Goal: Task Accomplishment & Management: Use online tool/utility

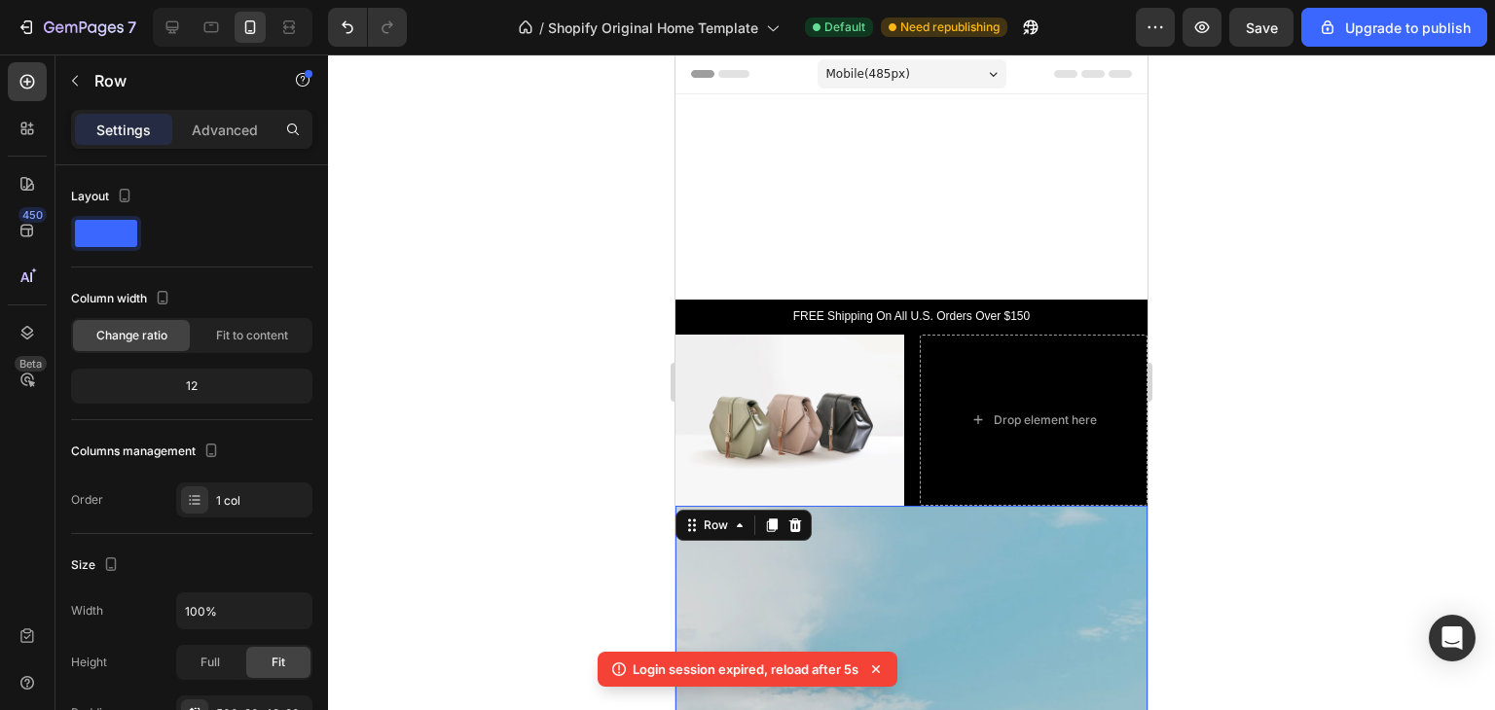
scroll to position [492, 0]
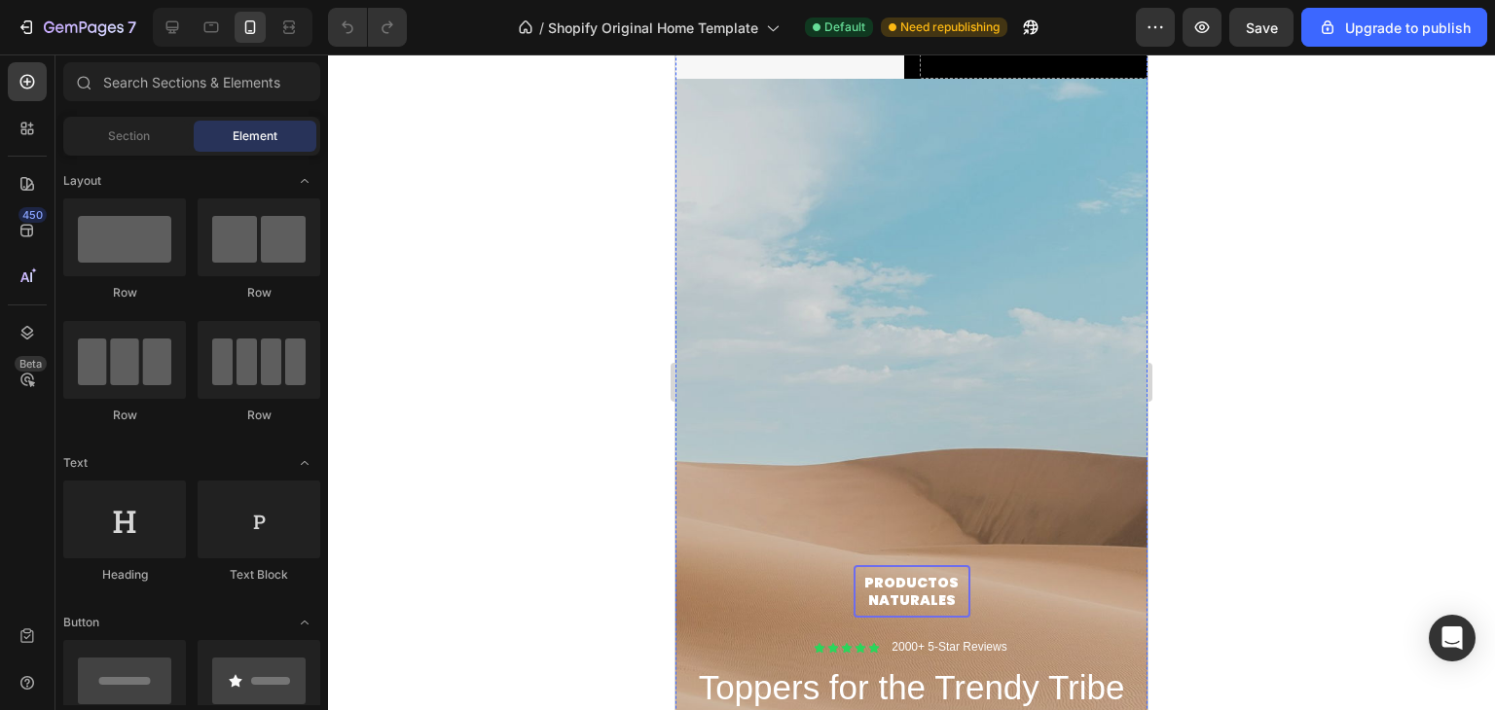
scroll to position [430, 0]
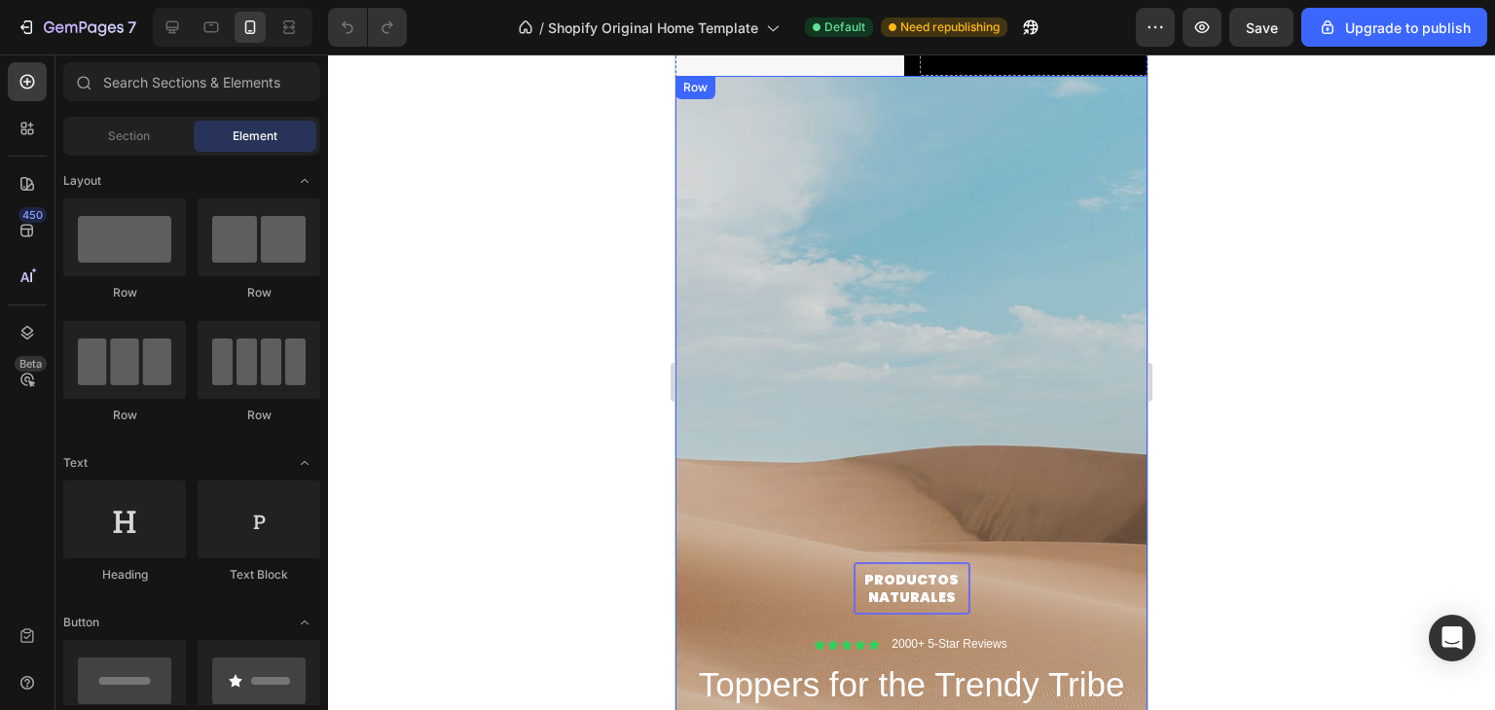
click at [1021, 266] on div "PRODUCTOS NATURALES Text Block Row Icon Icon Icon Icon Icon Icon List 2000+ 5-S…" at bounding box center [911, 474] width 472 height 797
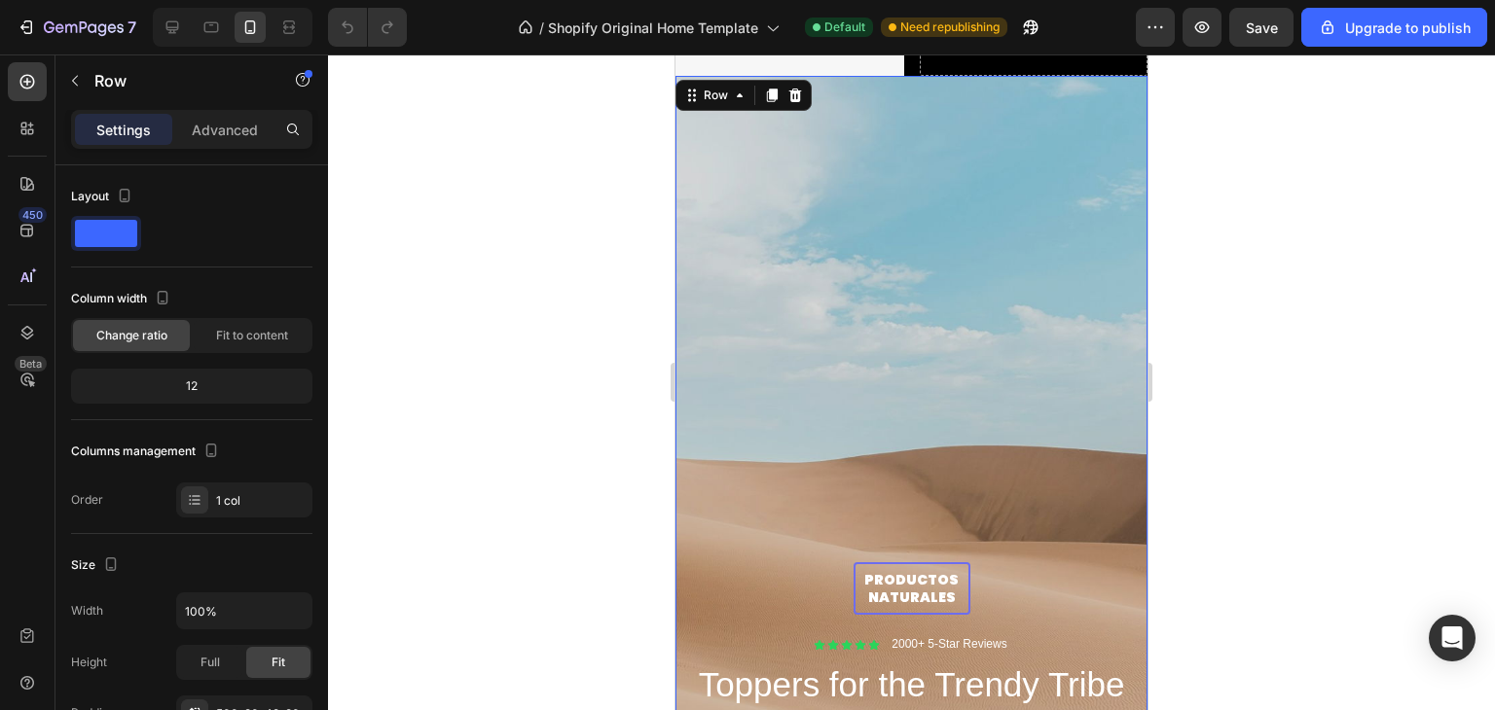
click at [926, 279] on div "PRODUCTOS NATURALES Text Block Row Icon Icon Icon Icon Icon Icon List 2000+ 5-S…" at bounding box center [911, 474] width 472 height 797
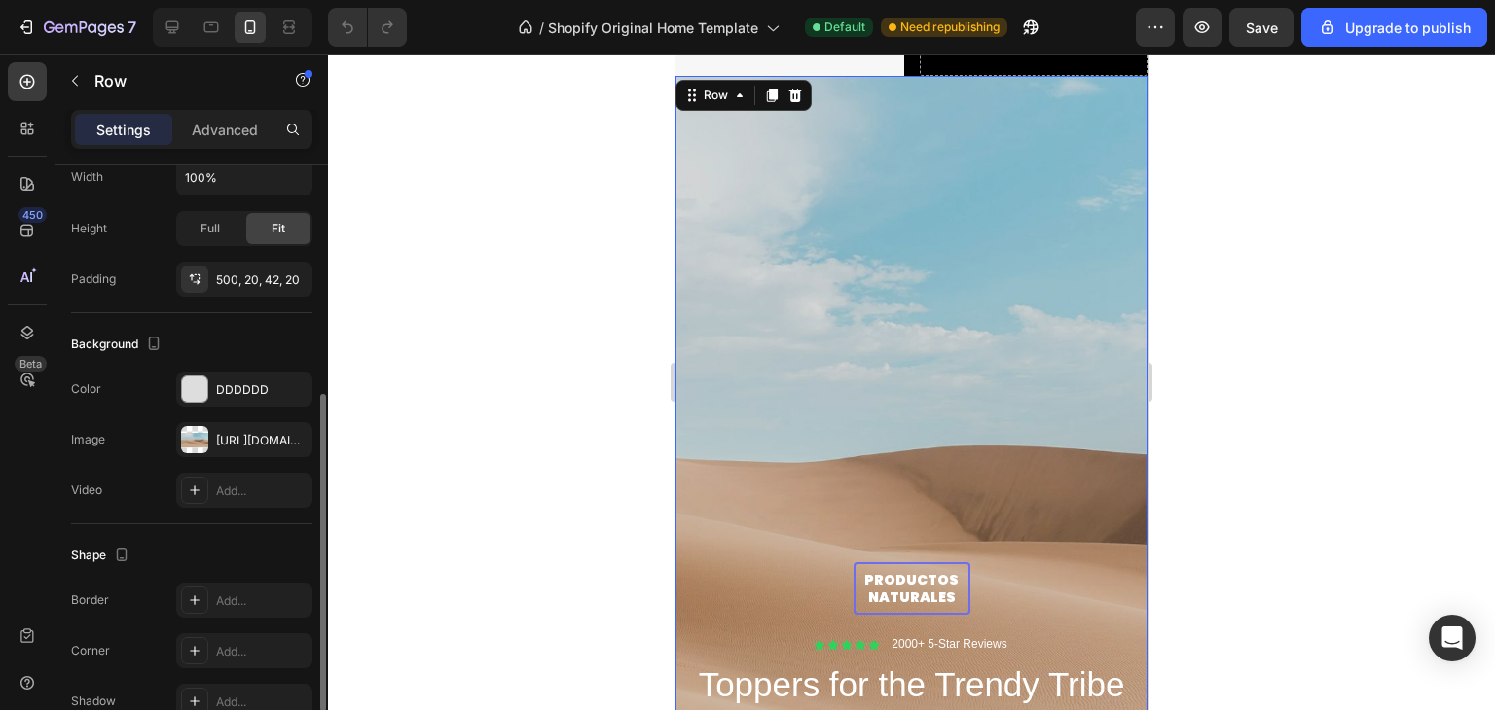
scroll to position [534, 0]
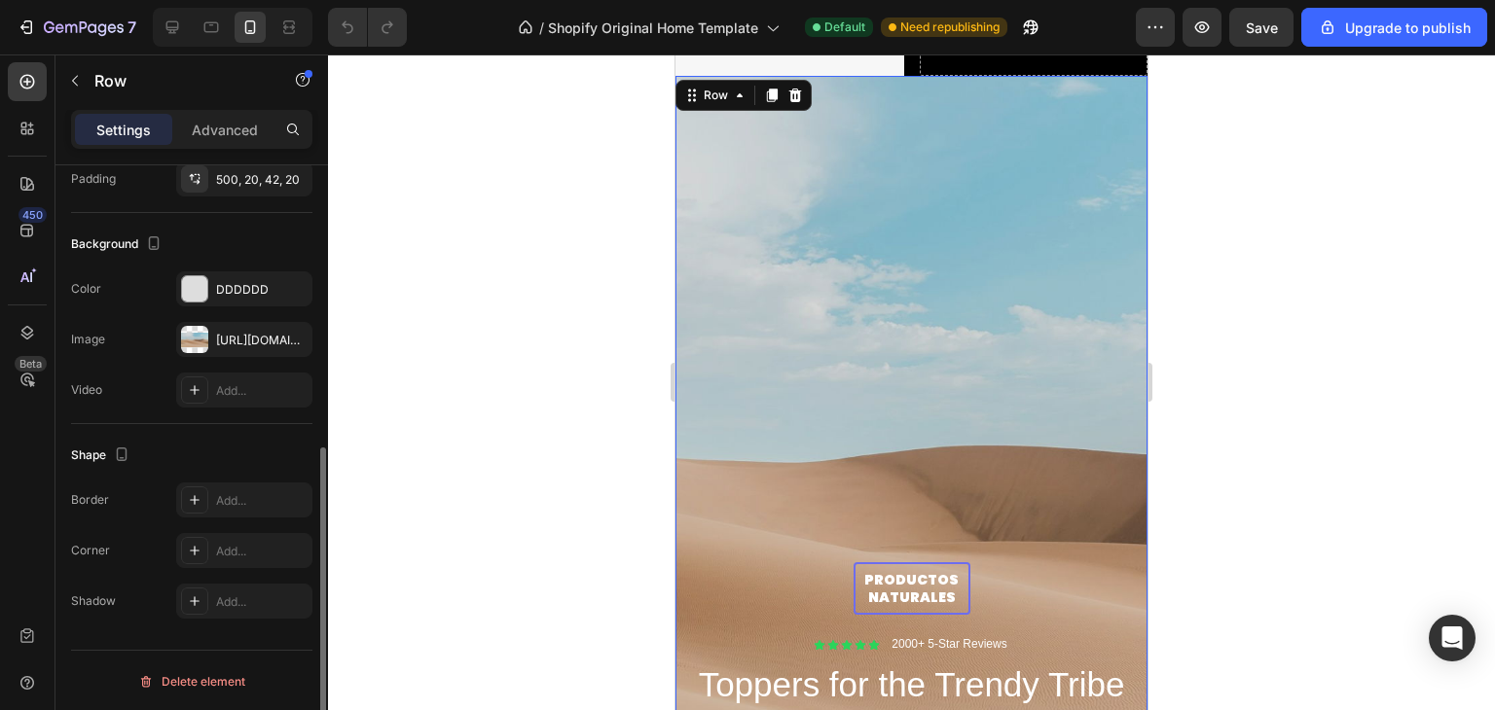
drag, startPoint x: 214, startPoint y: 320, endPoint x: 297, endPoint y: 315, distance: 82.9
click at [214, 322] on div "[URL][DOMAIN_NAME]" at bounding box center [244, 339] width 136 height 35
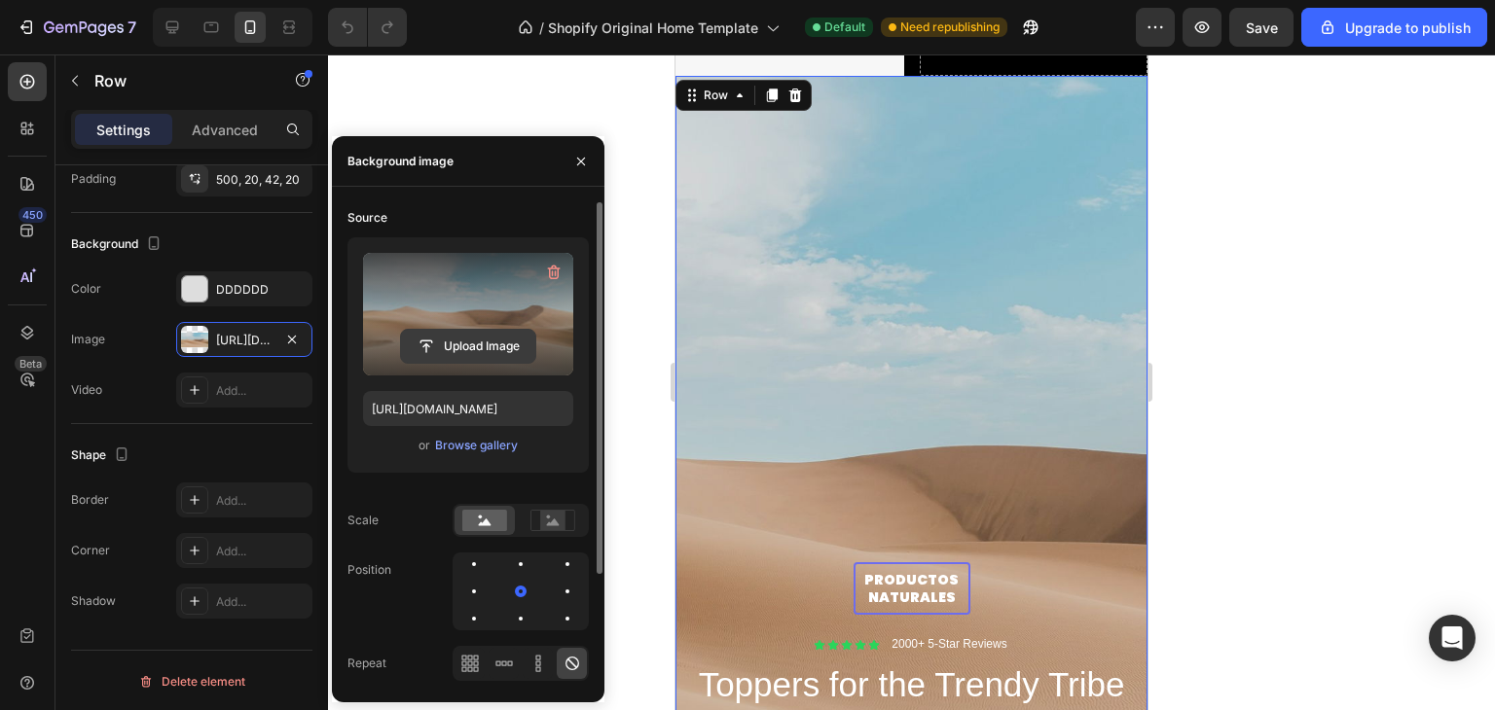
click at [454, 363] on input "file" at bounding box center [468, 346] width 134 height 33
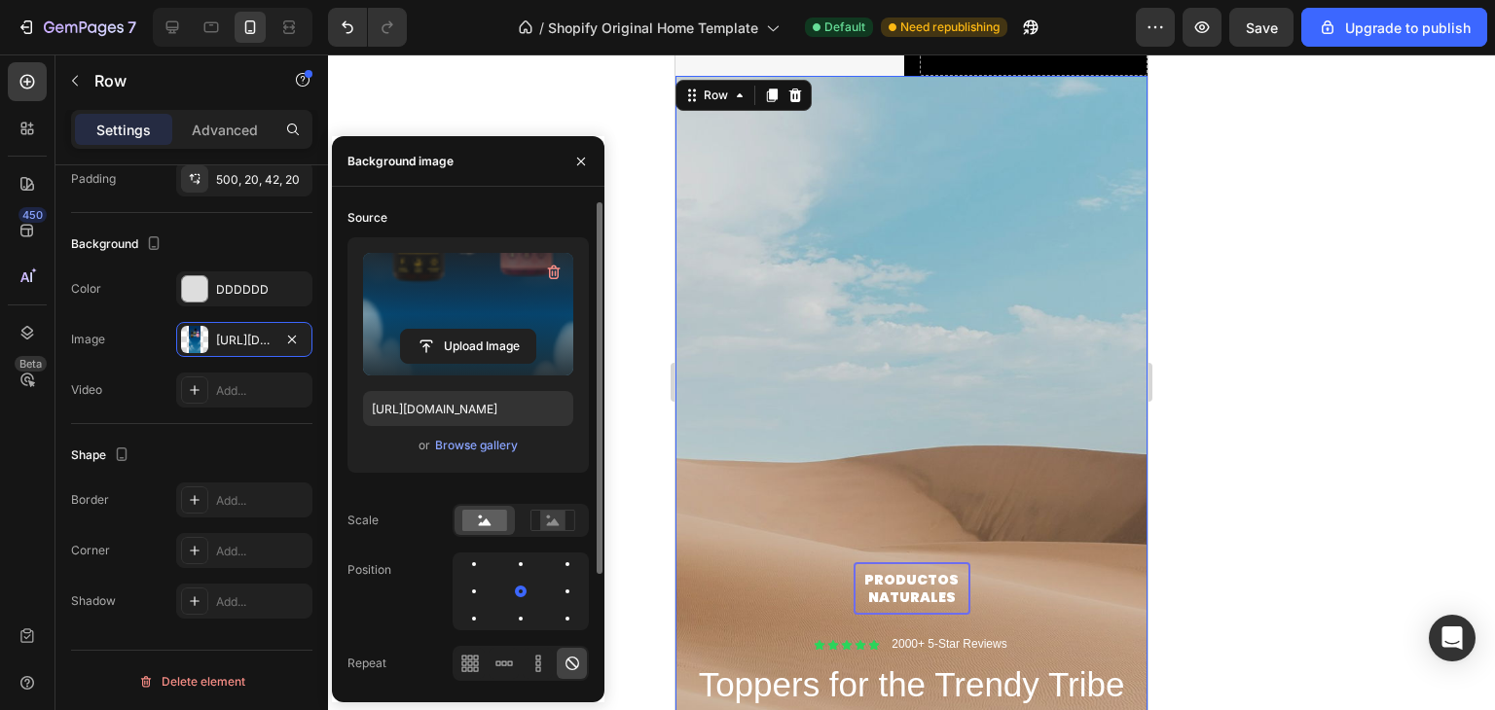
type input "https://cdn.shopify.com/s/files/1/0700/8963/7933/files/gempages_580630720901284…"
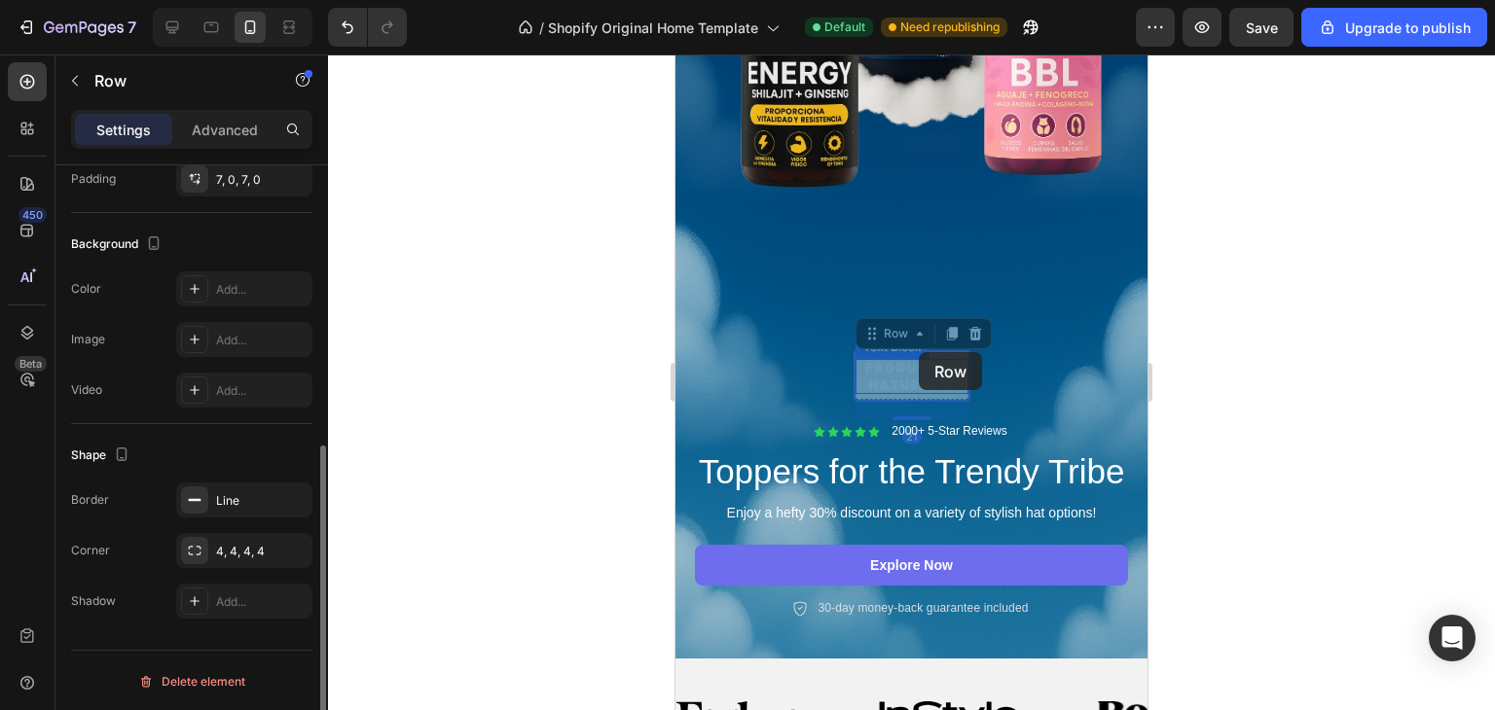
scroll to position [533, 0]
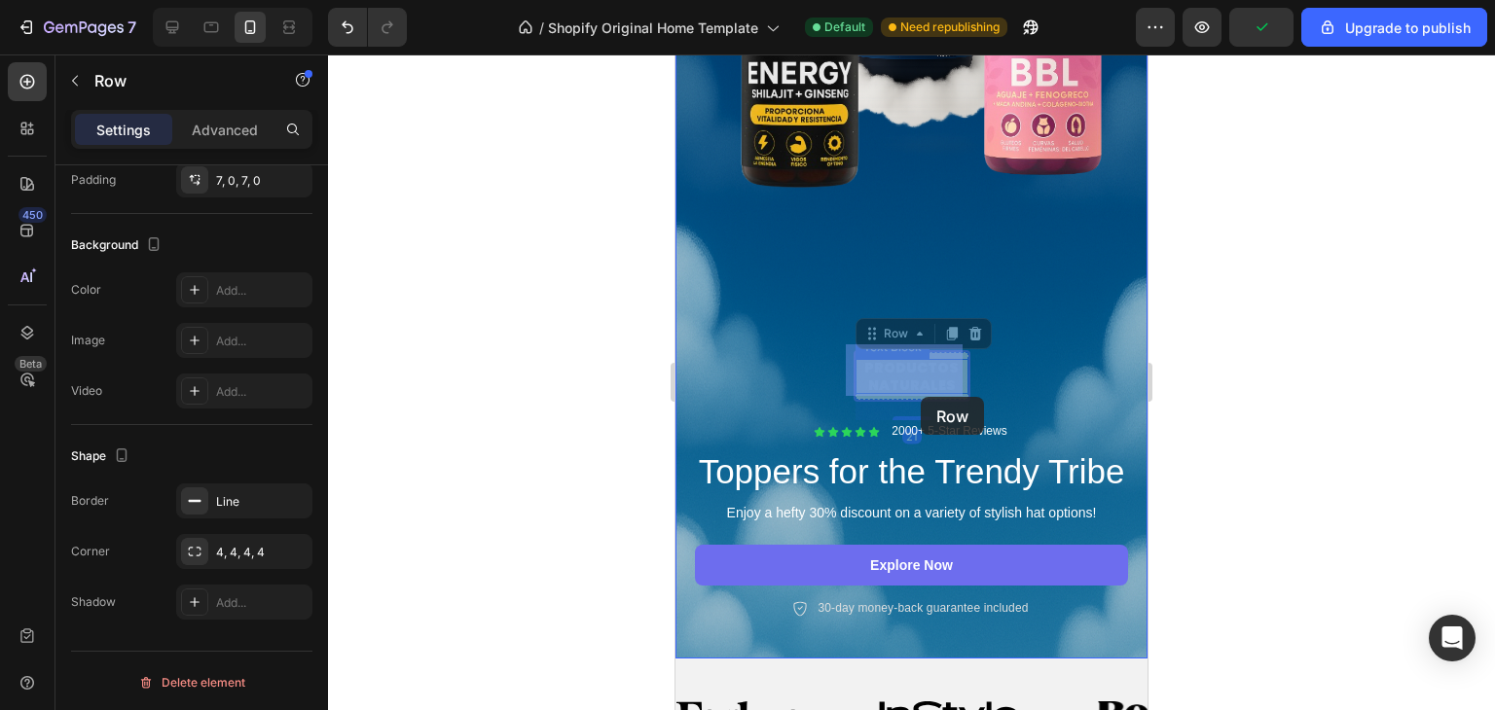
drag, startPoint x: 913, startPoint y: 390, endPoint x: 921, endPoint y: 397, distance: 10.3
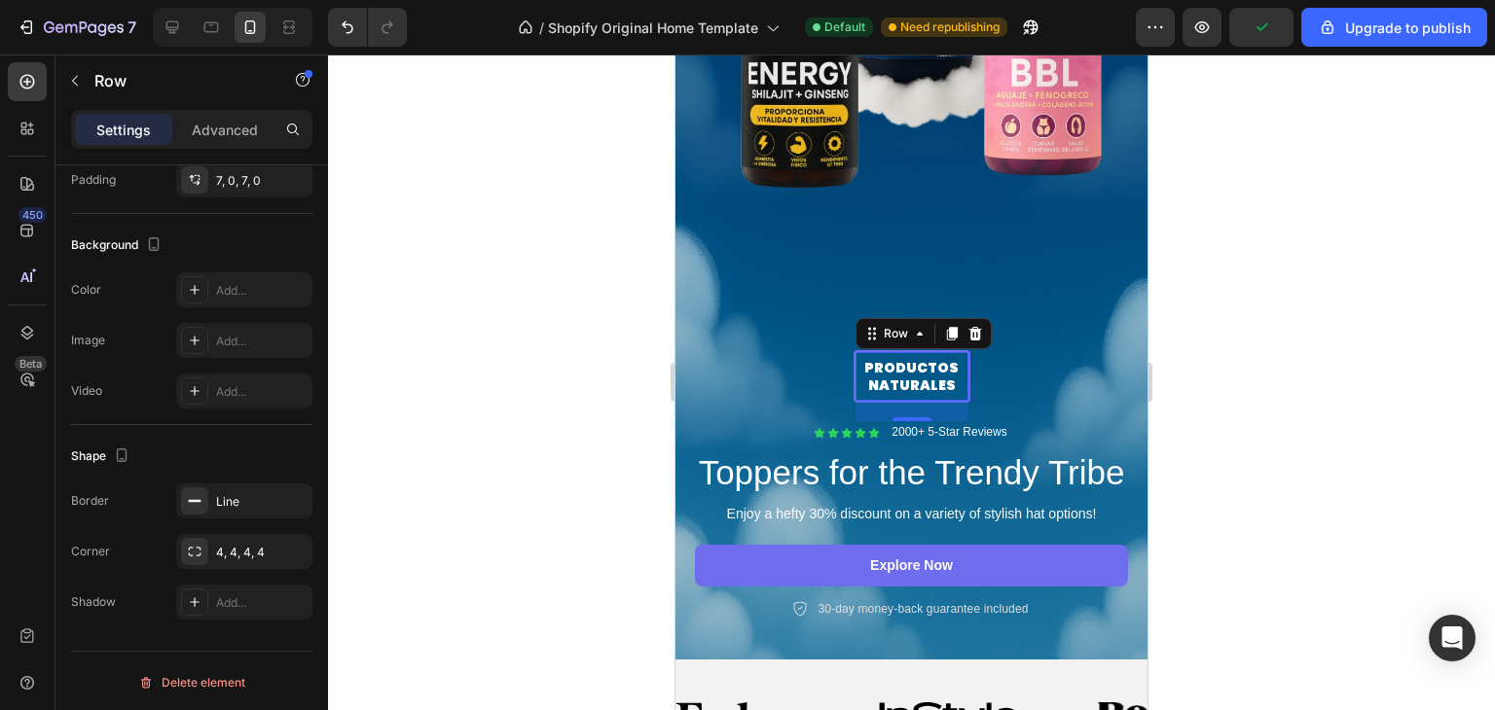
click at [911, 377] on p "PRODUCTOS NATURALES" at bounding box center [912, 376] width 113 height 35
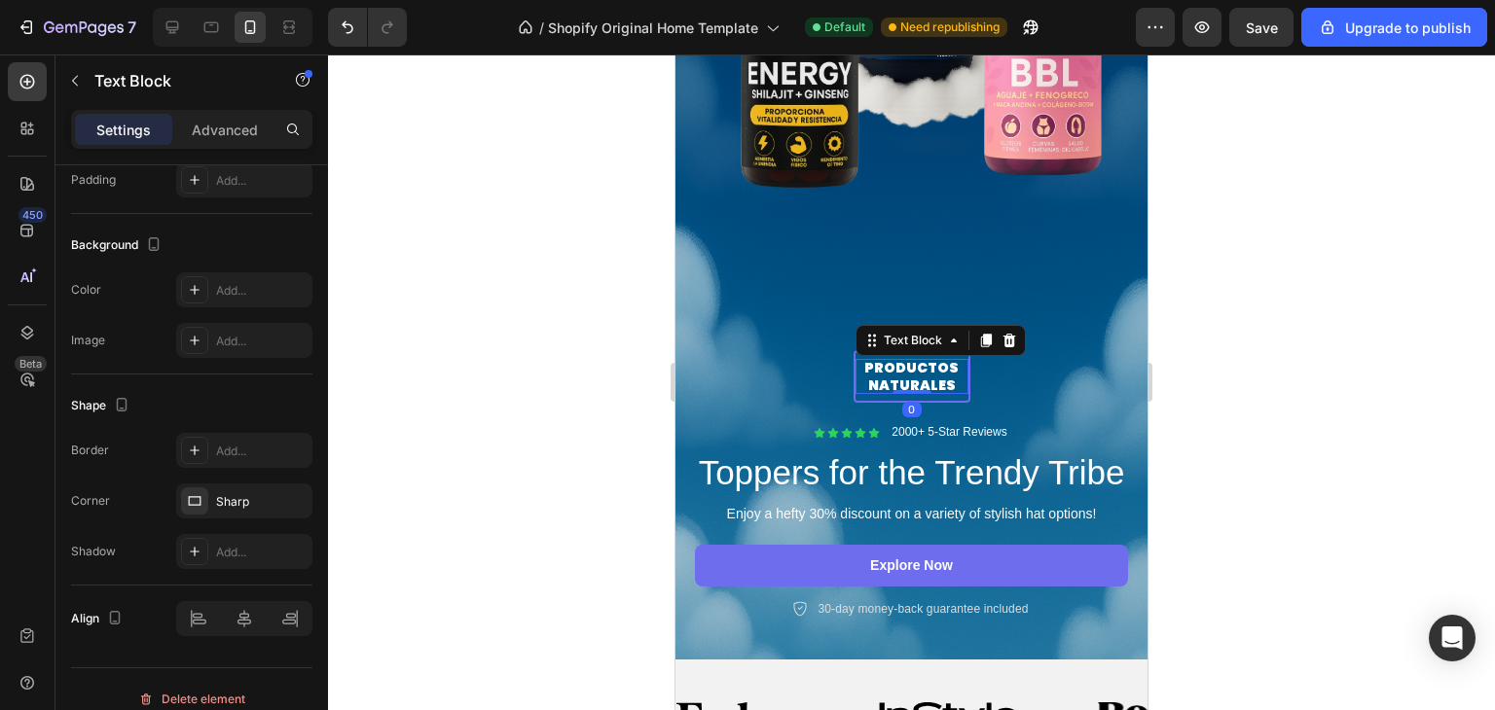
scroll to position [0, 0]
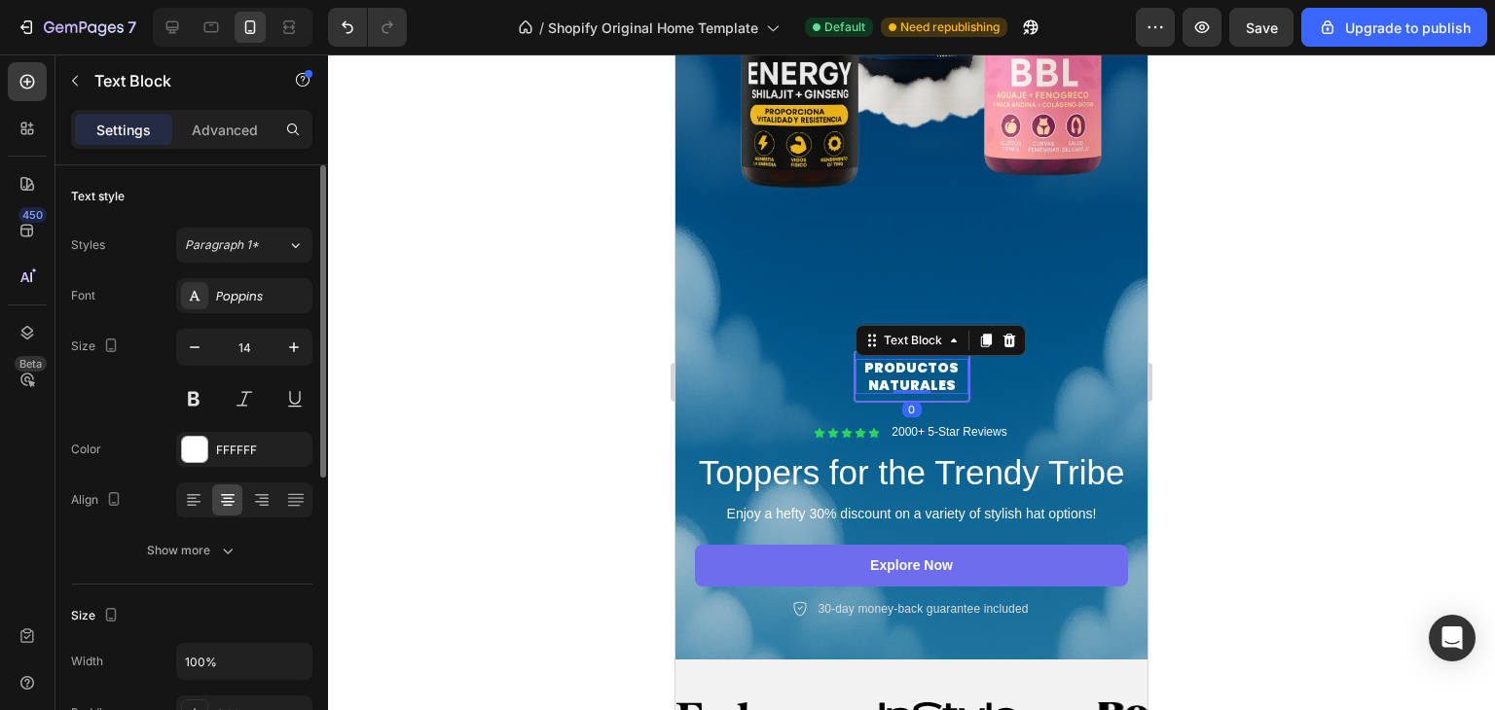
click at [1162, 277] on div at bounding box center [911, 383] width 1167 height 656
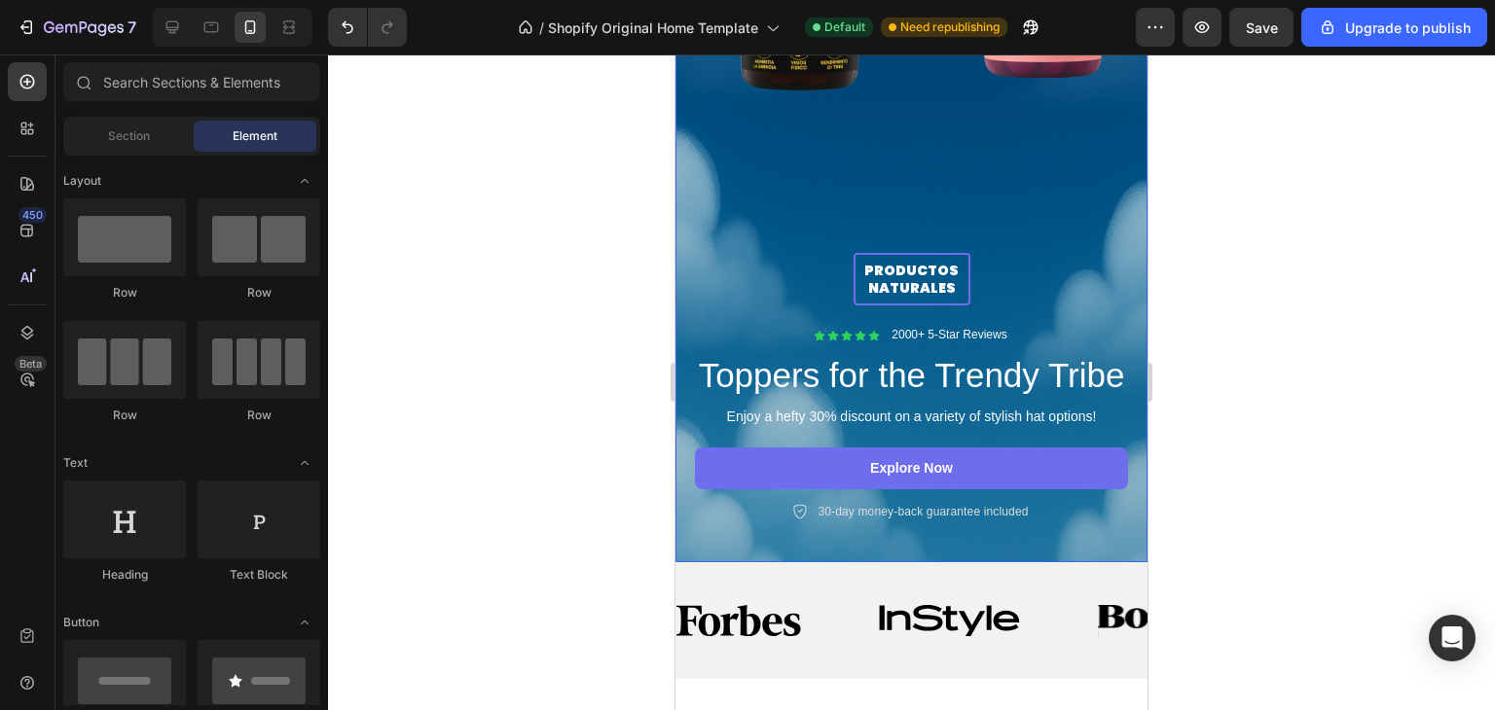
scroll to position [744, 0]
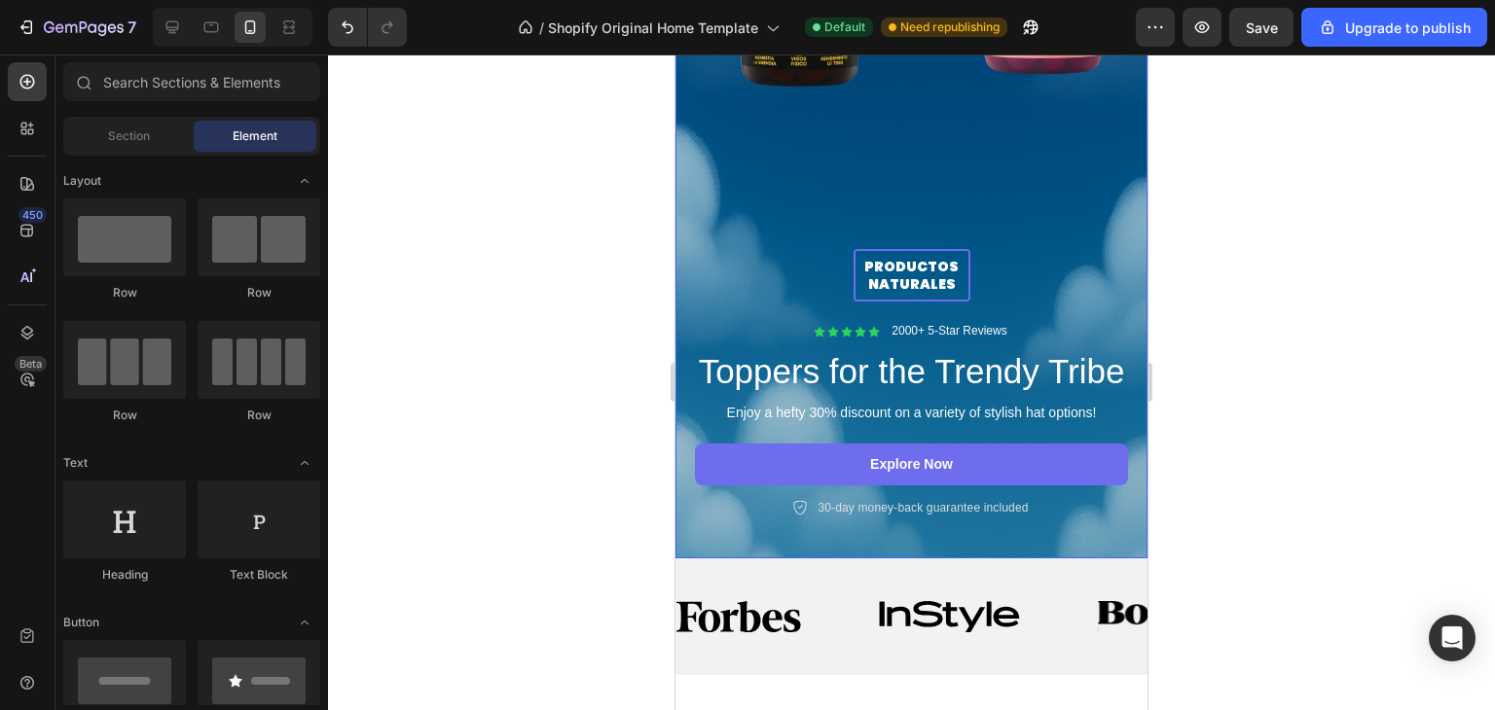
click at [917, 182] on div "PRODUCTOS NATURALES Text Block Row Icon Icon Icon Icon Icon Icon List 2000+ 5-S…" at bounding box center [911, 161] width 472 height 797
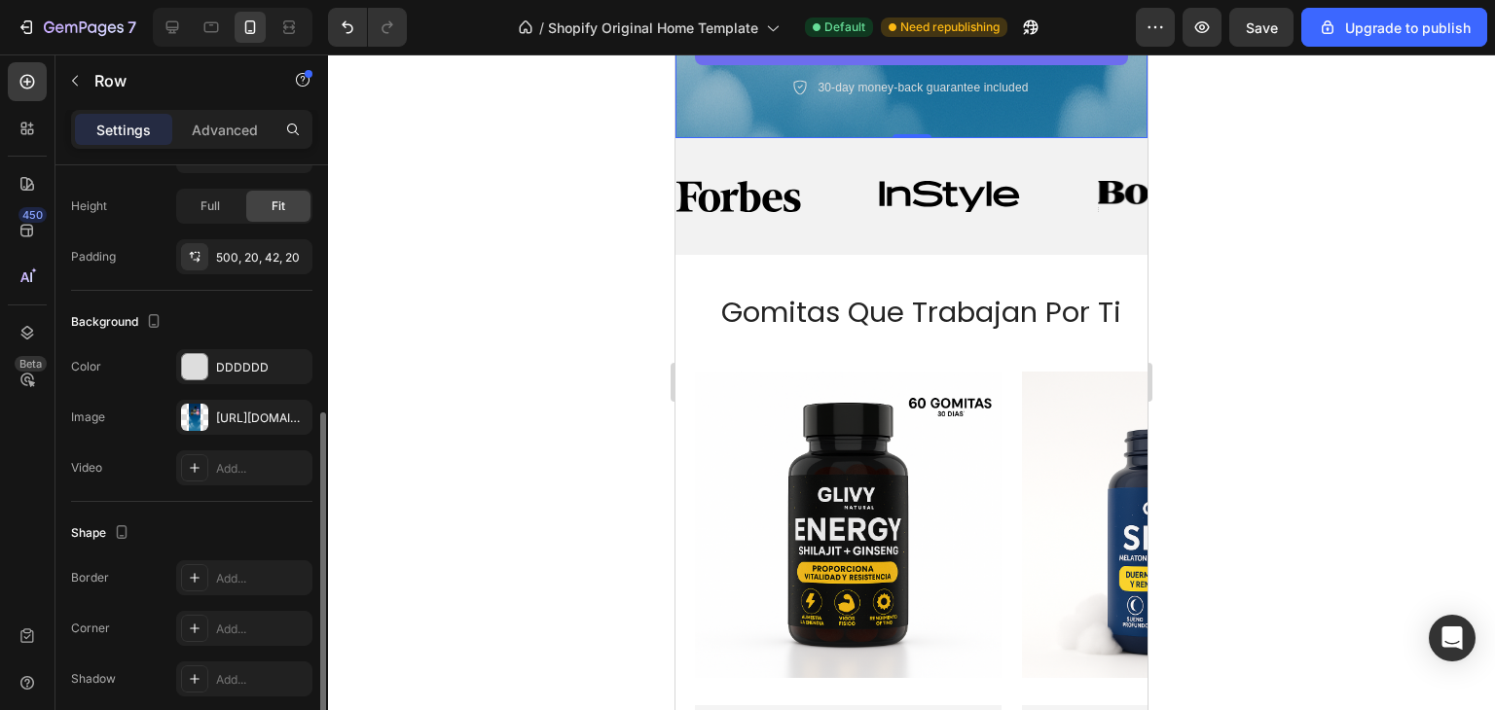
scroll to position [460, 0]
click at [241, 411] on div "https://cdn.shopify.com/s/files/1/0700/8963/7933/files/gempages_580630720901284…" at bounding box center [244, 415] width 56 height 18
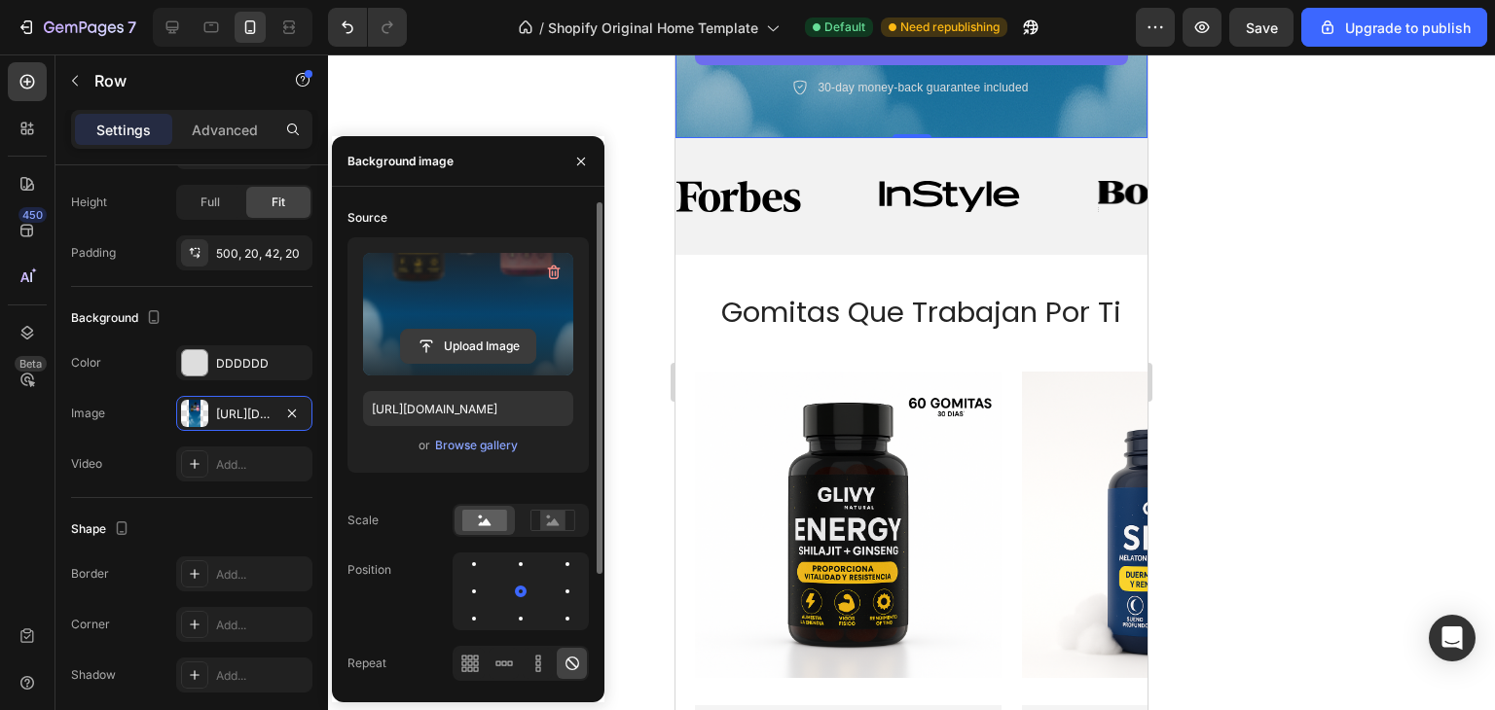
click at [482, 347] on input "file" at bounding box center [468, 346] width 134 height 33
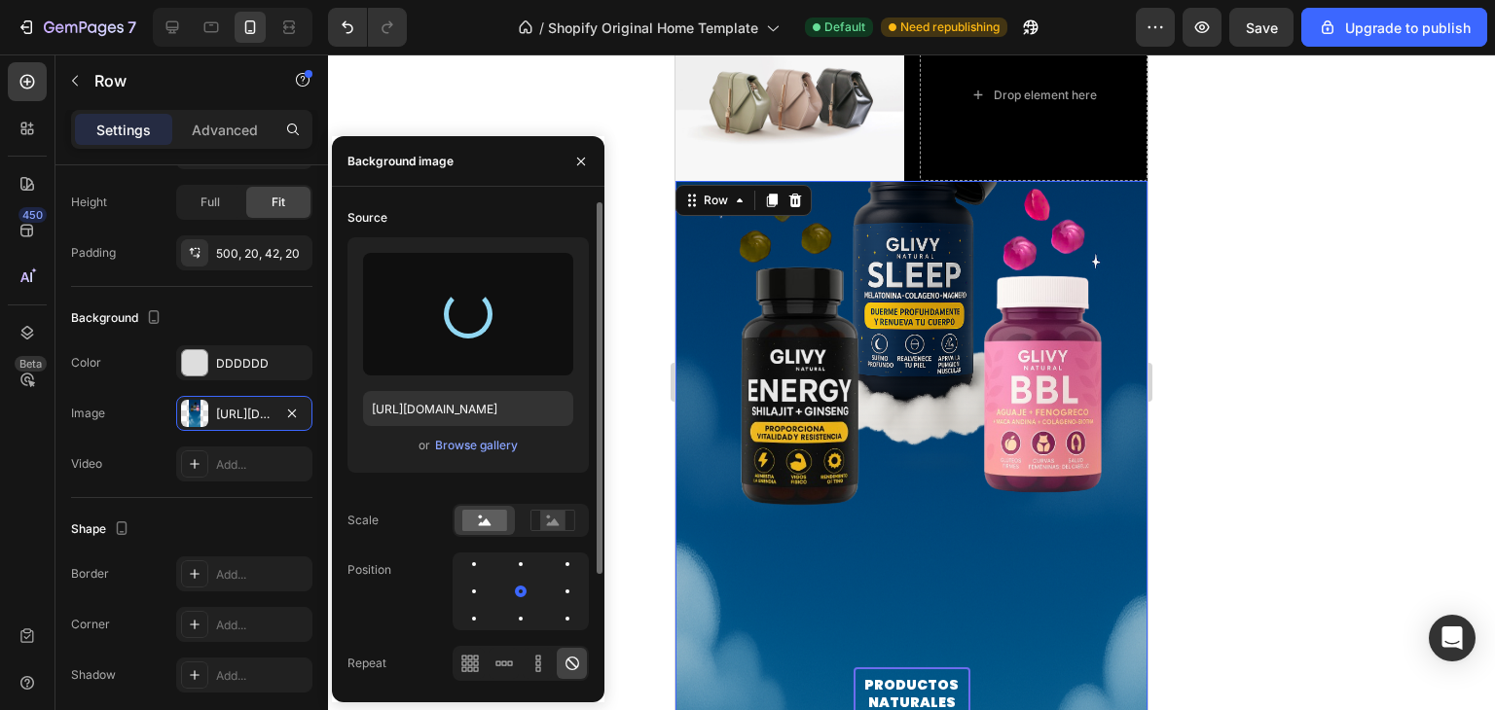
scroll to position [381, 0]
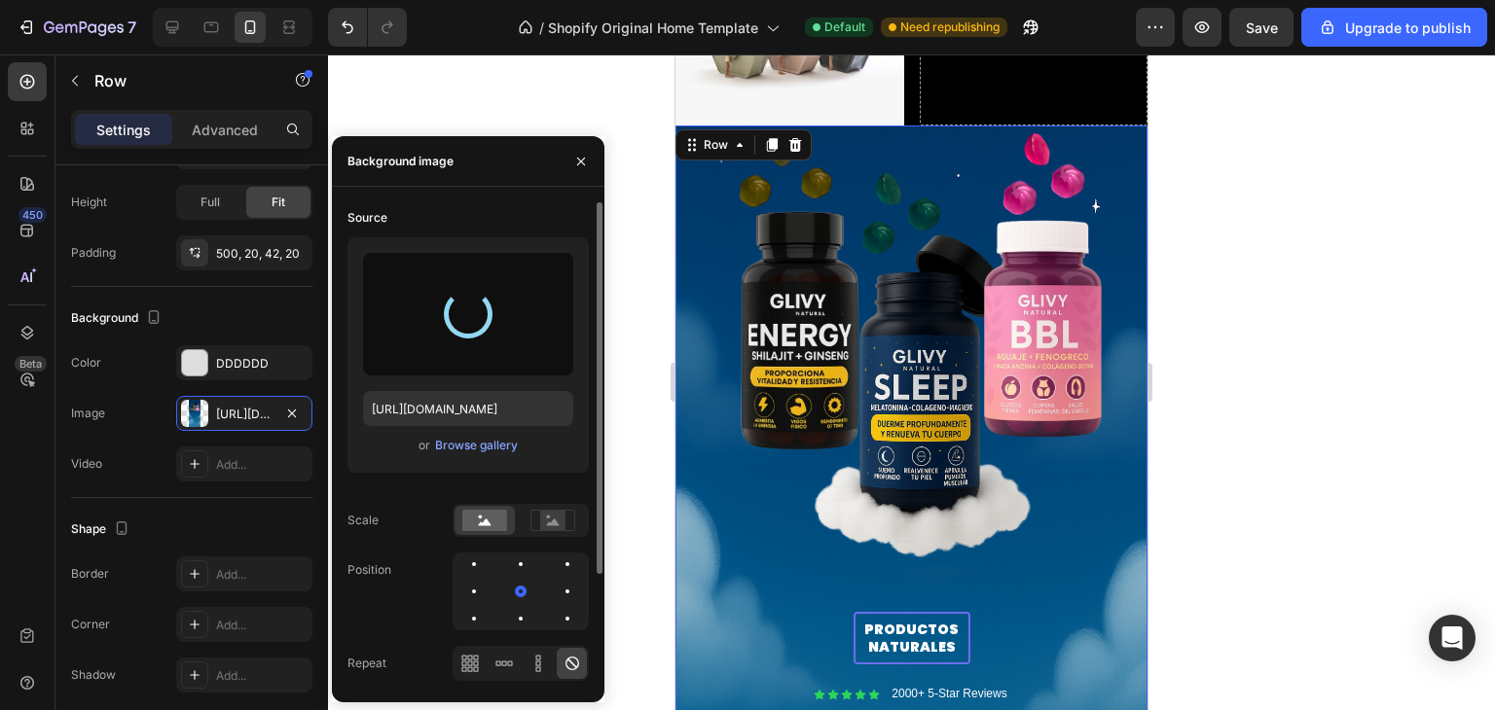
type input "https://cdn.shopify.com/s/files/1/0700/8963/7933/files/gempages_580630720901284…"
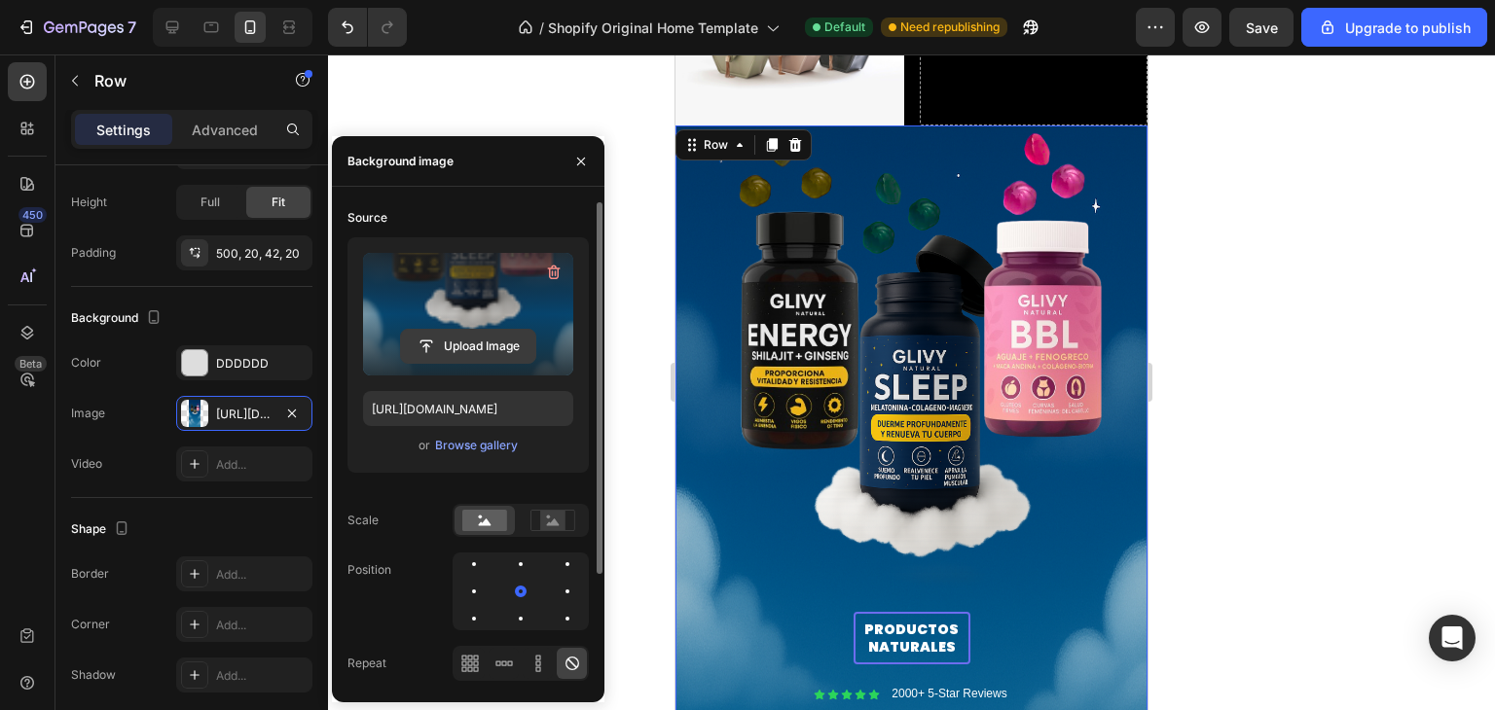
click at [473, 342] on input "file" at bounding box center [468, 346] width 134 height 33
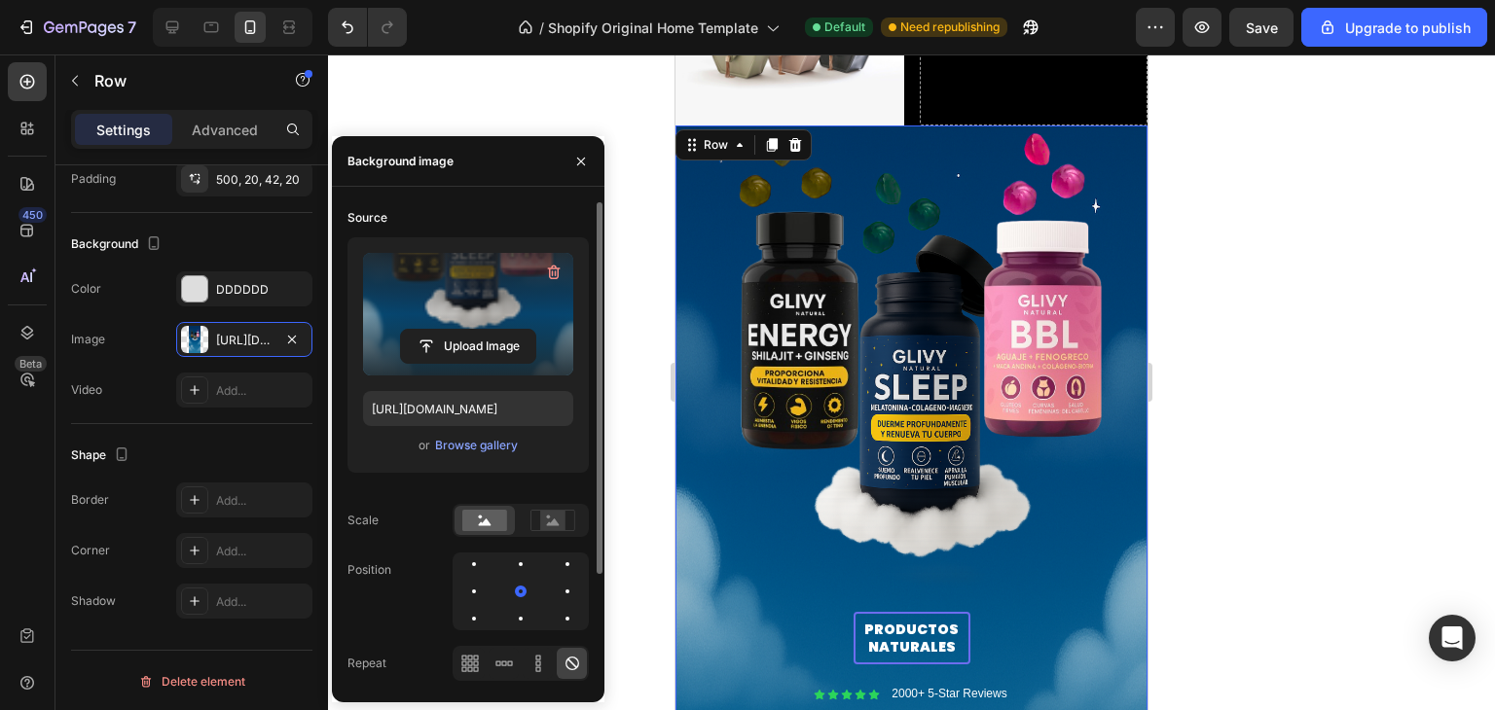
scroll to position [662, 0]
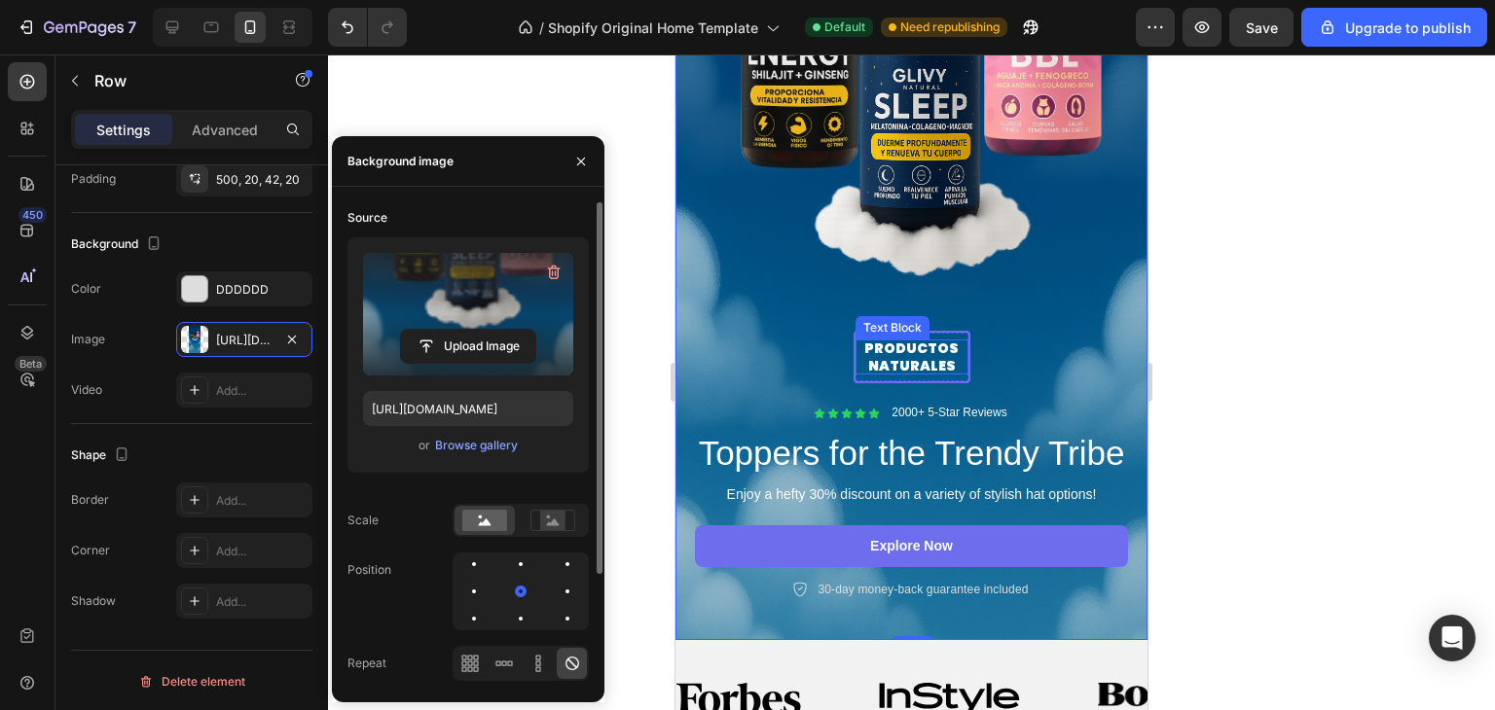
click at [930, 347] on p "PRODUCTOS NATURALES" at bounding box center [912, 357] width 113 height 35
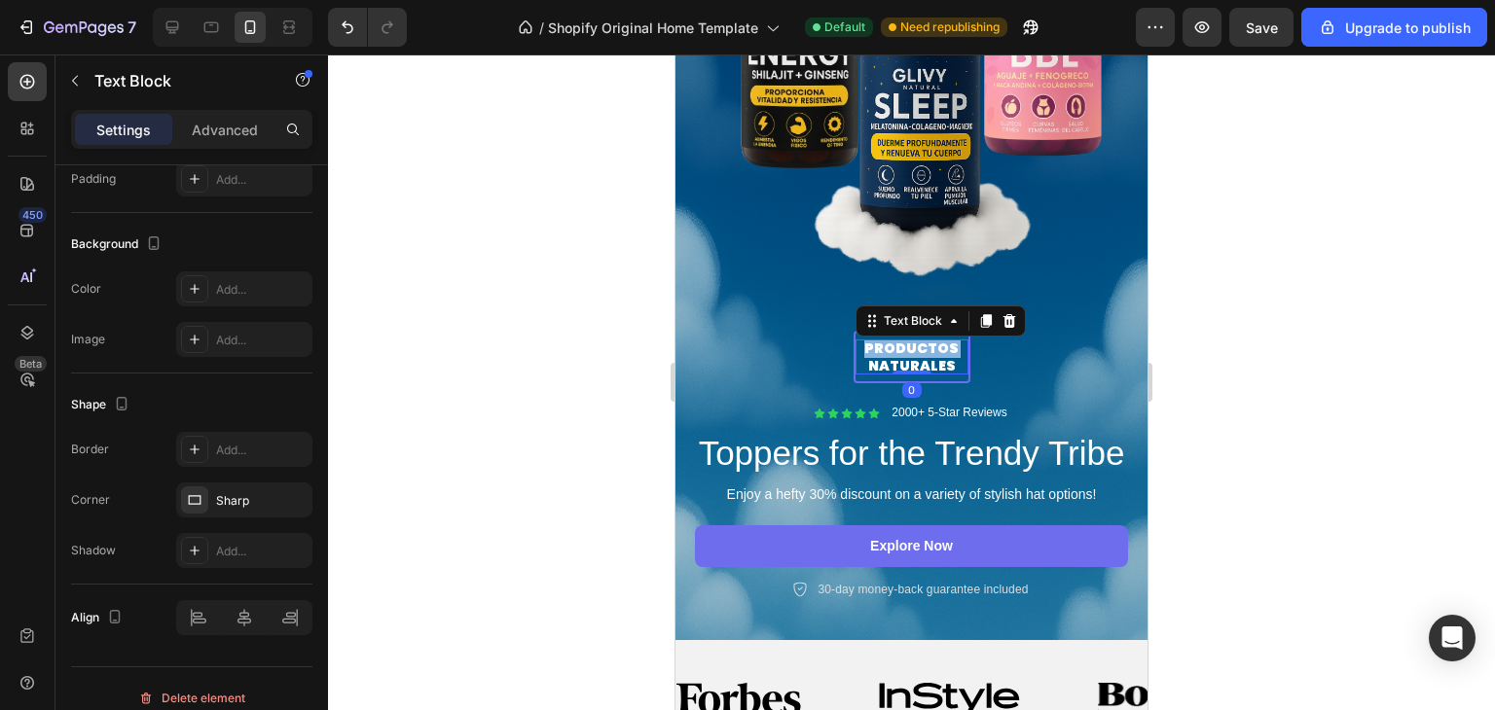
scroll to position [0, 0]
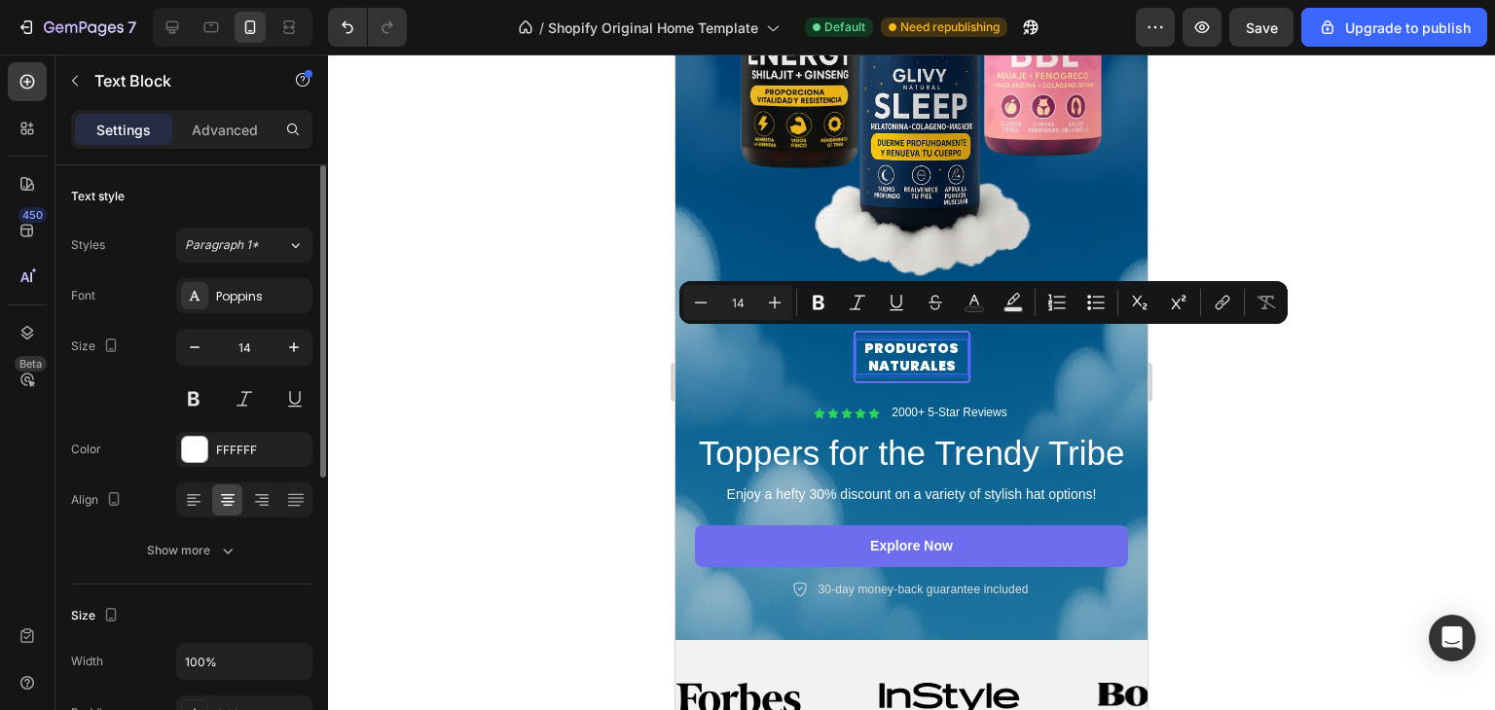
click at [933, 358] on p "PRODUCTOS NATURALES" at bounding box center [912, 357] width 113 height 35
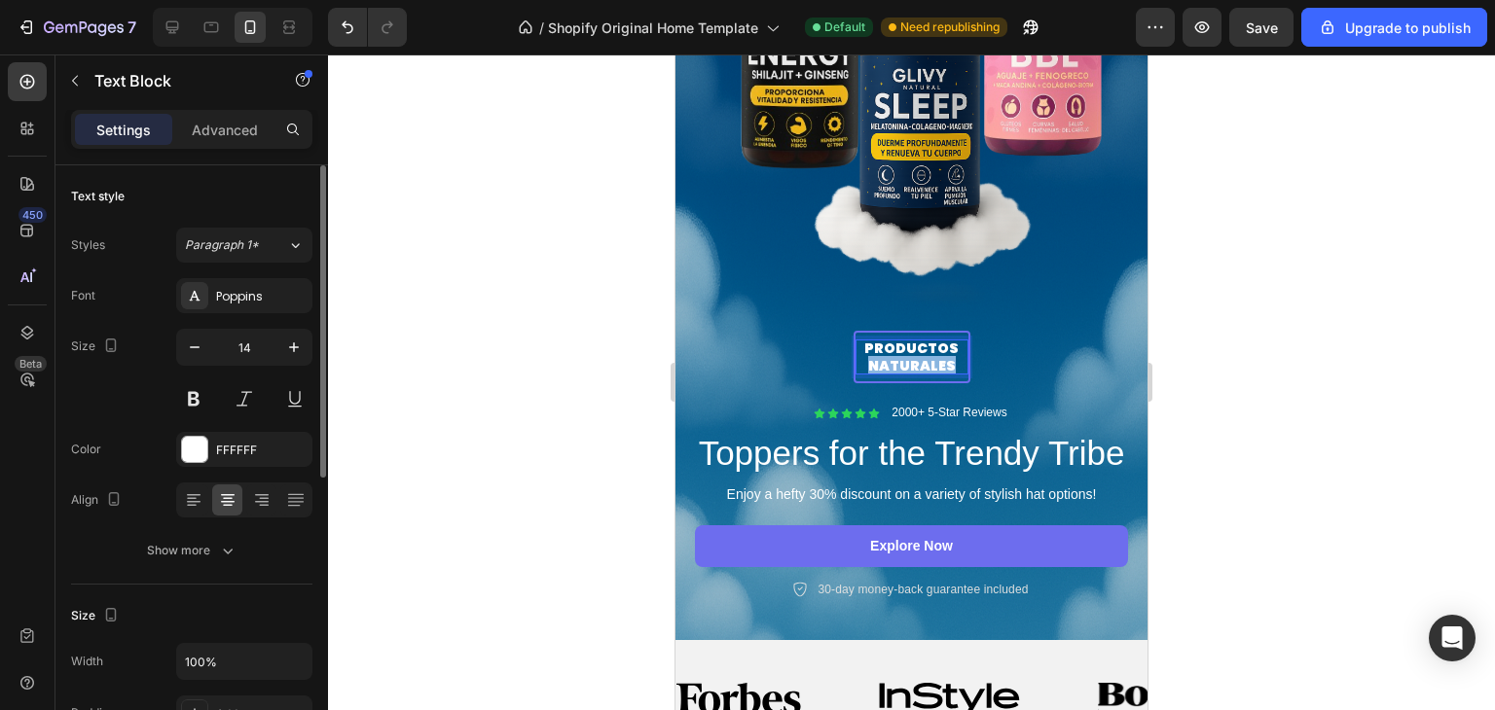
click at [933, 358] on p "PRODUCTOS NATURALES" at bounding box center [912, 357] width 113 height 35
click at [927, 344] on p "GOMITAS QUE TRABAJAN PO" at bounding box center [912, 357] width 113 height 35
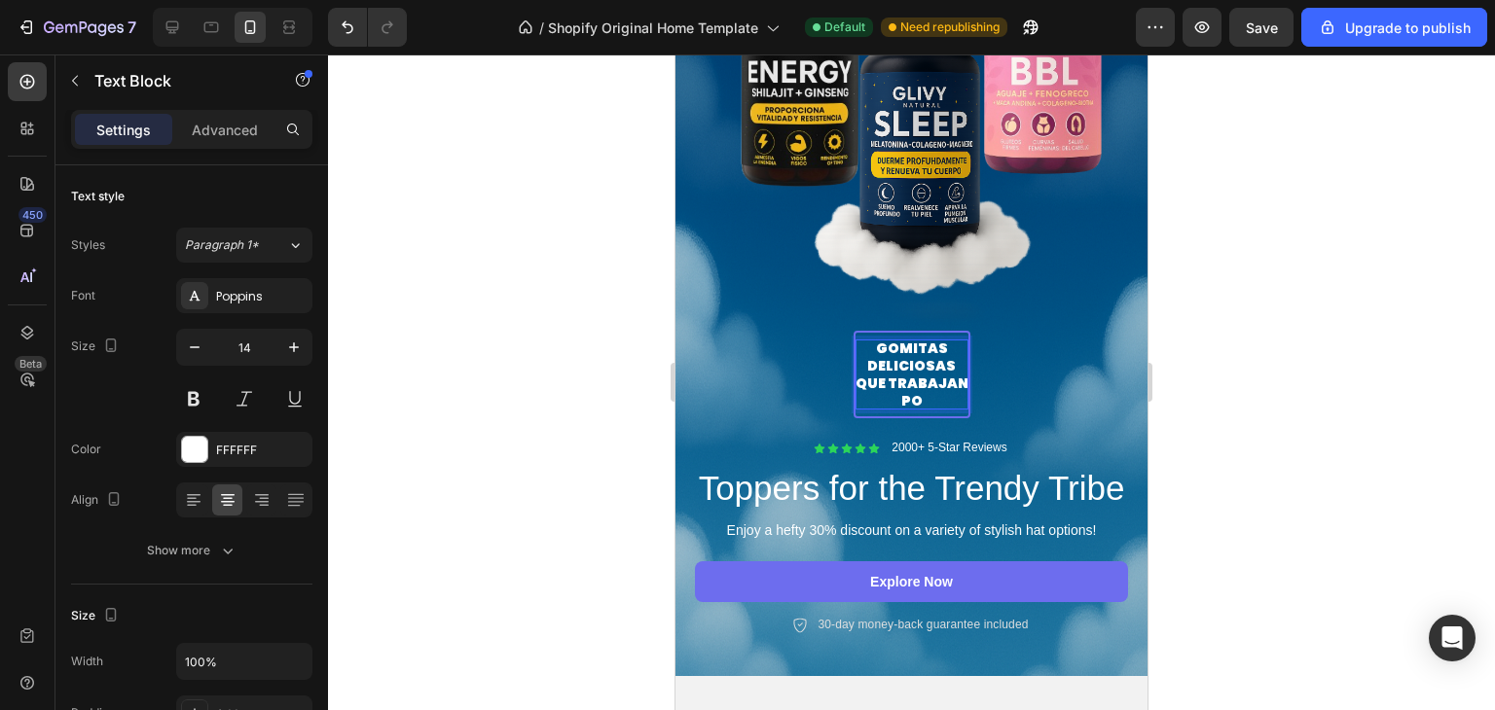
click at [959, 379] on p "GOMITAS DELICIOSAS QUE TRABAJAN PO" at bounding box center [912, 375] width 113 height 71
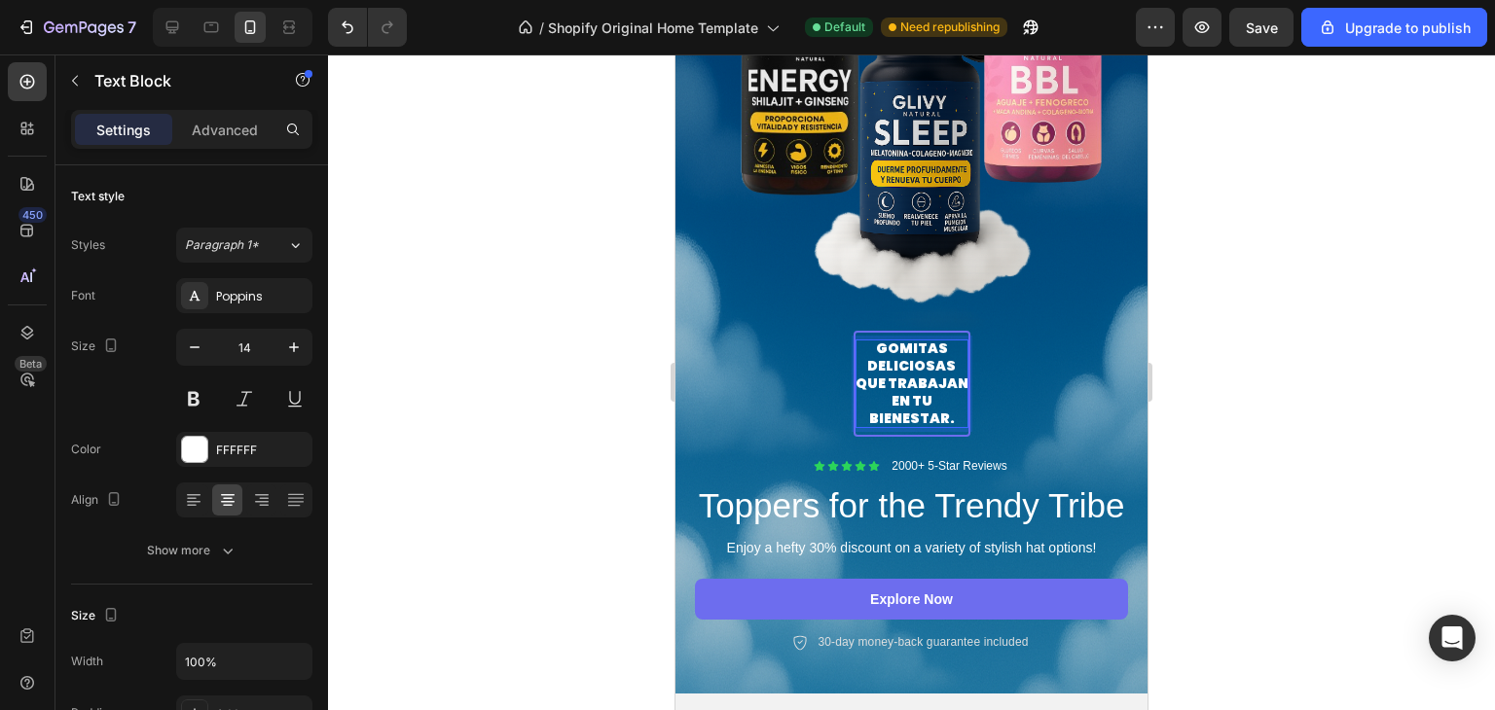
click at [869, 341] on p "GOMITAS DELICIOSAS QUE TRABAJAN EN TU BIENESTAR." at bounding box center [912, 384] width 113 height 89
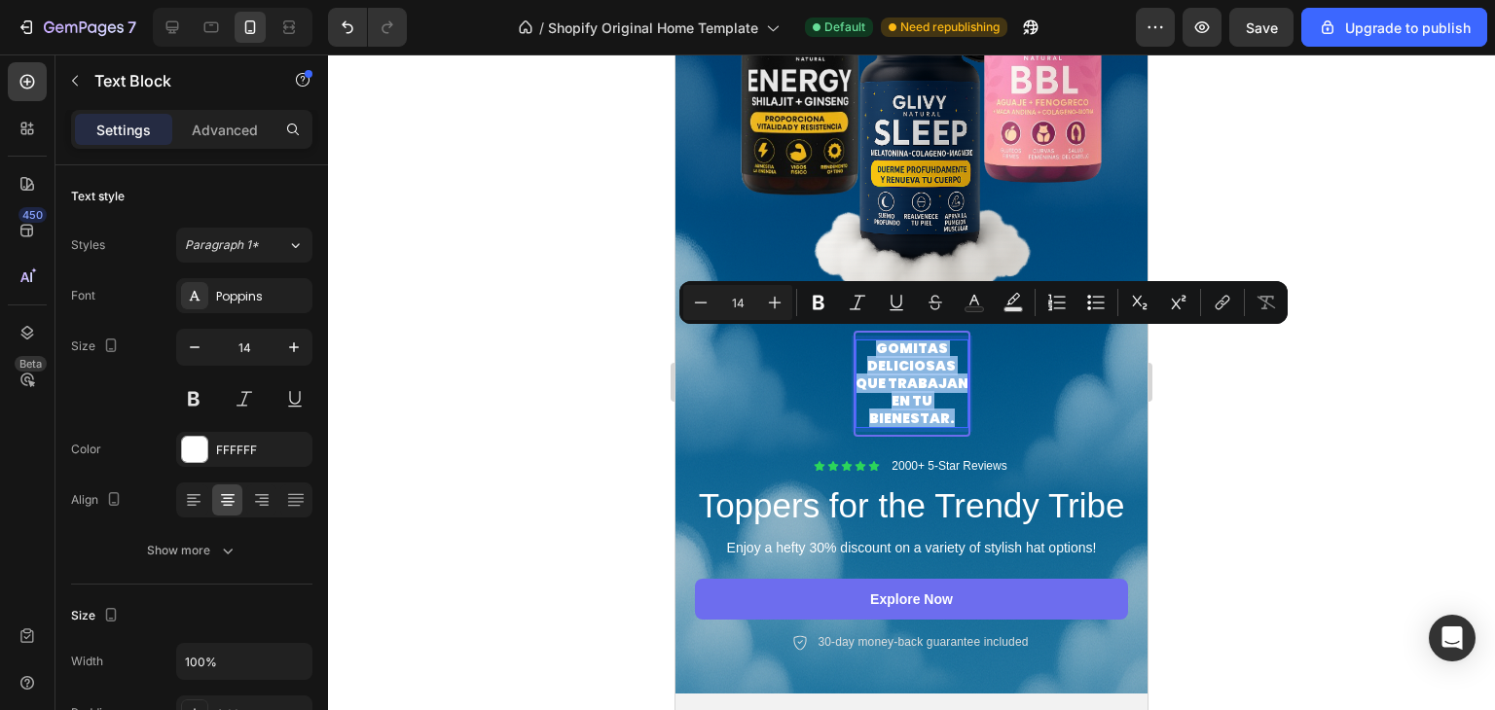
copy p "GOMITAS DELICIOSAS QUE TRABAJAN EN TU BIENESTAR."
click at [933, 527] on h2 "Toppers for the Trendy Tribe" at bounding box center [911, 507] width 433 height 42
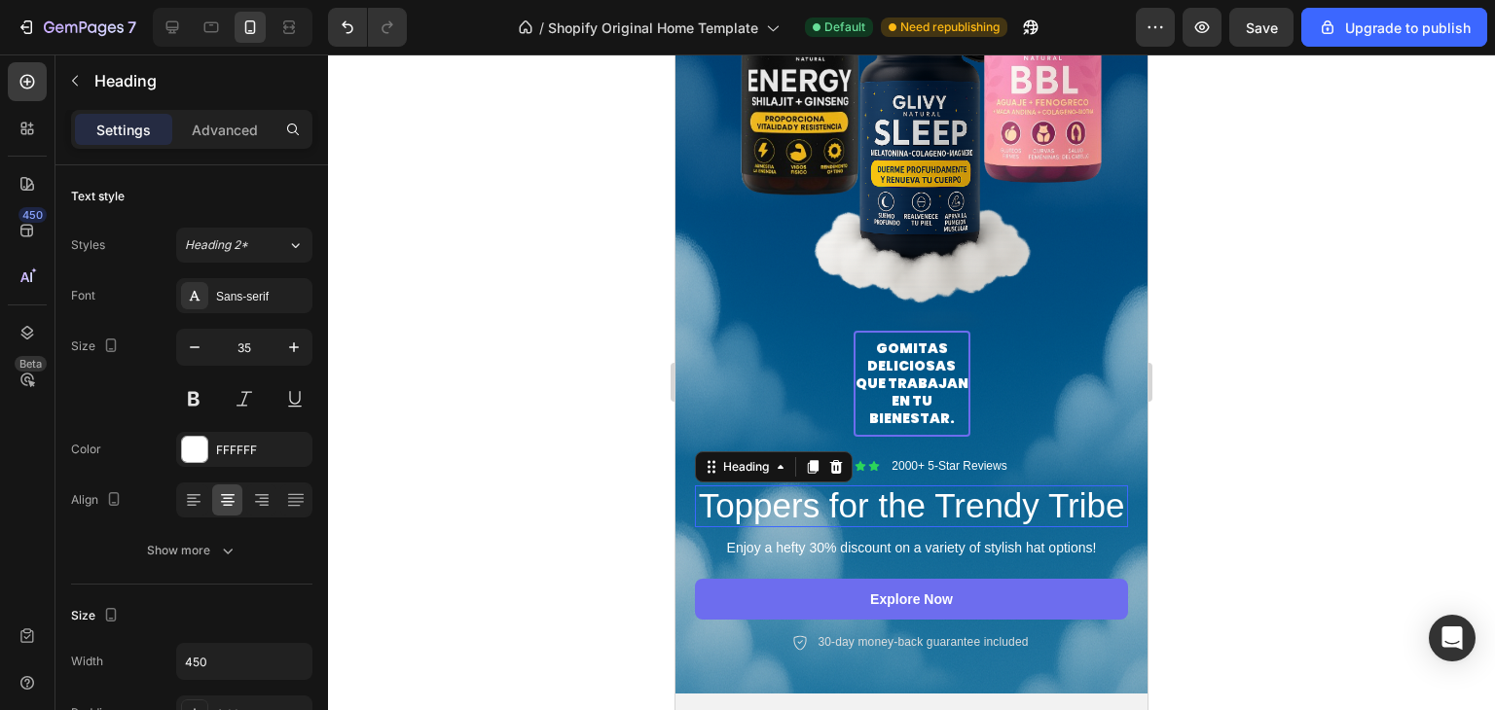
click at [933, 526] on p "Toppers for the Trendy Tribe" at bounding box center [911, 507] width 429 height 38
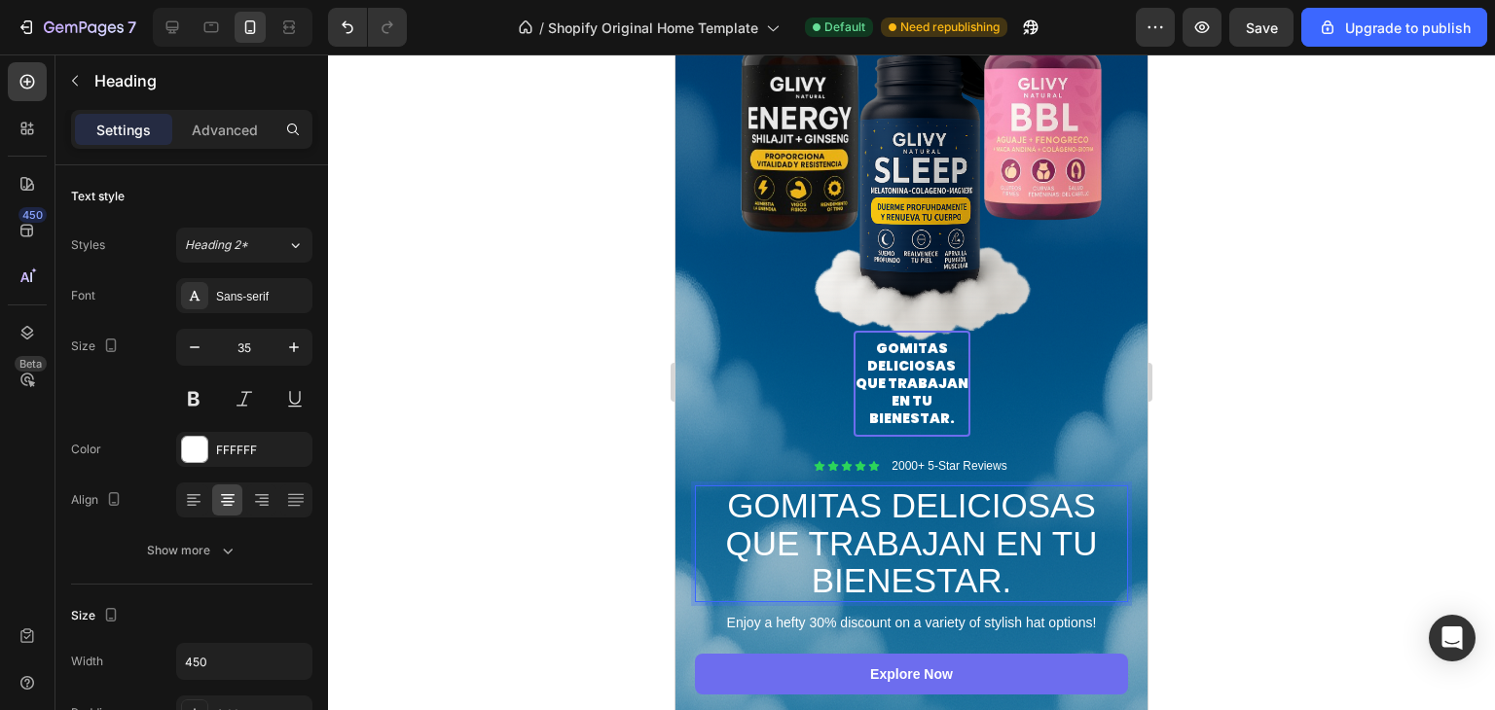
click at [724, 488] on p "GOMITAS DELICIOSAS QUE TRABAJAN EN TU BIENESTAR." at bounding box center [911, 544] width 429 height 113
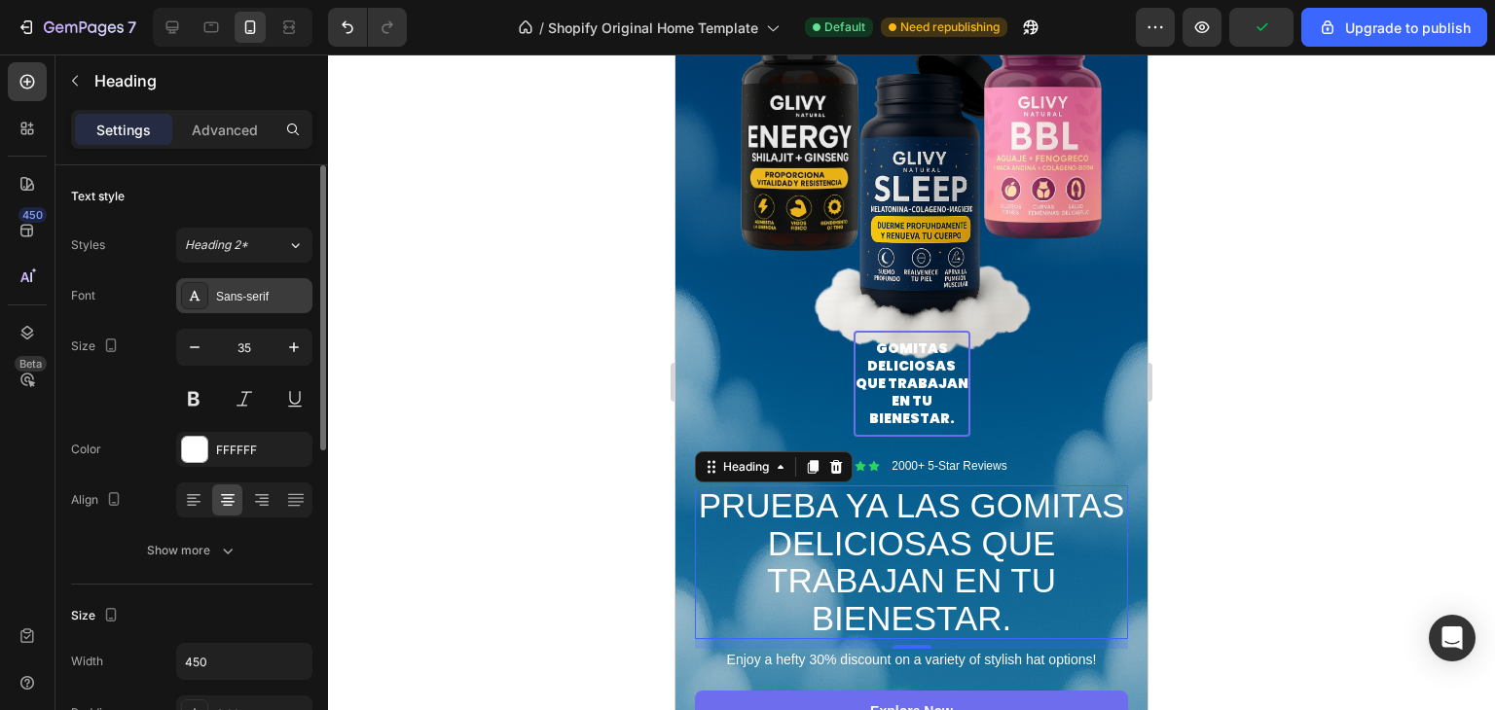
click at [290, 301] on div "Sans-serif" at bounding box center [261, 297] width 91 height 18
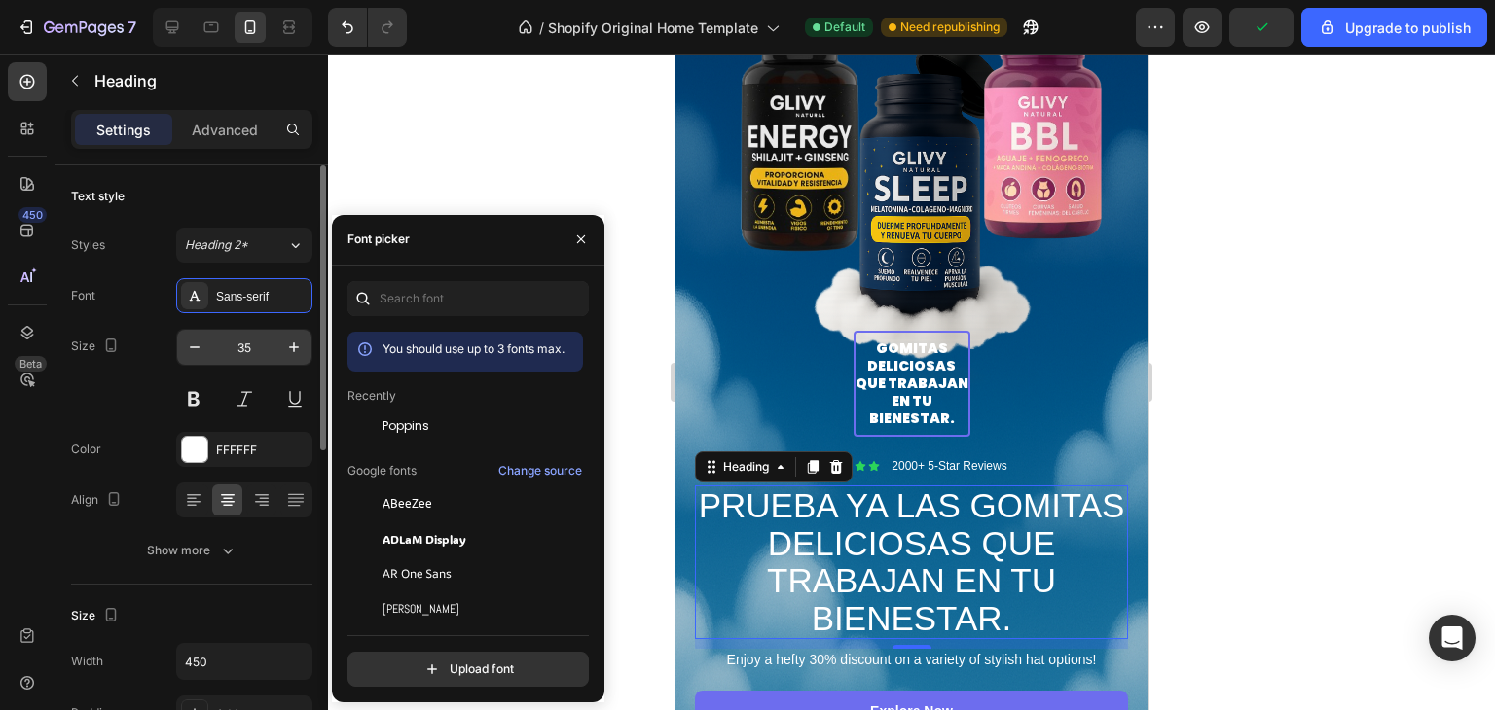
click at [392, 422] on span "Poppins" at bounding box center [406, 427] width 47 height 18
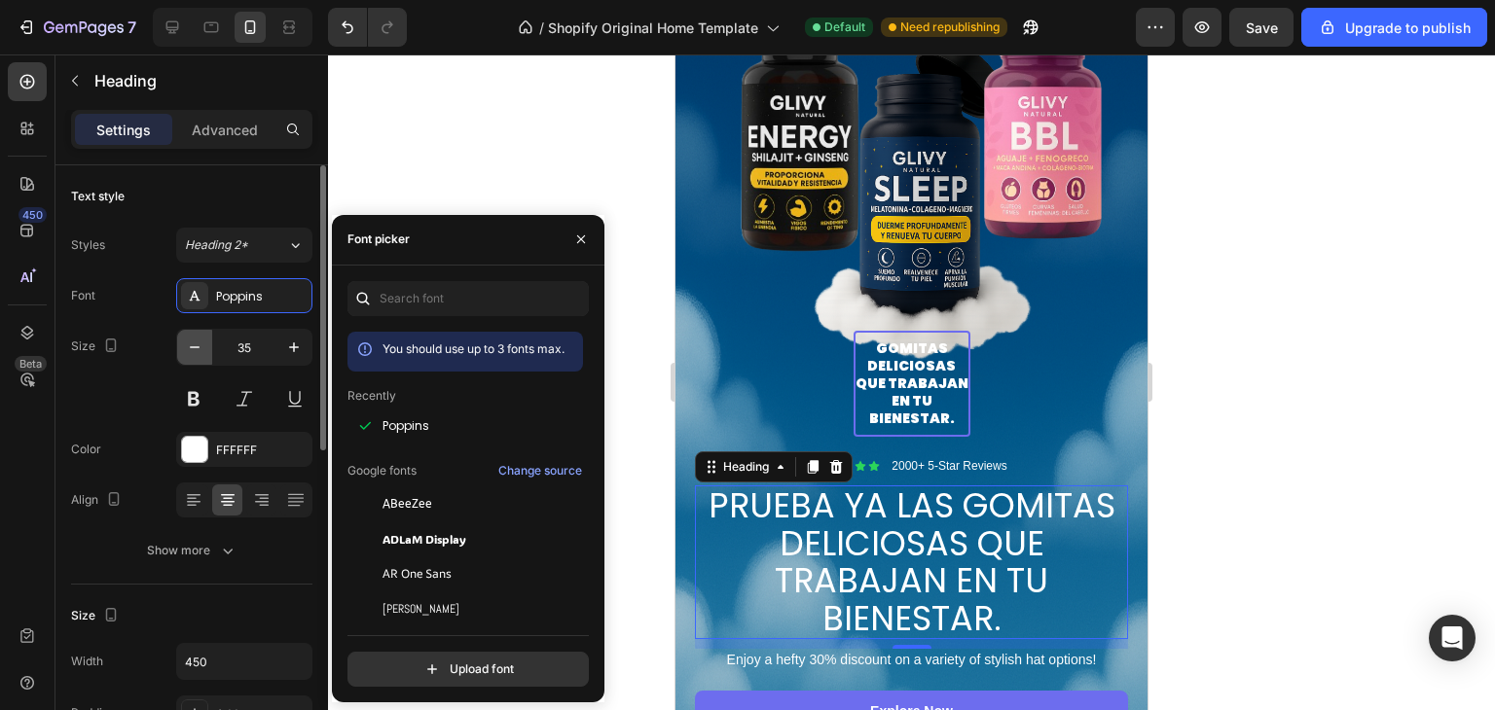
click at [183, 347] on button "button" at bounding box center [194, 347] width 35 height 35
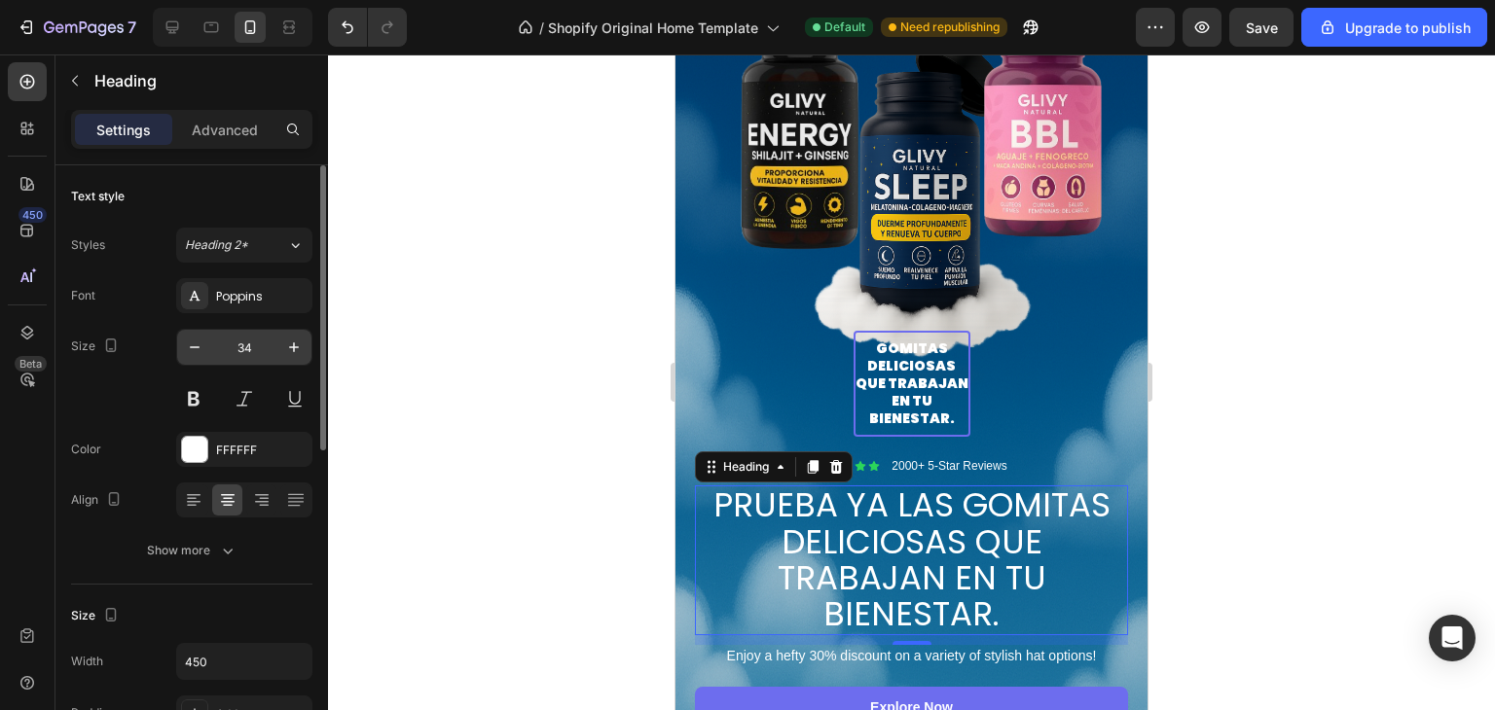
click at [246, 346] on input "34" at bounding box center [244, 347] width 64 height 35
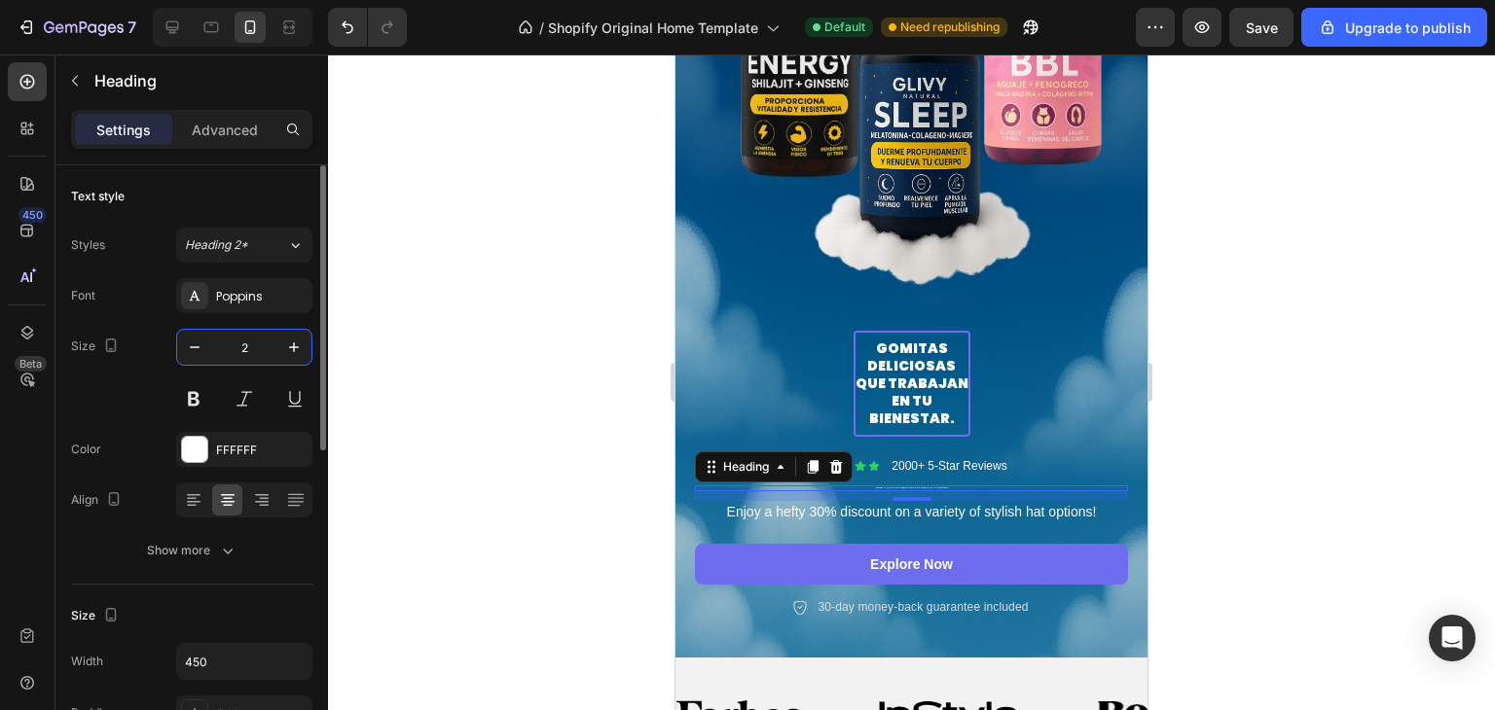
type input "25"
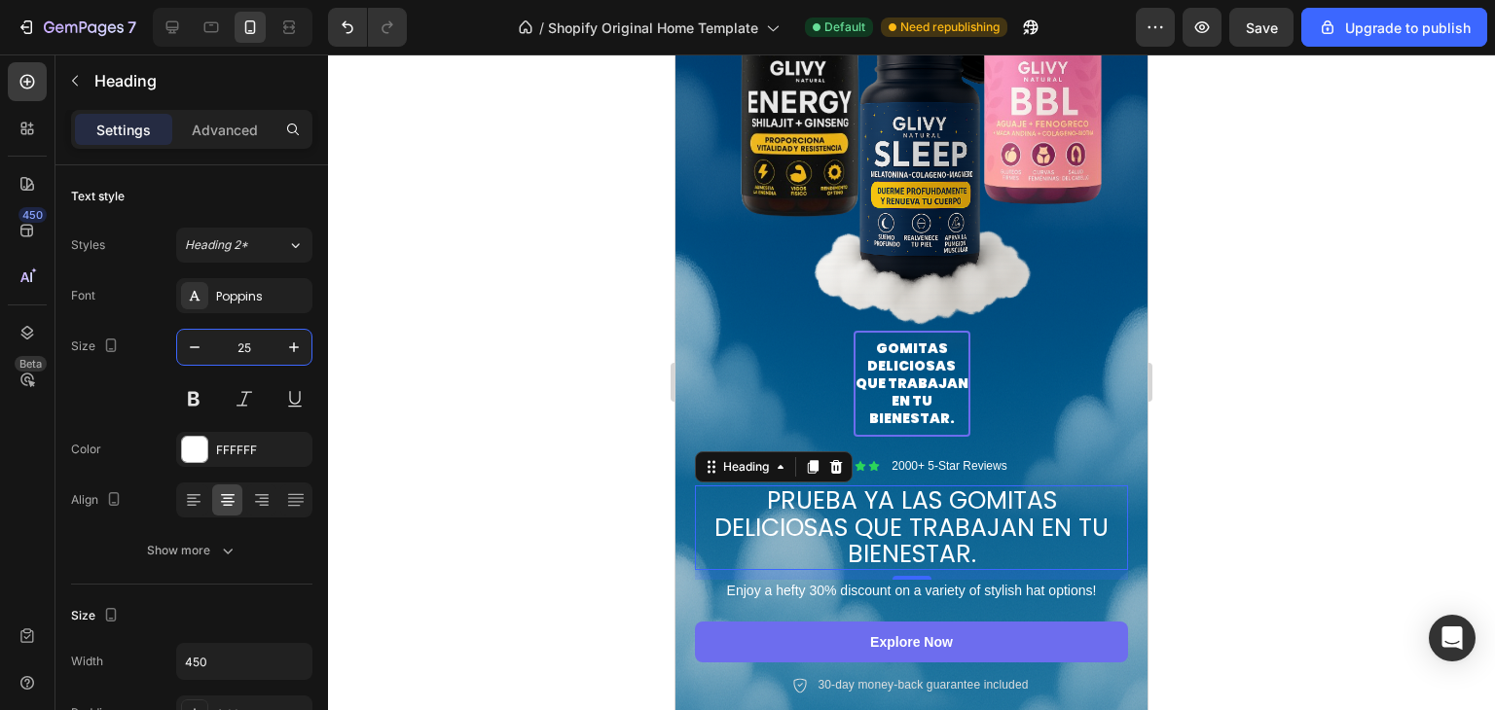
click at [1252, 412] on div at bounding box center [911, 383] width 1167 height 656
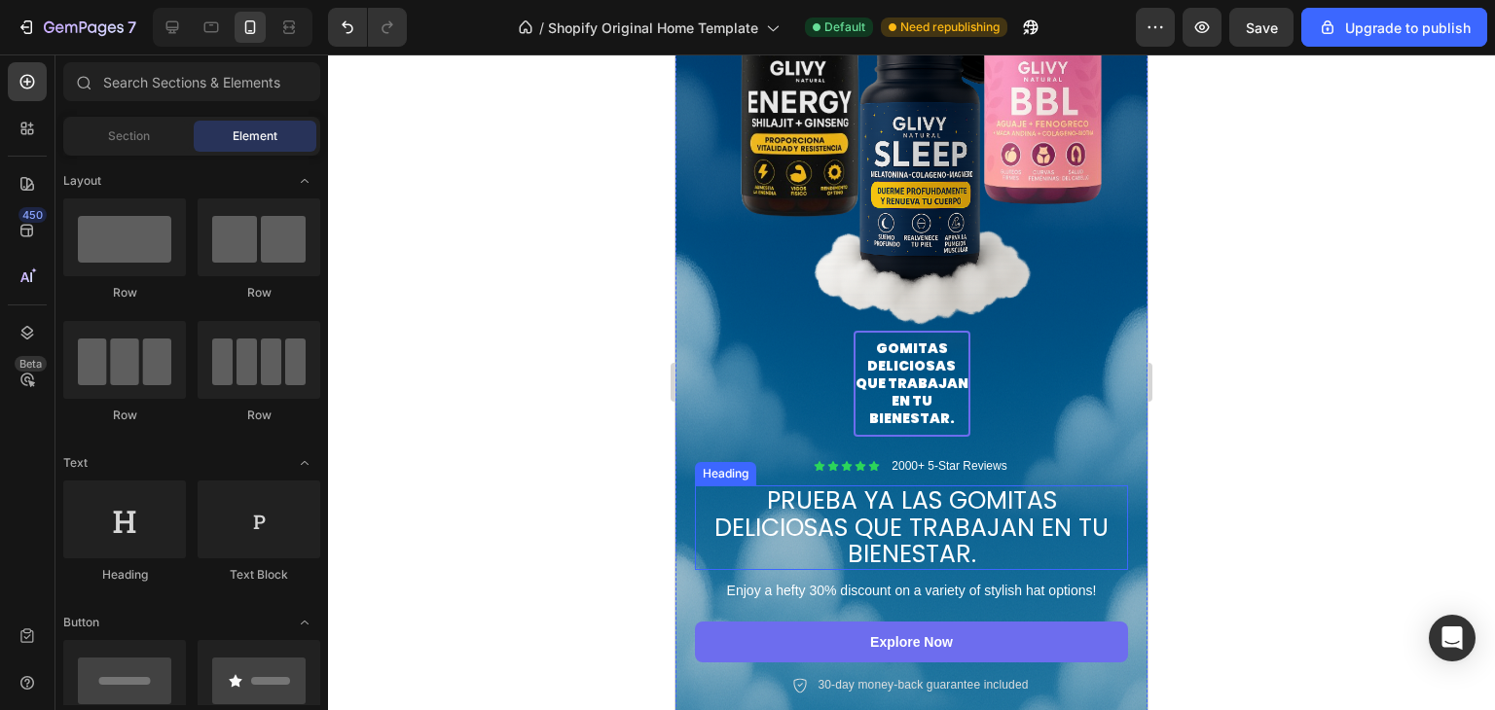
scroll to position [728, 0]
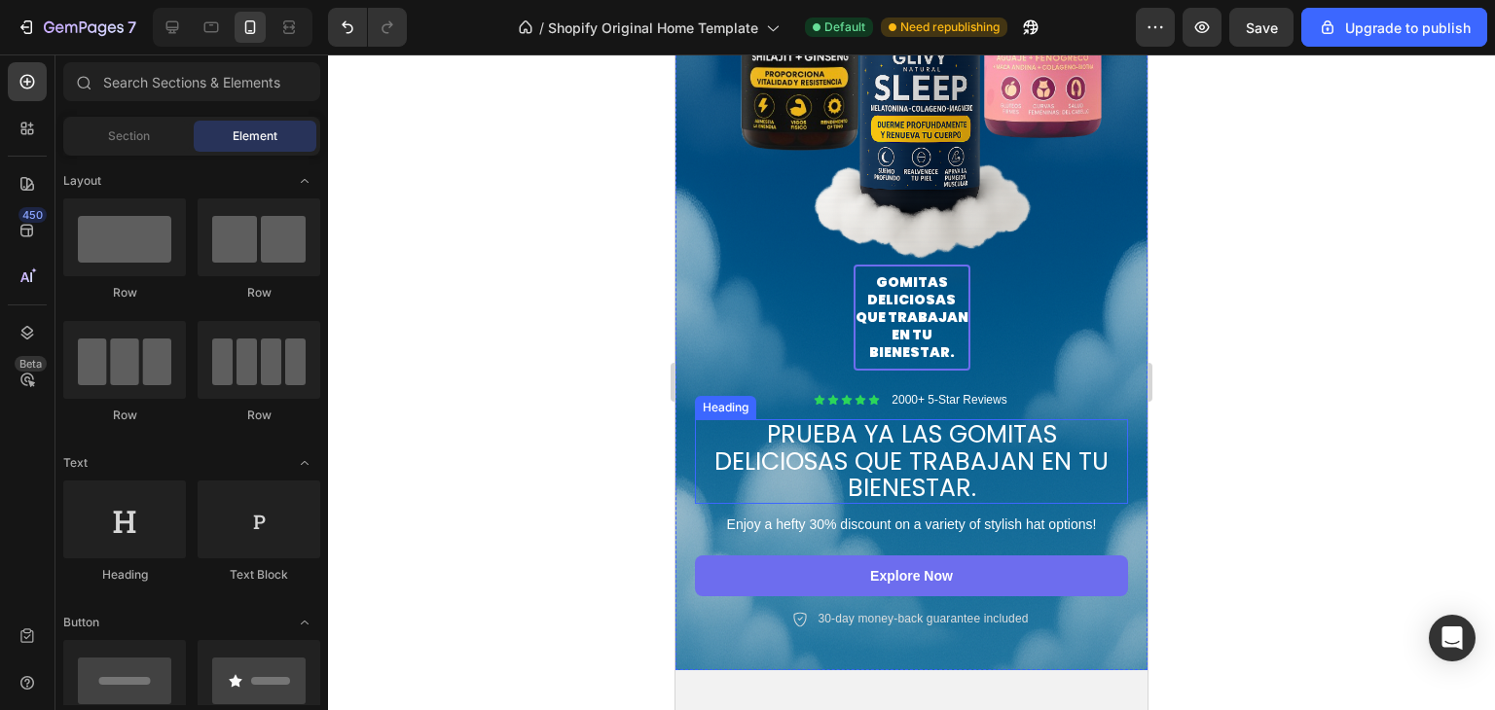
click at [1022, 430] on p "PRUEBA YA LAS GOMITAS DELICIOSAS QUE TRABAJAN EN TU BIENESTAR." at bounding box center [911, 461] width 429 height 81
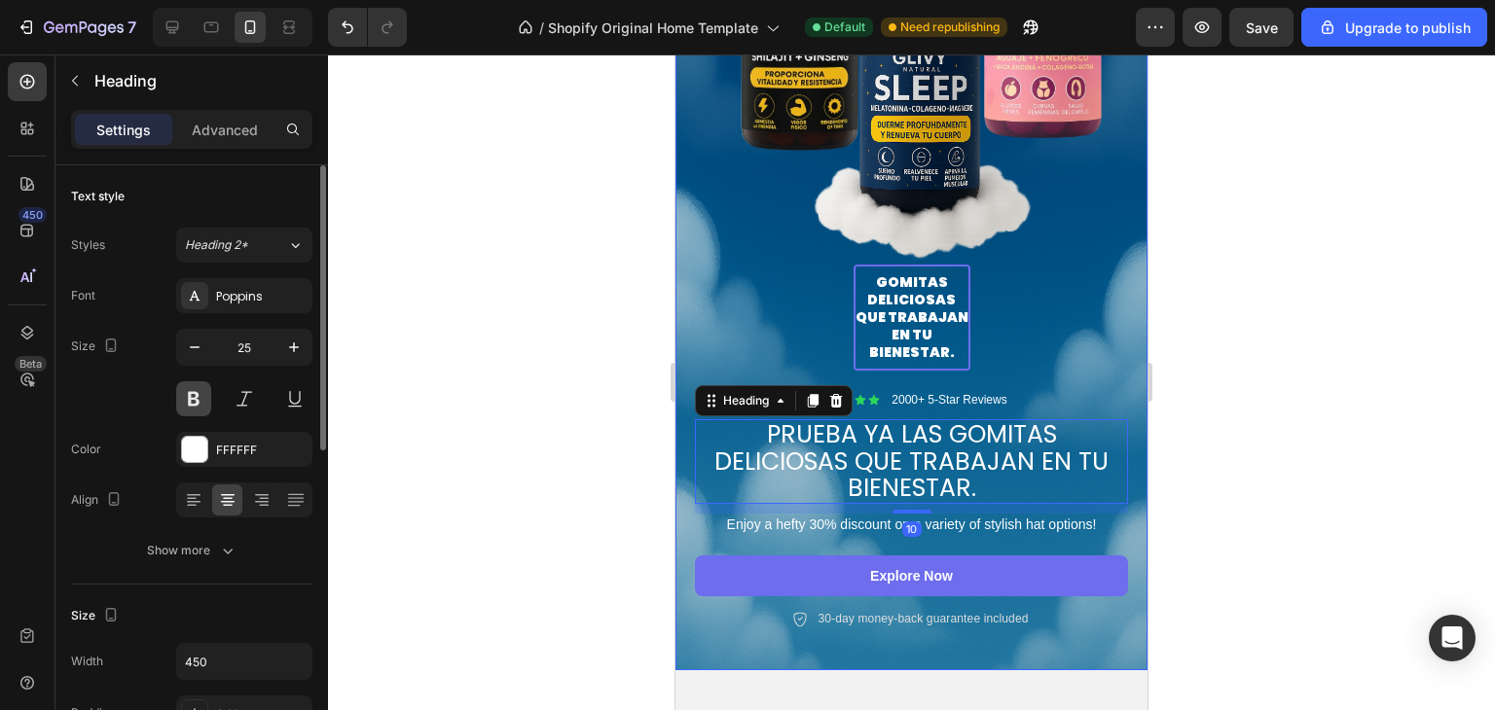
click at [188, 392] on button at bounding box center [193, 399] width 35 height 35
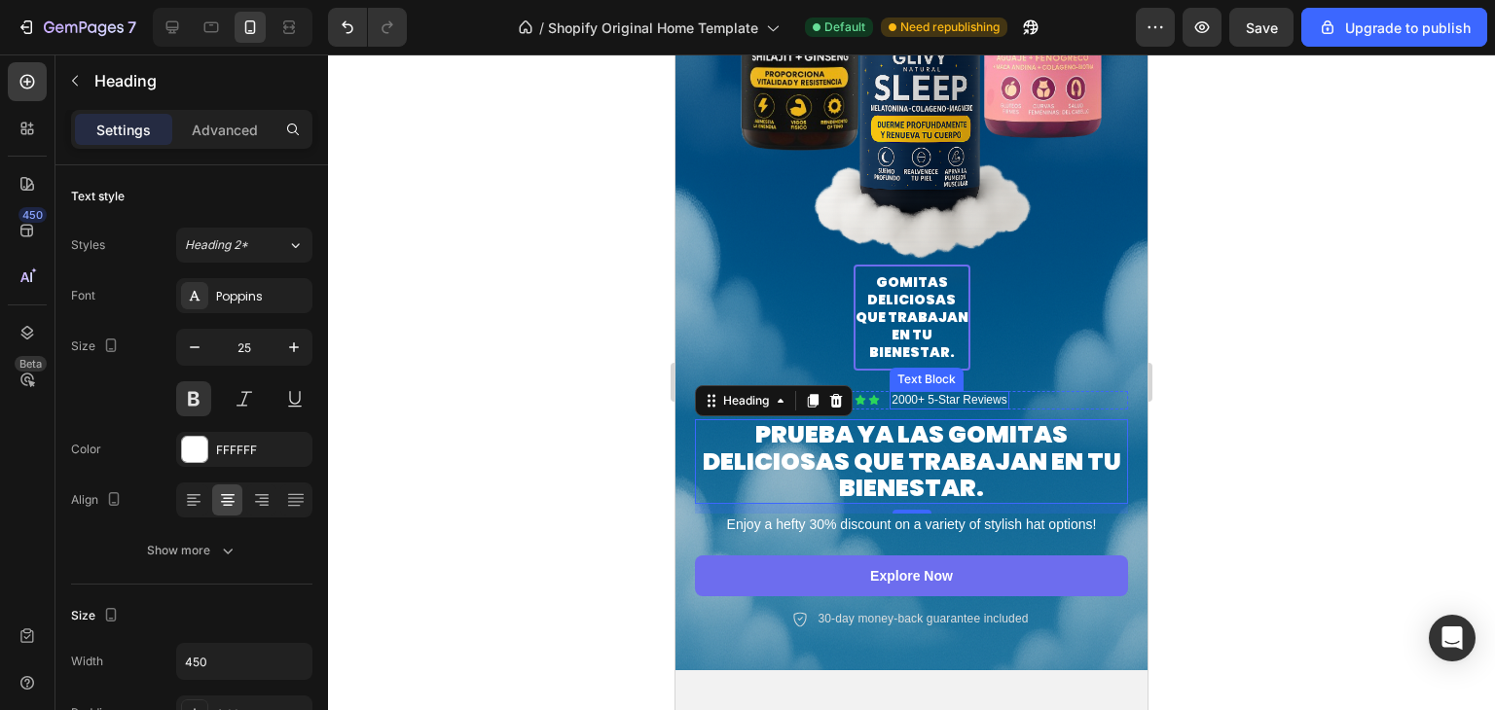
click at [958, 393] on p "2000+ 5-Star Reviews" at bounding box center [949, 401] width 115 height 16
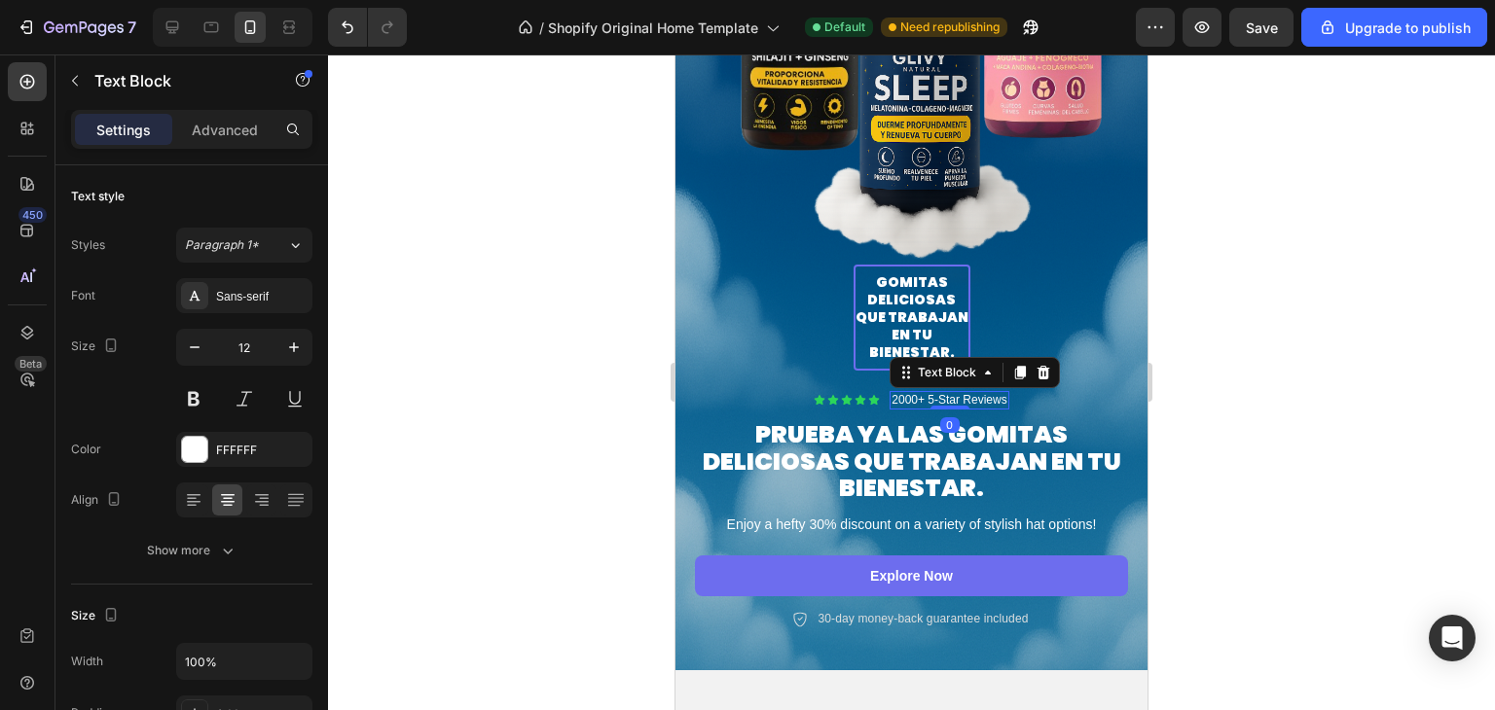
click at [958, 393] on p "2000+ 5-Star Reviews" at bounding box center [949, 401] width 115 height 16
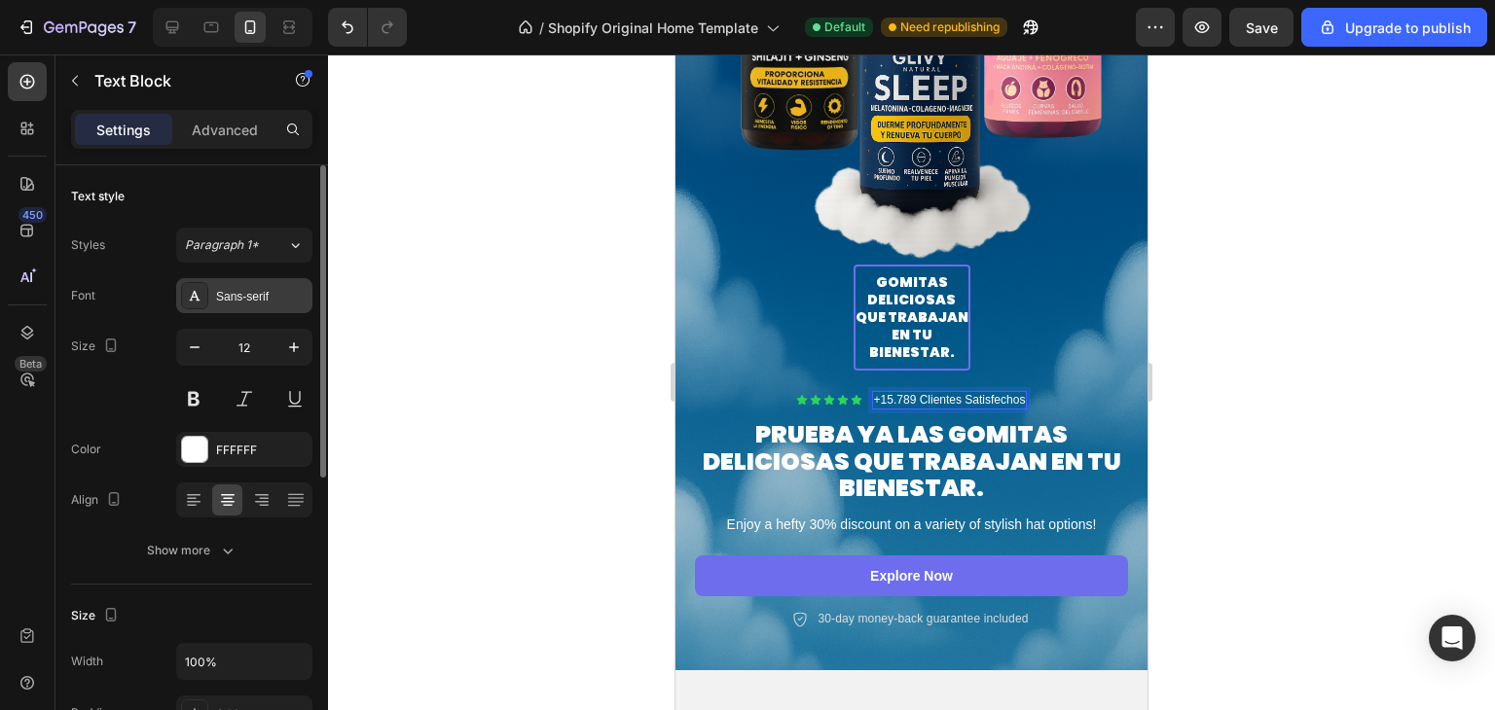
click at [258, 293] on div "Sans-serif" at bounding box center [261, 297] width 91 height 18
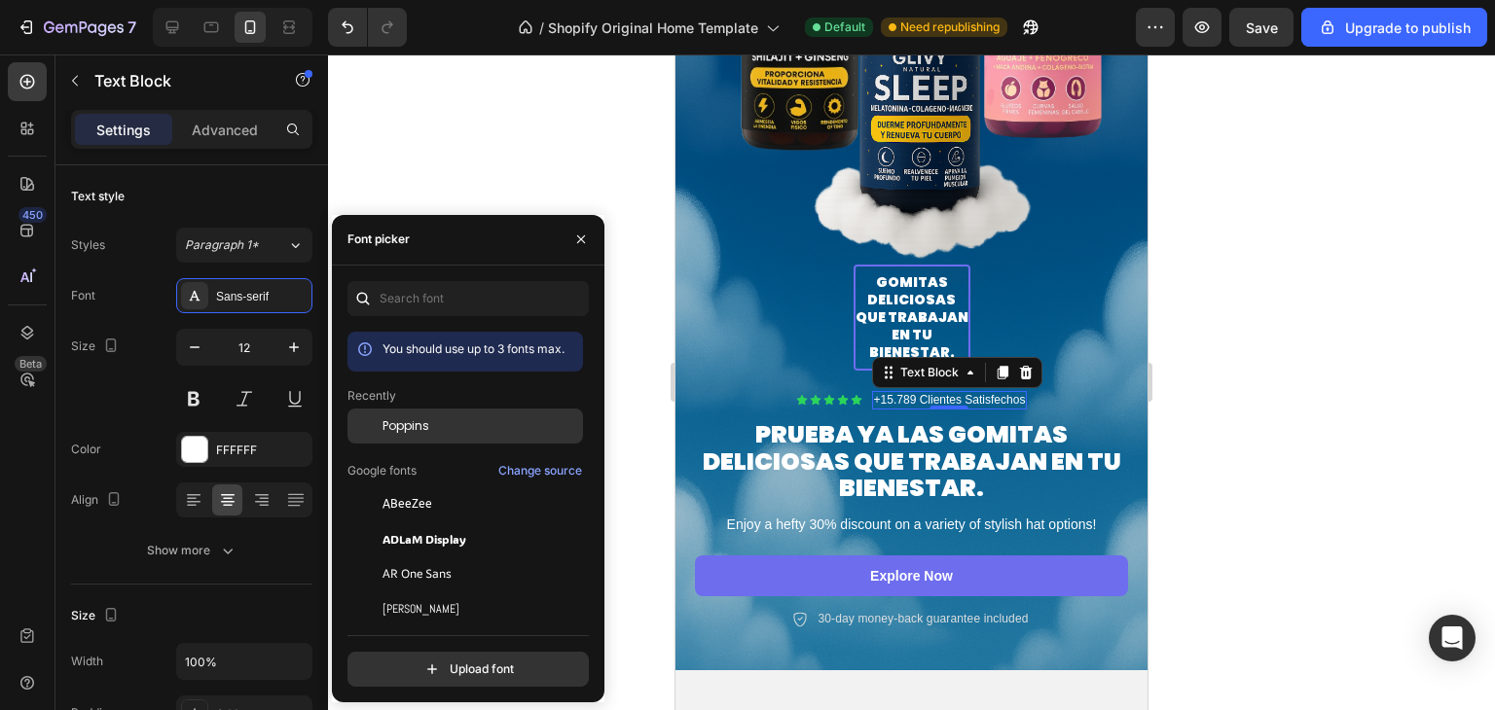
click at [442, 424] on div "Poppins" at bounding box center [481, 427] width 197 height 18
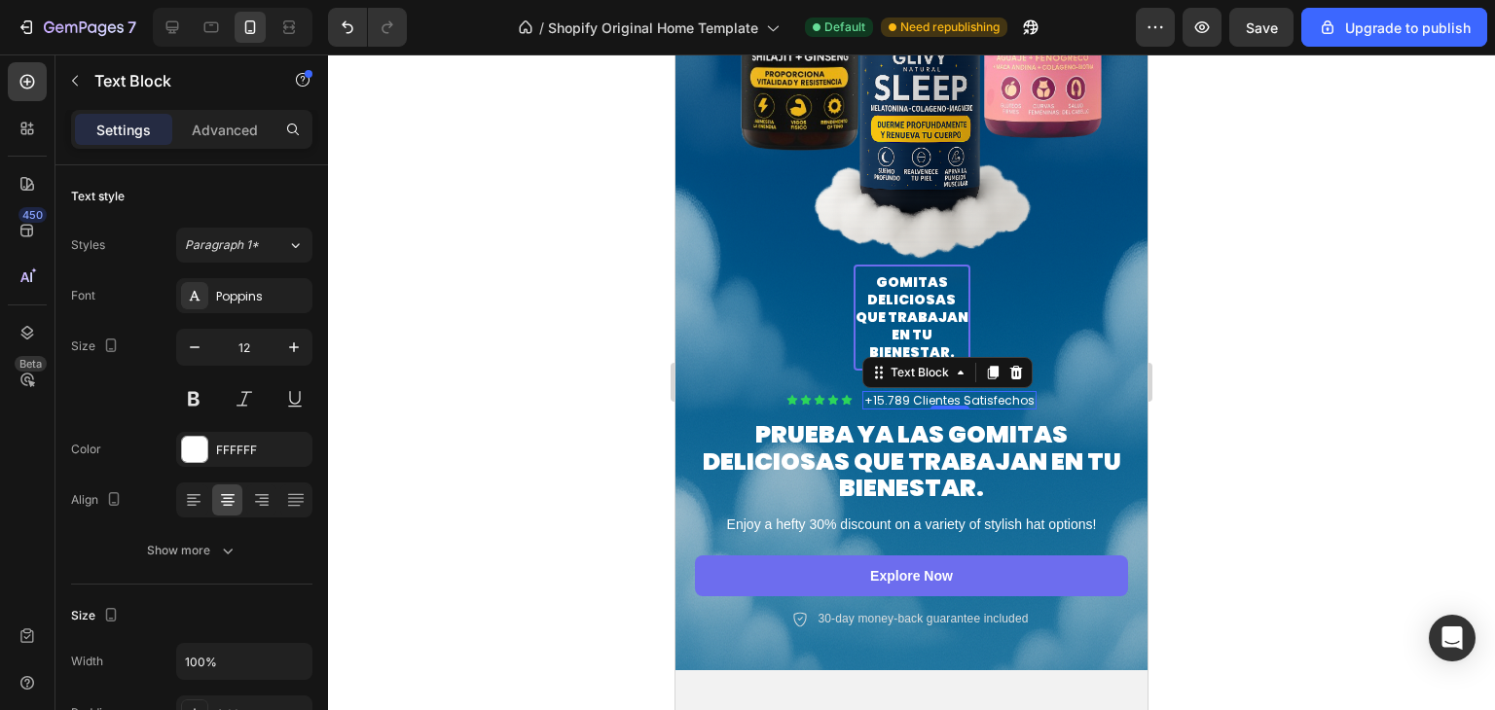
click at [1354, 309] on div at bounding box center [911, 383] width 1167 height 656
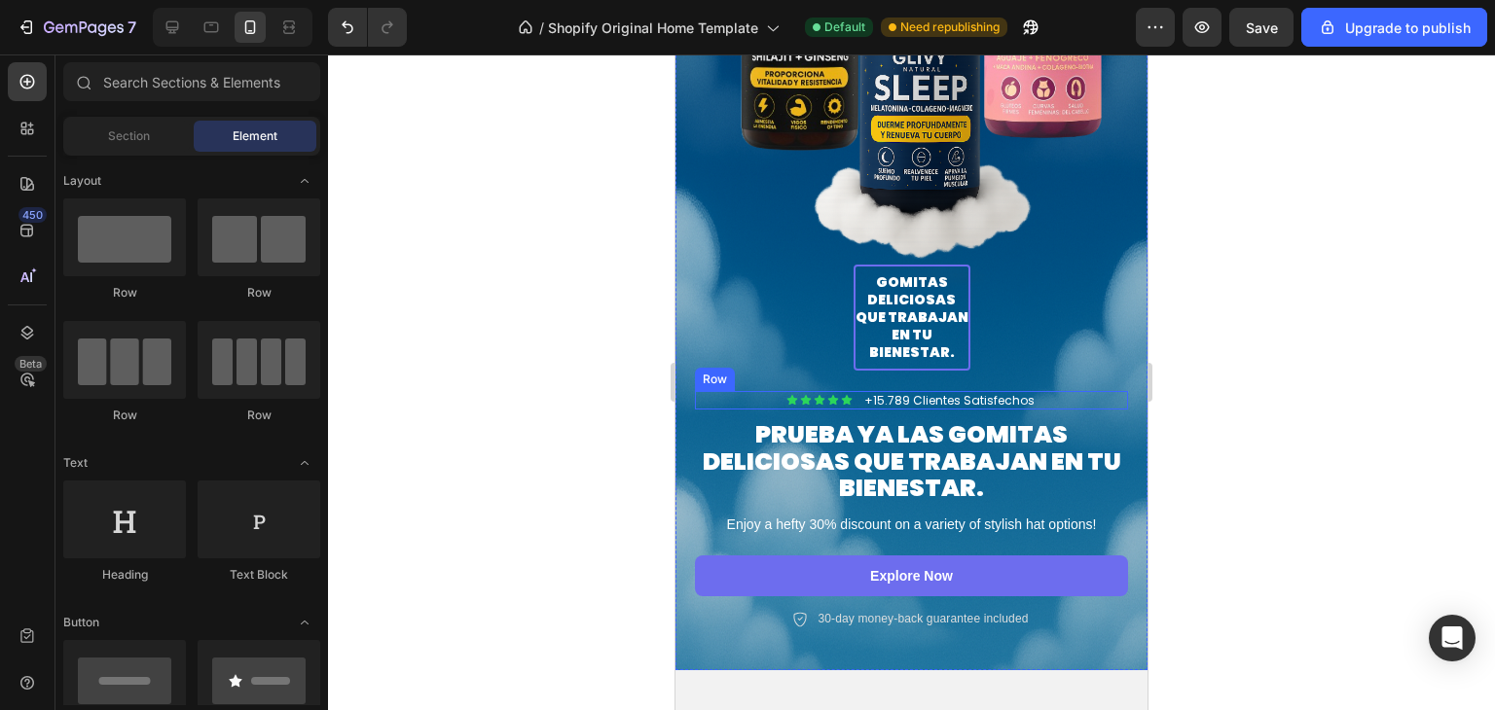
click at [814, 394] on icon at bounding box center [820, 400] width 12 height 12
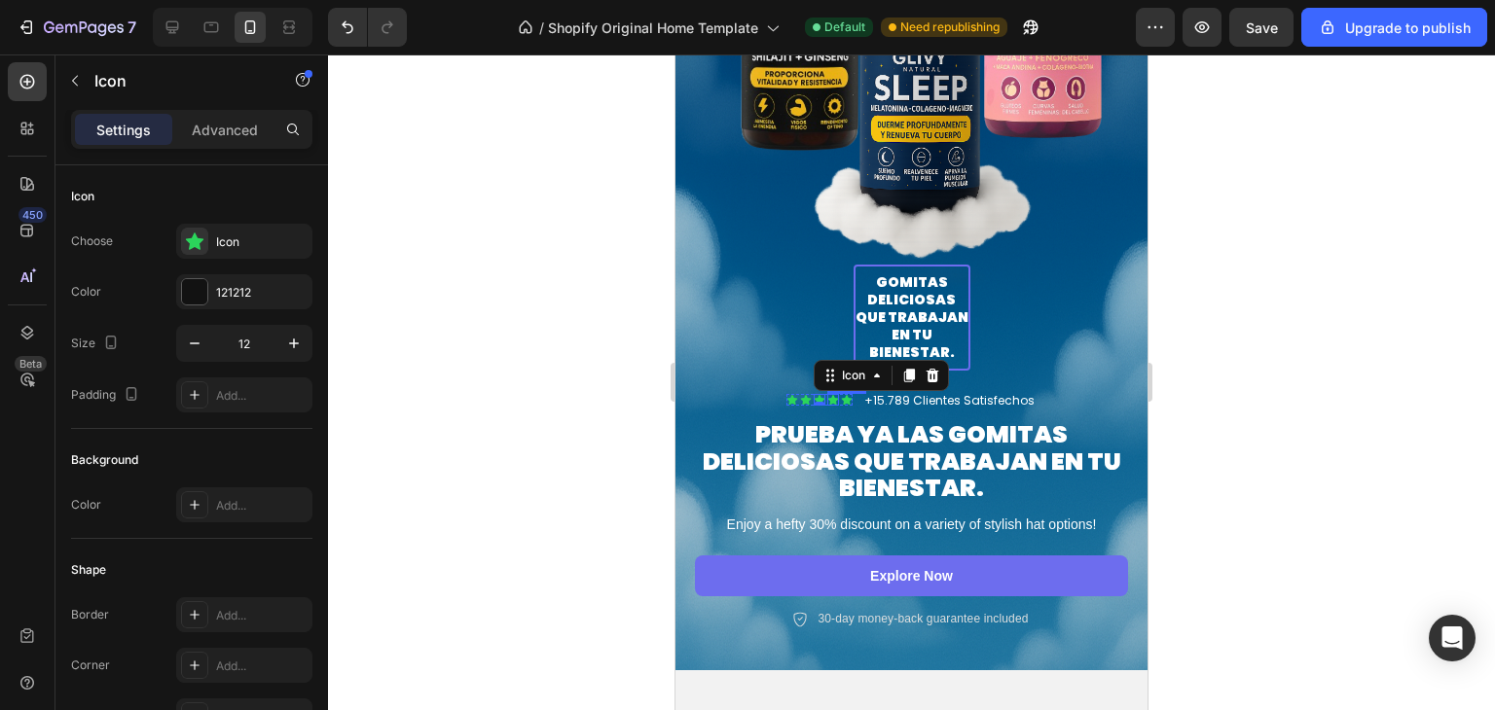
click at [836, 394] on div "Icon Icon Icon 0 Icon Icon" at bounding box center [819, 400] width 66 height 12
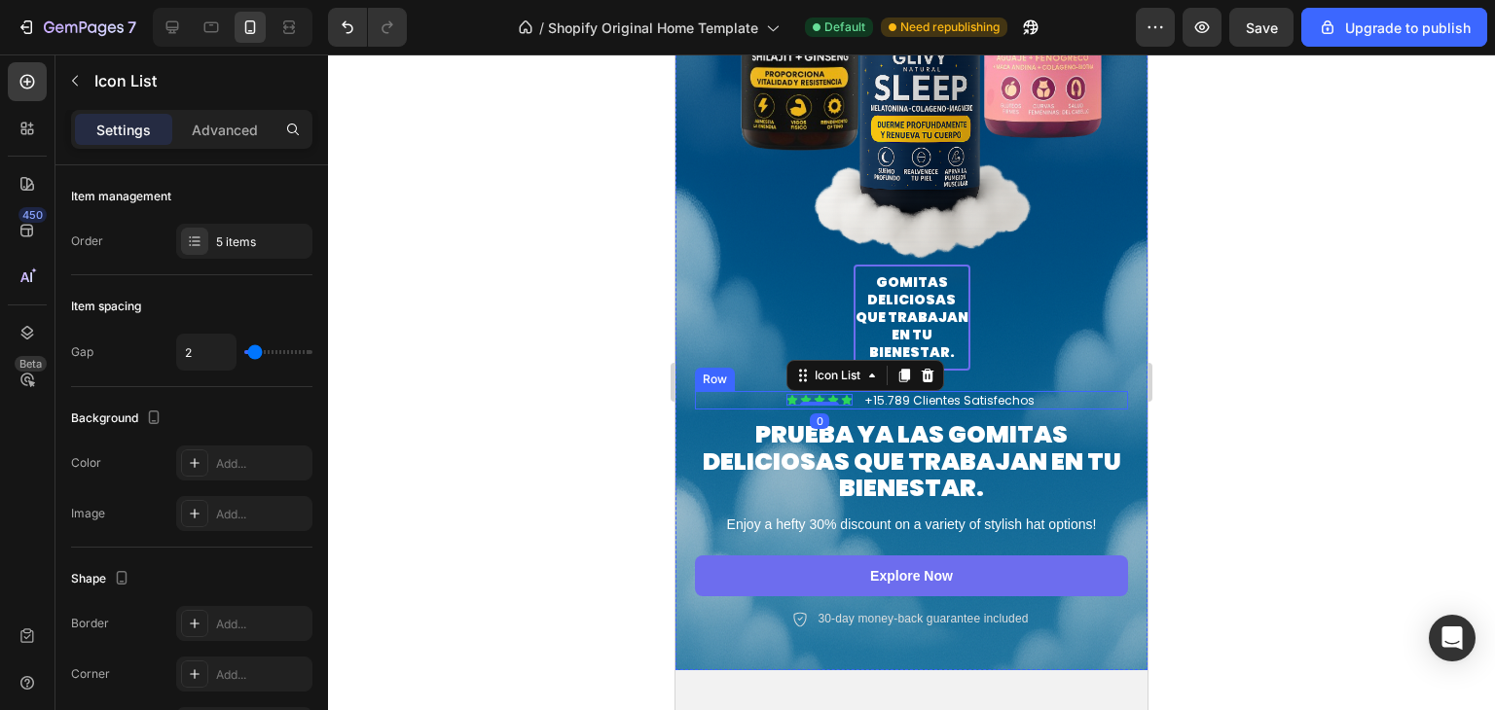
click at [855, 391] on div "Icon Icon Icon Icon Icon Icon List 0 +15.789 Clientes Satisfechos Text Block Row" at bounding box center [911, 400] width 433 height 19
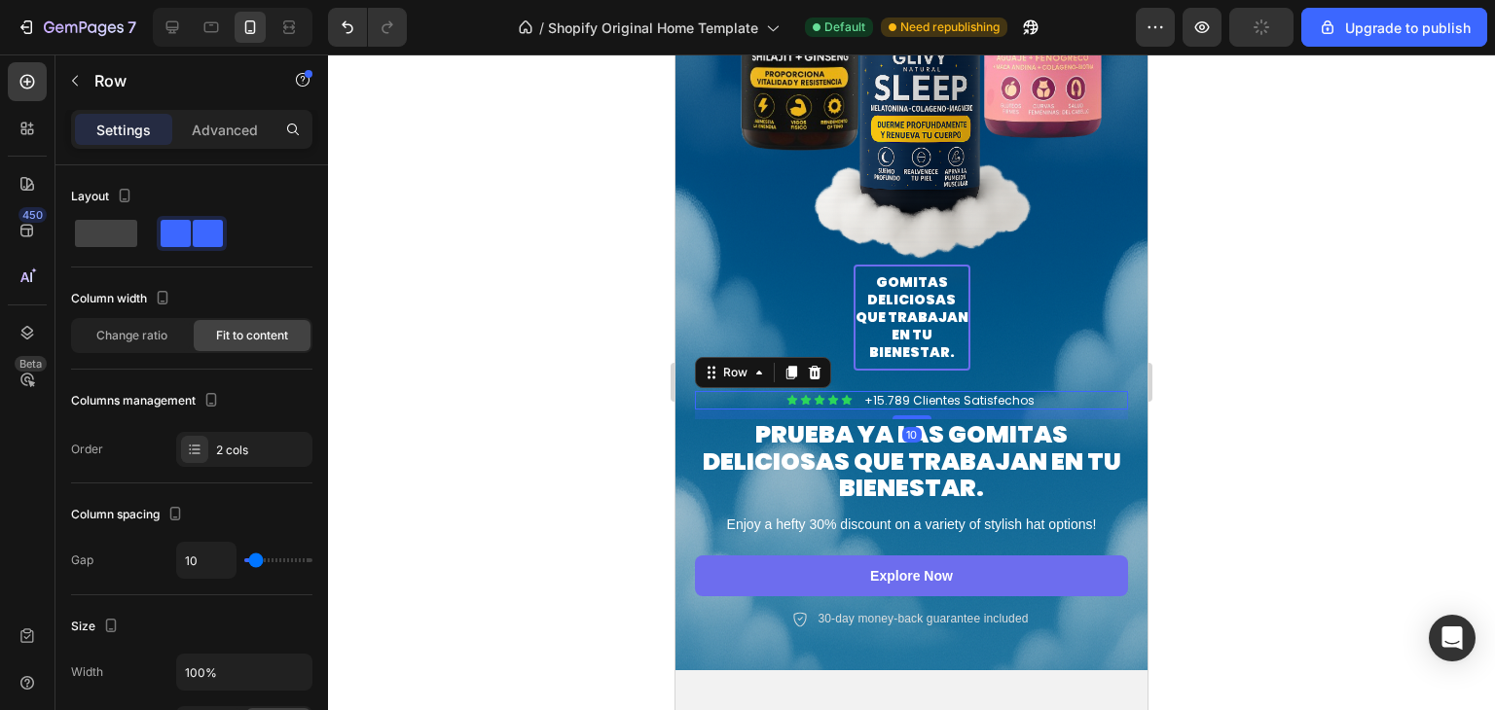
click at [856, 391] on div "Icon Icon Icon Icon Icon Icon List +15.789 Clientes Satisfechos Text Block Row …" at bounding box center [911, 400] width 433 height 19
click at [1098, 433] on p "PRUEBA YA LAS GOMITAS DELICIOSAS QUE TRABAJAN EN TU BIENESTAR." at bounding box center [911, 461] width 429 height 81
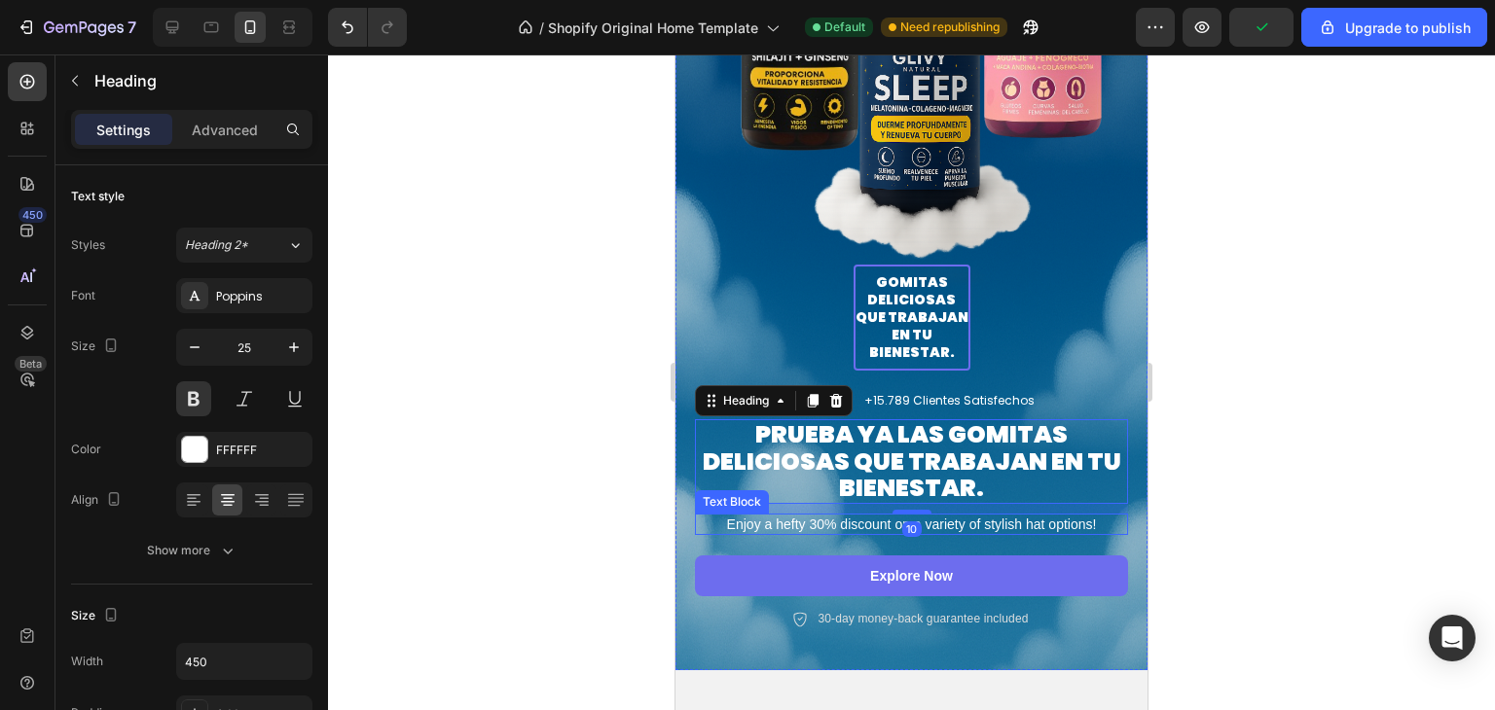
click at [1010, 516] on p "Enjoy a hefty 30% discount on a variety of stylish hat options!" at bounding box center [911, 525] width 429 height 18
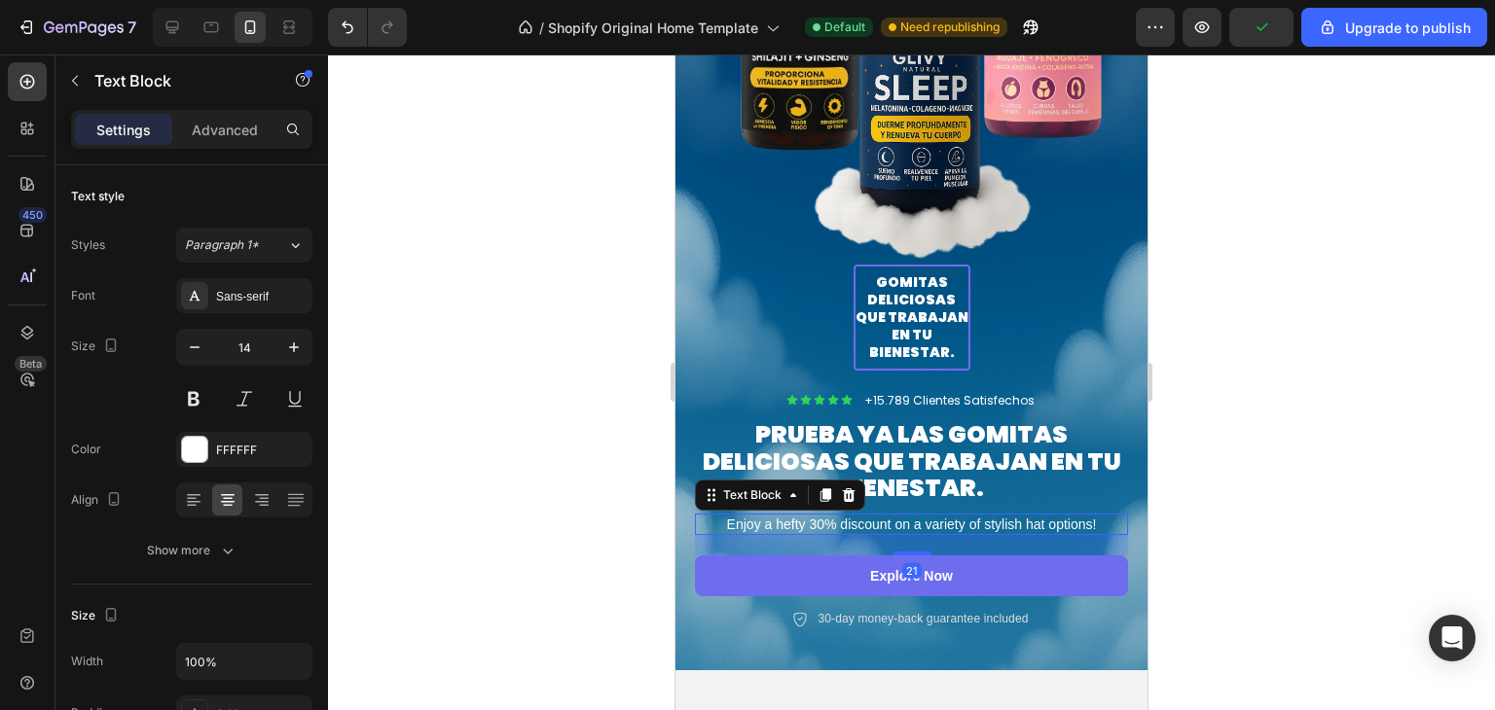
click at [1007, 516] on p "Enjoy a hefty 30% discount on a variety of stylish hat options!" at bounding box center [911, 525] width 429 height 18
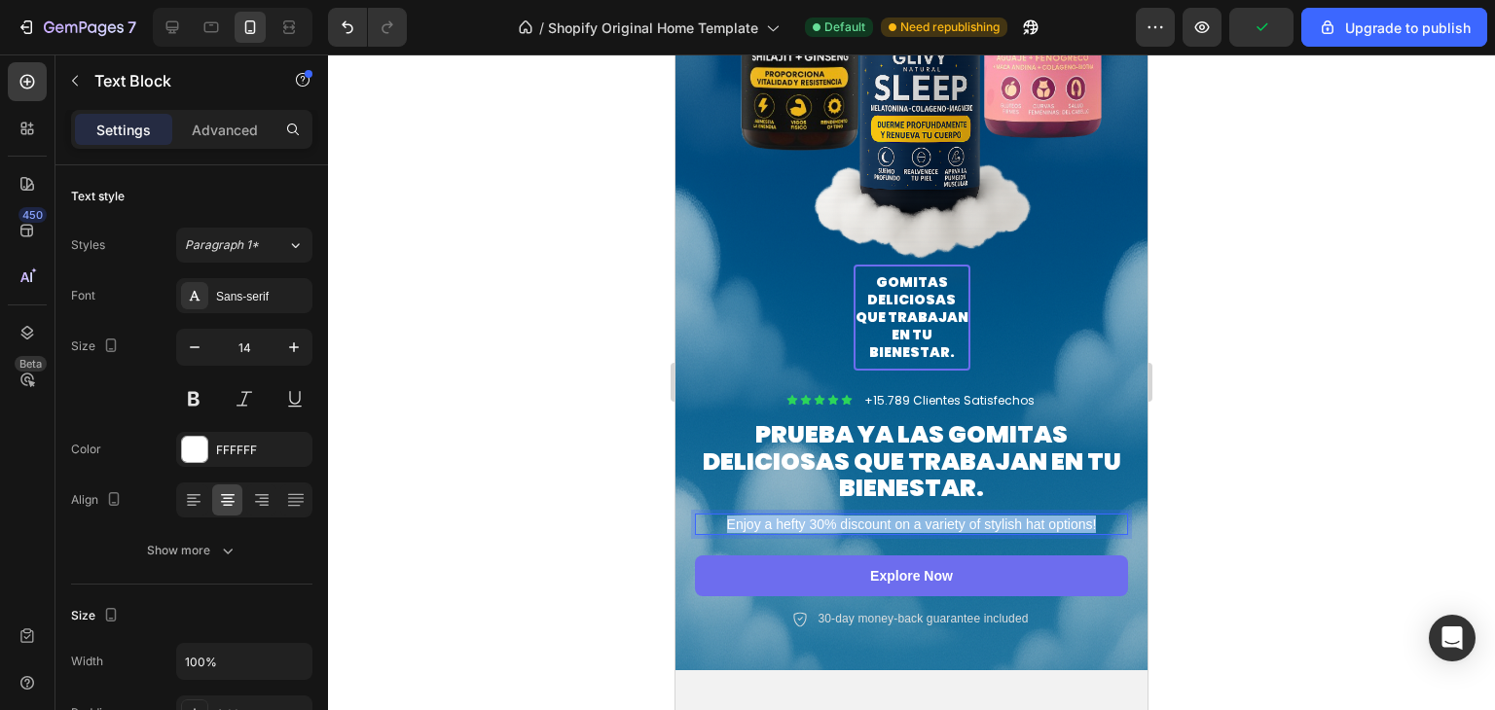
click at [1007, 516] on p "Enjoy a hefty 30% discount on a variety of stylish hat options!" at bounding box center [911, 525] width 429 height 18
click at [987, 612] on p "30-day money-back guarantee included" at bounding box center [923, 620] width 210 height 16
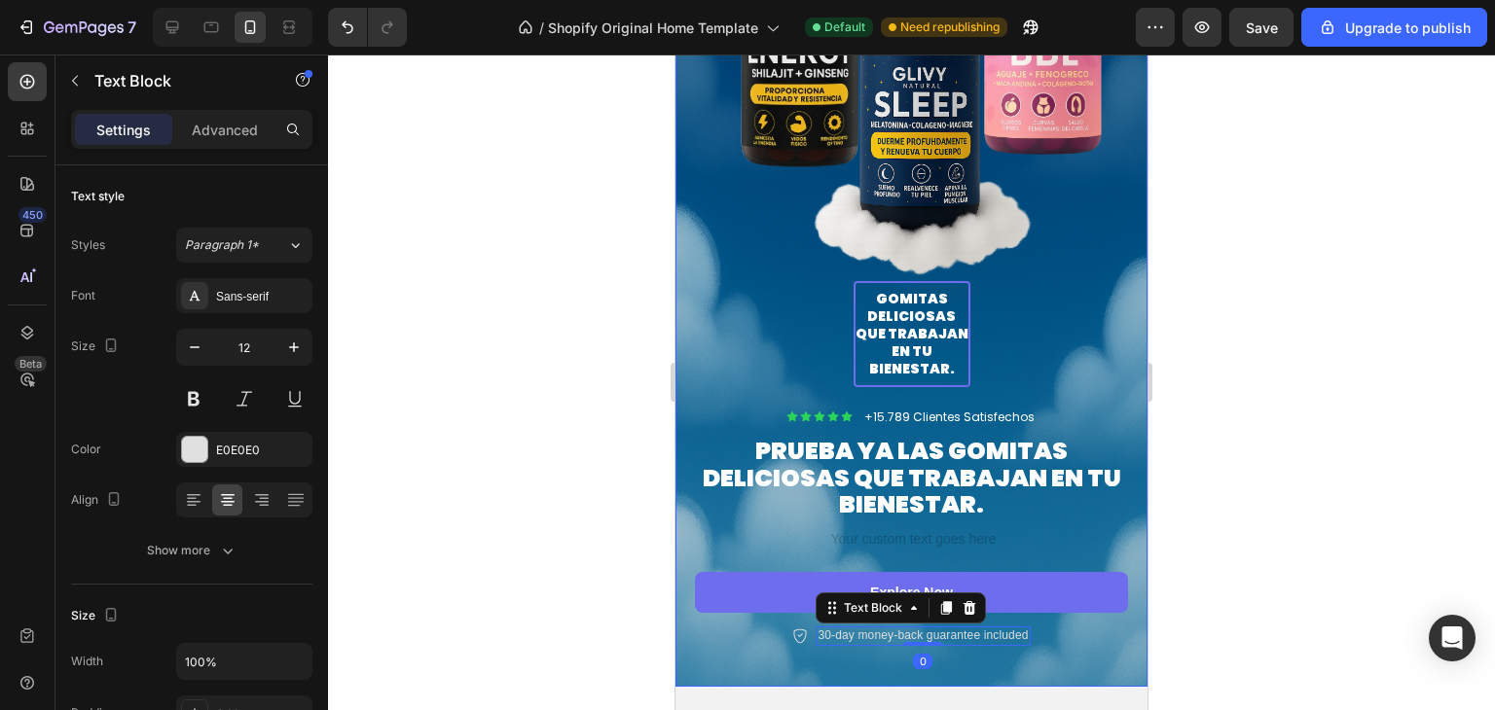
scroll to position [712, 0]
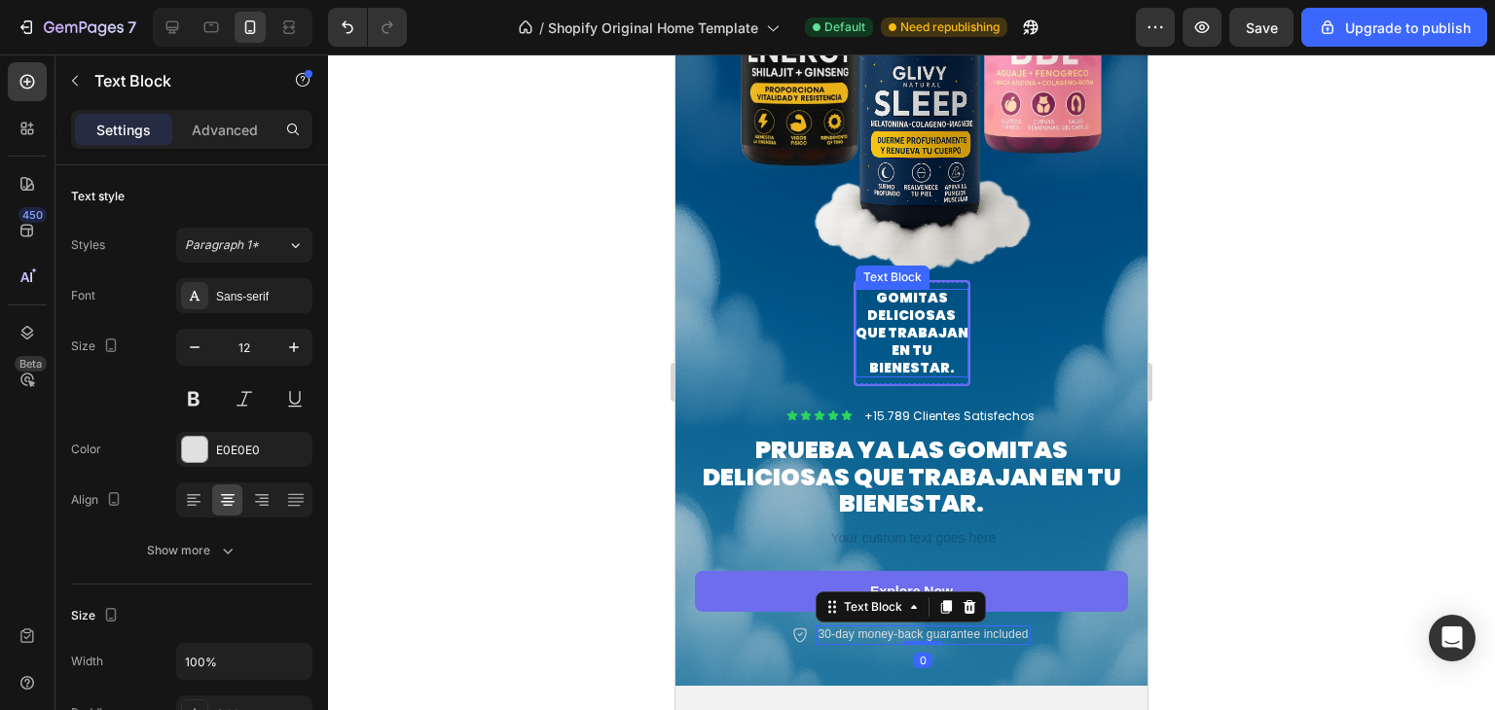
click at [934, 317] on p "GOMITAS DELICIOSAS QUE TRABAJAN EN TU BIENESTAR." at bounding box center [912, 333] width 113 height 89
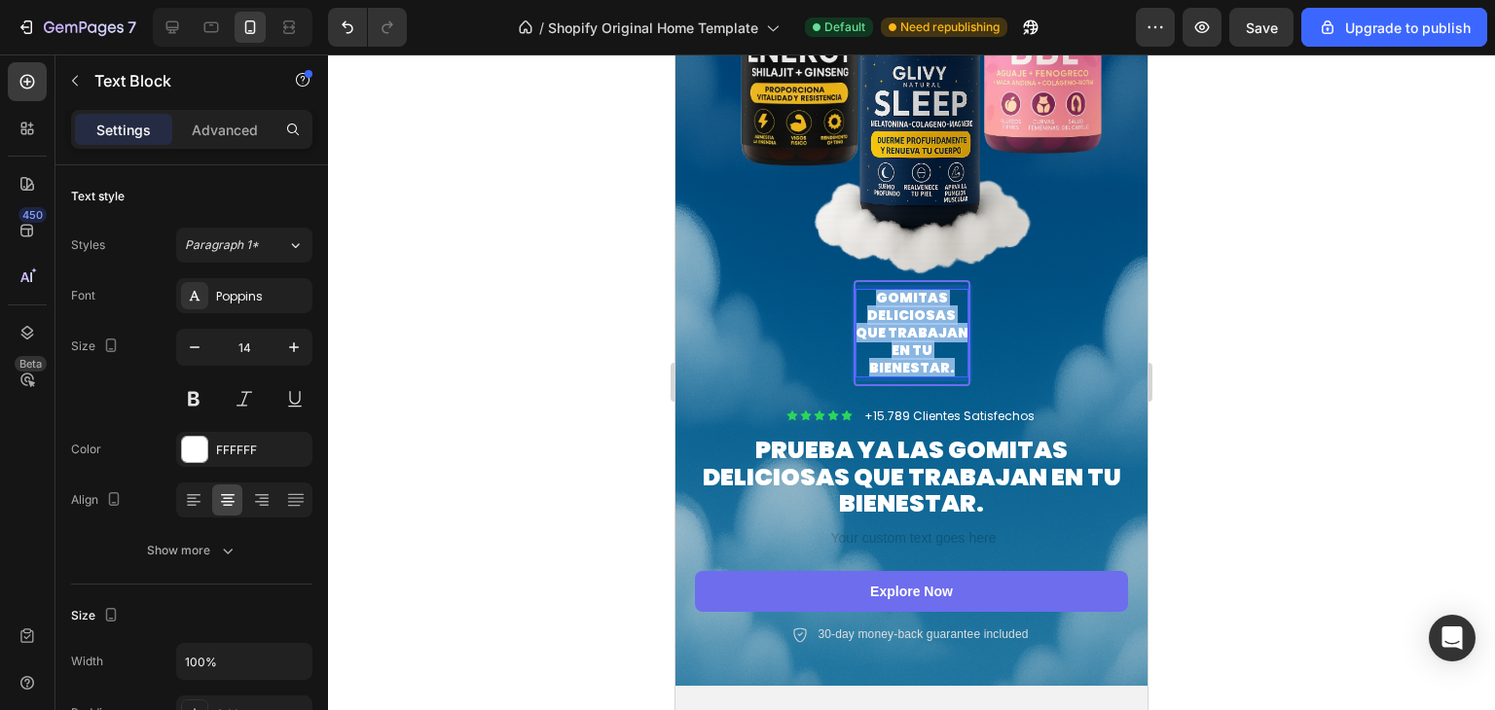
click at [934, 317] on p "GOMITAS DELICIOSAS QUE TRABAJAN EN TU BIENESTAR." at bounding box center [912, 333] width 113 height 89
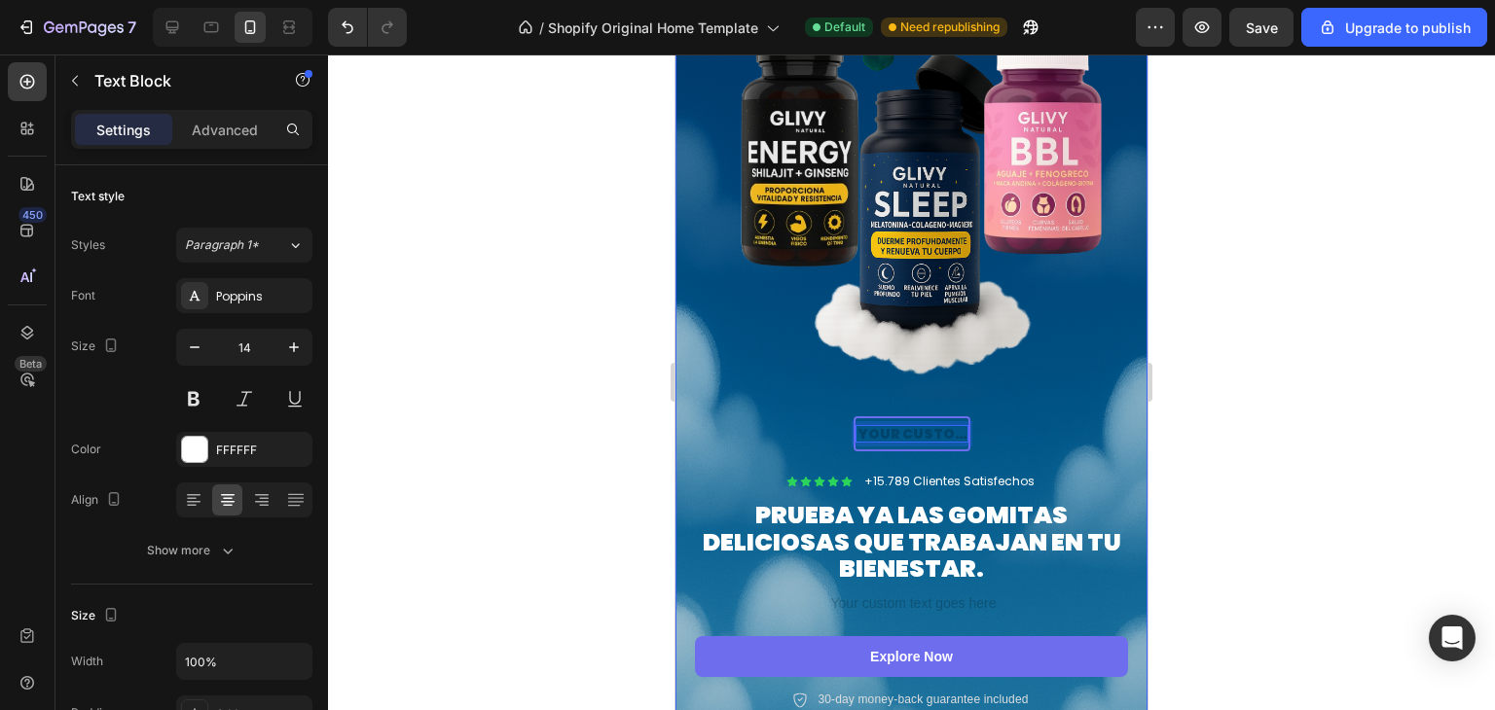
scroll to position [576, 0]
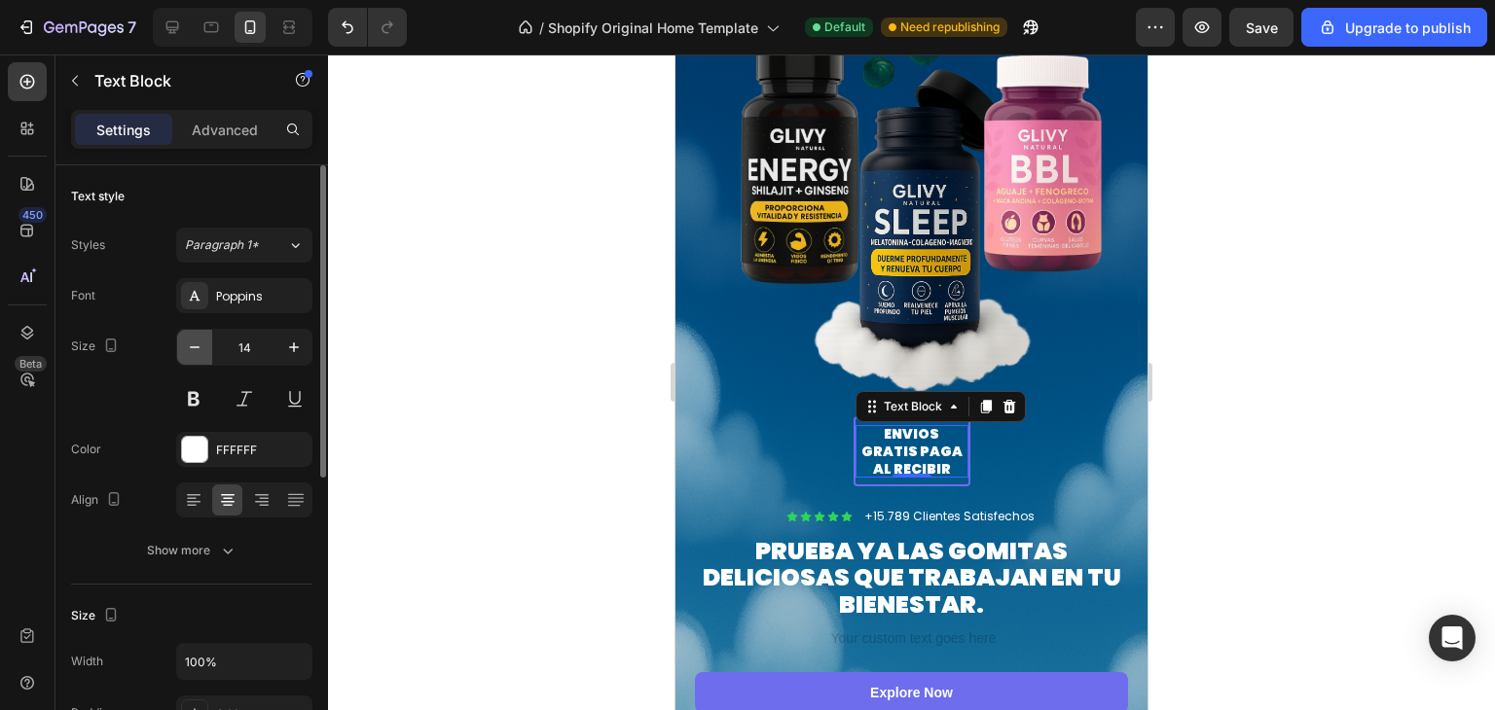
click at [194, 355] on icon "button" at bounding box center [194, 347] width 19 height 19
type input "13"
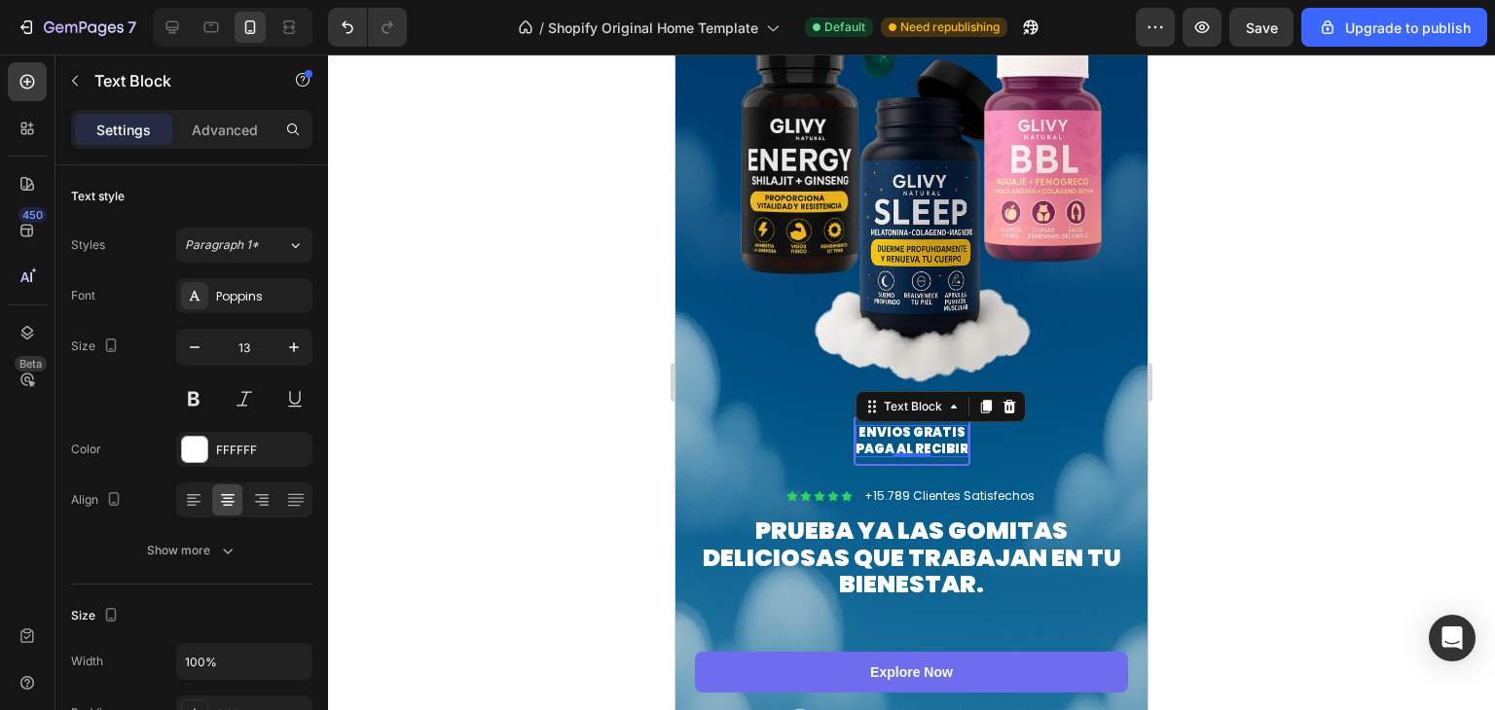
click at [1386, 421] on div at bounding box center [911, 383] width 1167 height 656
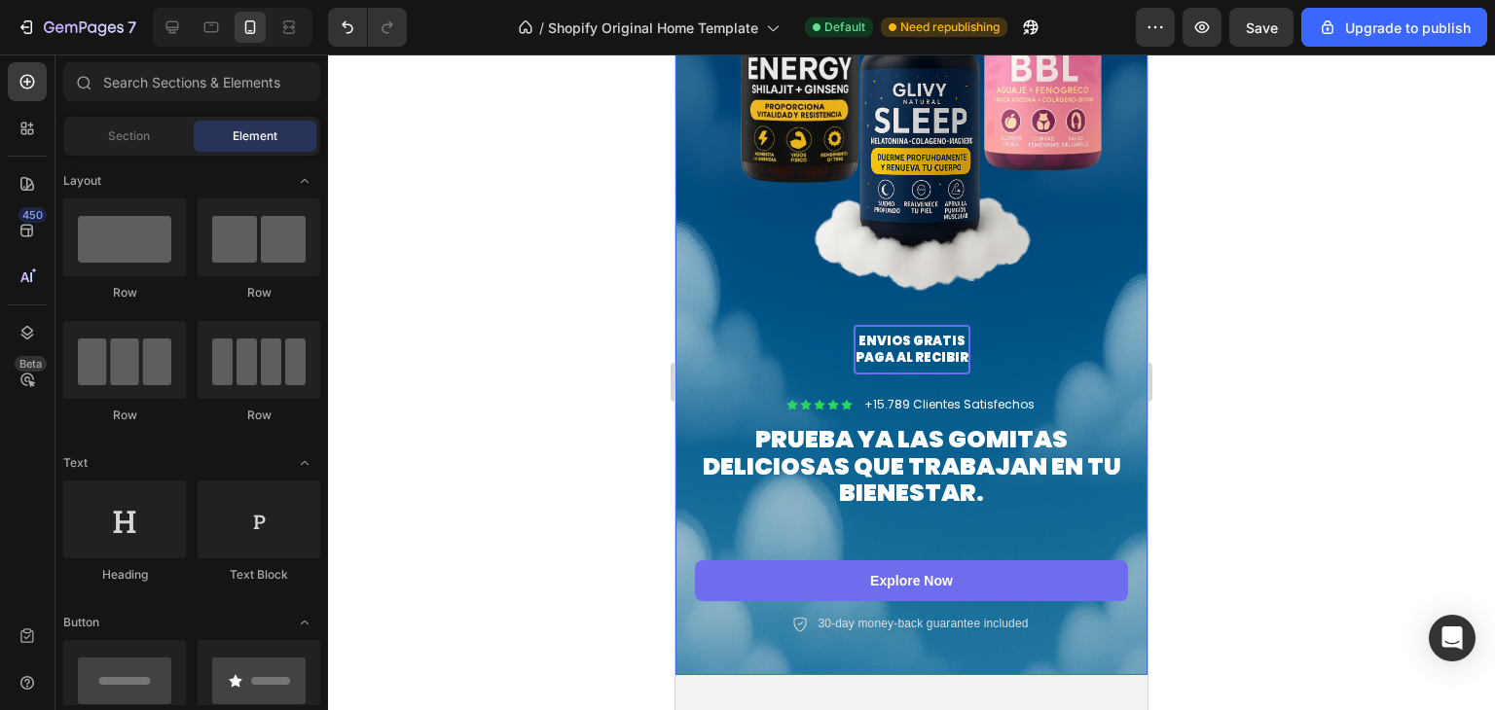
scroll to position [709, 0]
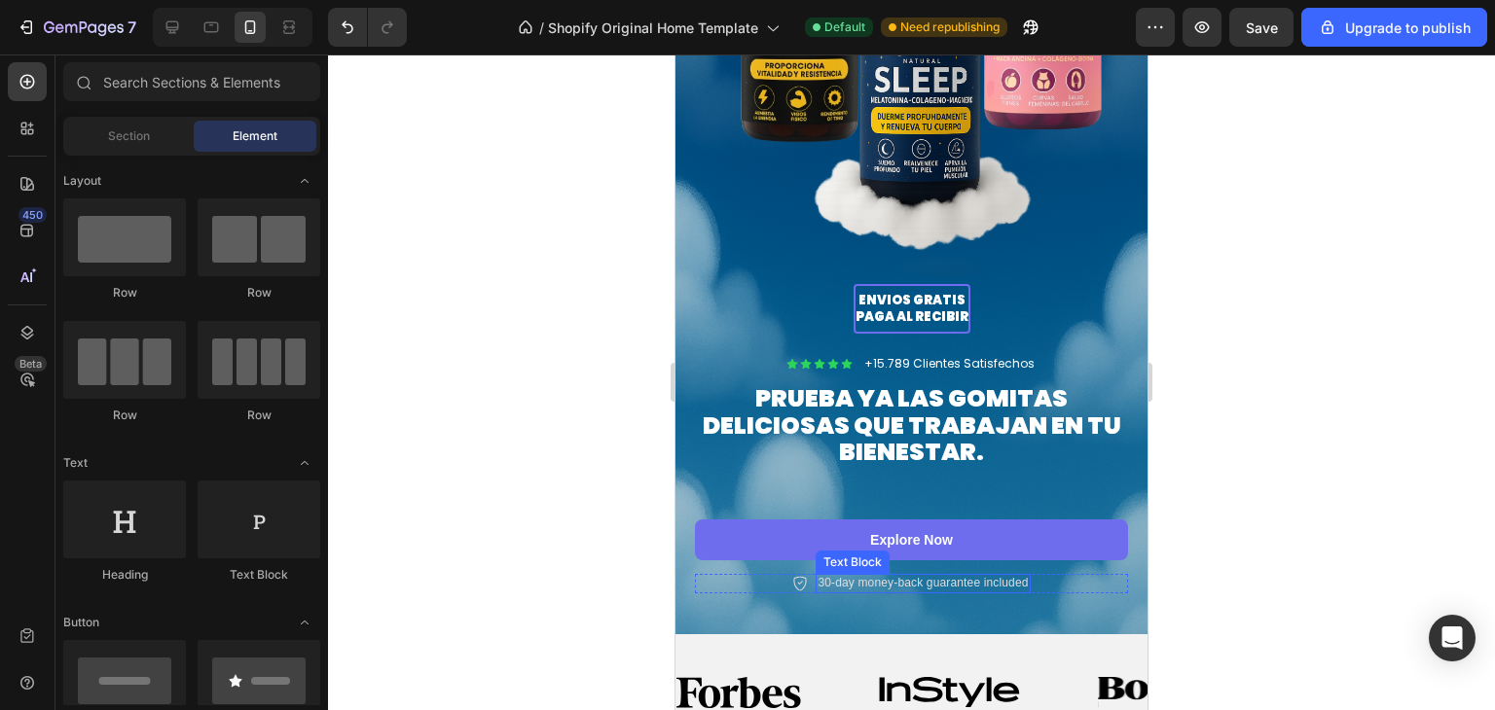
click at [919, 576] on p "30-day money-back guarantee included" at bounding box center [923, 584] width 210 height 16
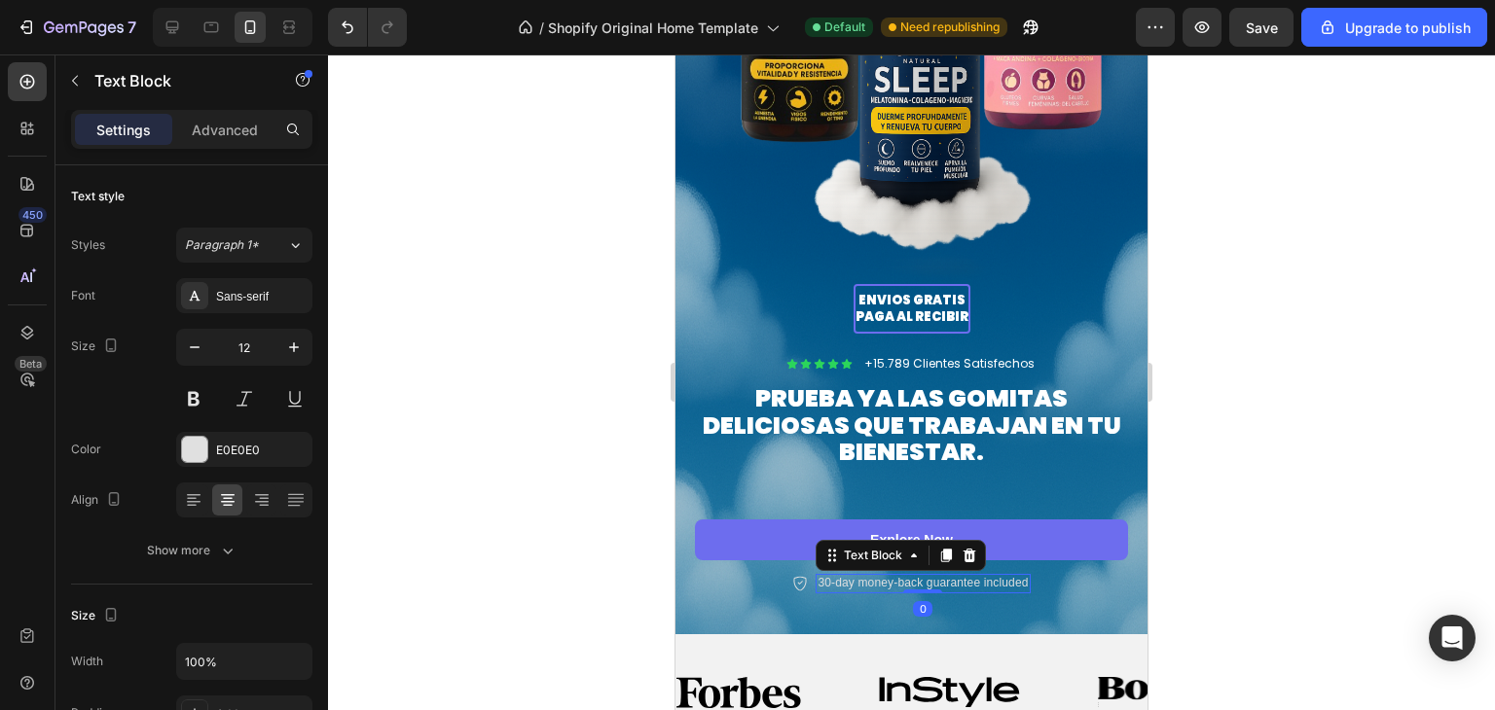
click at [919, 576] on p "30-day money-back guarantee included" at bounding box center [923, 584] width 210 height 16
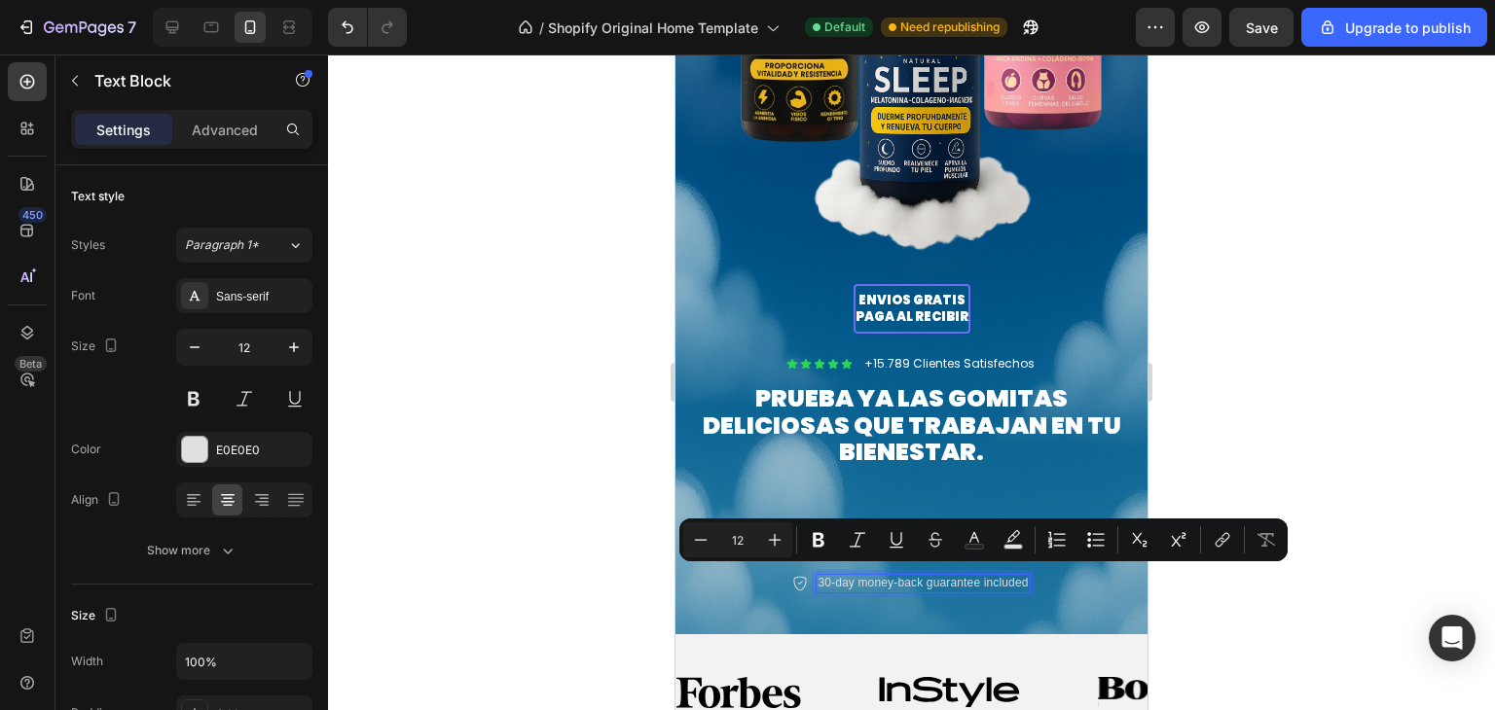
click at [919, 576] on p "30-day money-back guarantee included" at bounding box center [923, 584] width 210 height 16
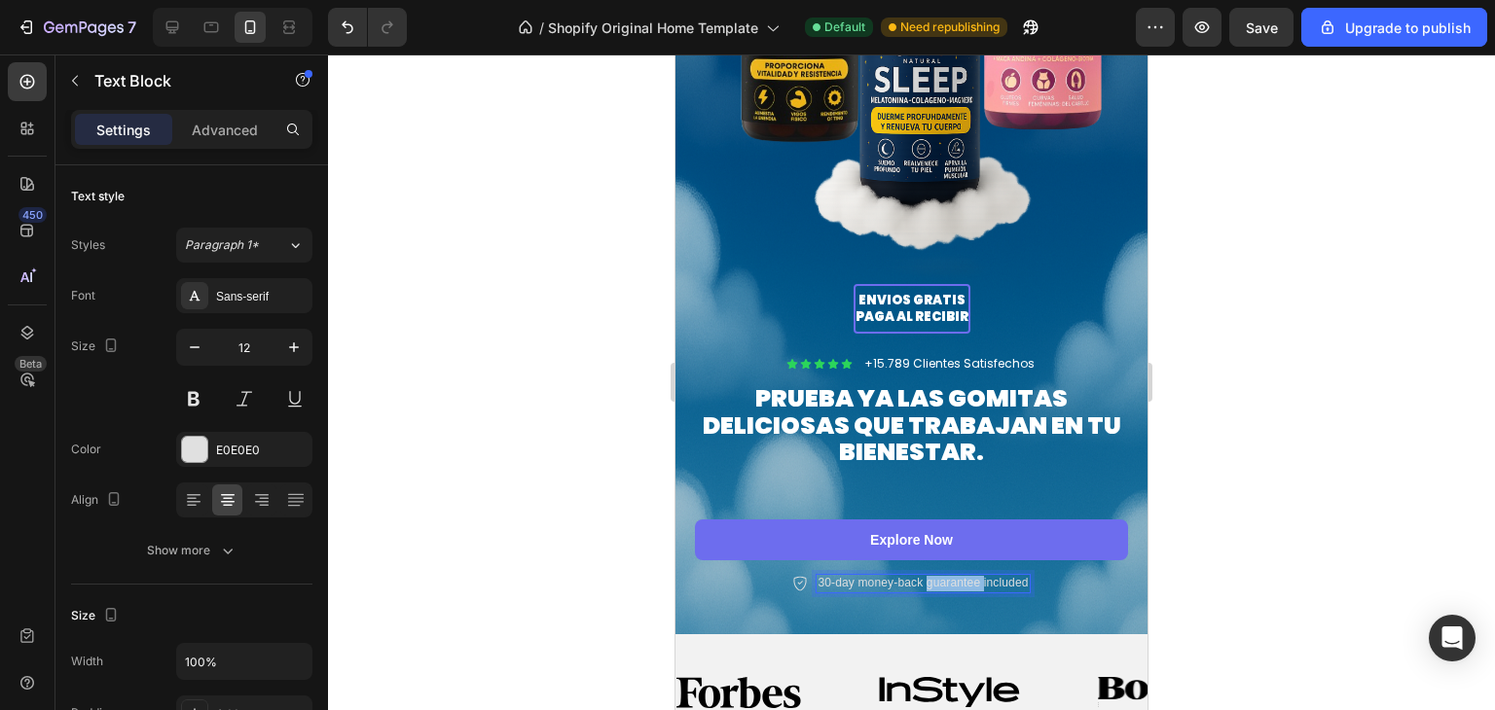
click at [919, 576] on p "30-day money-back guarantee included" at bounding box center [923, 584] width 210 height 16
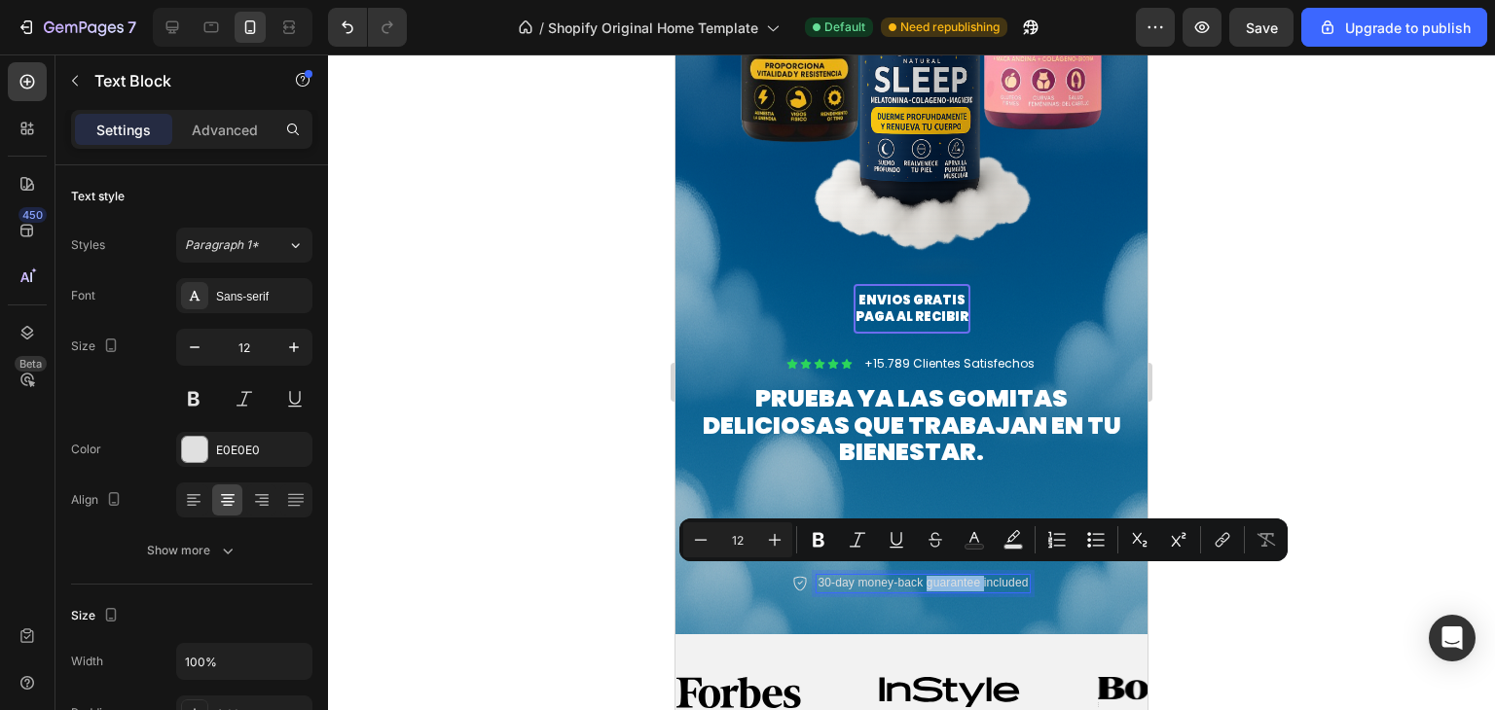
click at [919, 576] on p "30-day money-back guarantee included" at bounding box center [923, 584] width 210 height 16
copy p "30-day money-back guarantee included"
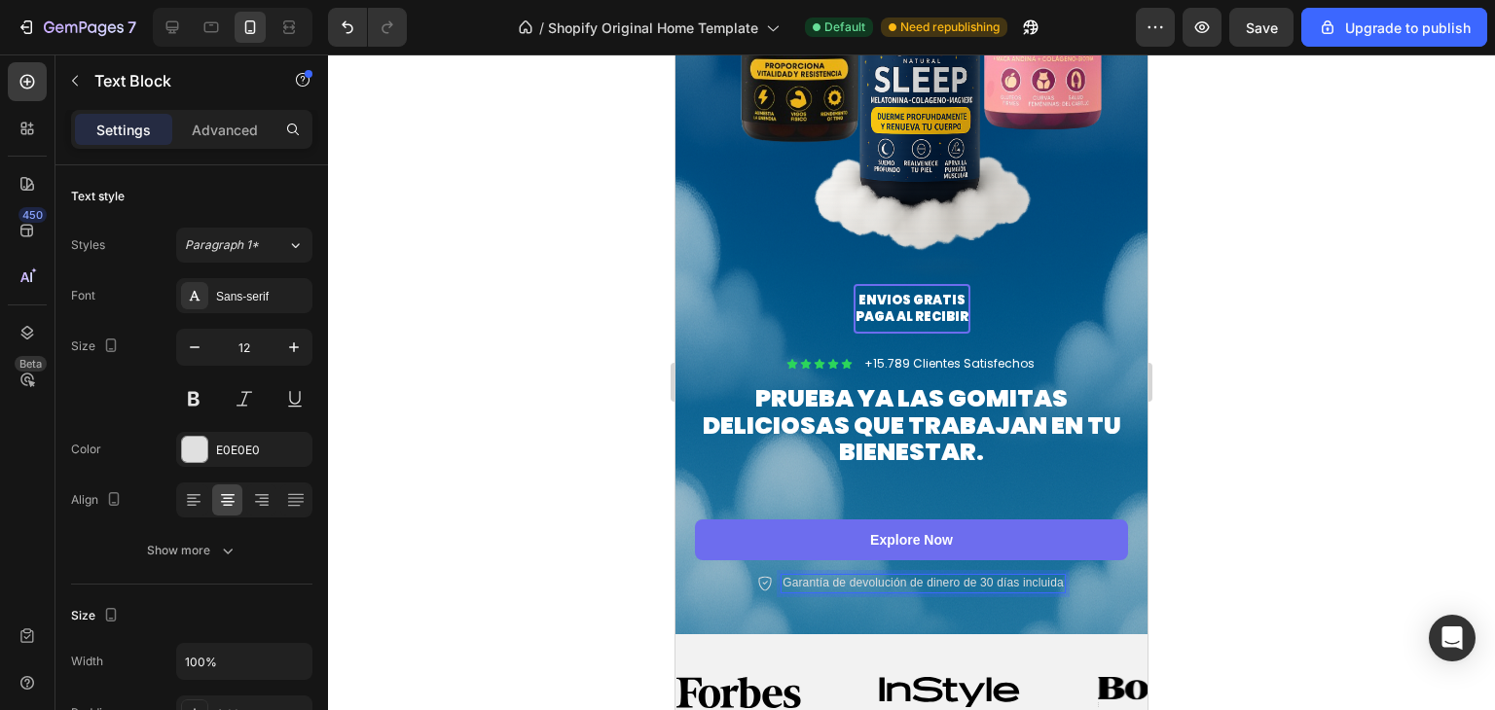
click at [1022, 580] on p "Garantía de devolución de dinero de 30 días incluida" at bounding box center [923, 584] width 281 height 16
click at [257, 295] on div "Sans-serif" at bounding box center [261, 297] width 91 height 18
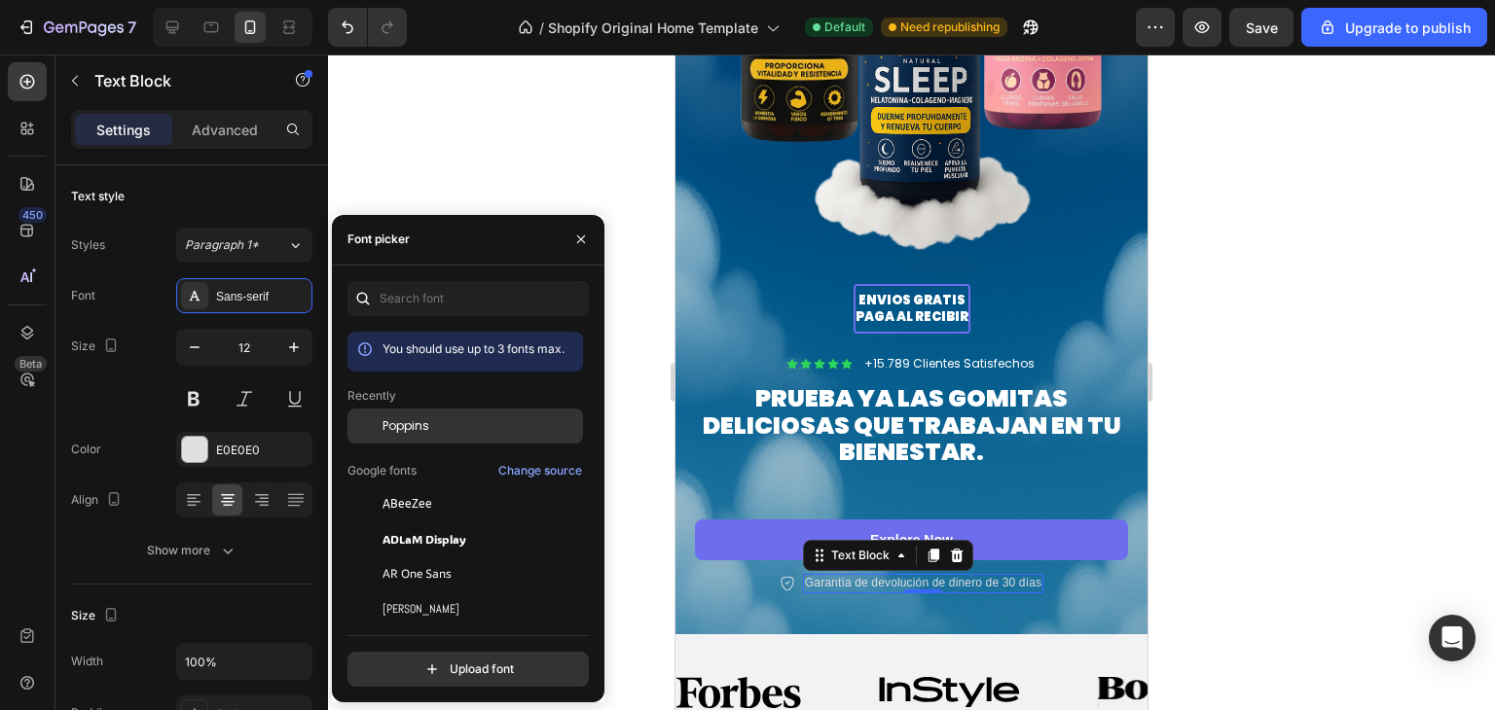
click at [410, 423] on span "Poppins" at bounding box center [406, 427] width 47 height 18
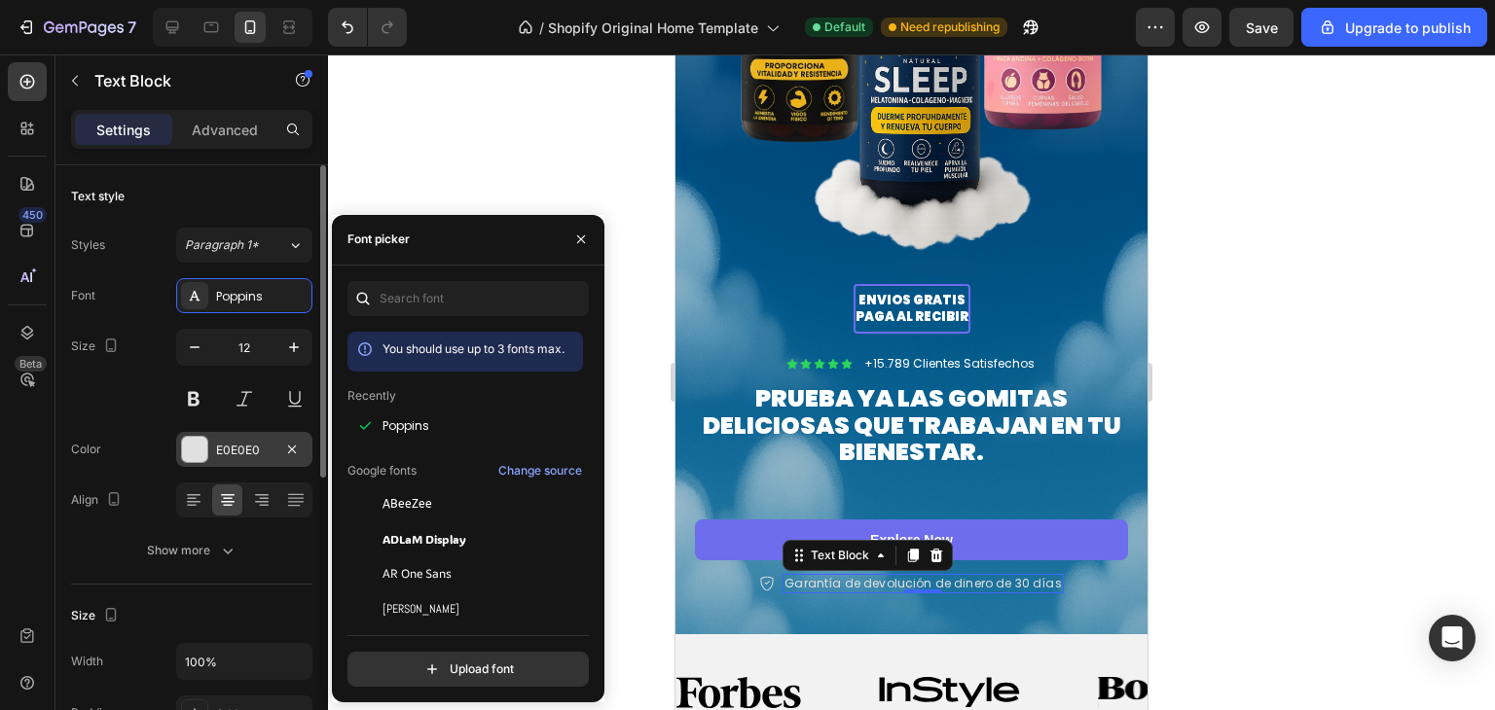
click at [265, 446] on div "E0E0E0" at bounding box center [244, 451] width 56 height 18
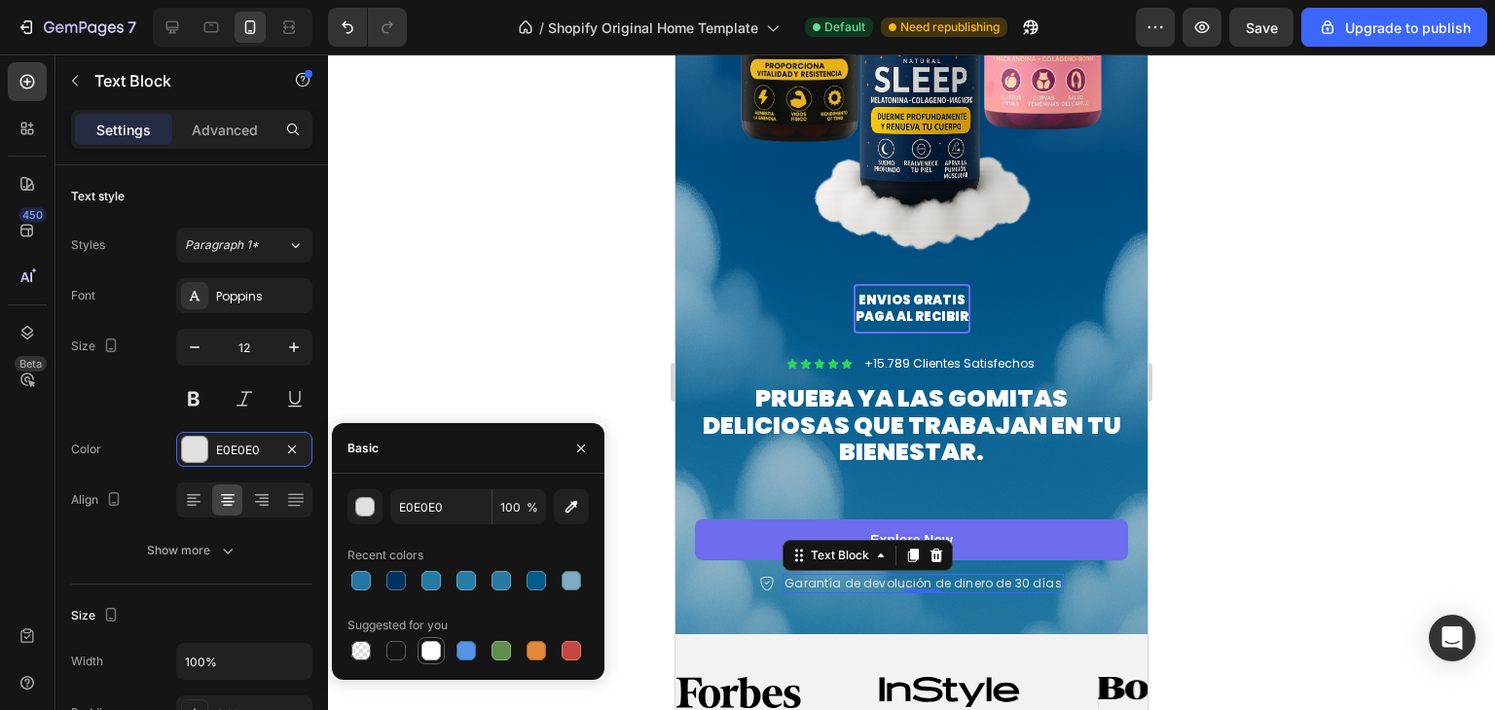
click at [437, 648] on div at bounding box center [430, 650] width 19 height 19
type input "FFFFFF"
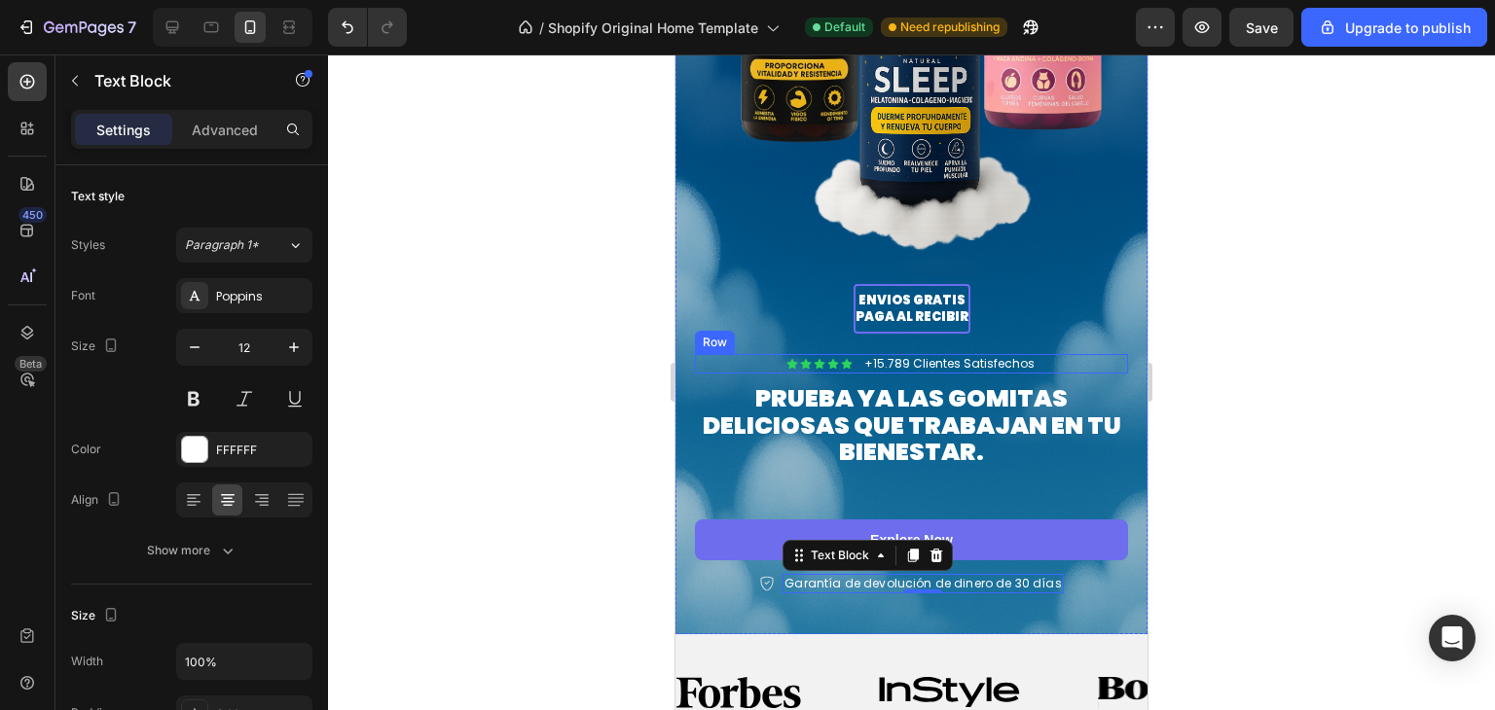
click at [1331, 294] on div at bounding box center [911, 383] width 1167 height 656
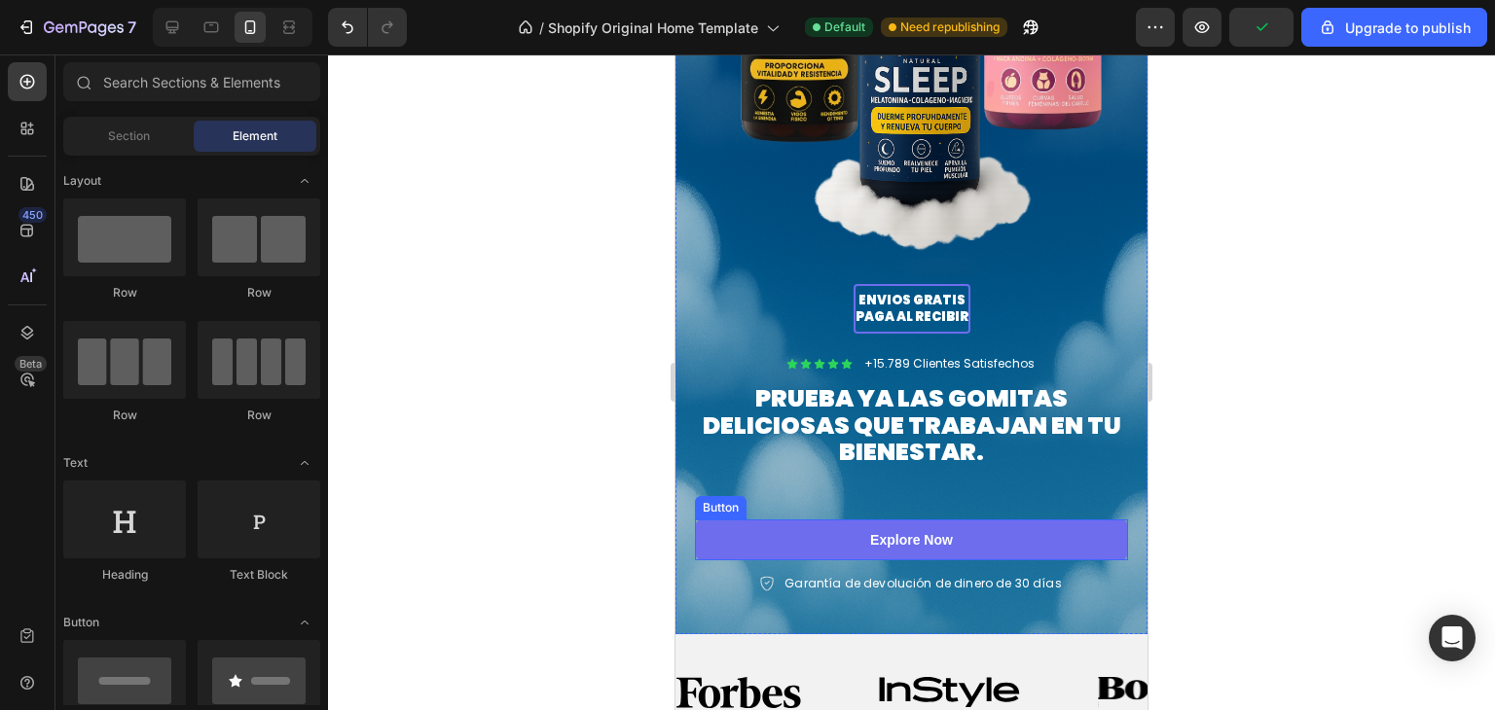
click at [968, 480] on p "Rich Text Editor. Editing area: main" at bounding box center [911, 489] width 429 height 18
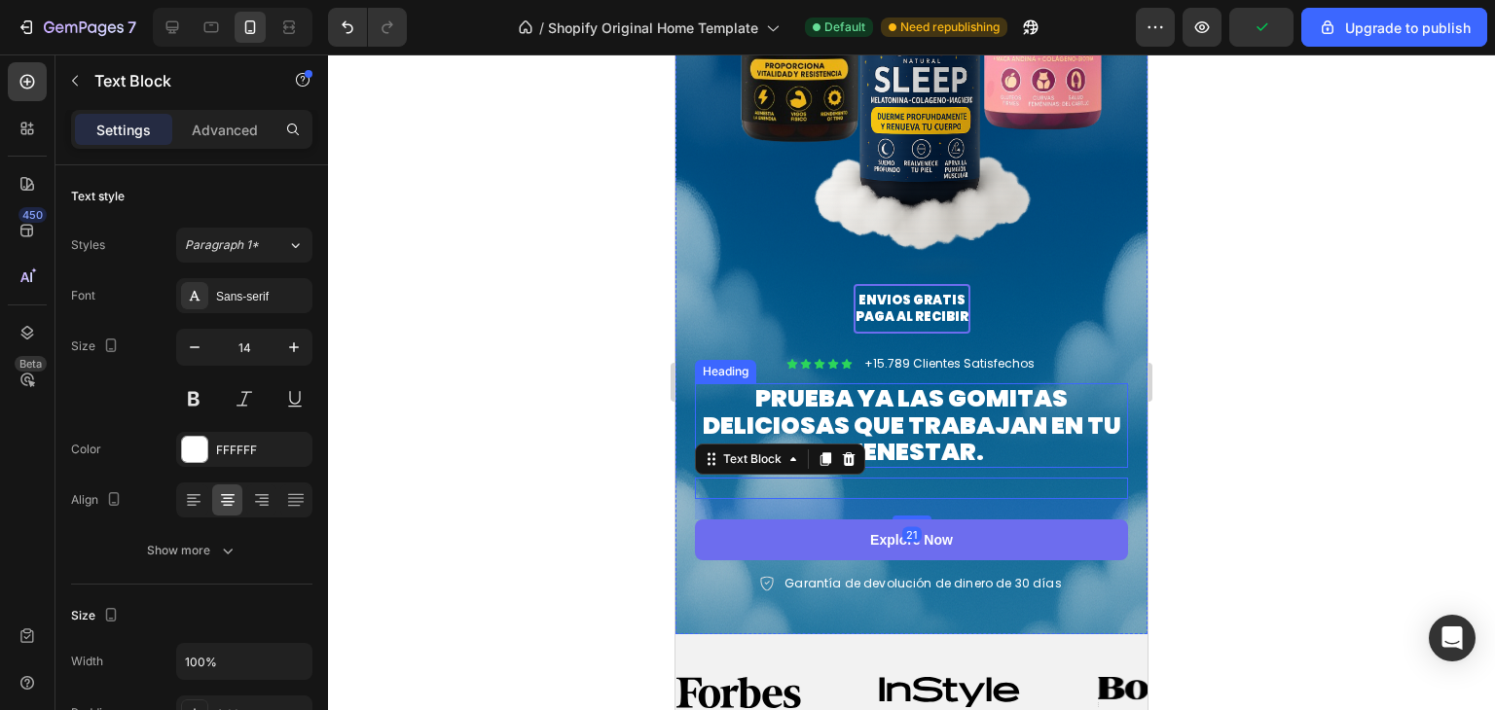
click at [968, 421] on p "PRUEBA YA LAS GOMITAS DELICIOSAS QUE TRABAJAN EN TU BIENESTAR." at bounding box center [911, 425] width 429 height 81
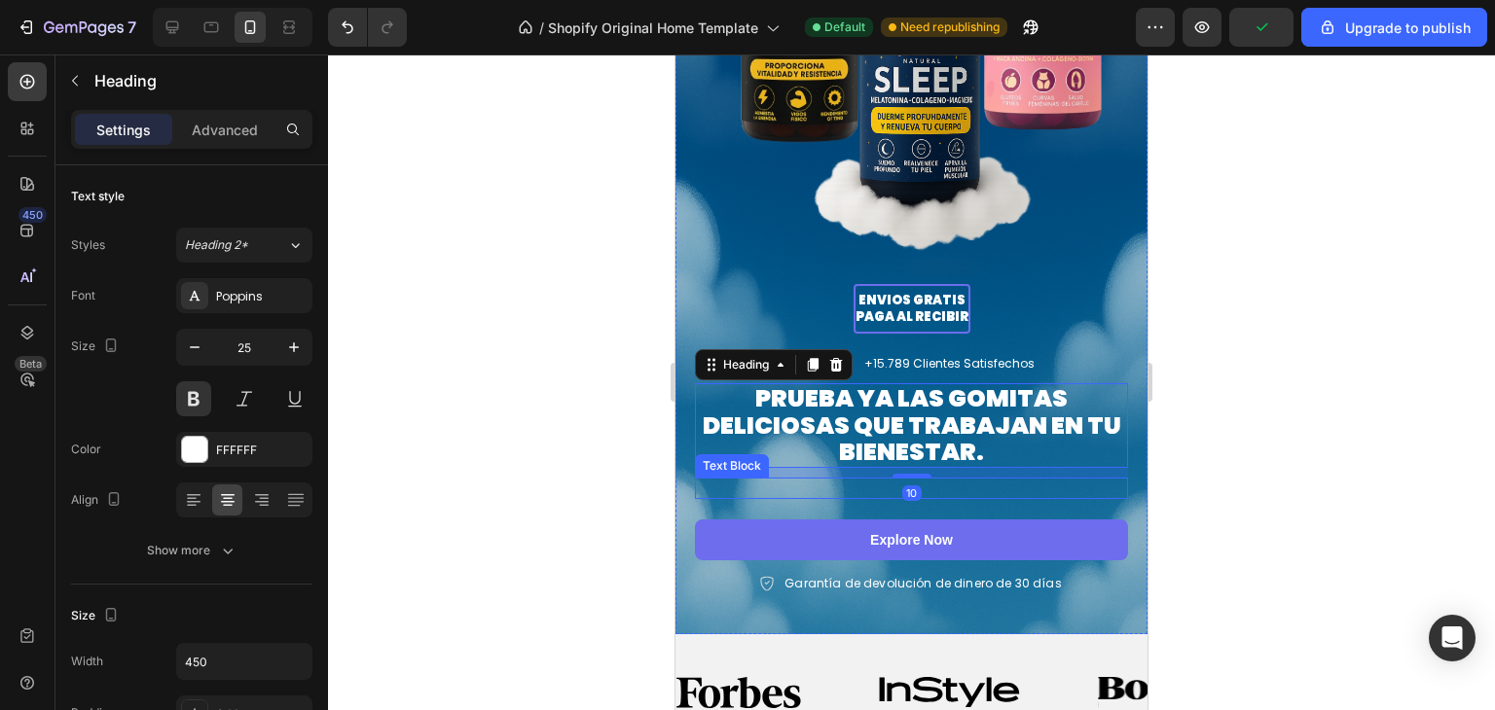
click at [958, 481] on p "Rich Text Editor. Editing area: main" at bounding box center [911, 489] width 429 height 18
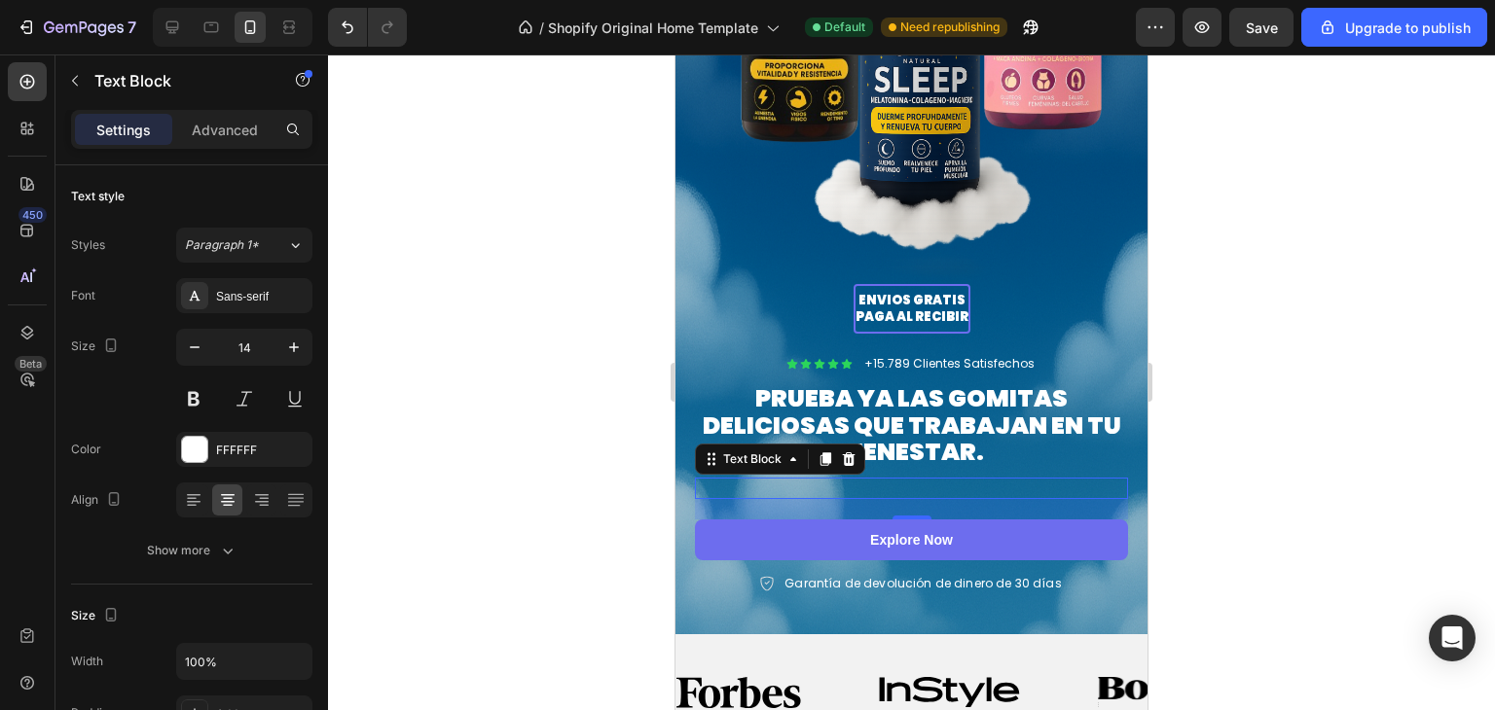
click at [868, 480] on div "Rich Text Editor. Editing area: main" at bounding box center [911, 488] width 433 height 21
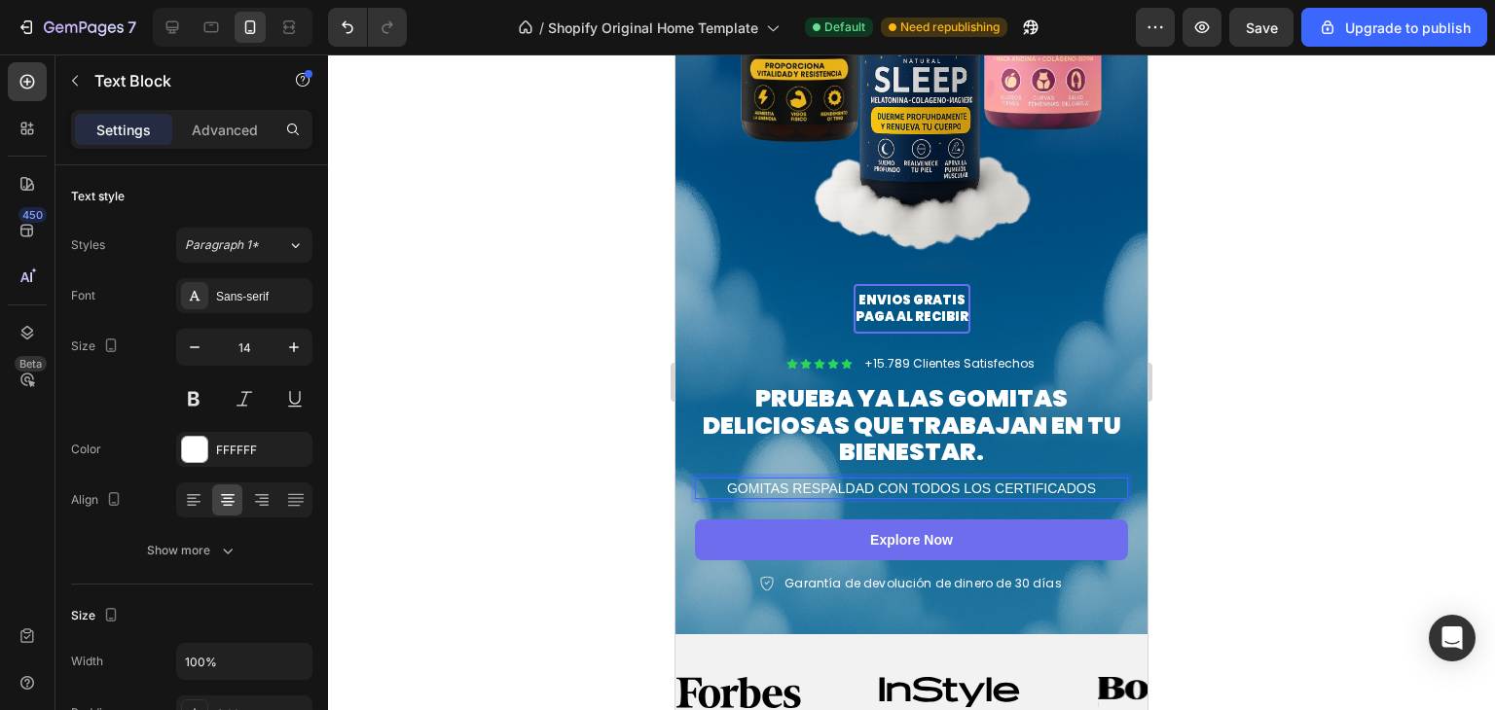
click at [860, 480] on p "GOMITAS RESPALDAD CON TODOS LOS CERTIFICADOS" at bounding box center [911, 489] width 429 height 18
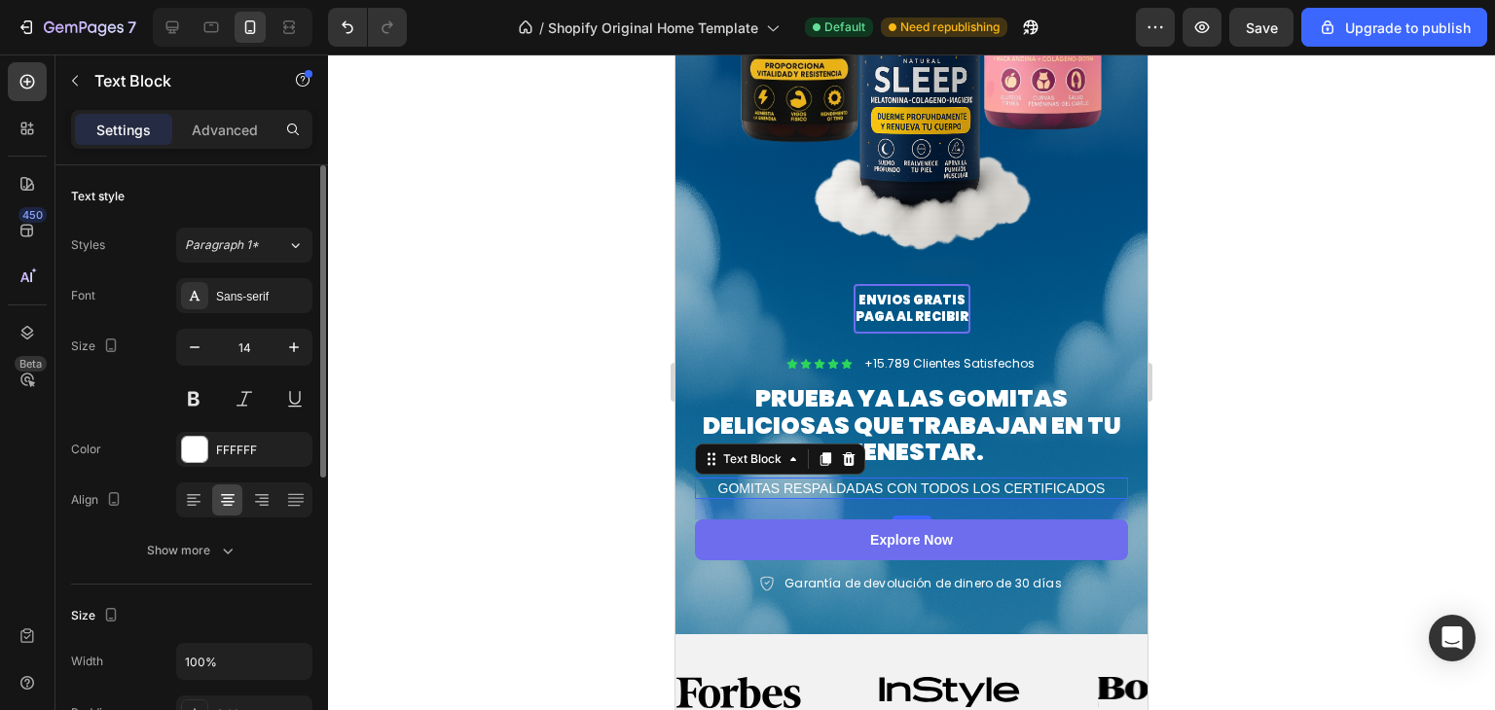
click at [237, 314] on div "Font Sans-serif Size 14 Color FFFFFF Align Show more" at bounding box center [191, 423] width 241 height 290
click at [249, 305] on div "Sans-serif" at bounding box center [244, 295] width 136 height 35
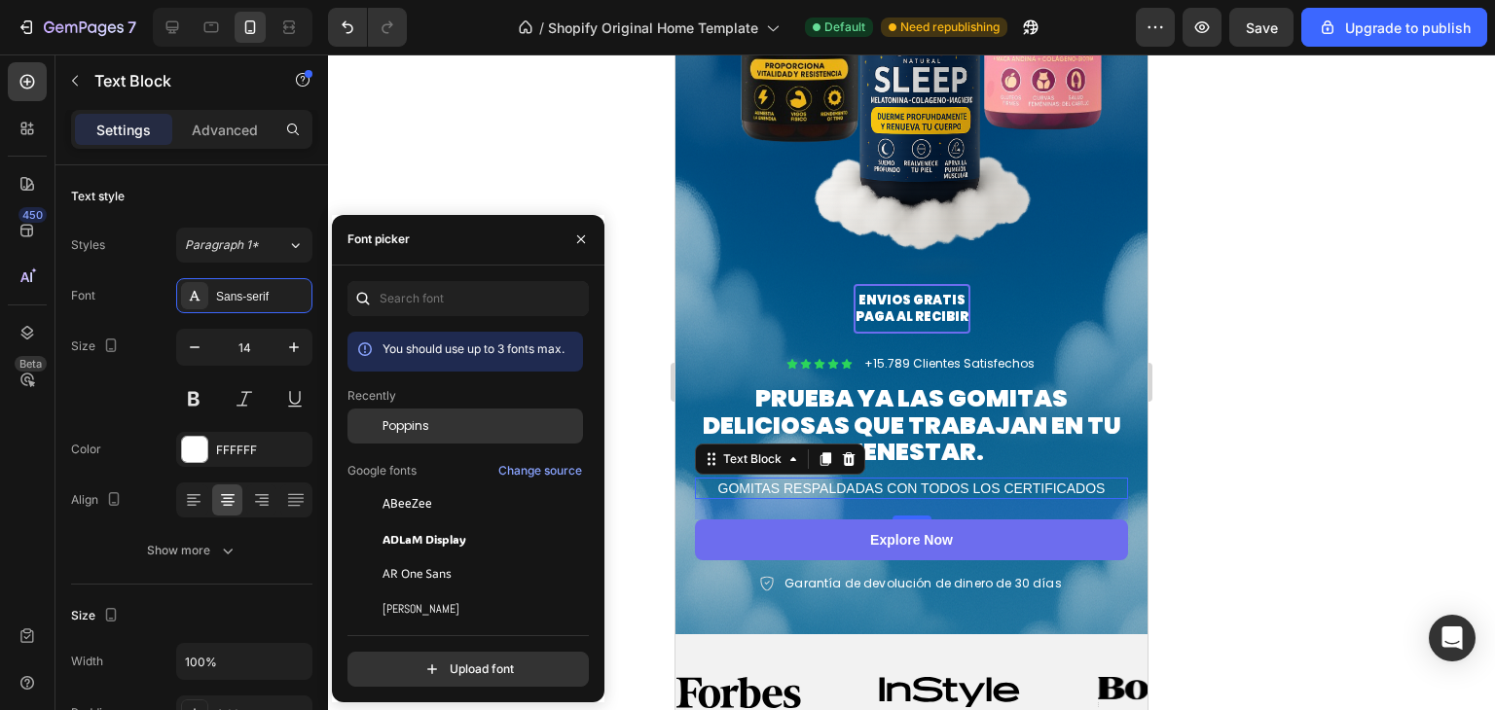
click at [397, 557] on div "Poppins" at bounding box center [465, 574] width 236 height 35
click at [1169, 425] on div at bounding box center [911, 383] width 1167 height 656
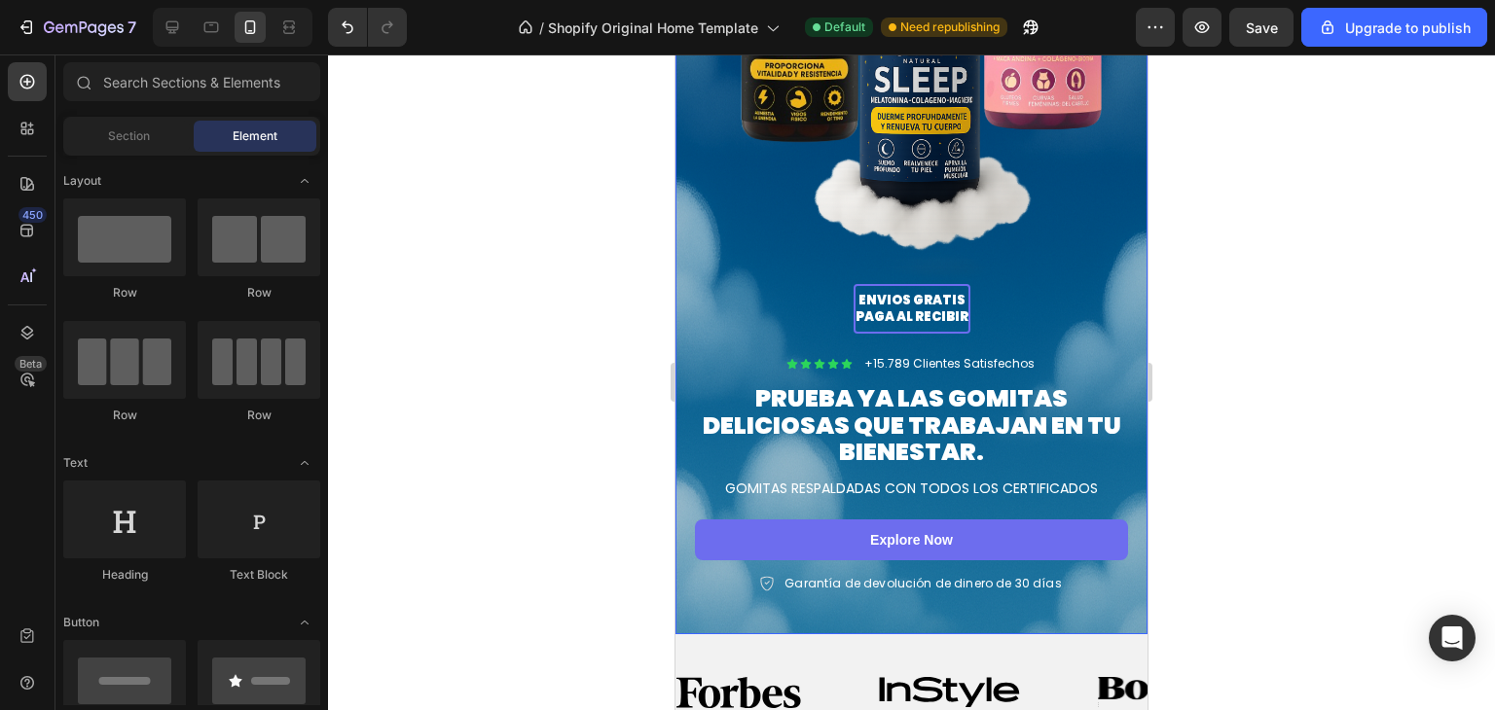
click at [1266, 272] on div at bounding box center [911, 383] width 1167 height 656
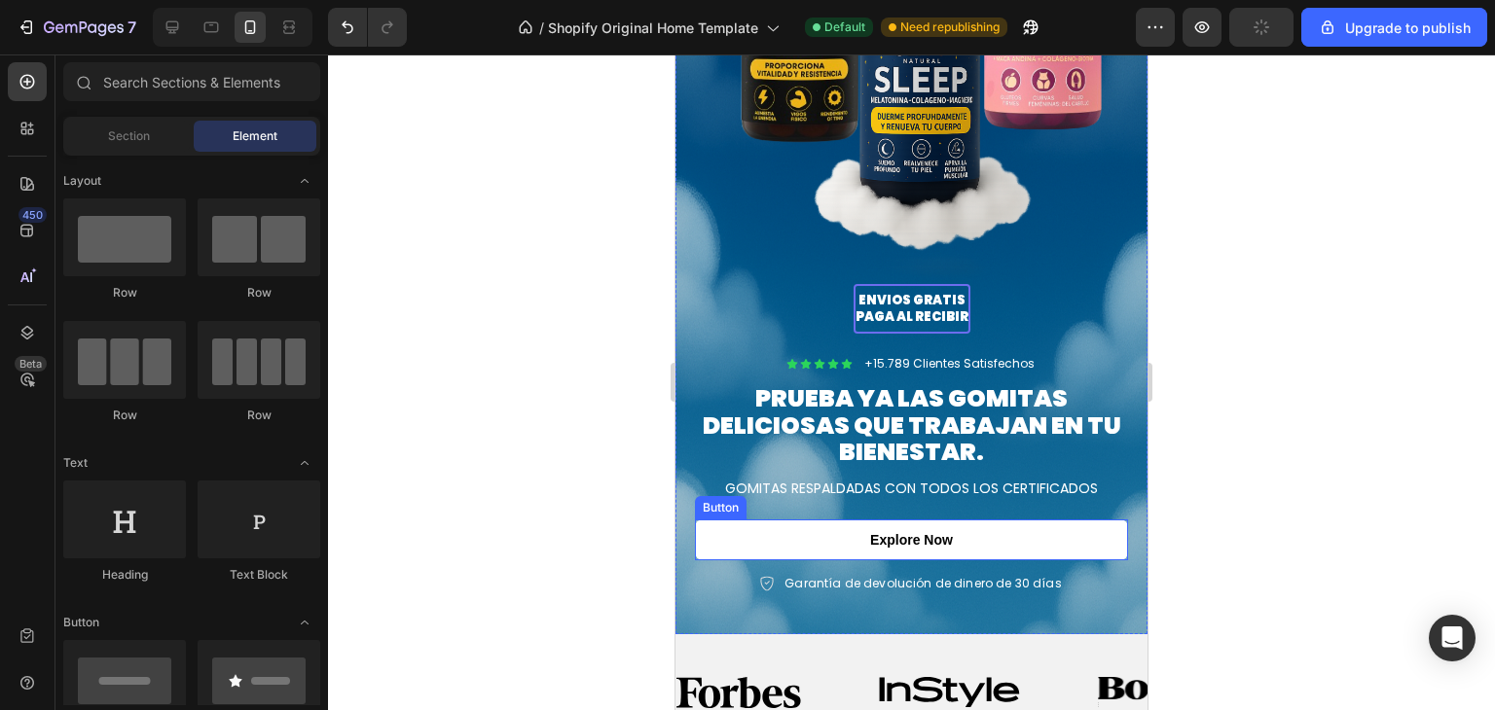
click at [975, 528] on link "Explore Now" at bounding box center [911, 540] width 433 height 41
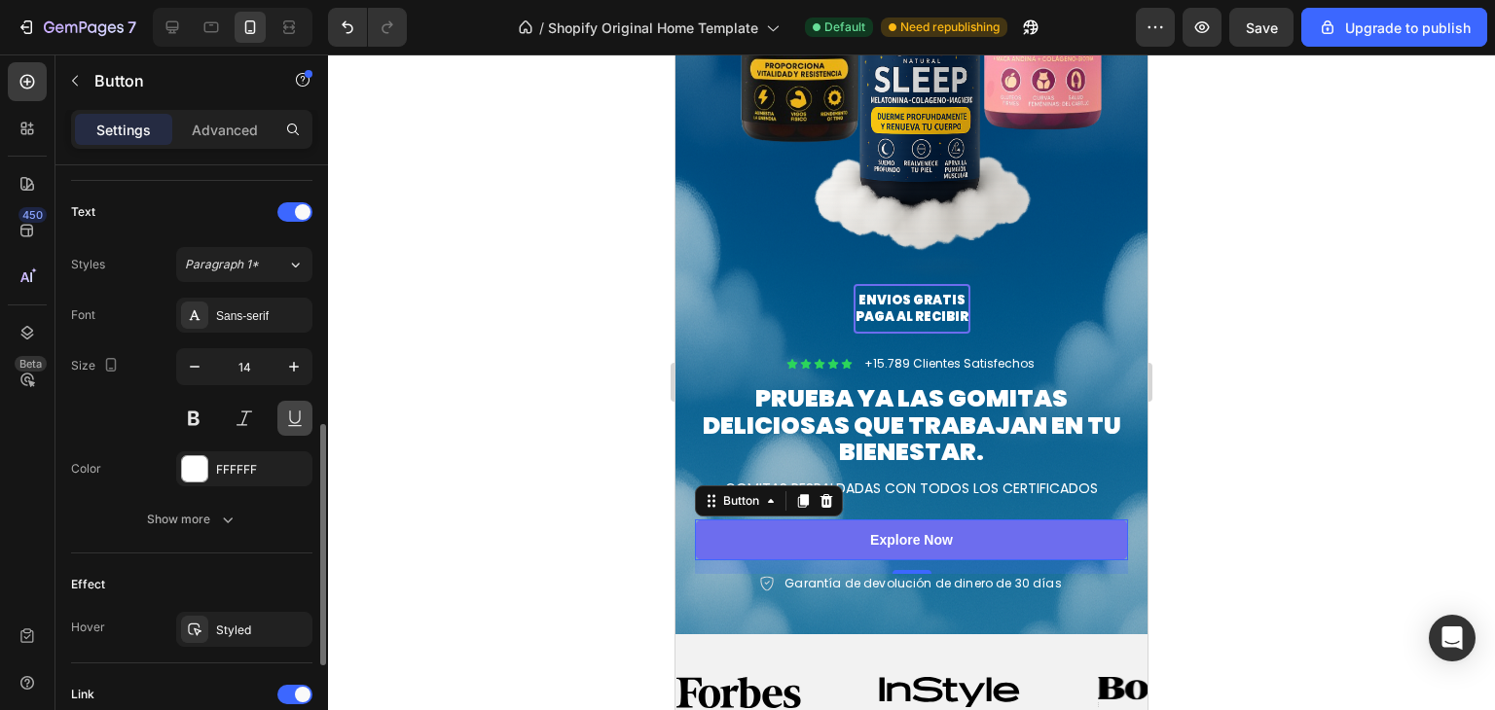
scroll to position [638, 0]
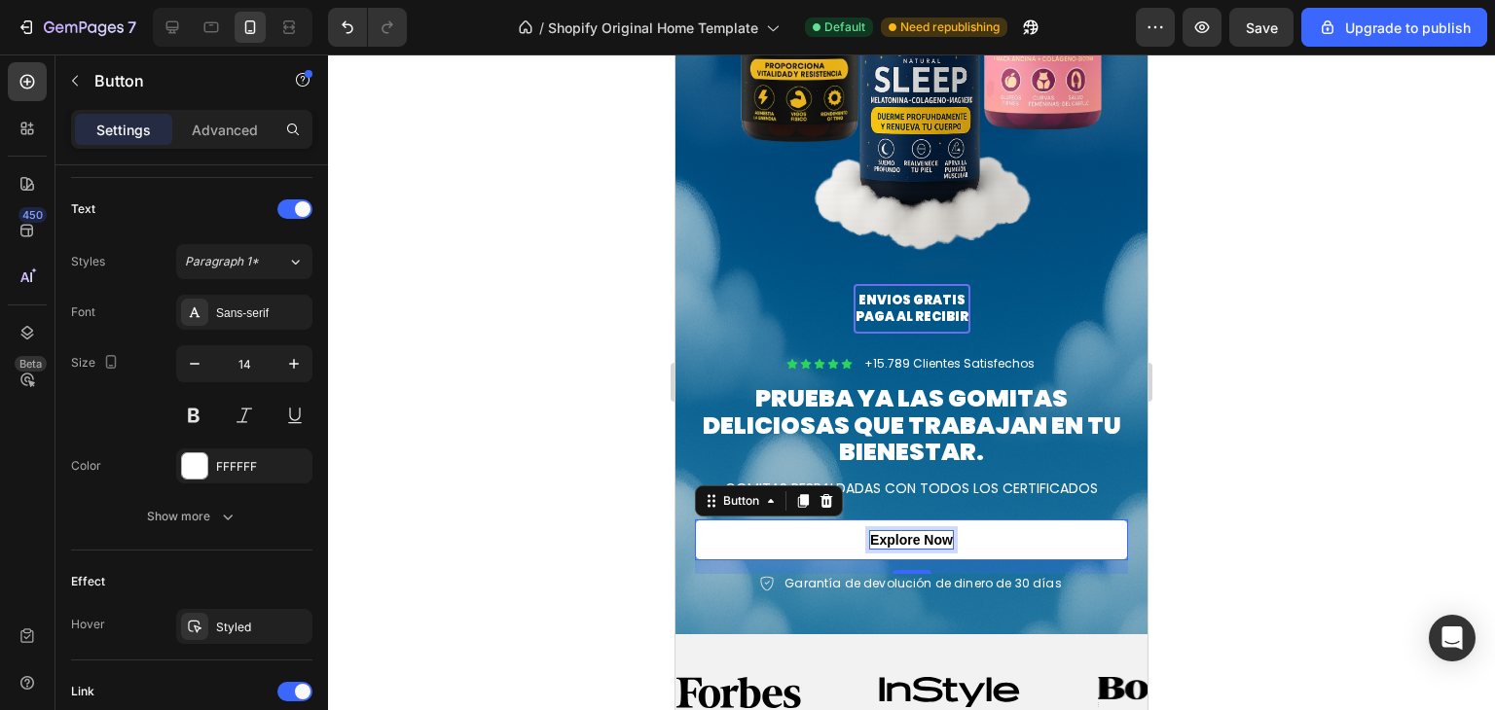
click at [915, 531] on p "Explore Now" at bounding box center [911, 540] width 83 height 18
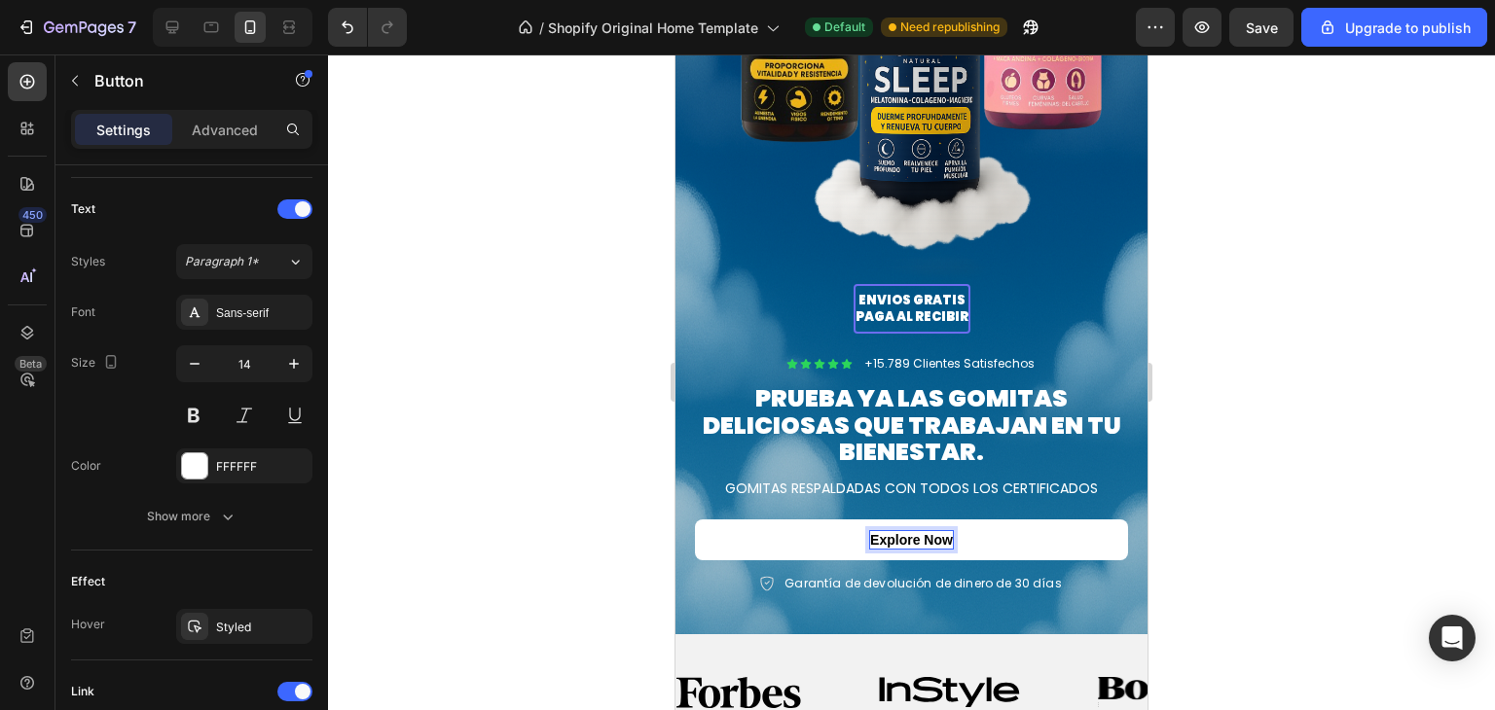
click at [915, 531] on p "Explore Now" at bounding box center [911, 540] width 83 height 18
click at [282, 311] on div "Sans-serif" at bounding box center [261, 314] width 91 height 18
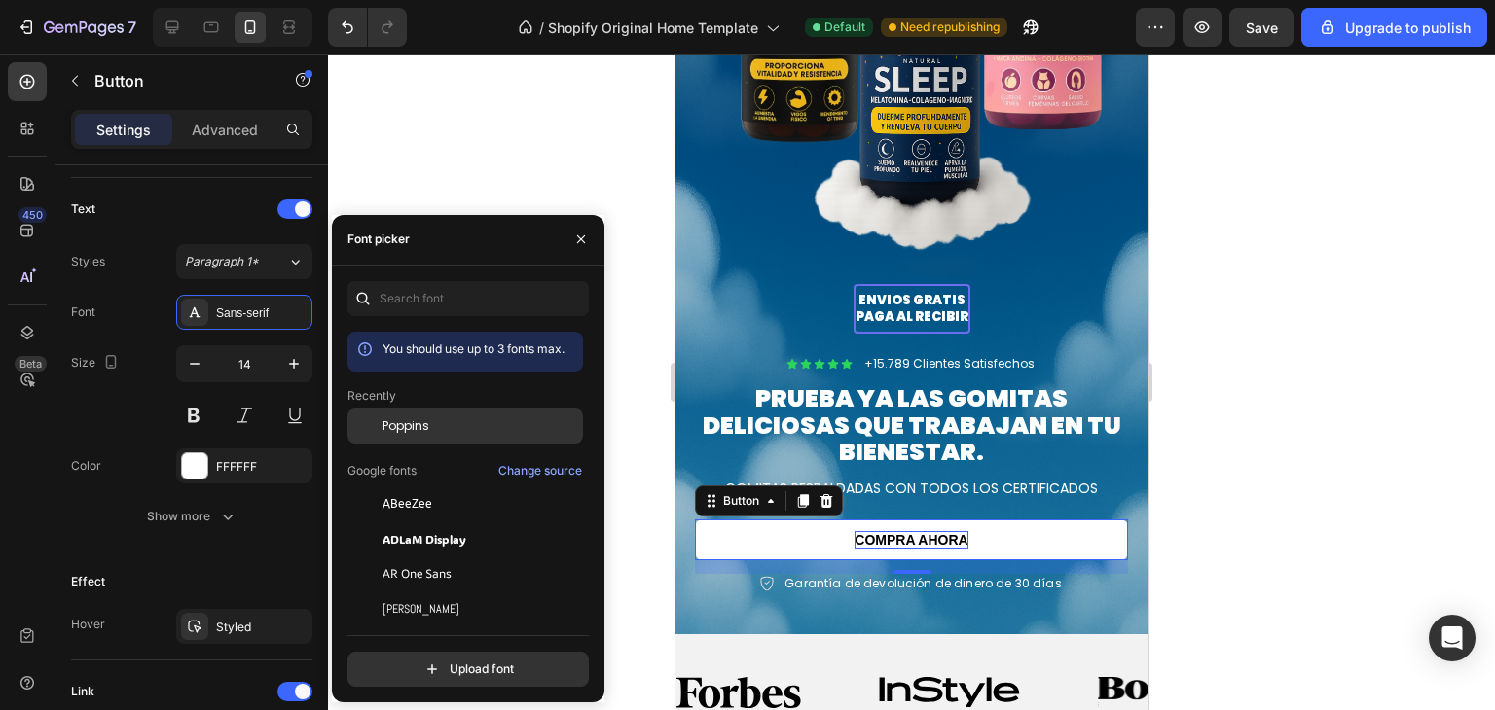
click at [418, 422] on span "Poppins" at bounding box center [406, 427] width 47 height 18
click at [757, 530] on link "COMPRA AHORA" at bounding box center [911, 540] width 433 height 41
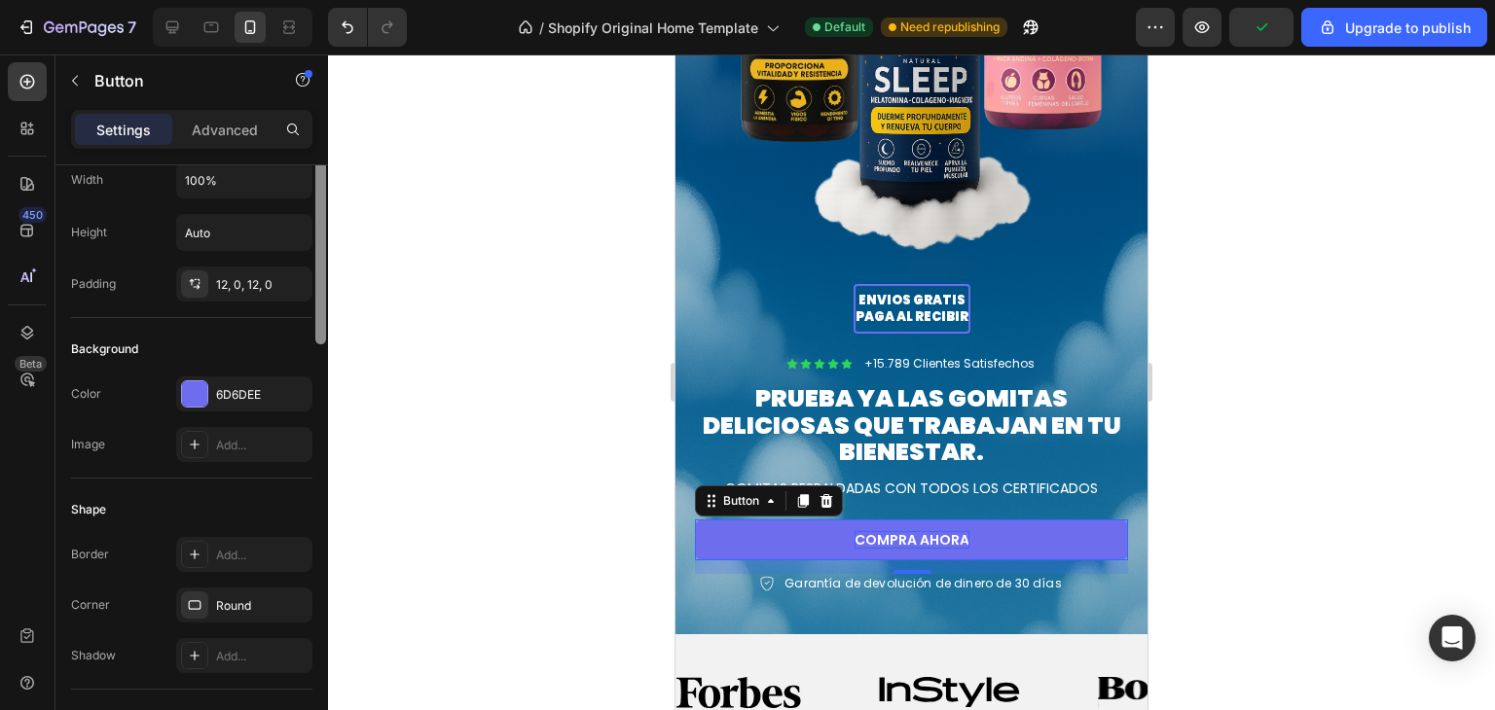
scroll to position [0, 0]
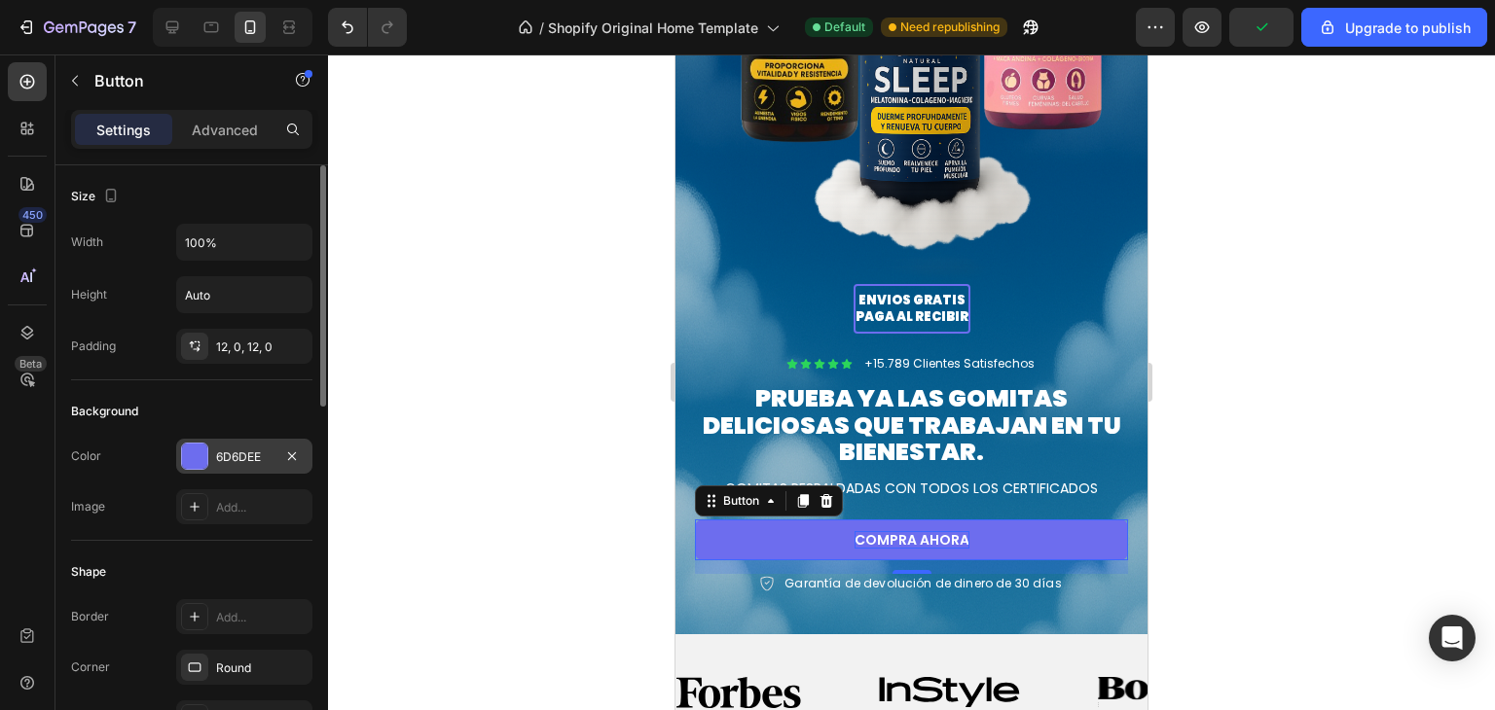
click at [208, 455] on div "6D6DEE" at bounding box center [244, 456] width 136 height 35
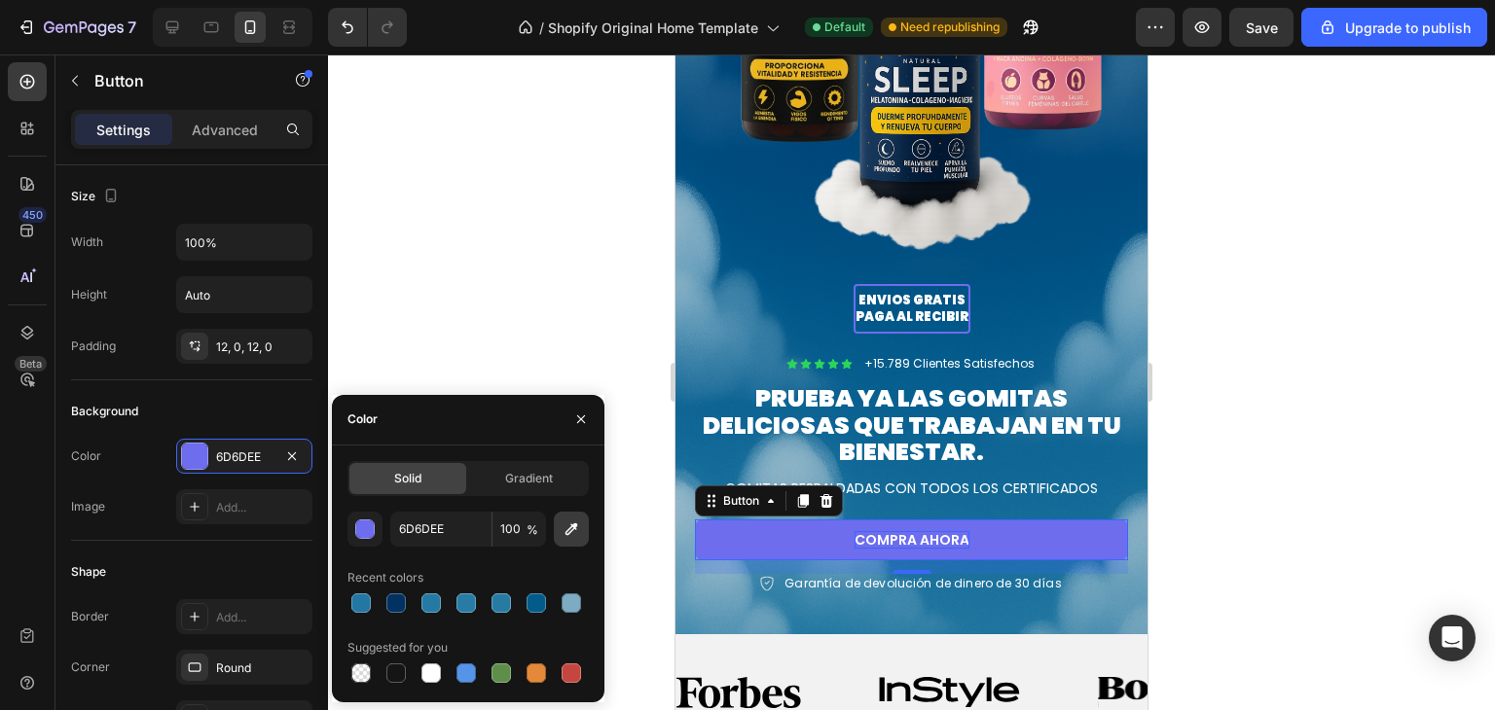
click at [559, 529] on button "button" at bounding box center [571, 529] width 35 height 35
type input "03162F"
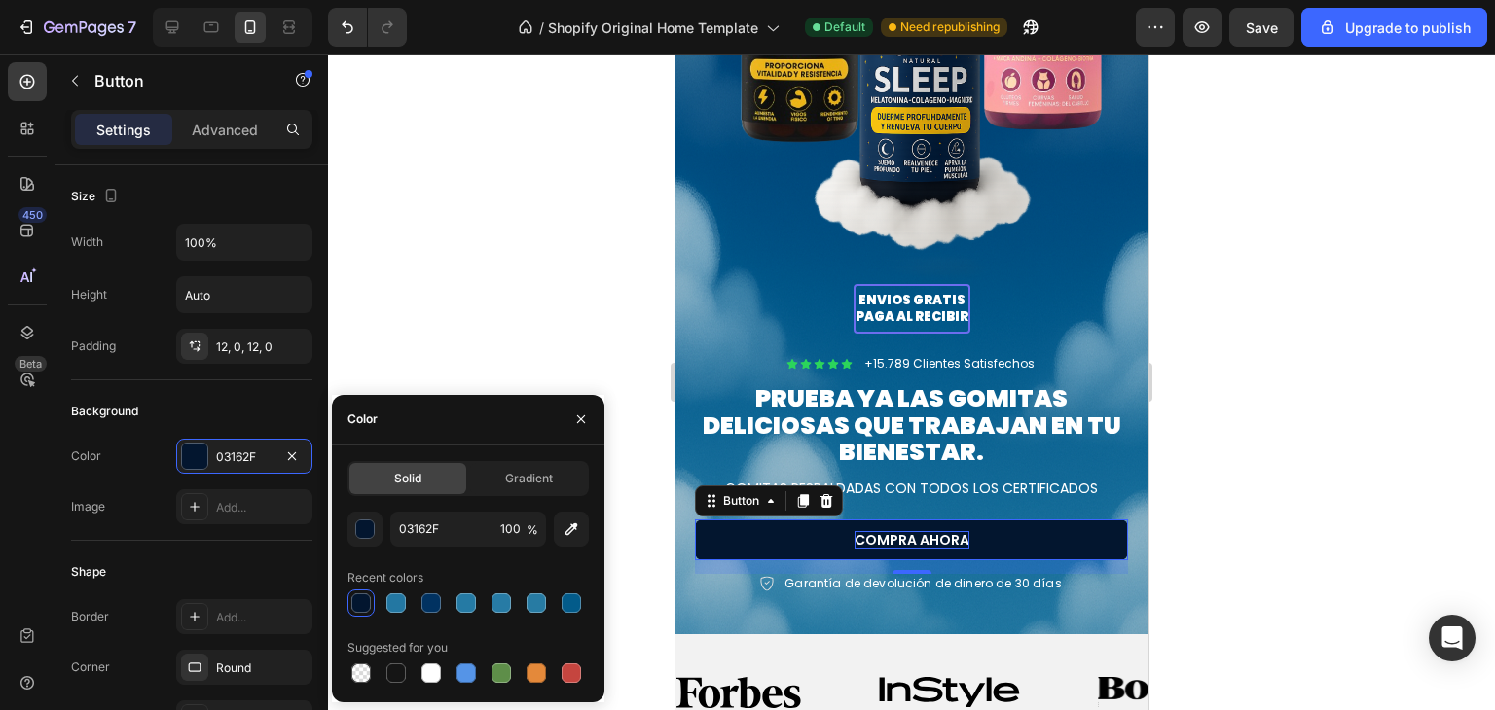
click at [1233, 305] on div at bounding box center [911, 383] width 1167 height 656
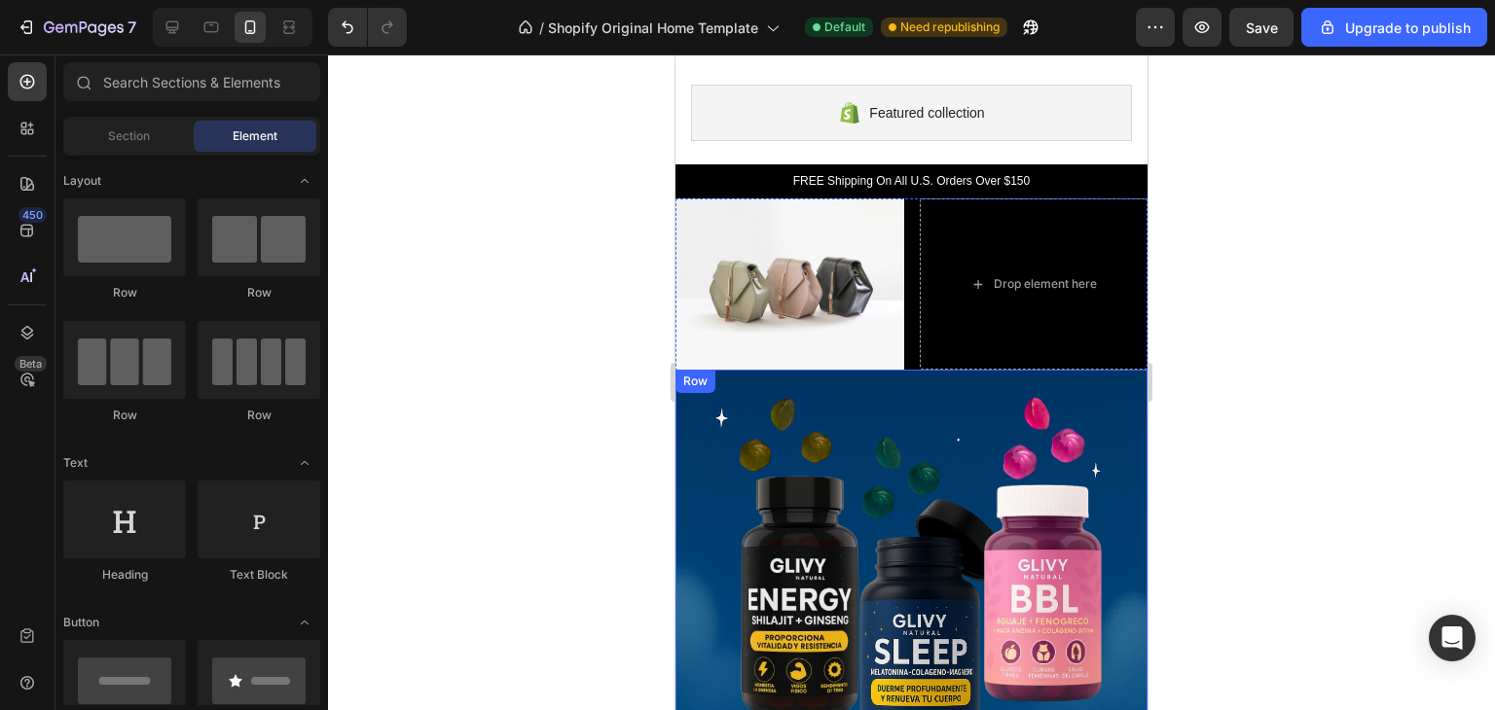
scroll to position [115, 0]
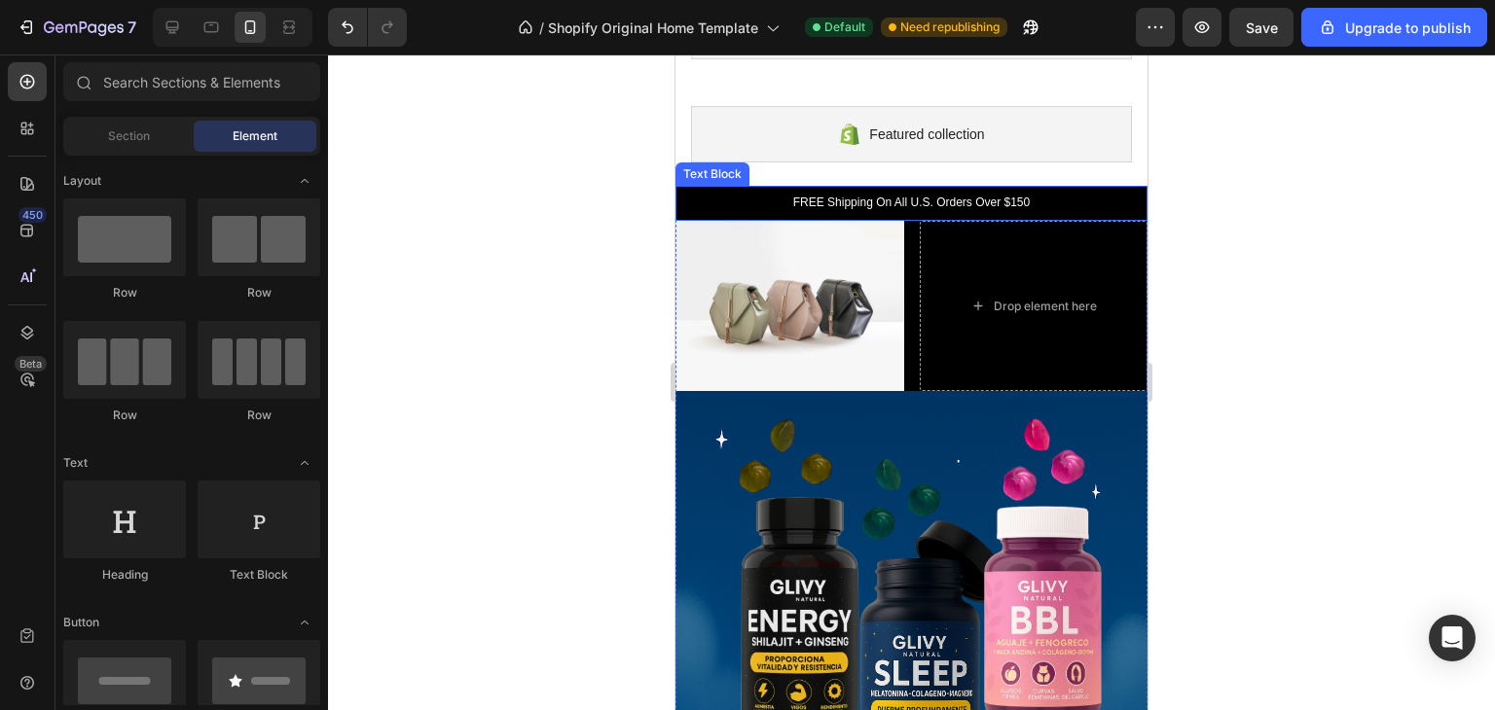
click at [937, 204] on p "FREE Shipping On All U.S. Orders Over $150" at bounding box center [911, 204] width 445 height 16
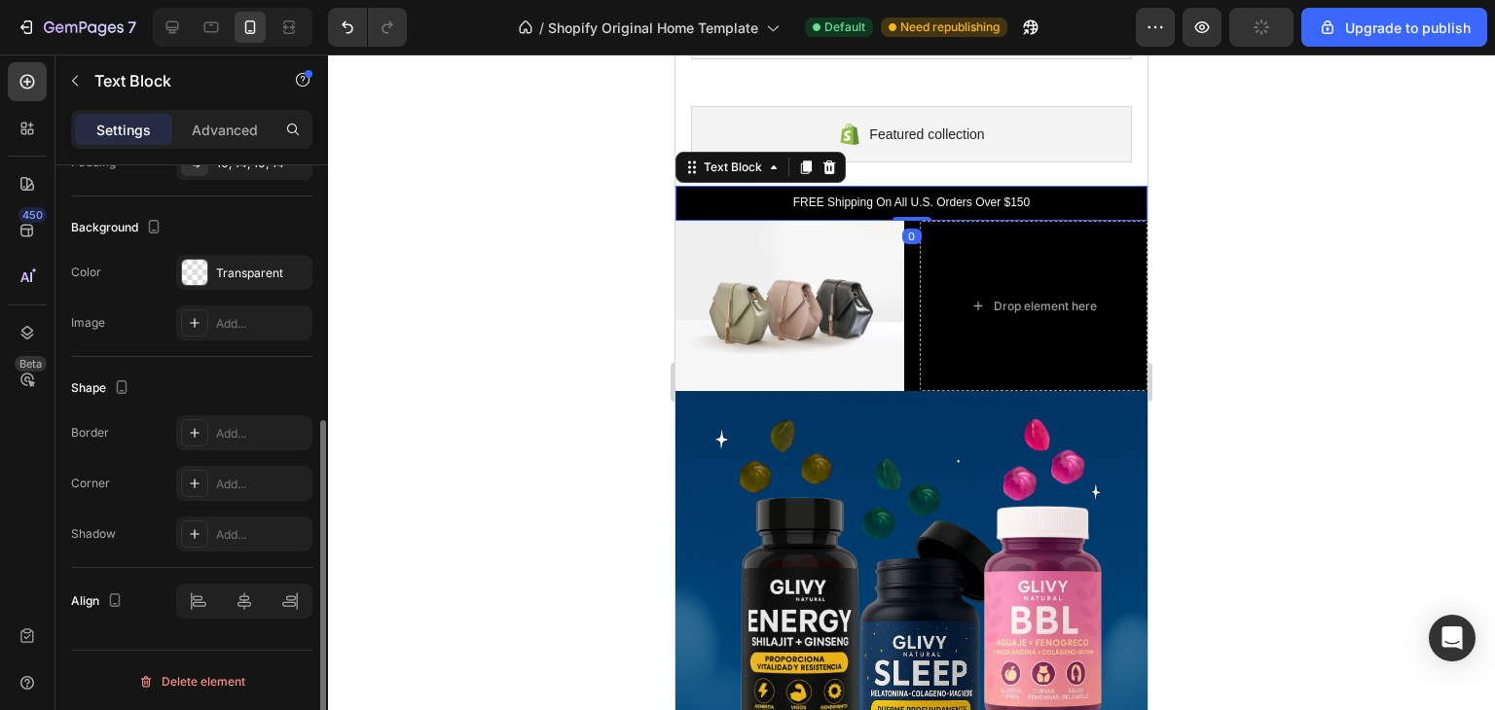
scroll to position [529, 0]
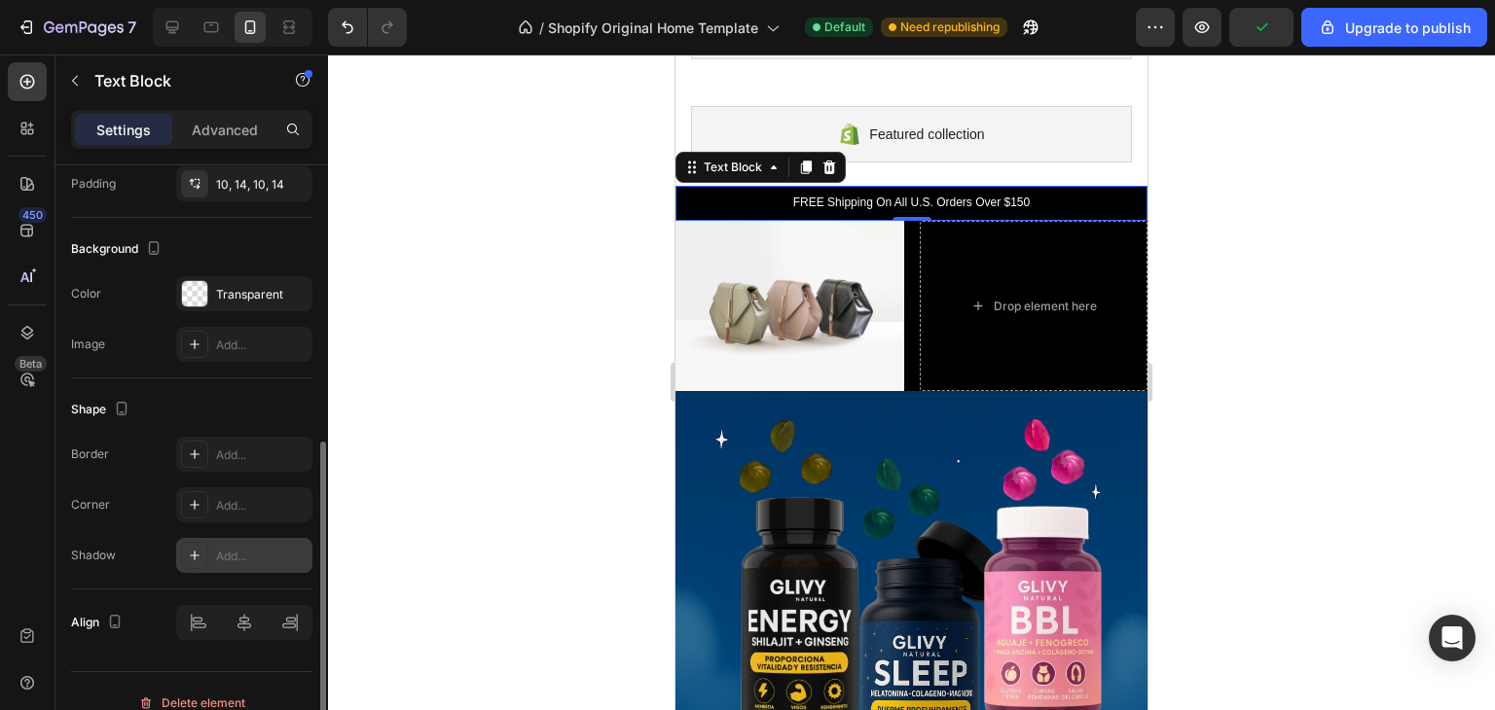
click at [216, 560] on div "Add..." at bounding box center [261, 557] width 91 height 18
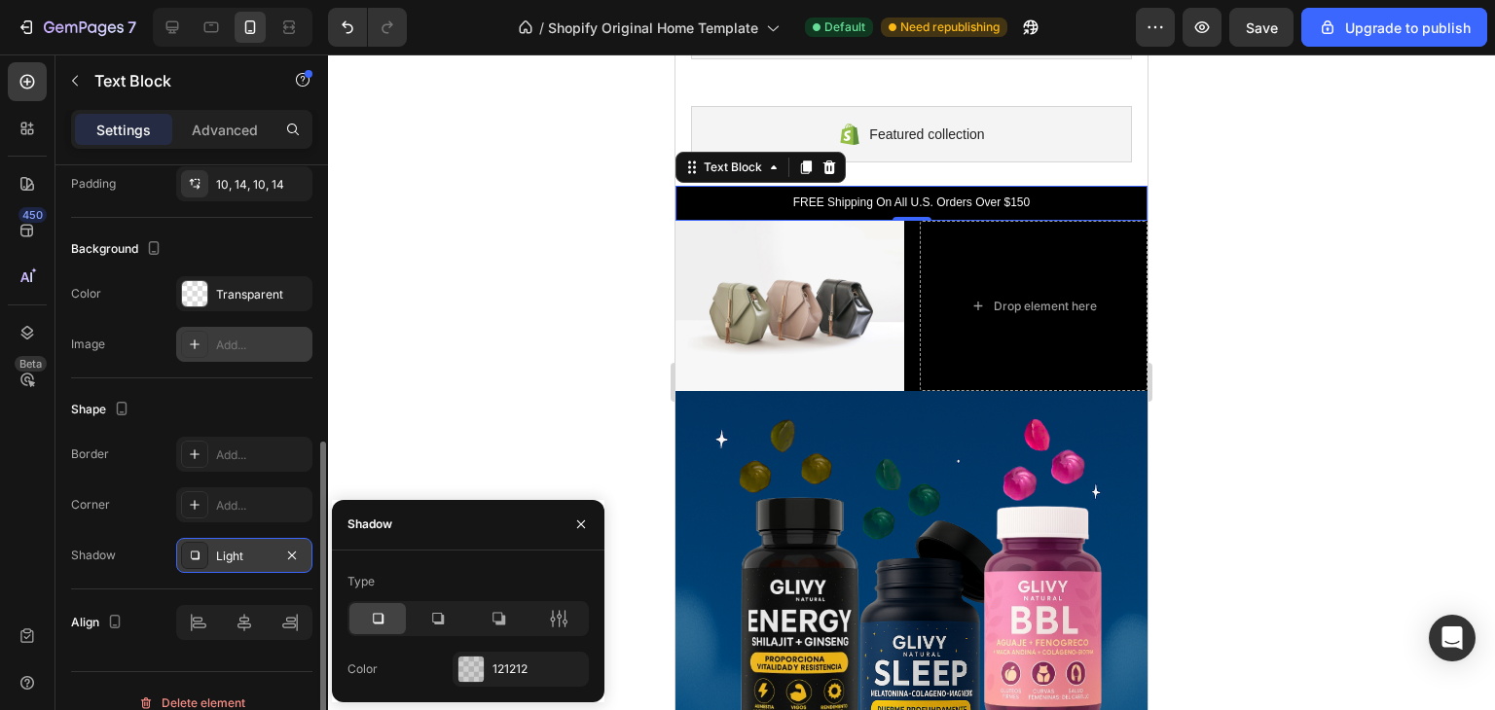
click at [229, 332] on div "Add..." at bounding box center [244, 344] width 136 height 35
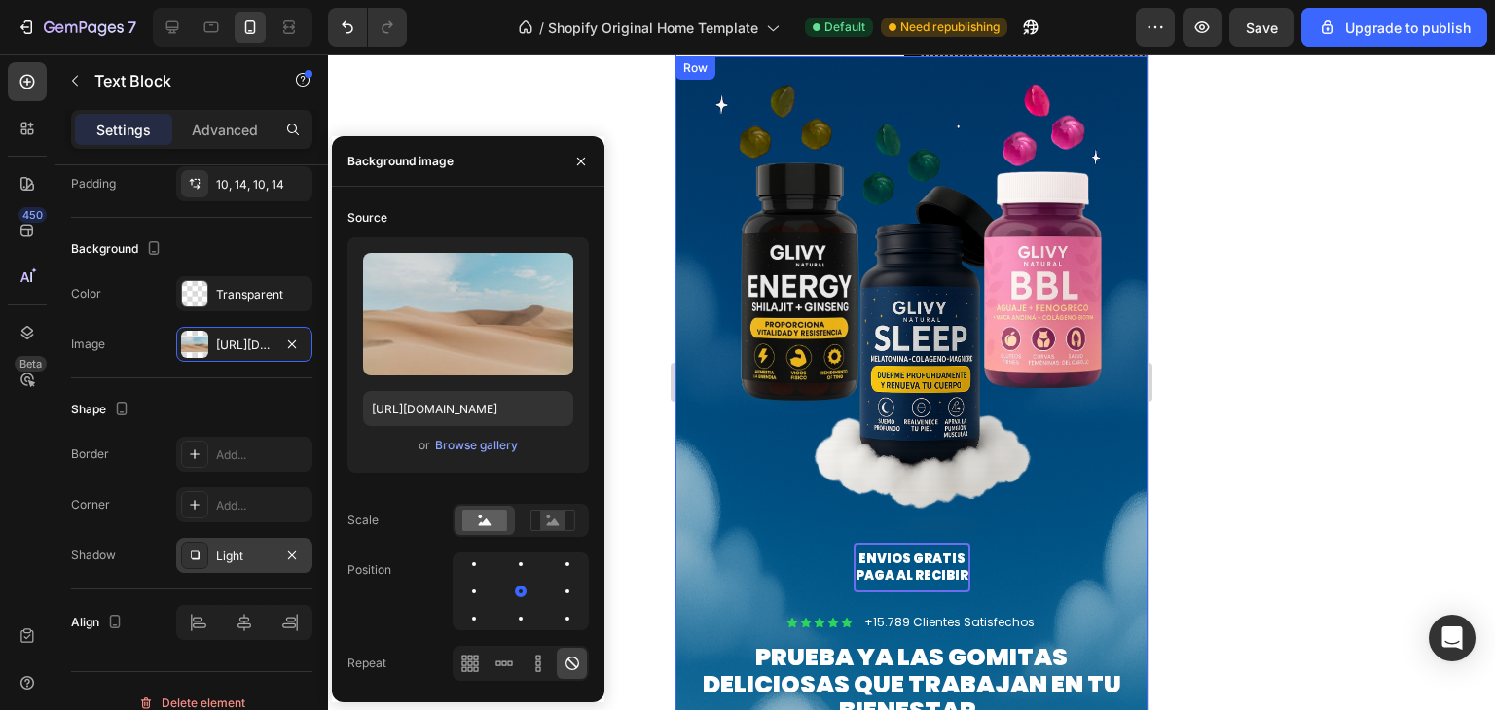
scroll to position [294, 0]
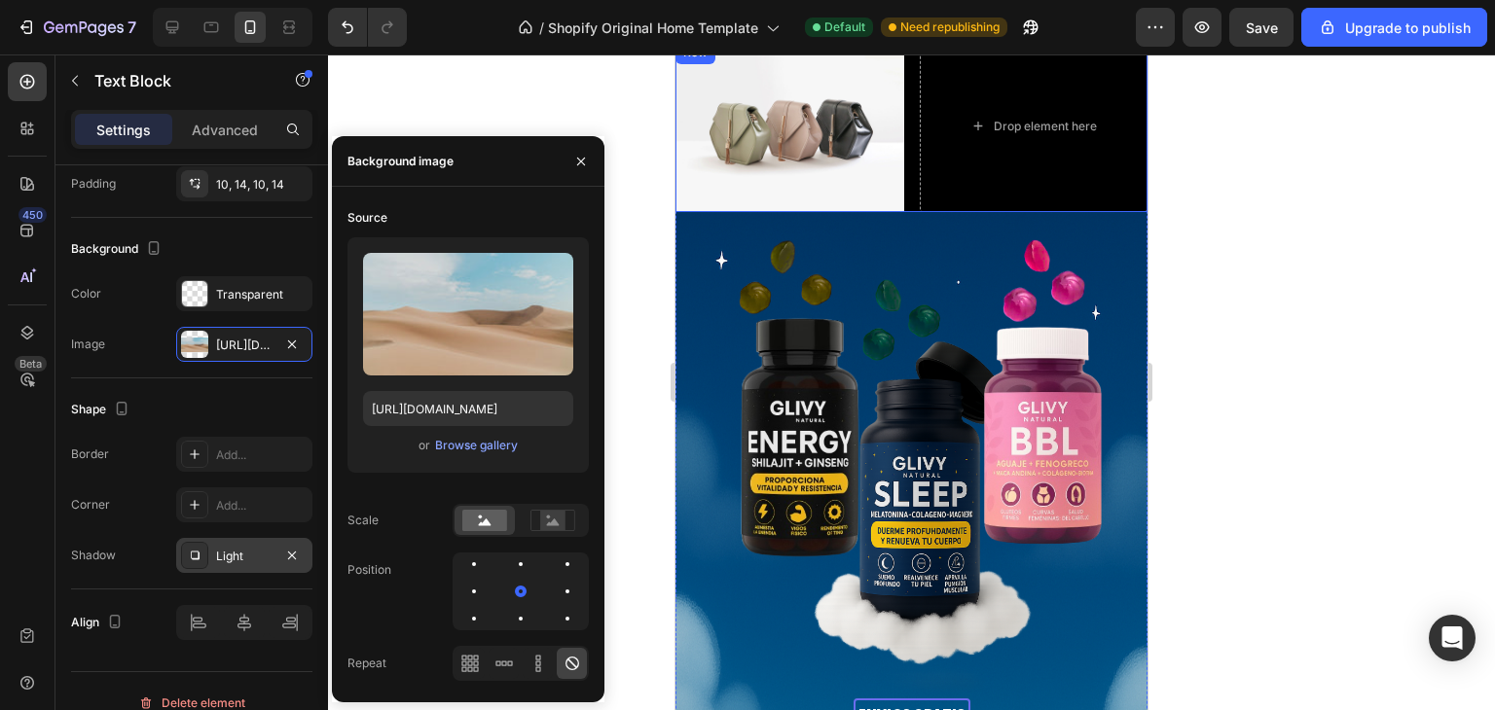
click at [902, 165] on div "Image Drop element here Row" at bounding box center [911, 126] width 472 height 171
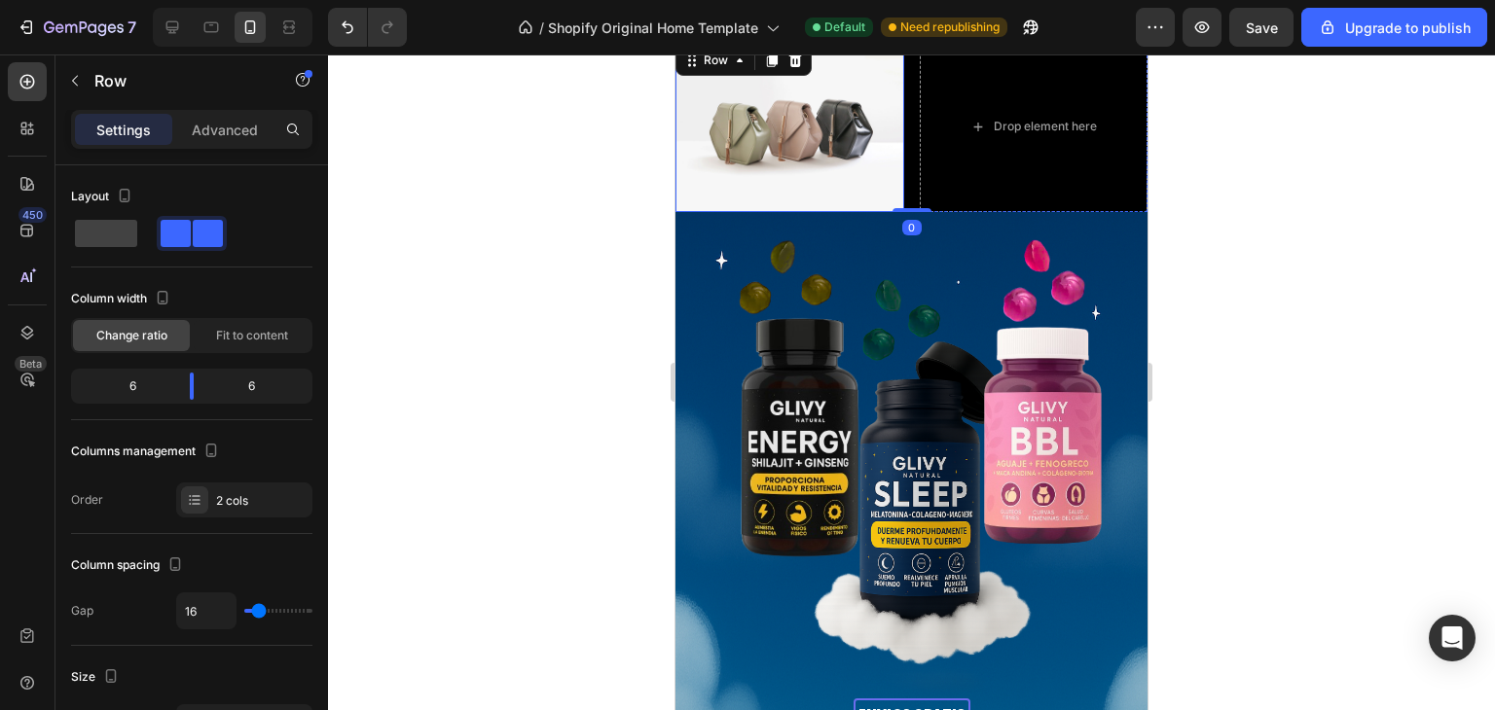
scroll to position [232, 0]
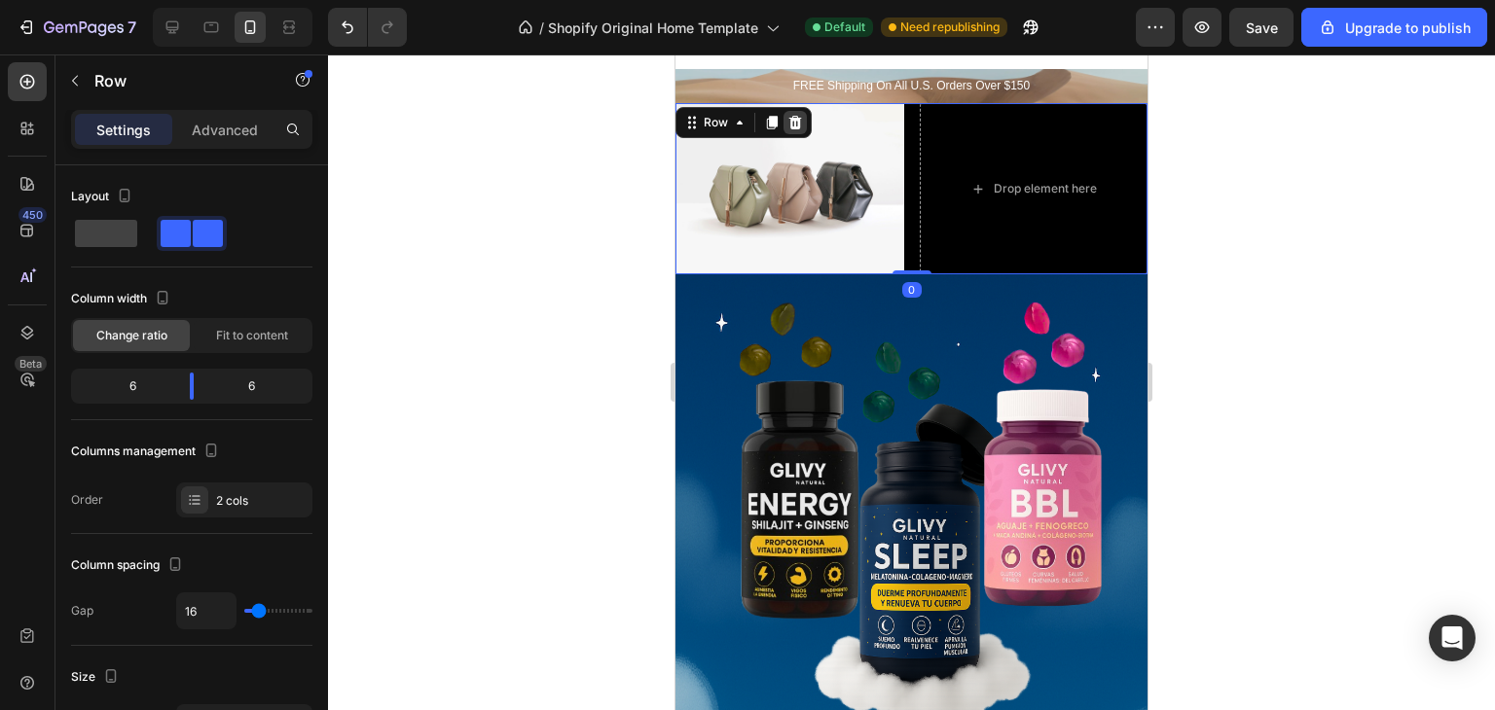
click at [797, 122] on icon at bounding box center [795, 123] width 13 height 14
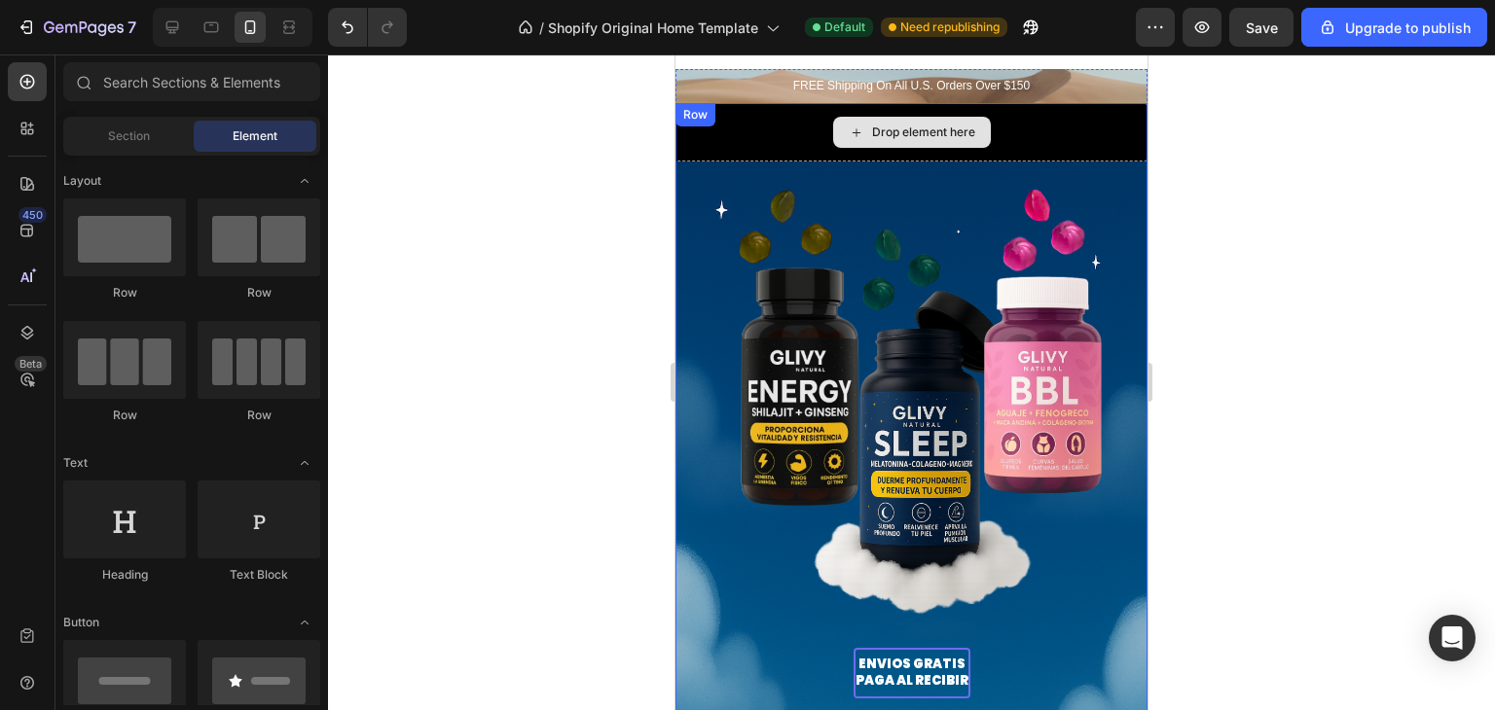
click at [1023, 129] on div "Drop element here" at bounding box center [911, 132] width 472 height 58
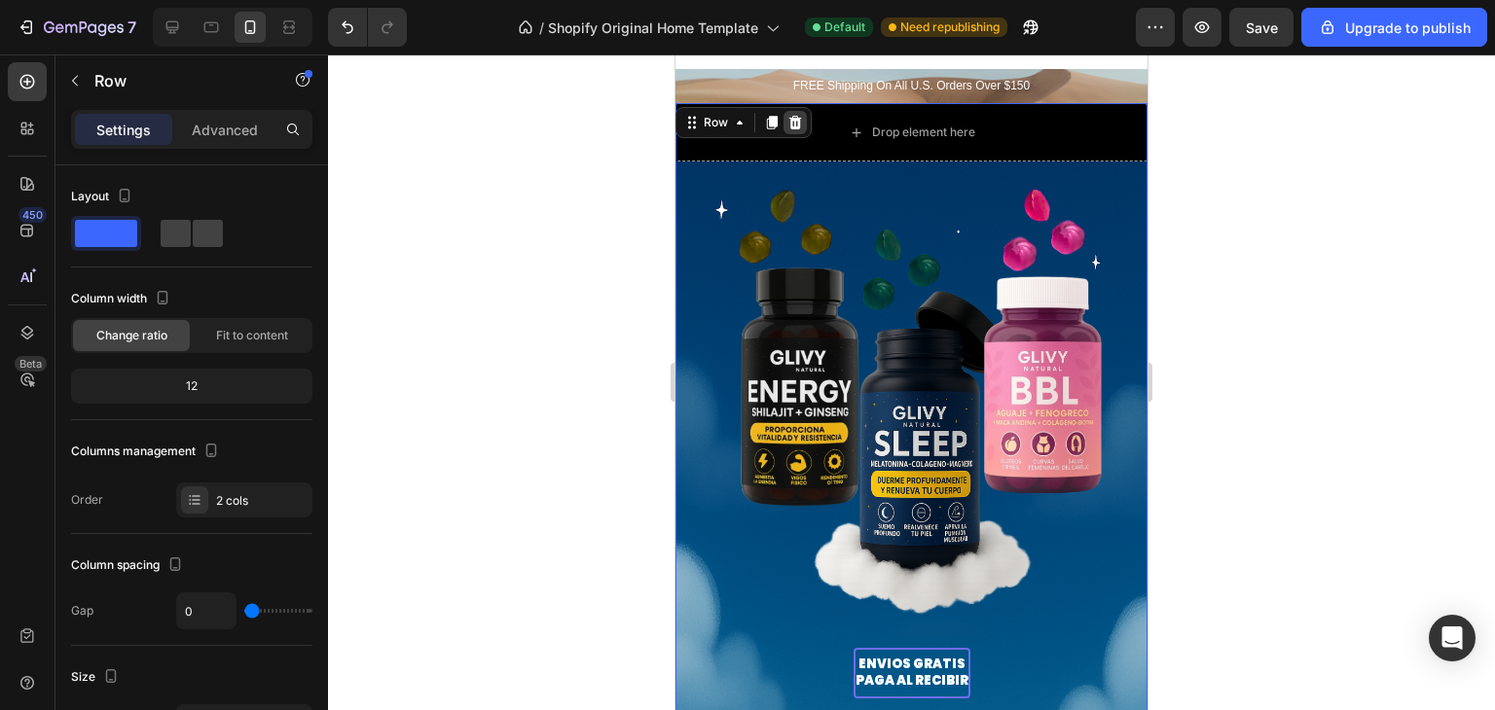
click at [791, 122] on icon at bounding box center [795, 123] width 13 height 14
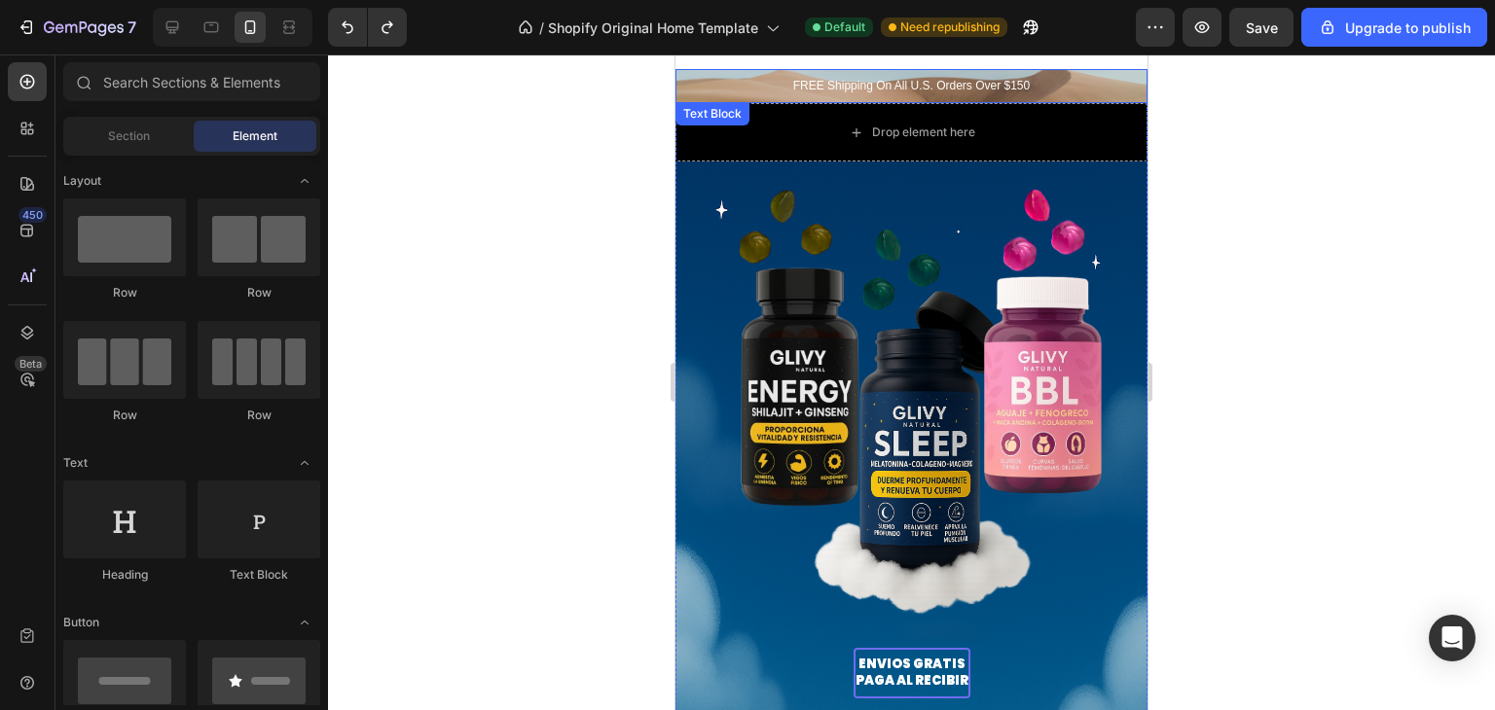
click at [976, 83] on p "FREE Shipping On All U.S. Orders Over $150" at bounding box center [911, 87] width 445 height 16
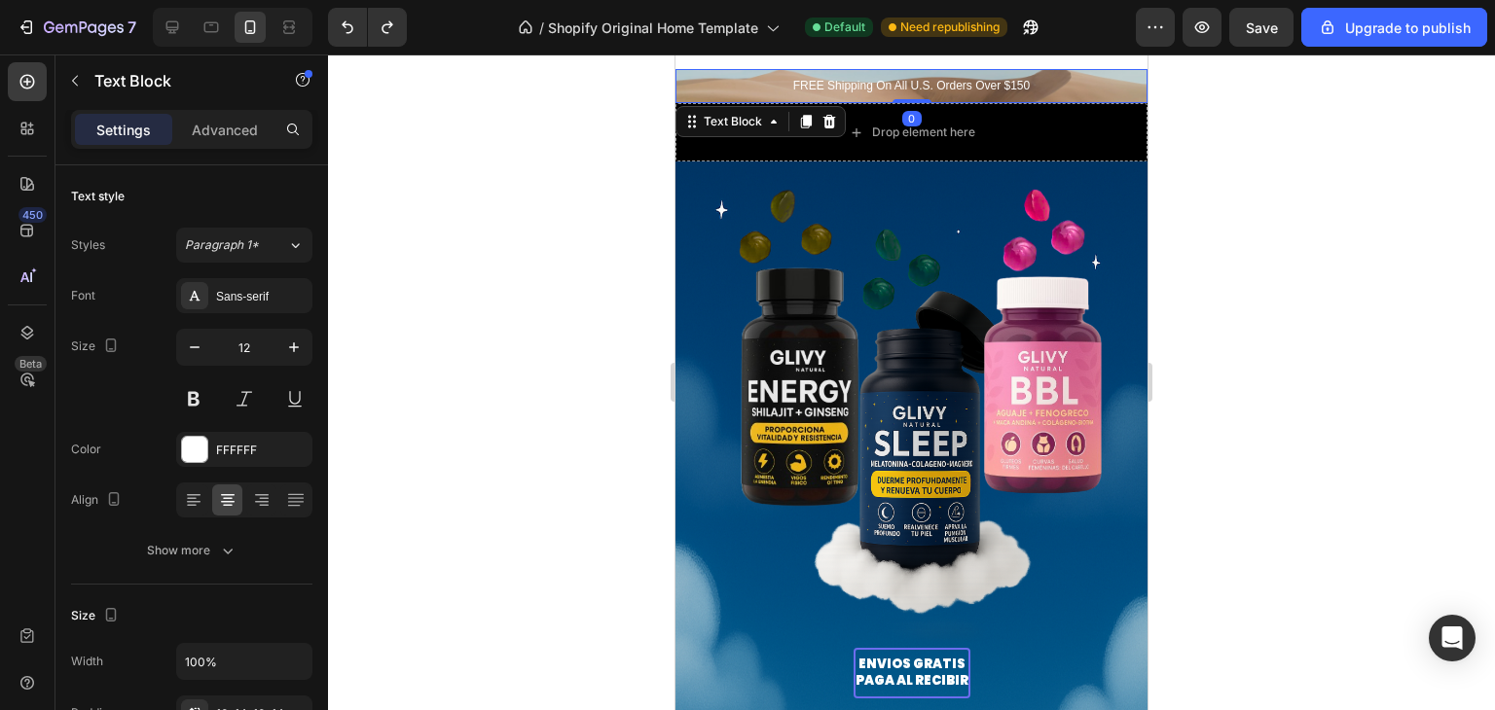
click at [976, 83] on p "FREE Shipping On All U.S. Orders Over $150" at bounding box center [911, 87] width 445 height 16
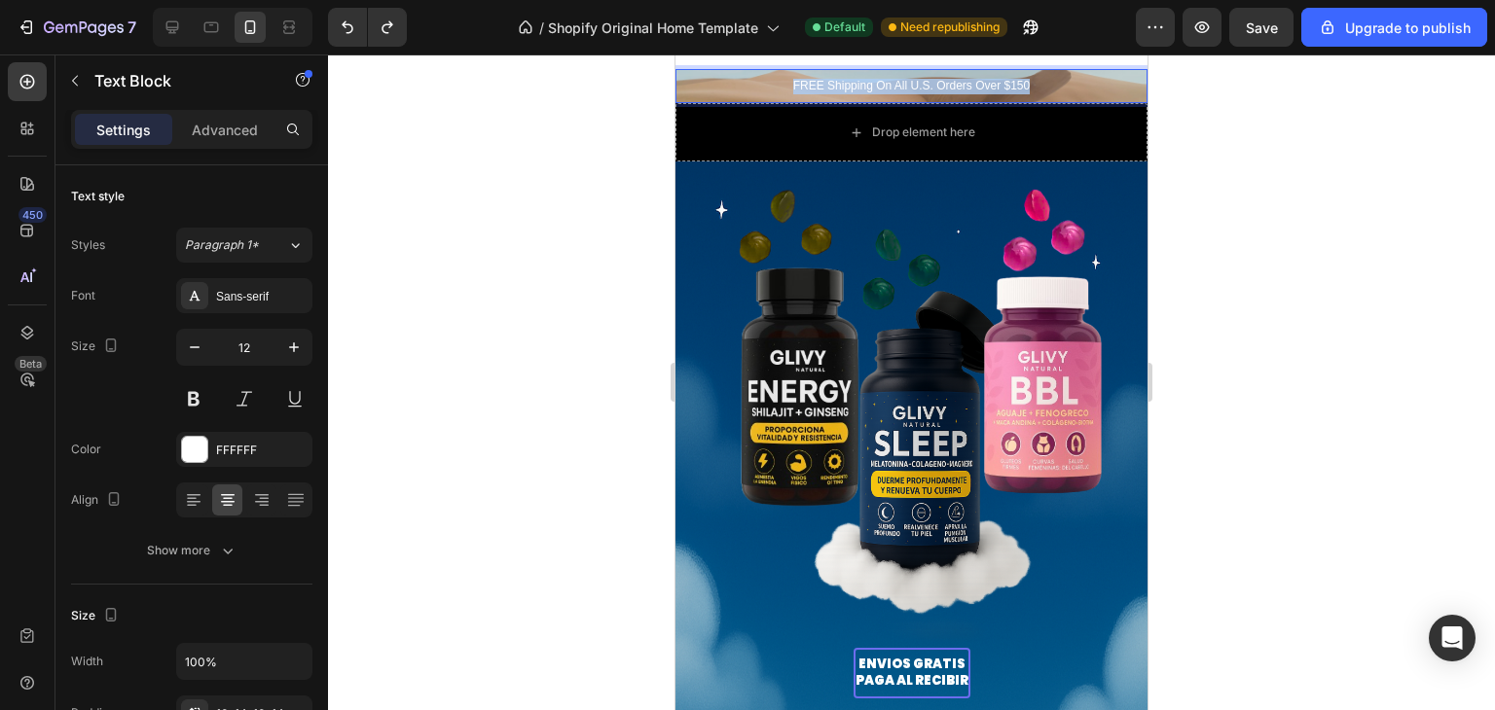
click at [976, 83] on p "FREE Shipping On All U.S. Orders Over $150" at bounding box center [911, 87] width 445 height 16
click at [860, 83] on p "Envios Gratis Y Paga Al Recibir" at bounding box center [911, 87] width 445 height 16
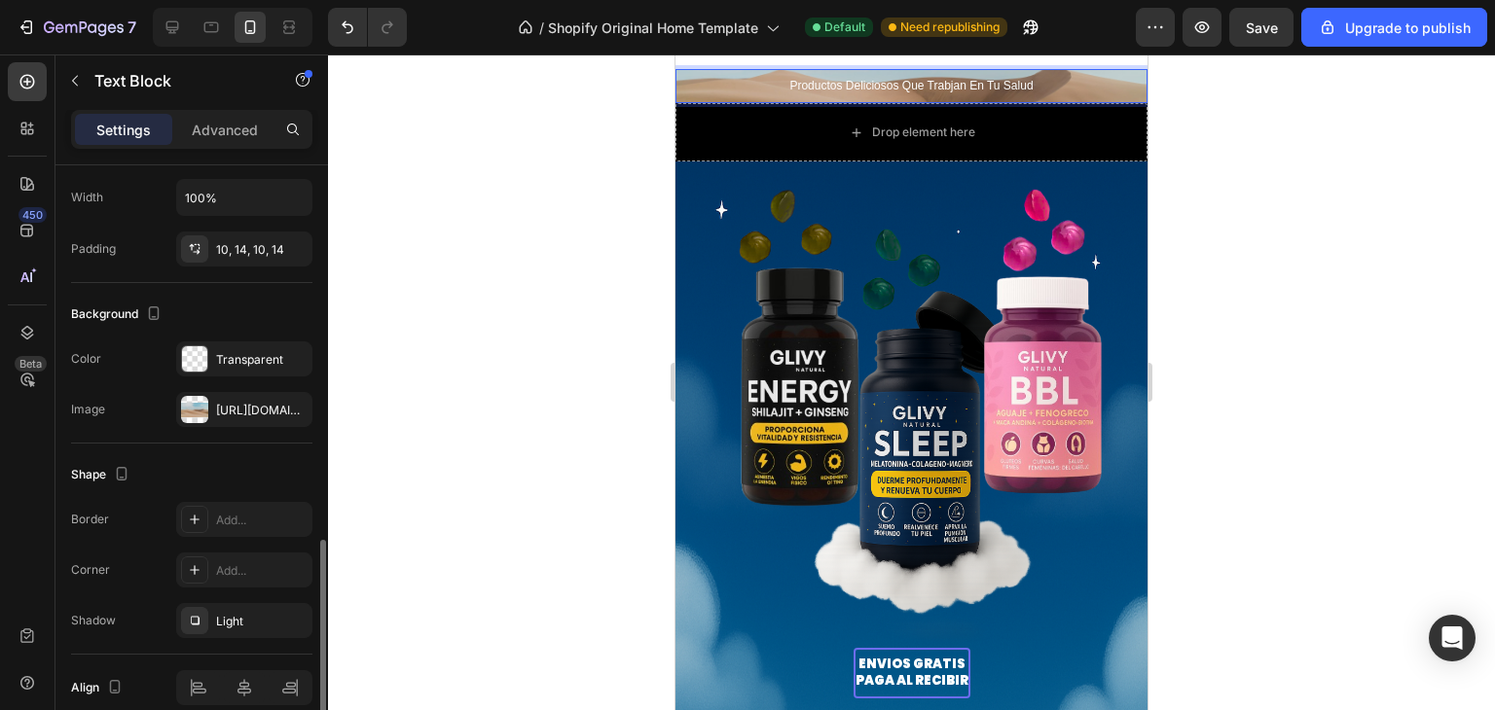
scroll to position [551, 0]
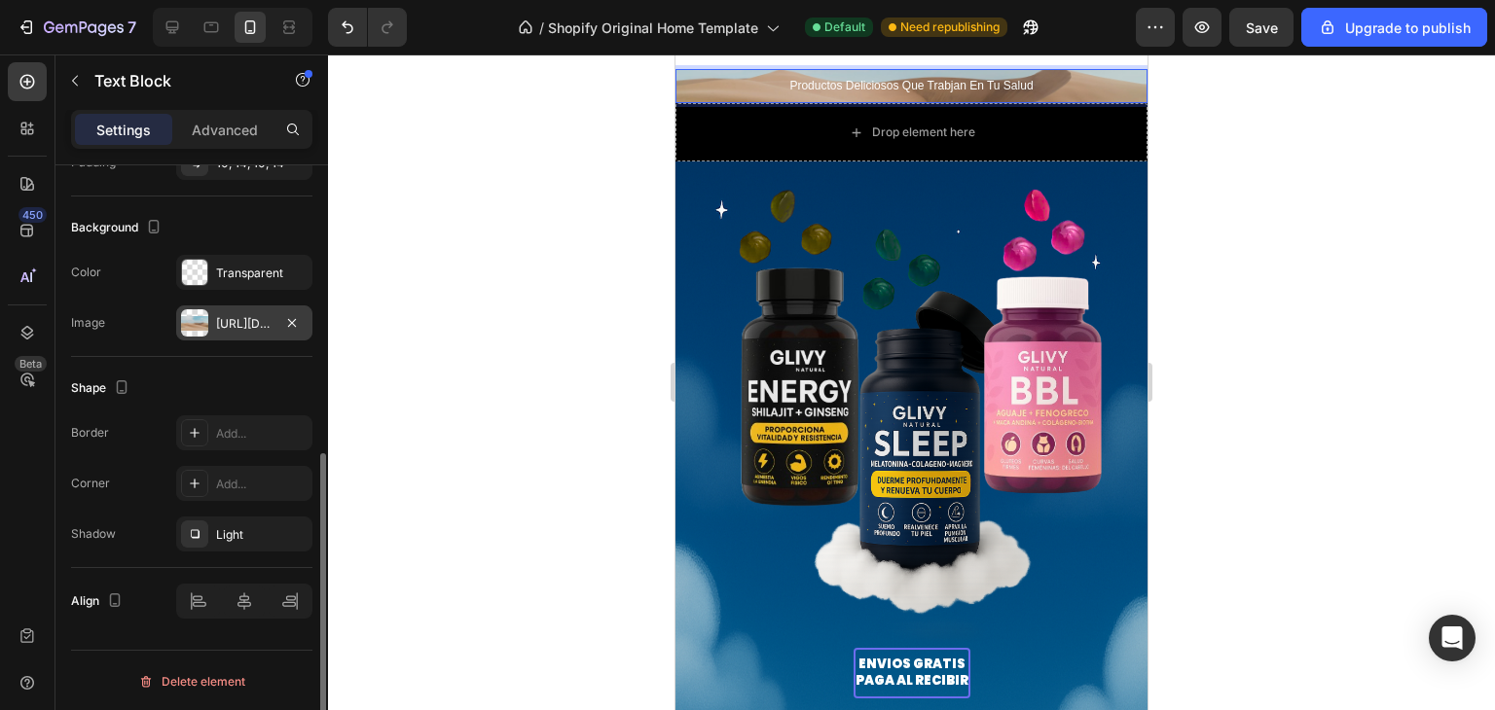
click at [249, 328] on div "[URL][DOMAIN_NAME]" at bounding box center [244, 324] width 56 height 18
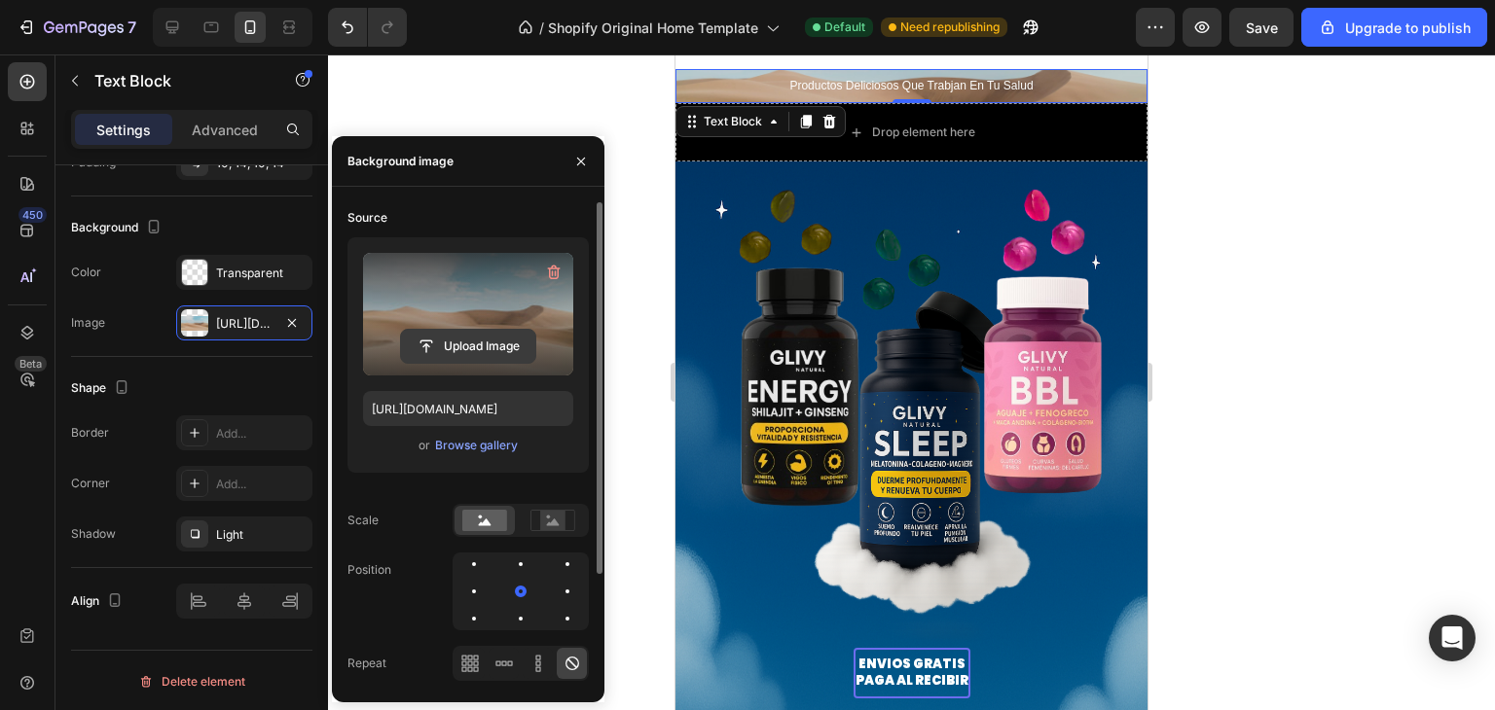
click at [463, 344] on input "file" at bounding box center [468, 346] width 134 height 33
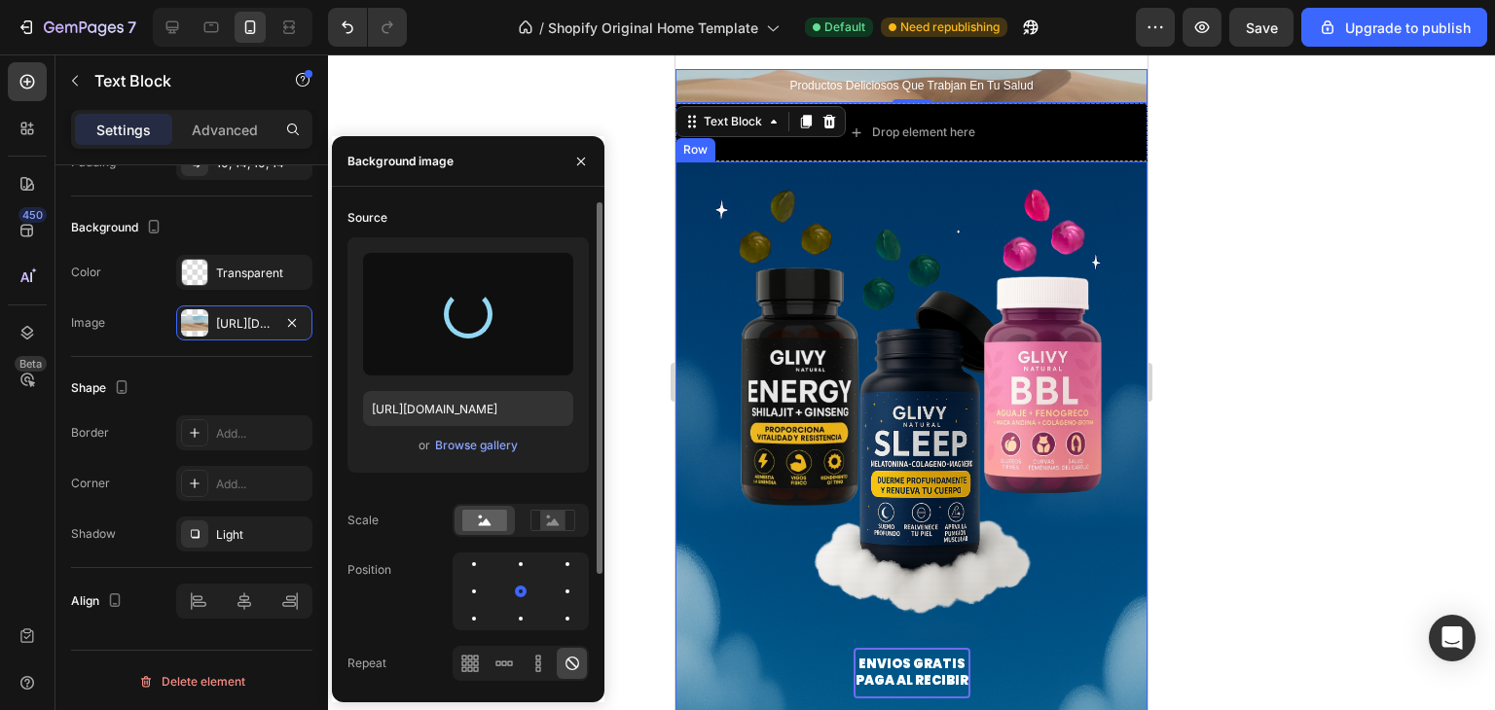
type input "https://cdn.shopify.com/s/files/1/0700/8963/7933/files/gempages_580630720901284…"
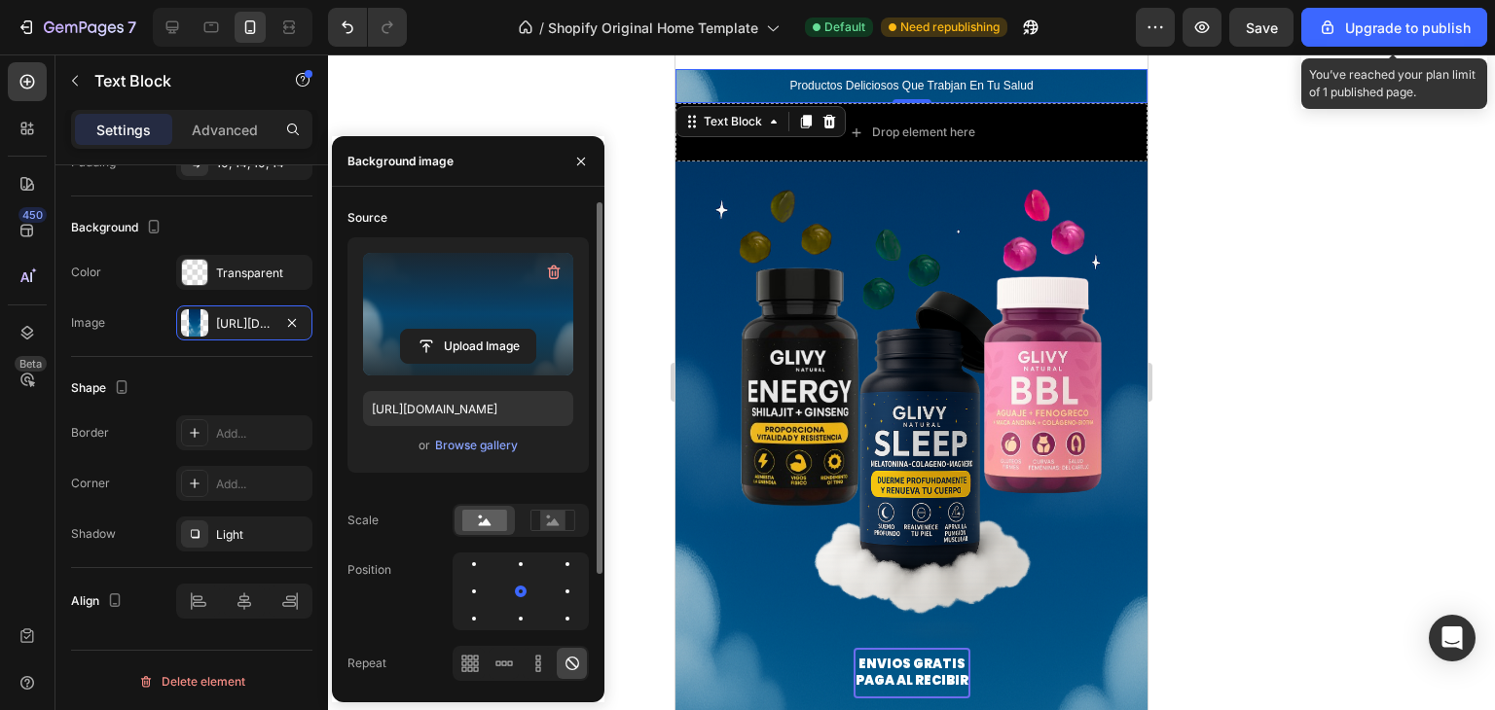
click at [1399, 3] on div "7 / Shopify Original Home Template Default Need republishing Preview Save Upgra…" at bounding box center [747, 27] width 1495 height 55
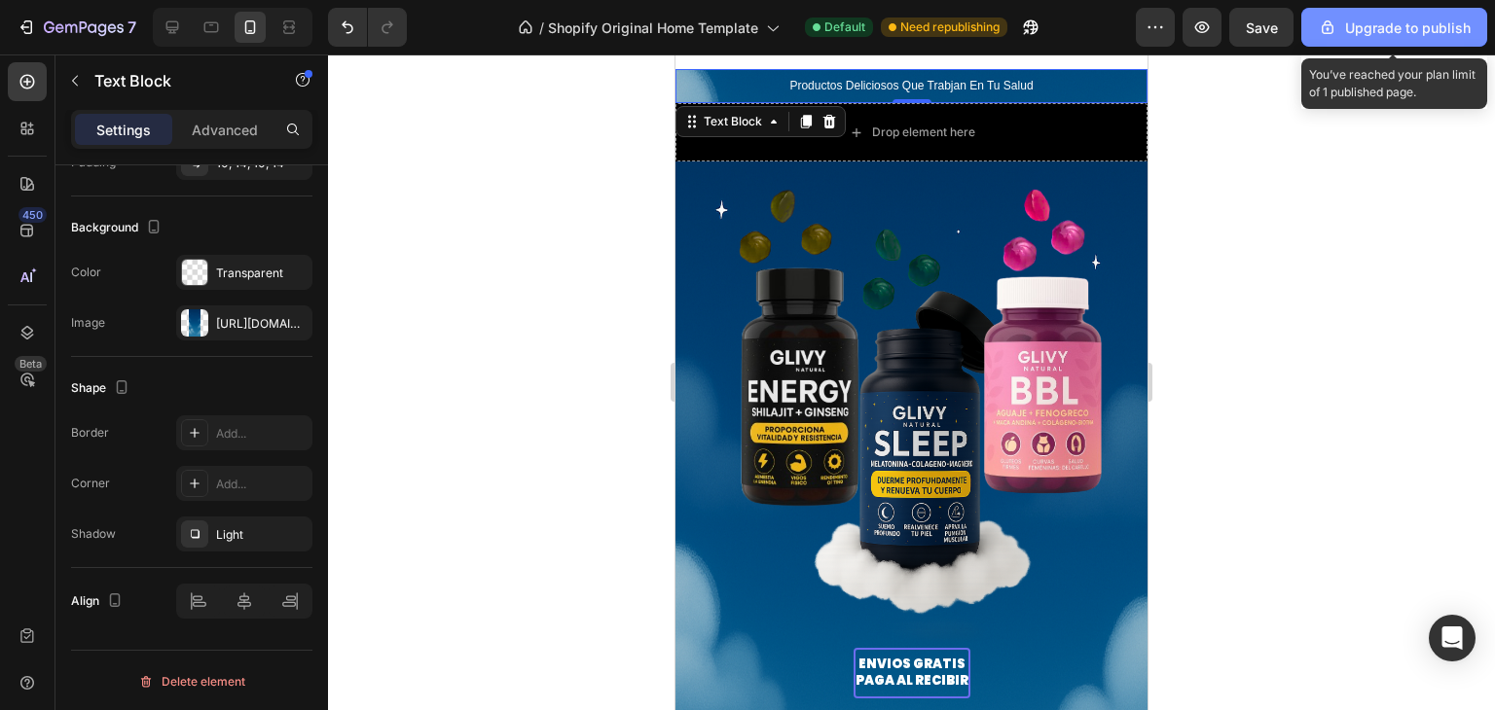
click at [1386, 23] on div "Upgrade to publish" at bounding box center [1394, 28] width 153 height 20
click at [1378, 34] on div "Upgrade to publish" at bounding box center [1394, 28] width 153 height 20
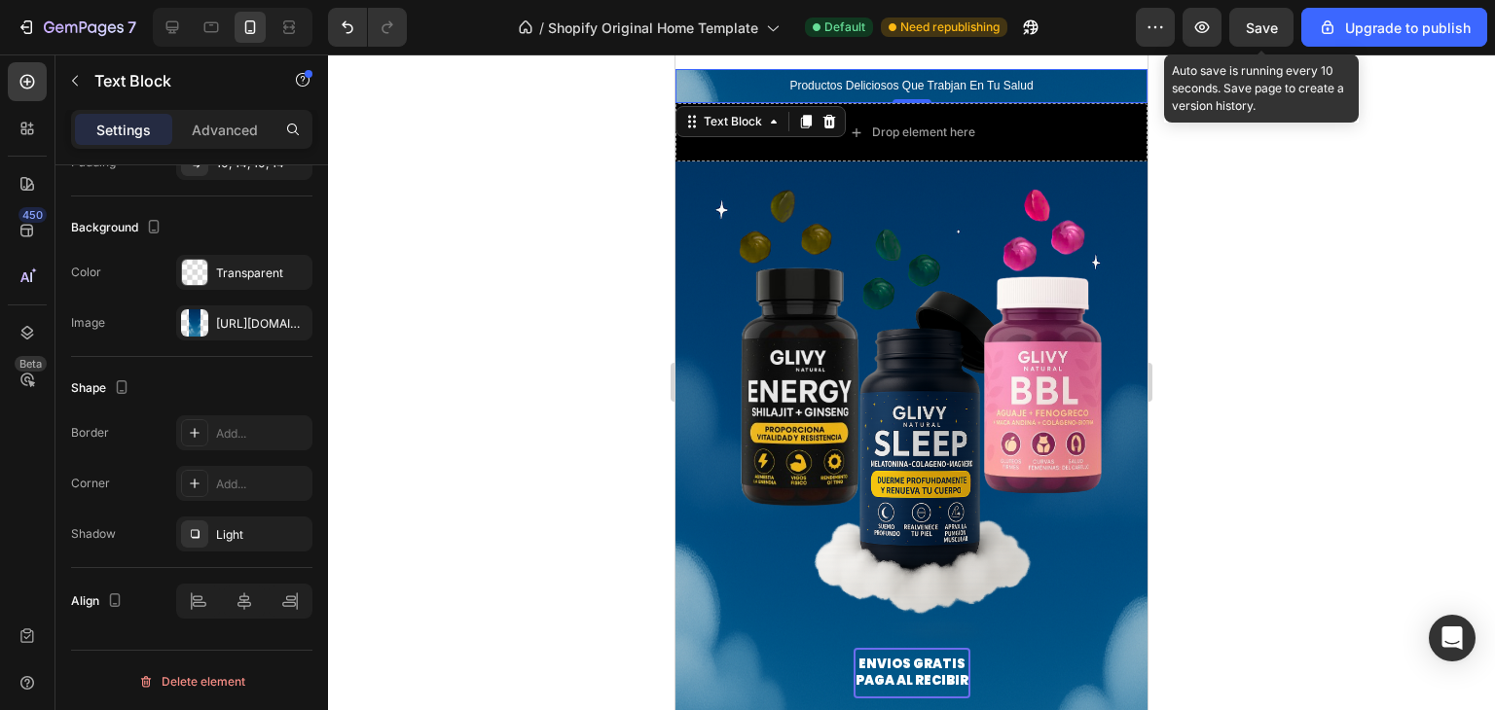
click at [1262, 47] on div "7 / Shopify Original Home Template Default Need republishing Preview Save Auto …" at bounding box center [747, 27] width 1495 height 55
click at [1258, 24] on span "Save" at bounding box center [1262, 27] width 32 height 17
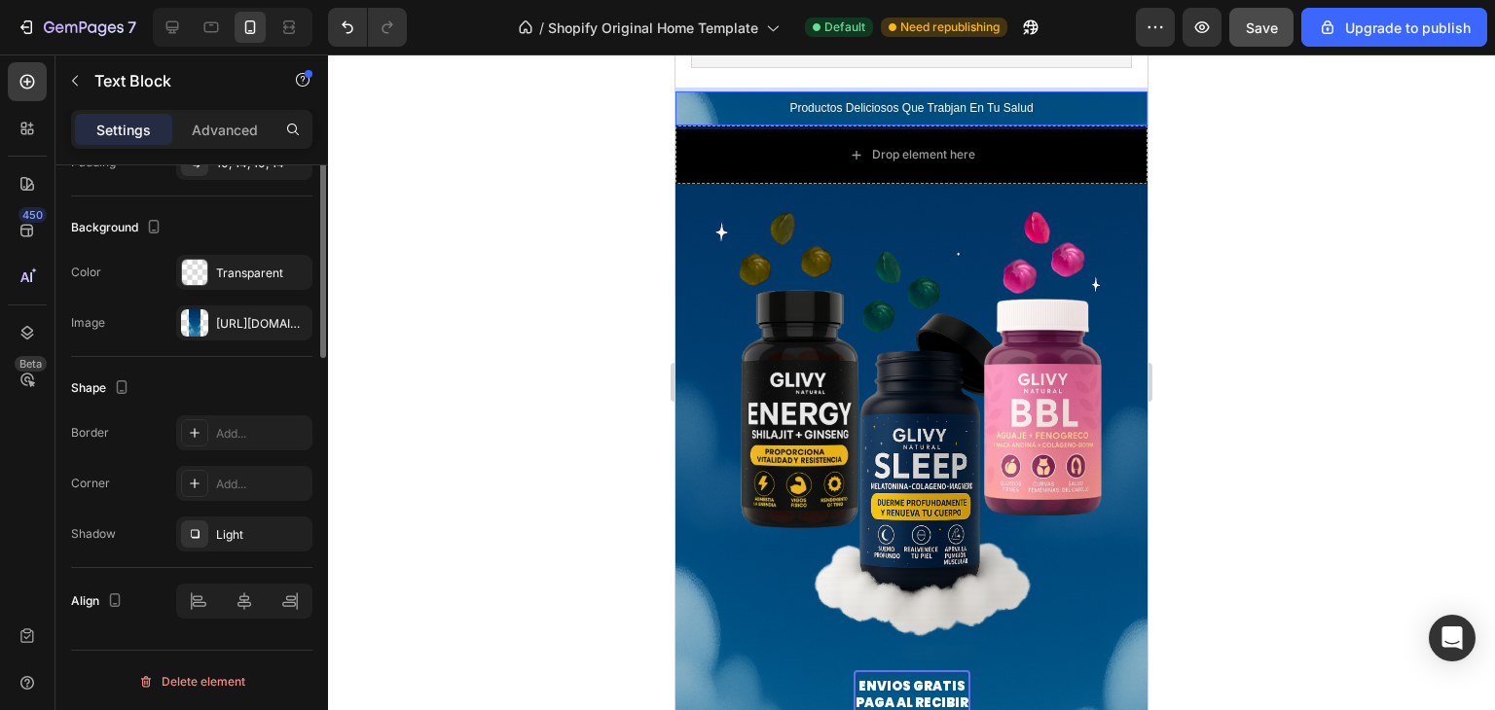
scroll to position [0, 0]
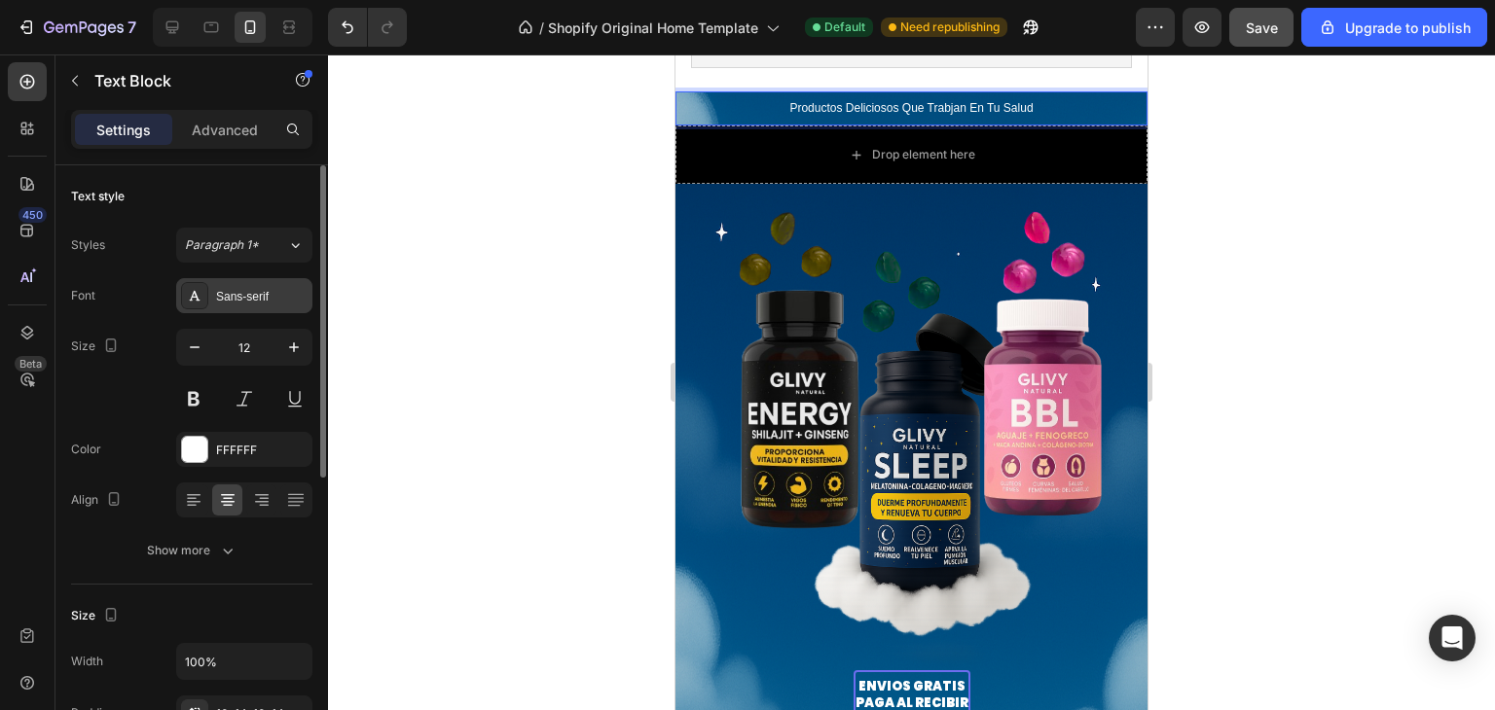
click at [261, 303] on div "Sans-serif" at bounding box center [261, 297] width 91 height 18
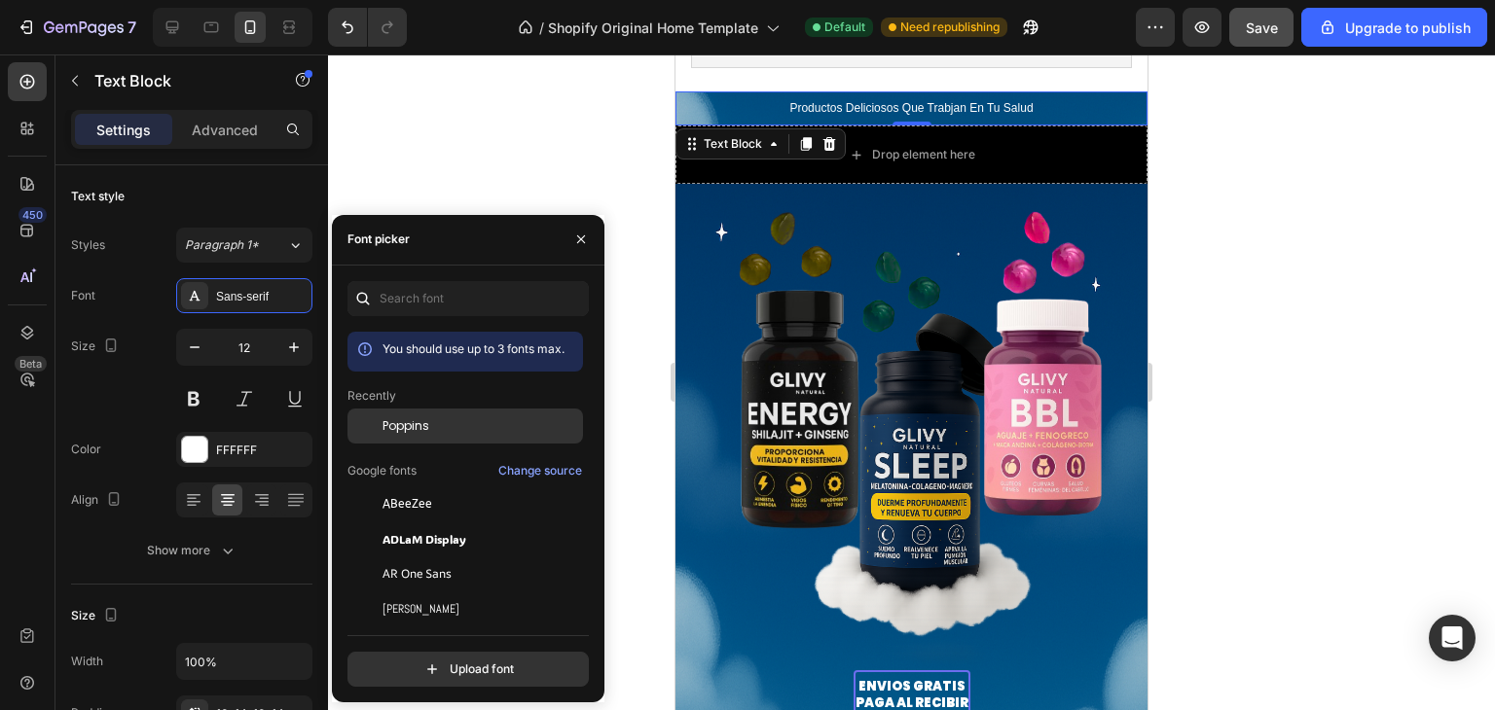
click at [397, 426] on span "Poppins" at bounding box center [406, 427] width 47 height 18
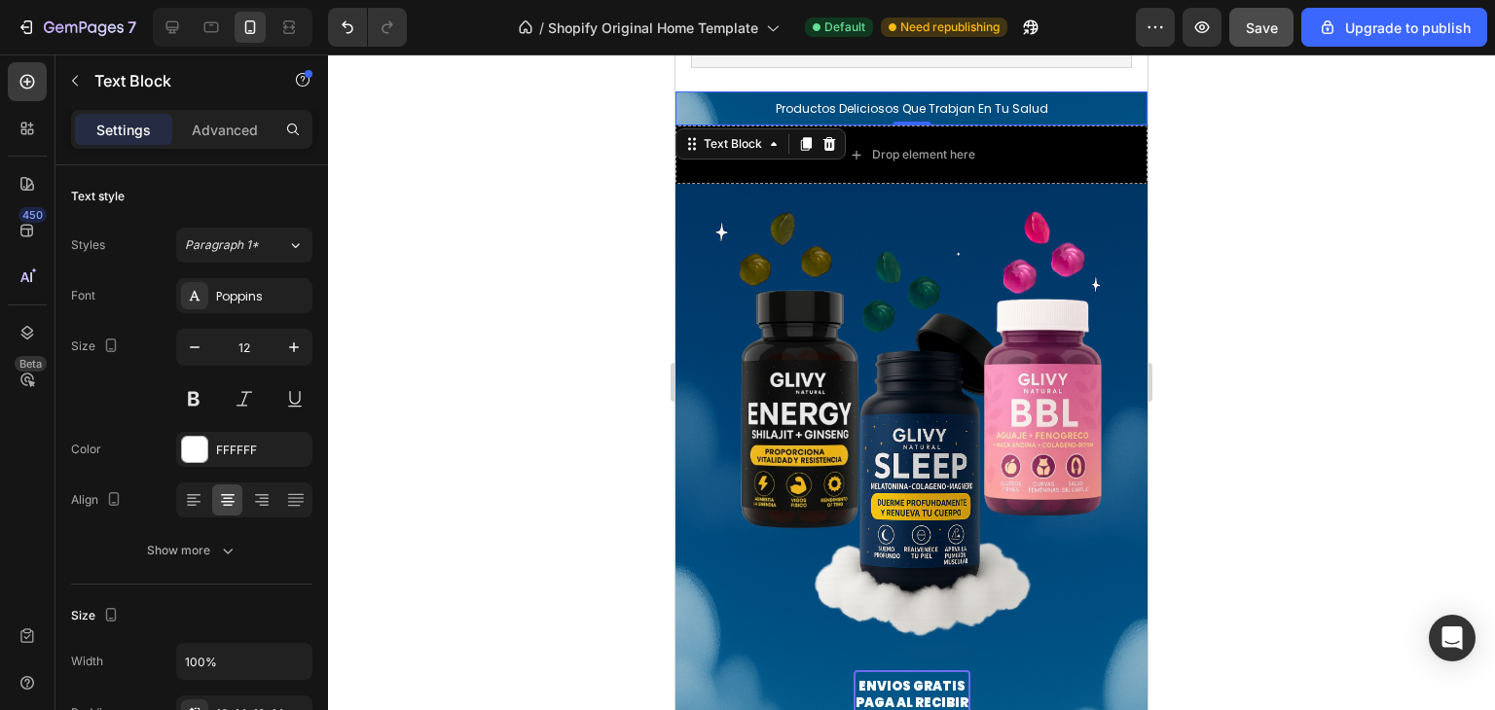
click at [1227, 324] on div at bounding box center [911, 383] width 1167 height 656
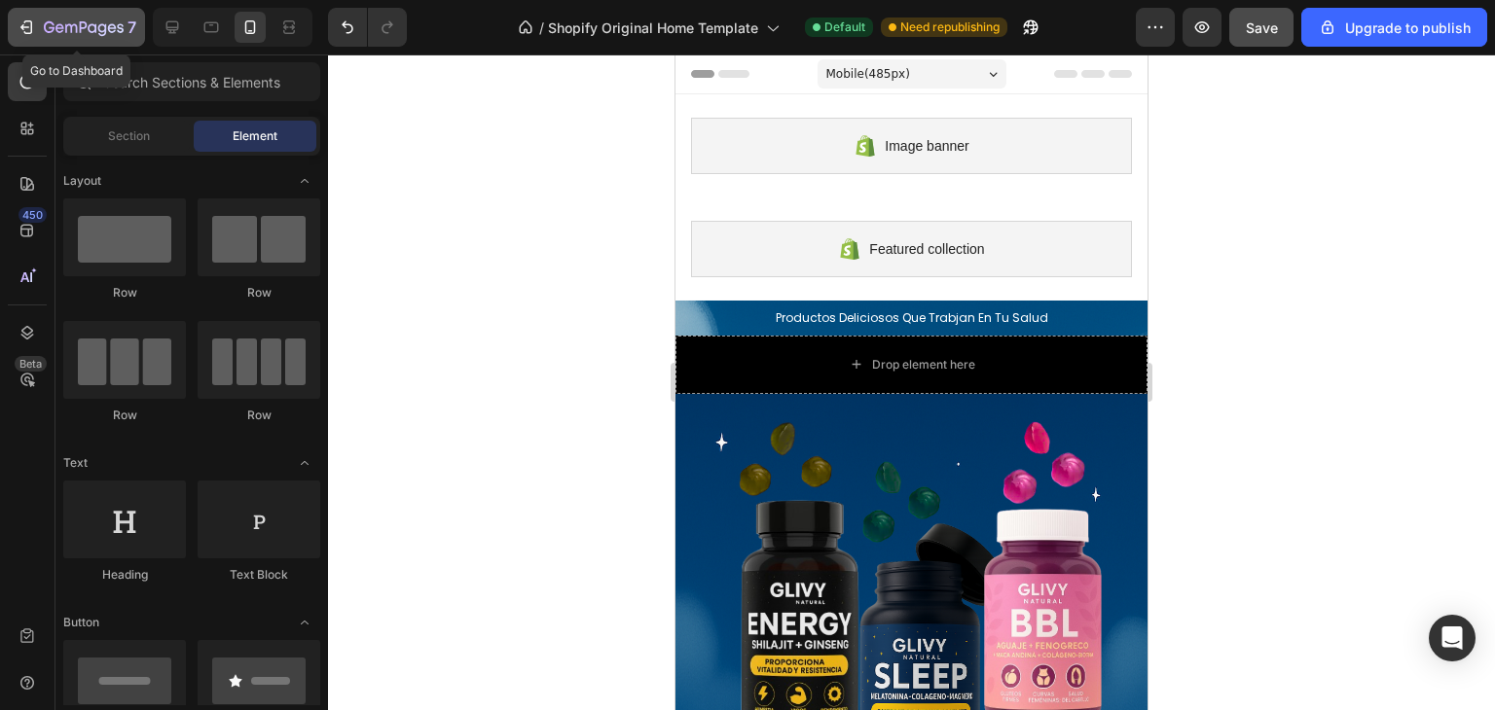
click at [95, 20] on icon "button" at bounding box center [84, 28] width 80 height 17
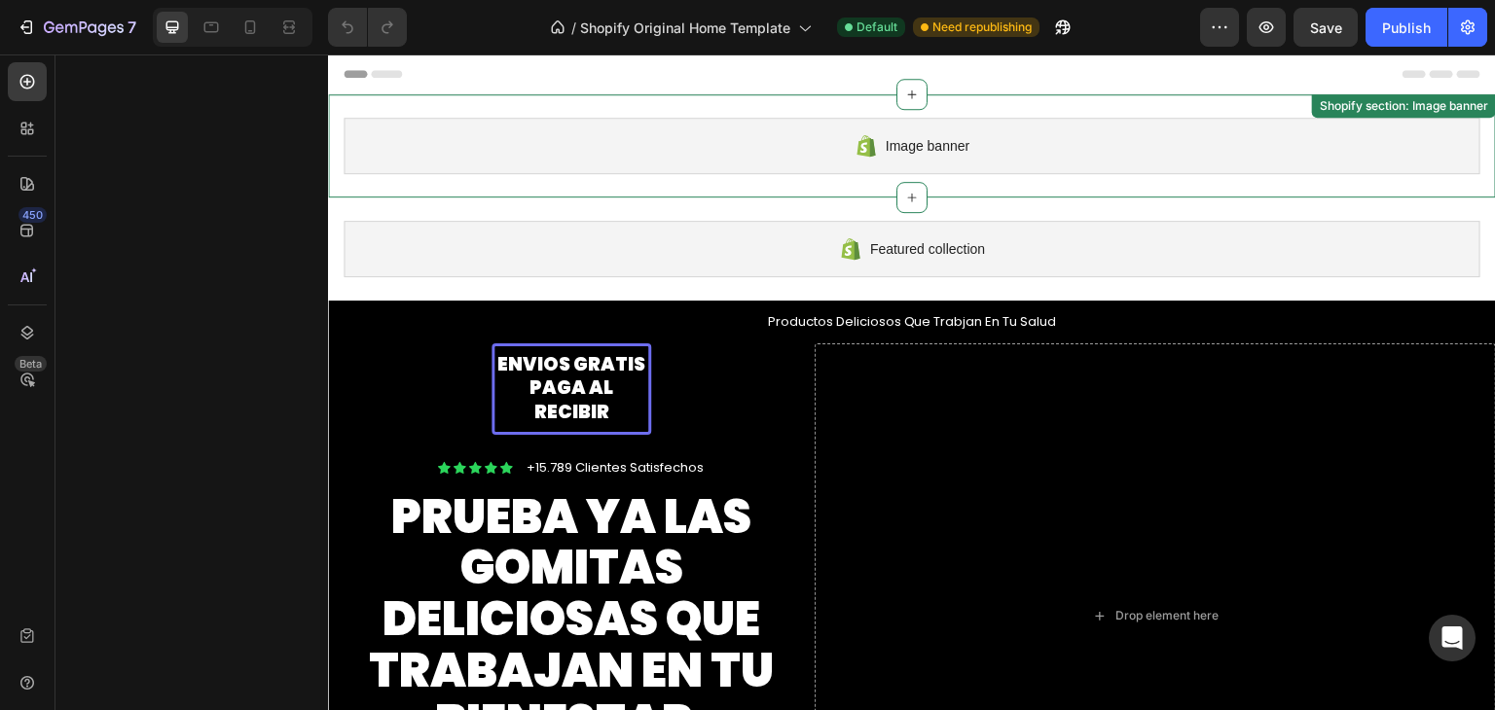
click at [1133, 145] on div "Image banner" at bounding box center [912, 146] width 1137 height 56
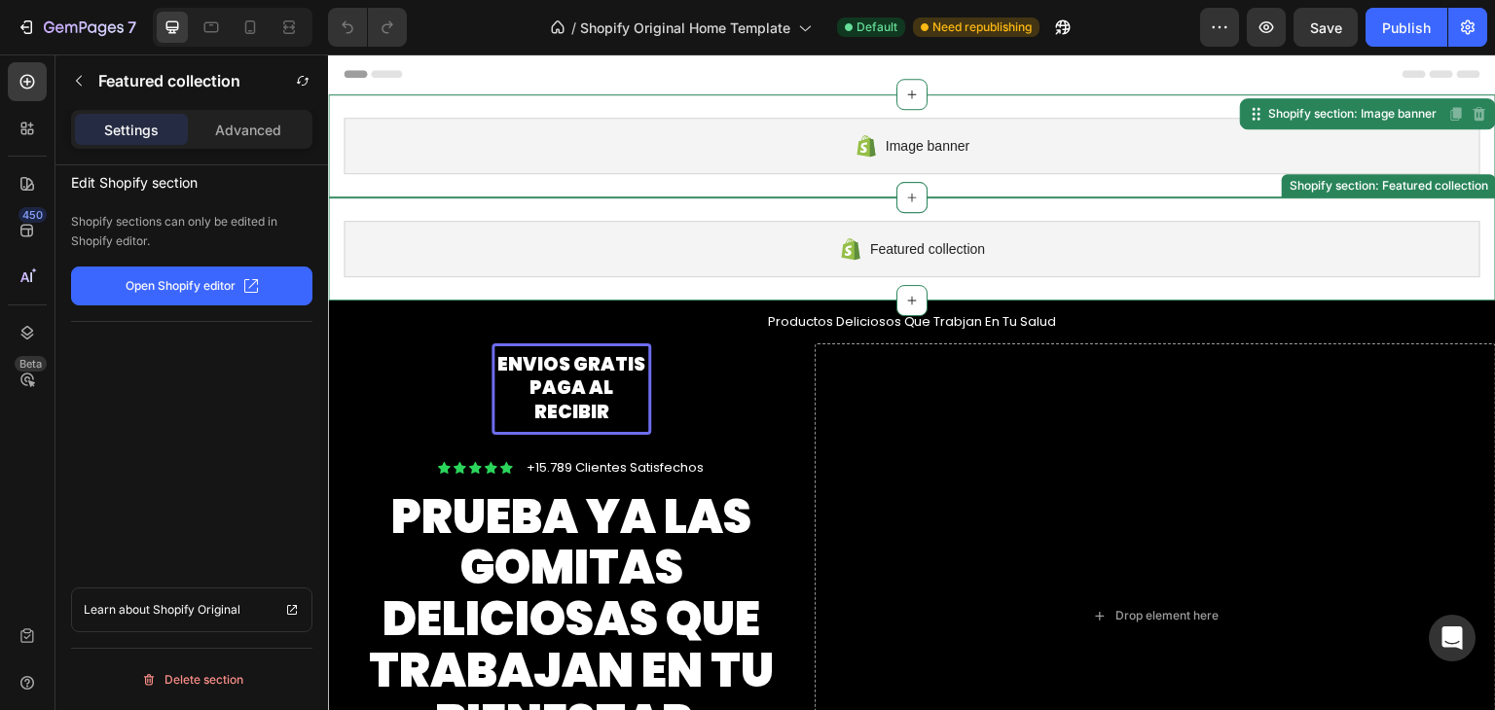
click at [901, 245] on span "Featured collection" at bounding box center [927, 248] width 115 height 23
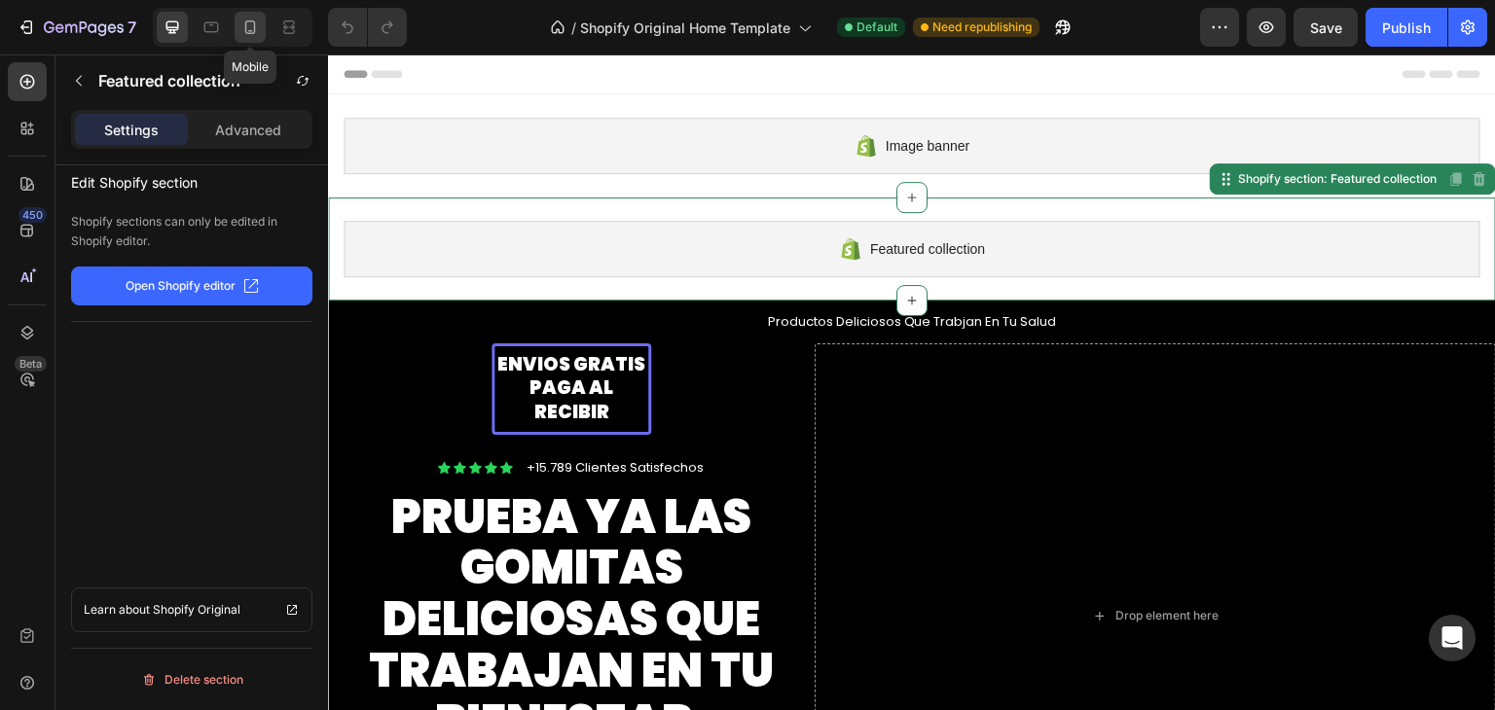
click at [257, 30] on icon at bounding box center [249, 27] width 19 height 19
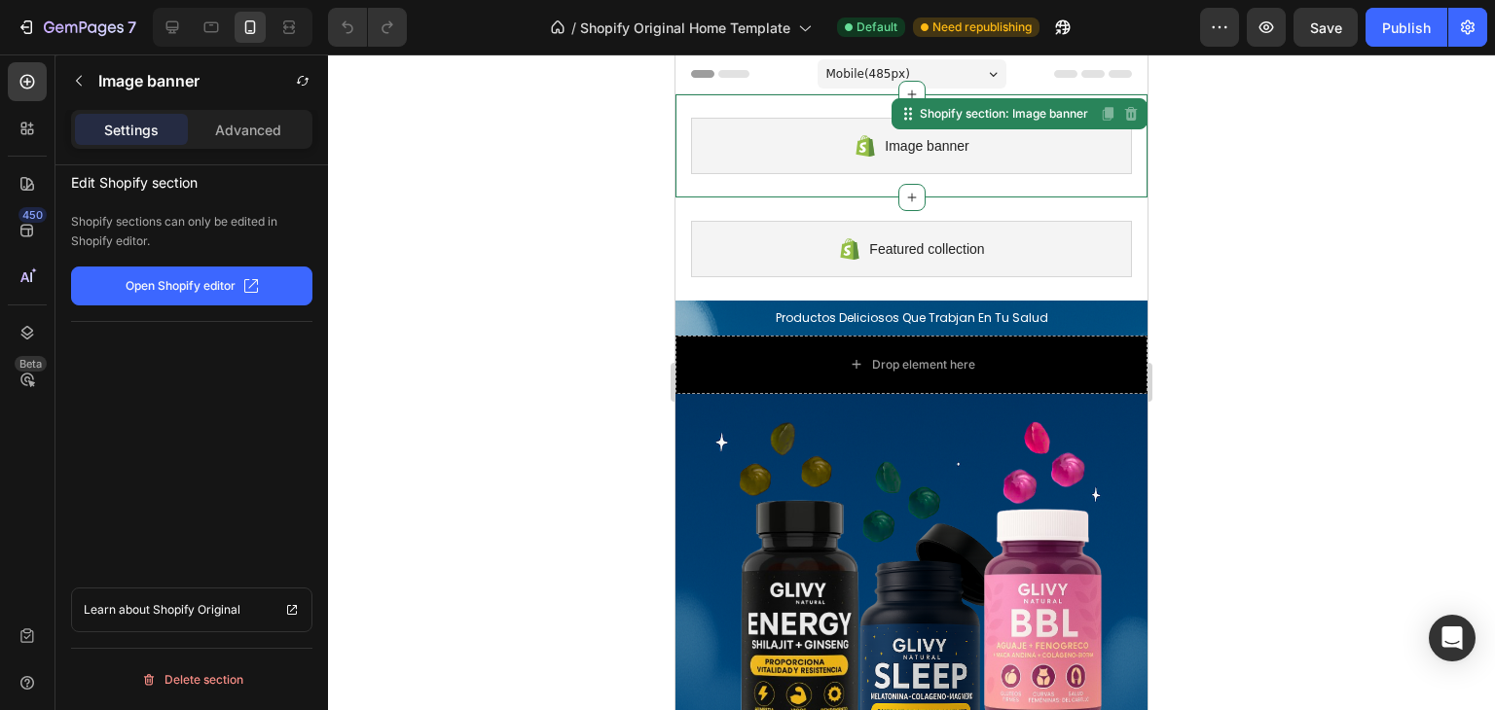
click at [899, 155] on span "Image banner" at bounding box center [927, 145] width 84 height 23
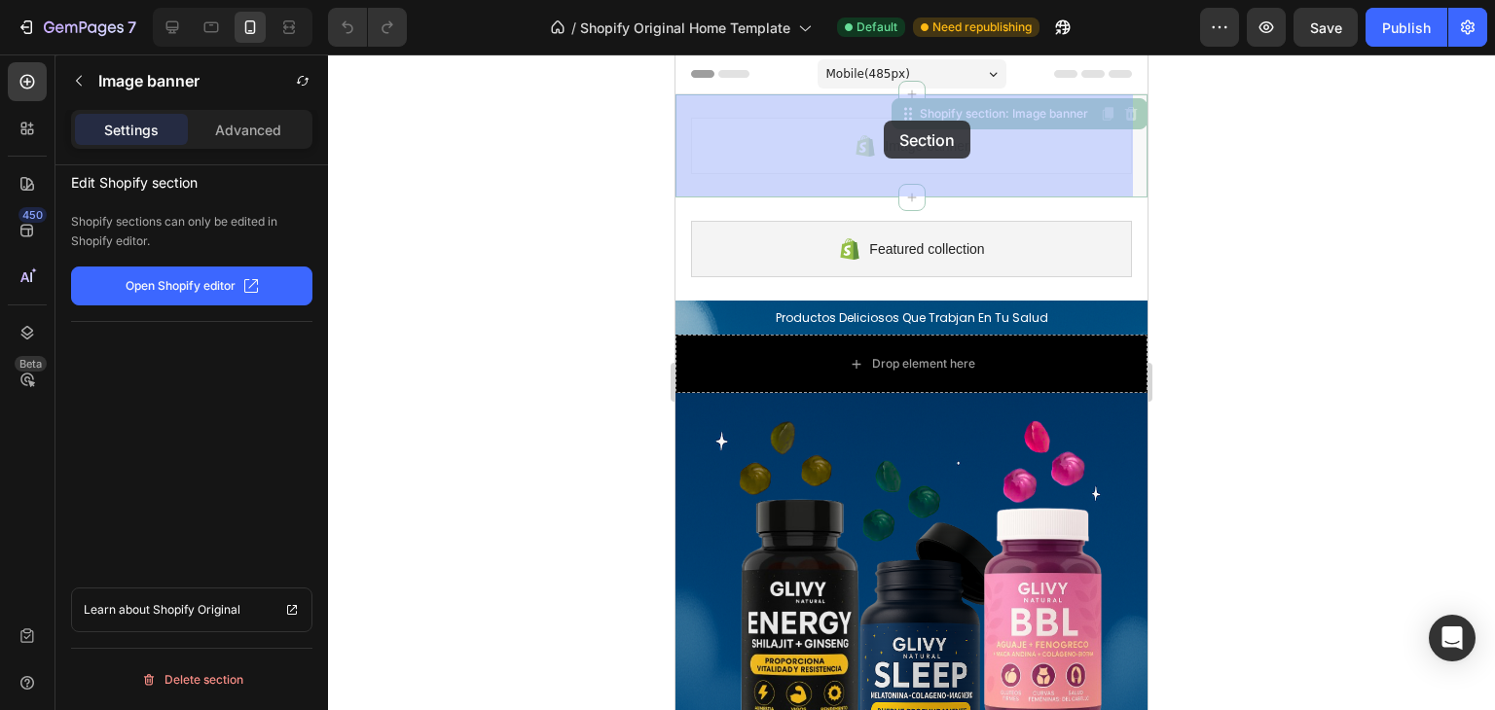
drag, startPoint x: 888, startPoint y: 117, endPoint x: 913, endPoint y: 281, distance: 166.4
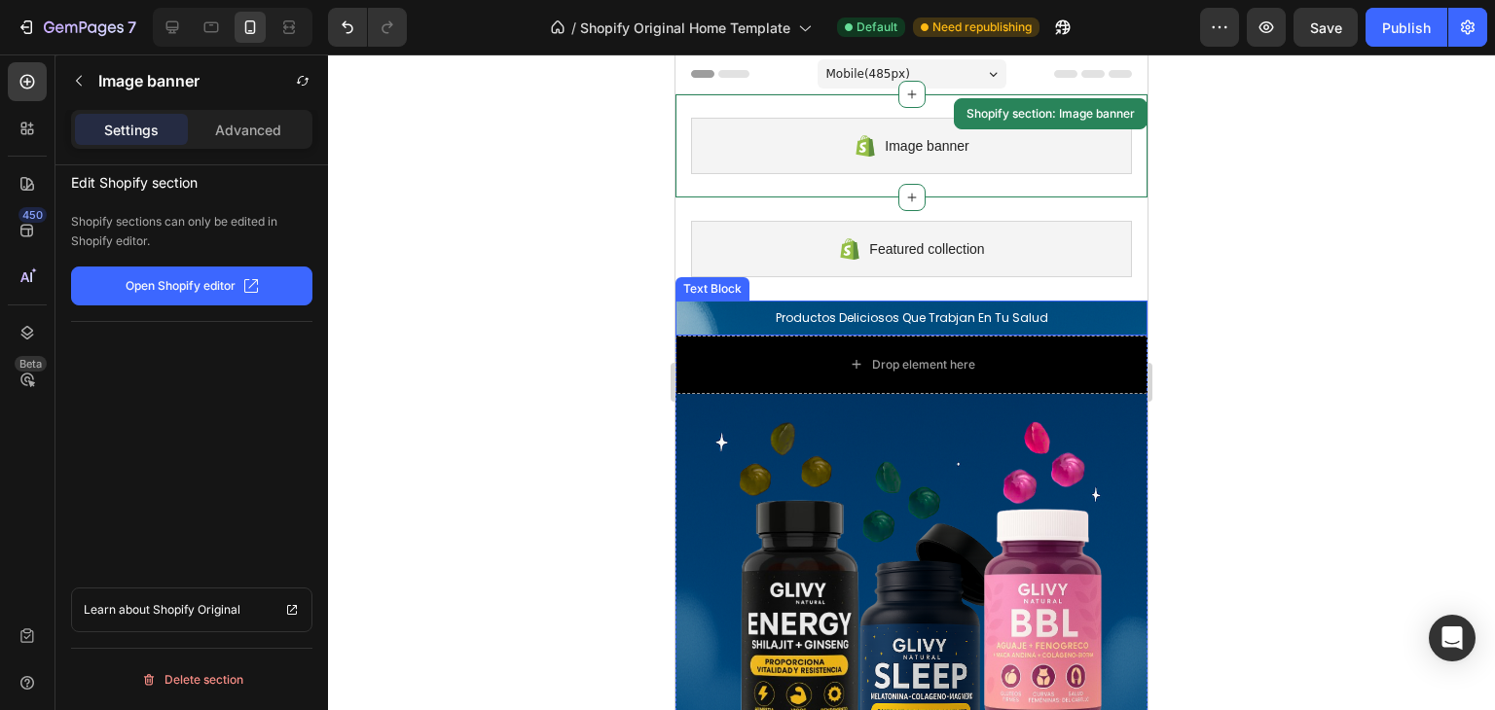
click at [825, 323] on p "Productos Deliciosos Que Trabjan En Tu Salud" at bounding box center [911, 318] width 445 height 16
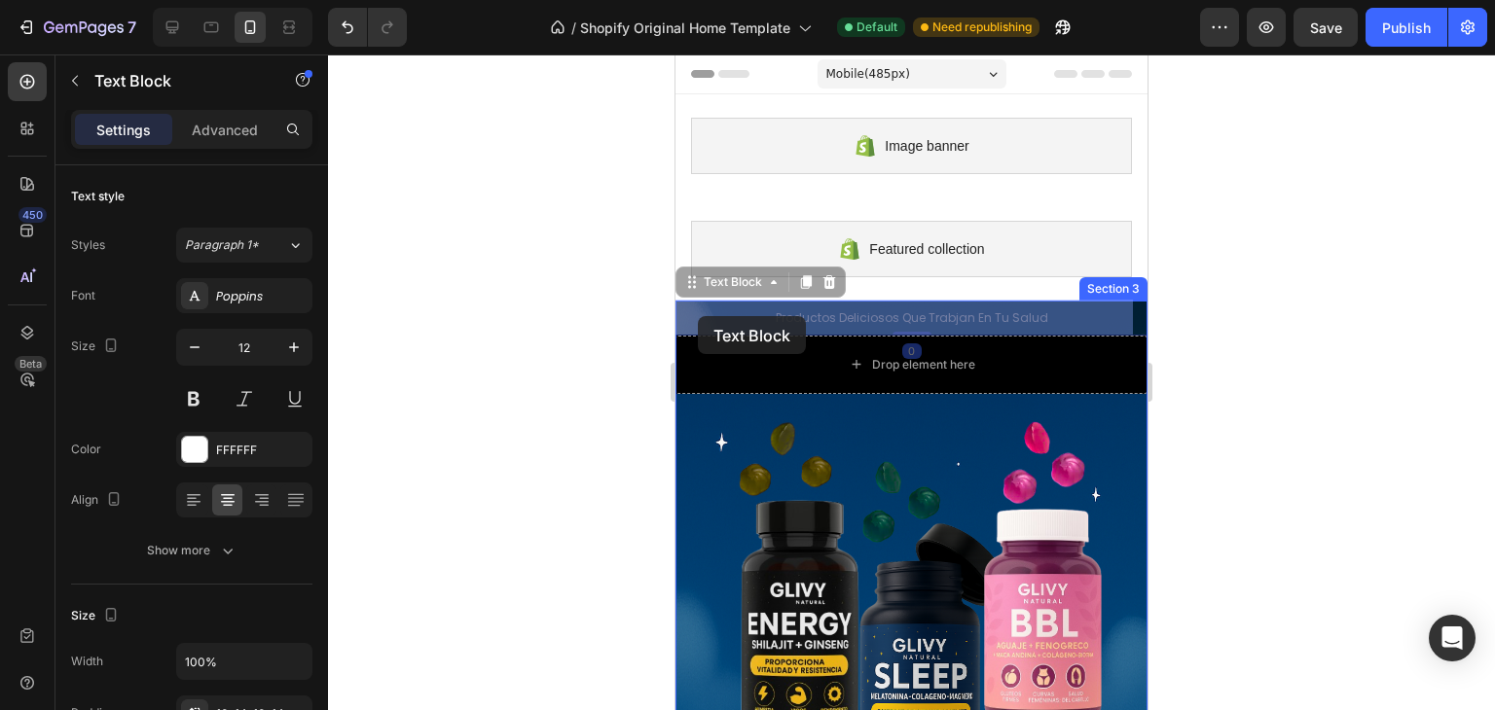
drag, startPoint x: 683, startPoint y: 283, endPoint x: 698, endPoint y: 316, distance: 36.2
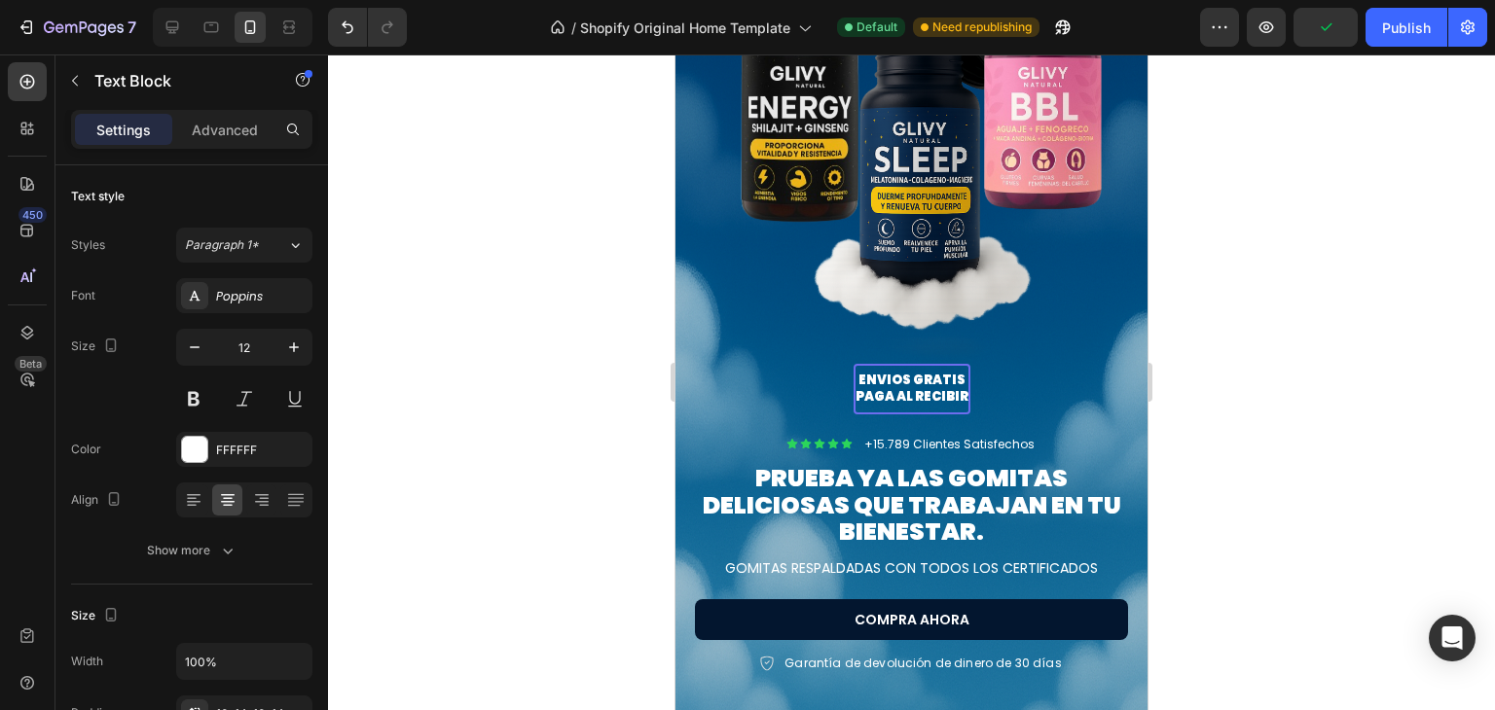
scroll to position [514, 0]
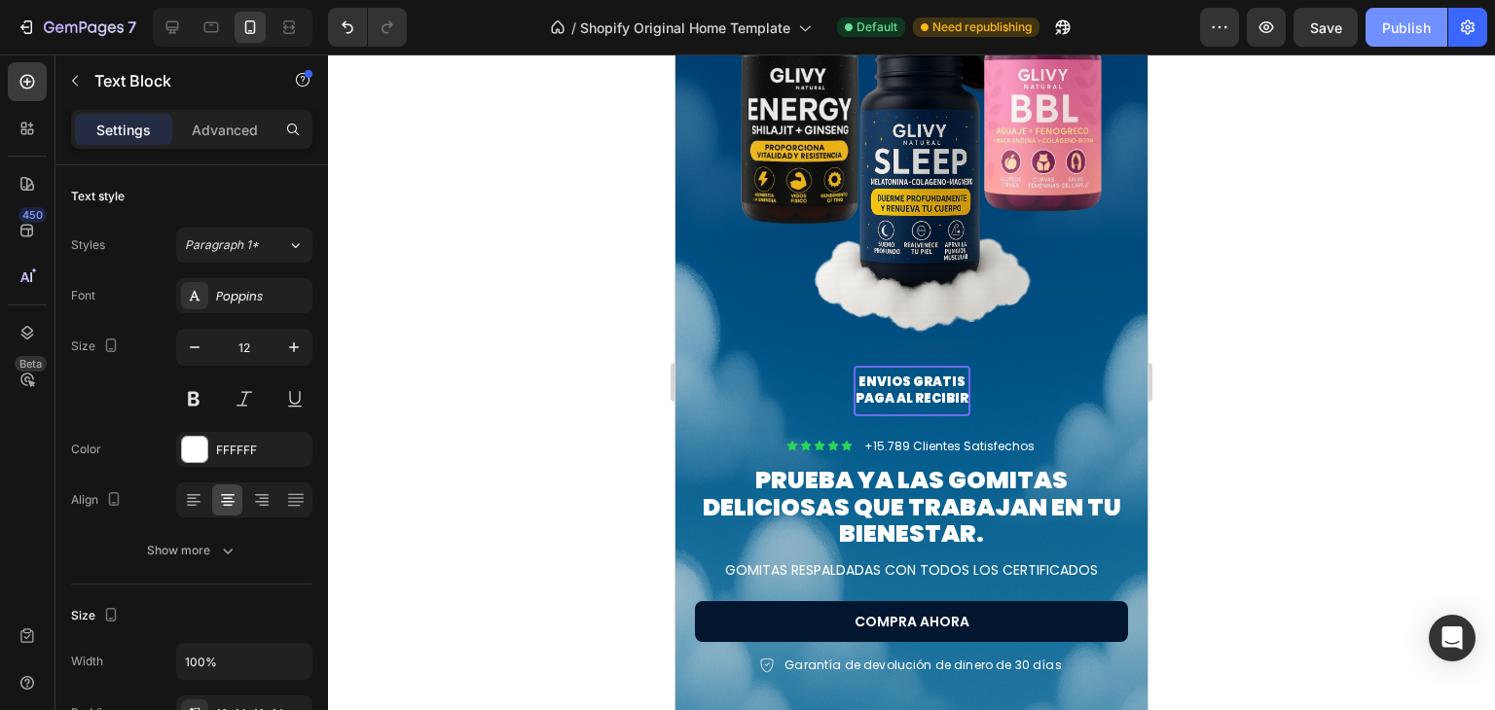
click at [1409, 19] on div "Publish" at bounding box center [1406, 28] width 49 height 20
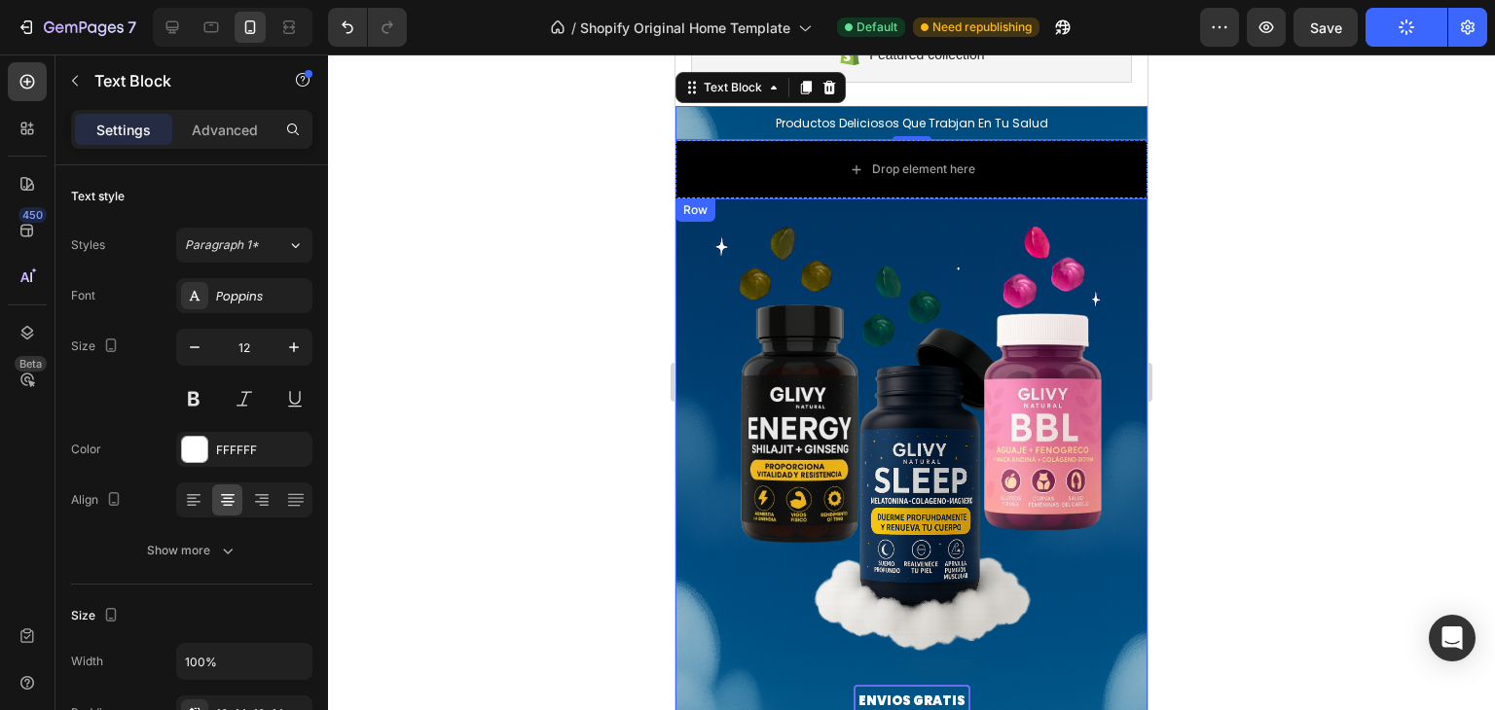
scroll to position [195, 0]
click at [1263, 31] on icon "button" at bounding box center [1266, 27] width 15 height 12
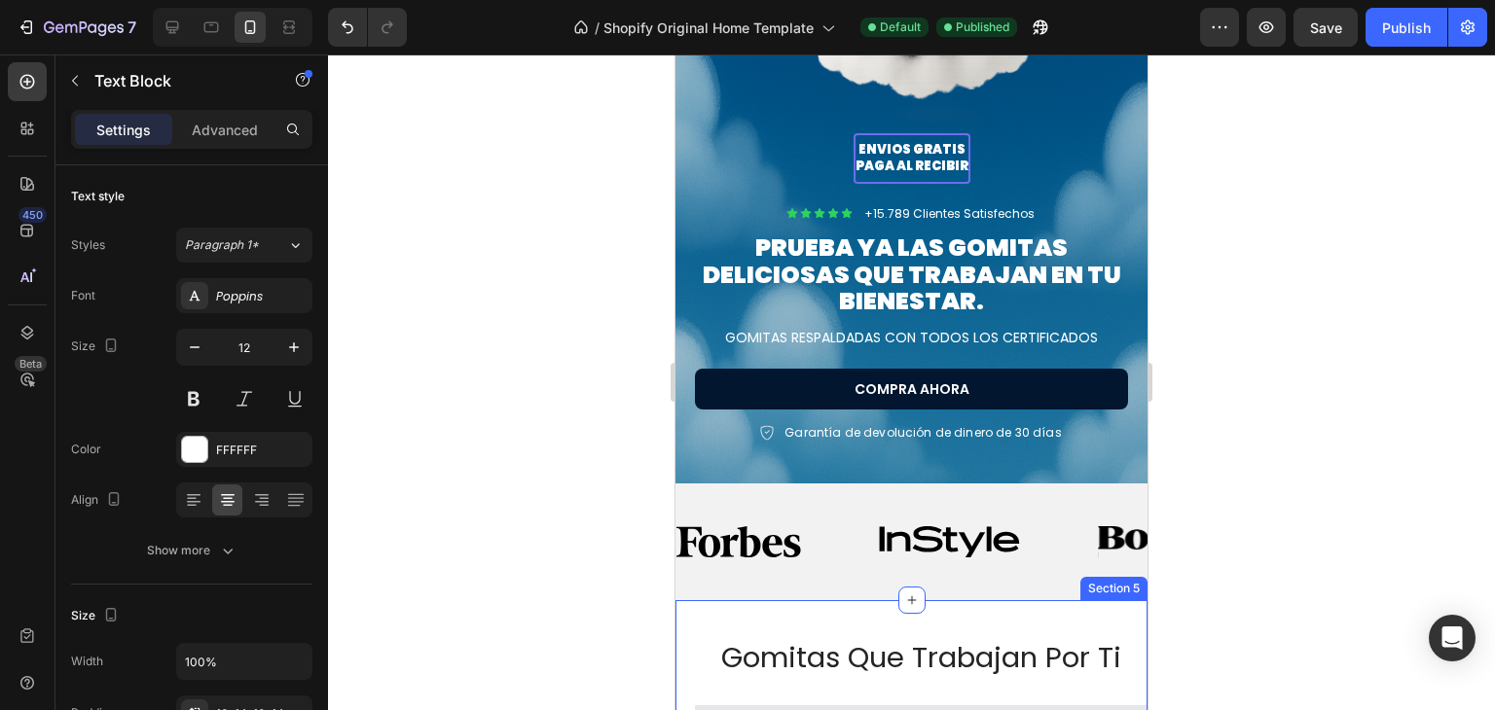
scroll to position [1036, 0]
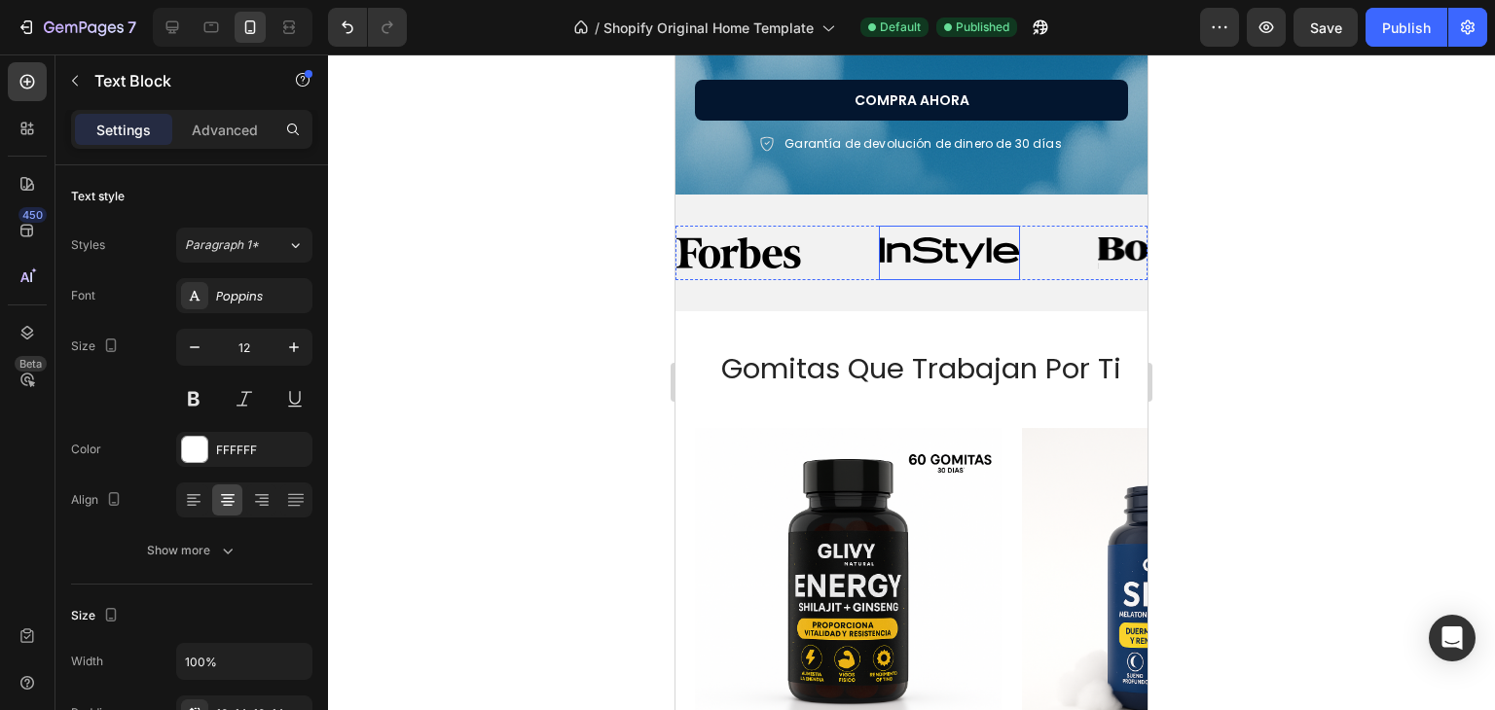
click at [930, 210] on div "Image Image Image Image Image Image Image Image Image Image Image Image Image I…" at bounding box center [911, 253] width 472 height 117
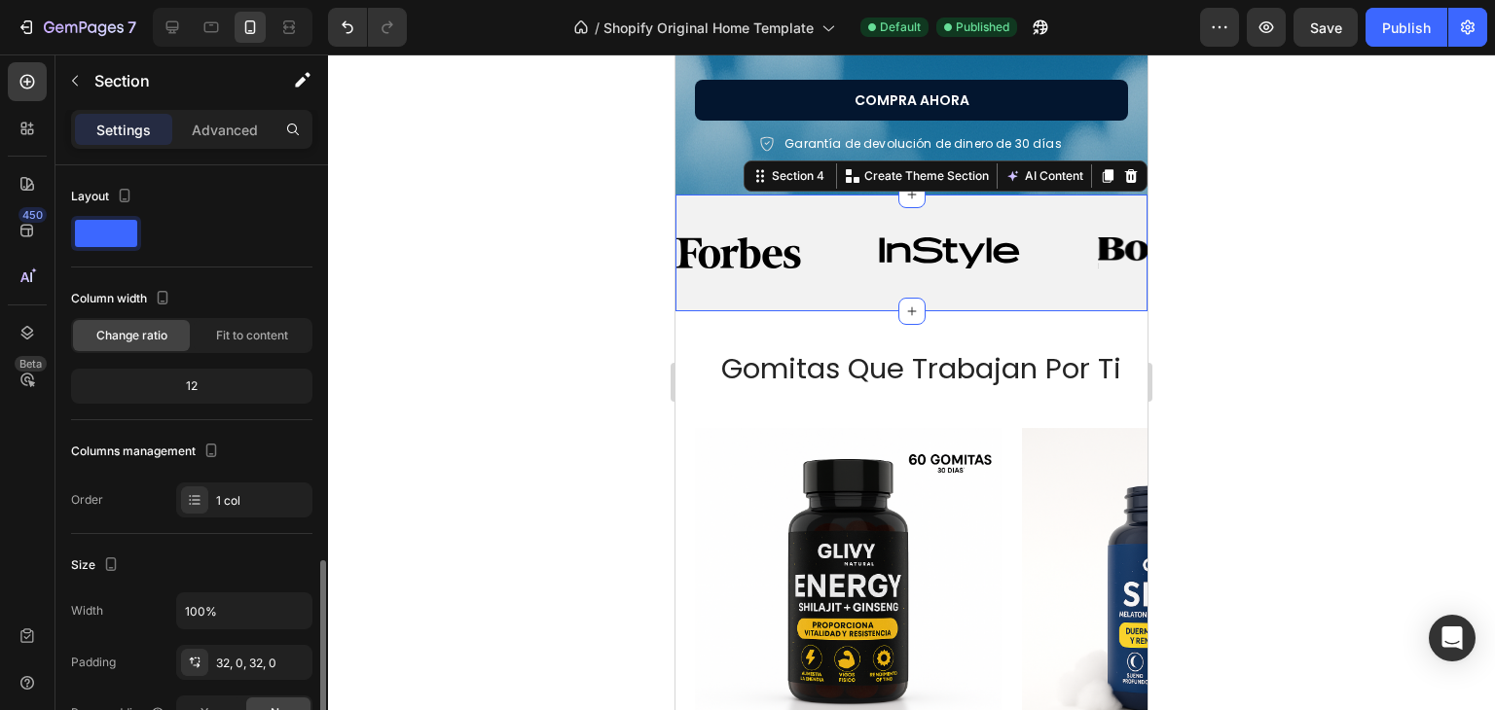
scroll to position [283, 0]
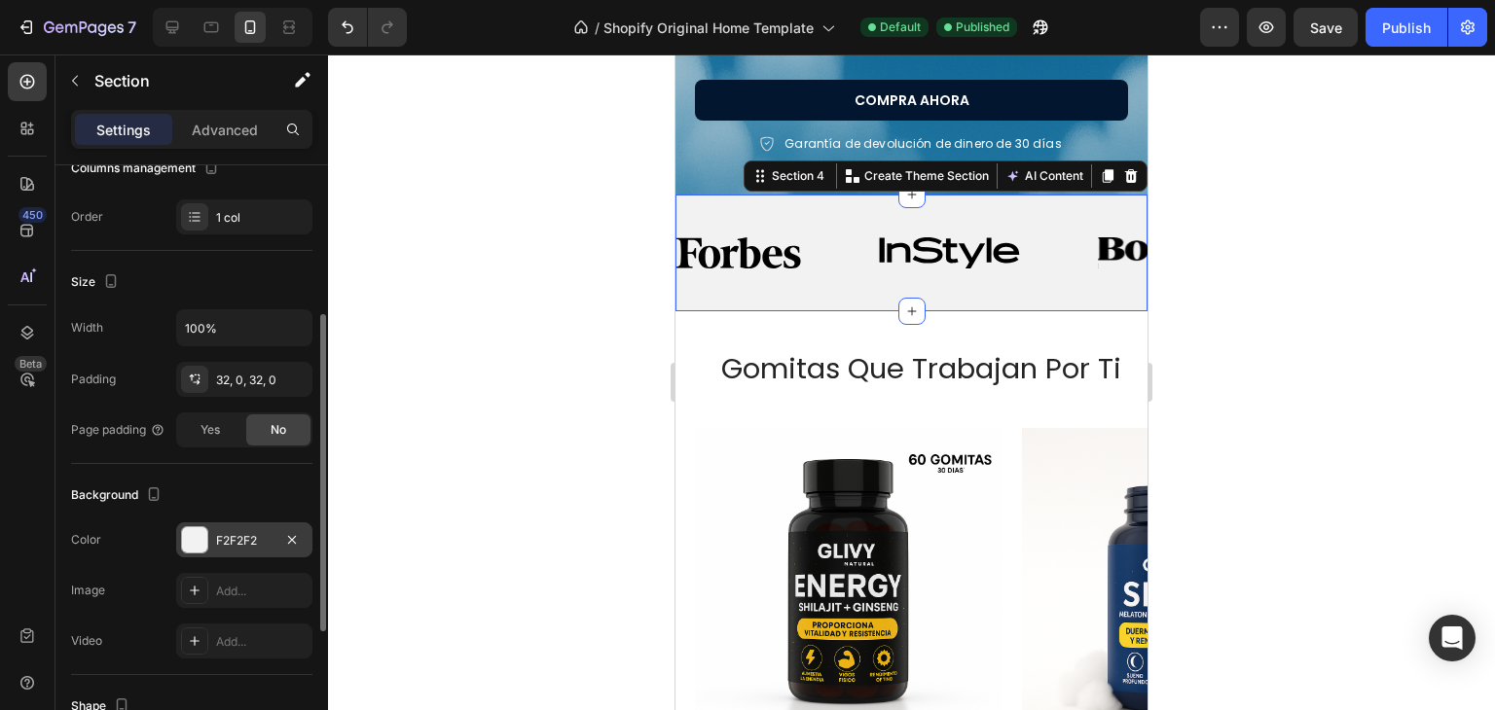
click at [224, 528] on div "F2F2F2" at bounding box center [244, 540] width 136 height 35
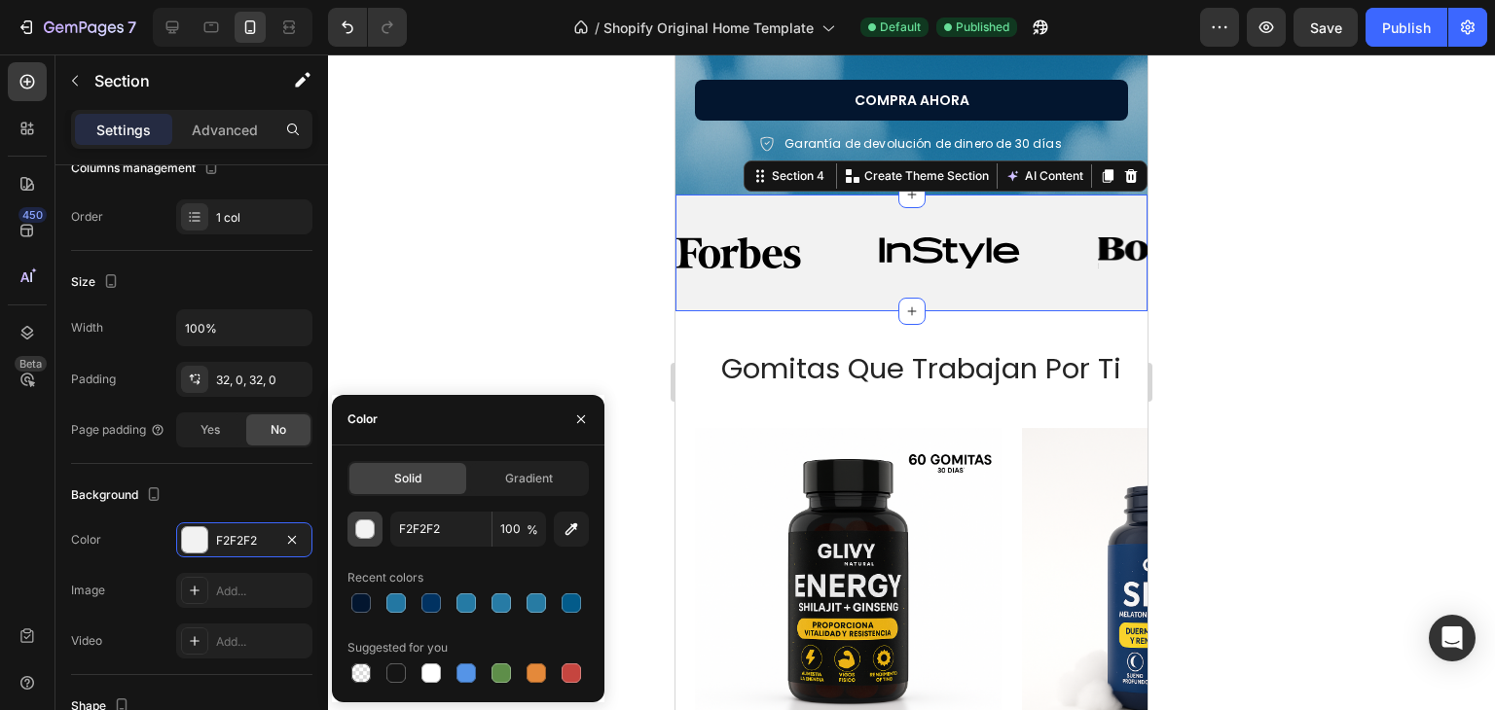
click at [360, 531] on div "button" at bounding box center [365, 530] width 19 height 19
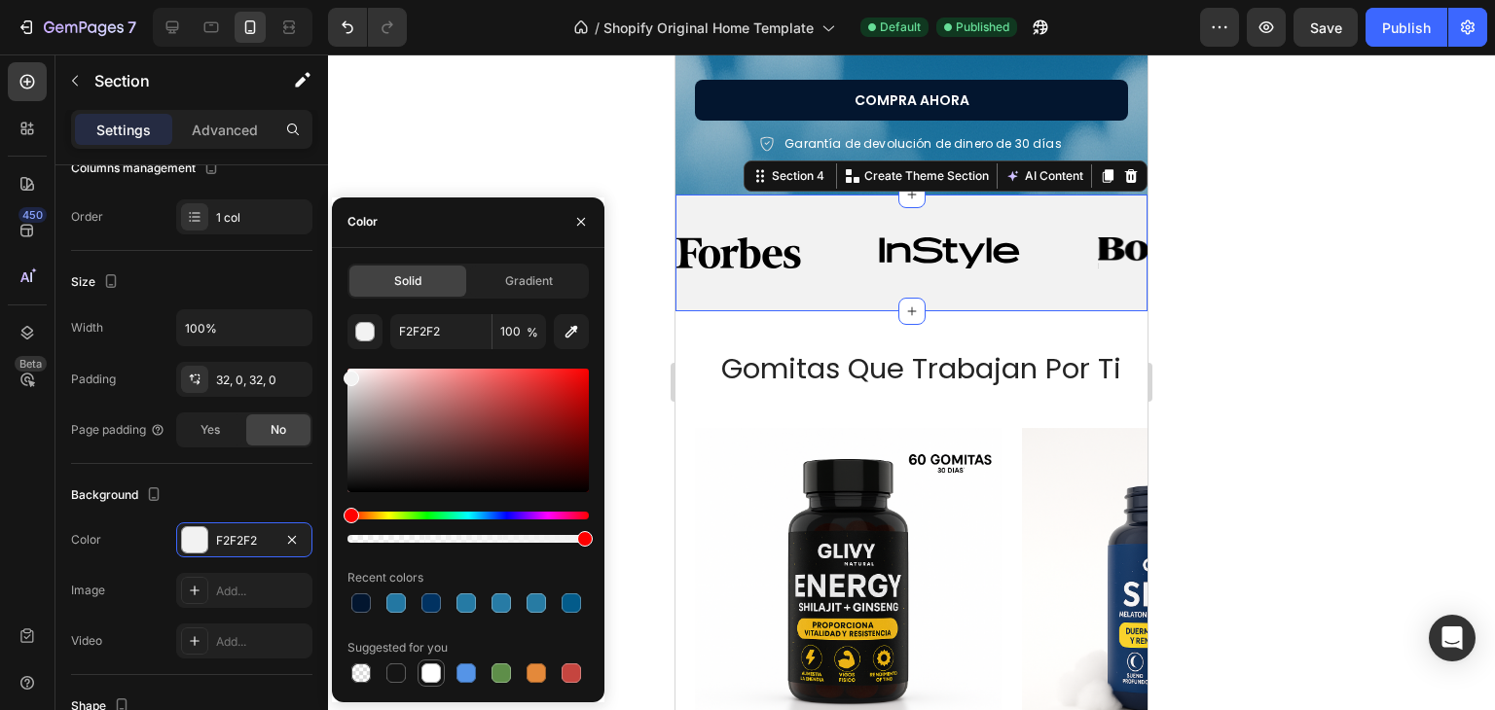
click at [432, 667] on div at bounding box center [430, 673] width 19 height 19
type input "FFFFFF"
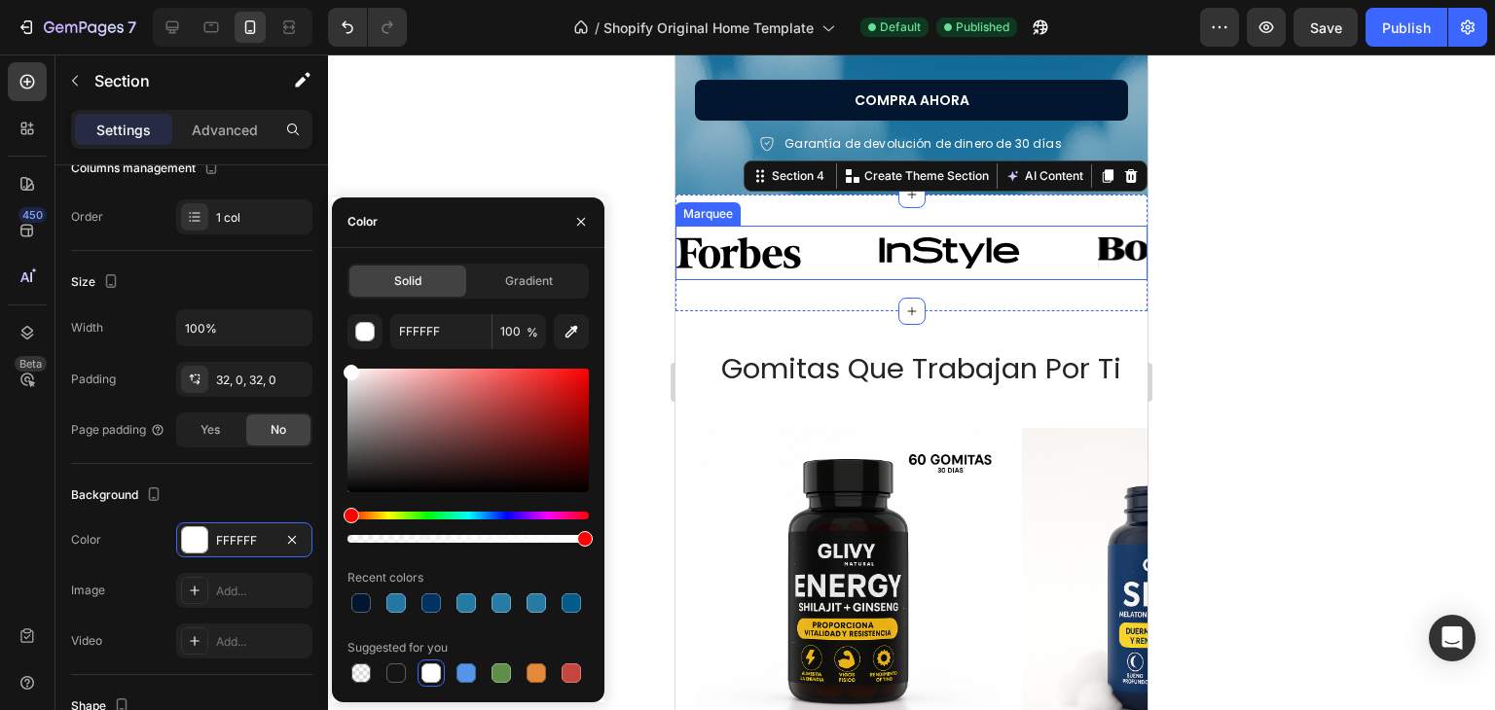
click at [819, 250] on div "Image" at bounding box center [777, 253] width 202 height 55
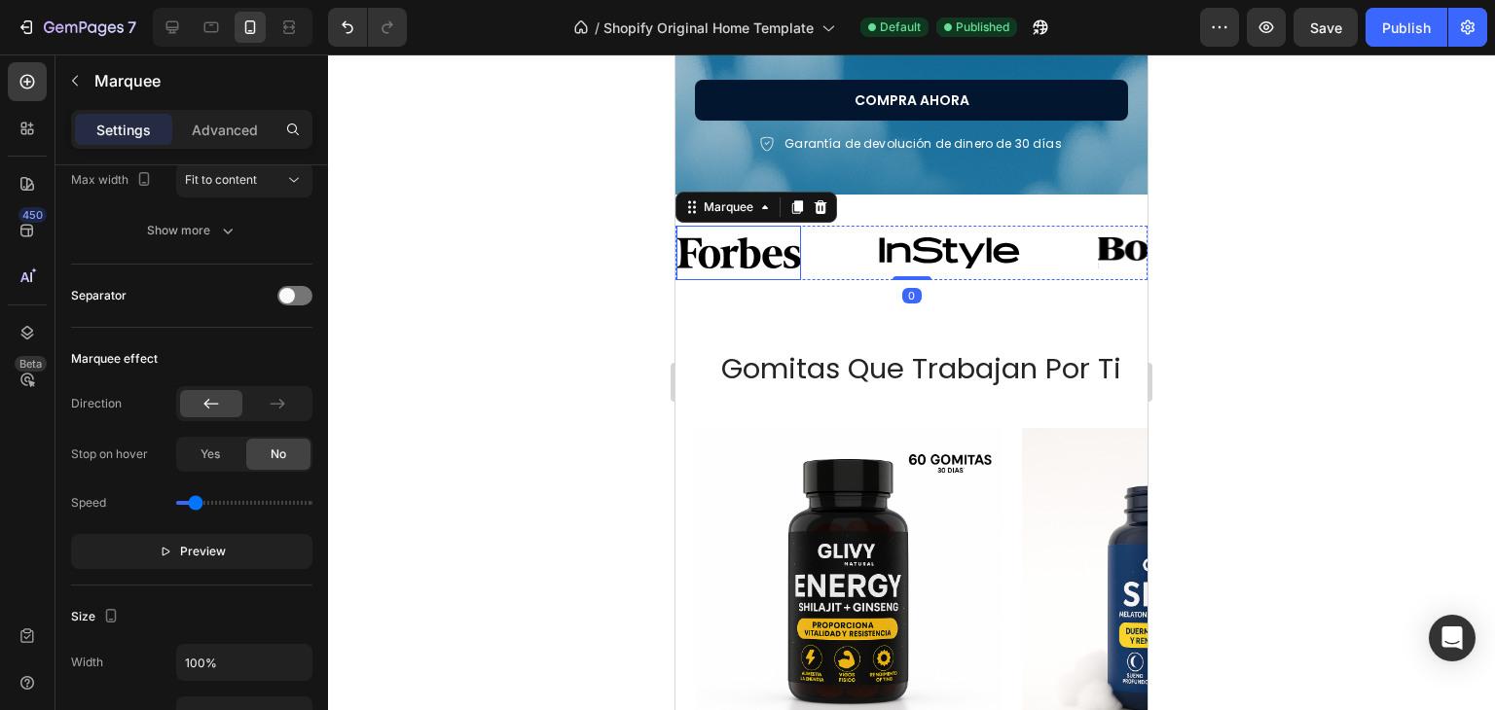
click at [771, 249] on img at bounding box center [738, 252] width 125 height 31
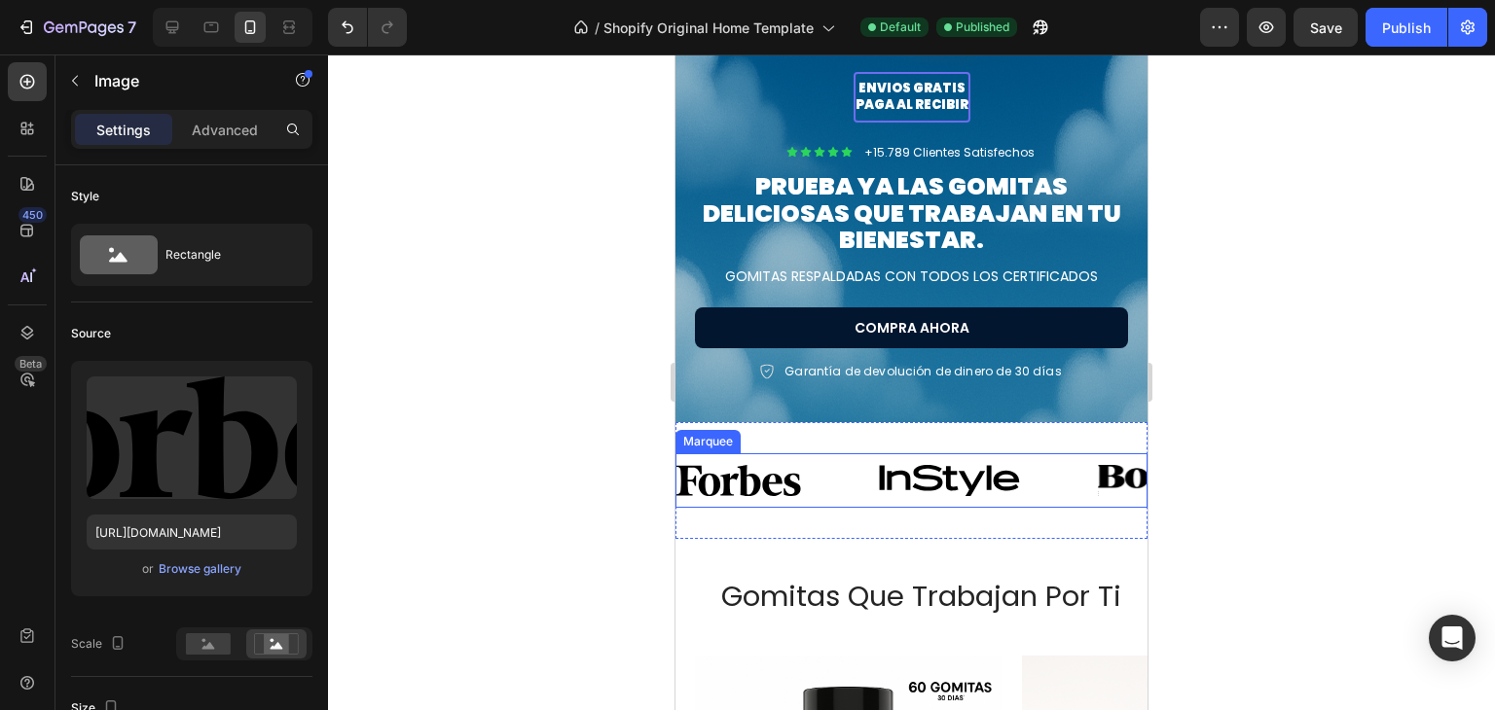
scroll to position [884, 0]
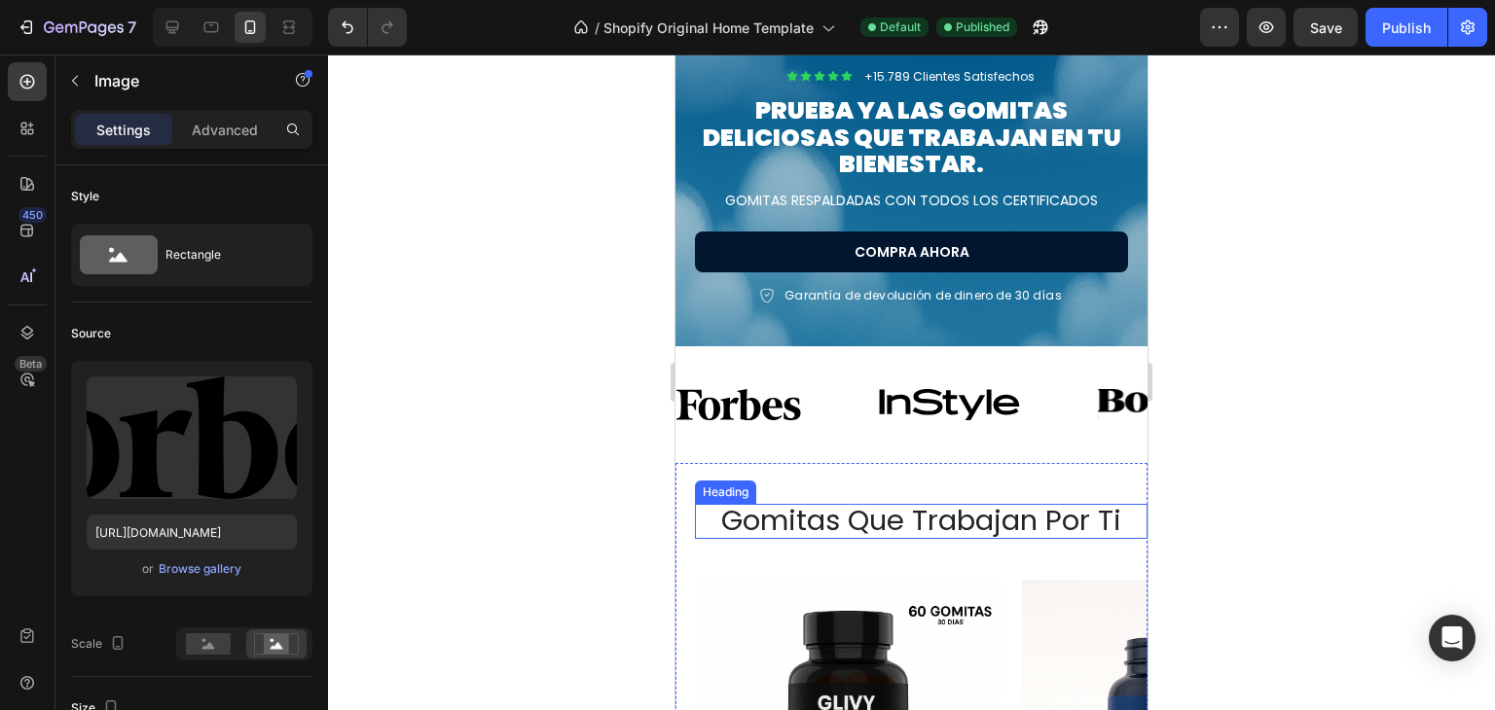
click at [1059, 528] on h2 "gomitas que trabajan por ti" at bounding box center [921, 521] width 453 height 35
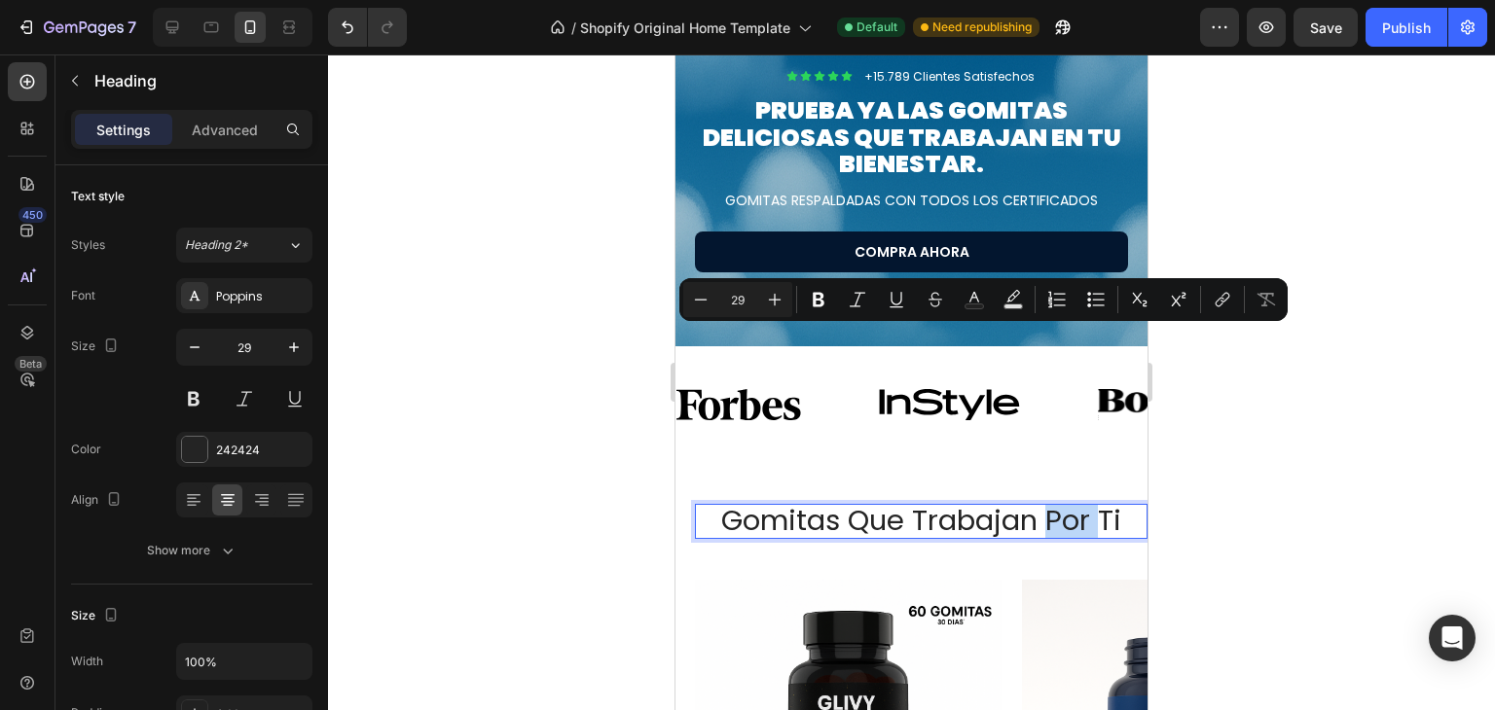
scroll to position [1054, 0]
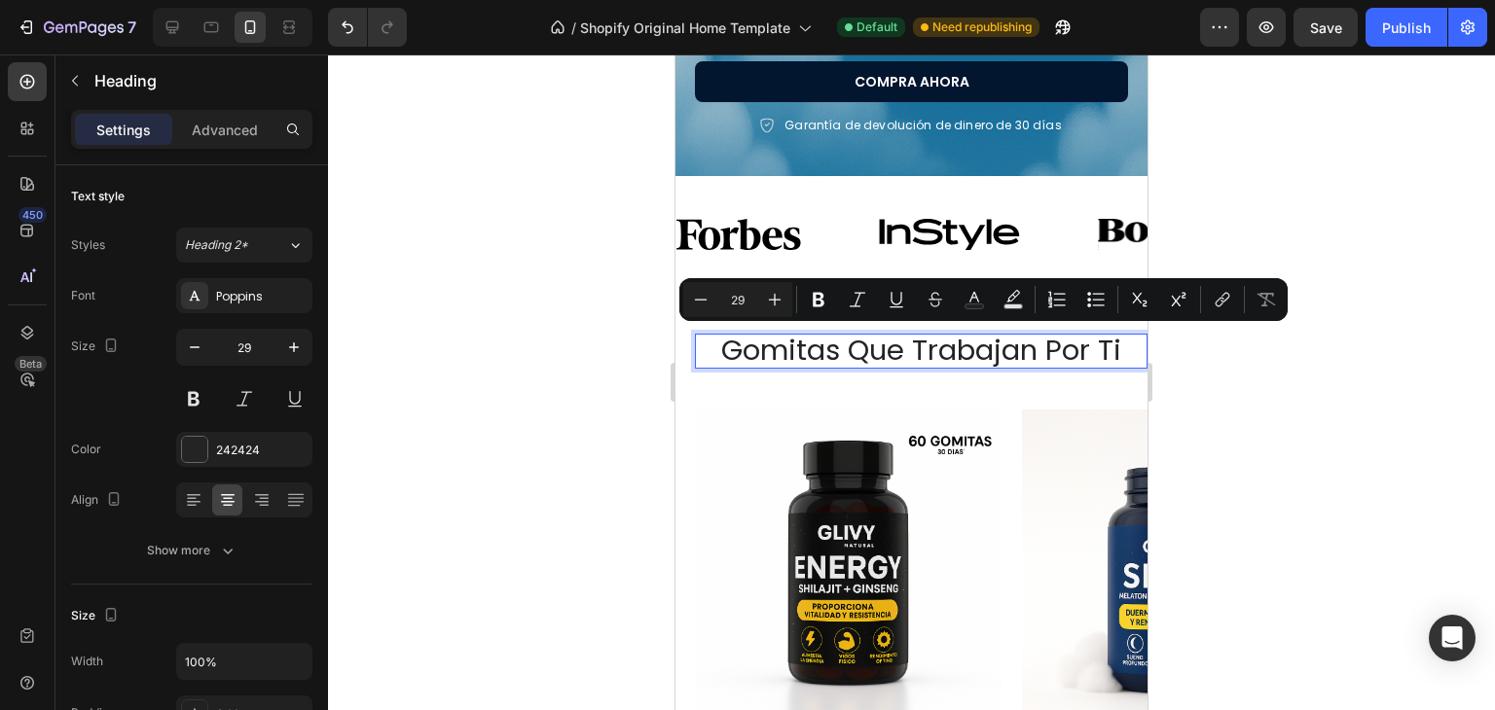
click at [1012, 347] on p "gomitas que trabajan por ti" at bounding box center [921, 351] width 449 height 31
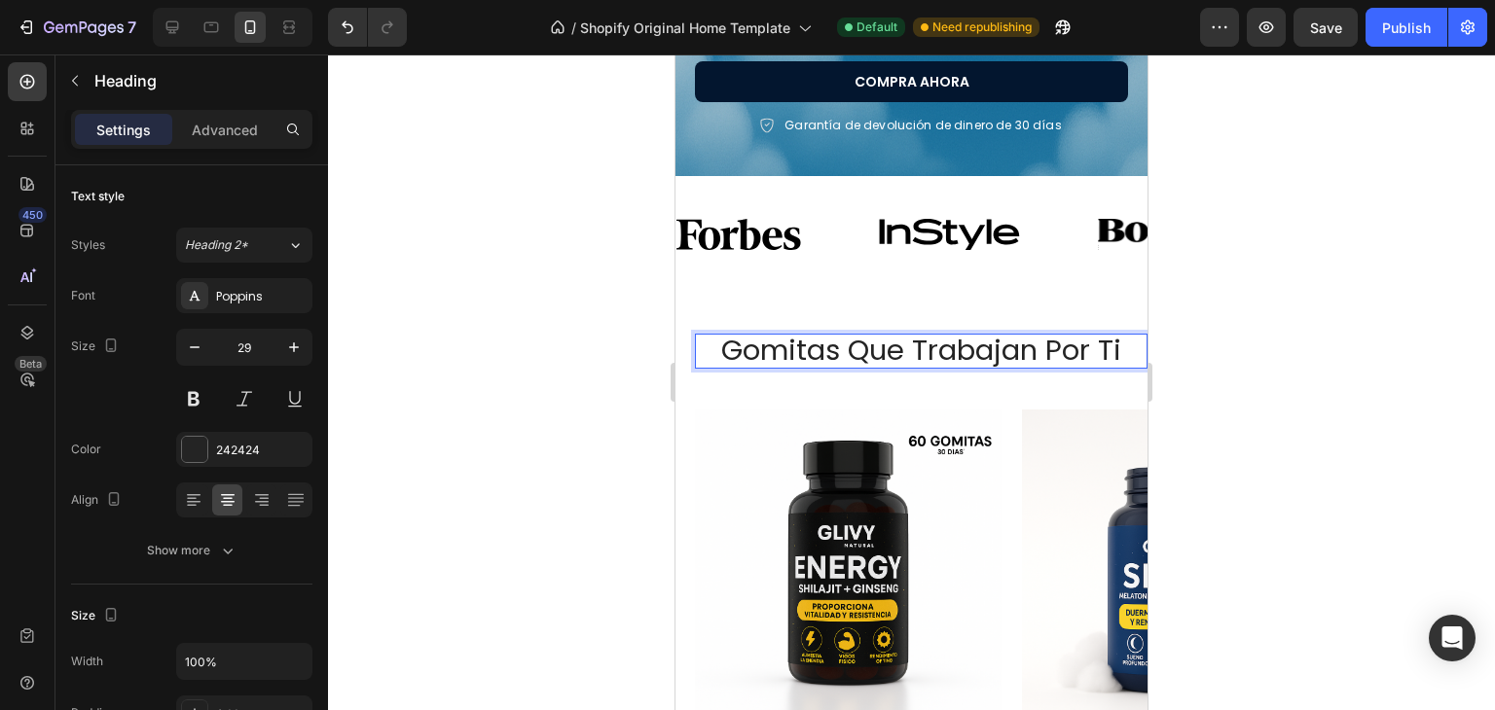
click at [1012, 347] on p "gomitas que trabajan por ti" at bounding box center [921, 351] width 449 height 31
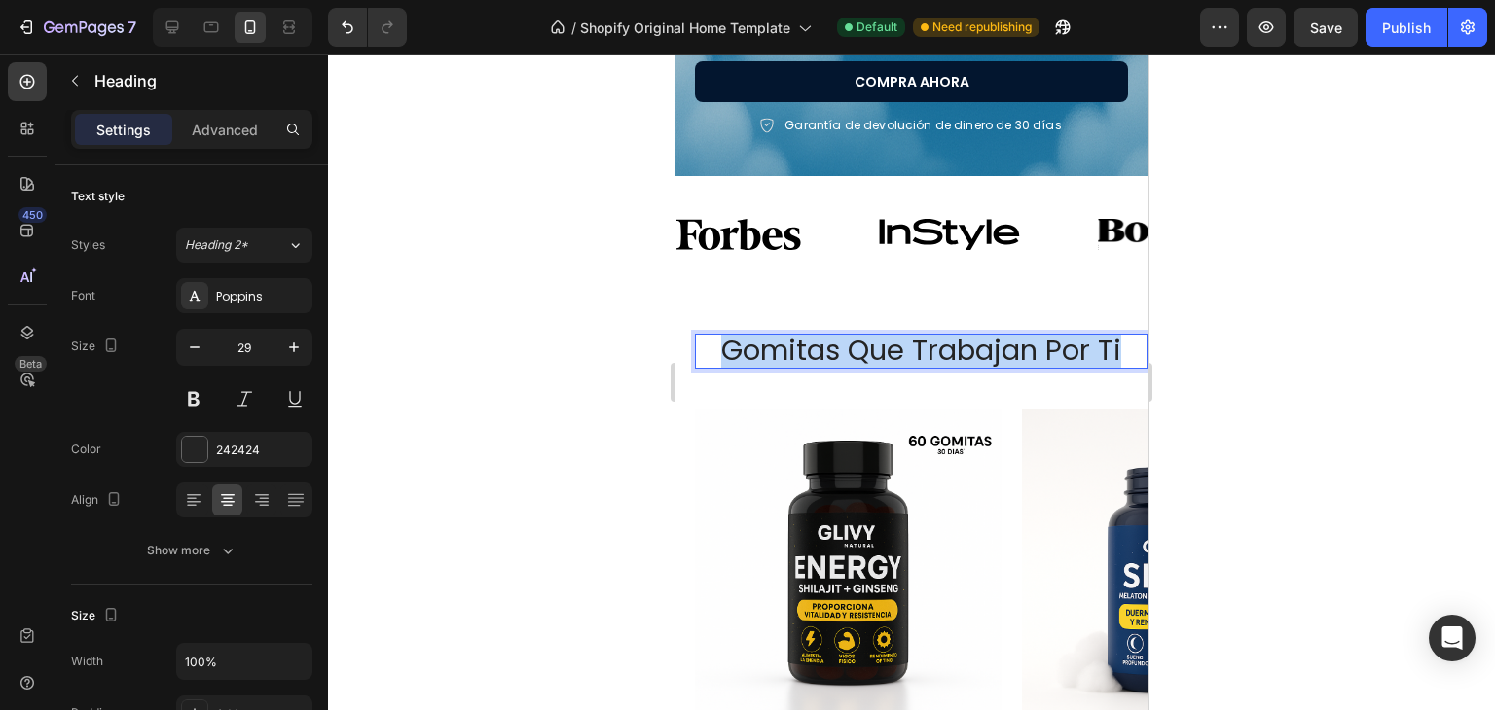
click at [1012, 347] on p "gomitas que trabajan por ti" at bounding box center [921, 351] width 449 height 31
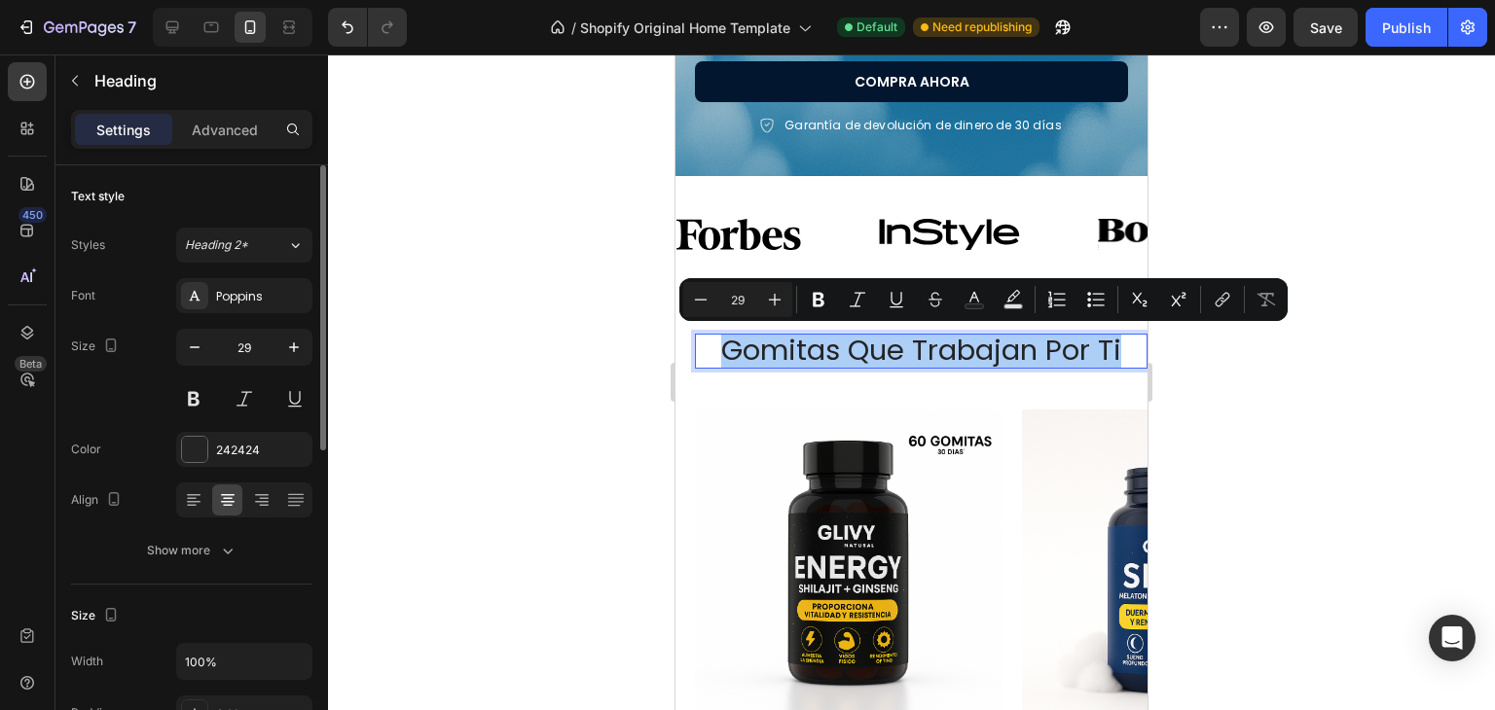
click at [199, 390] on button at bounding box center [193, 399] width 35 height 35
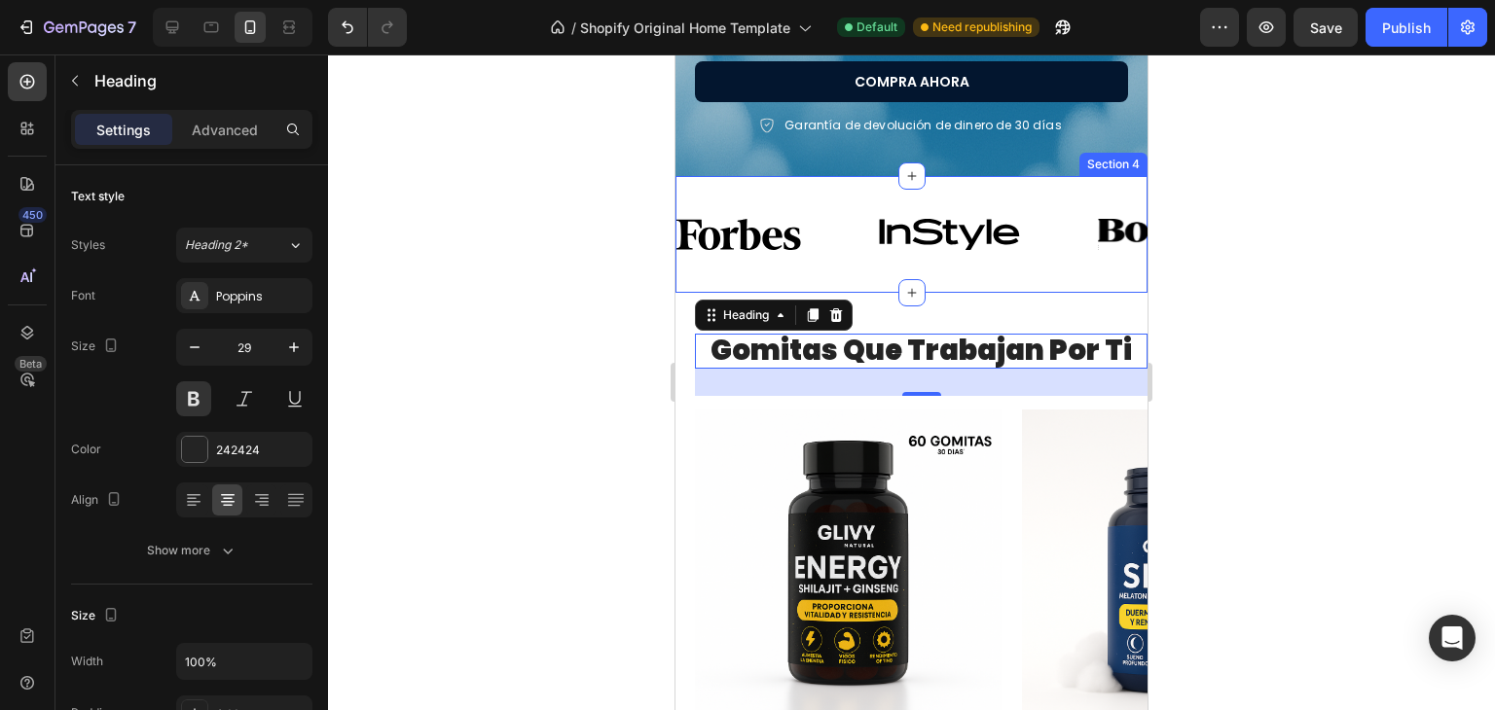
scroll to position [1167, 0]
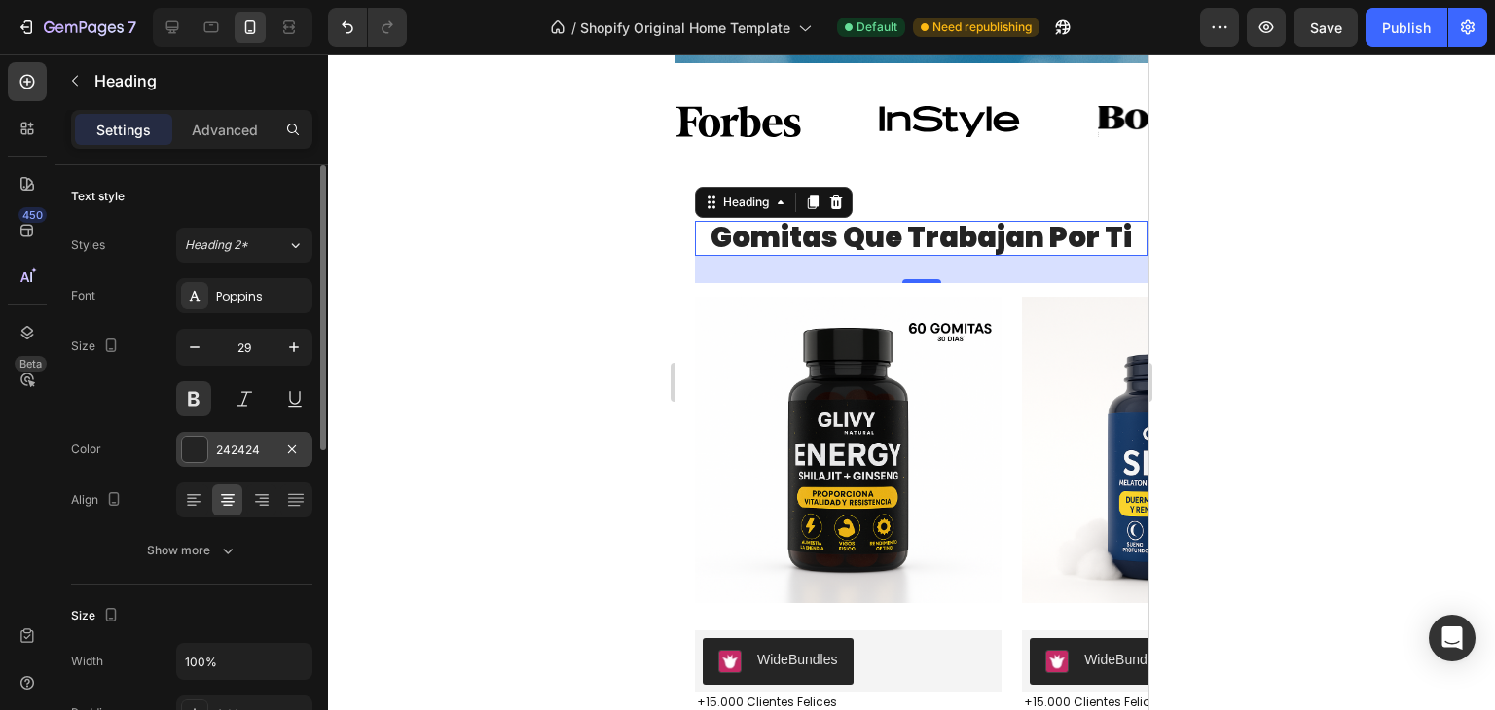
click at [189, 456] on div at bounding box center [194, 449] width 25 height 25
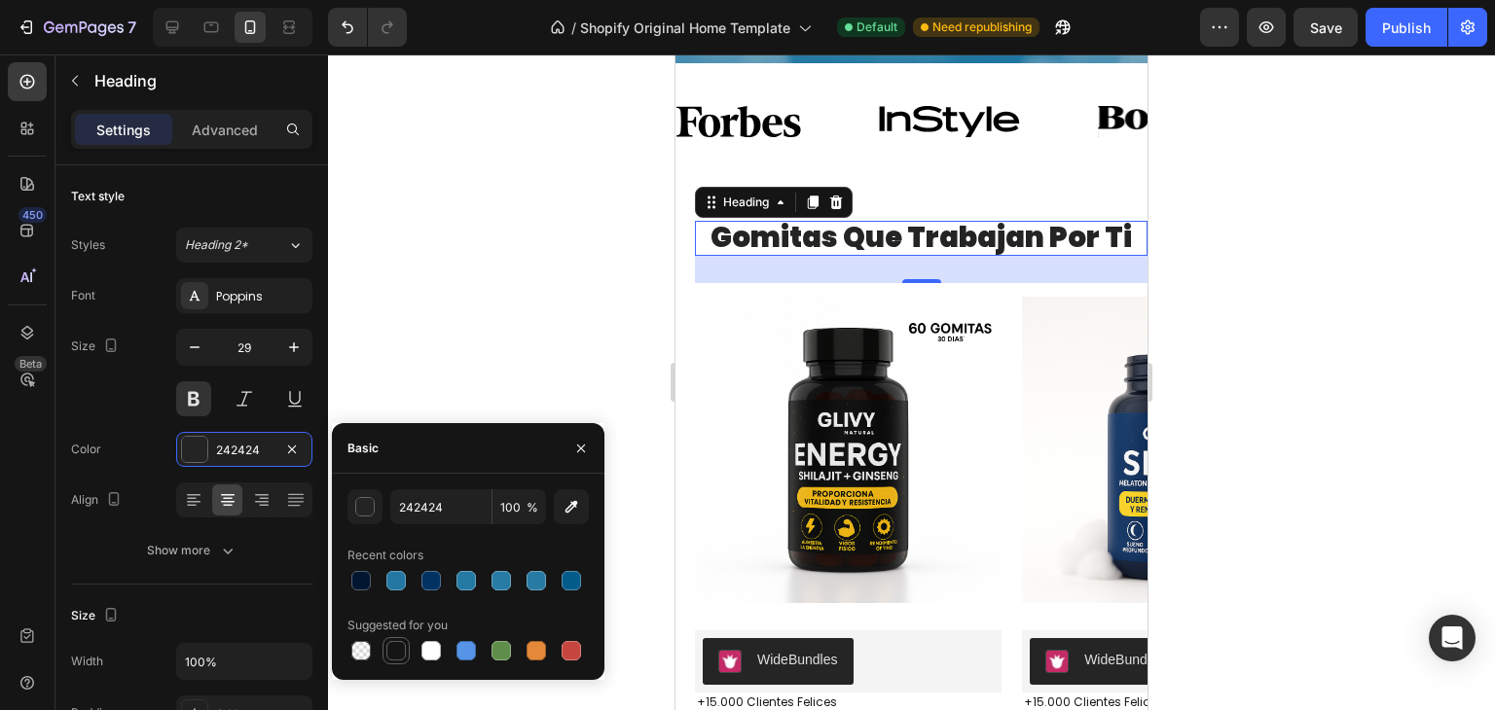
click at [393, 647] on div at bounding box center [395, 650] width 19 height 19
type input "151515"
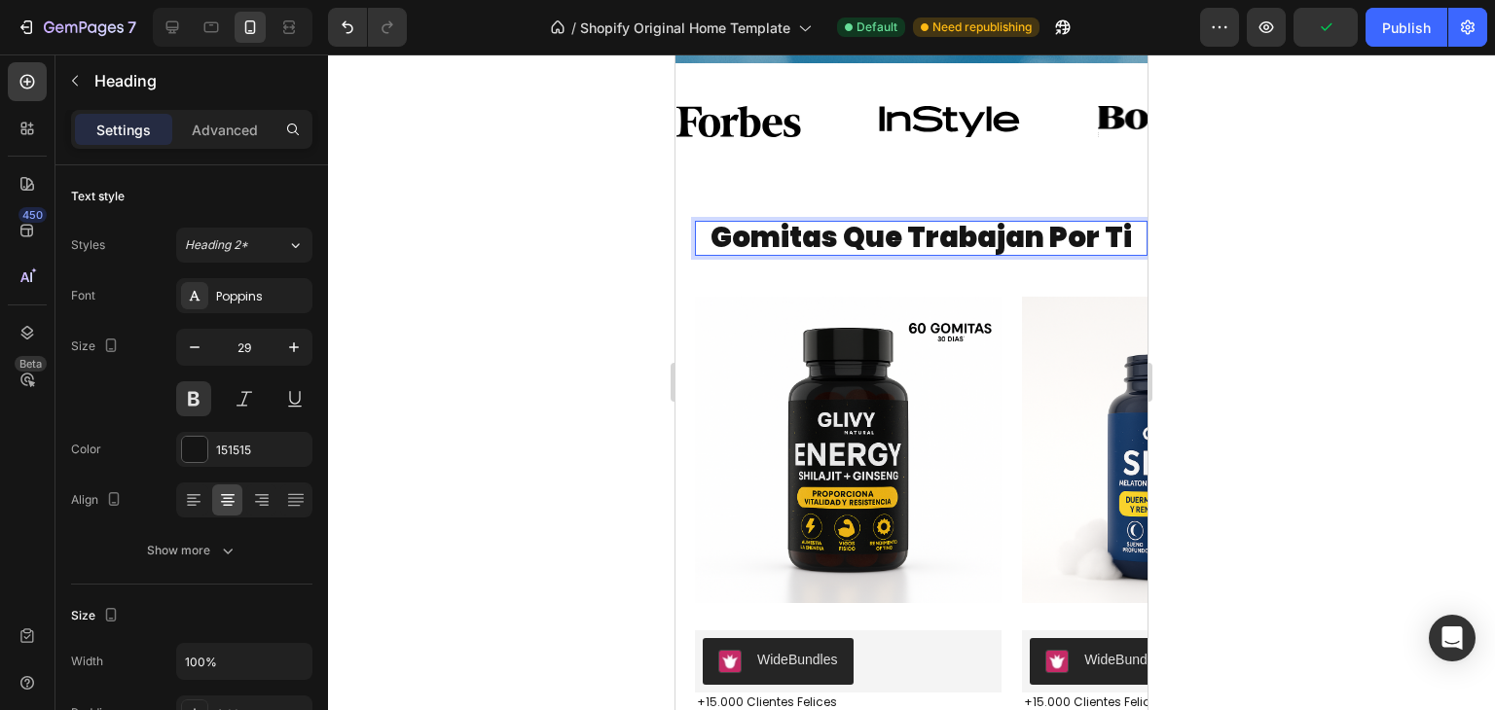
click at [1078, 238] on p "gomitas que trabajan por ti" at bounding box center [921, 238] width 449 height 31
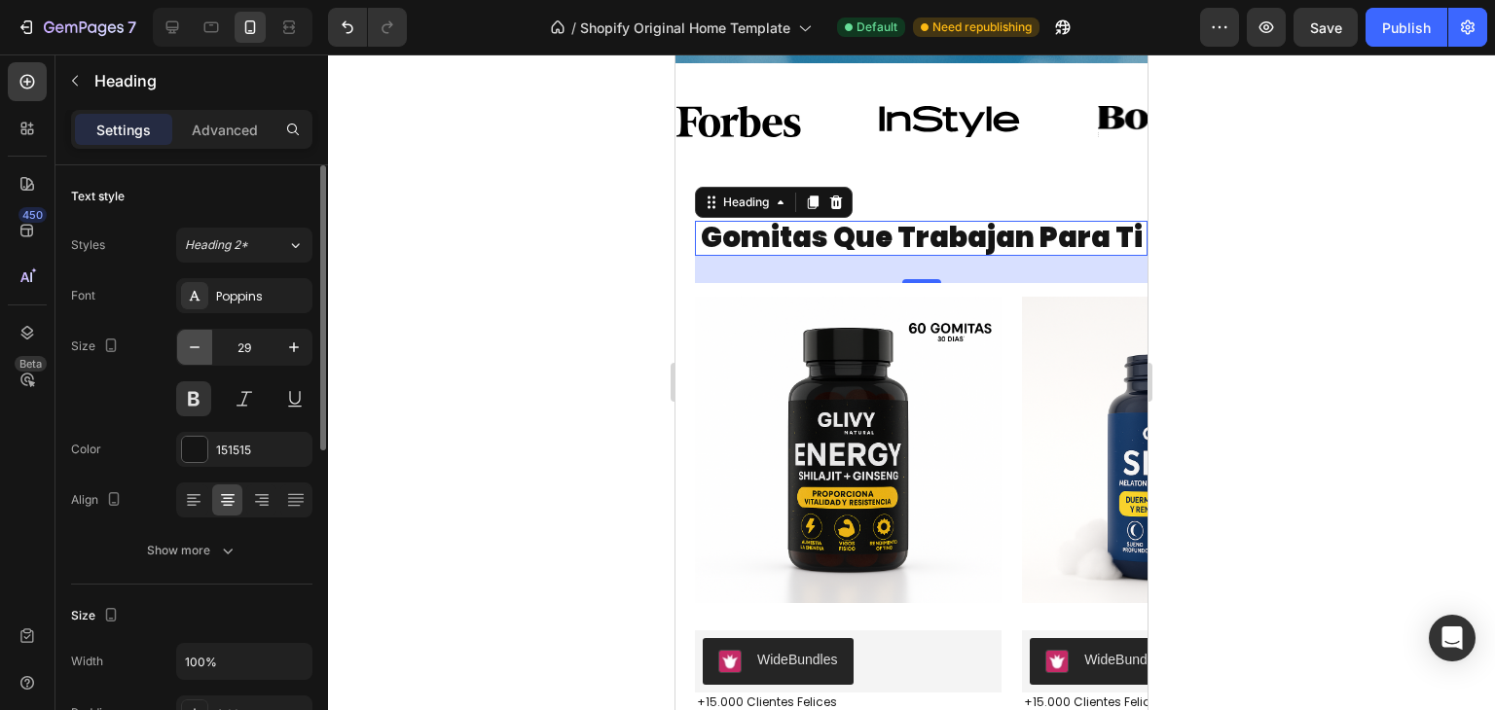
click at [191, 346] on icon "button" at bounding box center [194, 347] width 19 height 19
type input "28"
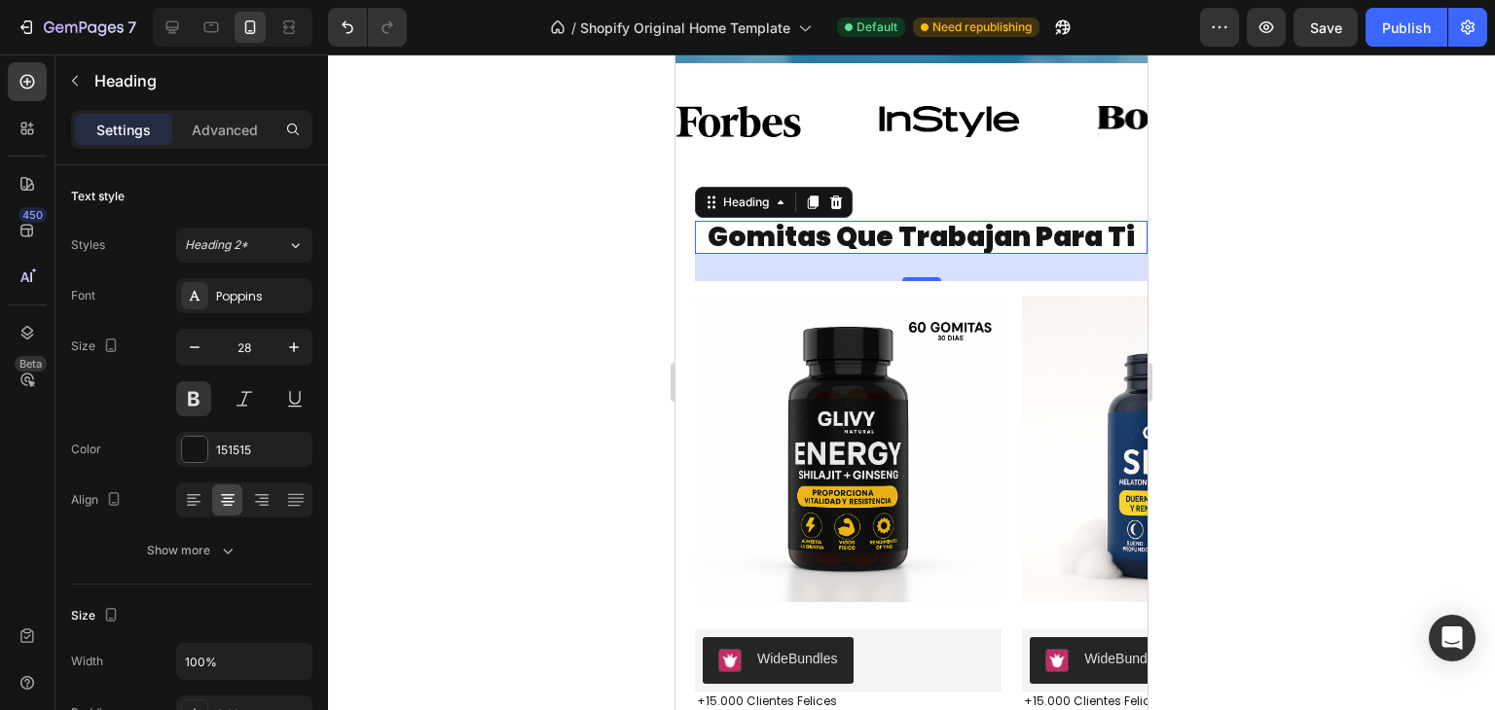
click at [1171, 230] on div at bounding box center [911, 383] width 1167 height 656
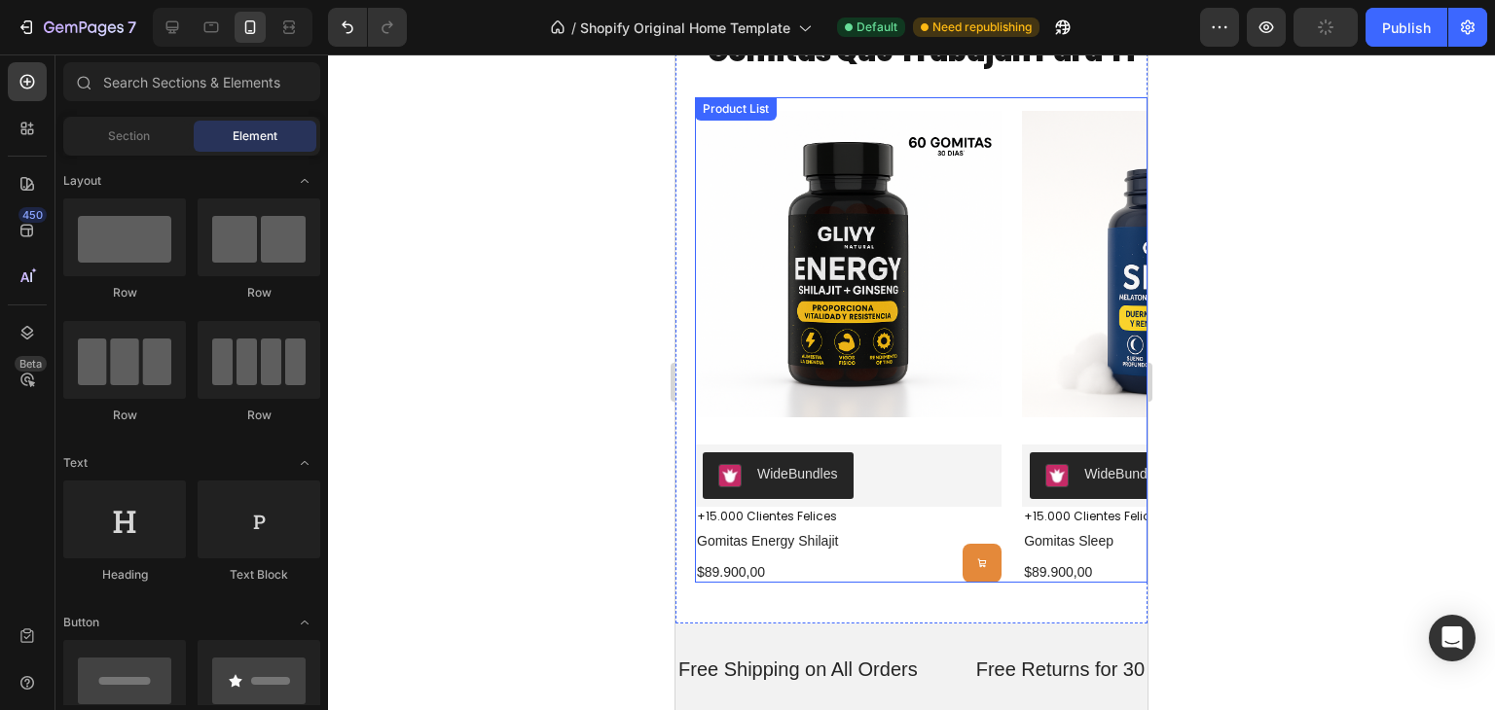
scroll to position [1242, 0]
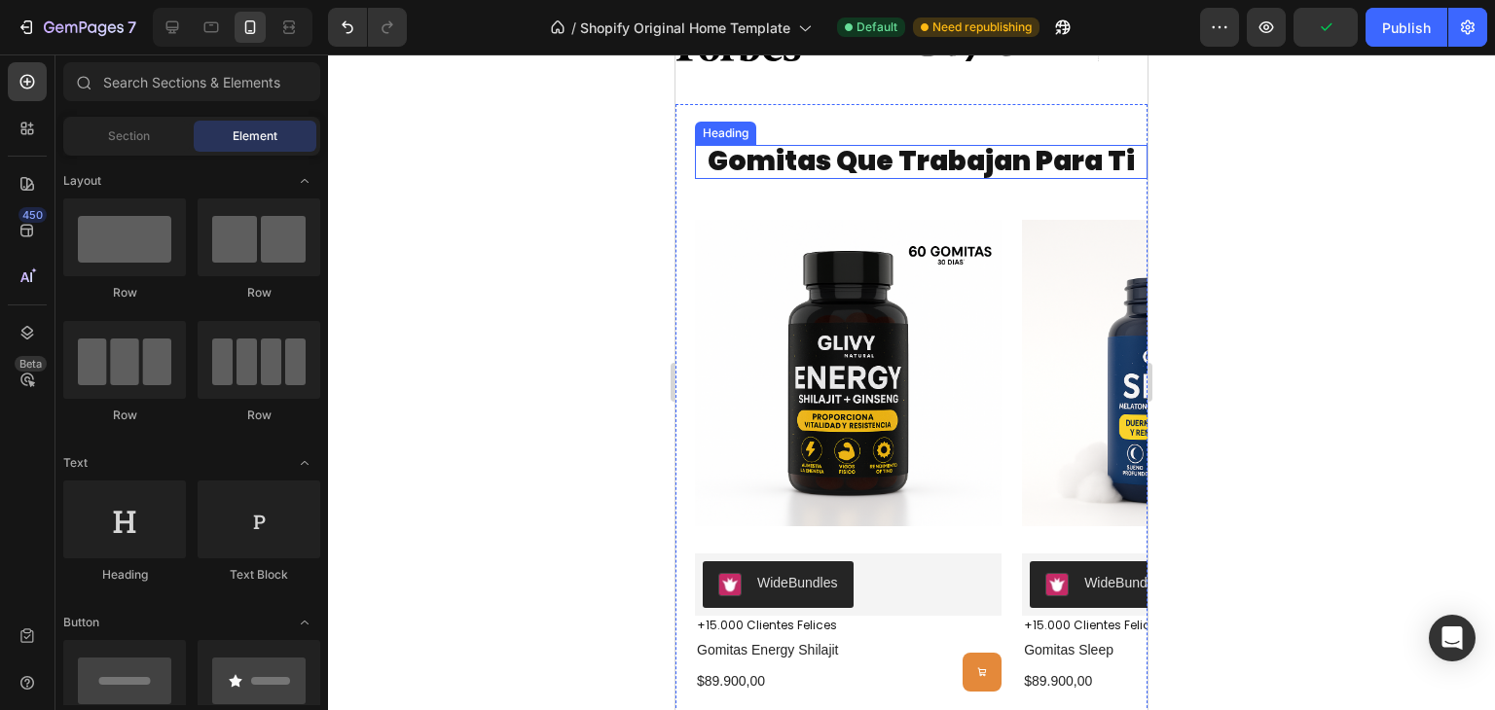
click at [1112, 161] on p "gomitas que trabajan para ti" at bounding box center [921, 162] width 449 height 30
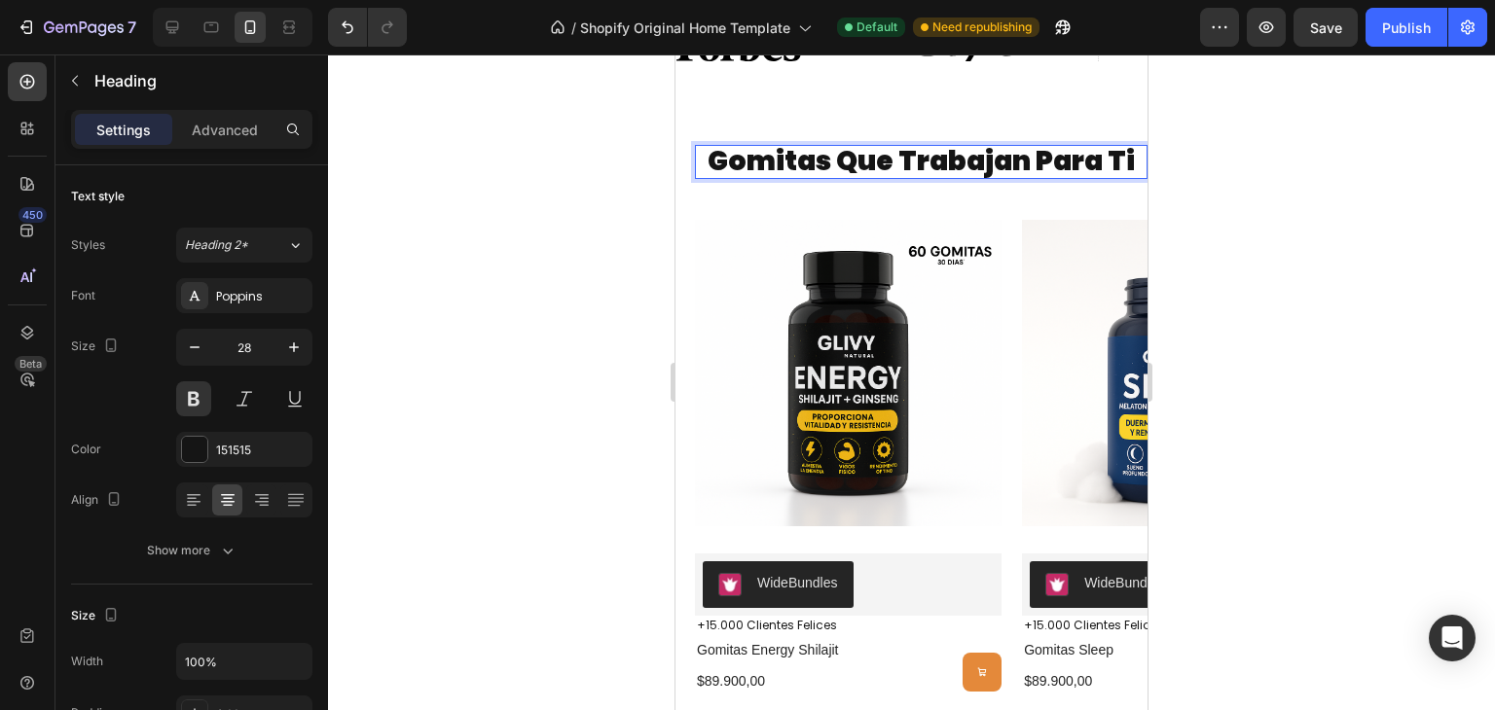
click at [1298, 240] on div at bounding box center [911, 383] width 1167 height 656
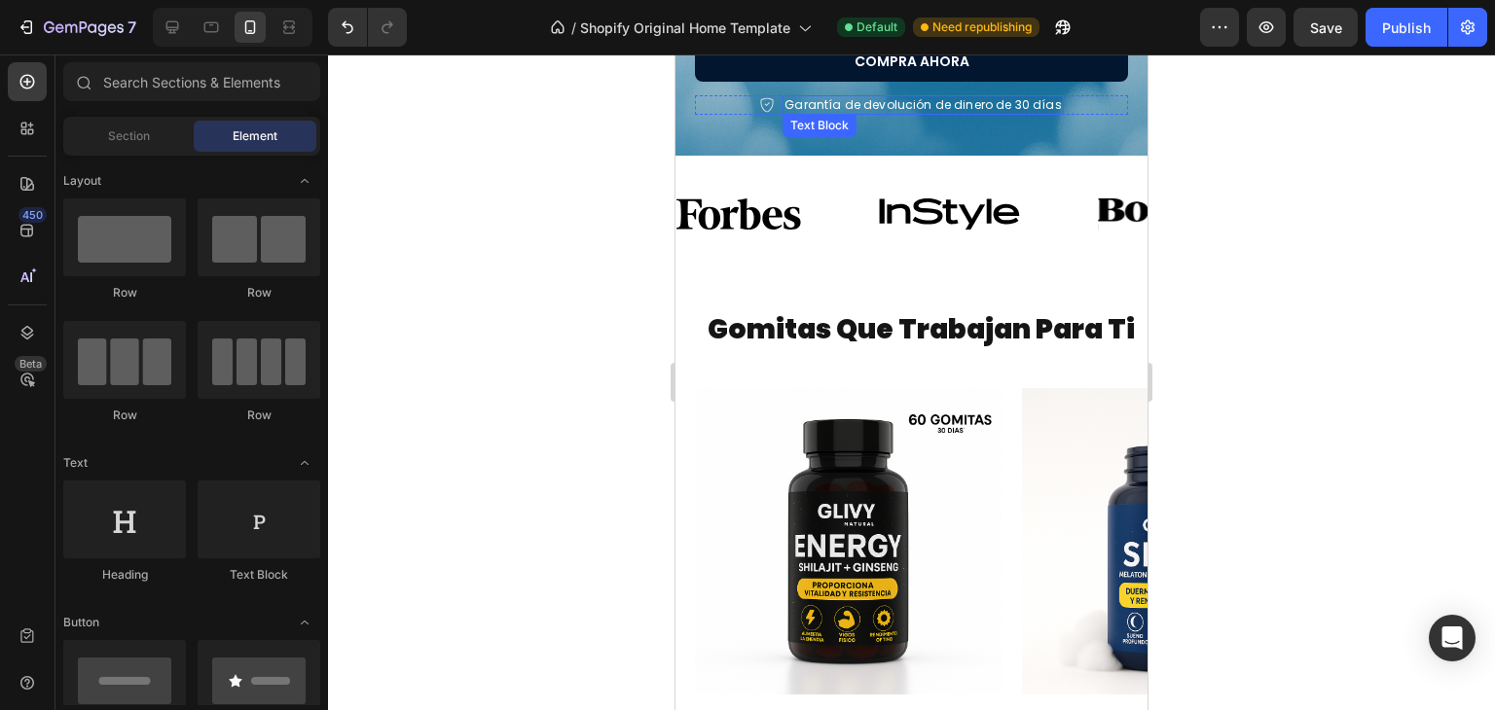
scroll to position [1070, 0]
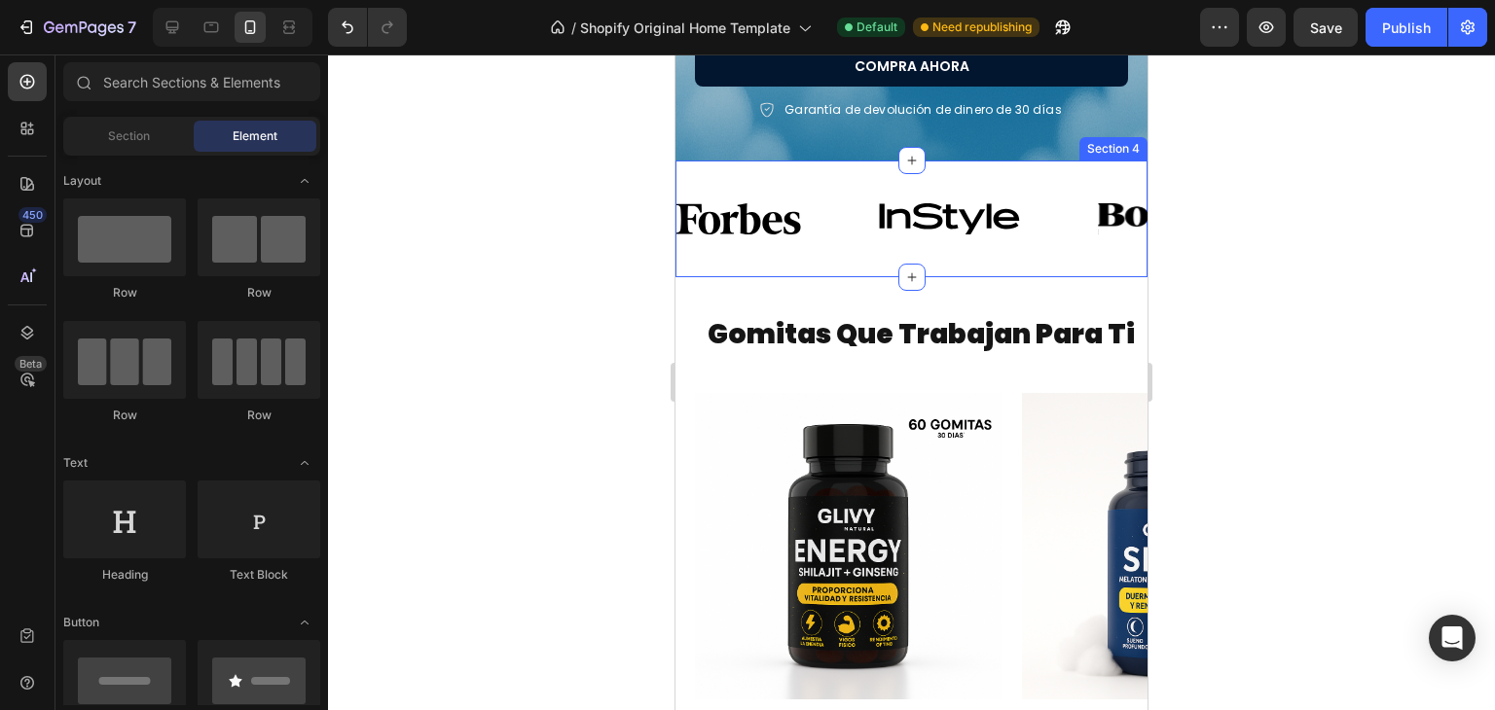
click at [857, 180] on div "Image Image Image Image Image Image Image Image Image Image Image Image Image I…" at bounding box center [911, 219] width 472 height 117
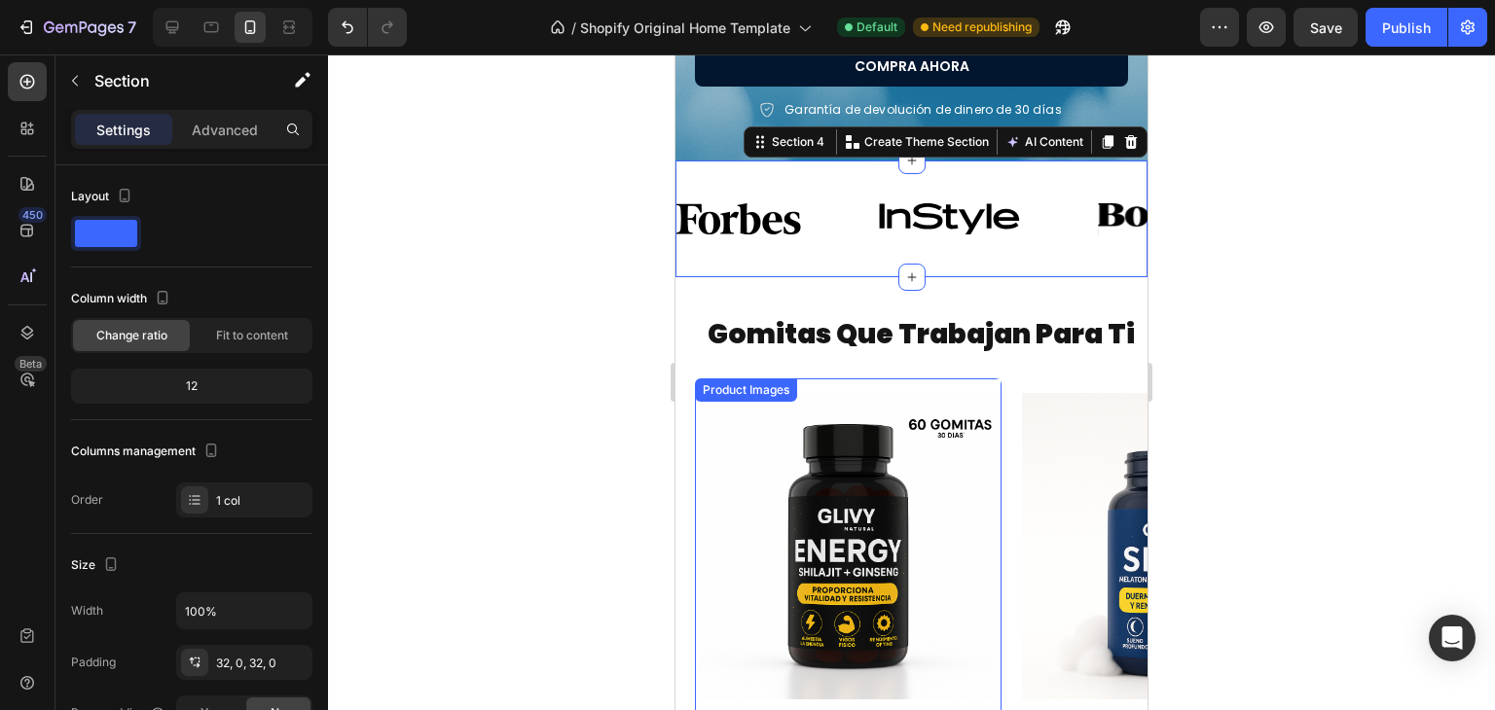
scroll to position [1156, 0]
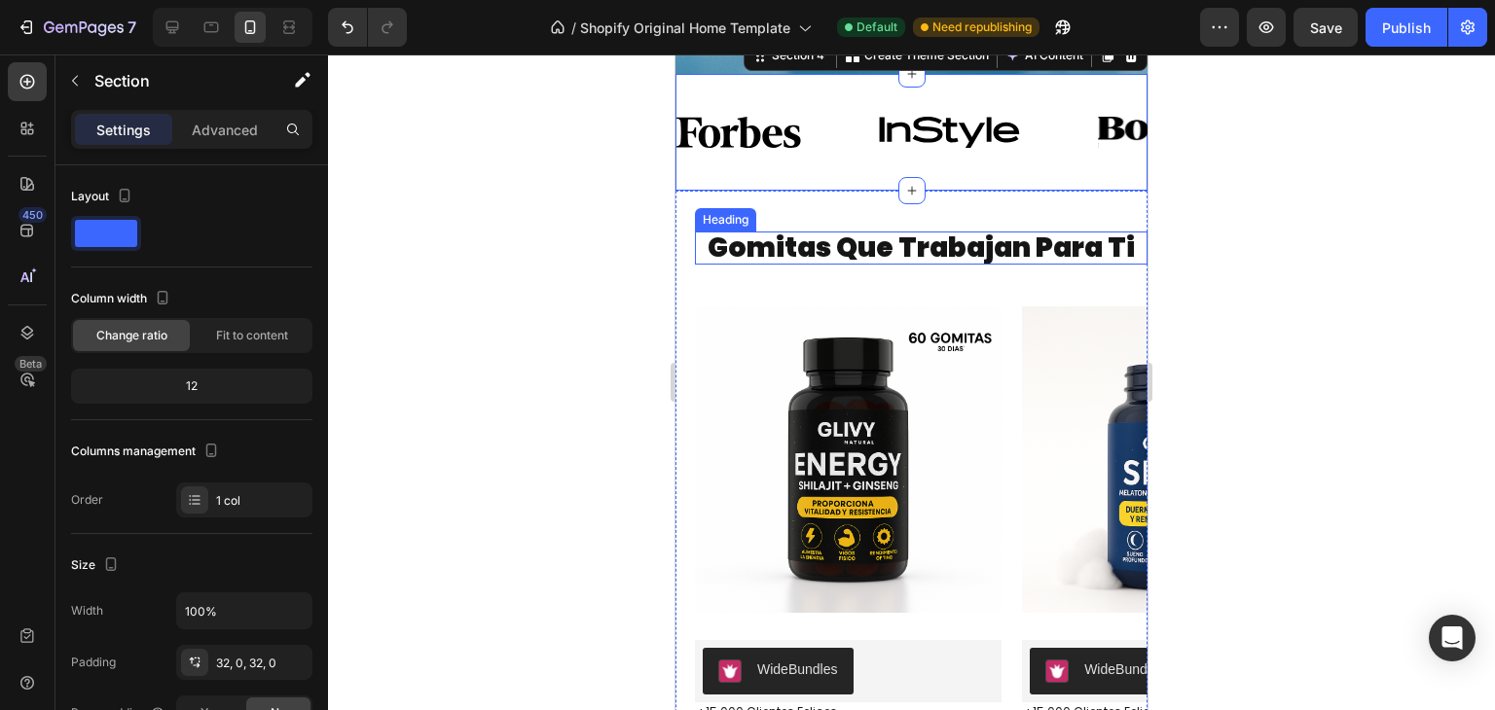
click at [926, 244] on h2 "gomitas que trabajan para ti" at bounding box center [921, 249] width 453 height 34
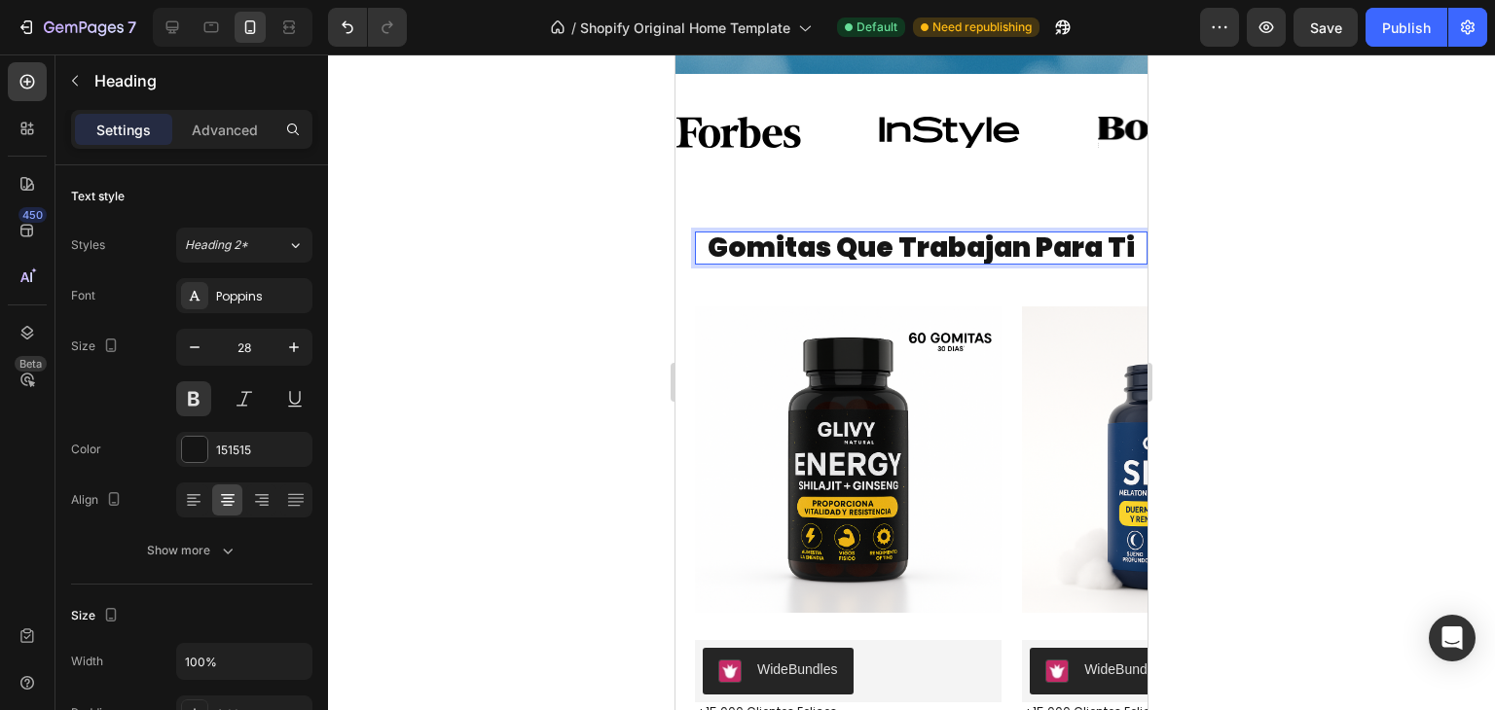
click at [926, 244] on p "gomitas que trabajan para ti" at bounding box center [921, 249] width 449 height 30
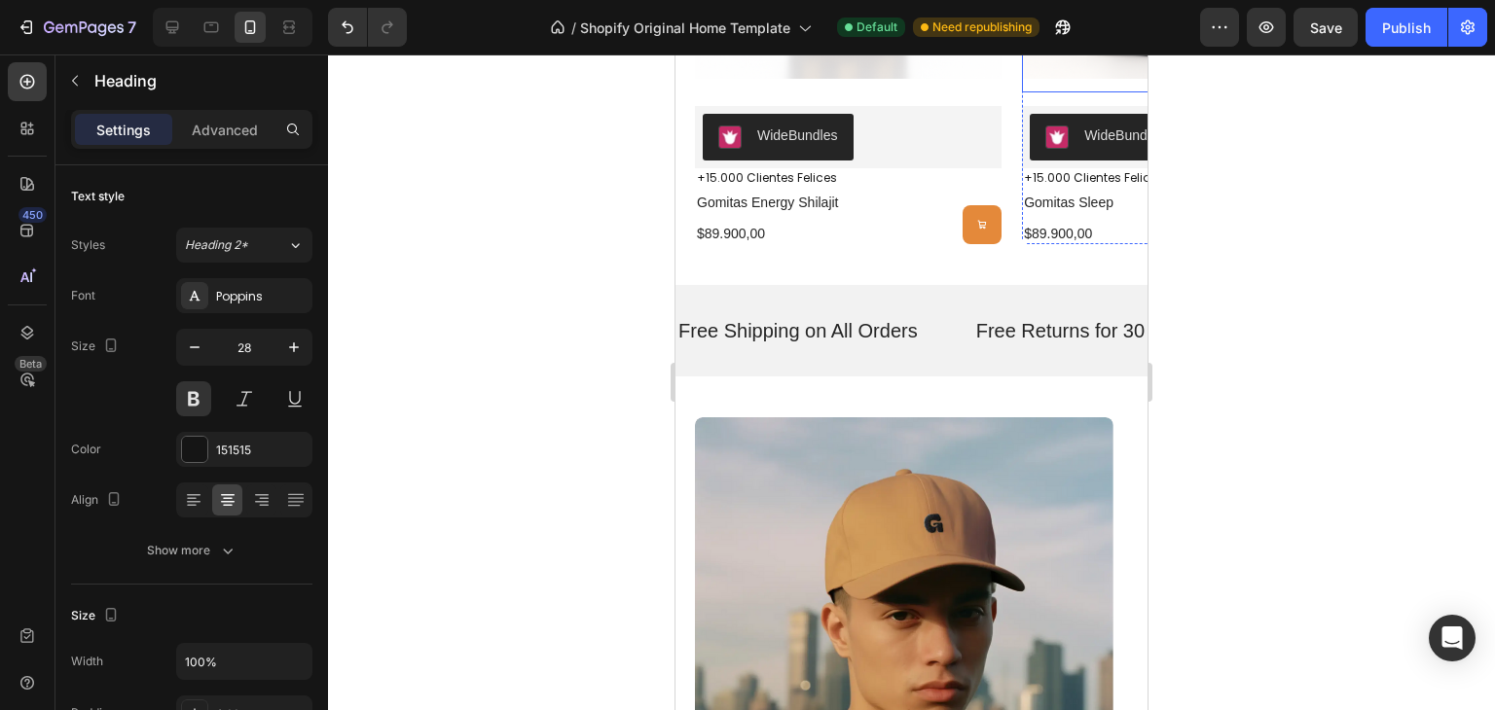
scroll to position [1695, 0]
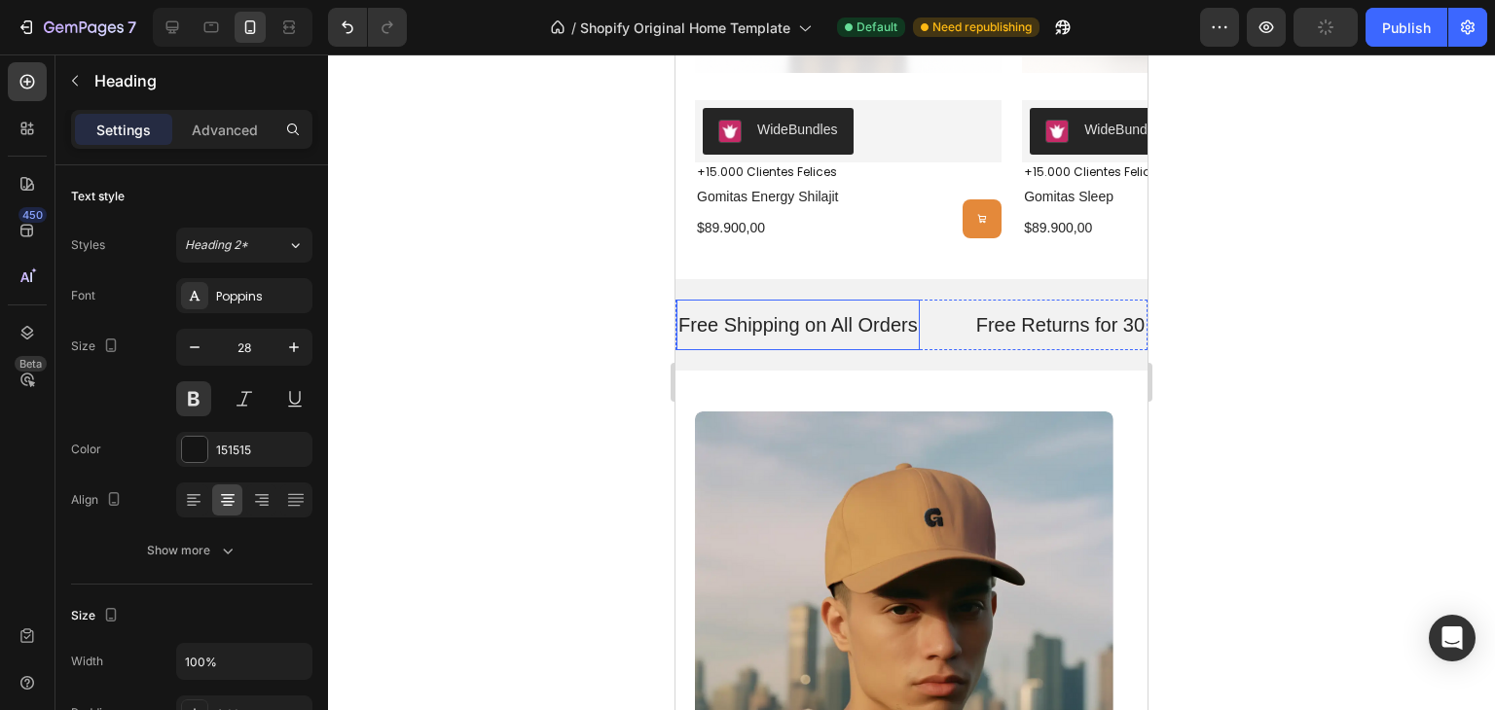
click at [816, 333] on p "Free Shipping on All Orders" at bounding box center [797, 325] width 239 height 35
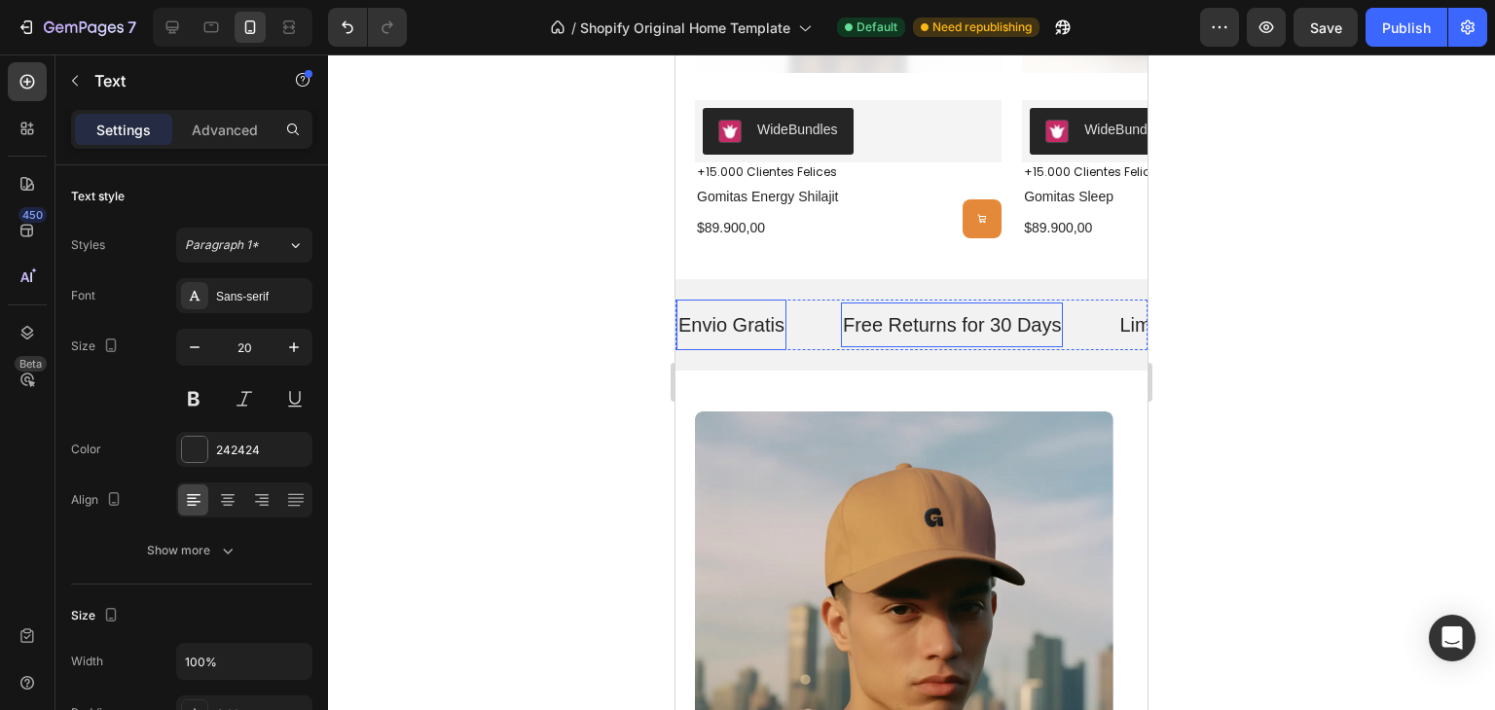
click at [888, 326] on p "Free Returns for 30 Days" at bounding box center [952, 324] width 219 height 25
click at [1117, 318] on p "Limited-Time Flash Sales" at bounding box center [1203, 324] width 219 height 25
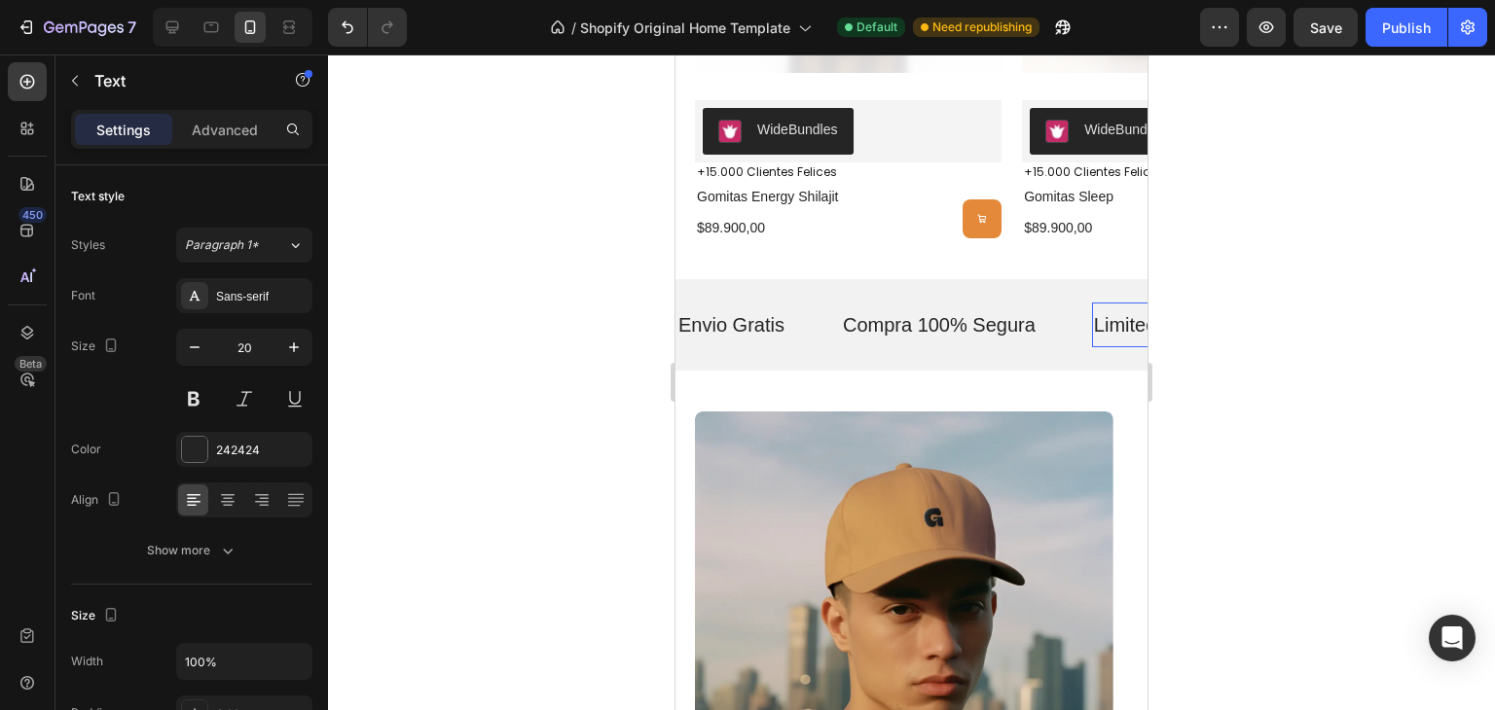
click at [1117, 318] on p "Limited-Time Flash Sales" at bounding box center [1203, 324] width 219 height 25
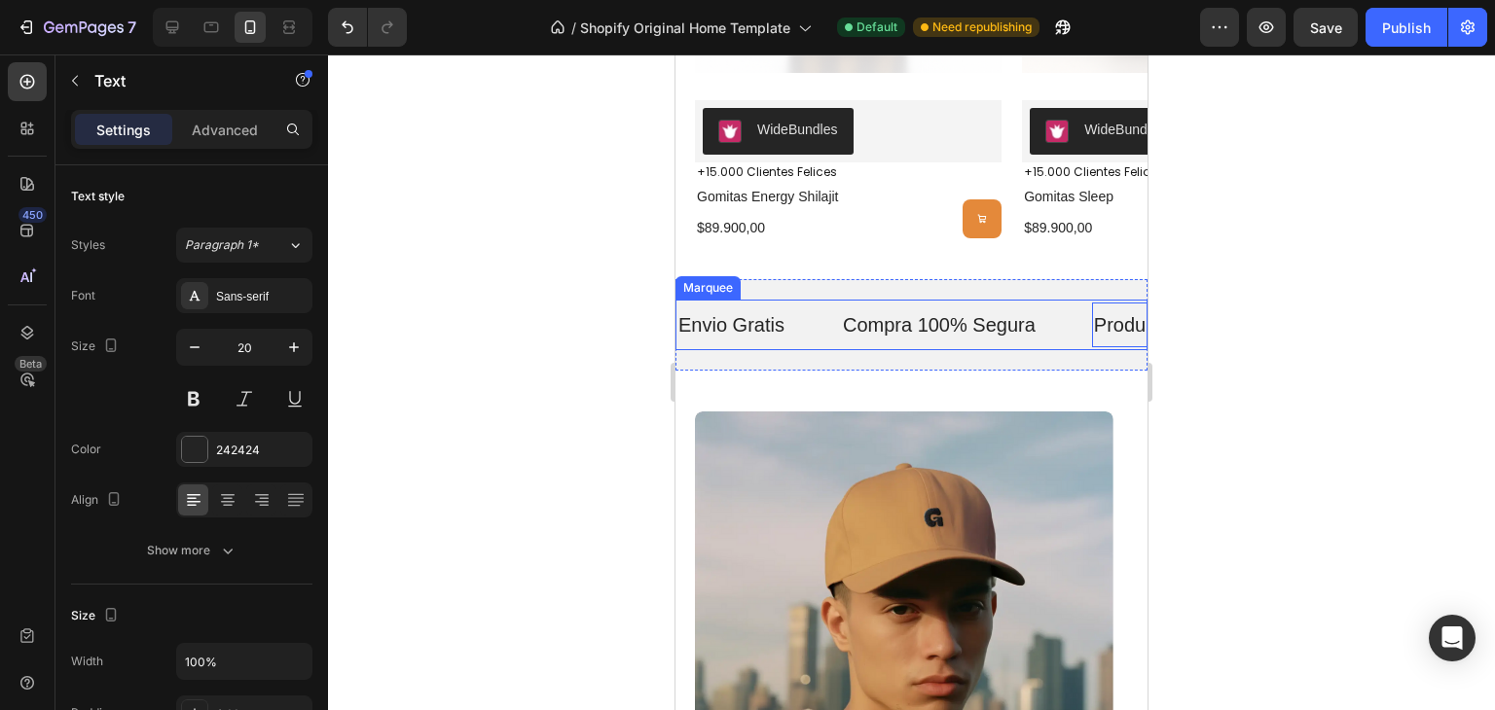
click at [841, 300] on div "Envio Gratis Text" at bounding box center [758, 325] width 164 height 51
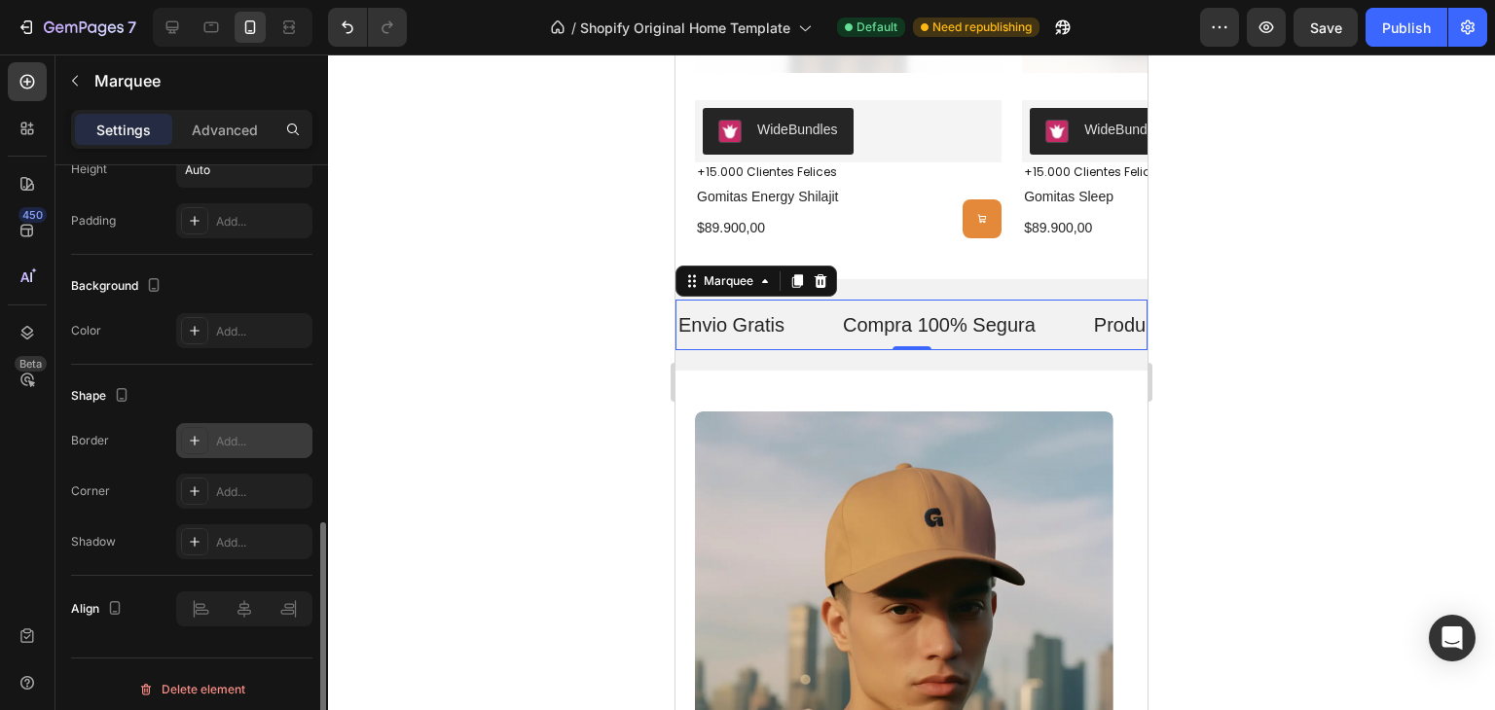
scroll to position [836, 0]
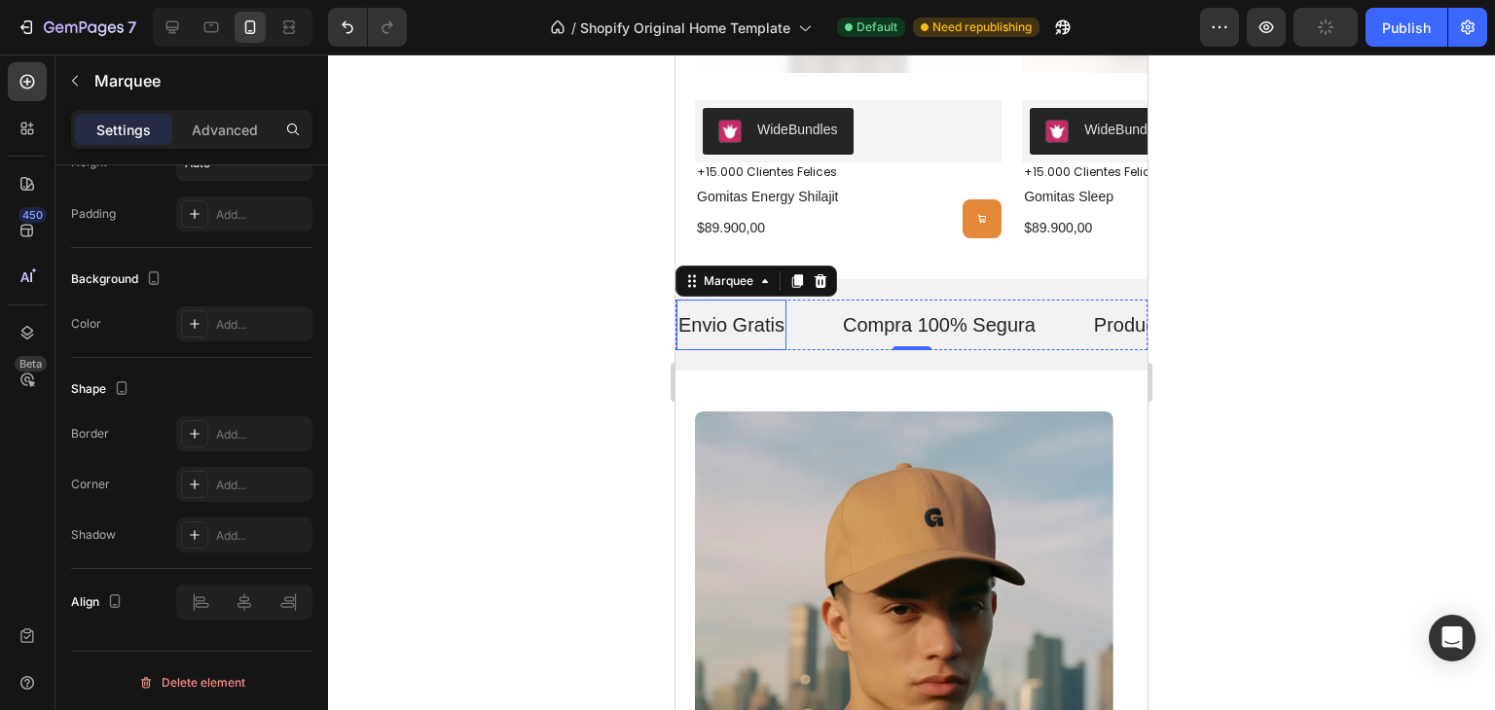
click at [733, 320] on p "Envio Gratis" at bounding box center [731, 325] width 106 height 35
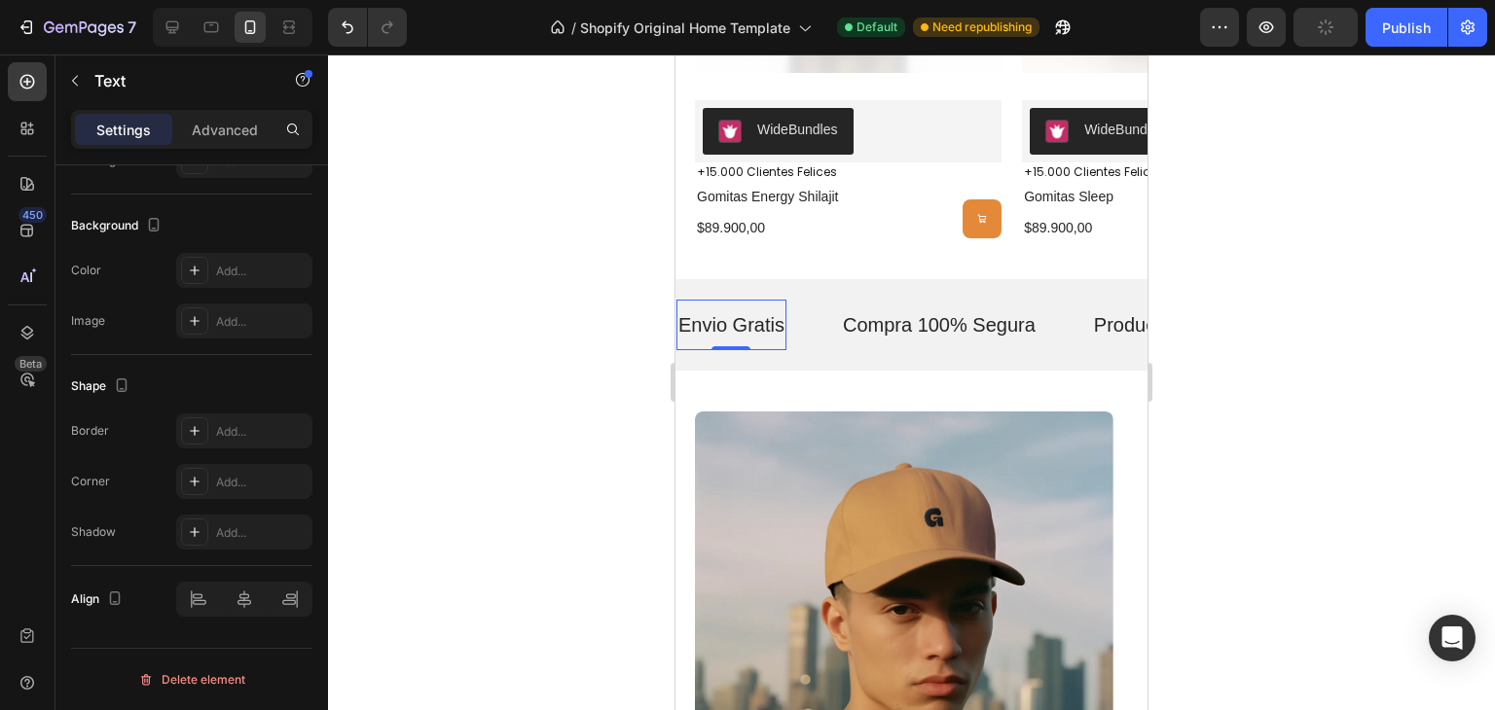
scroll to position [0, 0]
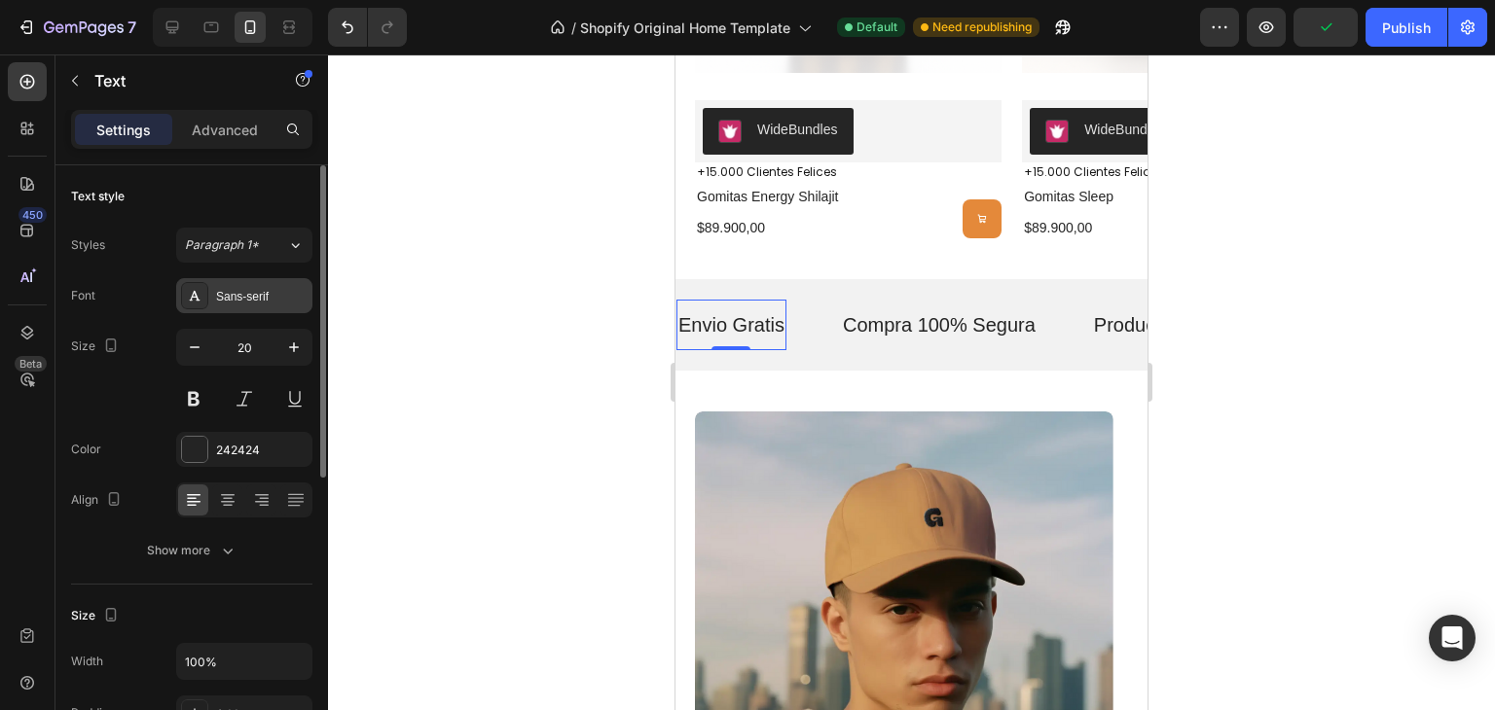
click at [237, 293] on div "Sans-serif" at bounding box center [261, 297] width 91 height 18
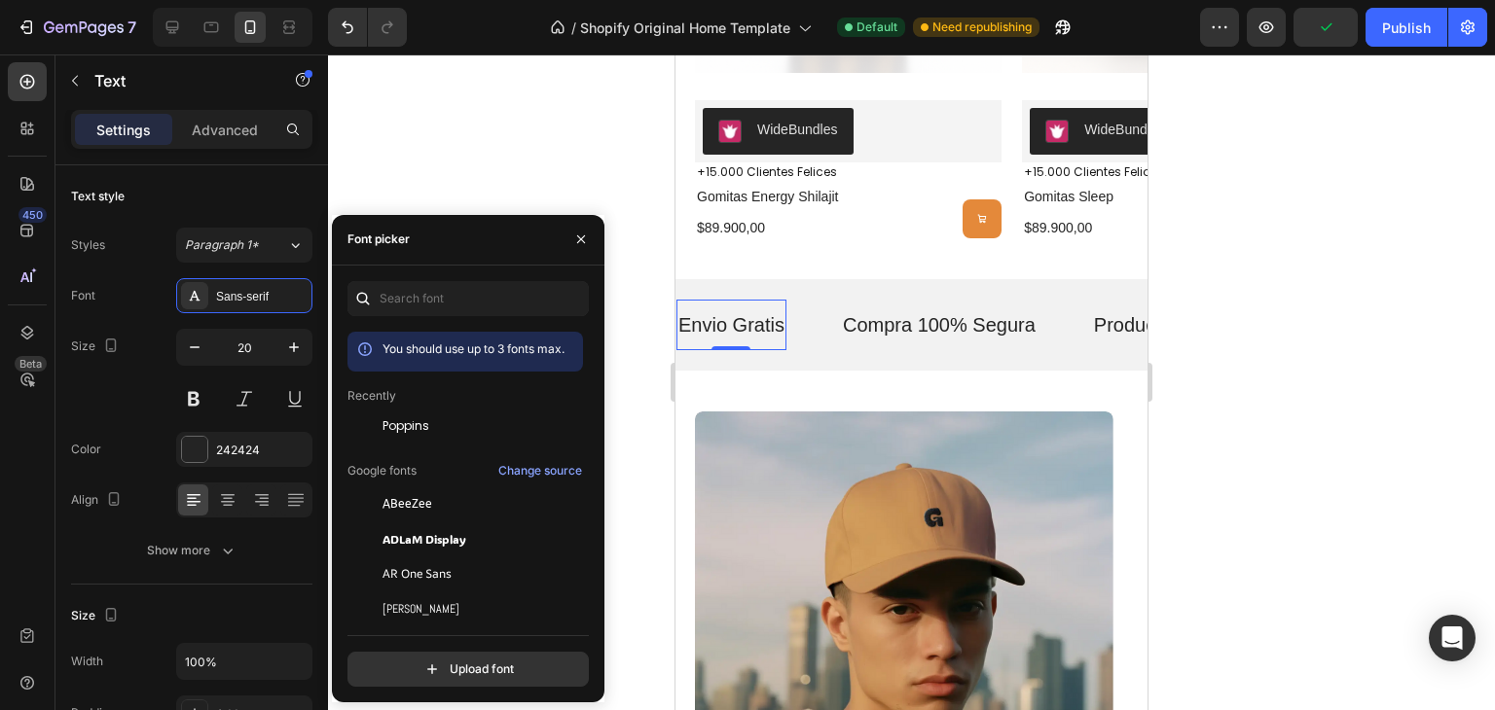
click at [381, 425] on div at bounding box center [364, 426] width 35 height 35
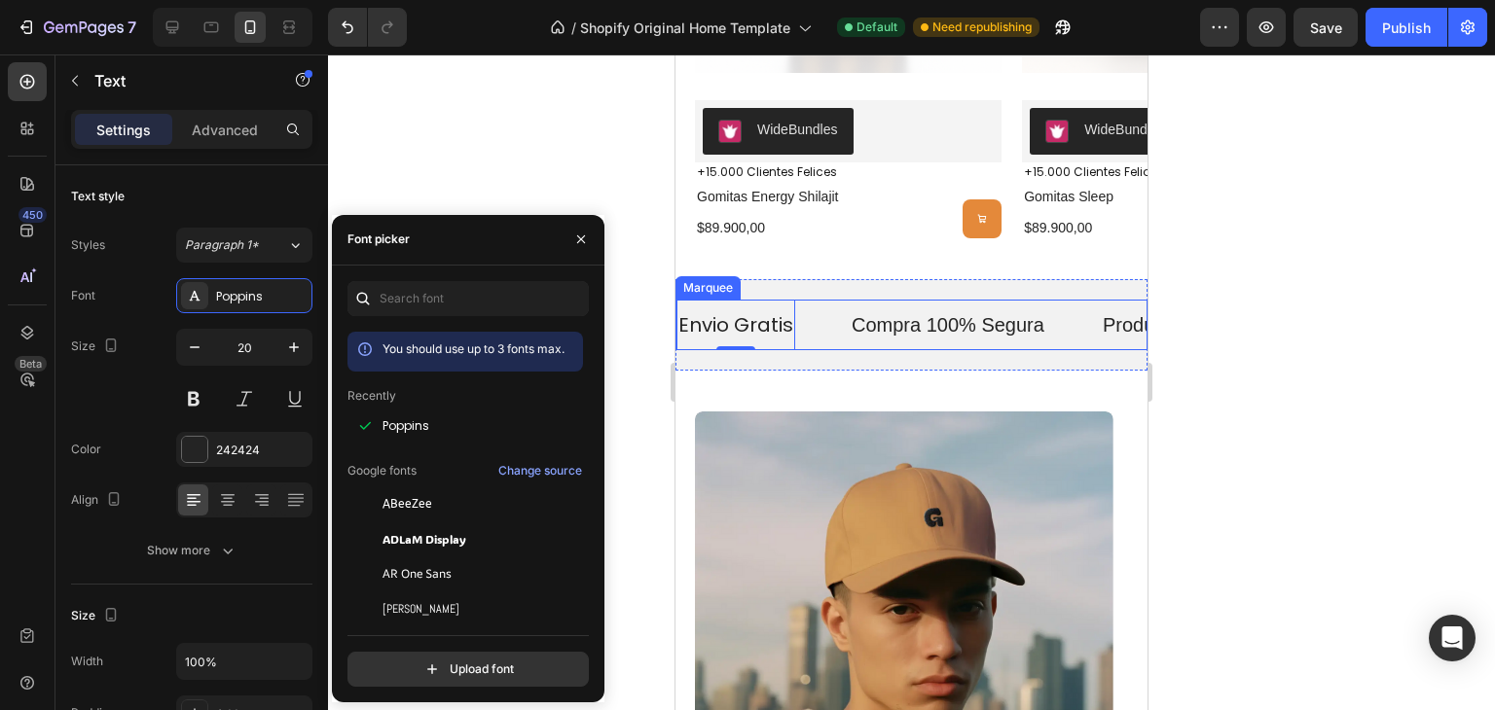
click at [872, 324] on p "Compra 100% Segura" at bounding box center [948, 324] width 193 height 25
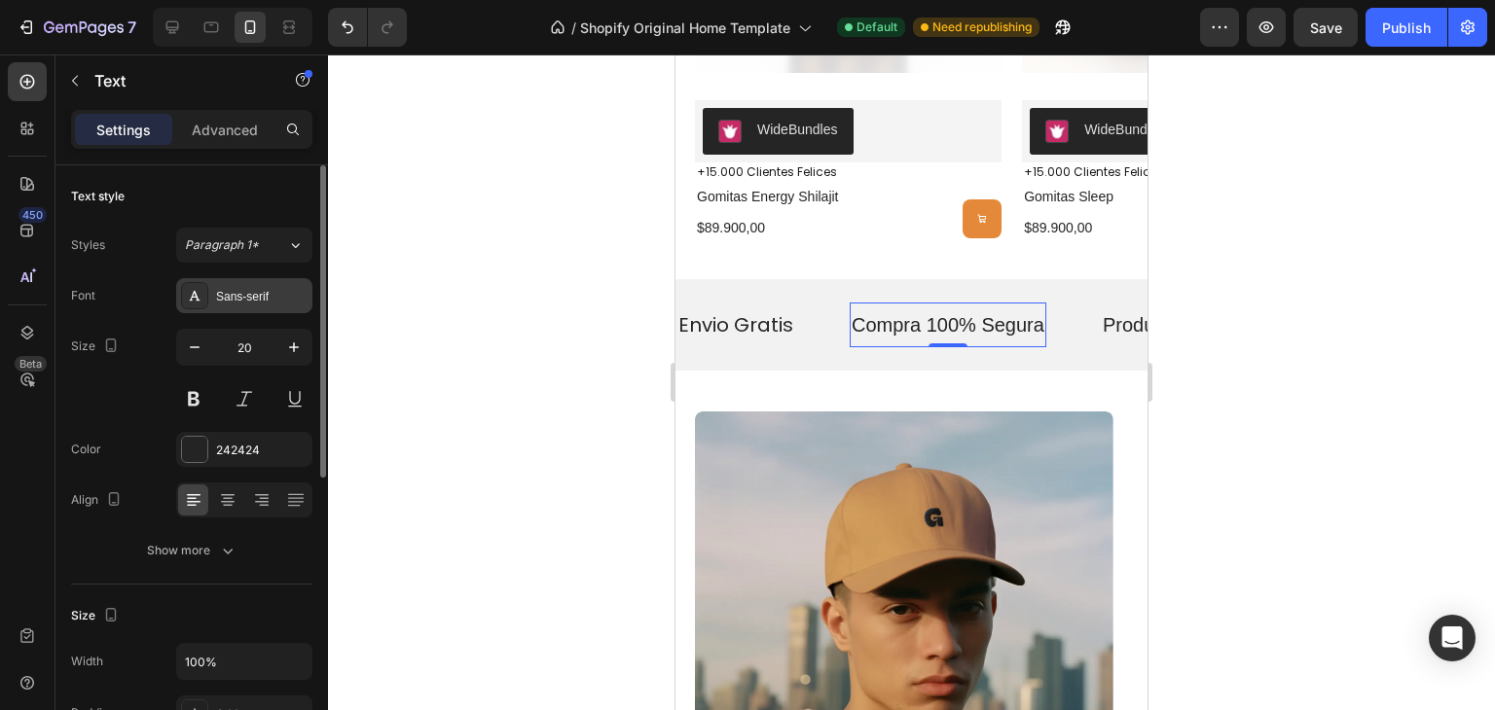
click at [265, 291] on div "Sans-serif" at bounding box center [261, 297] width 91 height 18
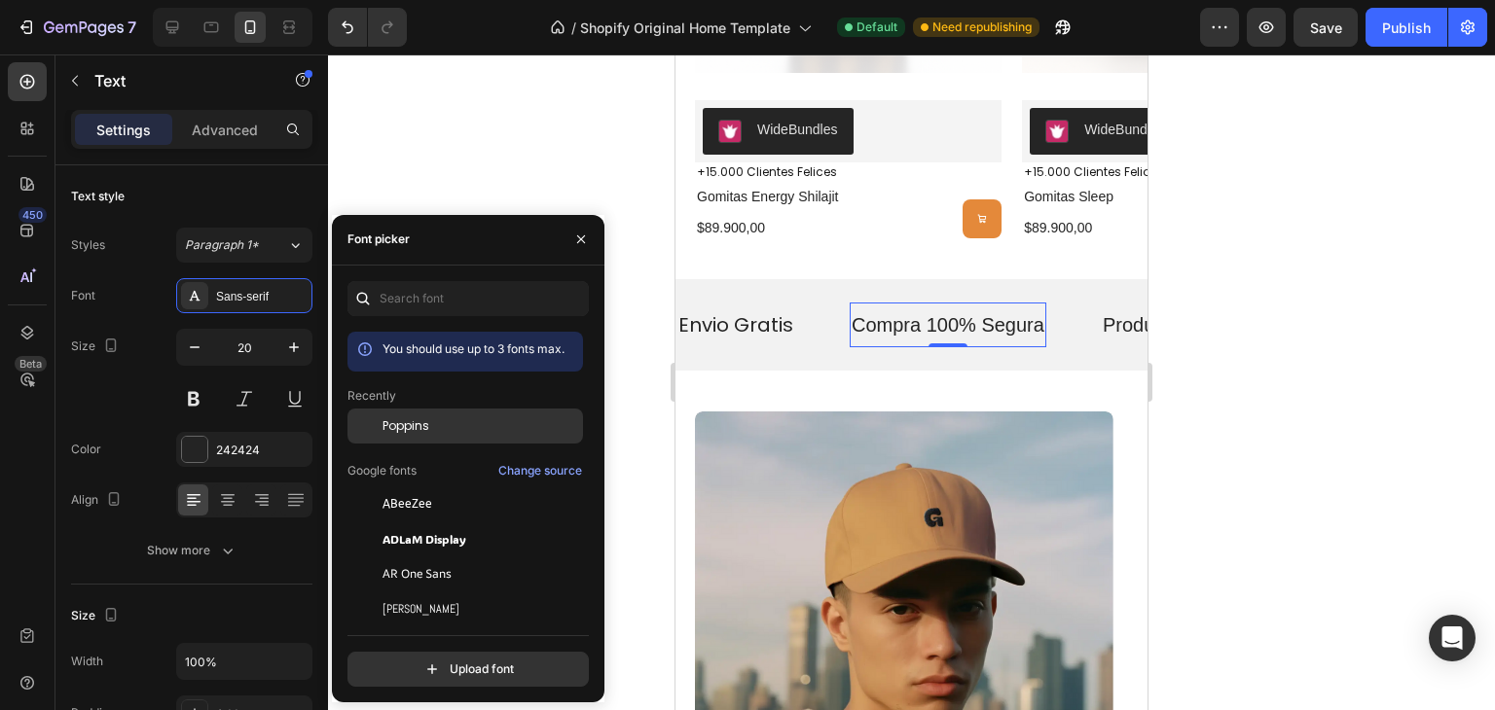
click at [440, 431] on div "Poppins" at bounding box center [481, 427] width 197 height 18
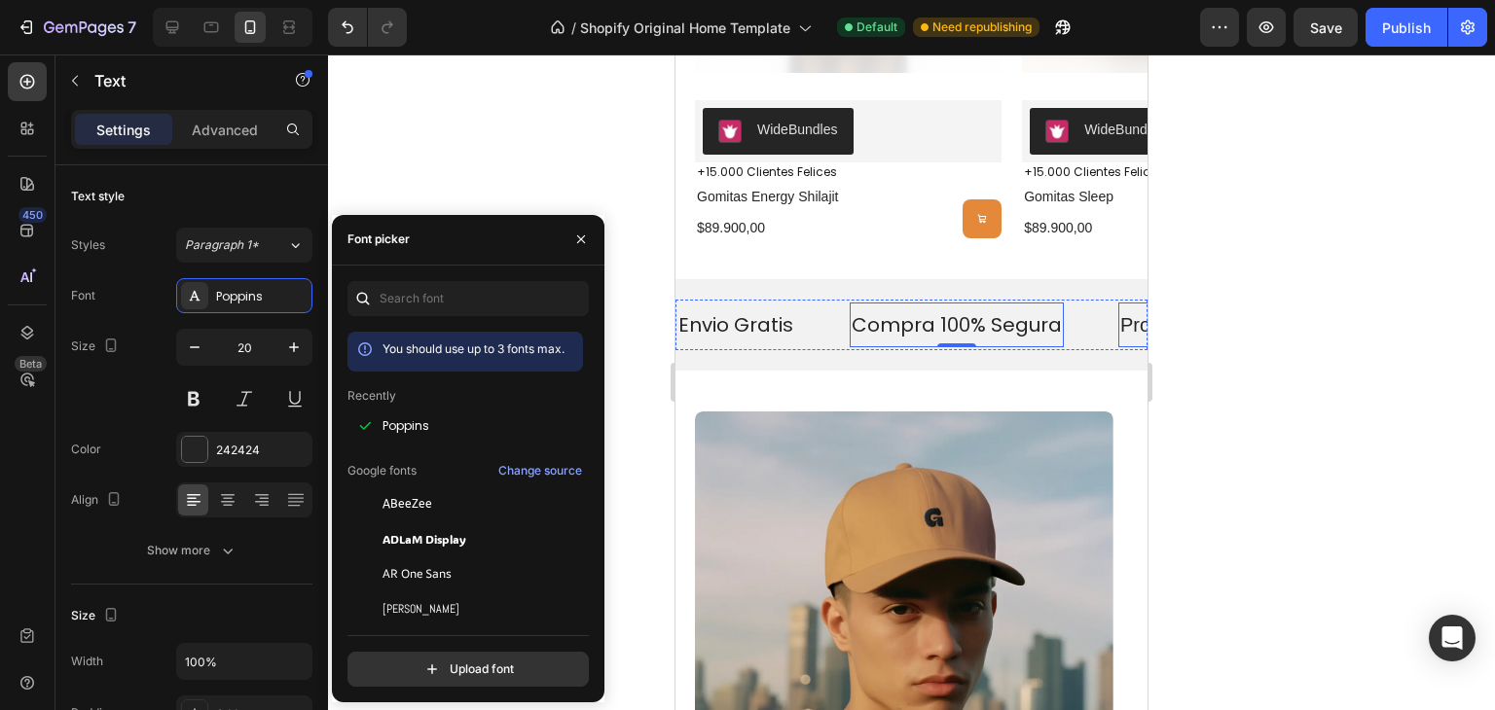
click at [1125, 324] on p "Productos Certificados" at bounding box center [1218, 324] width 196 height 25
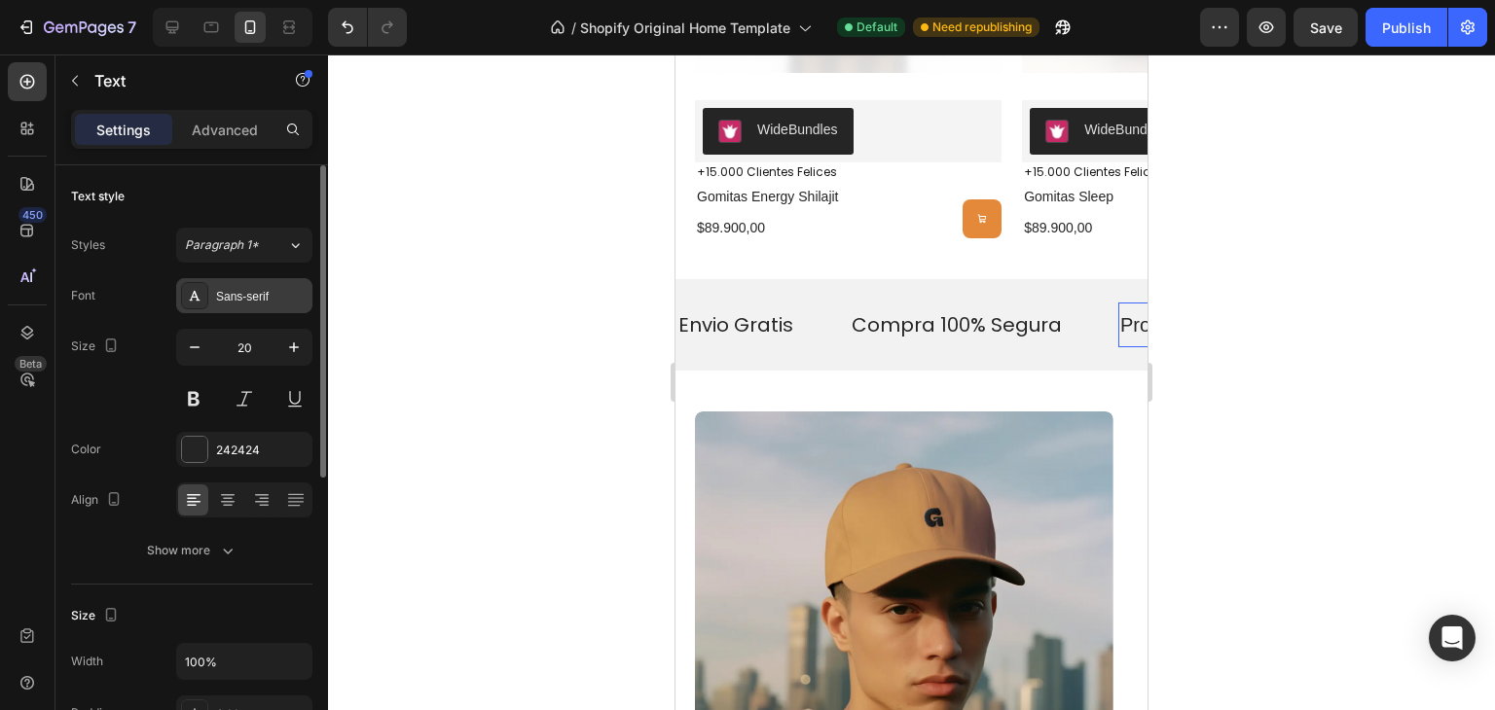
click at [248, 310] on div "Sans-serif" at bounding box center [244, 295] width 136 height 35
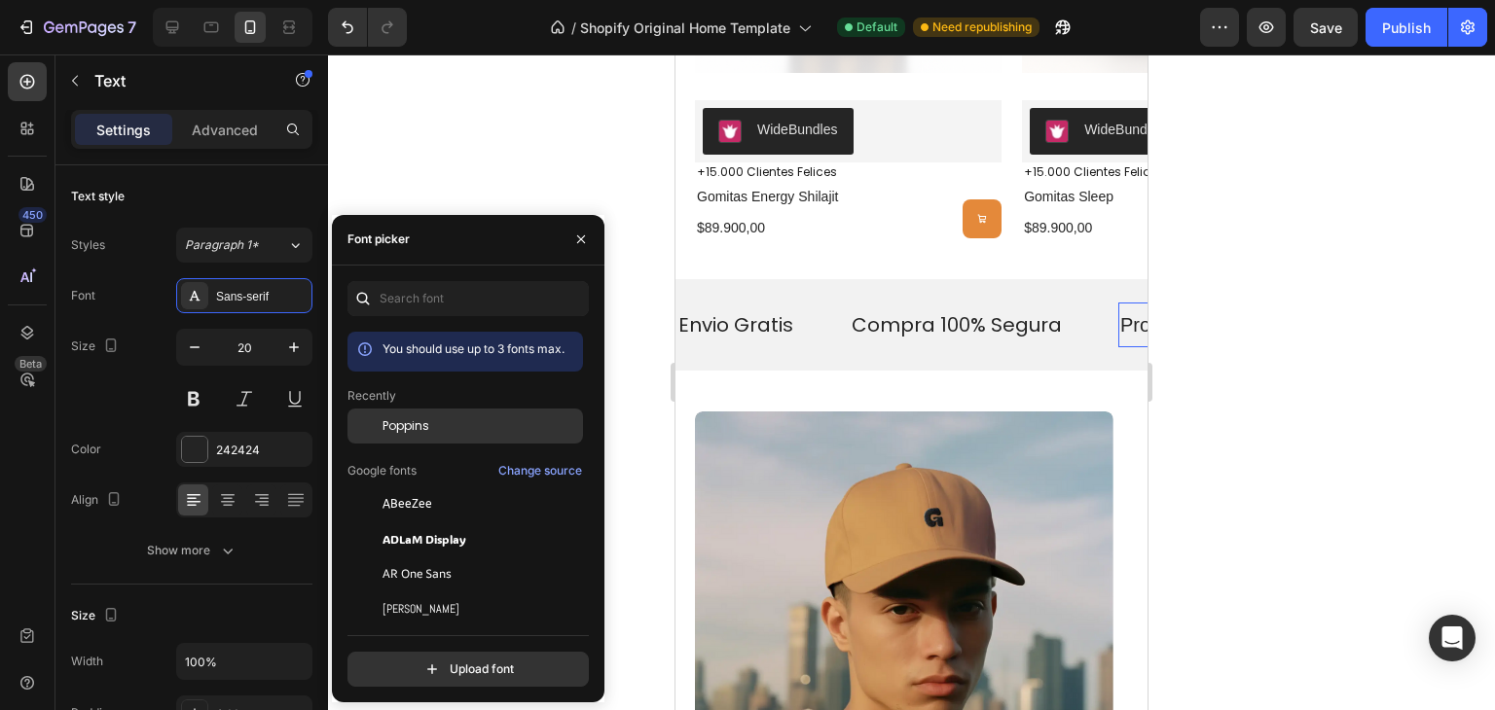
click at [426, 418] on span "Poppins" at bounding box center [406, 427] width 47 height 18
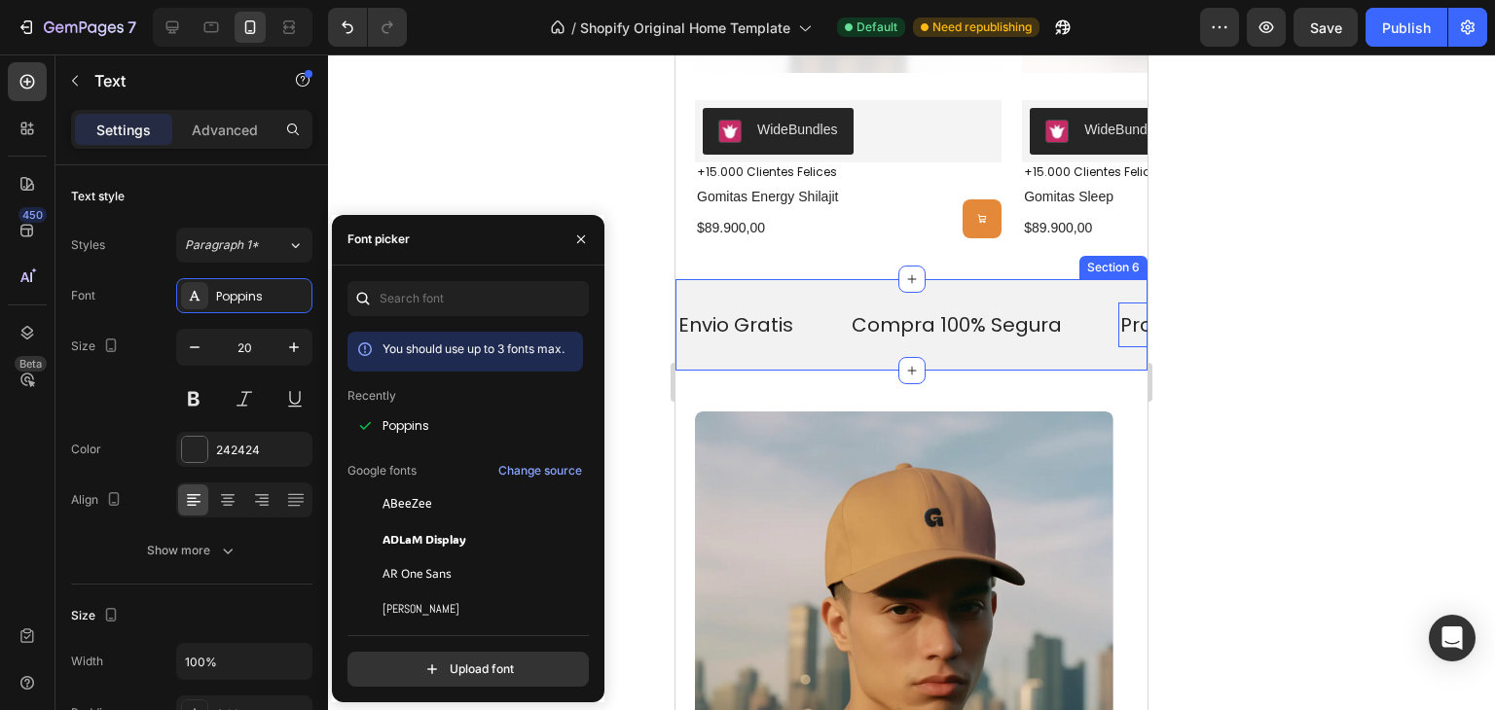
click at [810, 296] on div "Envio Gratis Text Compra 100% Segura Text Productos Certificados Text 0 Availab…" at bounding box center [911, 324] width 472 height 91
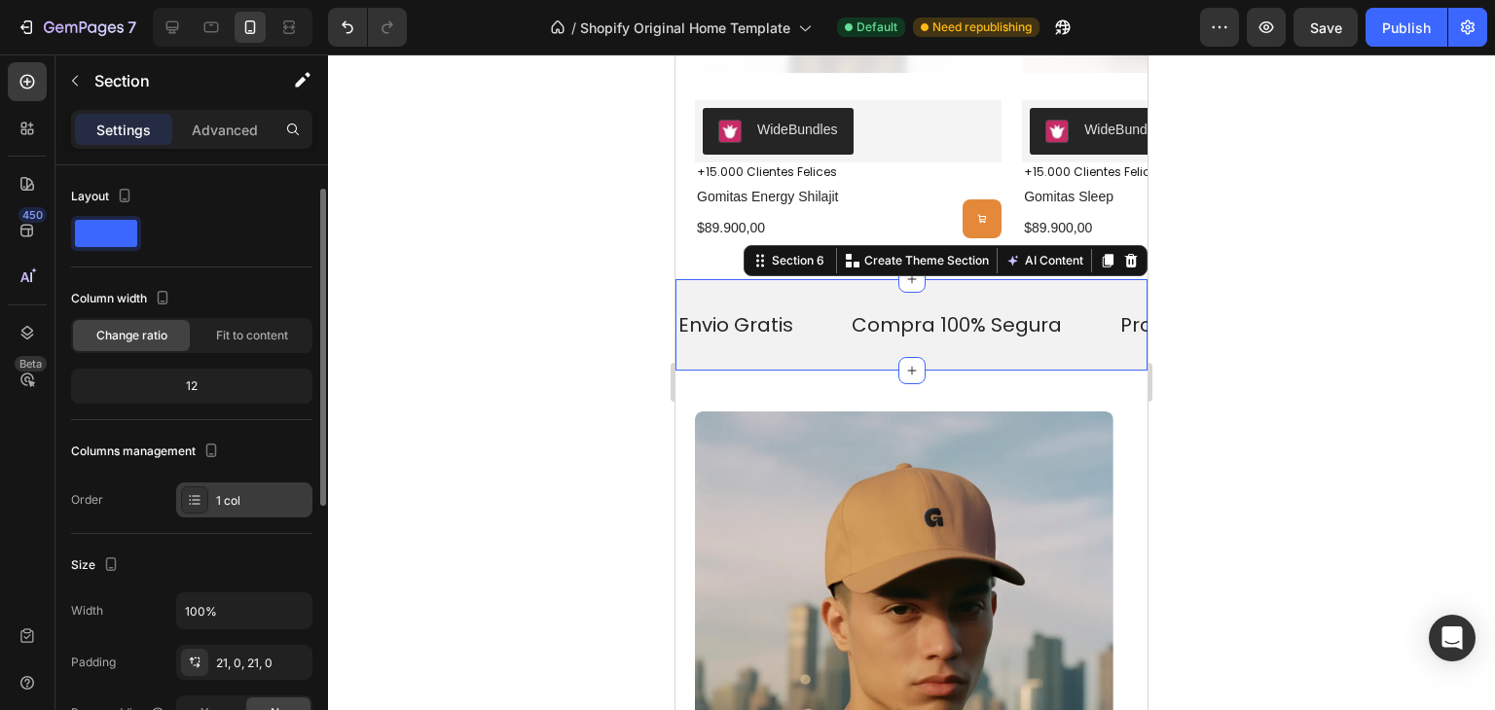
scroll to position [534, 0]
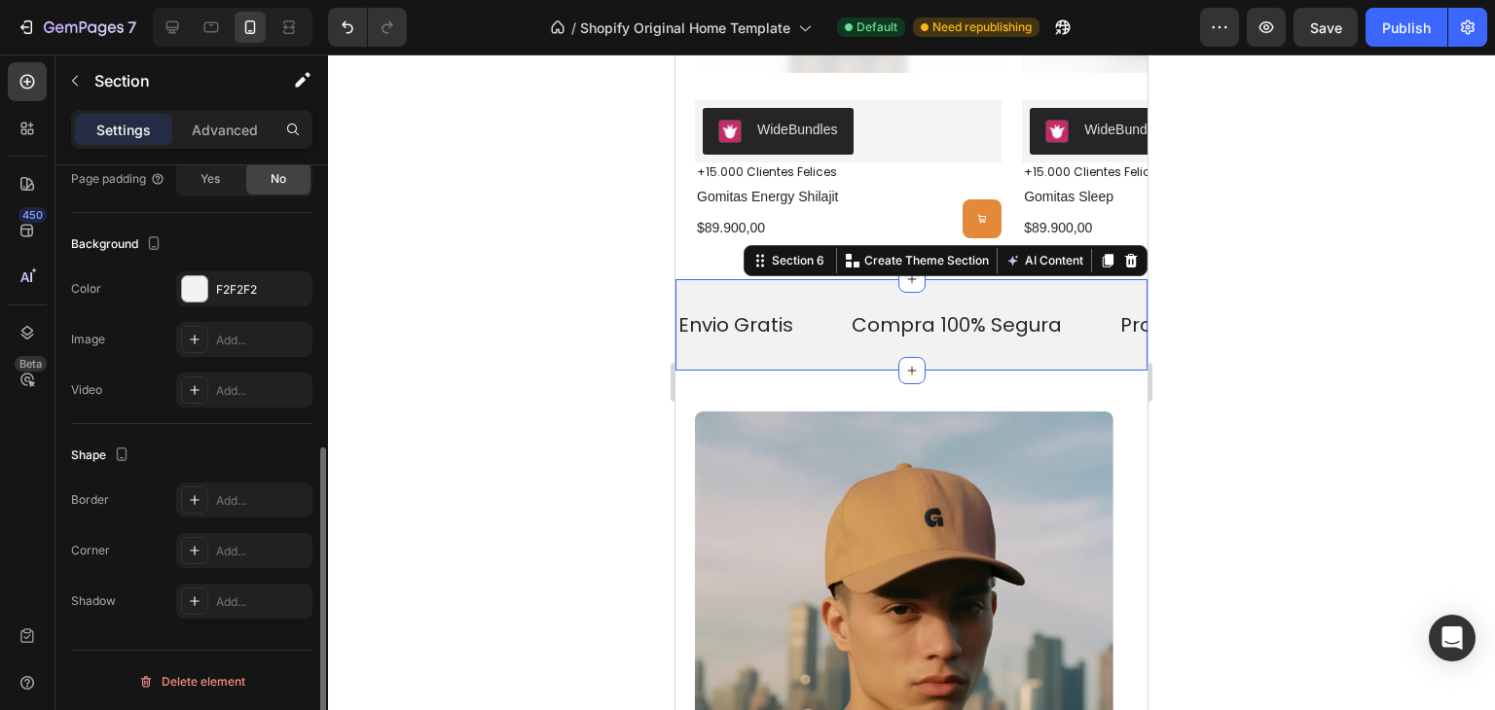
click at [199, 286] on div at bounding box center [194, 288] width 25 height 25
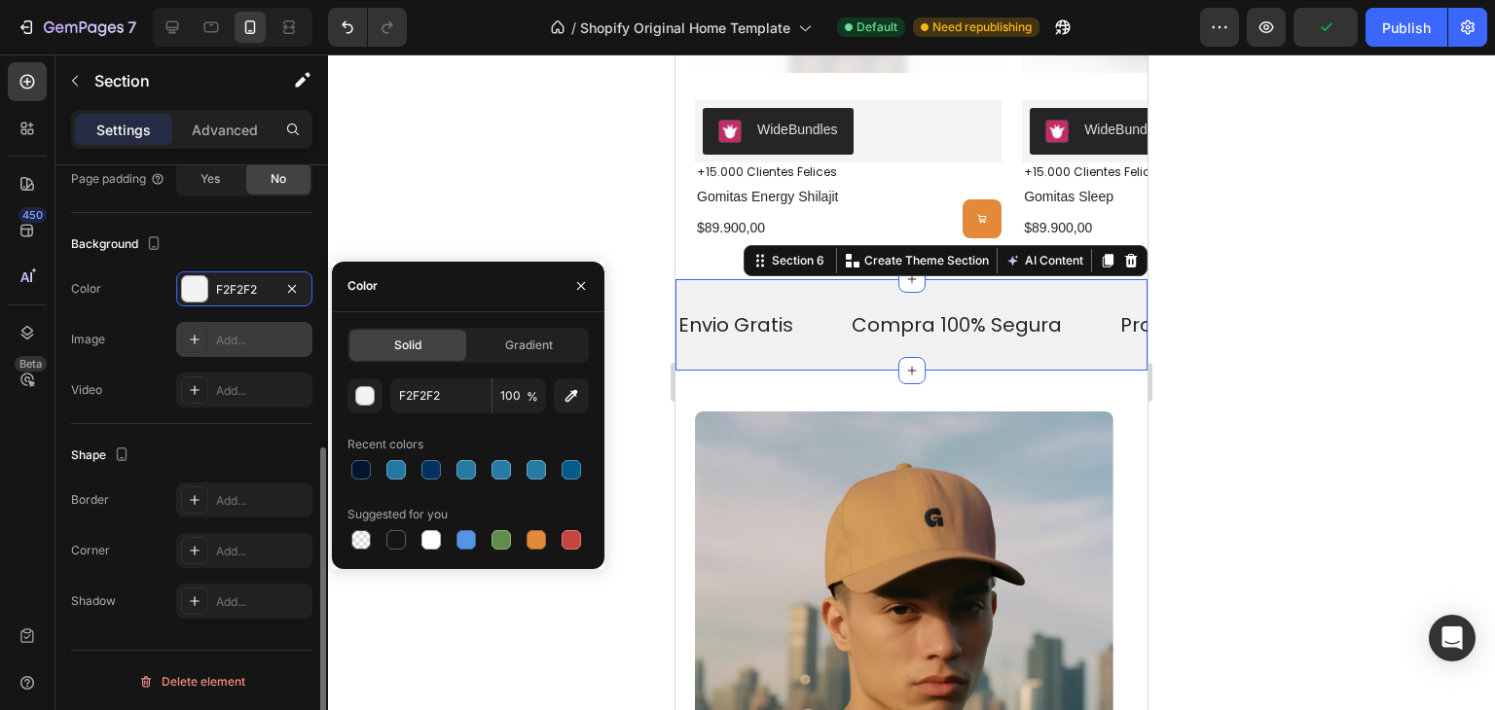
click at [206, 340] on div at bounding box center [194, 339] width 27 height 27
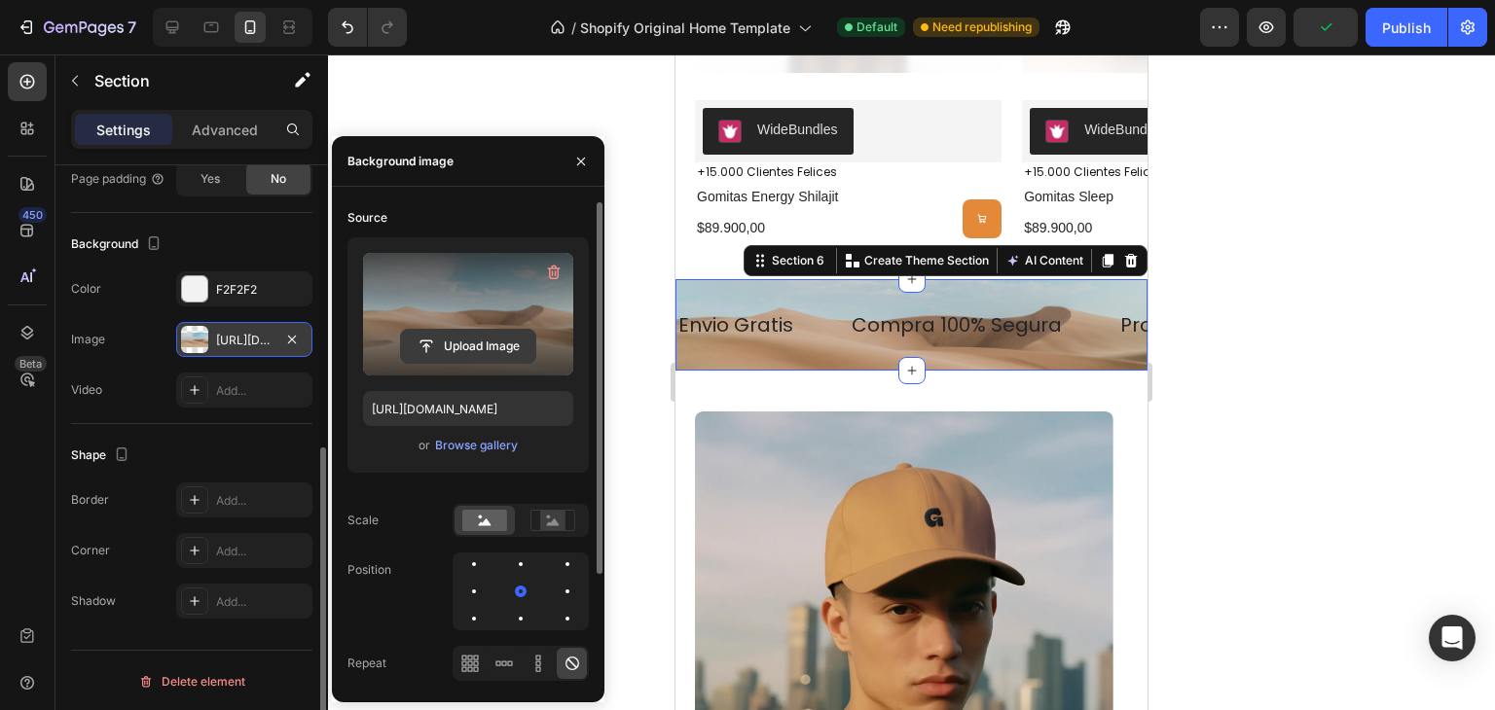
click at [500, 351] on input "file" at bounding box center [468, 346] width 134 height 33
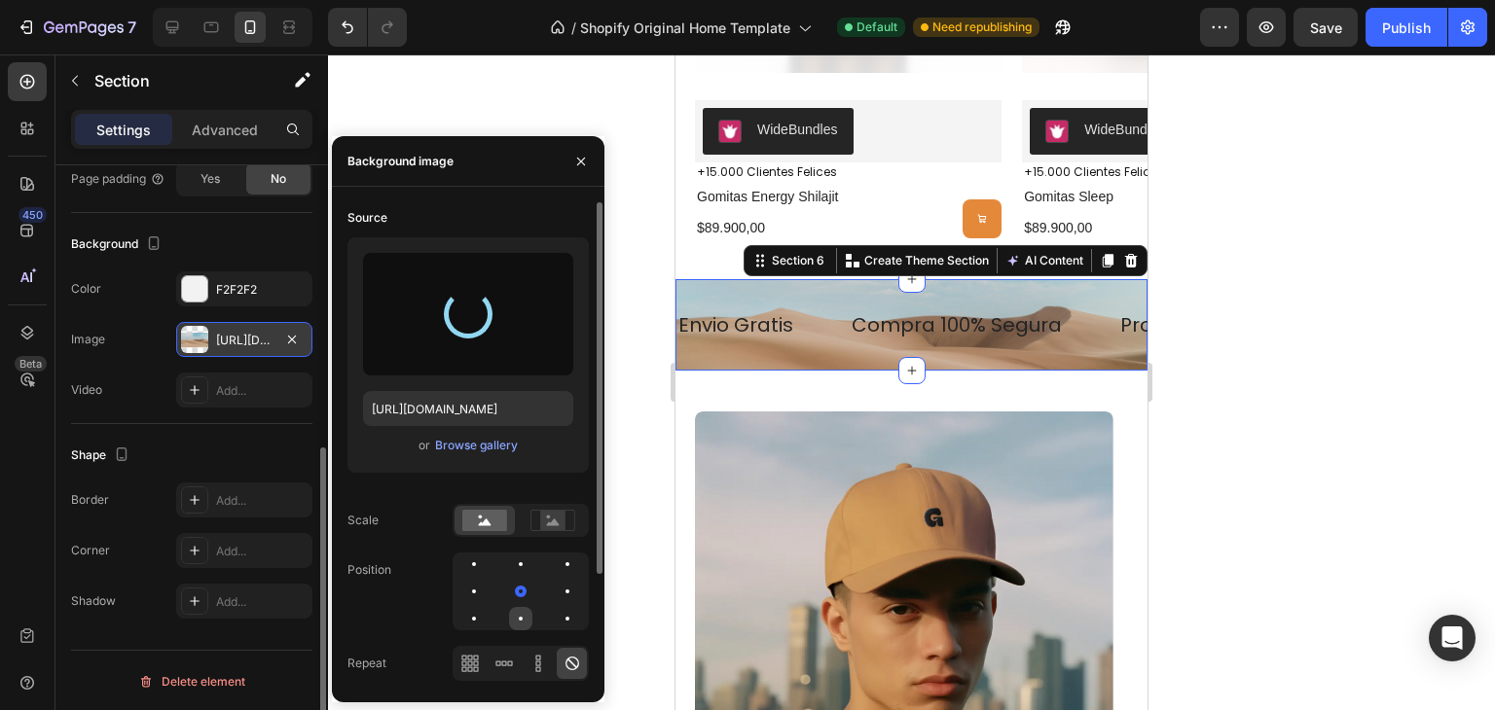
click at [556, 611] on div at bounding box center [567, 618] width 23 height 23
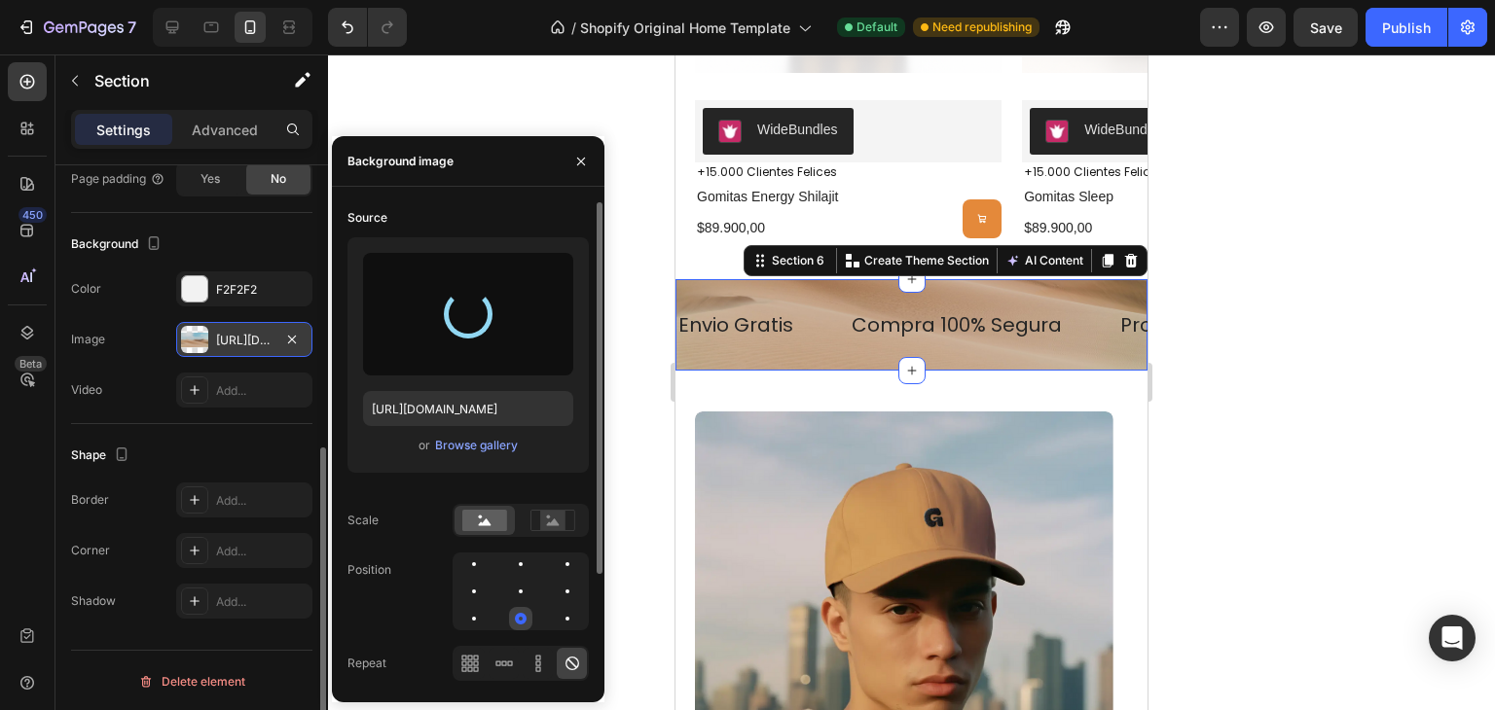
type input "https://cdn.shopify.com/s/files/1/0700/8963/7933/files/gempages_580630720901284…"
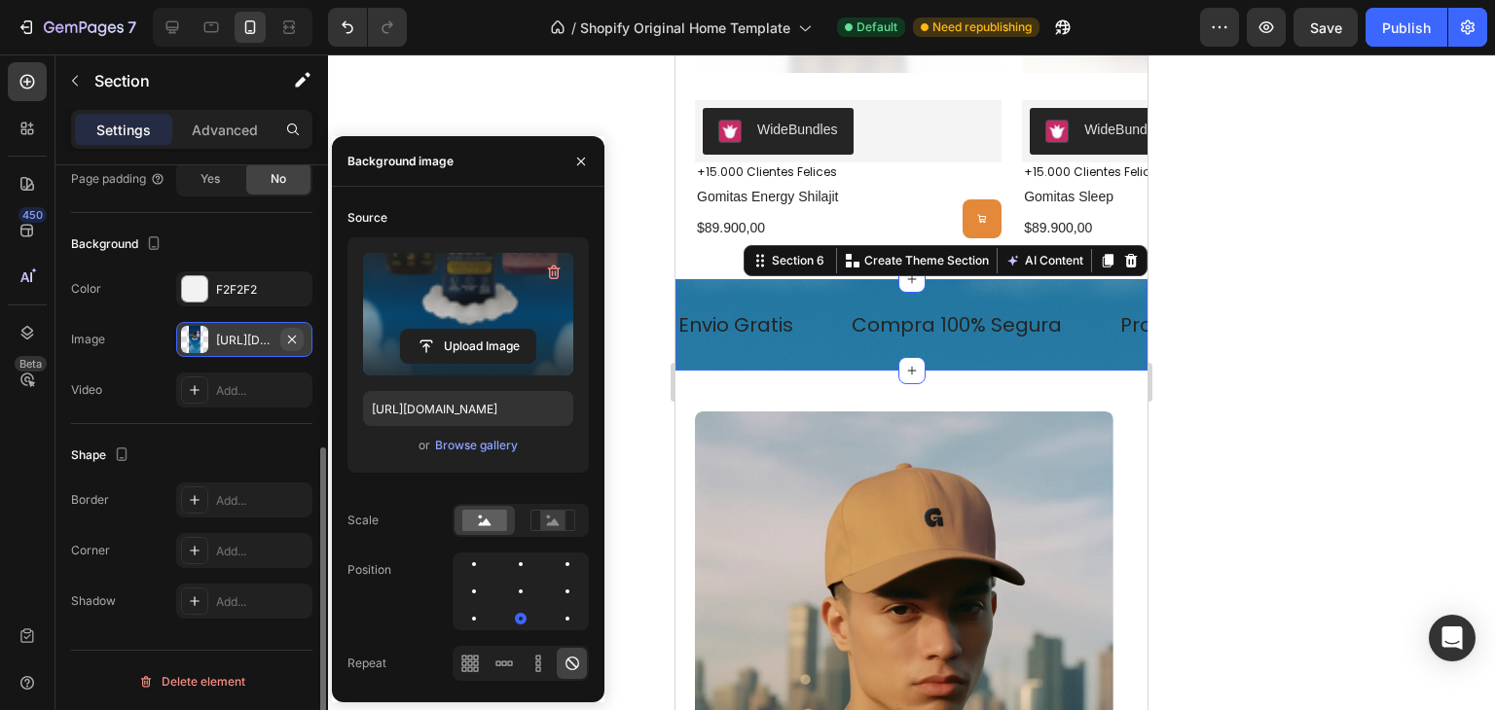
click at [294, 335] on icon "button" at bounding box center [292, 339] width 8 height 8
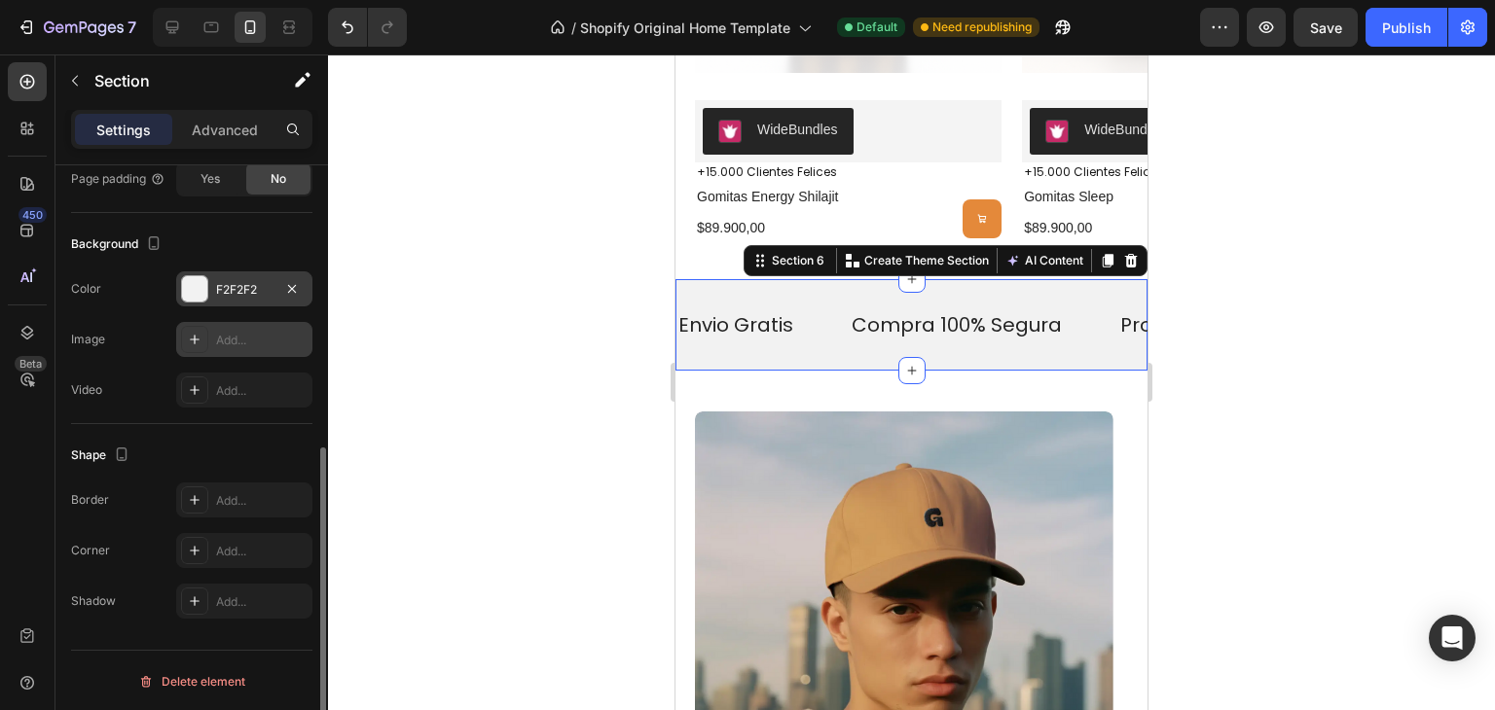
click at [257, 292] on div "F2F2F2" at bounding box center [244, 290] width 56 height 18
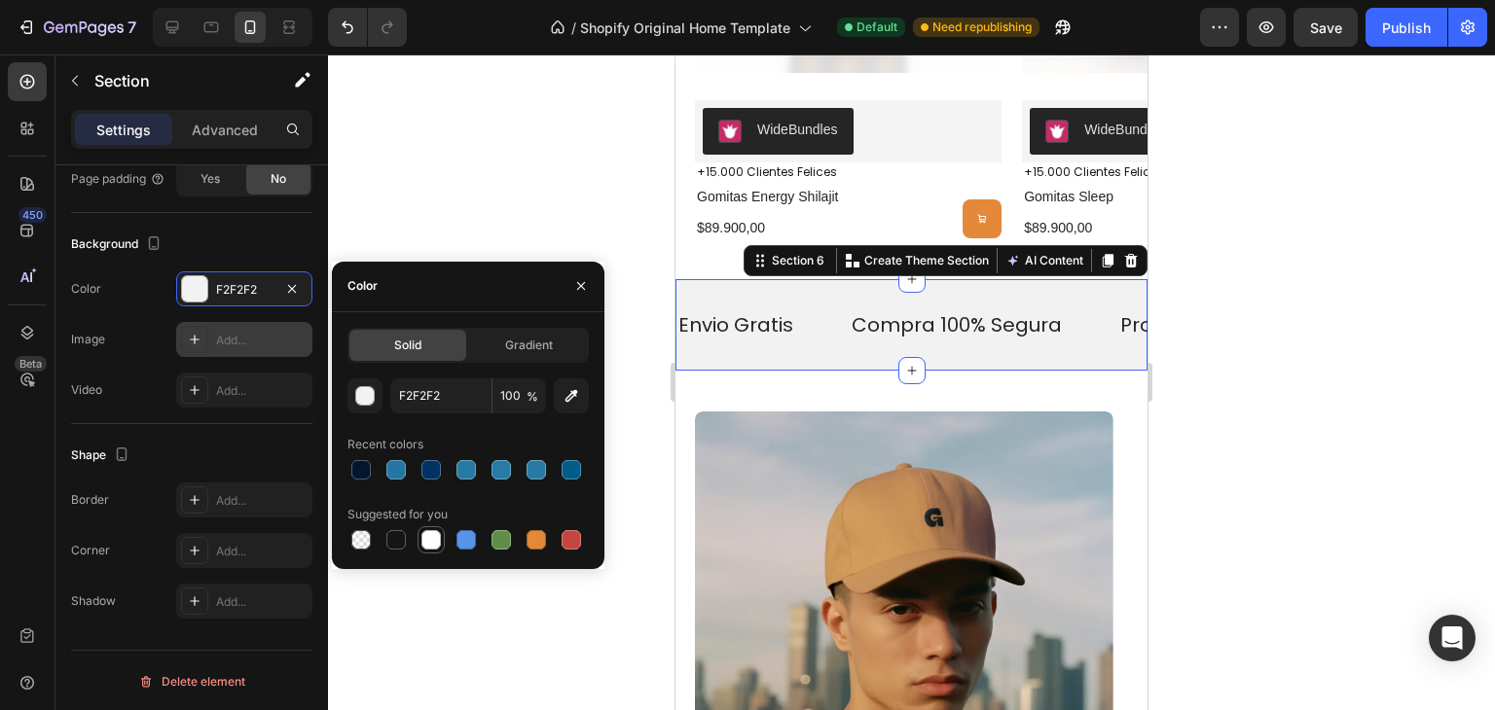
click at [431, 550] on div at bounding box center [430, 539] width 23 height 23
type input "FFFFFF"
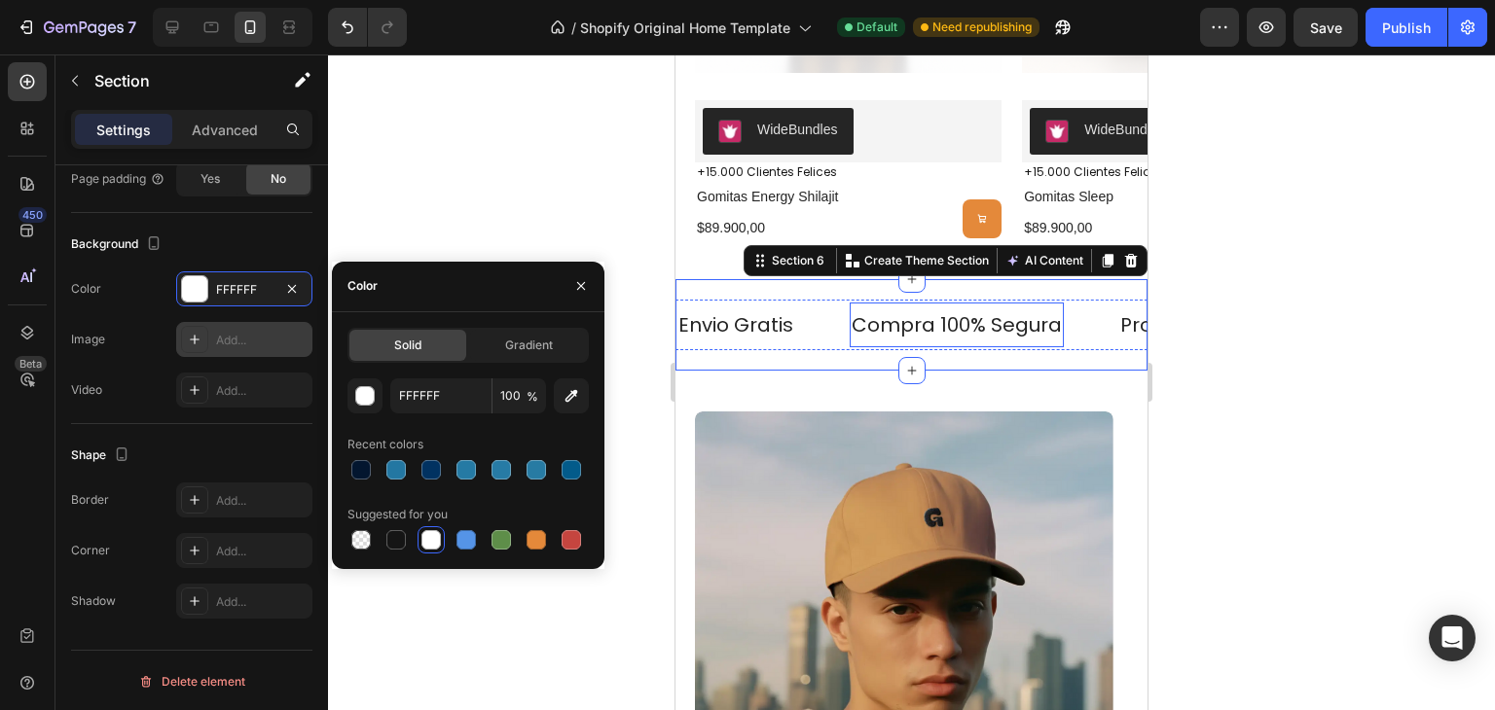
click at [935, 330] on p "Compra 100% Segura" at bounding box center [957, 324] width 210 height 25
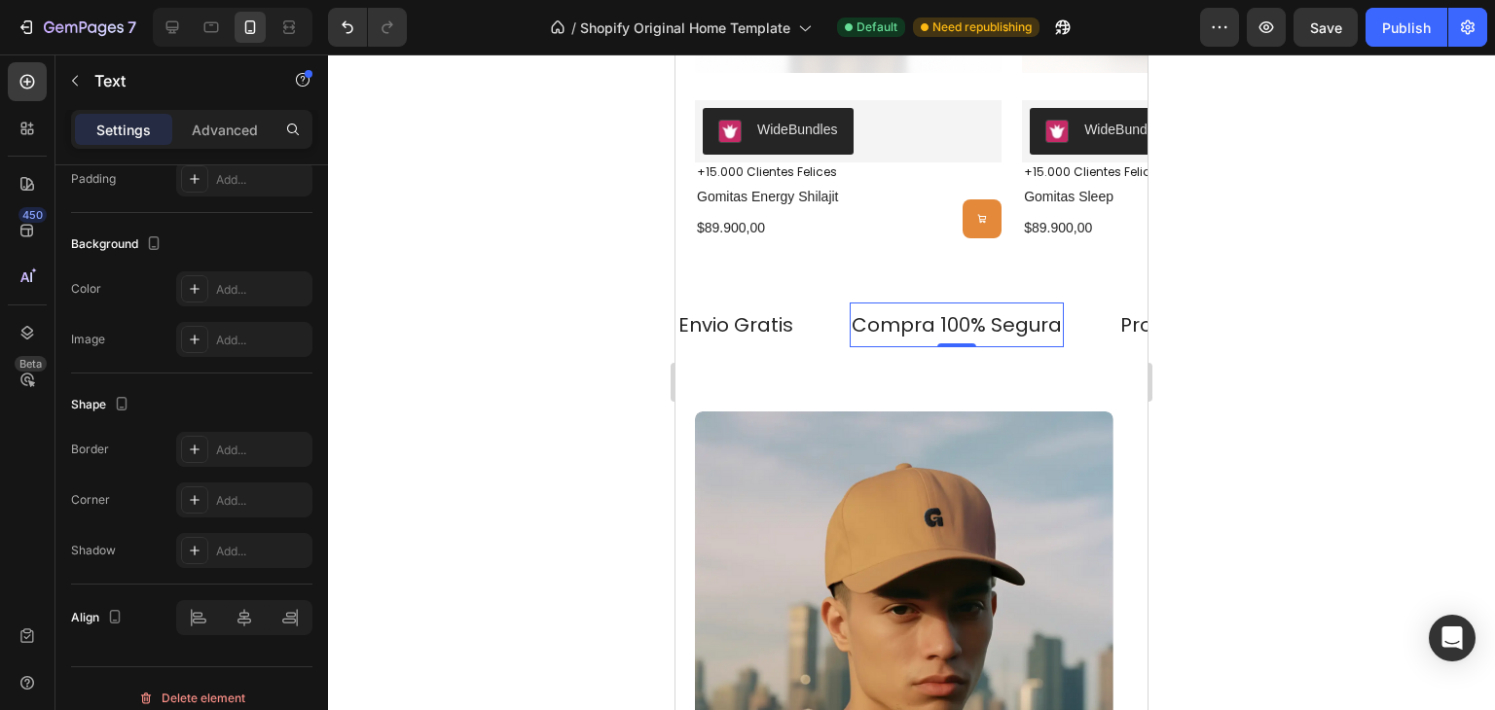
scroll to position [0, 0]
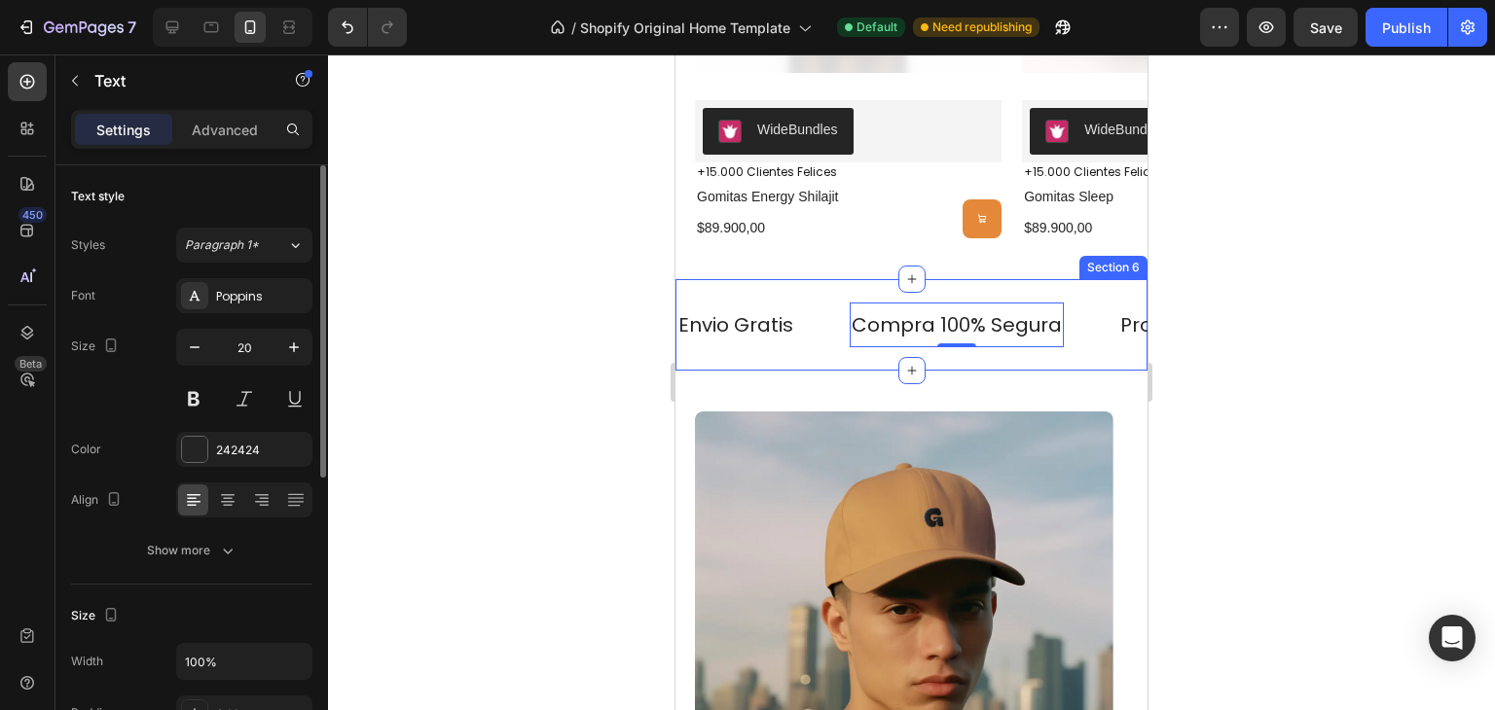
click at [820, 285] on div "Envio Gratis Text Compra 100% Segura Text 0 Productos Certificados Text Availab…" at bounding box center [911, 324] width 472 height 91
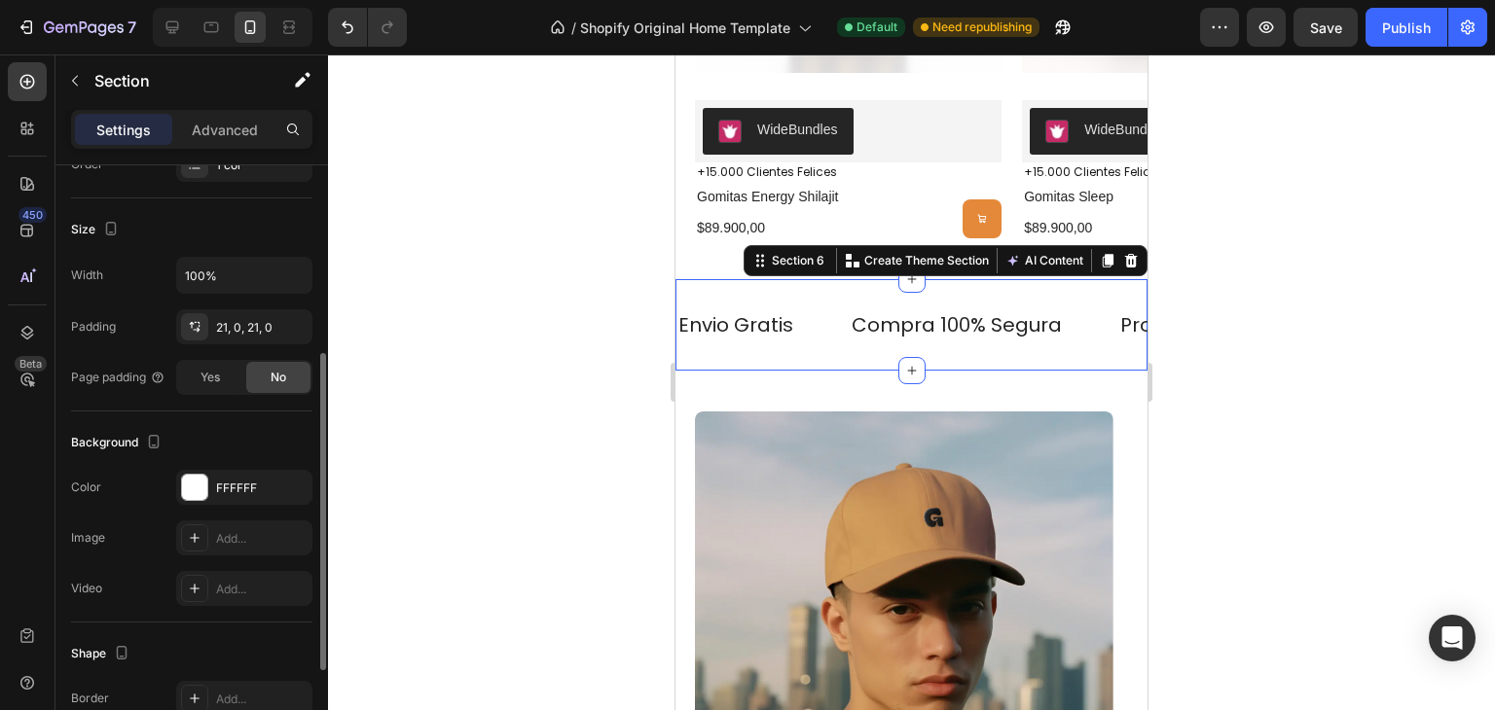
scroll to position [343, 0]
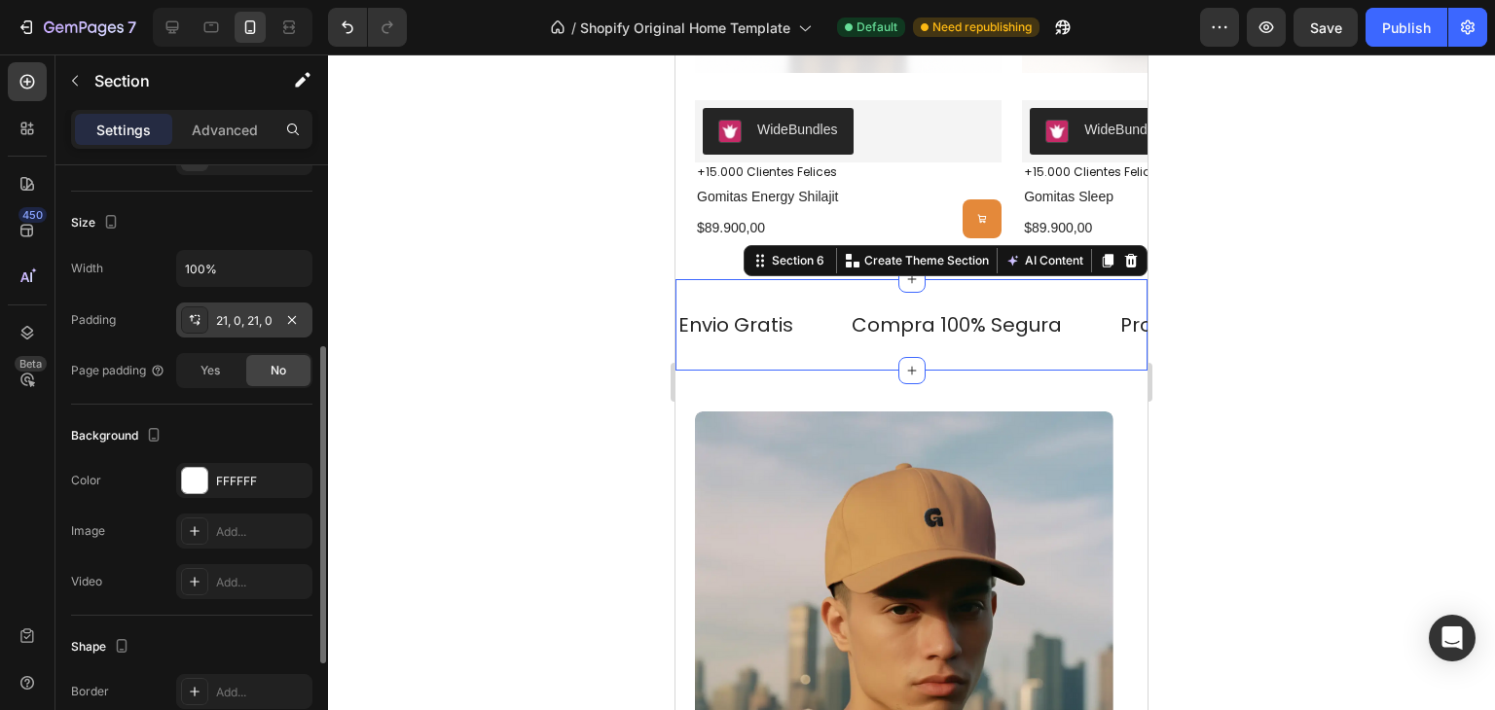
click at [243, 319] on div "21, 0, 21, 0" at bounding box center [244, 321] width 56 height 18
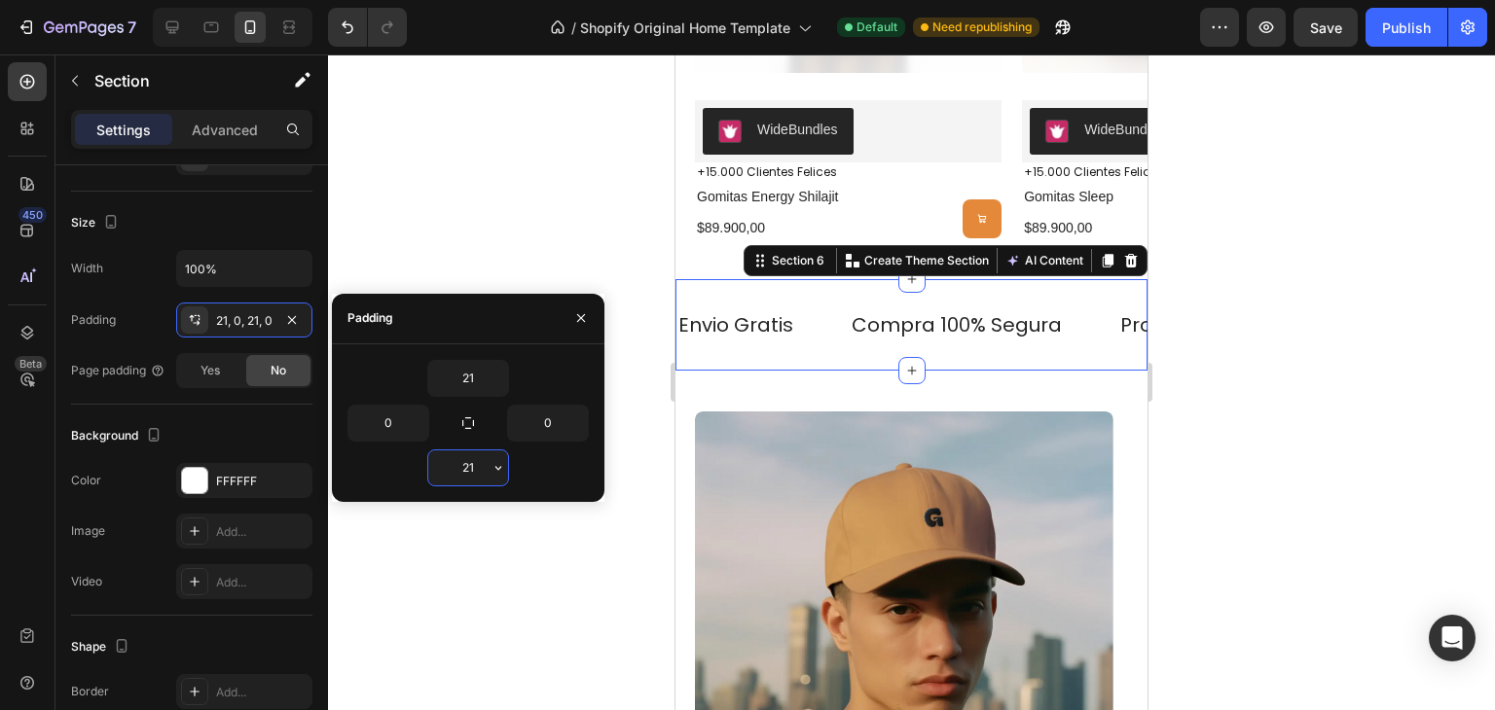
click at [455, 456] on input "21" at bounding box center [468, 468] width 80 height 35
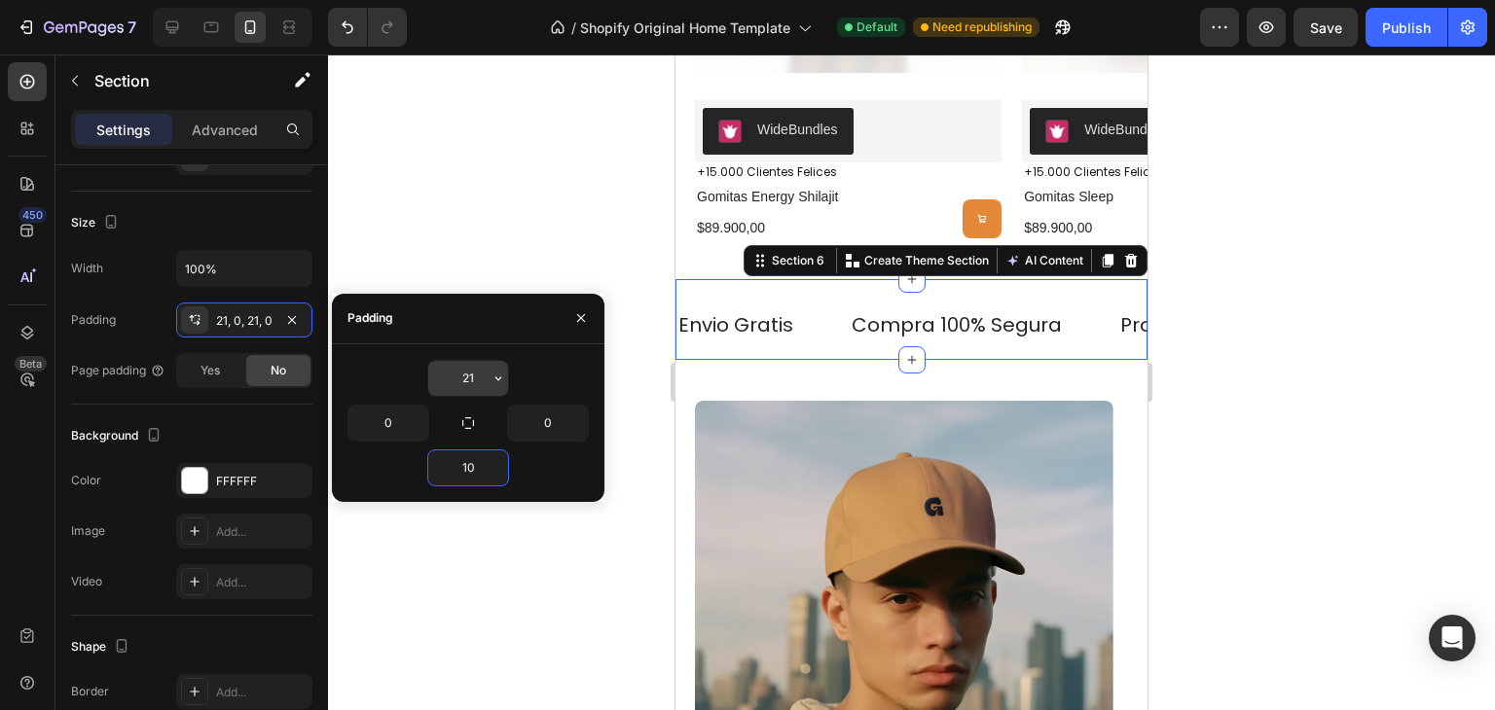
type input "10"
click at [478, 372] on input "21" at bounding box center [468, 378] width 80 height 35
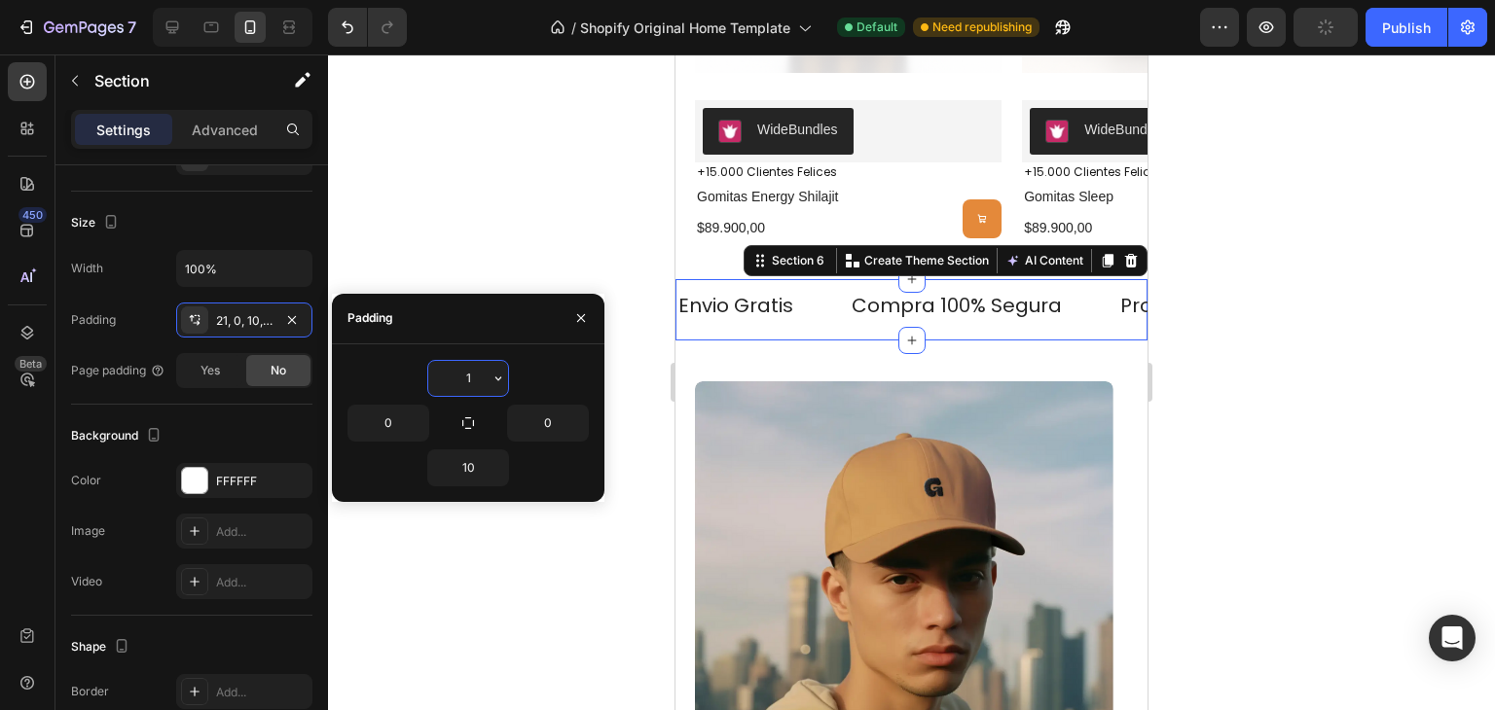
type input "10"
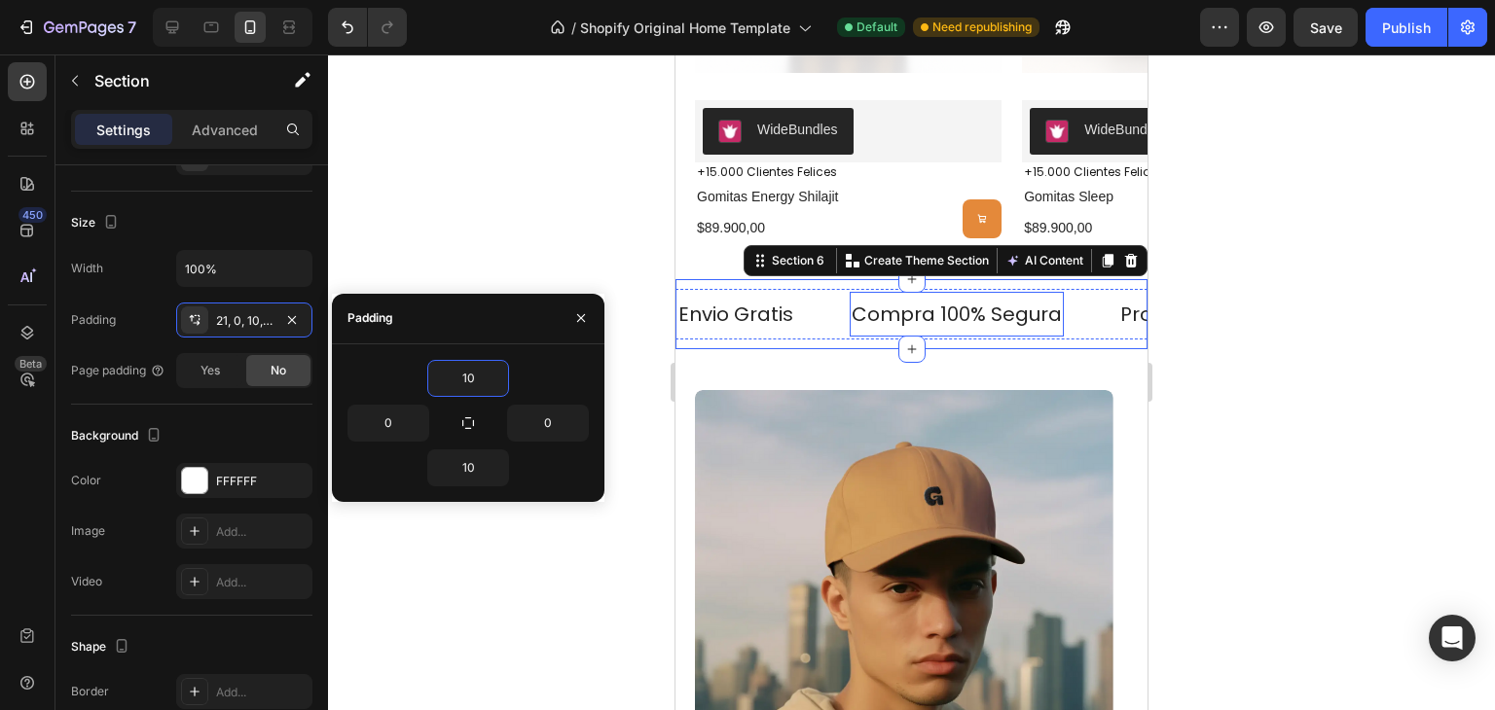
click at [892, 310] on p "Compra 100% Segura" at bounding box center [957, 314] width 210 height 25
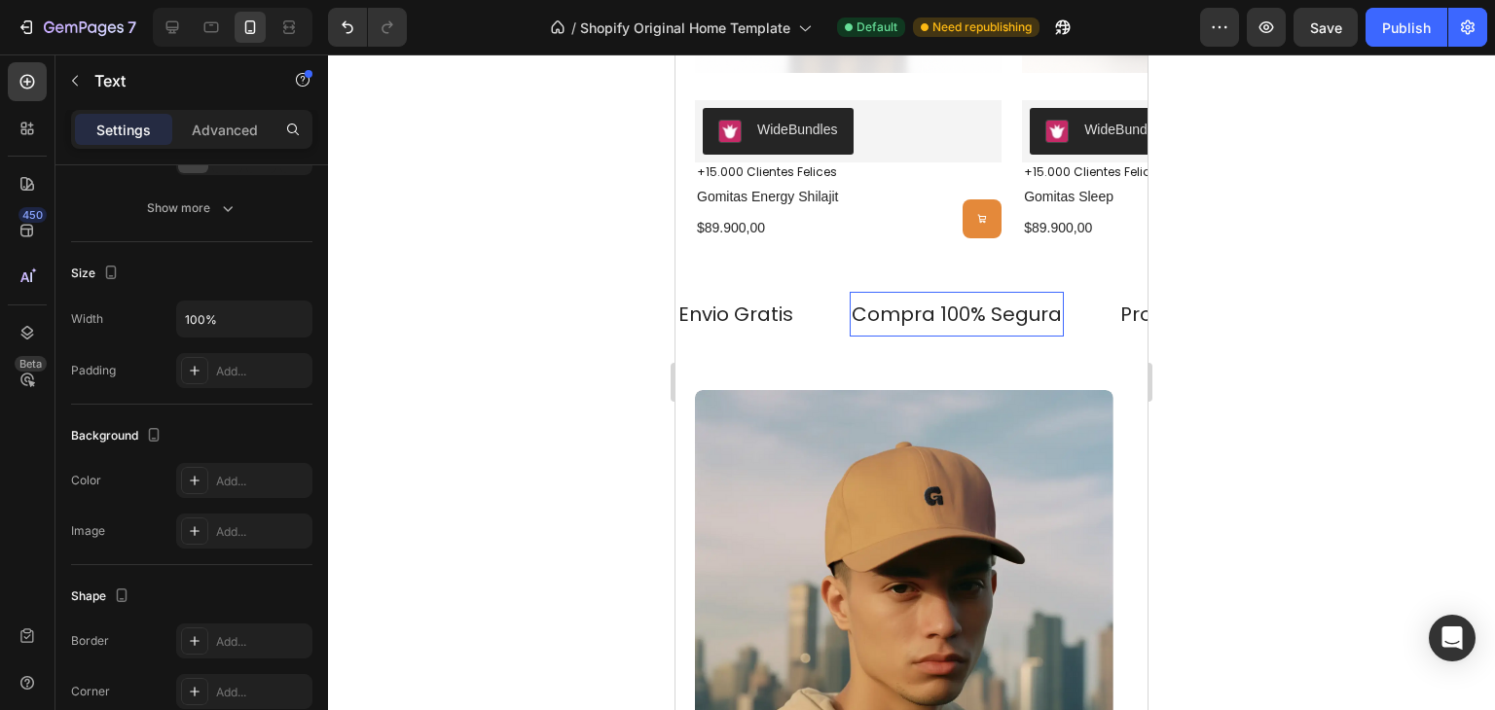
scroll to position [0, 0]
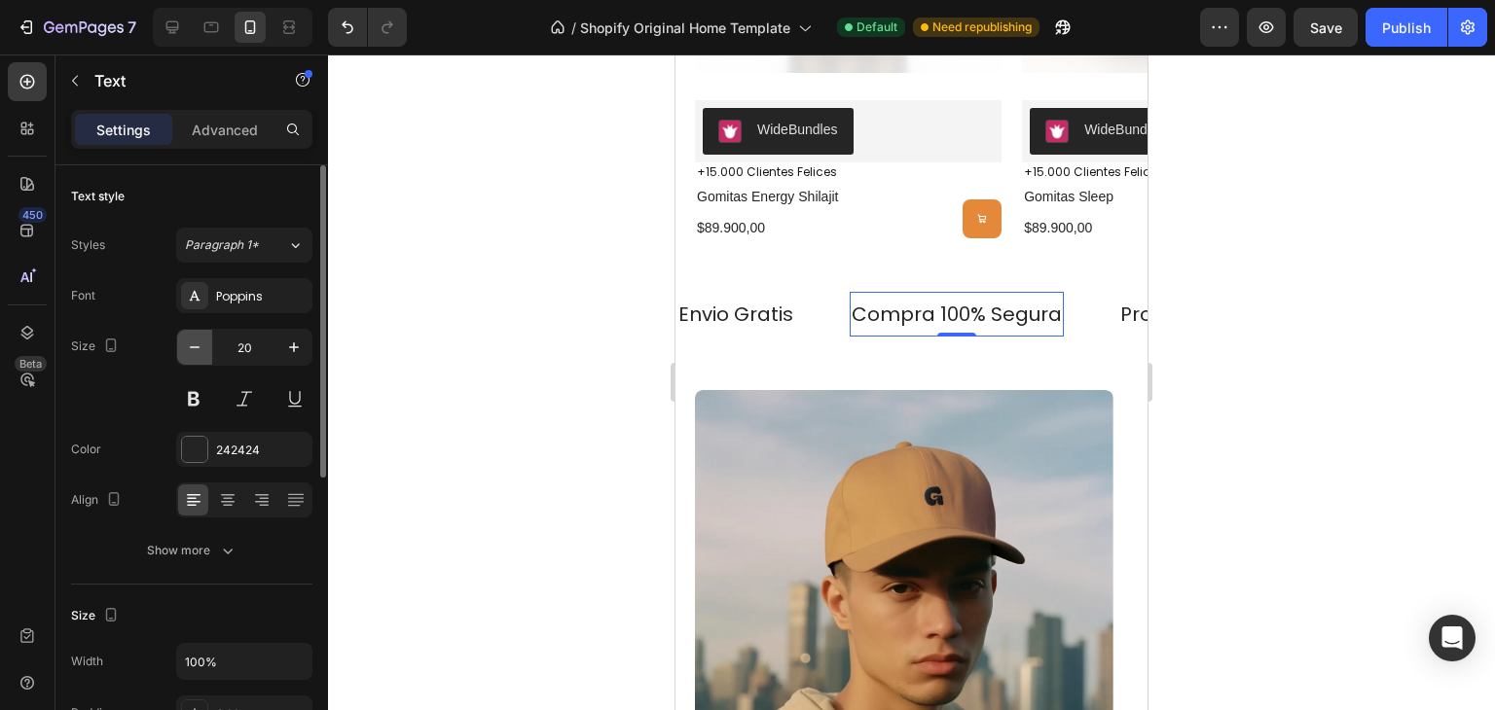
click at [187, 344] on icon "button" at bounding box center [194, 347] width 19 height 19
type input "18"
click at [738, 313] on p "Envio Gratis" at bounding box center [735, 314] width 115 height 35
click at [187, 344] on icon "button" at bounding box center [194, 347] width 19 height 19
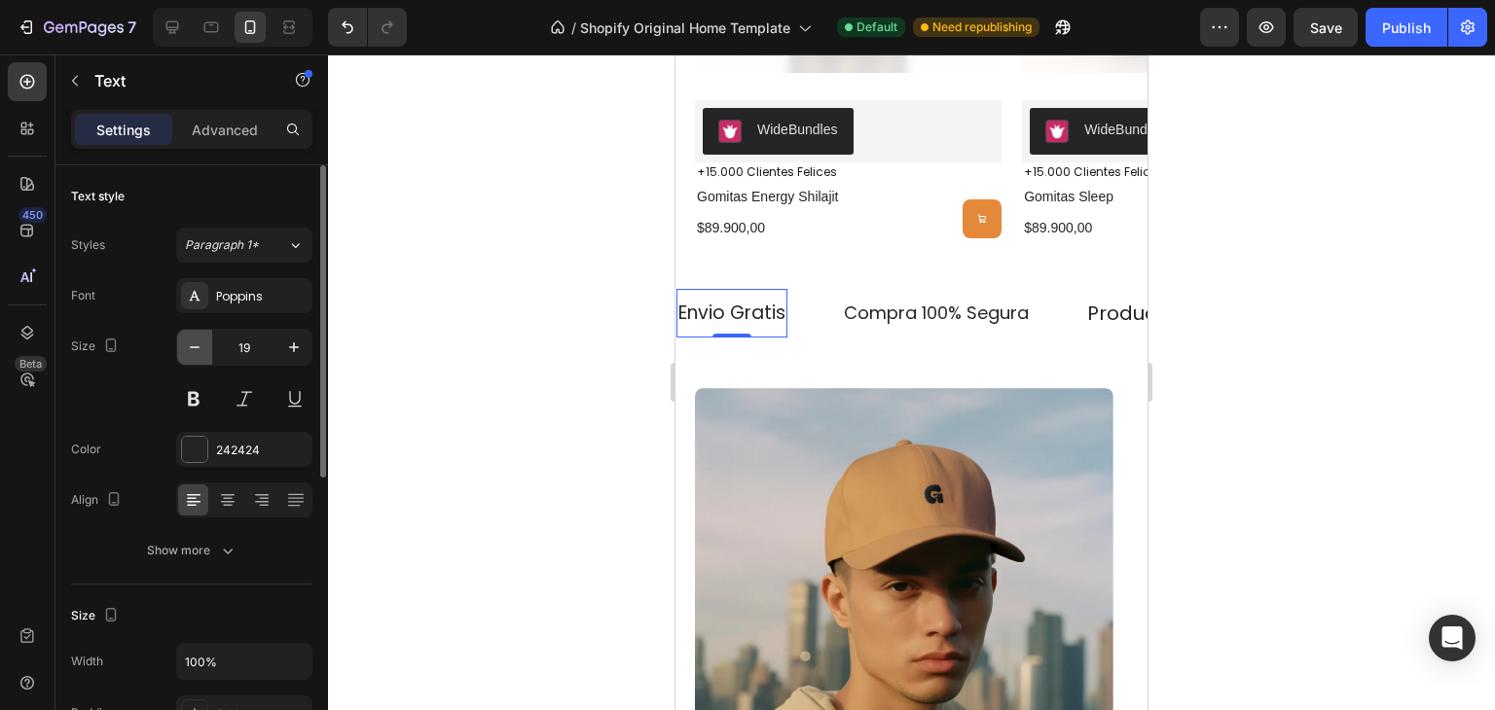
click at [187, 344] on icon "button" at bounding box center [194, 347] width 19 height 19
type input "18"
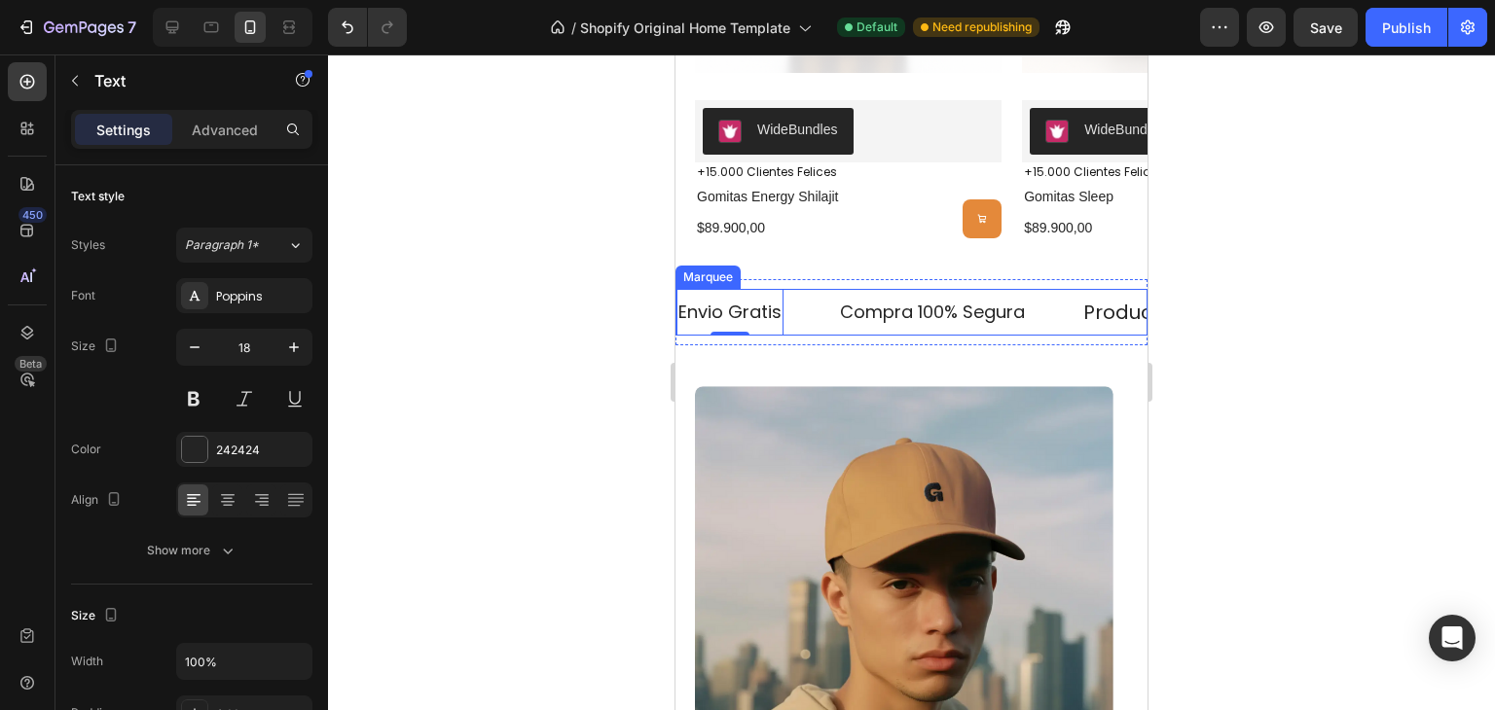
click at [1058, 312] on div "Compra 100% Segura Text" at bounding box center [959, 312] width 243 height 42
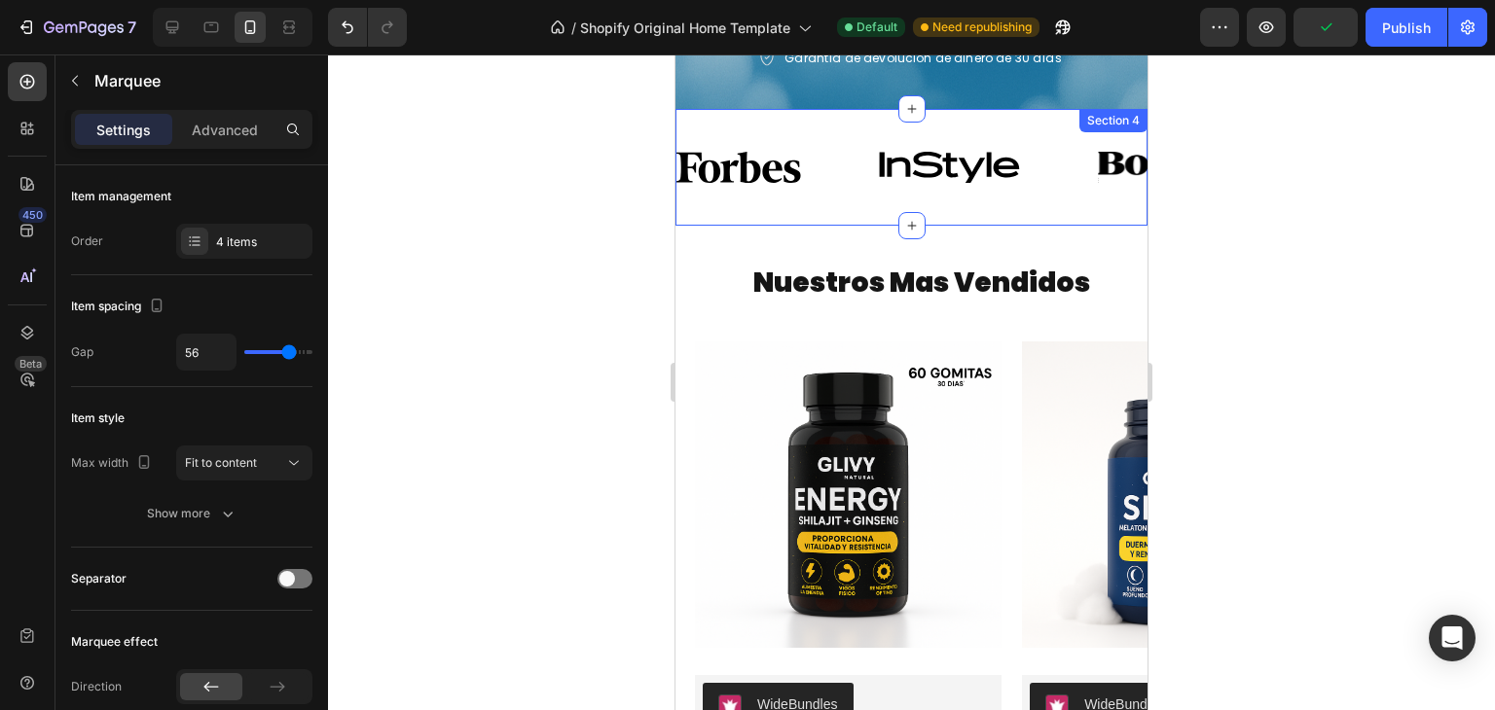
scroll to position [969, 0]
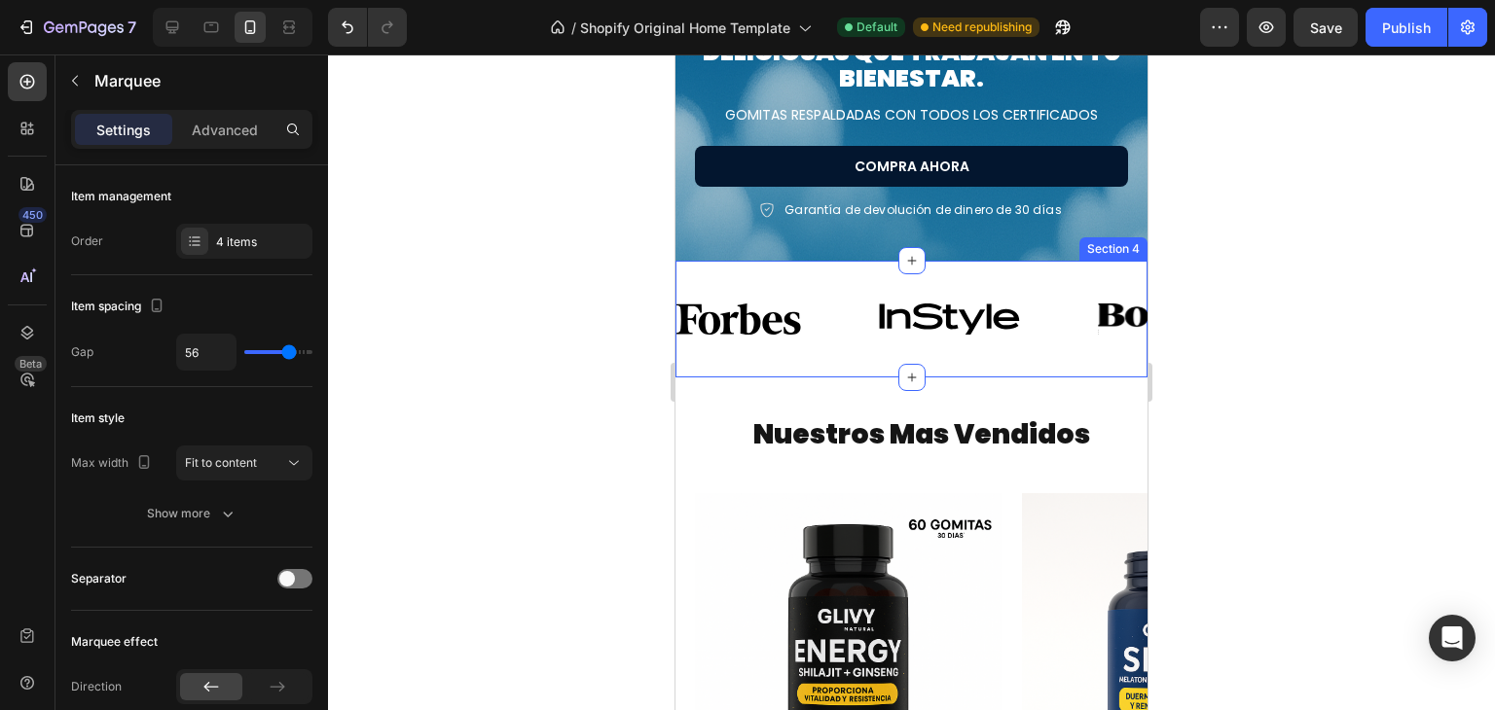
click at [855, 267] on div "Image Image Image Image Image Image Image Image Image Image Image Image Image I…" at bounding box center [911, 319] width 472 height 117
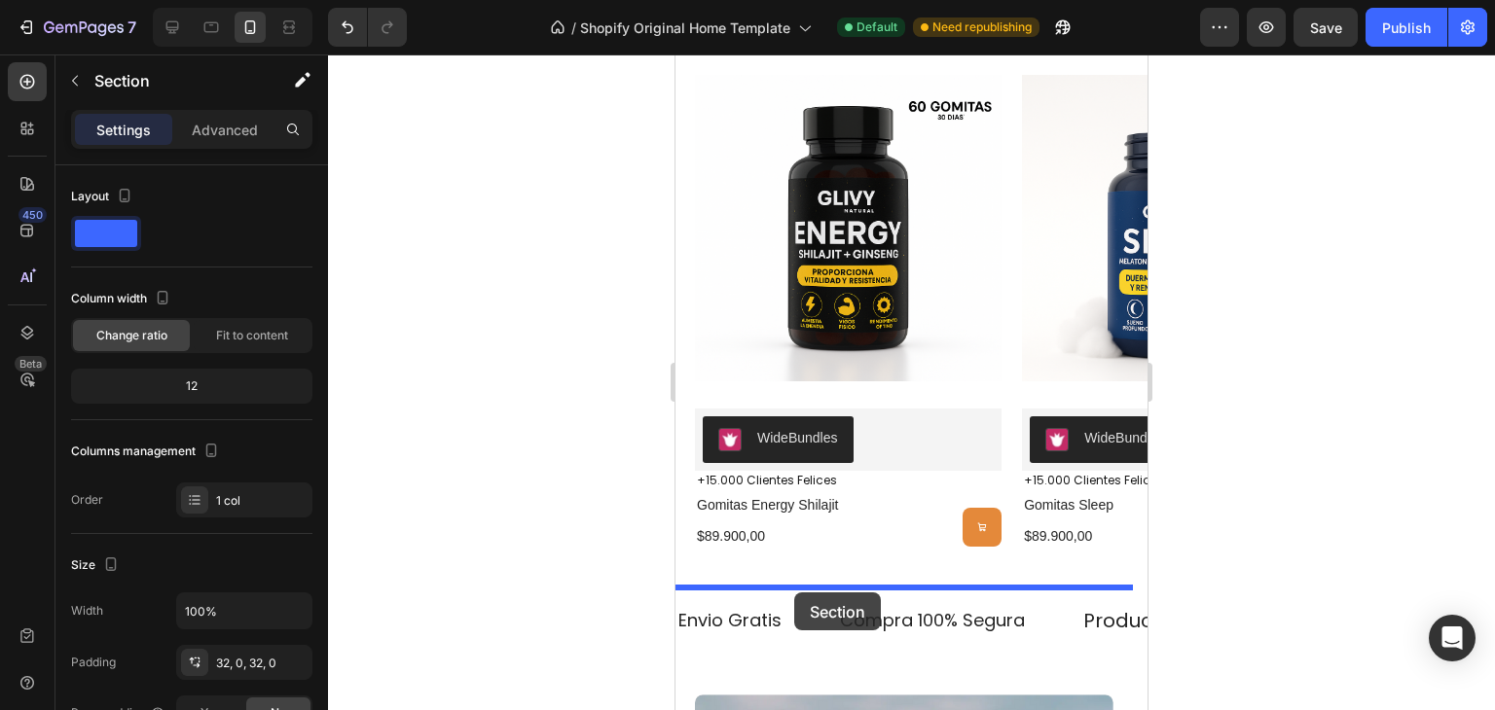
scroll to position [1405, 0]
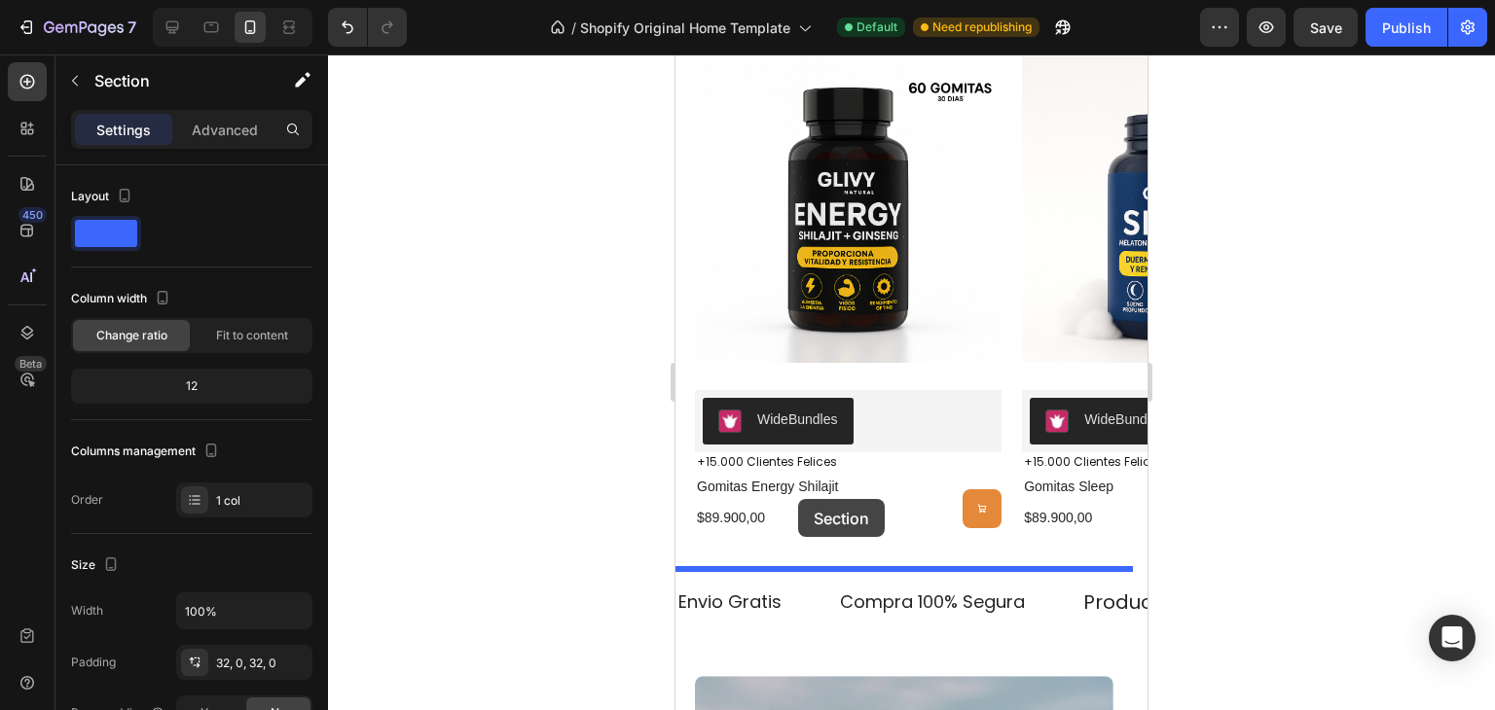
drag, startPoint x: 746, startPoint y: 243, endPoint x: 887, endPoint y: 551, distance: 338.4
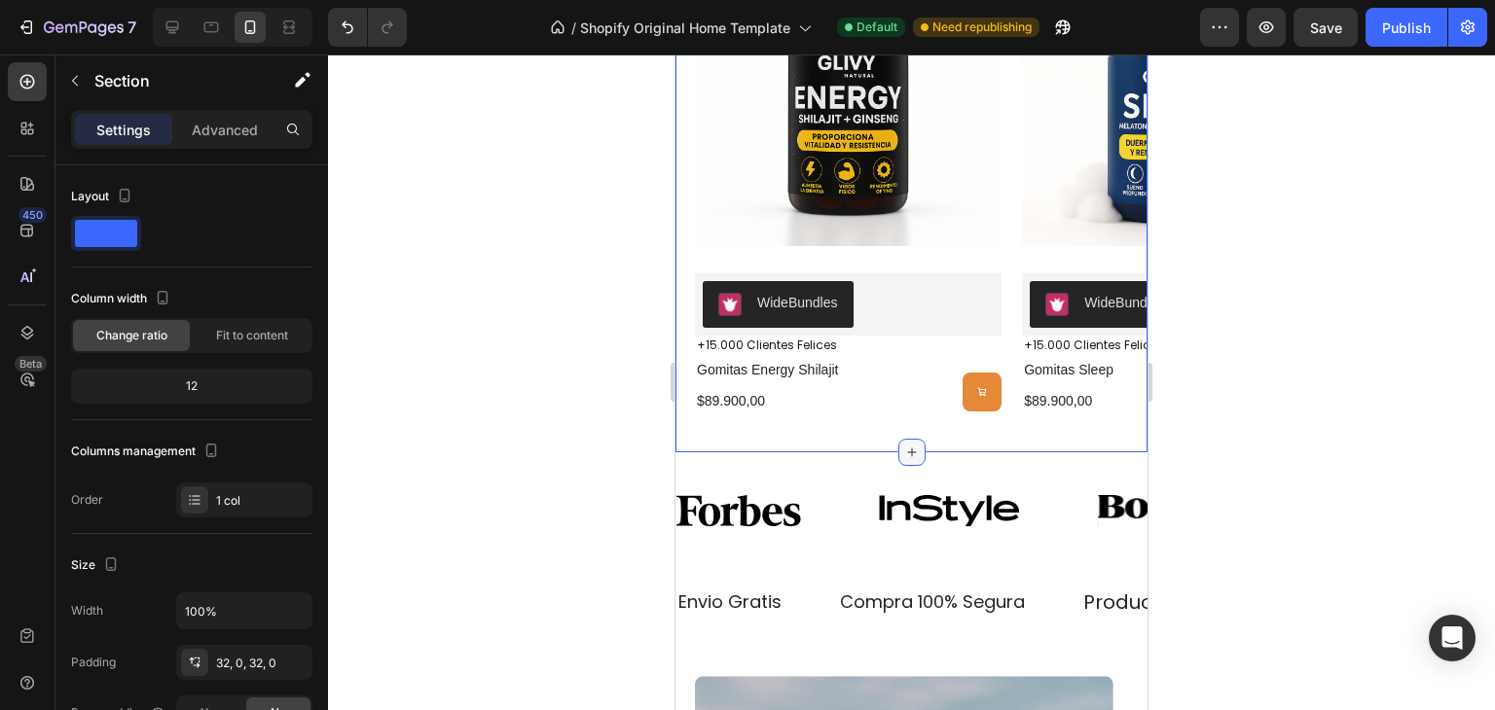
scroll to position [1289, 0]
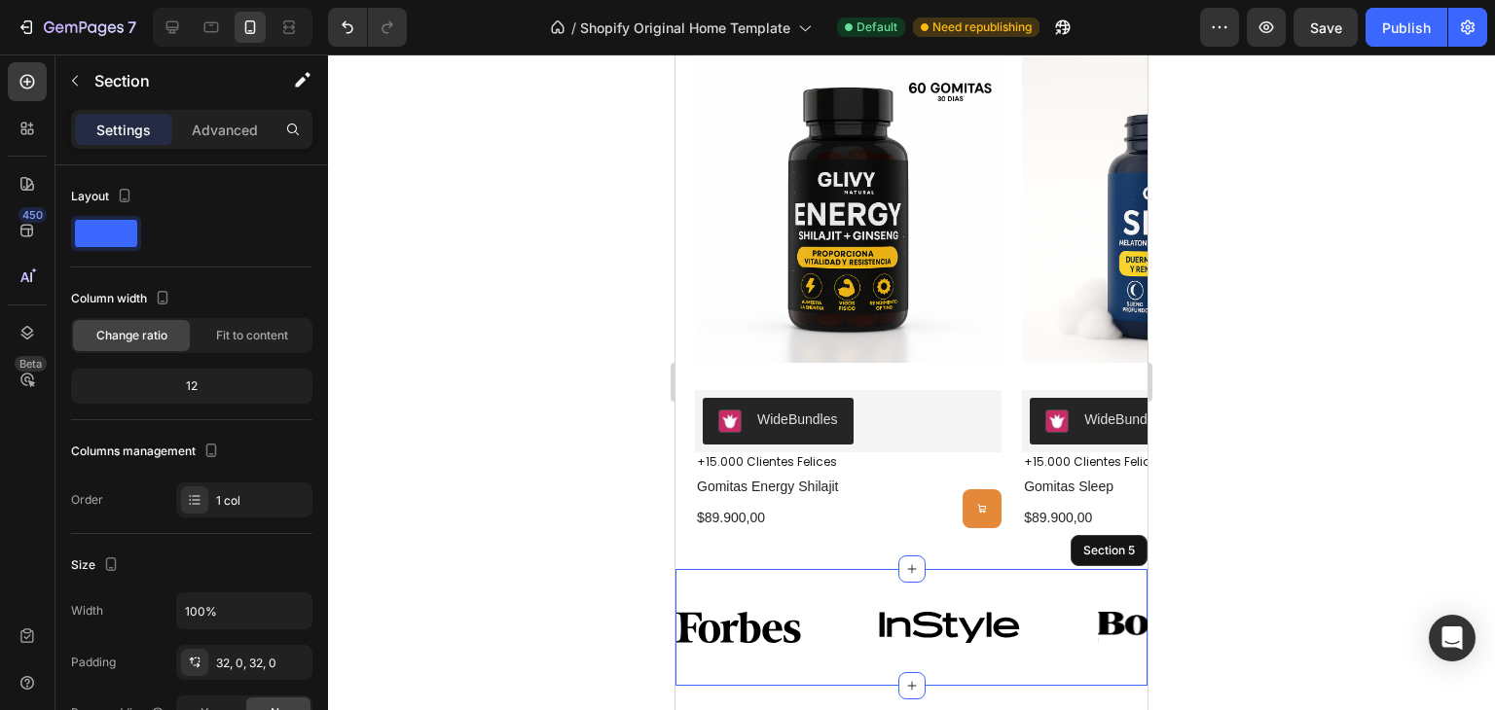
click at [917, 569] on div at bounding box center [911, 569] width 27 height 27
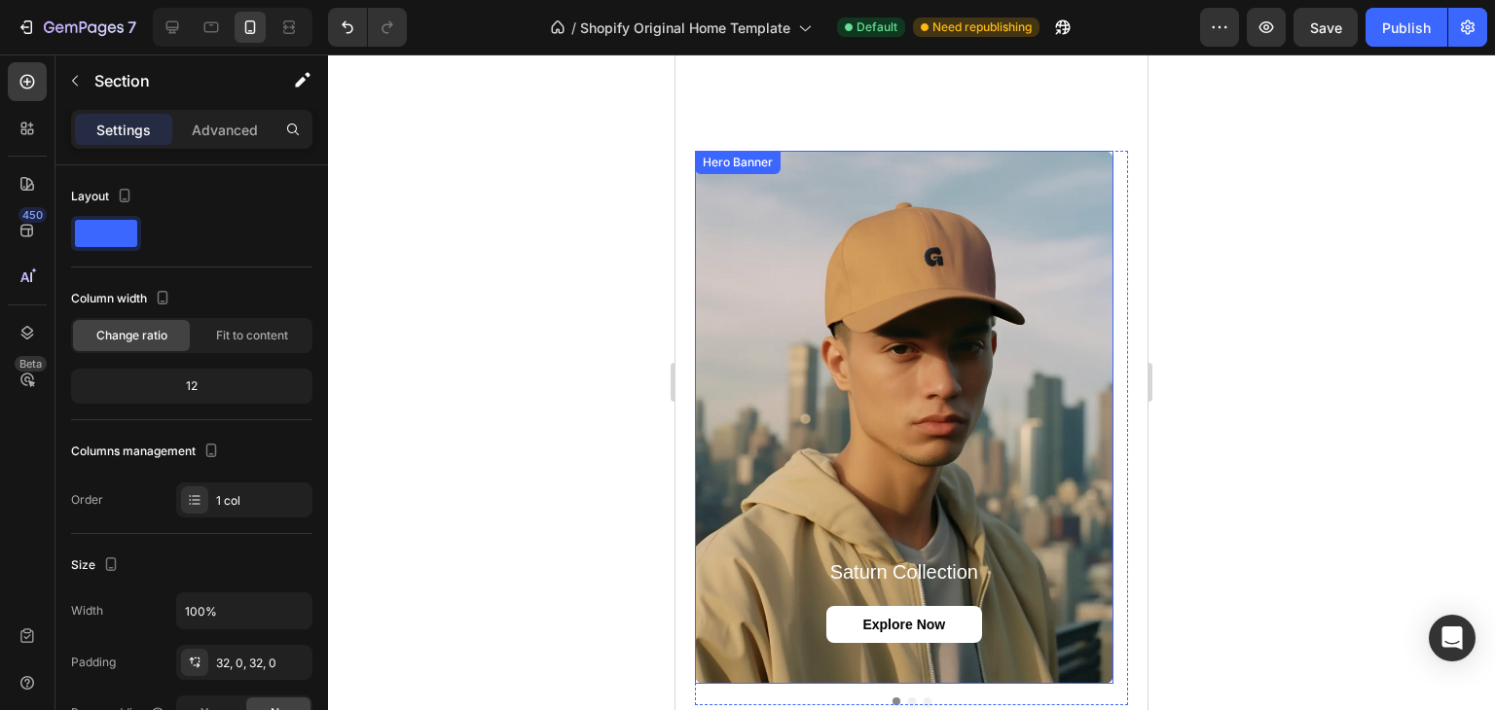
scroll to position [2218, 0]
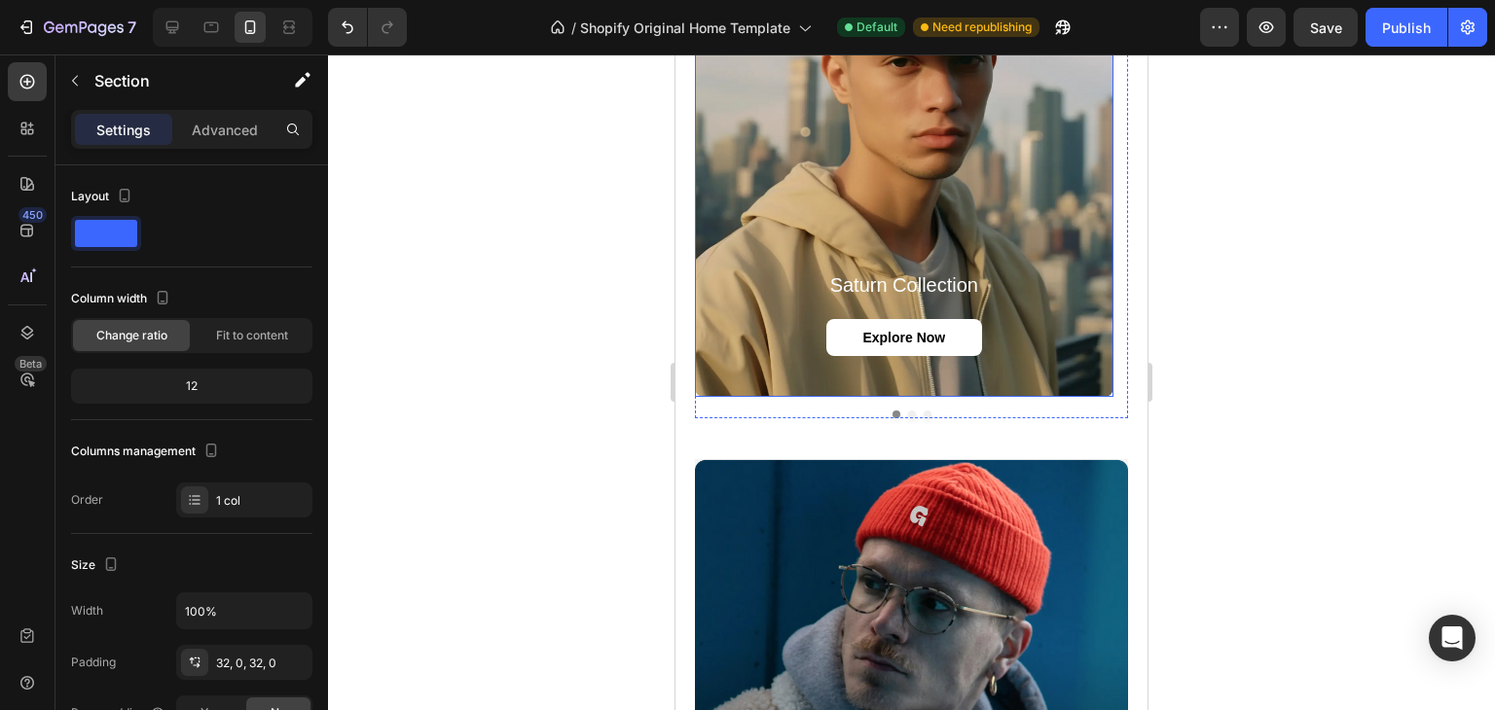
click at [925, 281] on h2 "saturn collection" at bounding box center [904, 285] width 378 height 27
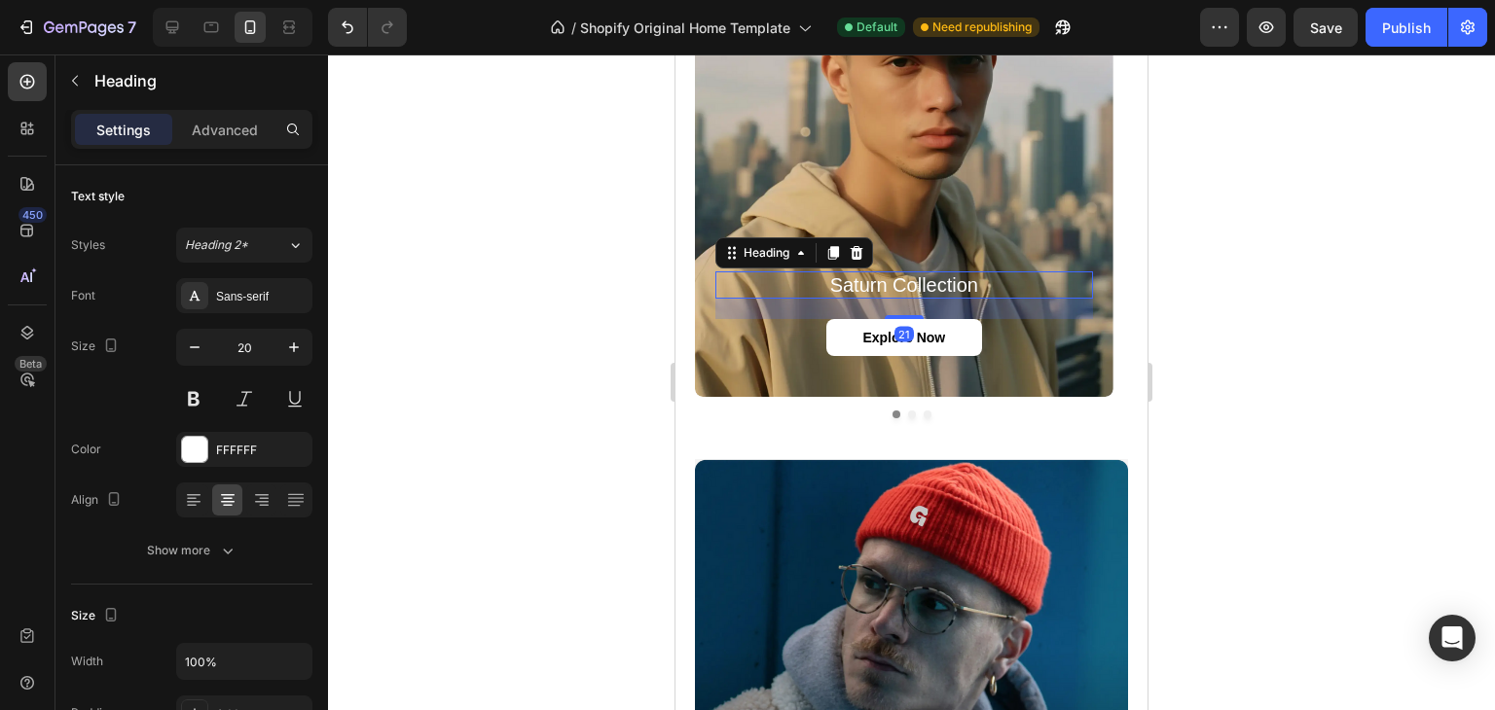
click at [925, 281] on h2 "saturn collection" at bounding box center [904, 285] width 378 height 27
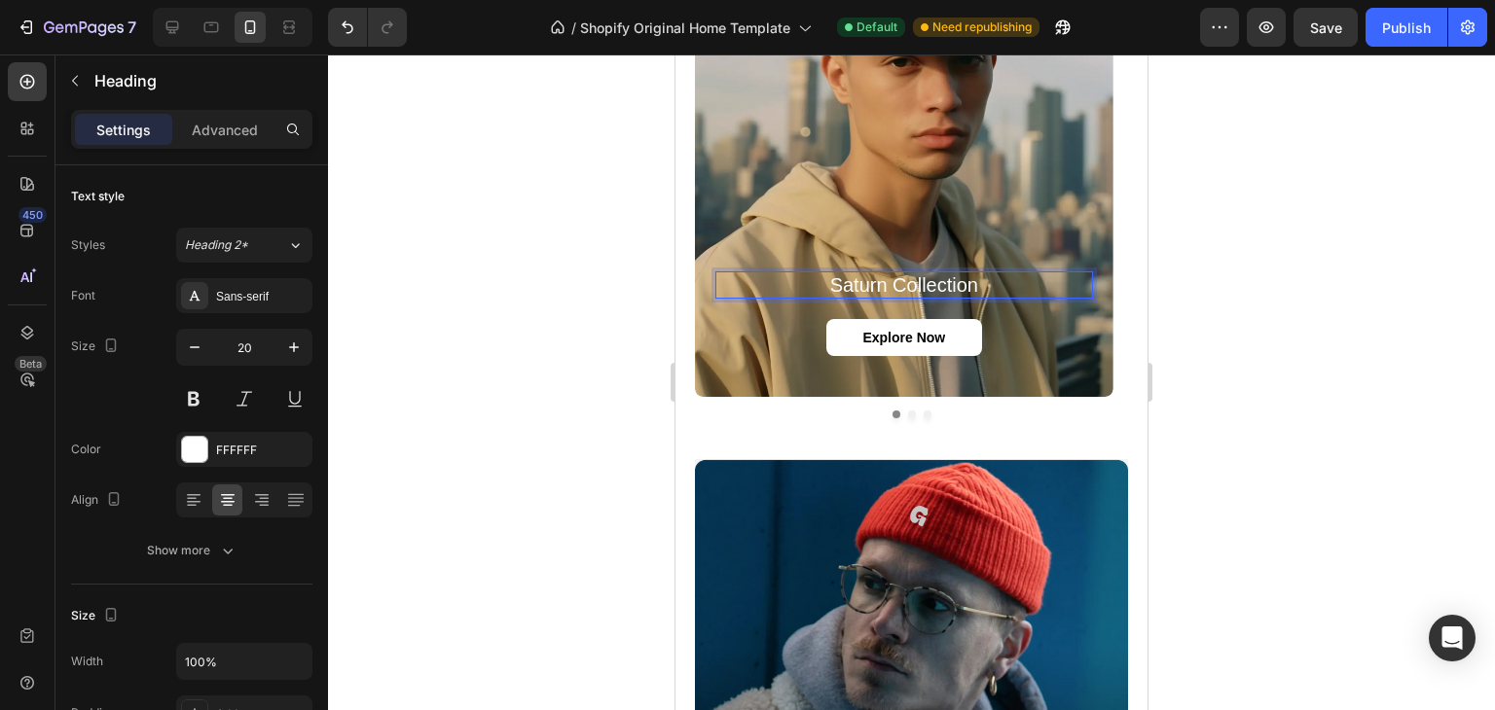
click at [925, 281] on p "saturn collection" at bounding box center [904, 284] width 374 height 23
click at [959, 286] on p "Nuestras Go" at bounding box center [904, 284] width 374 height 23
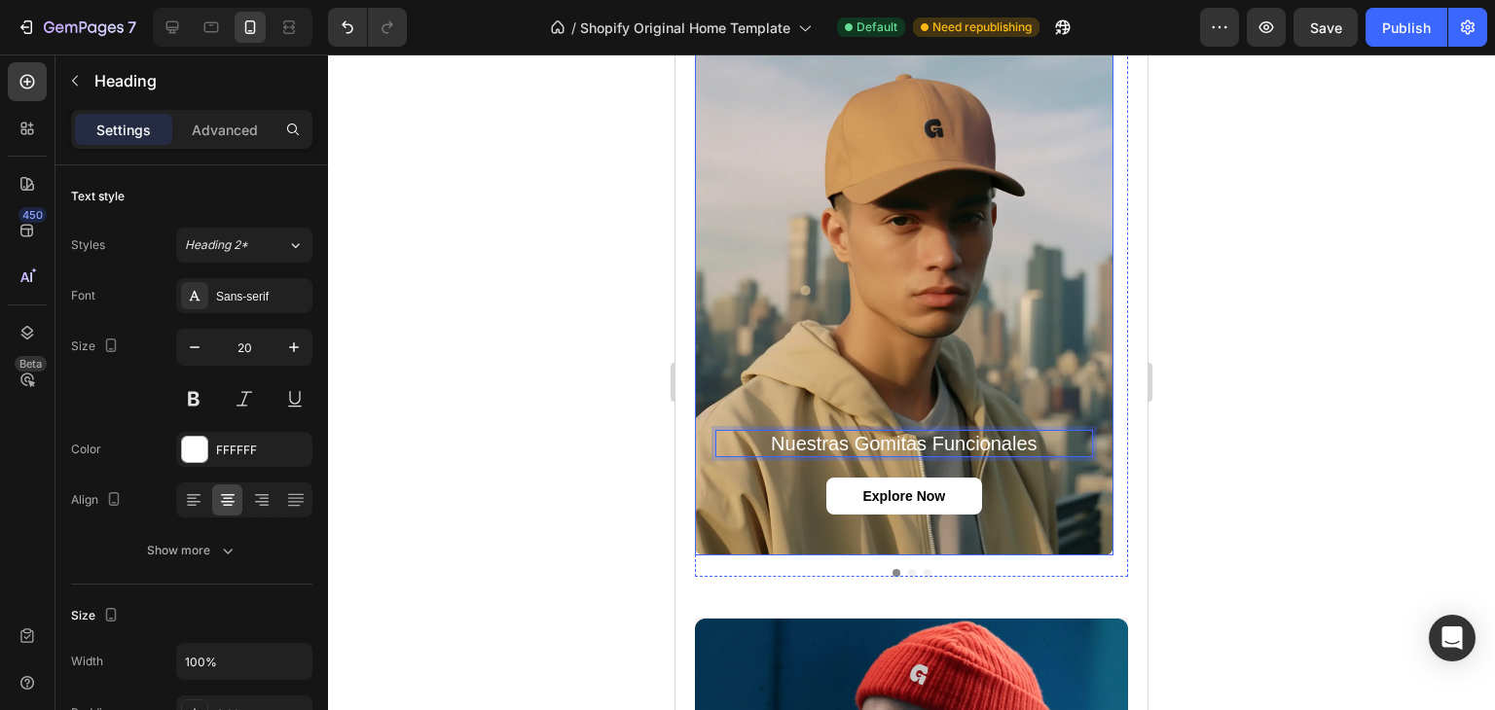
scroll to position [2059, 0]
click at [942, 260] on div "Background Image" at bounding box center [904, 289] width 419 height 533
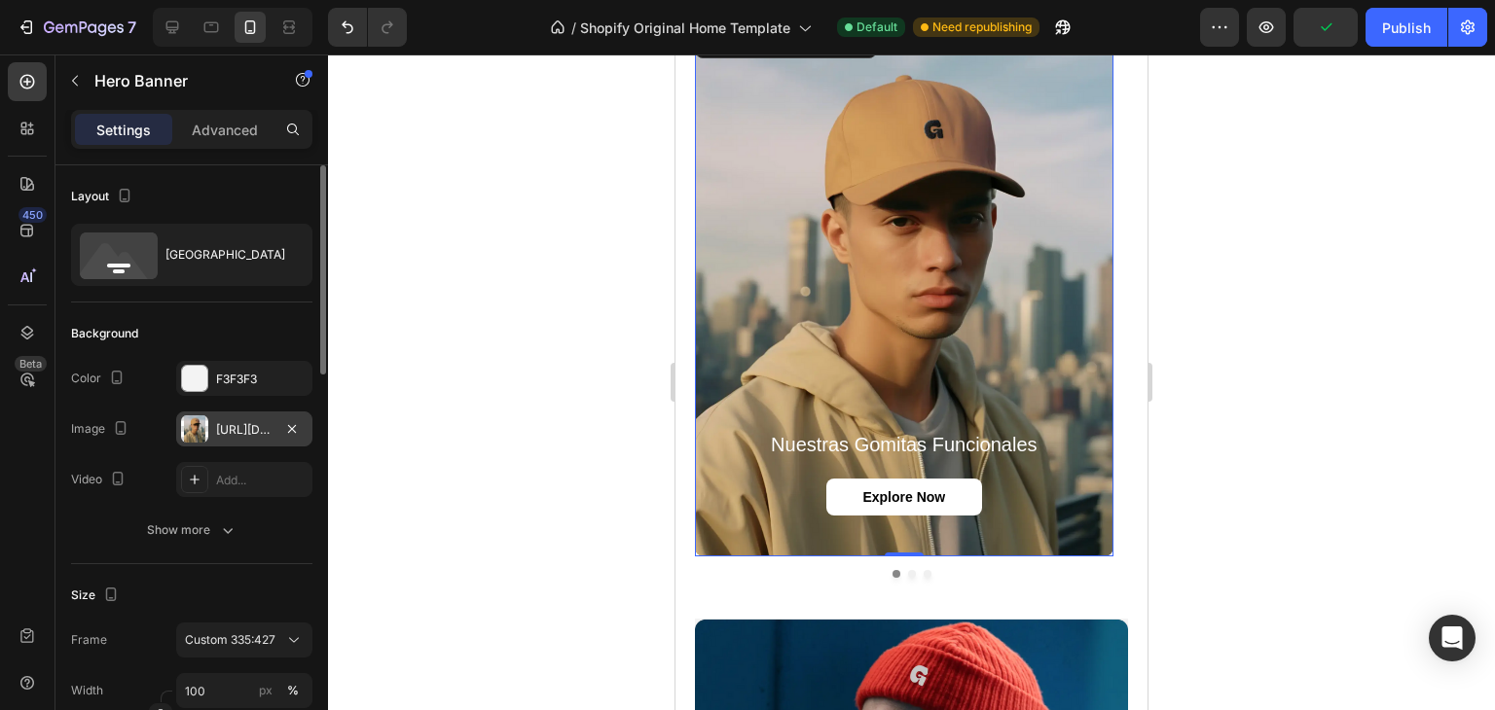
click at [226, 426] on div "https://cdn.shopify.com/s/files/1/0700/8963/7933/files/gempages_580630720901284…" at bounding box center [244, 430] width 56 height 18
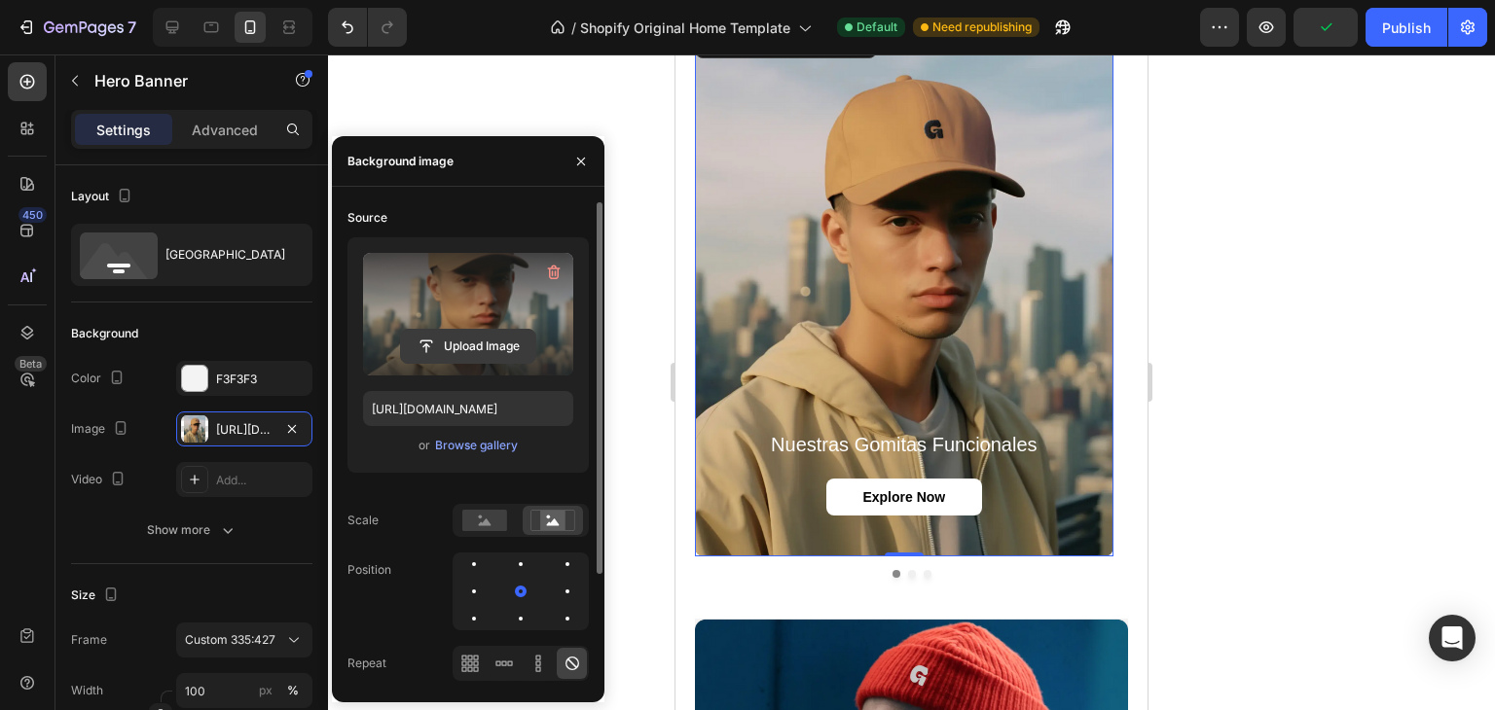
click at [476, 339] on input "file" at bounding box center [468, 346] width 134 height 33
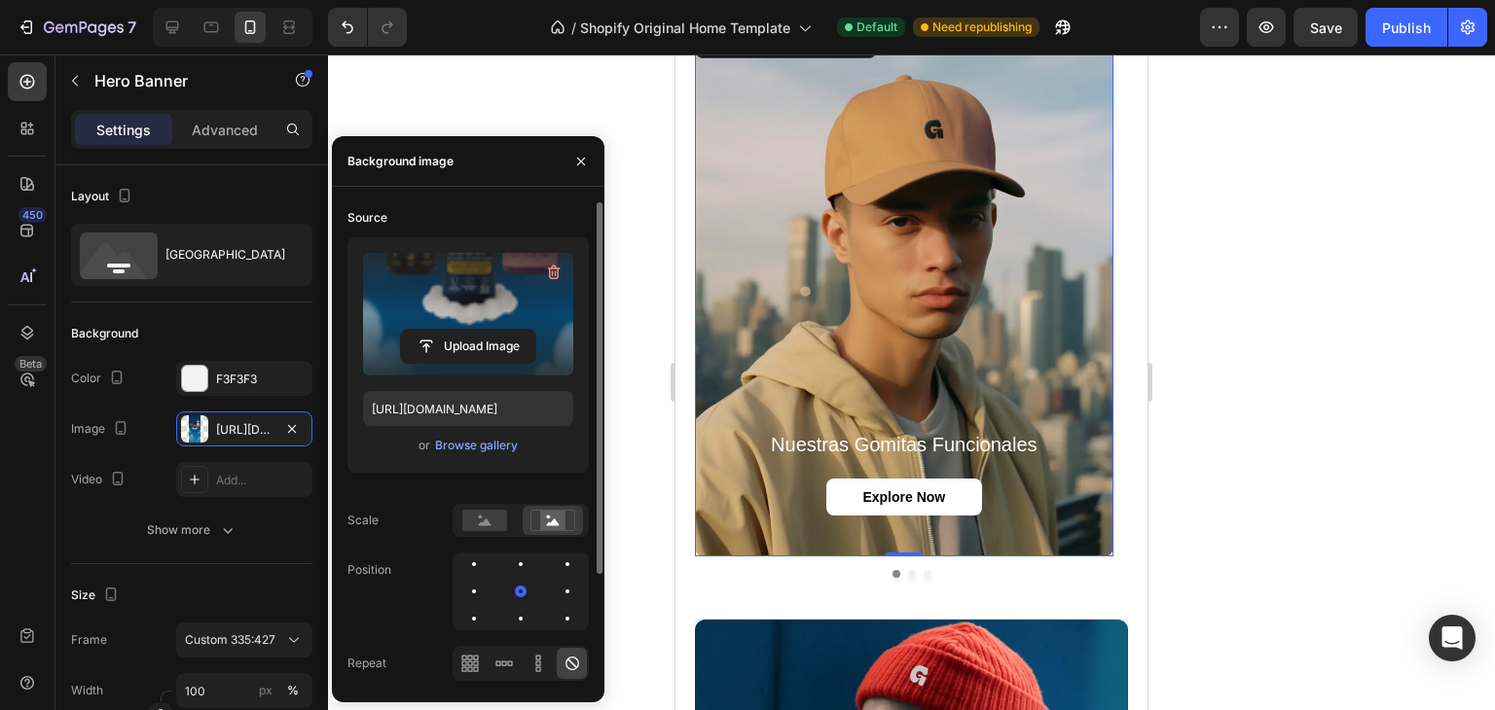
type input "https://cdn.shopify.com/s/files/1/0700/8963/7933/files/gempages_580630720901284…"
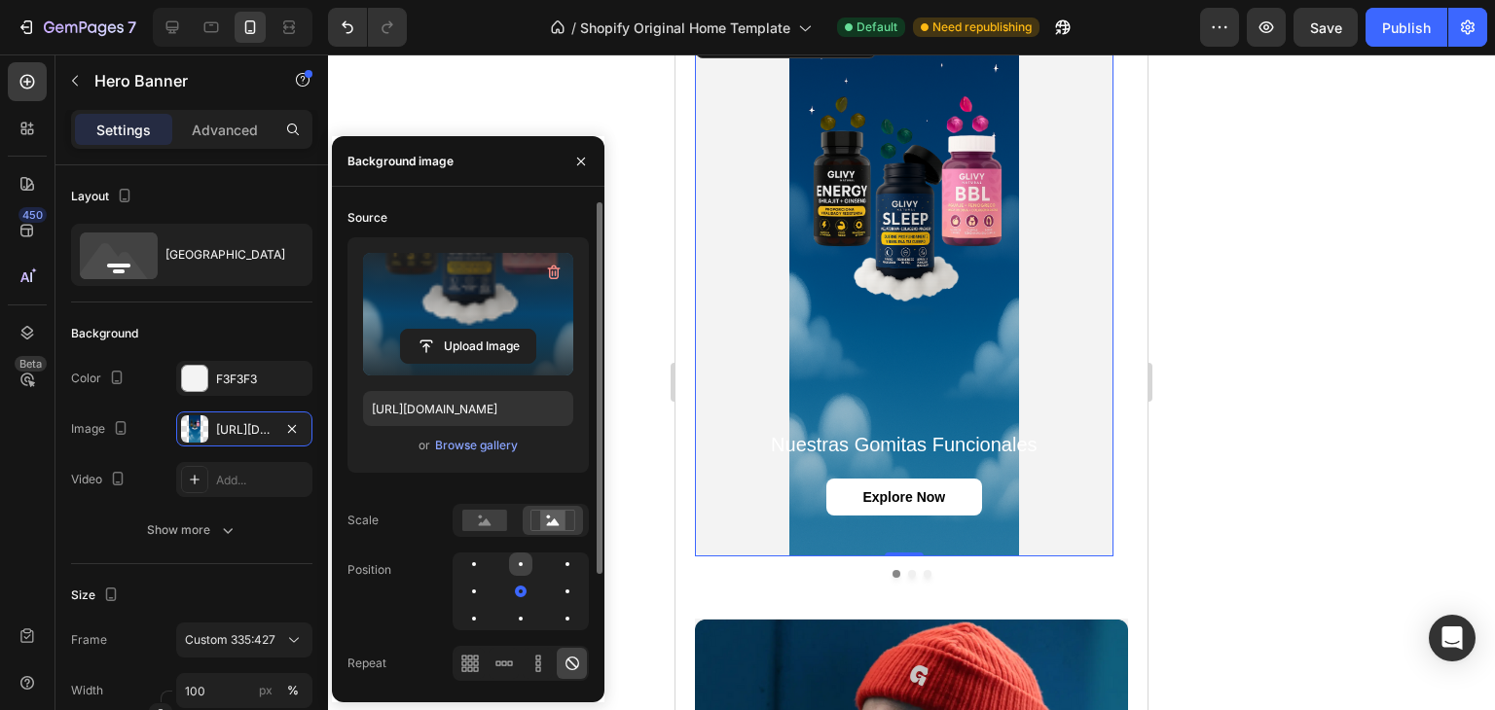
click at [556, 569] on div at bounding box center [567, 564] width 23 height 23
click at [479, 527] on rect at bounding box center [484, 520] width 45 height 21
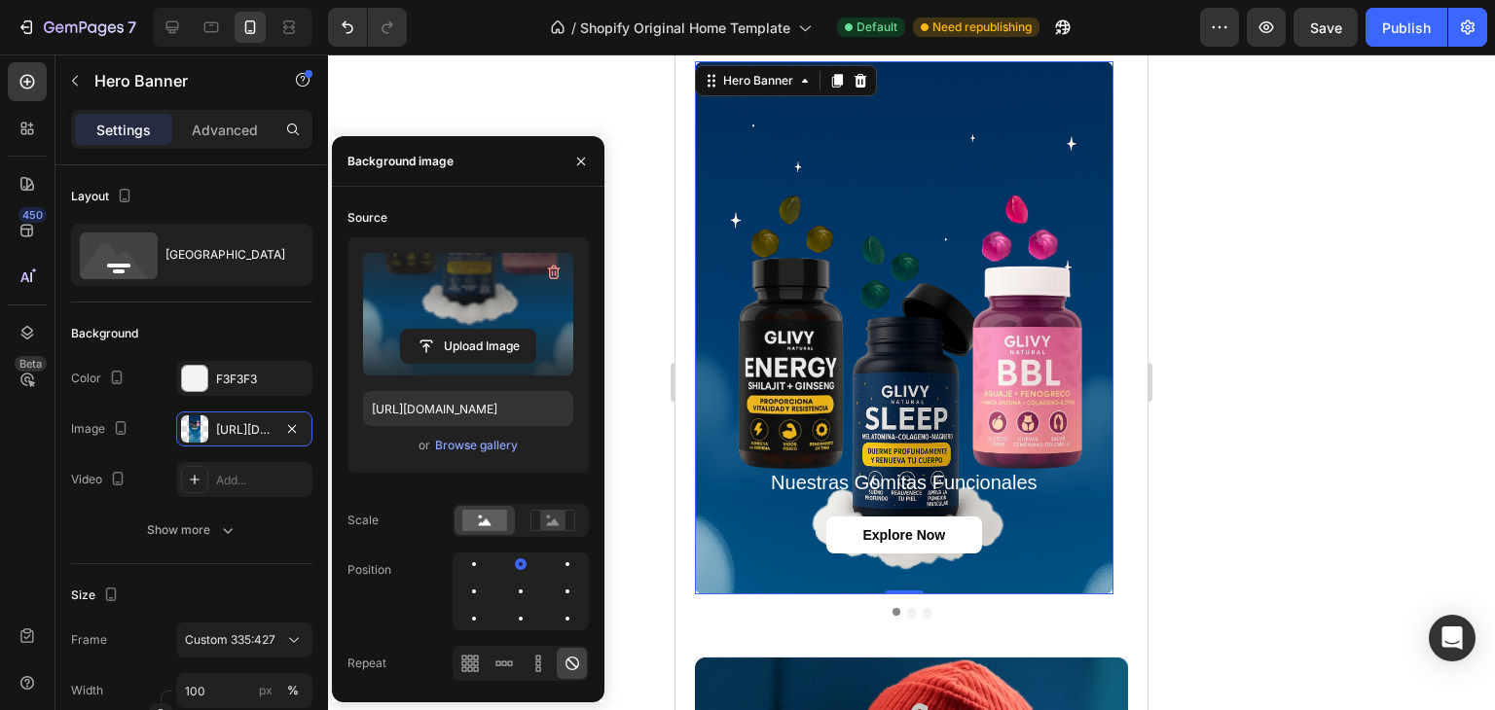
scroll to position [2055, 0]
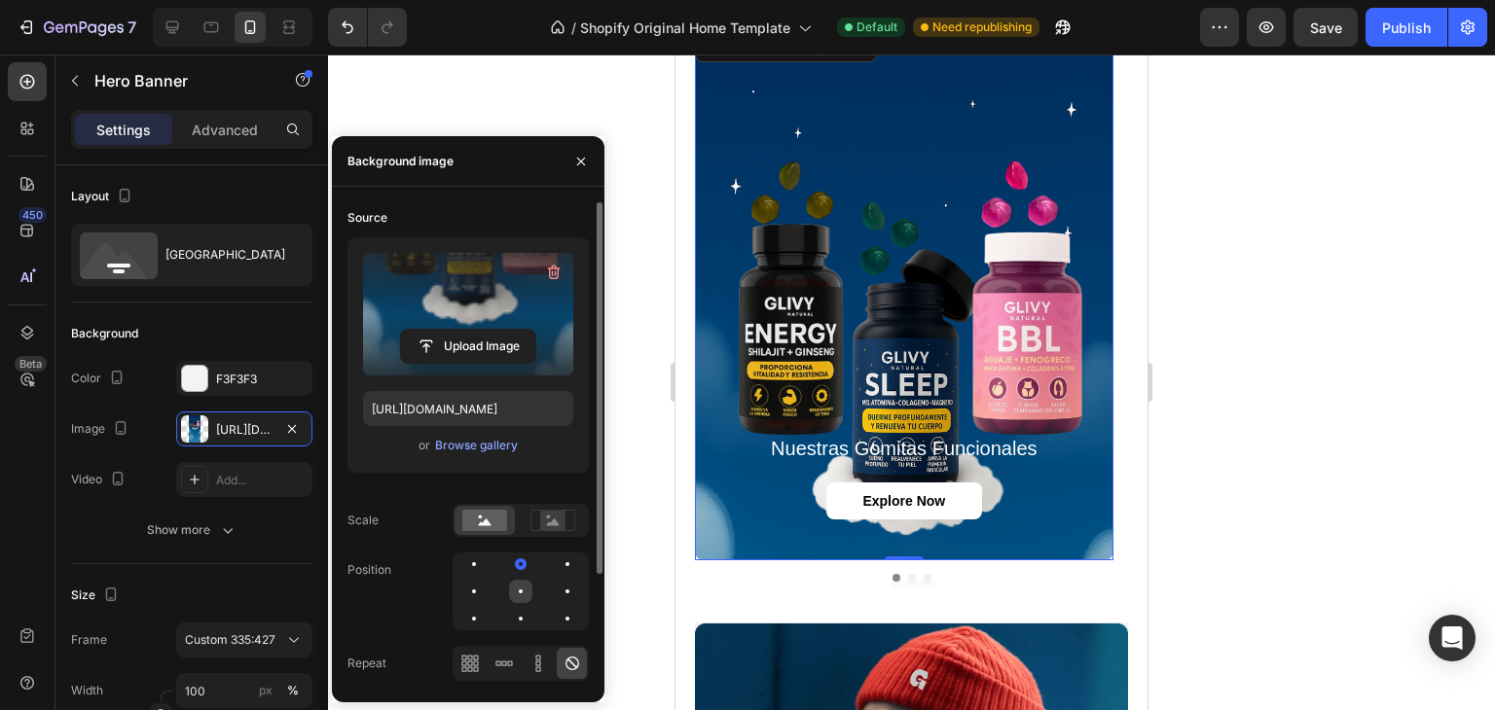
click at [556, 590] on div at bounding box center [567, 591] width 23 height 23
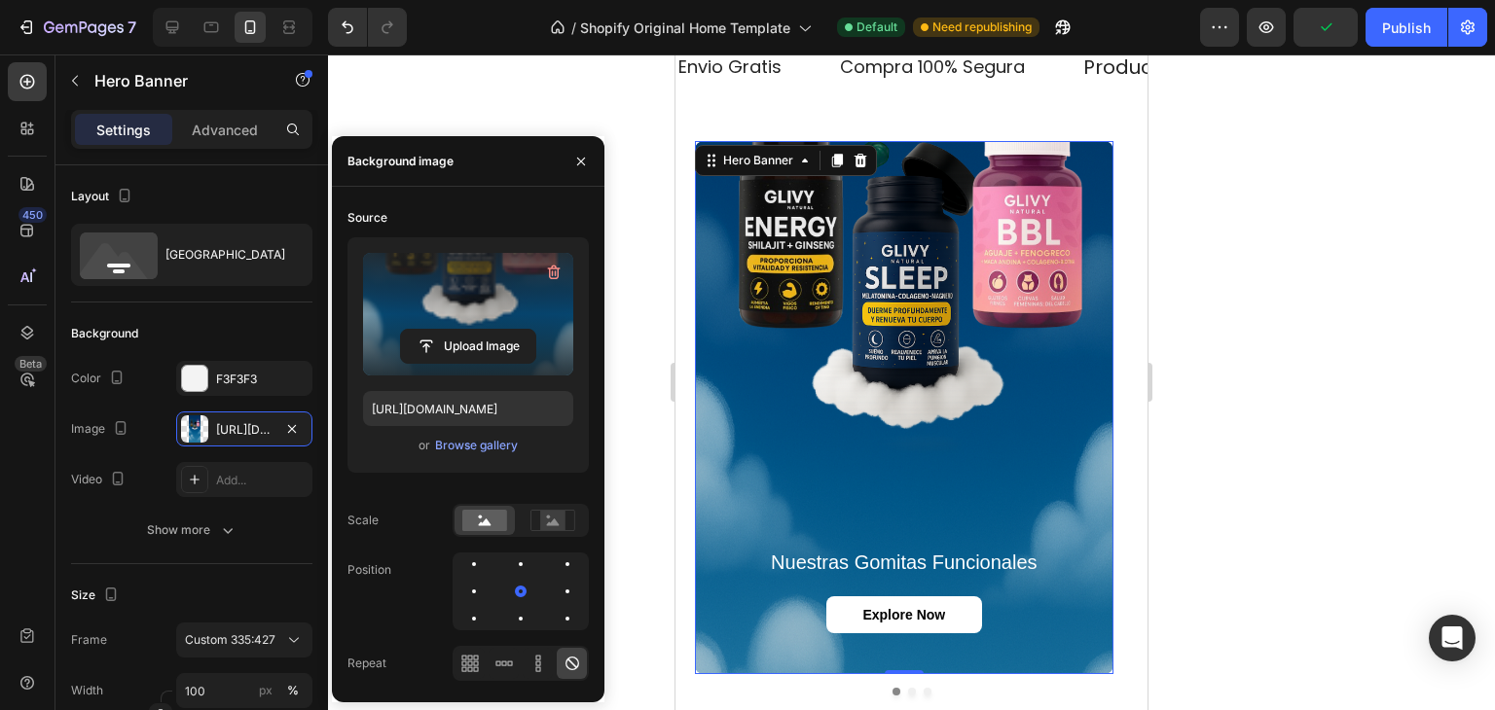
scroll to position [1943, 0]
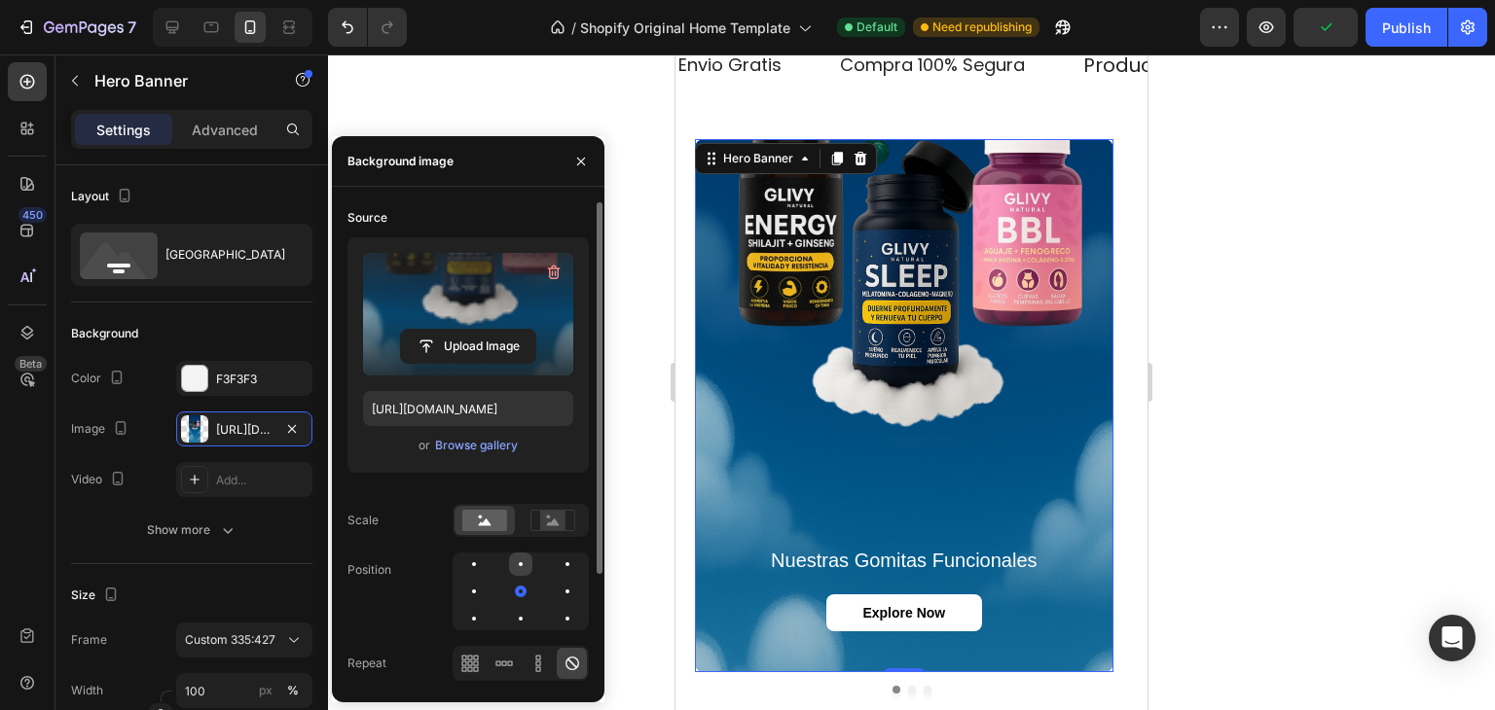
click at [556, 558] on div at bounding box center [567, 564] width 23 height 23
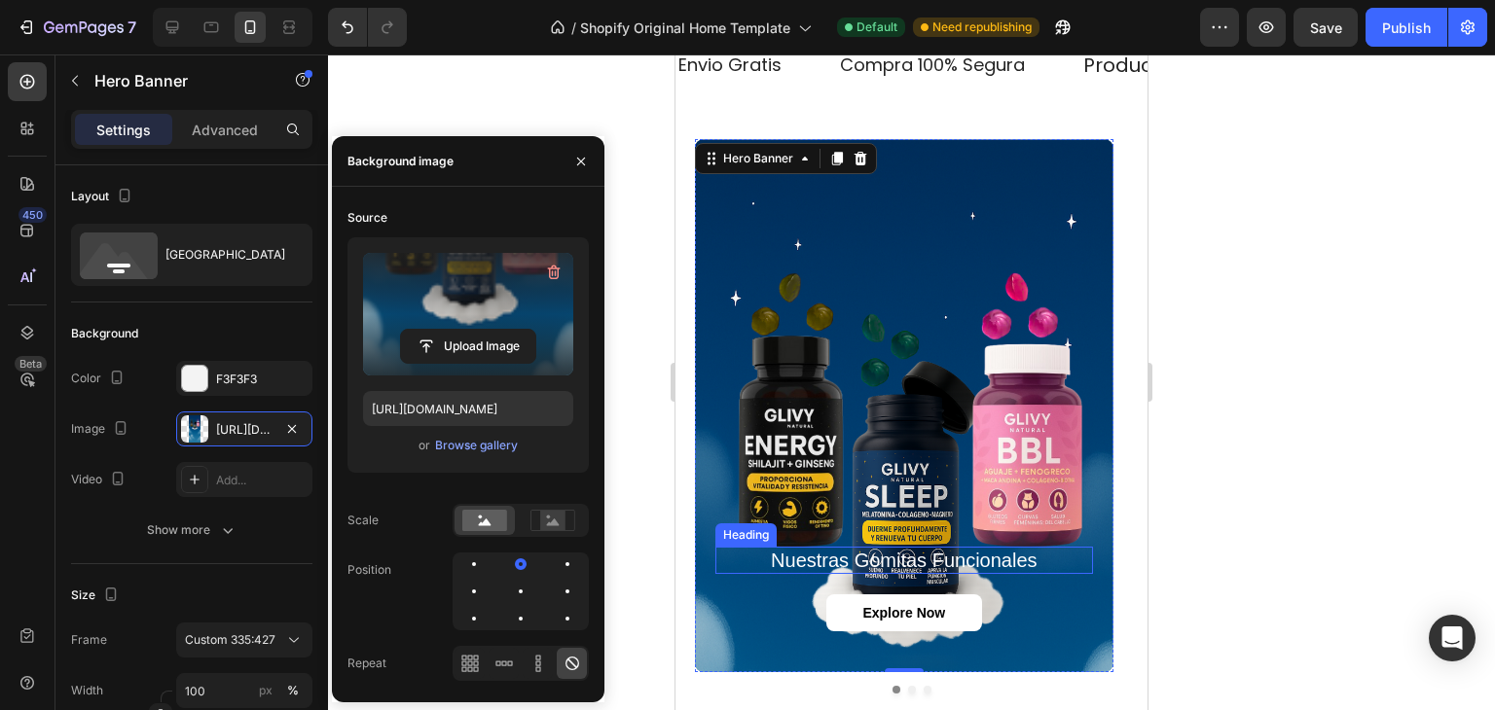
click at [892, 564] on p "Nuestras Gomitas Funcionales" at bounding box center [904, 560] width 374 height 23
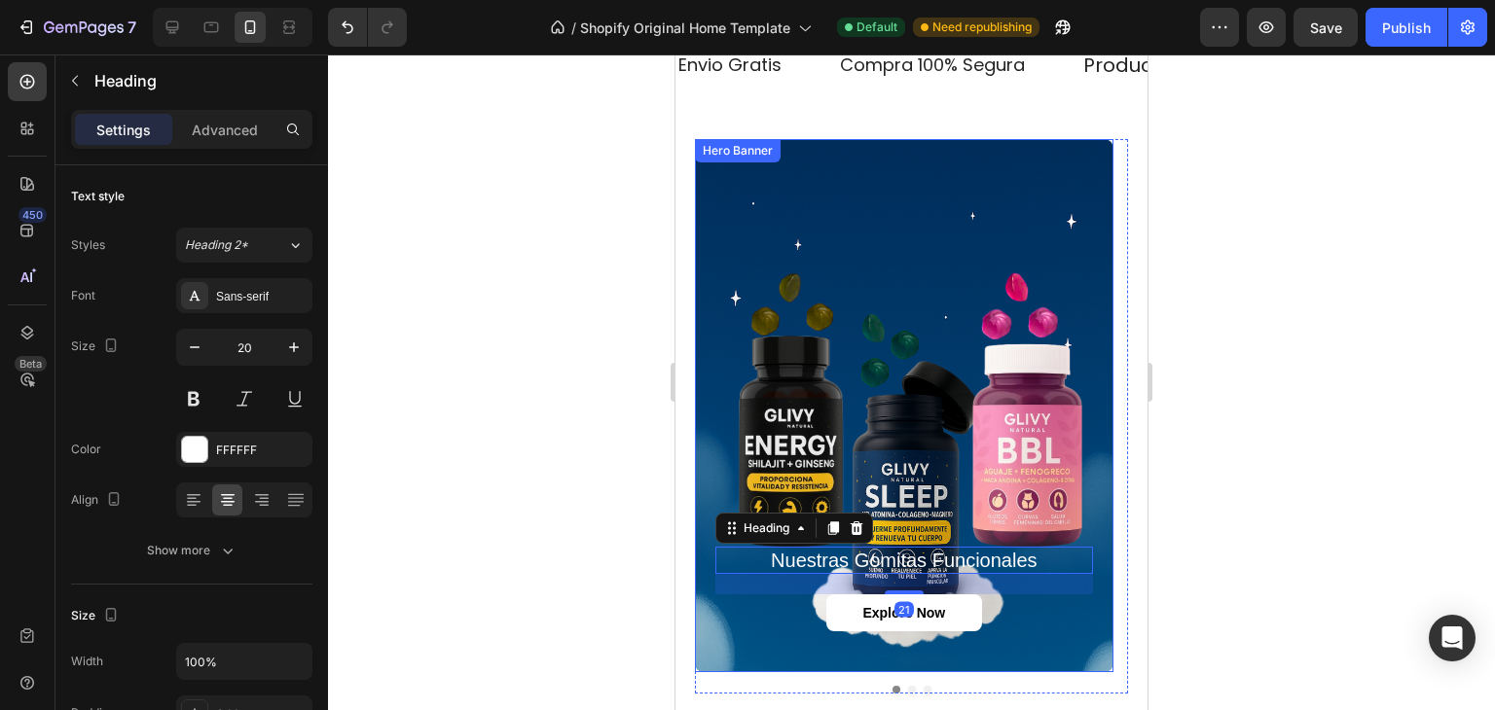
click at [907, 365] on div "Background Image" at bounding box center [904, 405] width 419 height 533
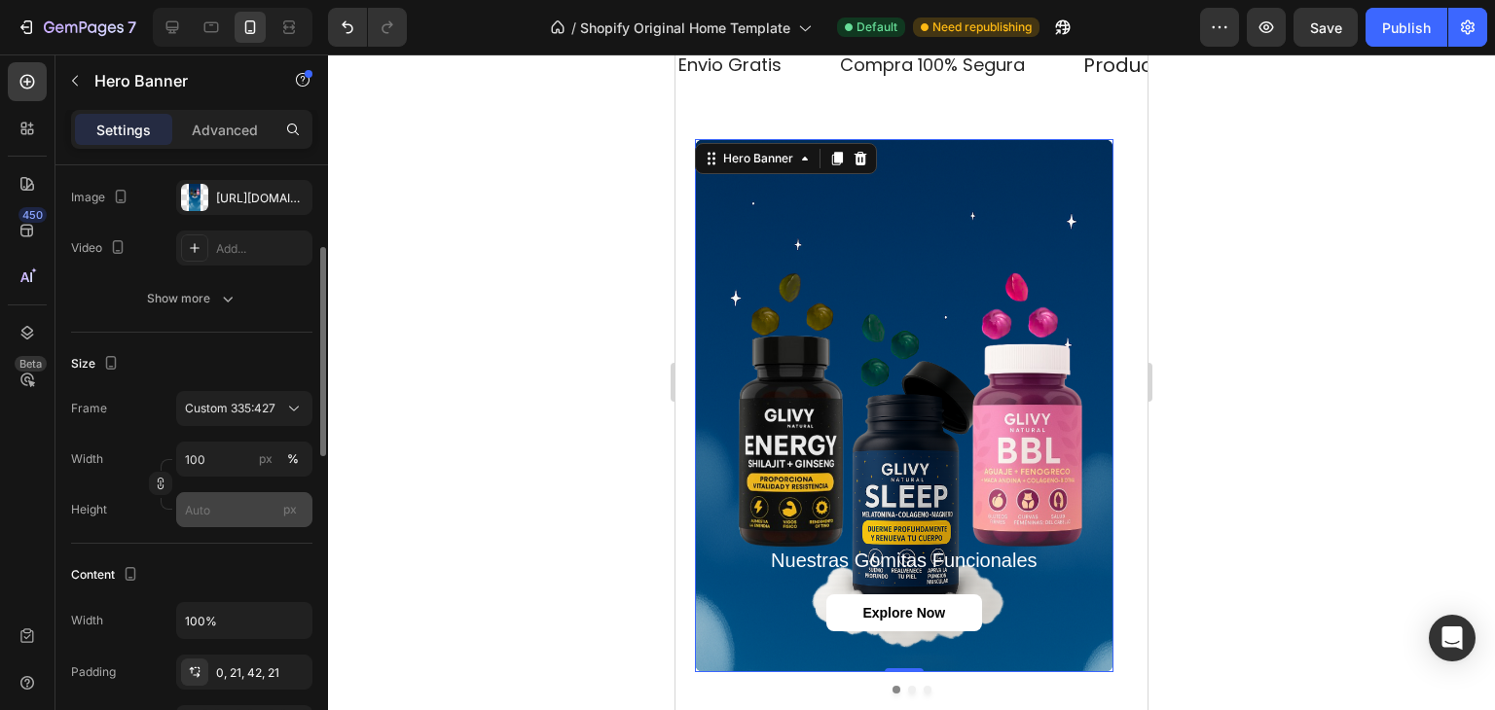
scroll to position [233, 0]
click at [226, 449] on input "100" at bounding box center [244, 458] width 136 height 35
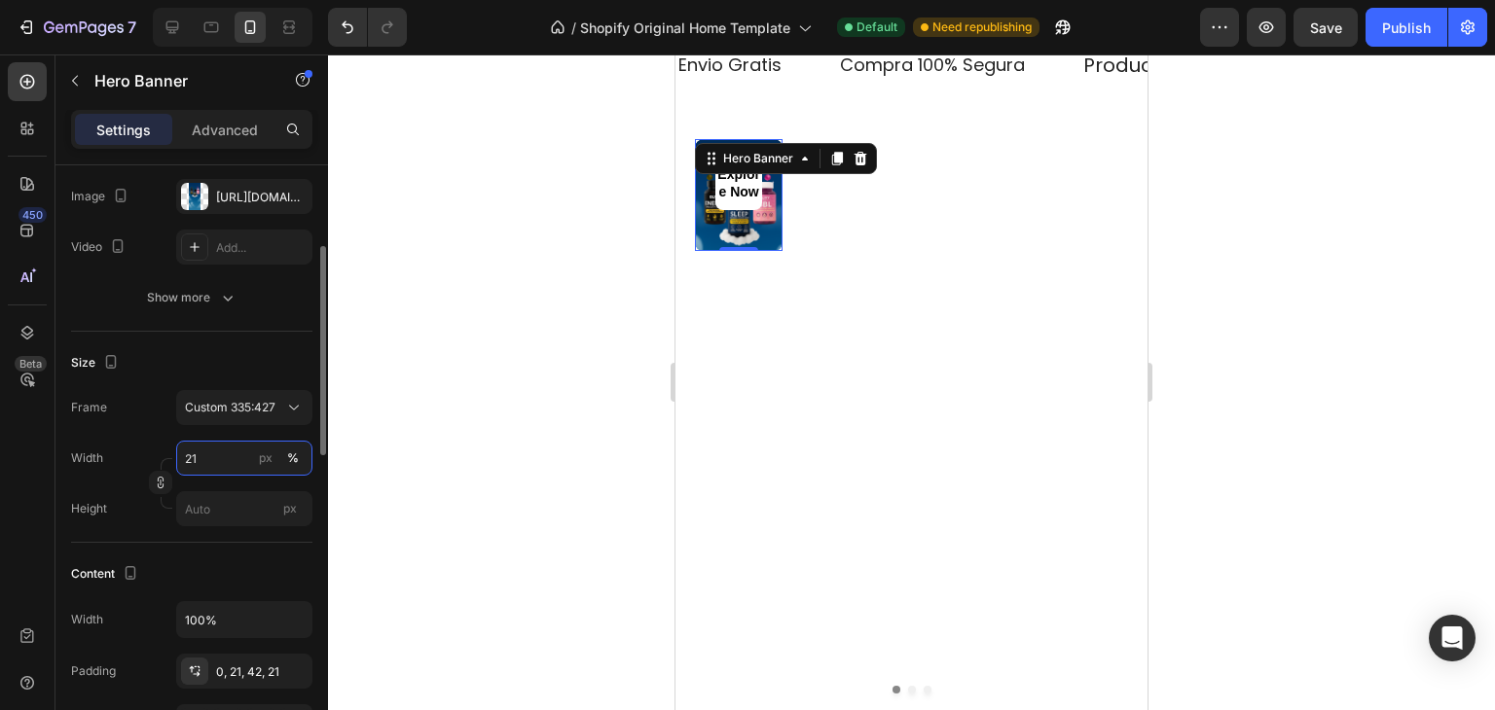
type input "100"
click at [142, 417] on div "Frame Custom 335:427" at bounding box center [191, 407] width 241 height 35
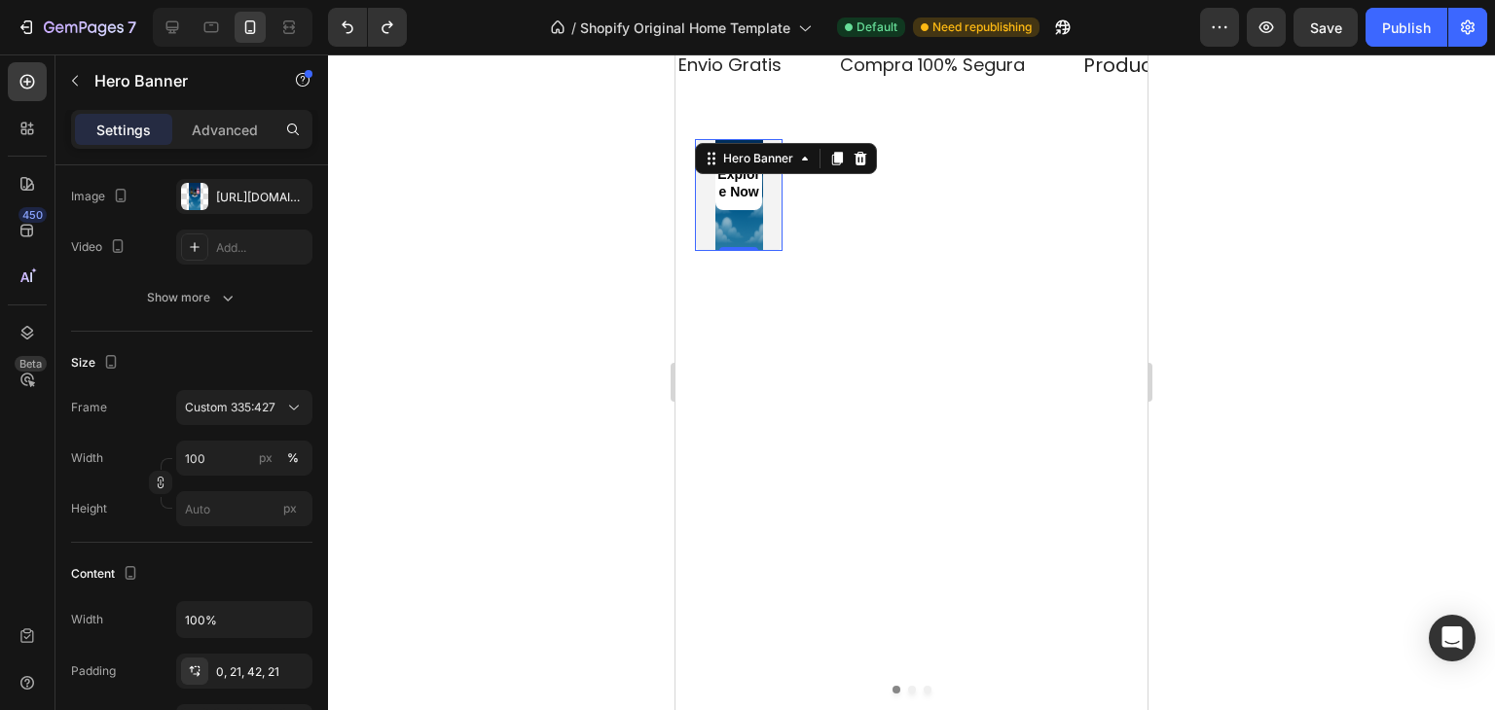
click at [892, 118] on div "Nuestras Gomitas Funcionales Heading Explore Now Button Hero Banner 0 mercury c…" at bounding box center [911, 416] width 472 height 637
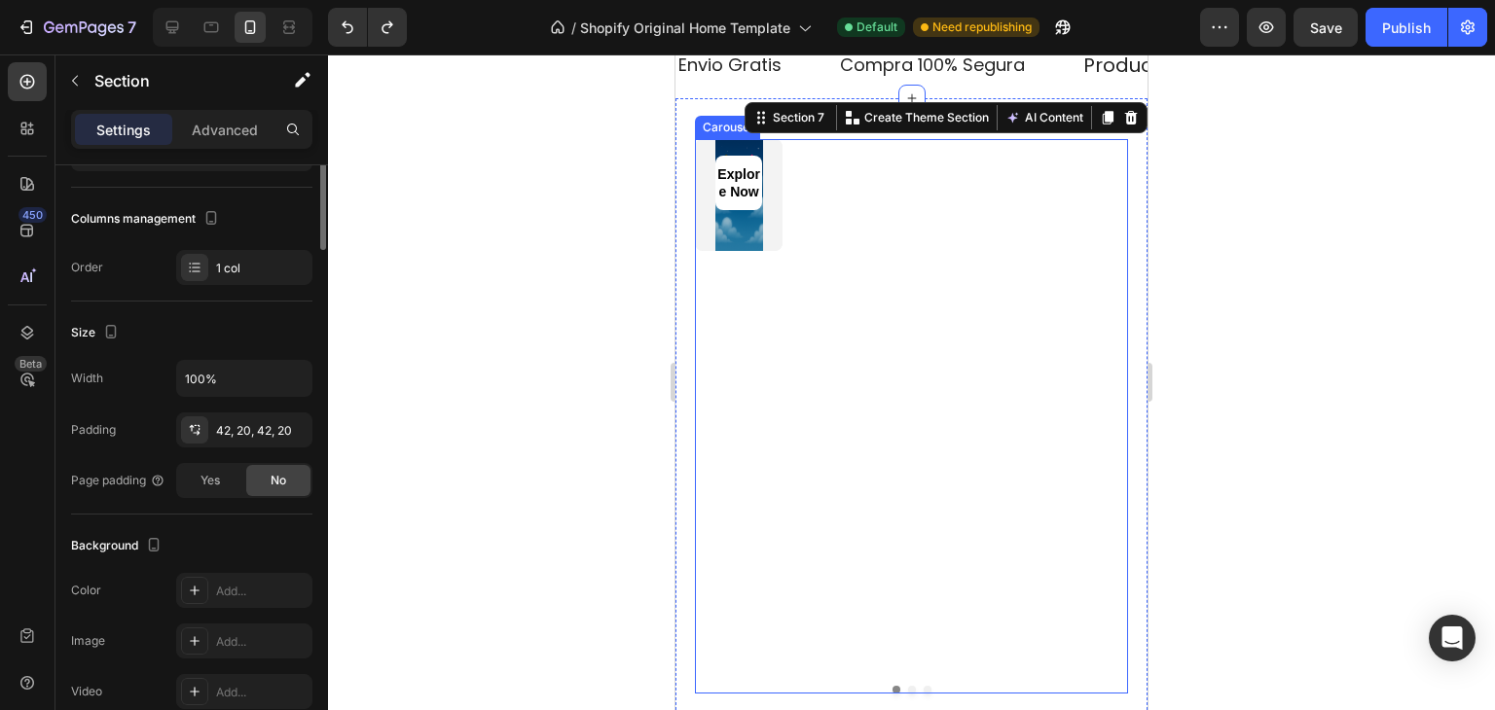
scroll to position [0, 0]
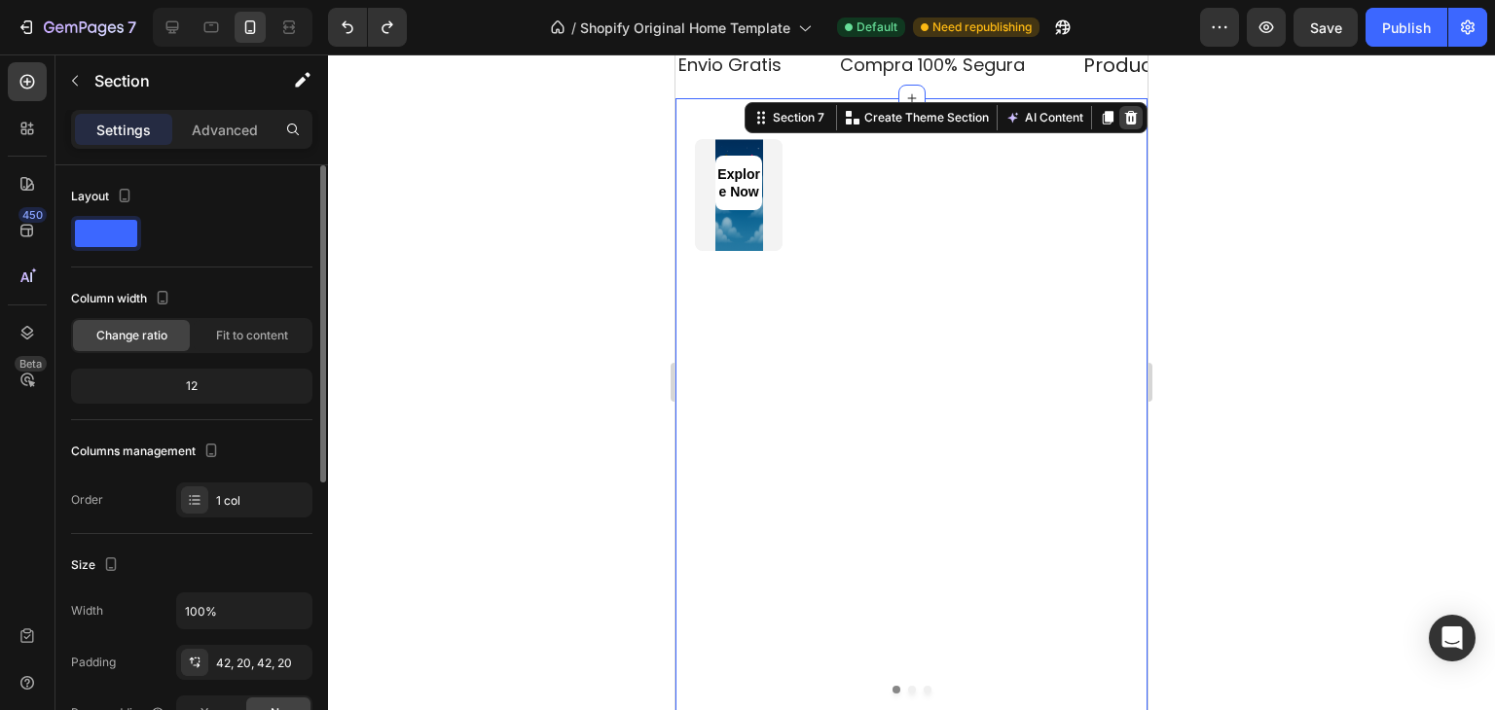
click at [1127, 117] on div at bounding box center [1130, 117] width 23 height 23
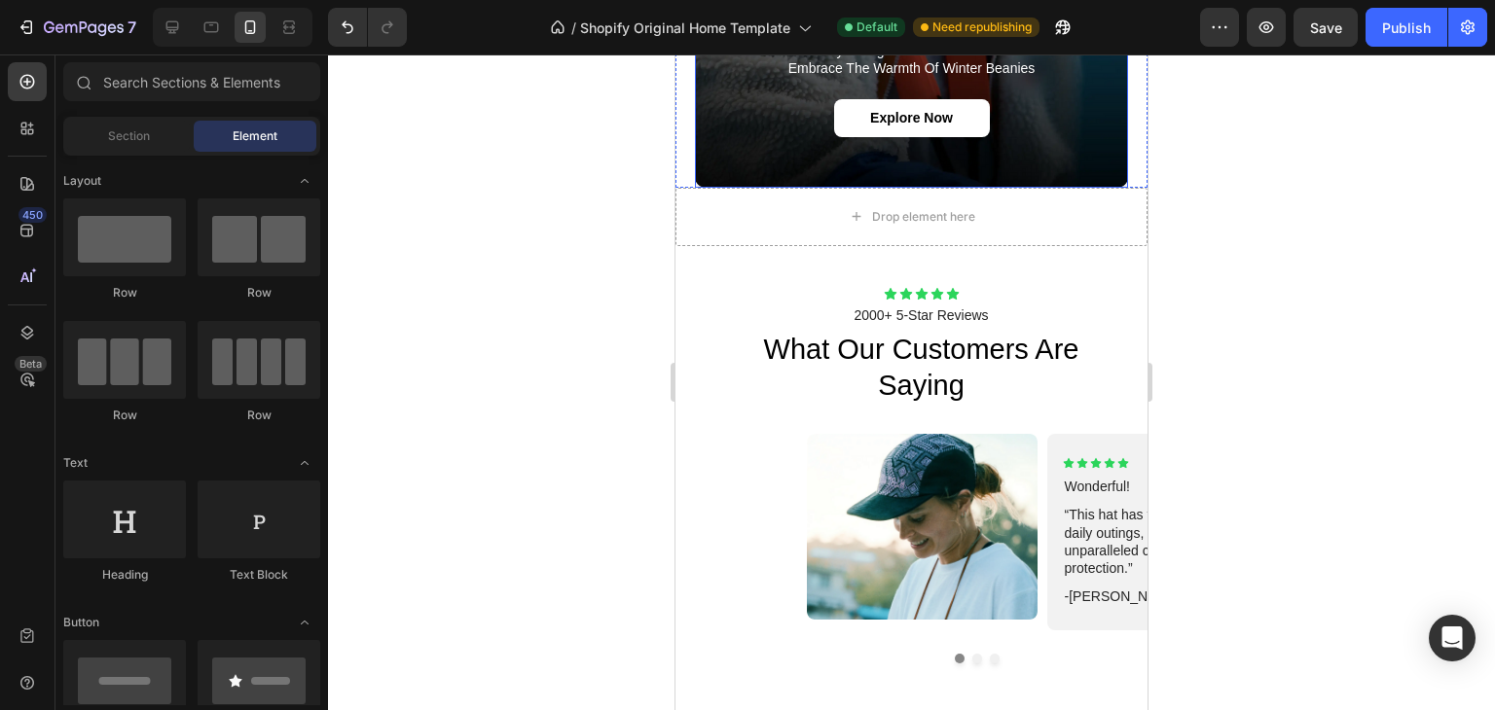
scroll to position [2495, 0]
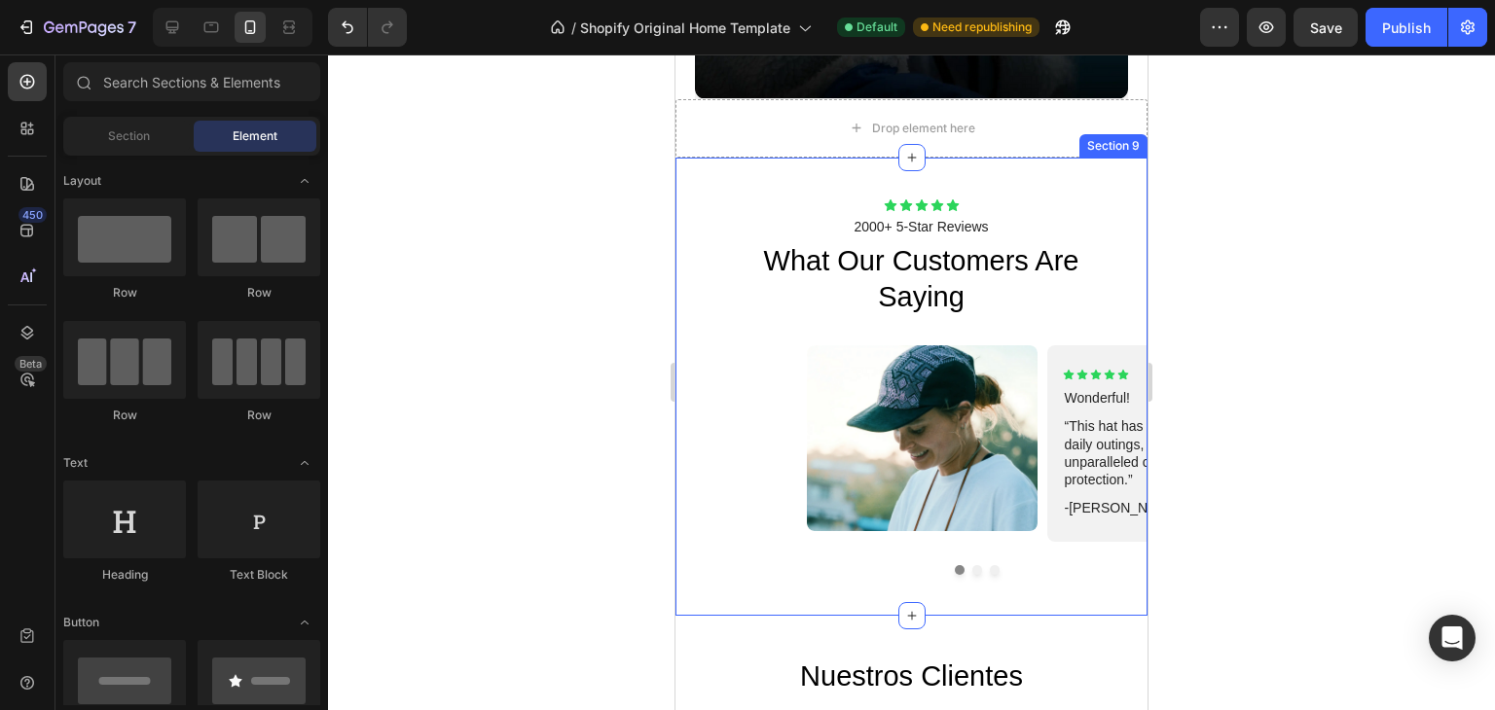
click at [710, 158] on div "Icon Icon Icon Icon Icon Icon List 2000+ 5-Star Reviews Text Block what our cus…" at bounding box center [911, 387] width 472 height 459
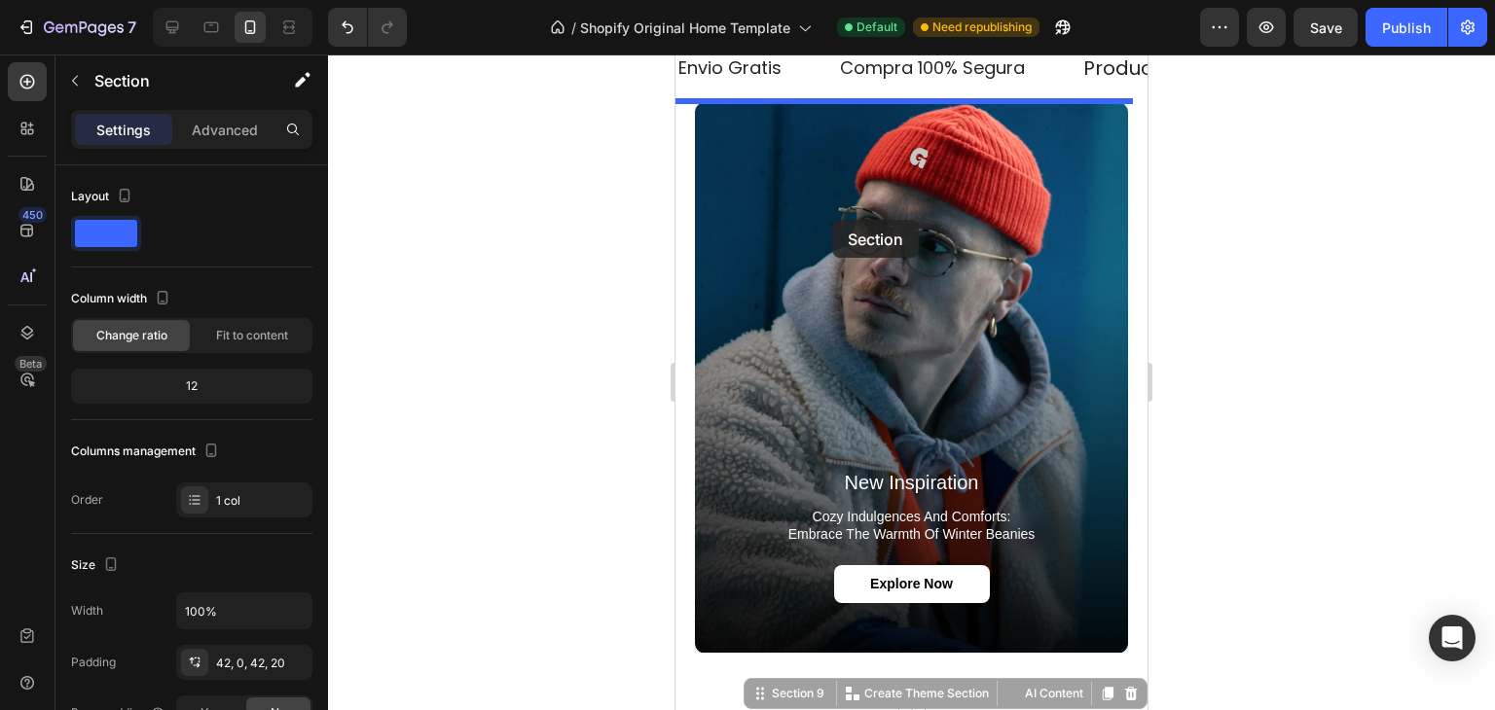
scroll to position [1749, 0]
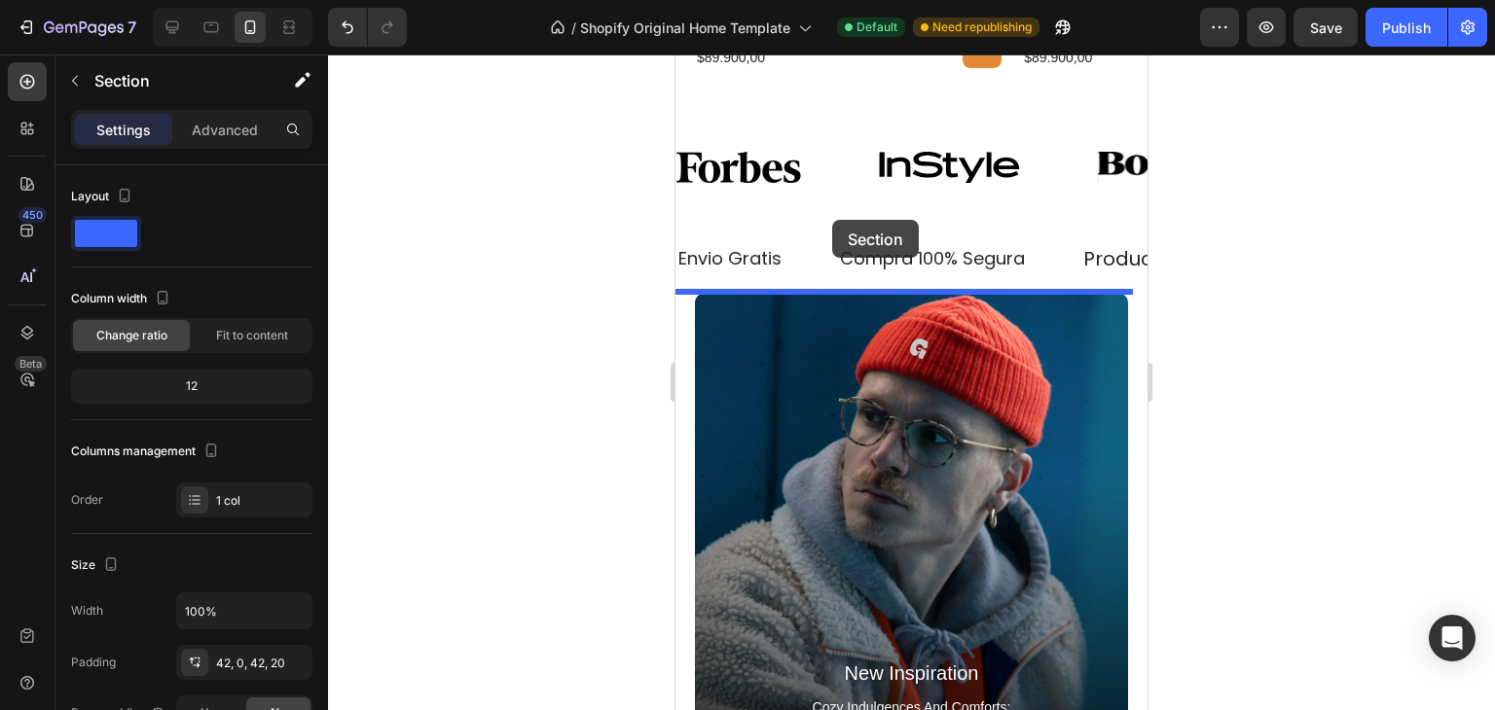
drag, startPoint x: 732, startPoint y: 125, endPoint x: 937, endPoint y: 293, distance: 265.6
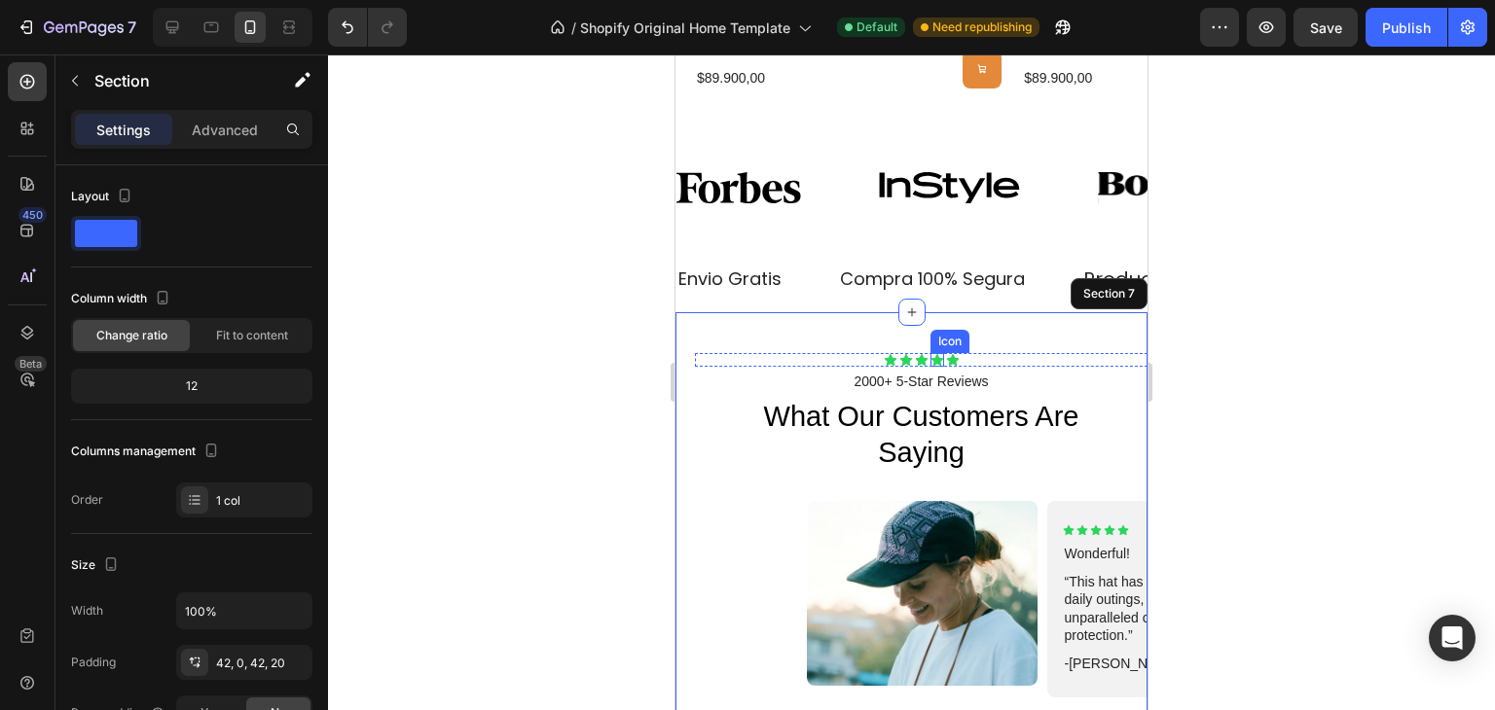
scroll to position [1791, 0]
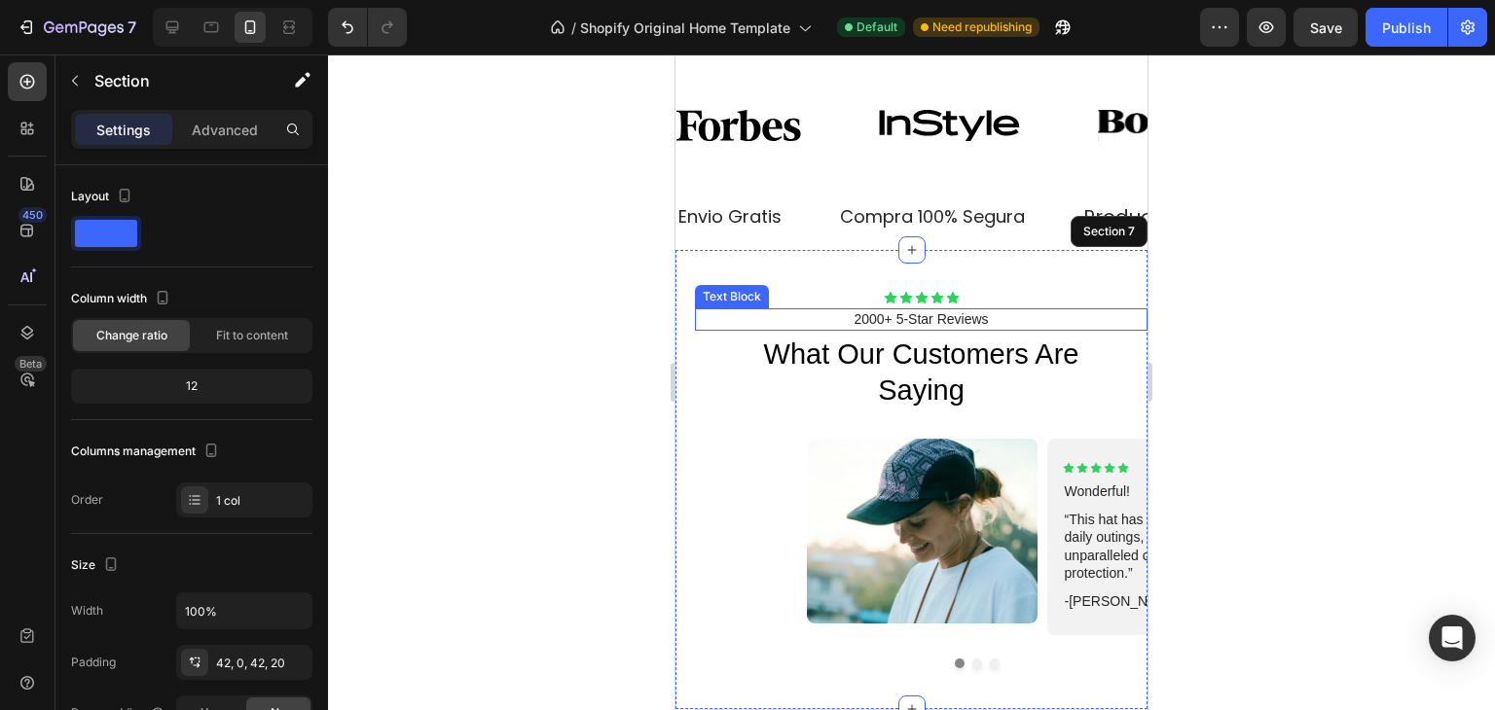
click at [920, 313] on p "2000+ 5-Star Reviews" at bounding box center [921, 319] width 449 height 18
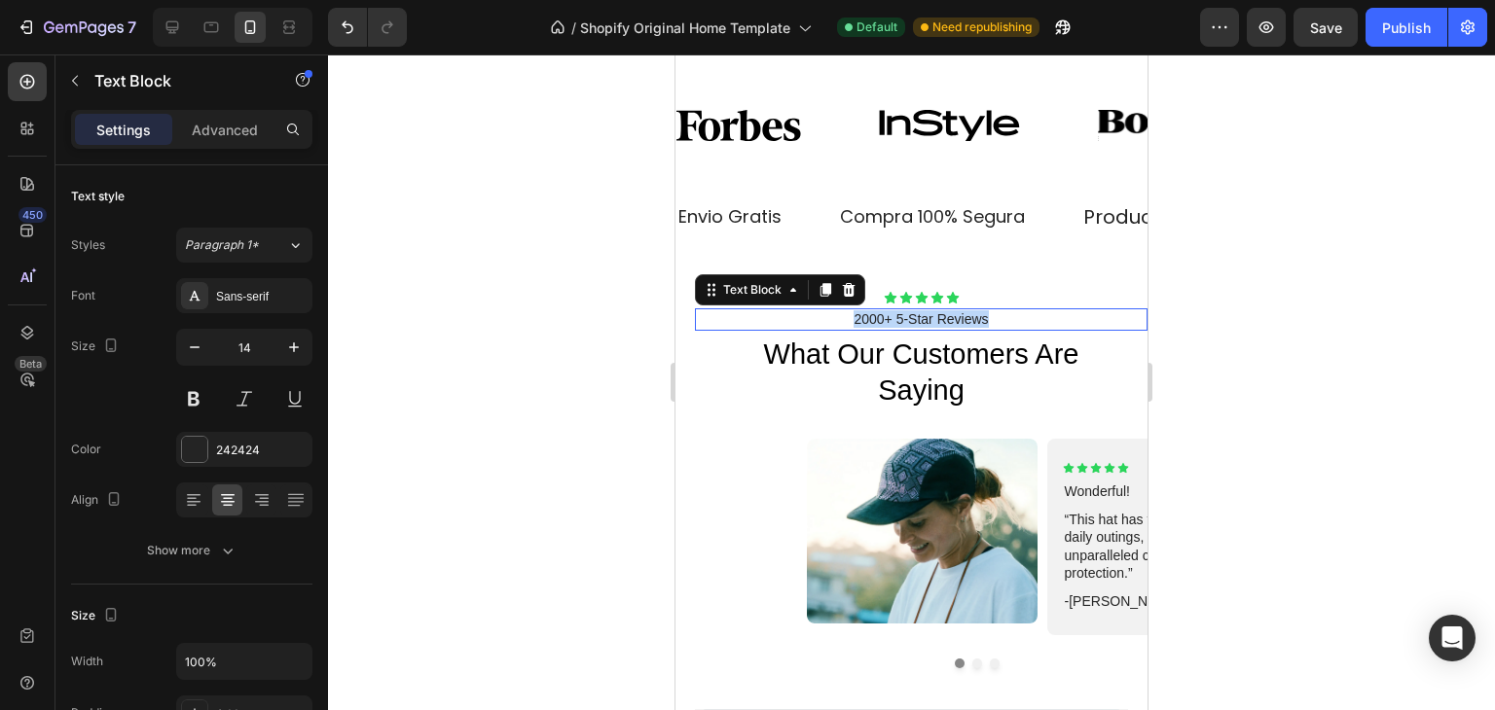
click at [920, 313] on p "2000+ 5-Star Reviews" at bounding box center [921, 319] width 449 height 18
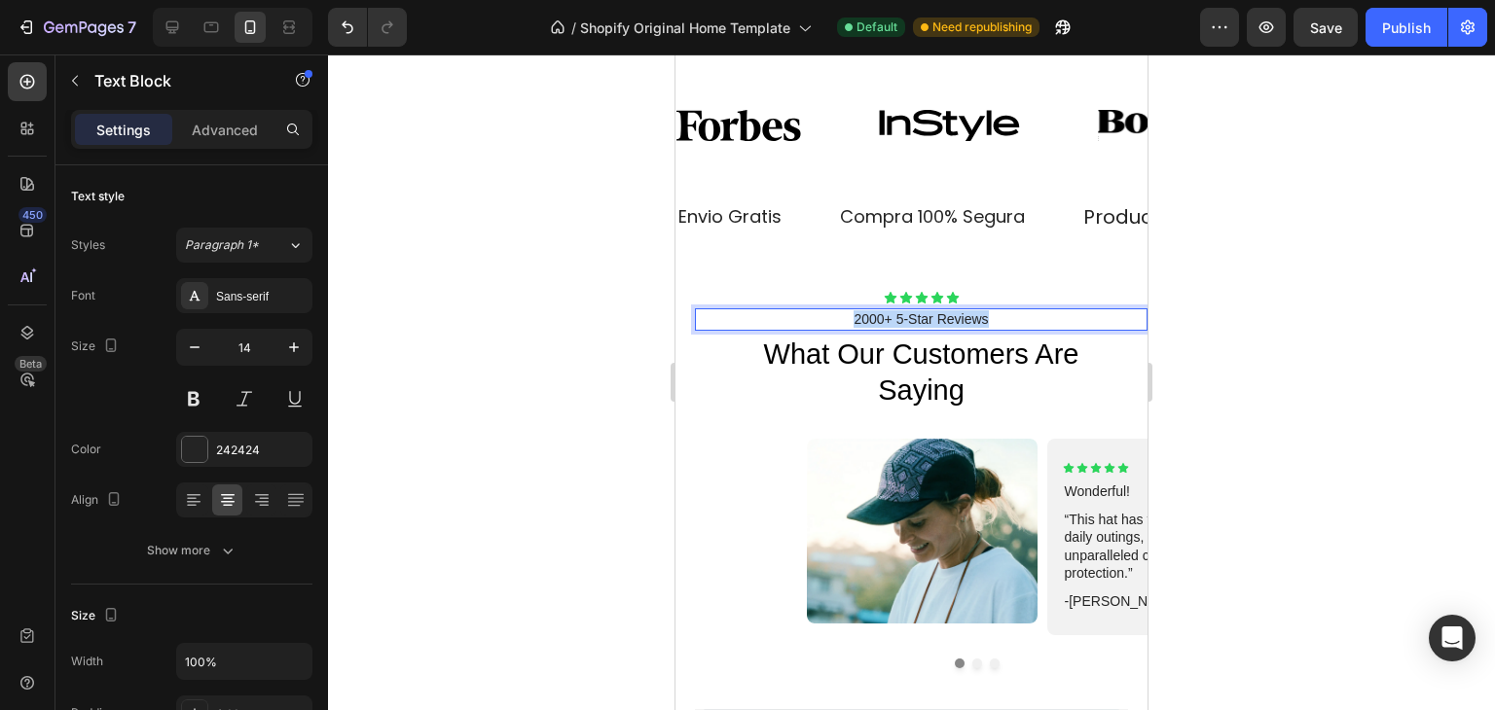
click at [920, 313] on p "2000+ 5-Star Reviews" at bounding box center [921, 319] width 449 height 18
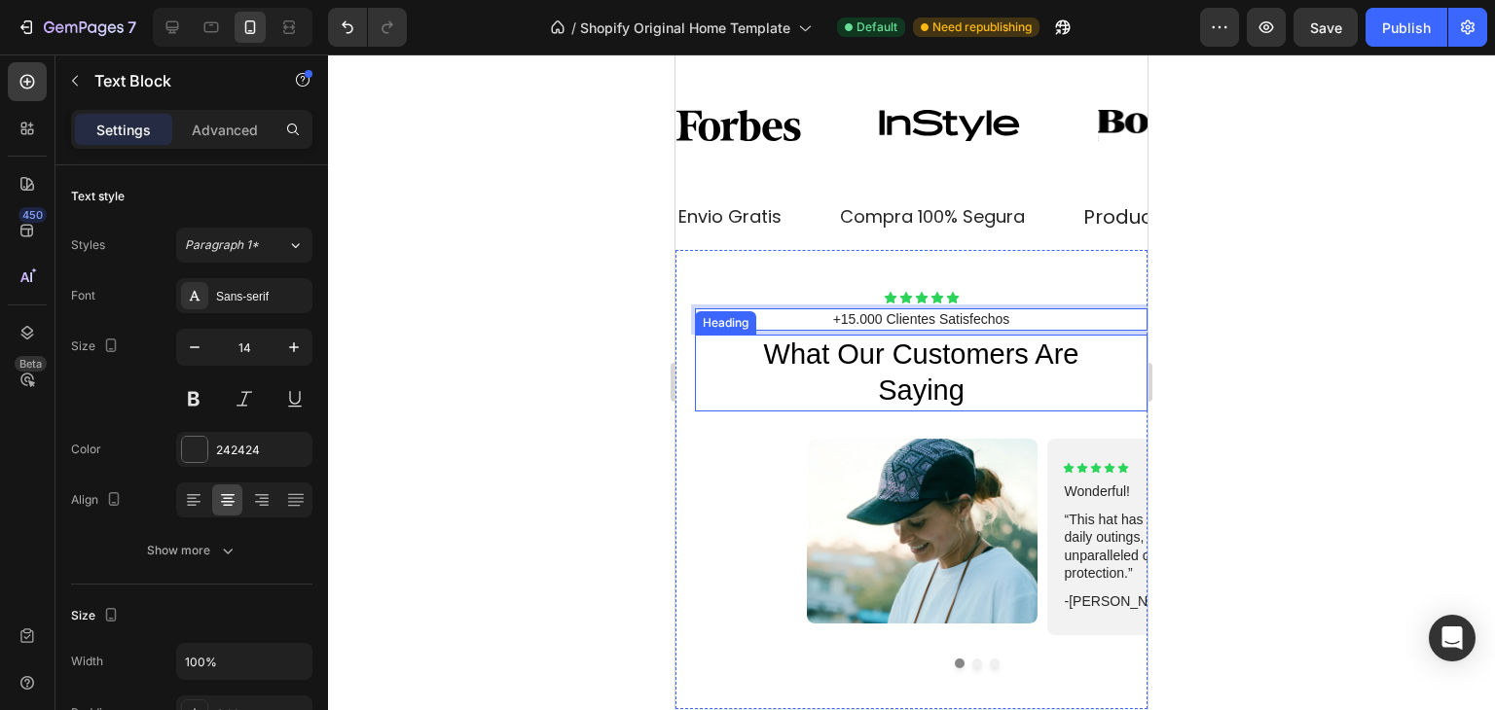
click at [923, 376] on h2 "what our customers are saying" at bounding box center [921, 373] width 326 height 77
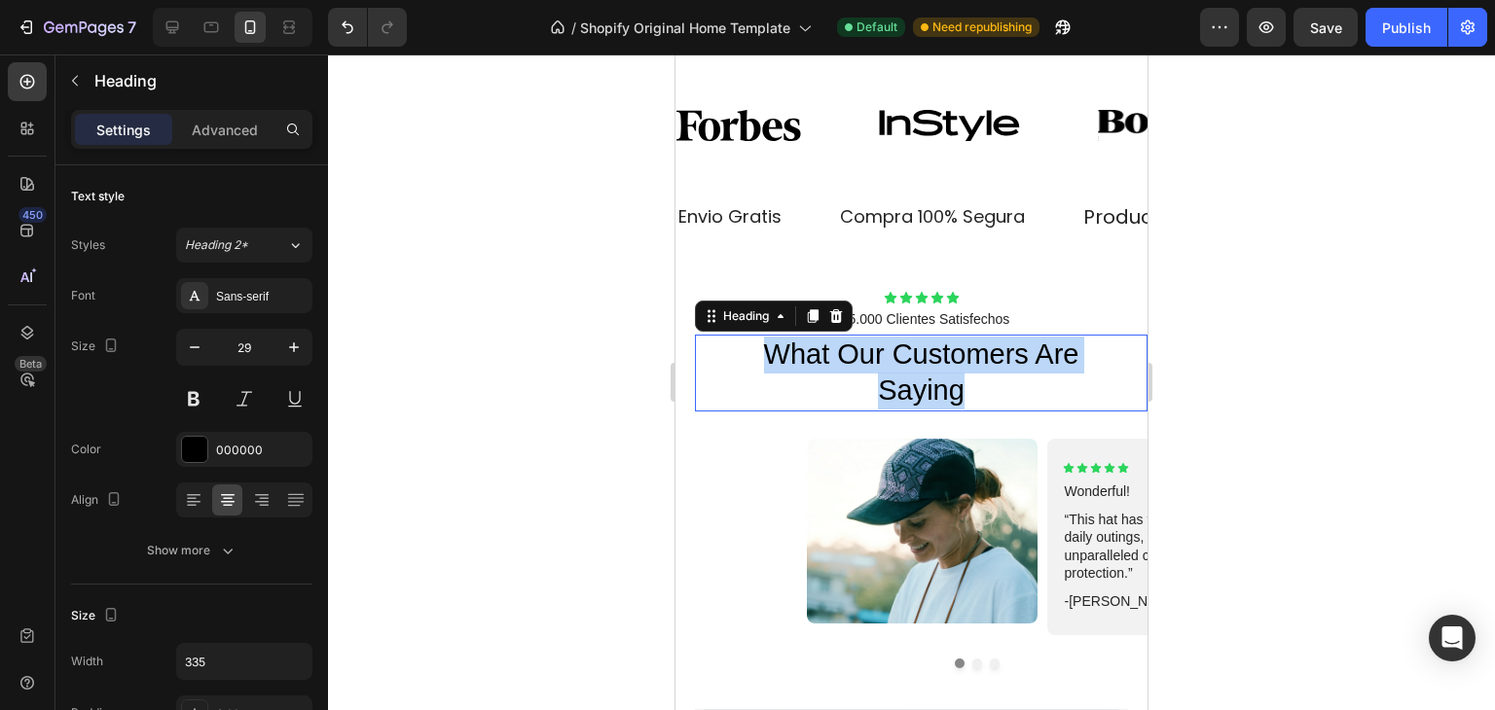
click at [923, 376] on p "what our customers are saying" at bounding box center [921, 373] width 326 height 73
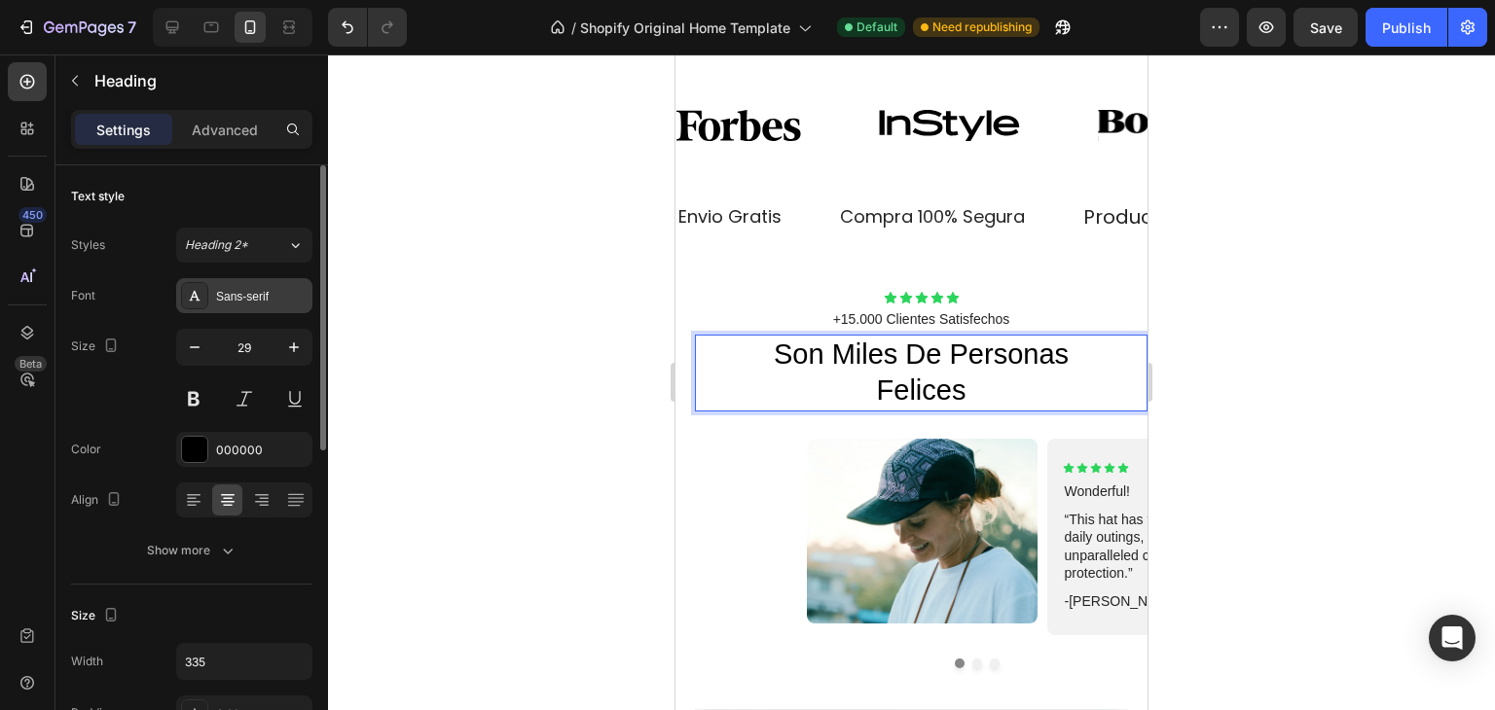
click at [247, 299] on div "Sans-serif" at bounding box center [261, 297] width 91 height 18
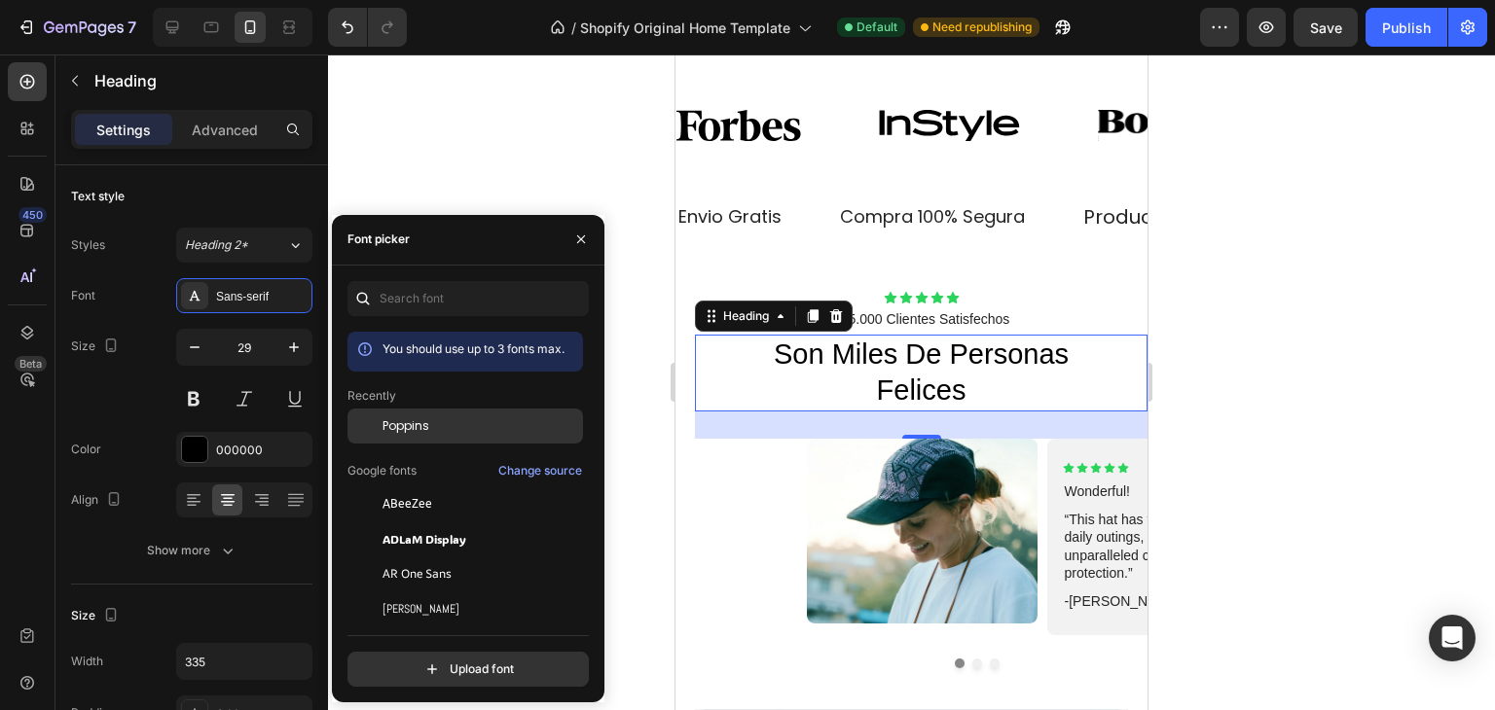
click at [383, 418] on span "Poppins" at bounding box center [406, 427] width 47 height 18
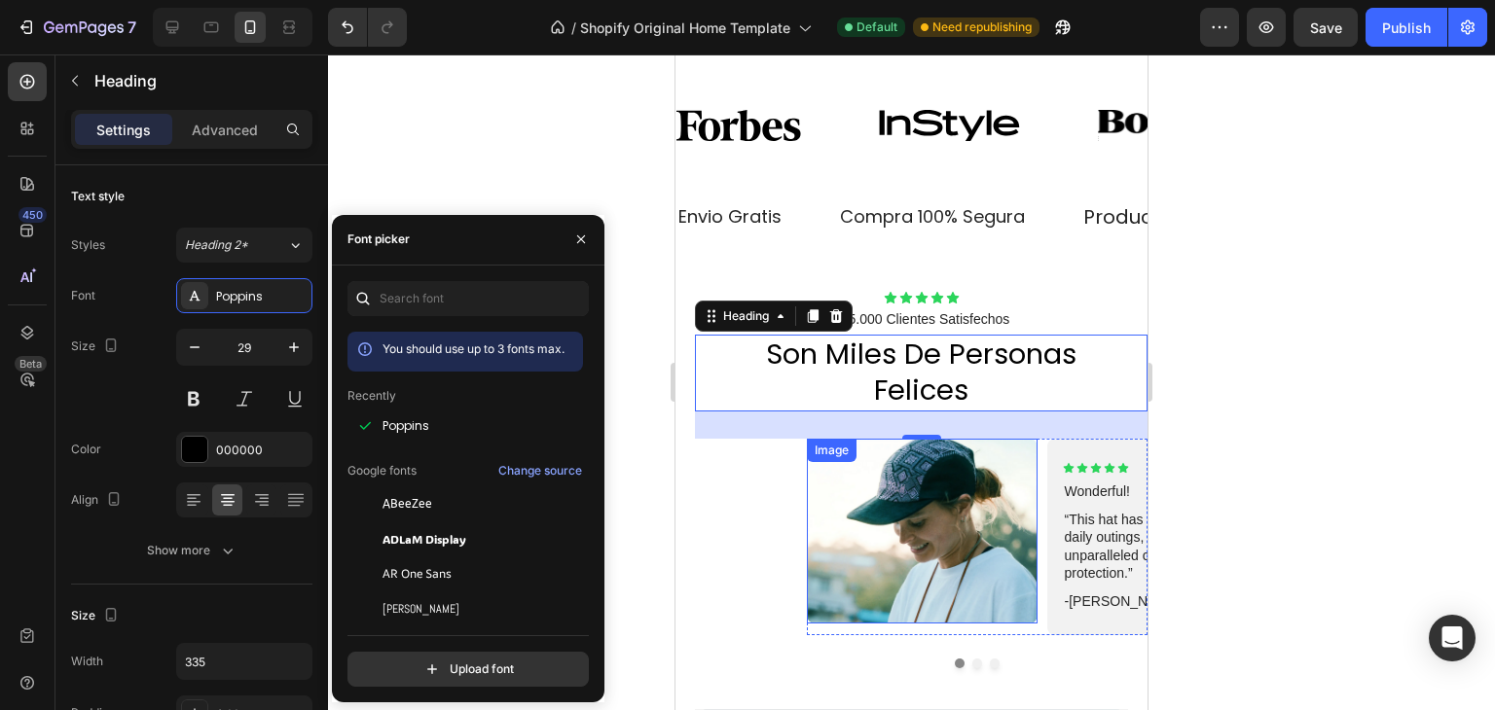
click at [900, 507] on img at bounding box center [922, 531] width 231 height 185
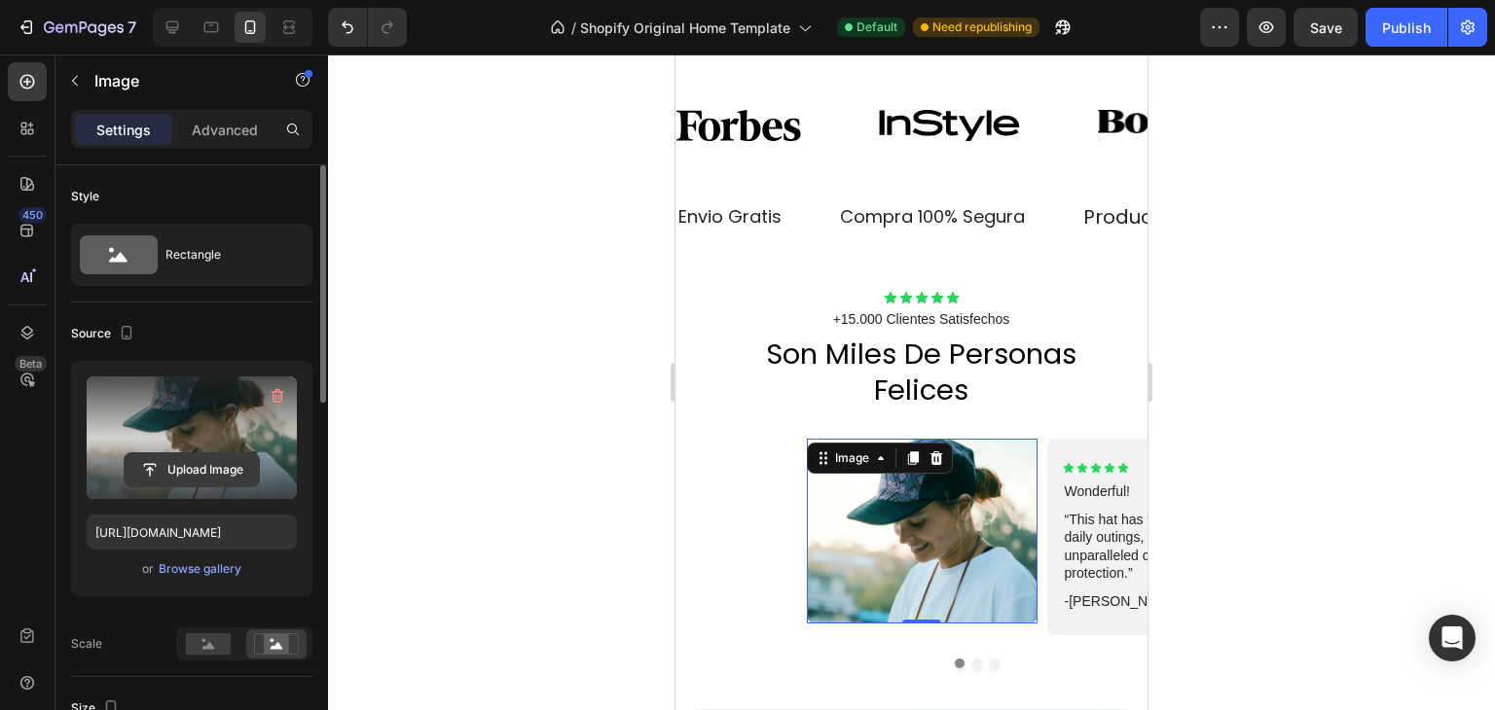
click at [208, 470] on input "file" at bounding box center [192, 470] width 134 height 33
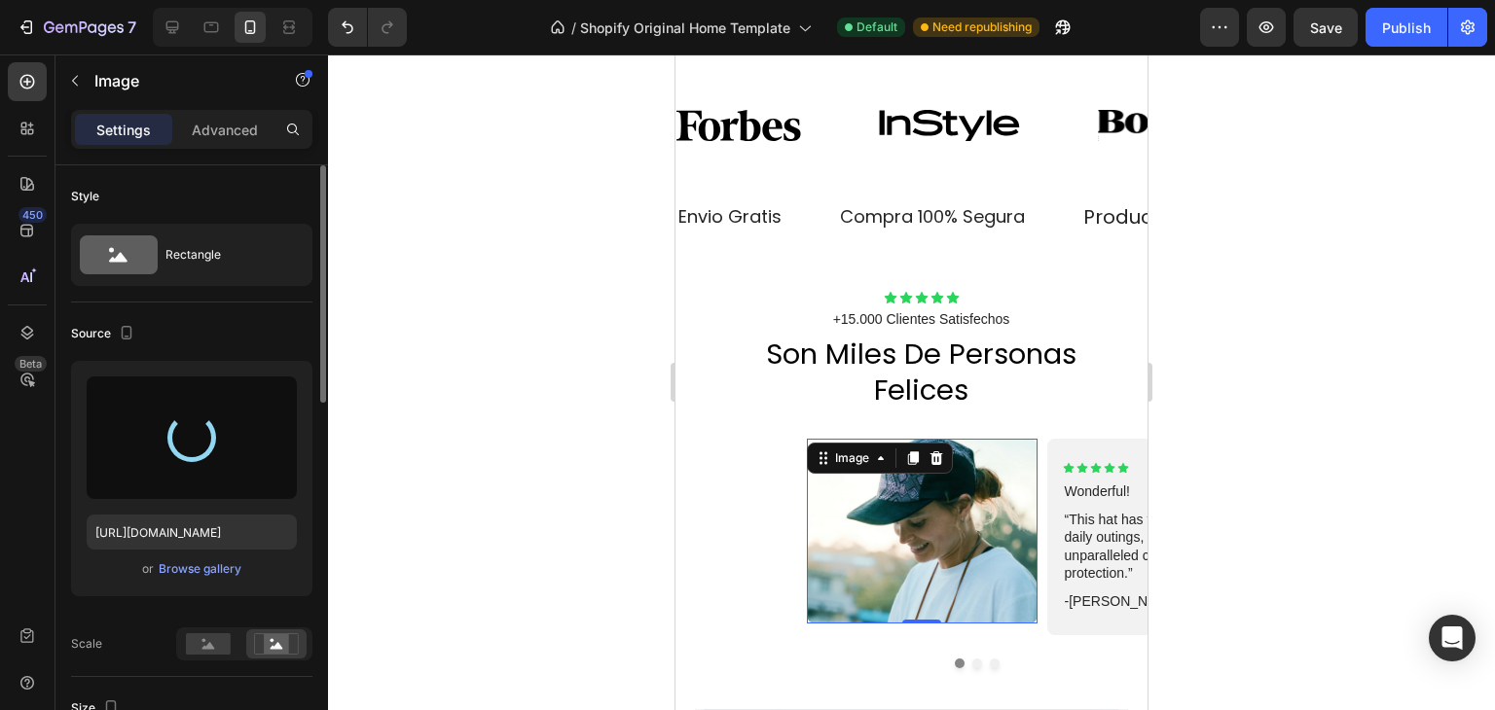
type input "https://cdn.shopify.com/s/files/1/0700/8963/7933/files/gempages_580630720901284…"
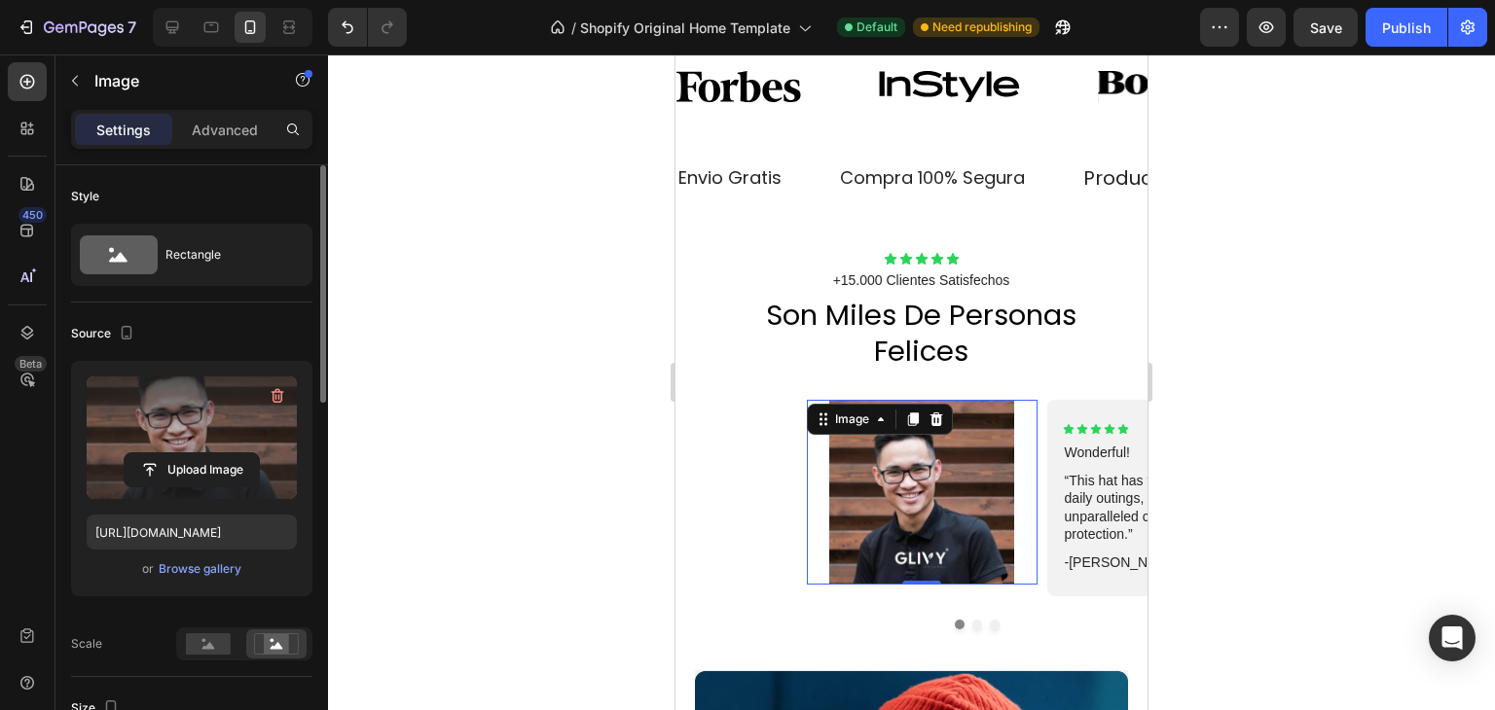
scroll to position [1843, 0]
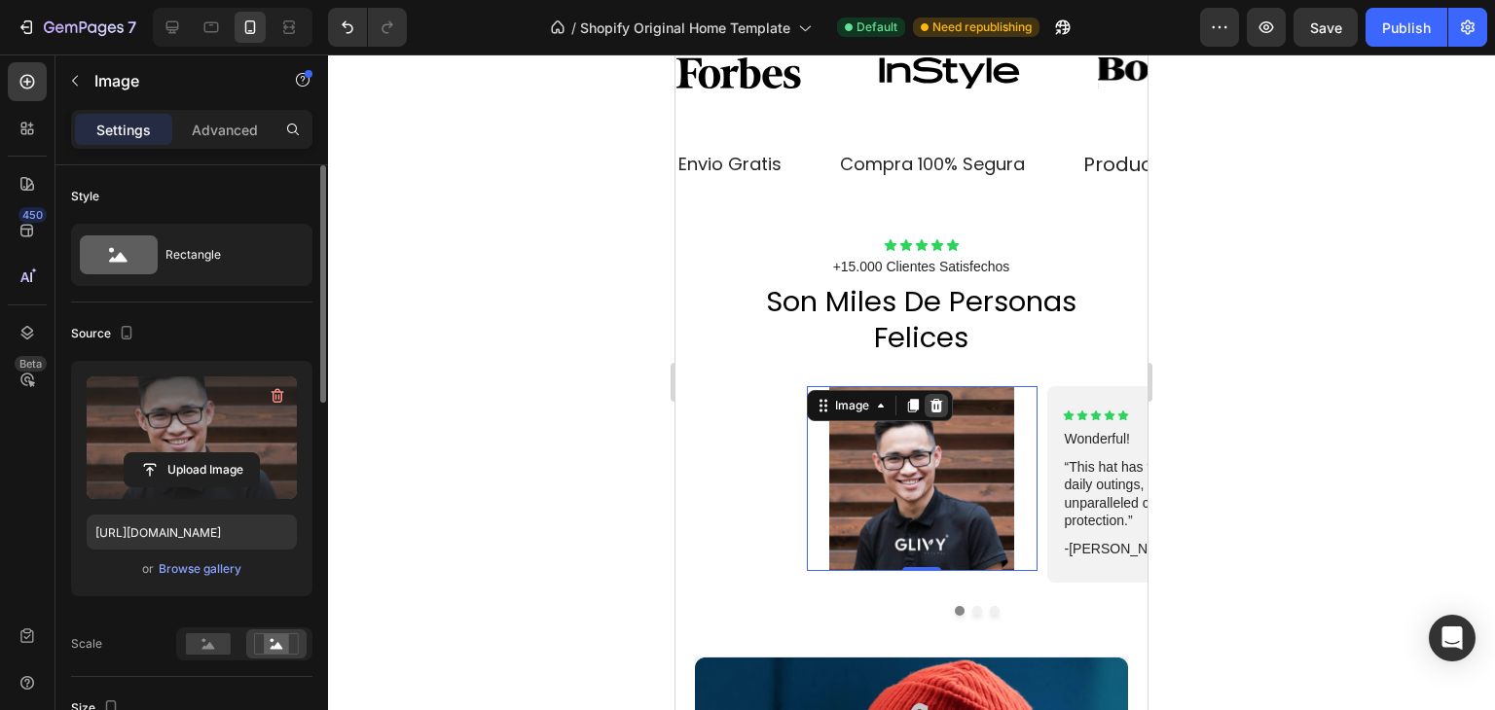
click at [930, 410] on icon at bounding box center [936, 406] width 13 height 14
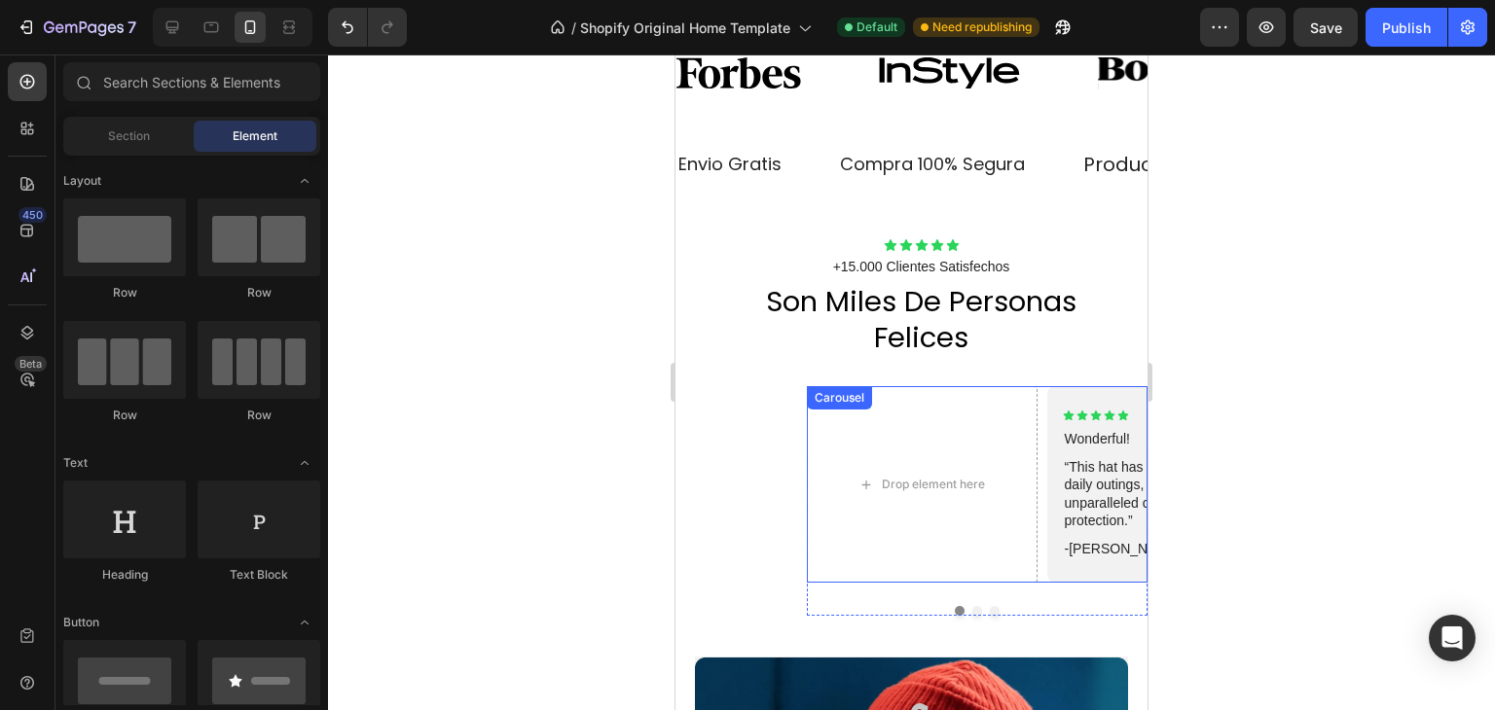
click at [1025, 406] on div "Drop element here Icon Icon Icon Icon Icon Icon List Wonderful! Text Block “Thi…" at bounding box center [977, 484] width 341 height 197
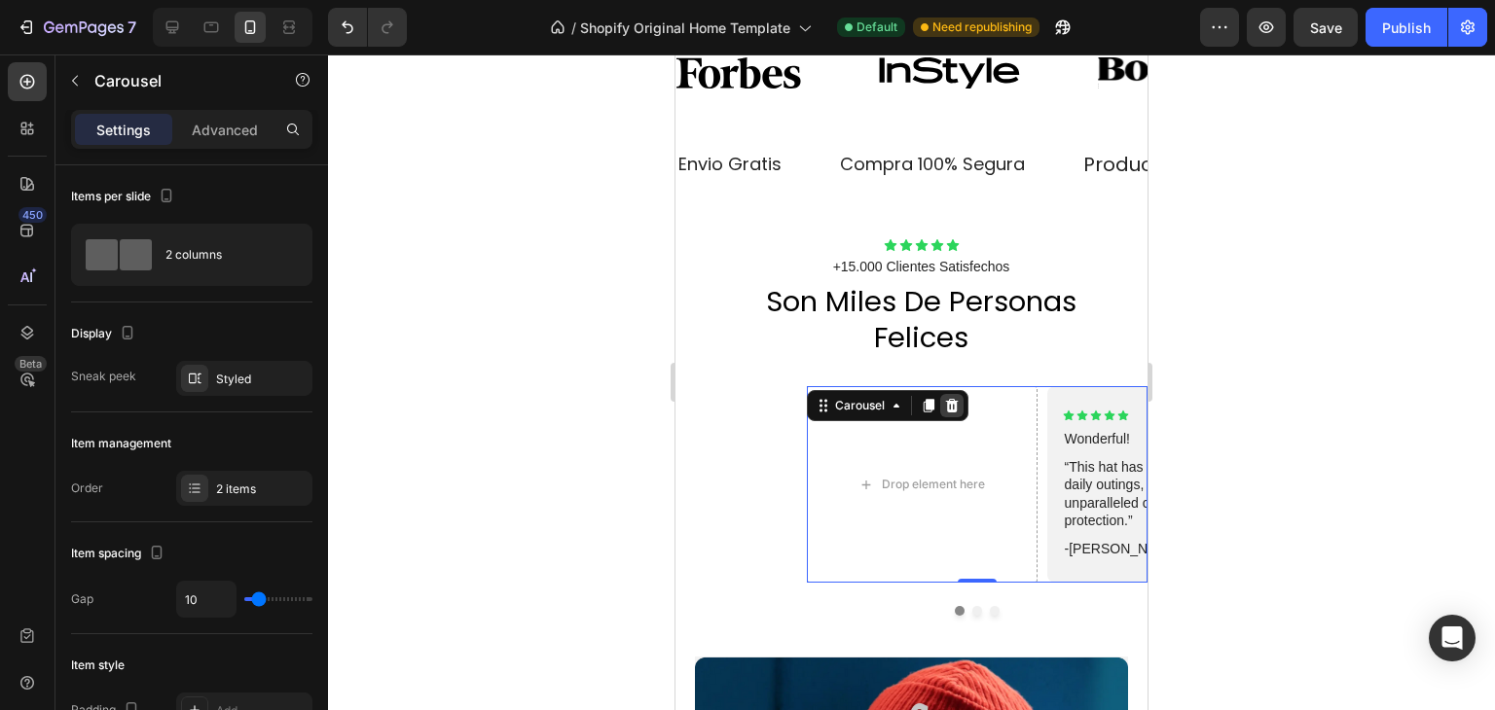
click at [946, 406] on icon at bounding box center [952, 406] width 13 height 14
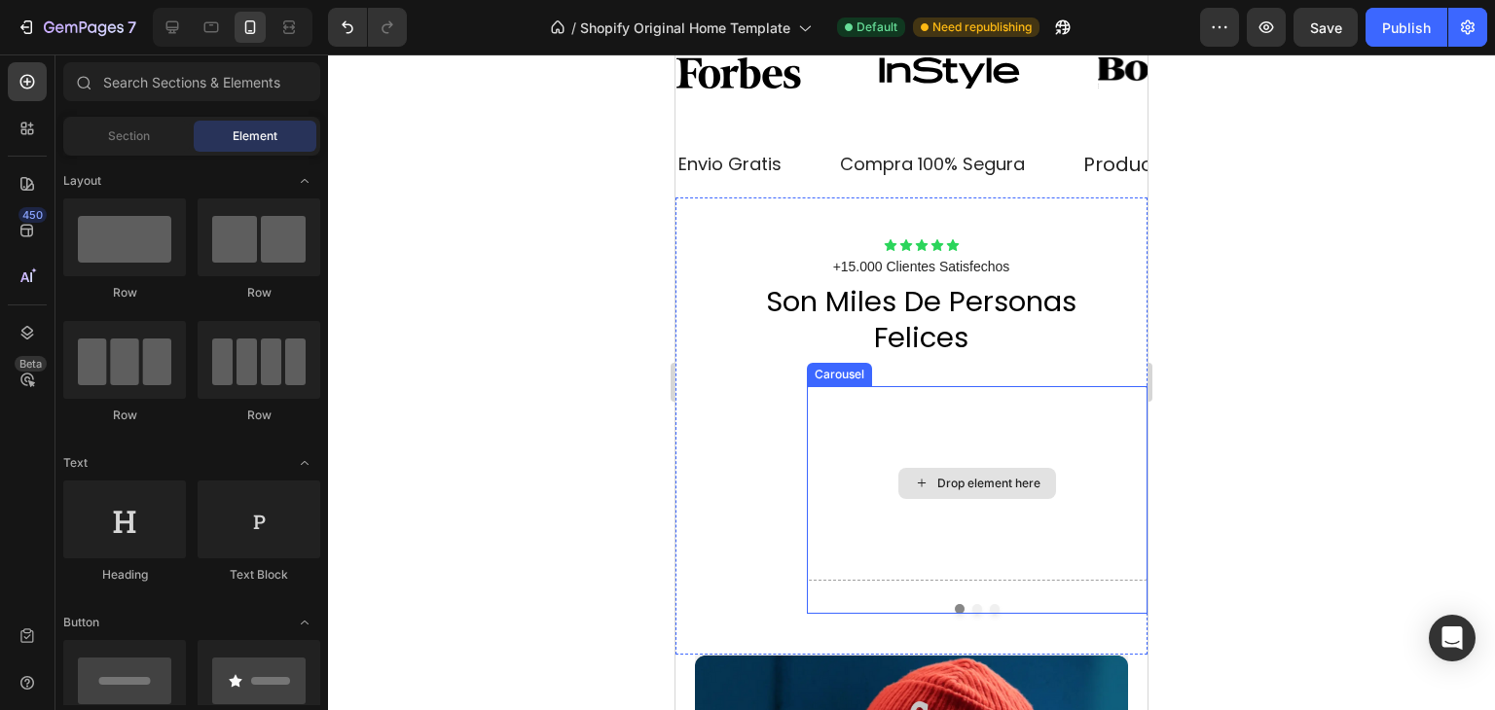
click at [1026, 428] on div "Drop element here" at bounding box center [977, 483] width 341 height 195
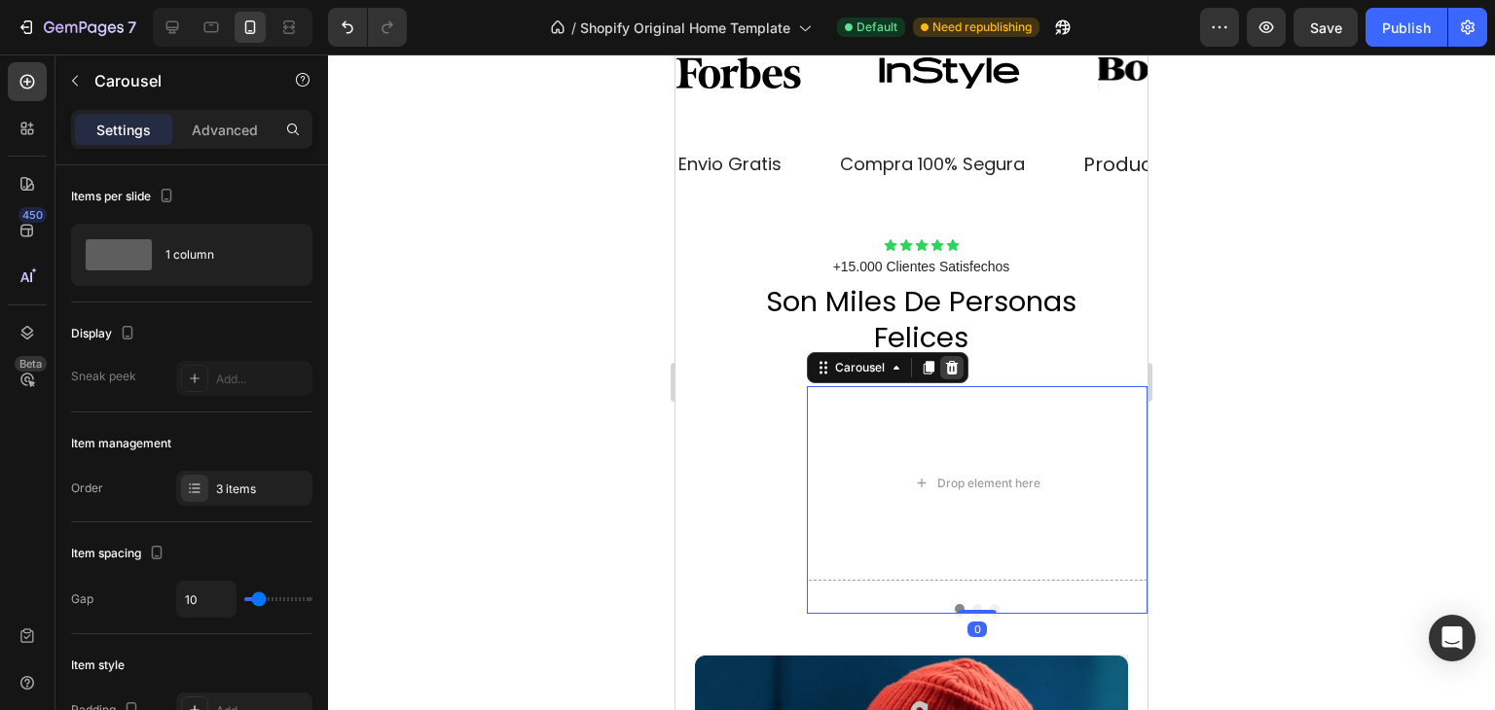
click at [944, 369] on icon at bounding box center [952, 368] width 16 height 16
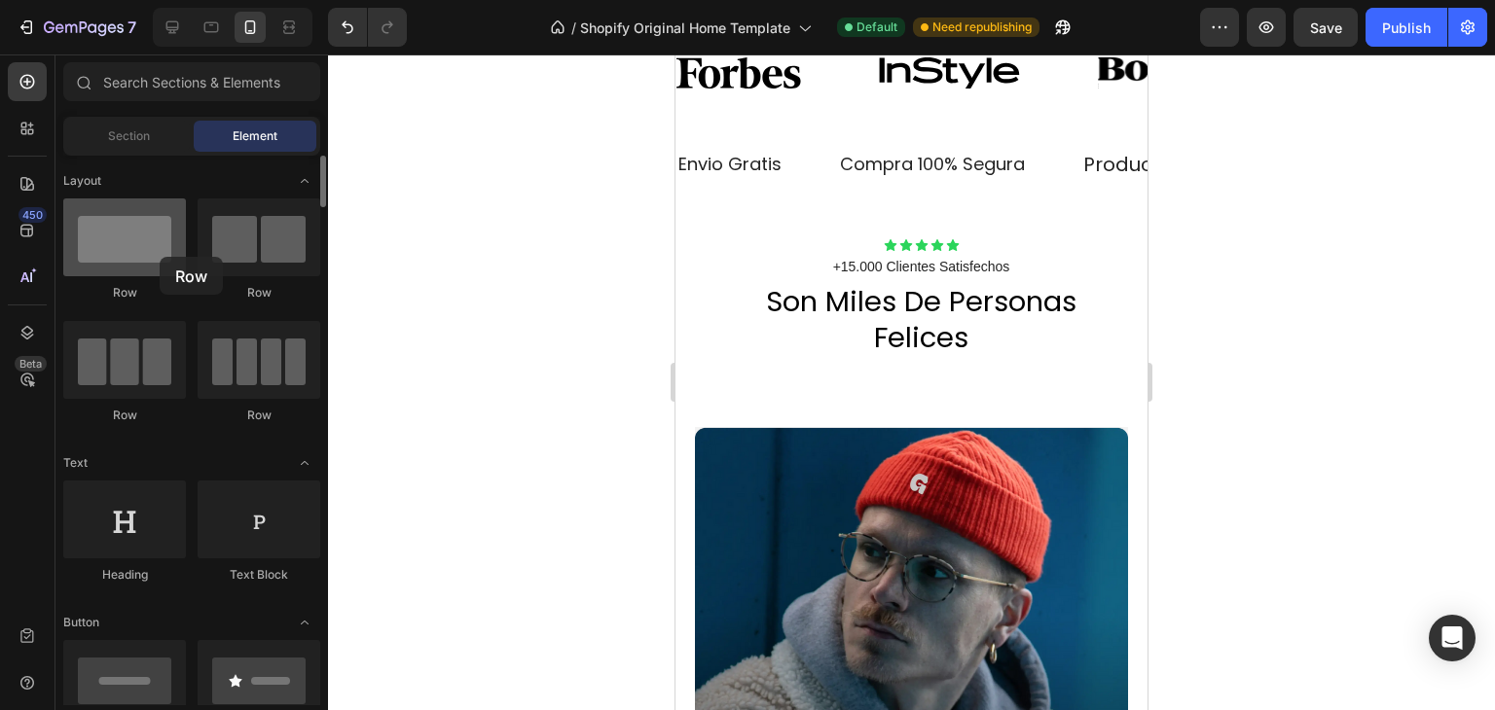
drag, startPoint x: 138, startPoint y: 253, endPoint x: 160, endPoint y: 257, distance: 21.8
click at [160, 257] on div at bounding box center [124, 238] width 123 height 78
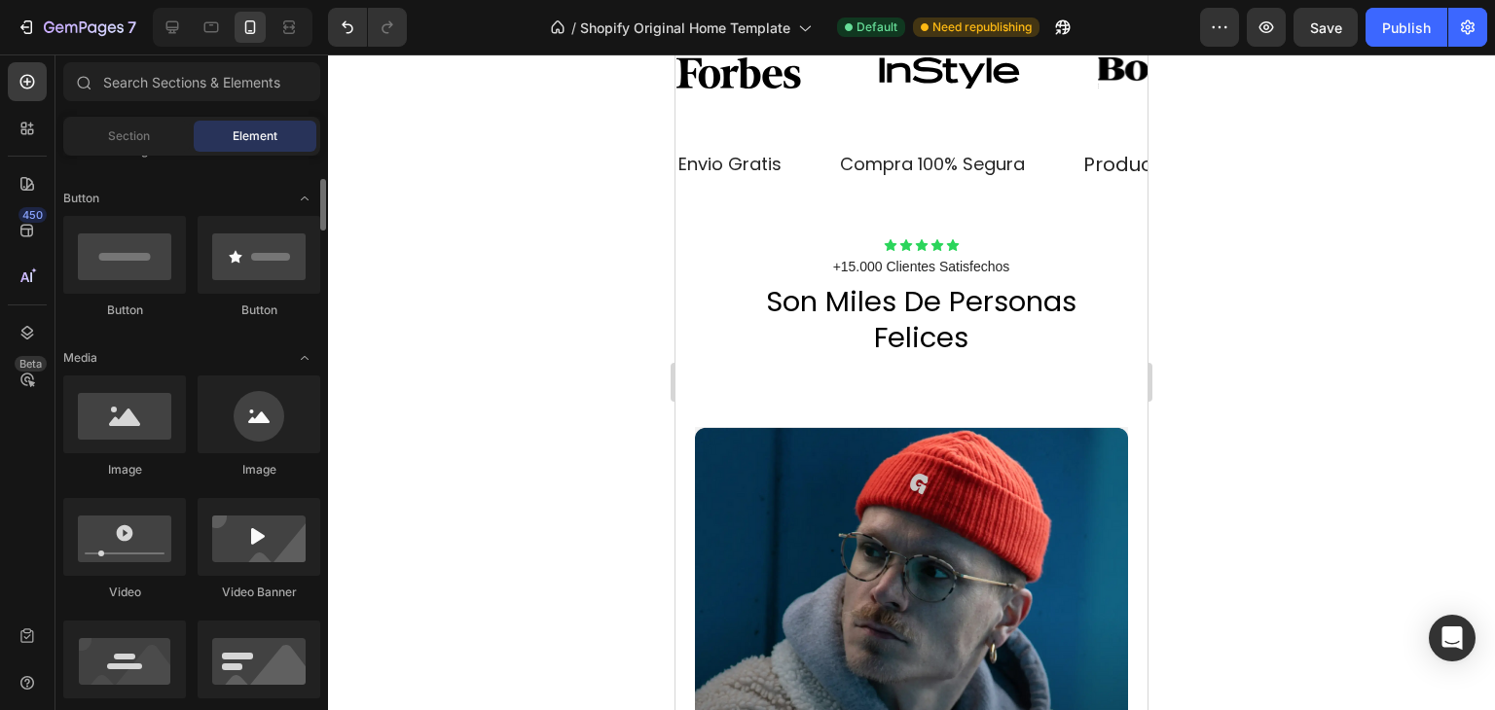
scroll to position [432, 0]
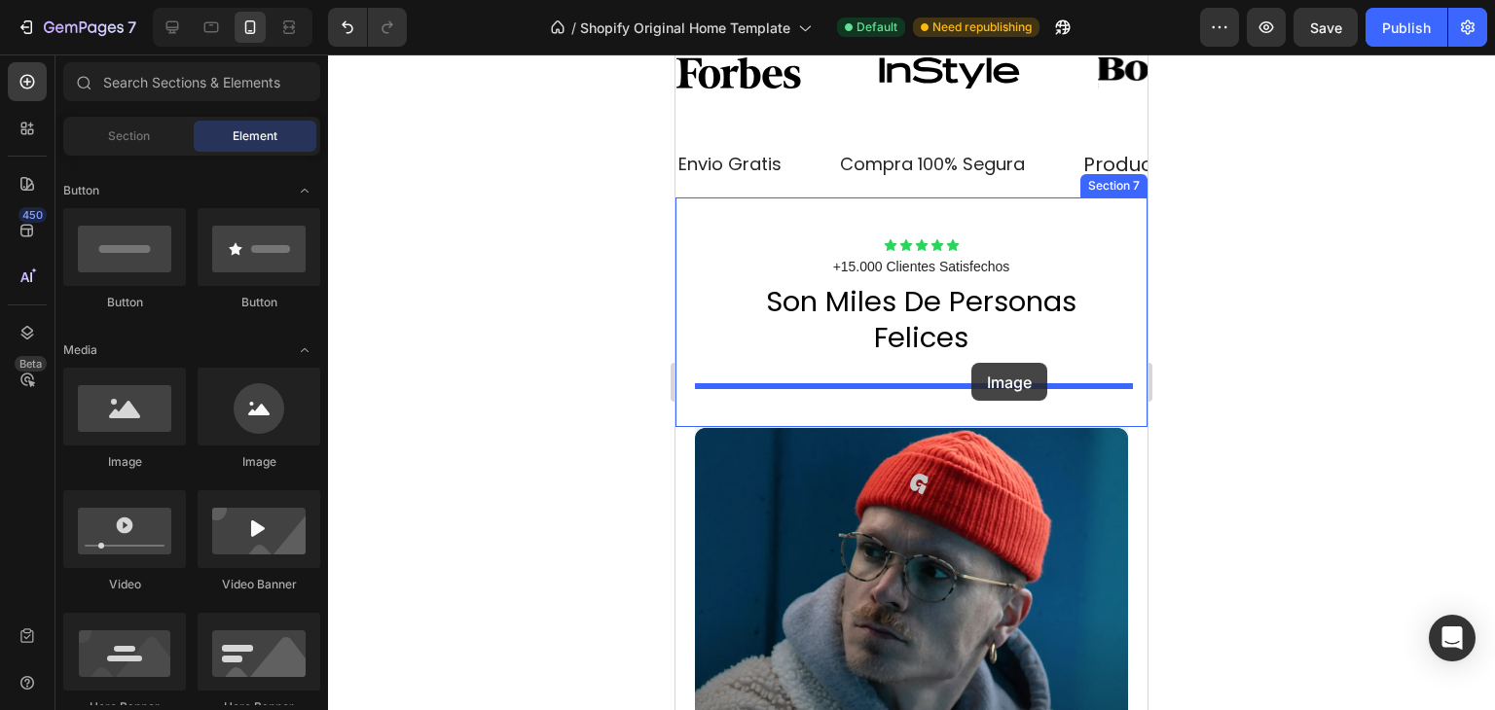
drag, startPoint x: 823, startPoint y: 463, endPoint x: 971, endPoint y: 363, distance: 178.7
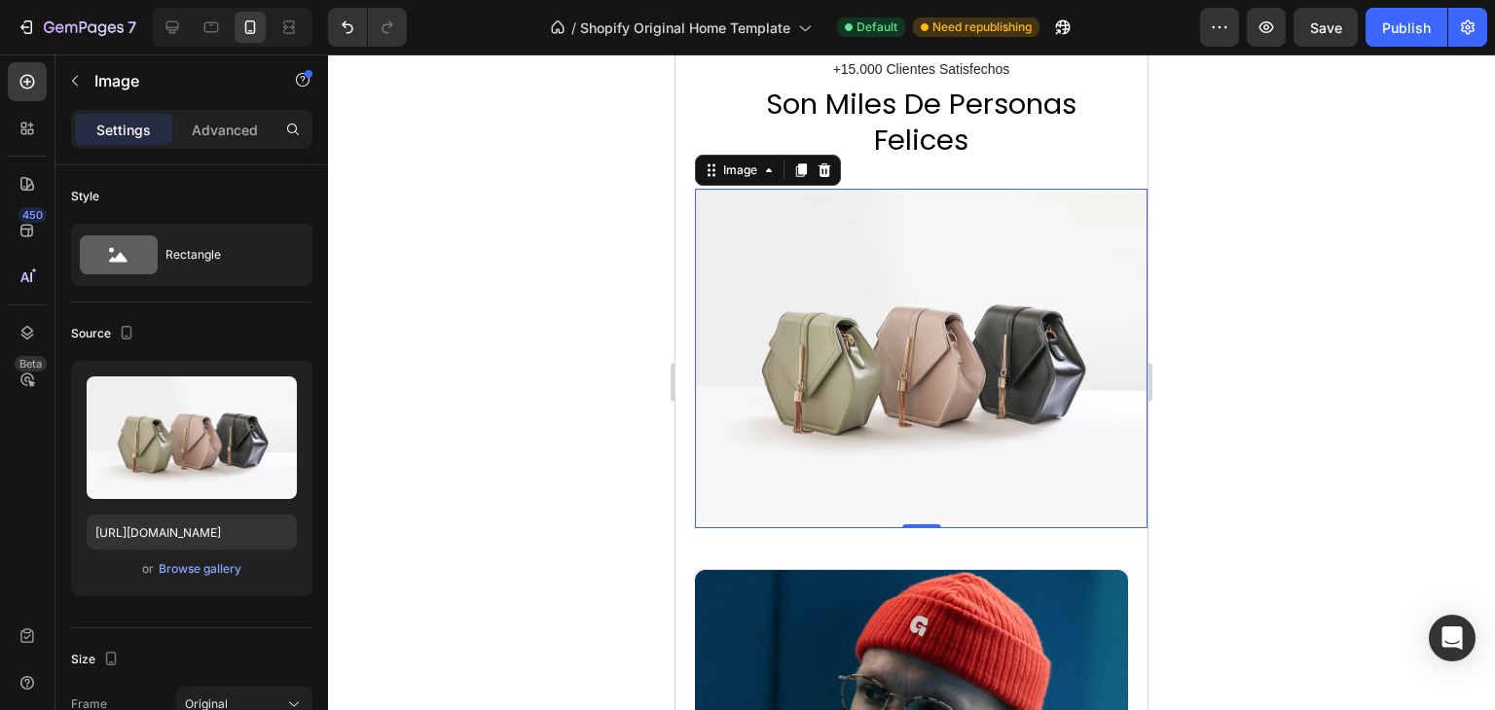
scroll to position [2043, 0]
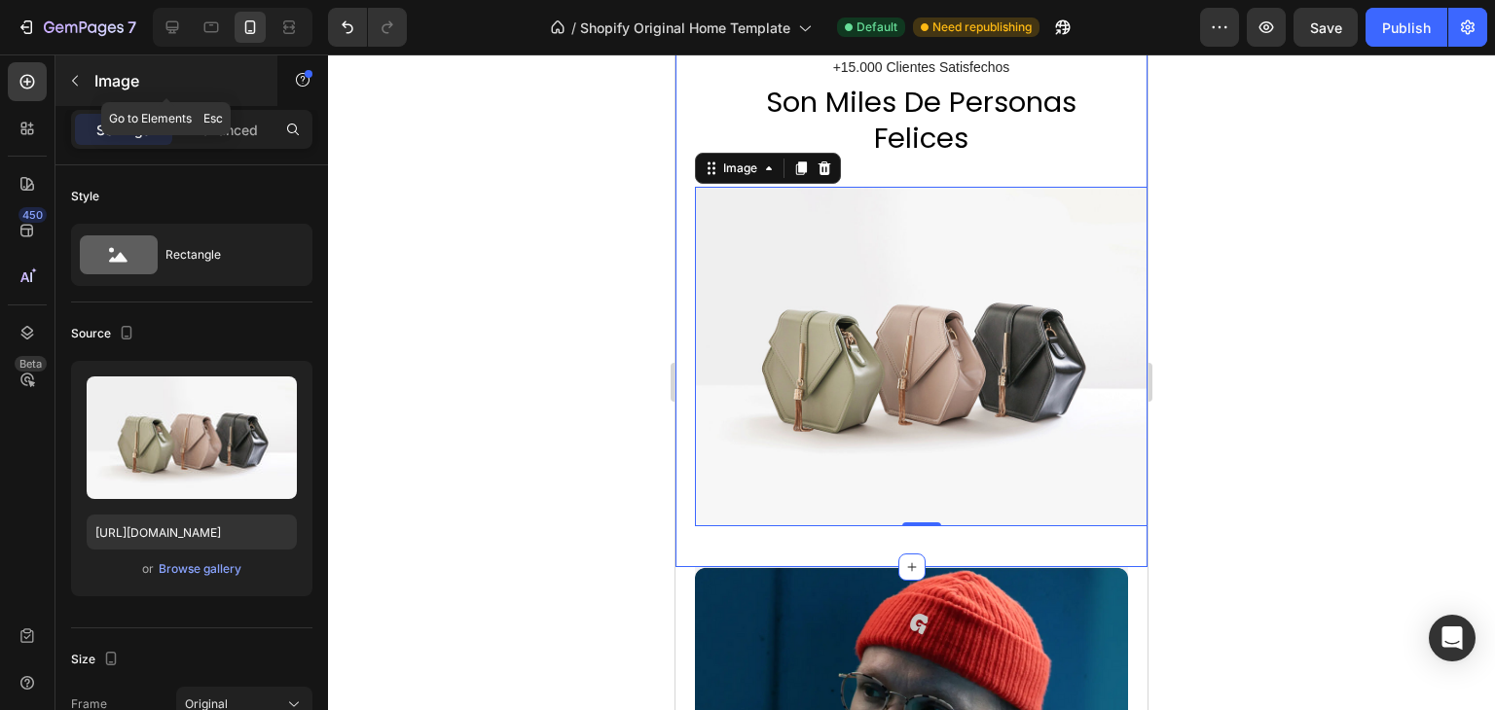
click at [83, 81] on button "button" at bounding box center [74, 80] width 31 height 31
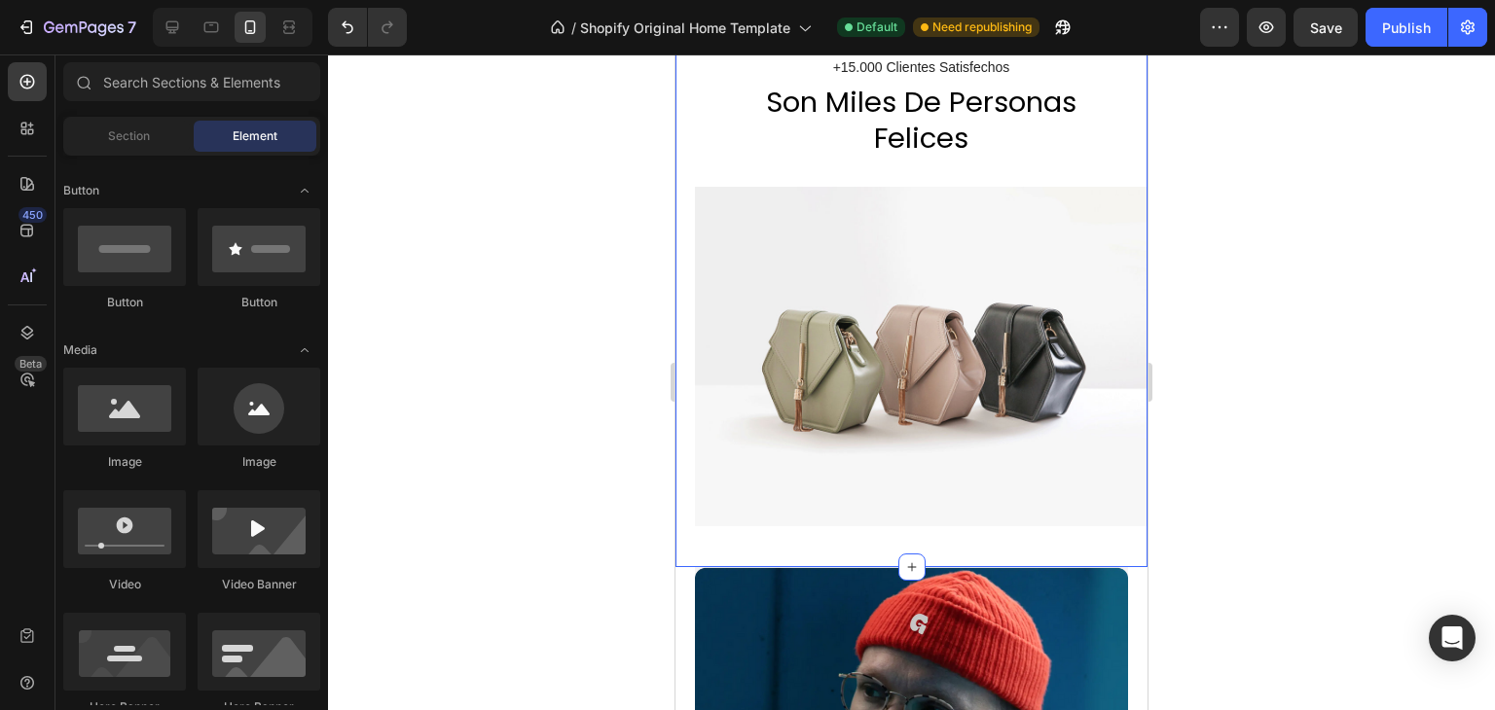
click at [904, 302] on img at bounding box center [921, 357] width 453 height 340
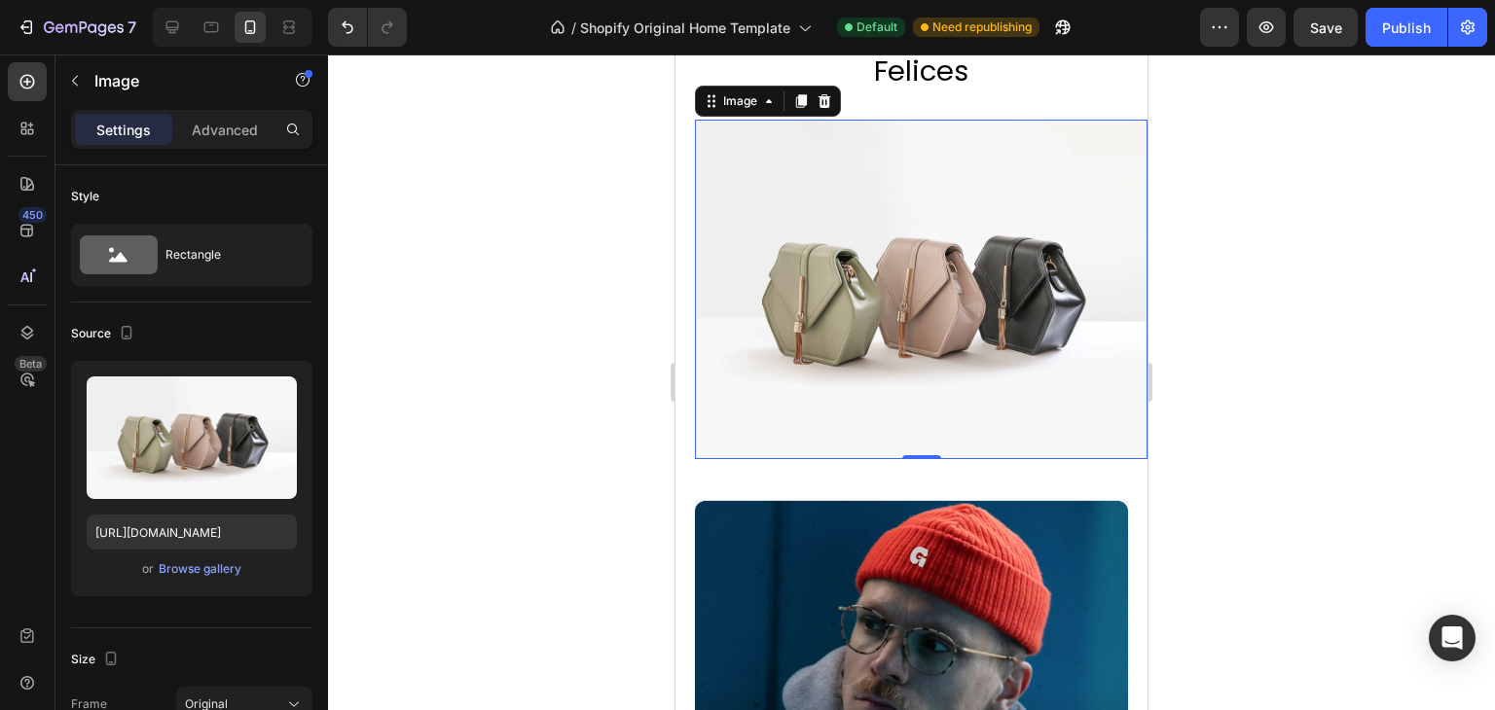
scroll to position [2113, 0]
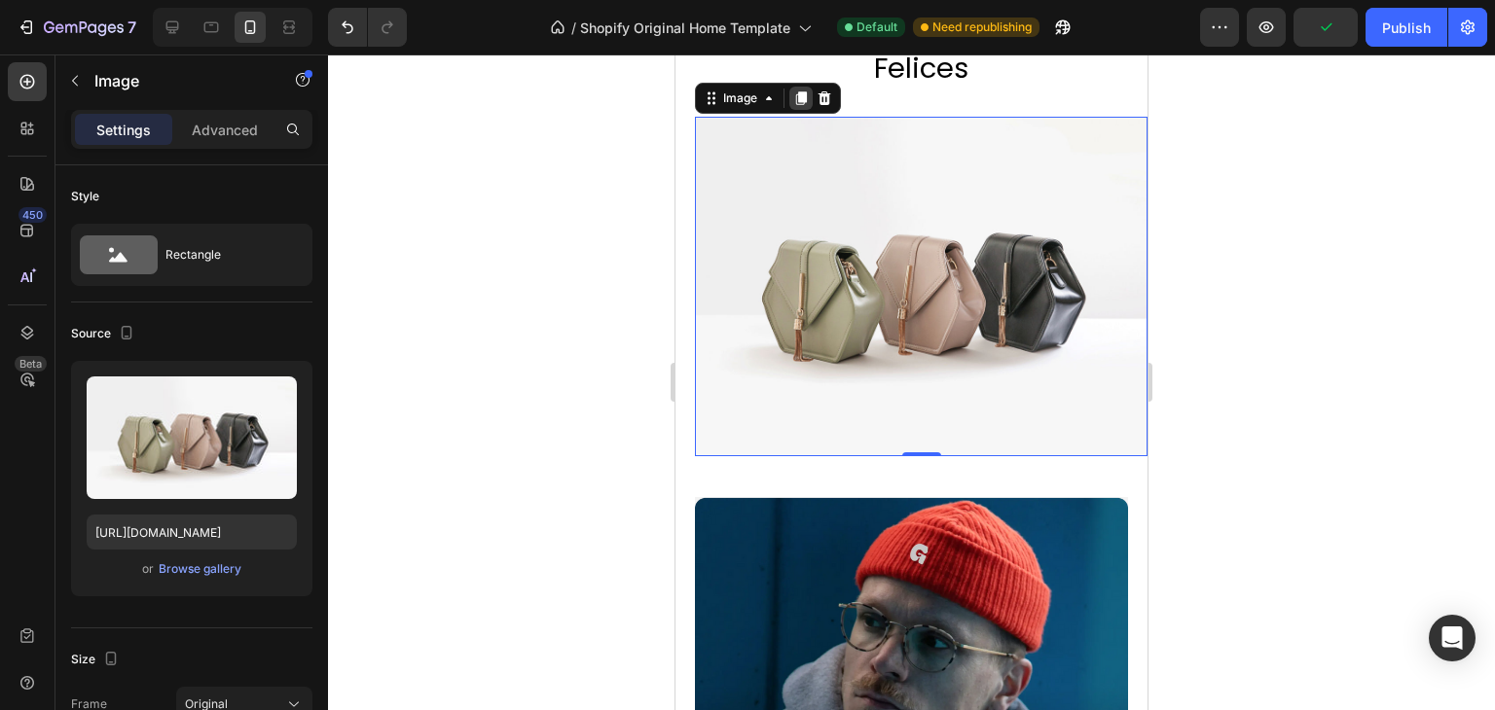
click at [797, 91] on icon at bounding box center [801, 99] width 16 height 16
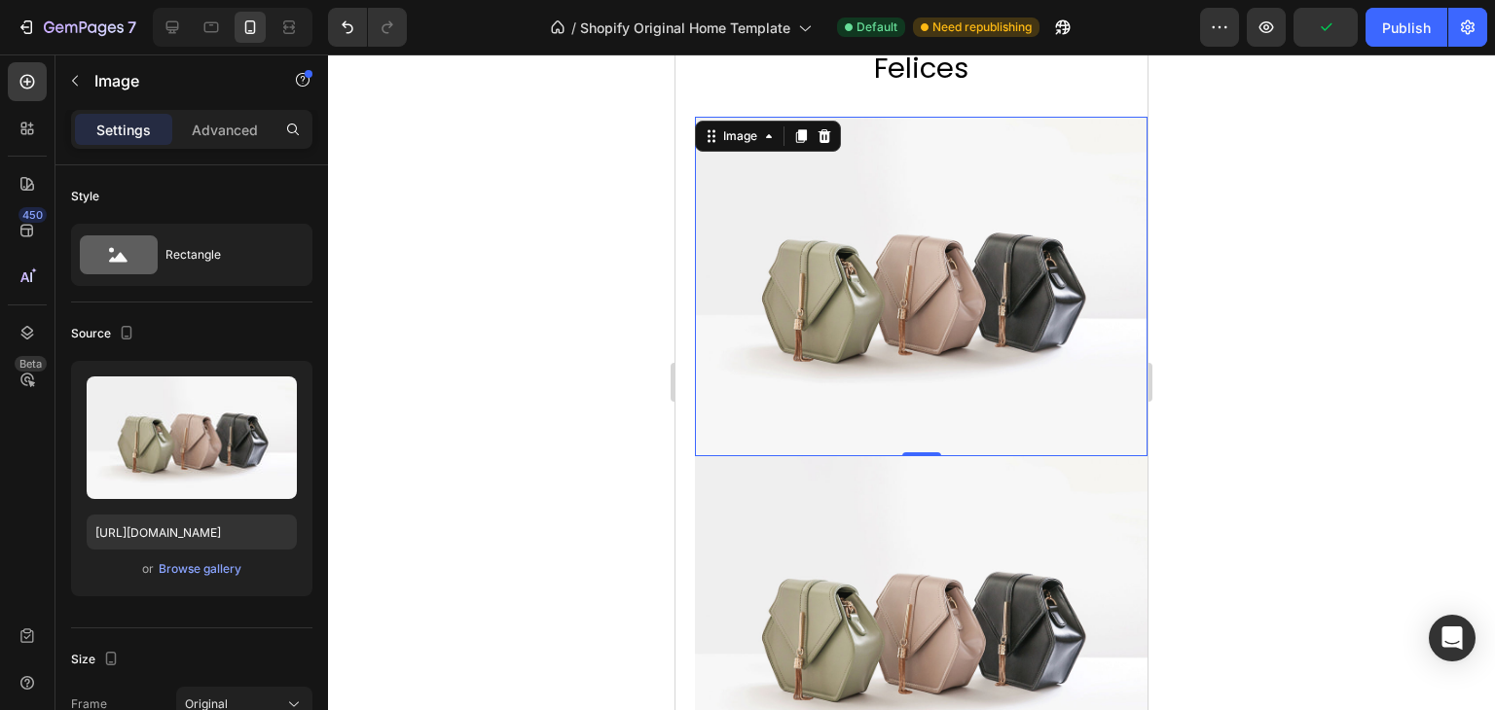
click at [987, 302] on img at bounding box center [921, 287] width 453 height 340
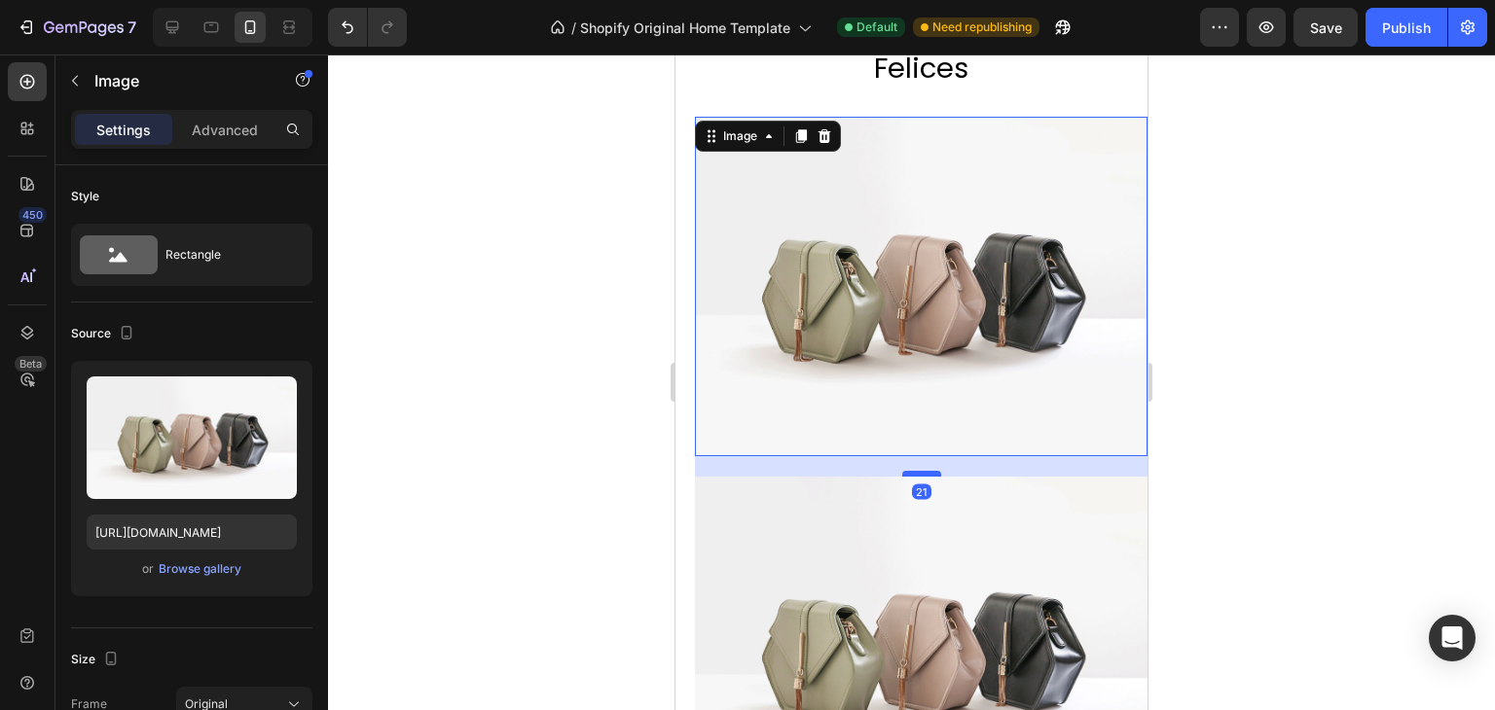
drag, startPoint x: 916, startPoint y: 441, endPoint x: 923, endPoint y: 461, distance: 21.5
click at [923, 471] on div at bounding box center [921, 474] width 39 height 6
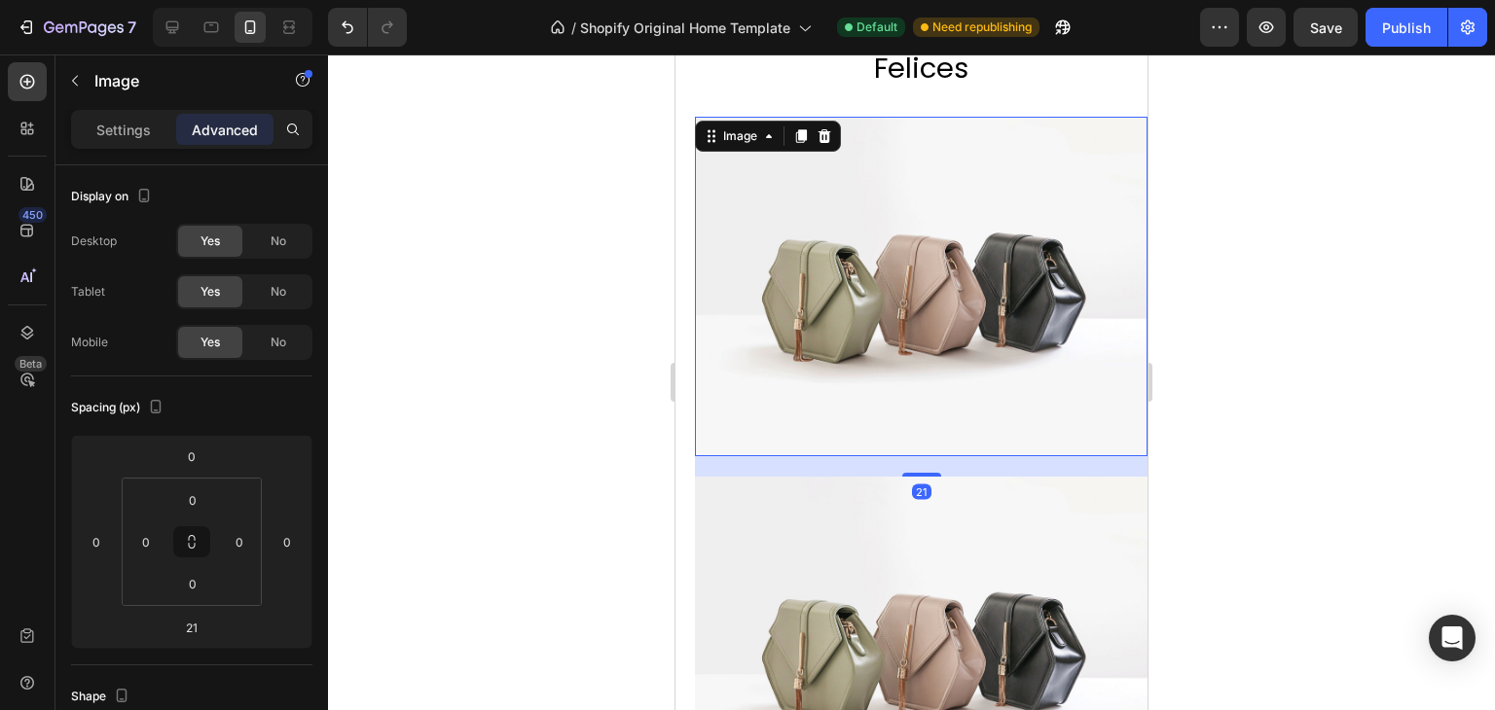
click at [1307, 336] on div at bounding box center [911, 383] width 1167 height 656
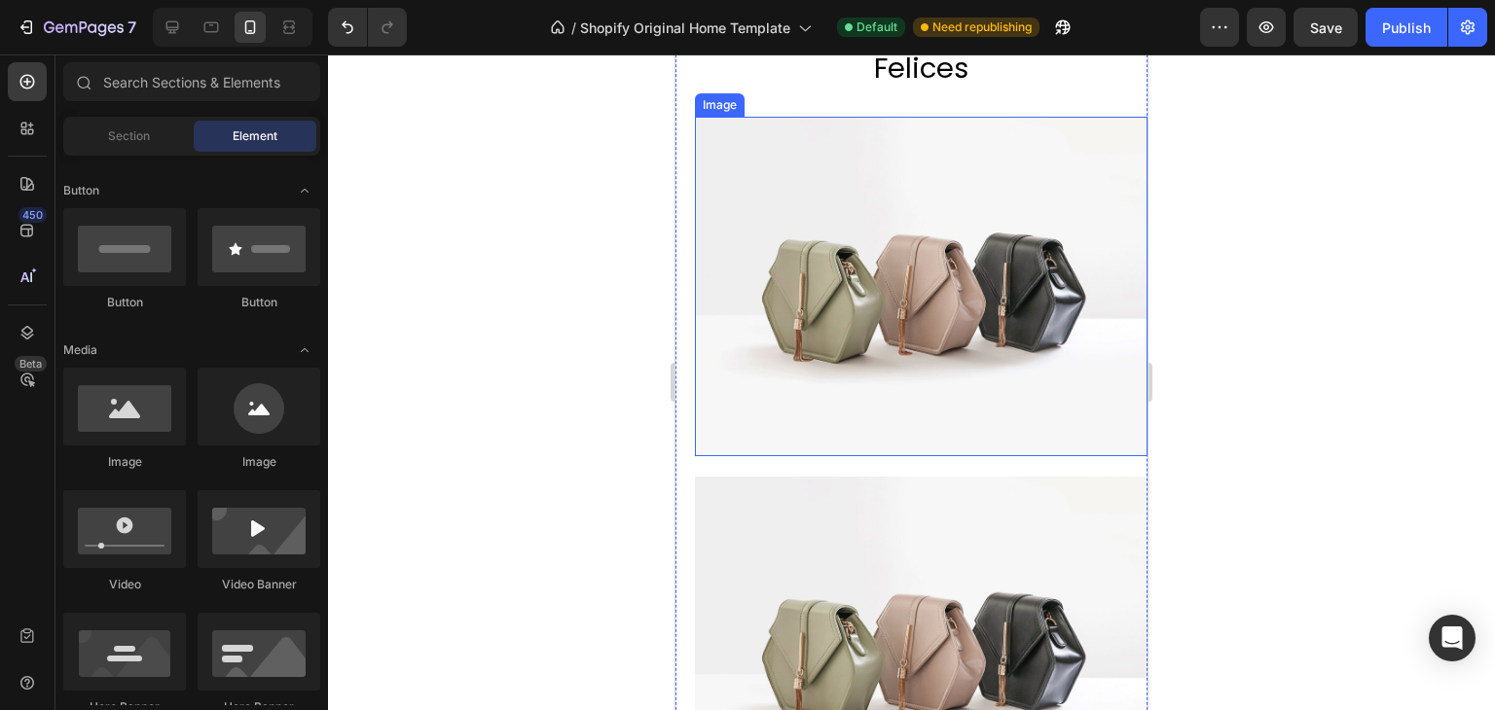
click at [915, 291] on img at bounding box center [921, 287] width 453 height 340
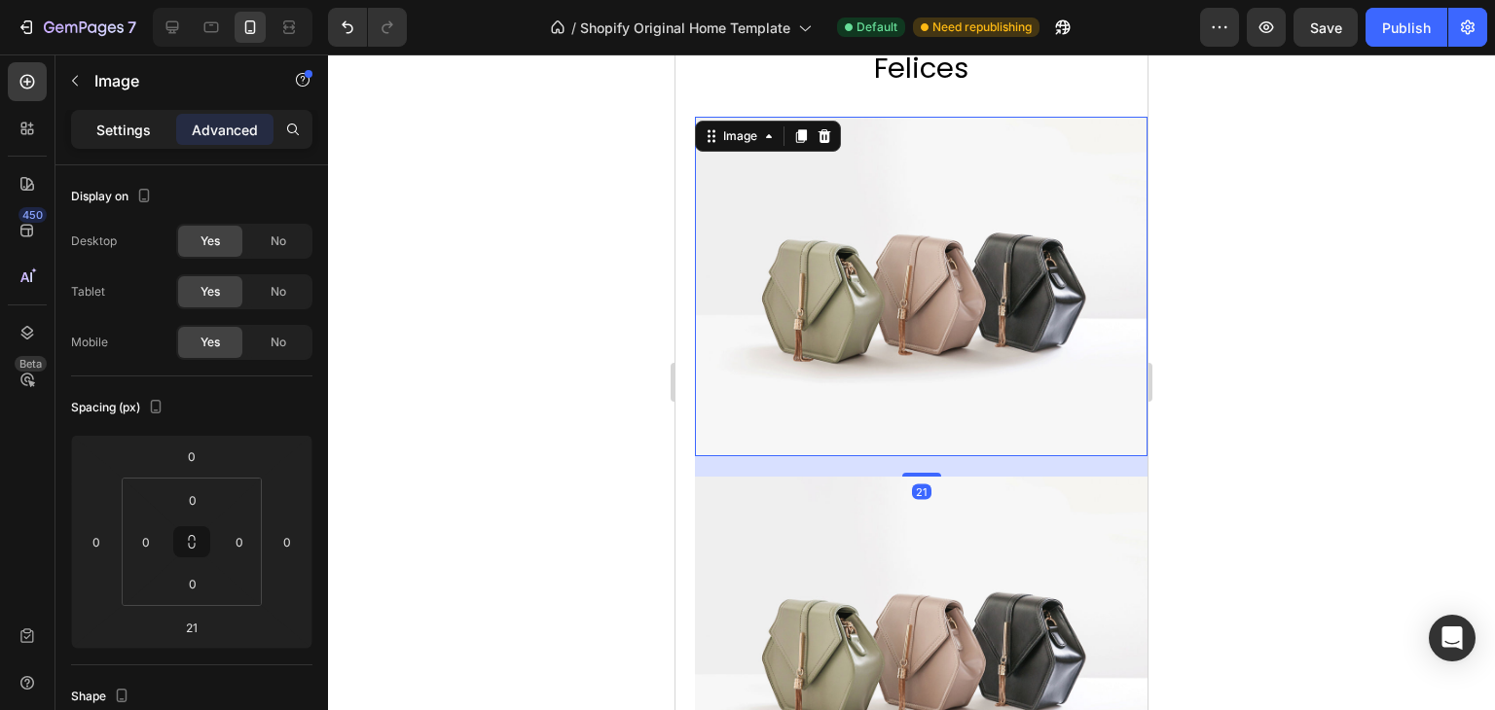
click at [118, 121] on p "Settings" at bounding box center [123, 130] width 55 height 20
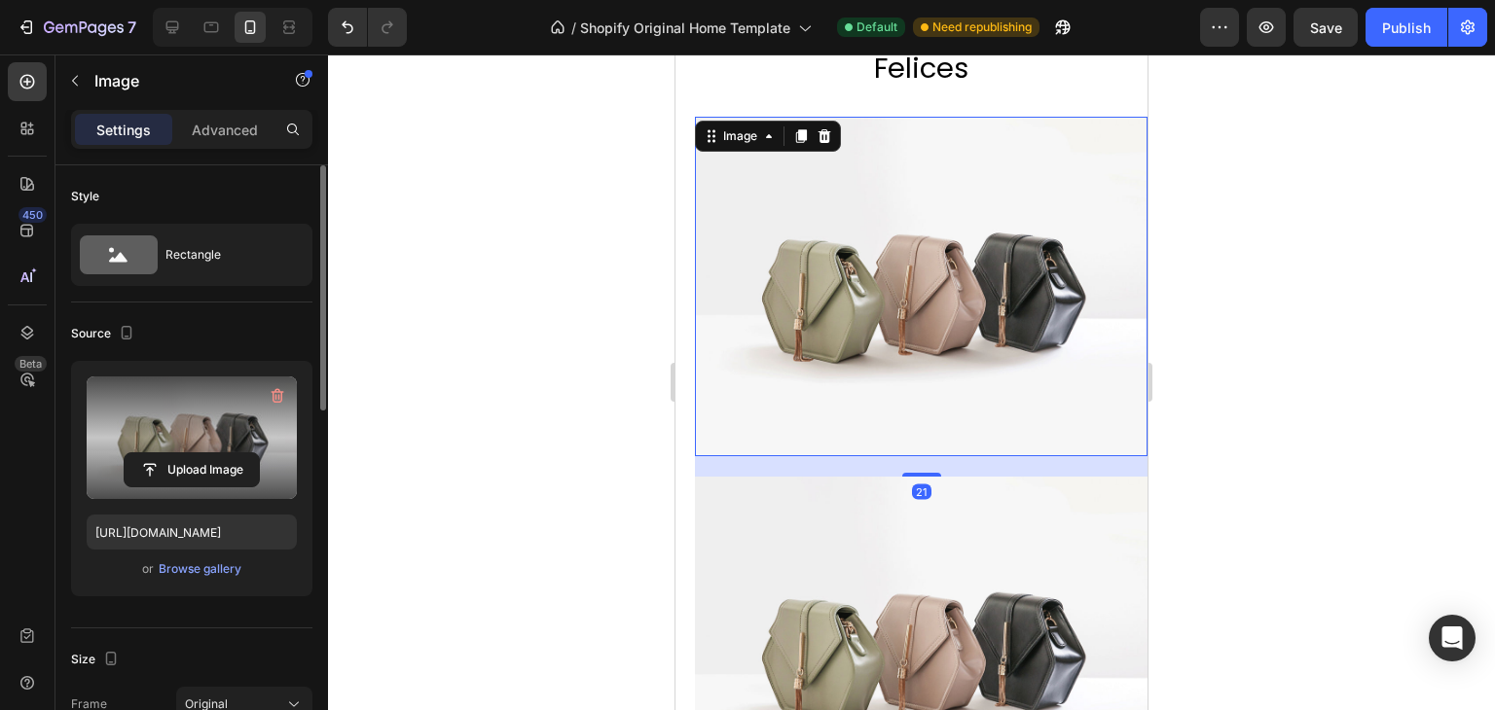
click at [181, 492] on label at bounding box center [192, 438] width 210 height 123
click at [181, 487] on input "file" at bounding box center [192, 470] width 134 height 33
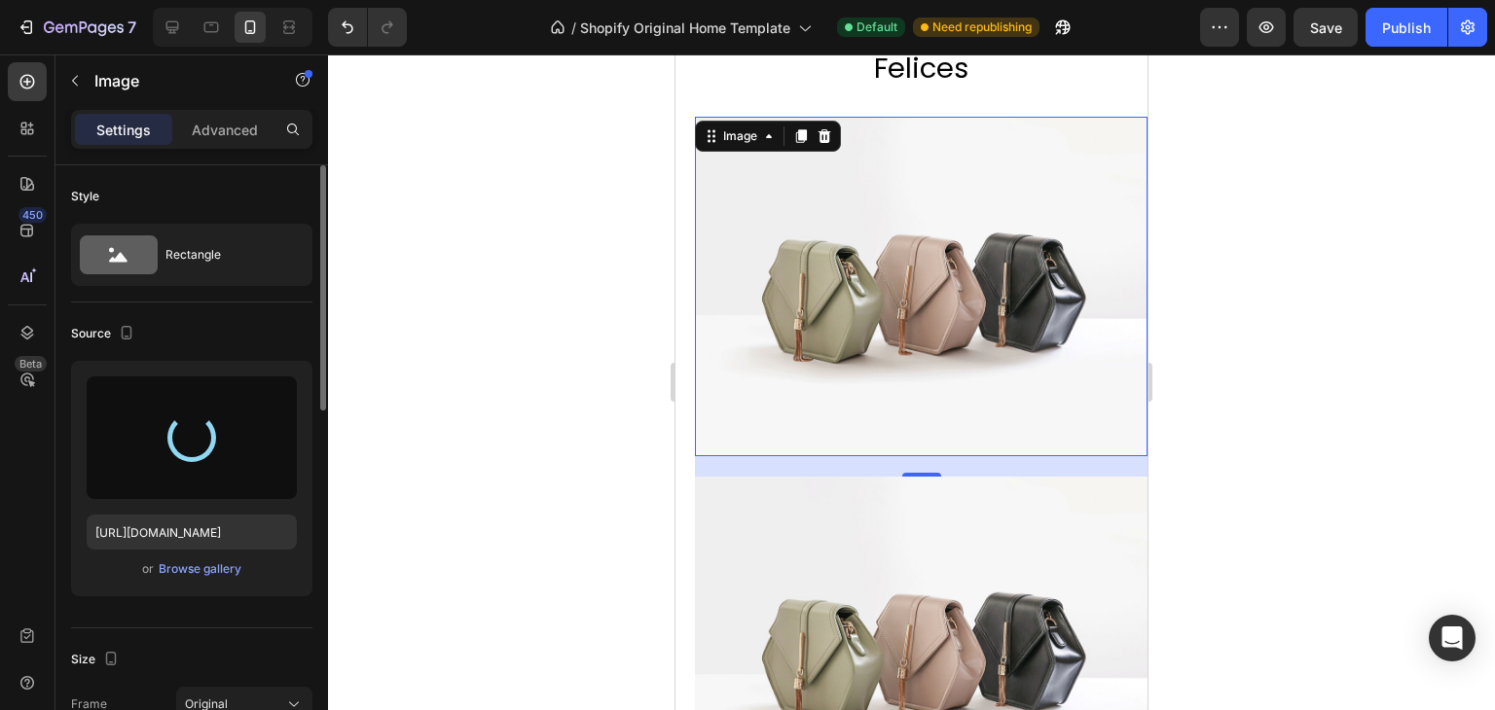
type input "https://cdn.shopify.com/s/files/1/0700/8963/7933/files/gempages_580630720901284…"
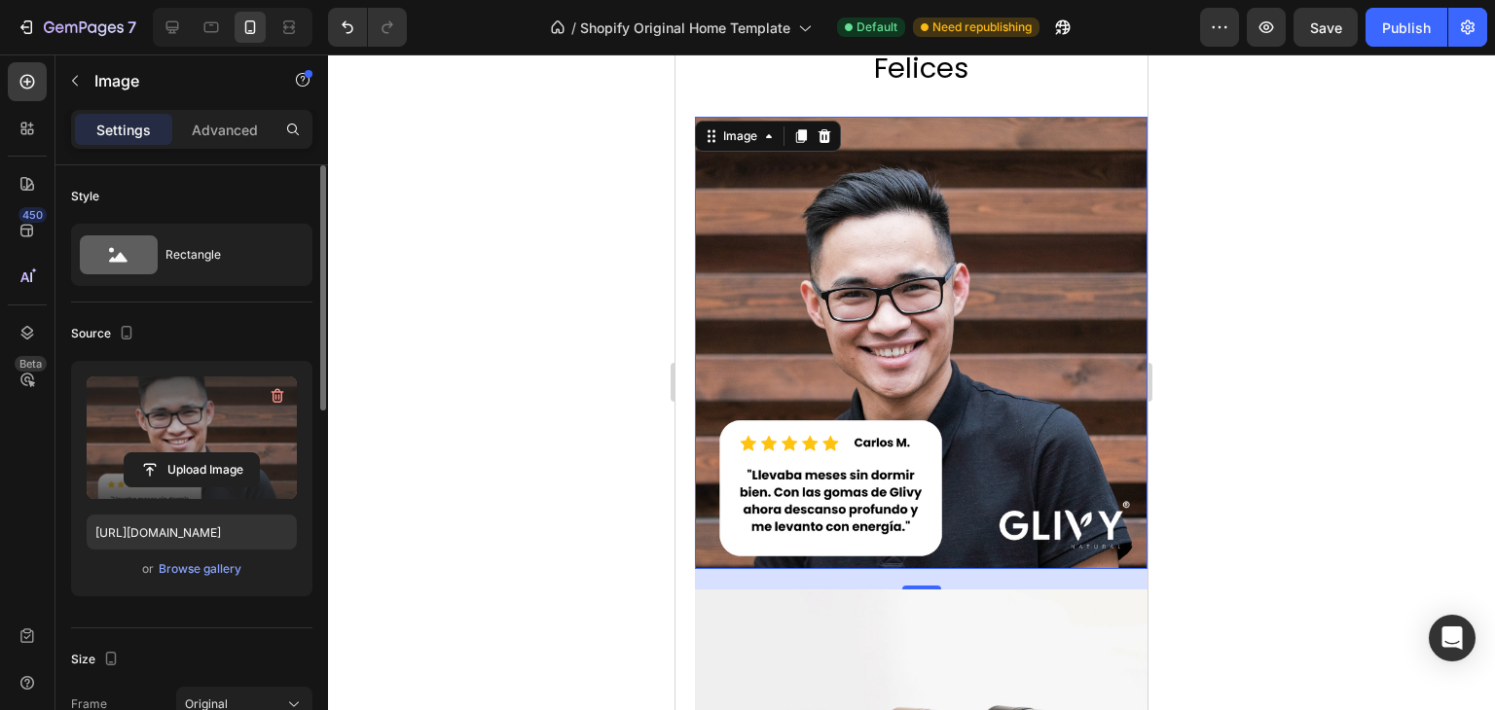
click at [1200, 304] on div at bounding box center [911, 383] width 1167 height 656
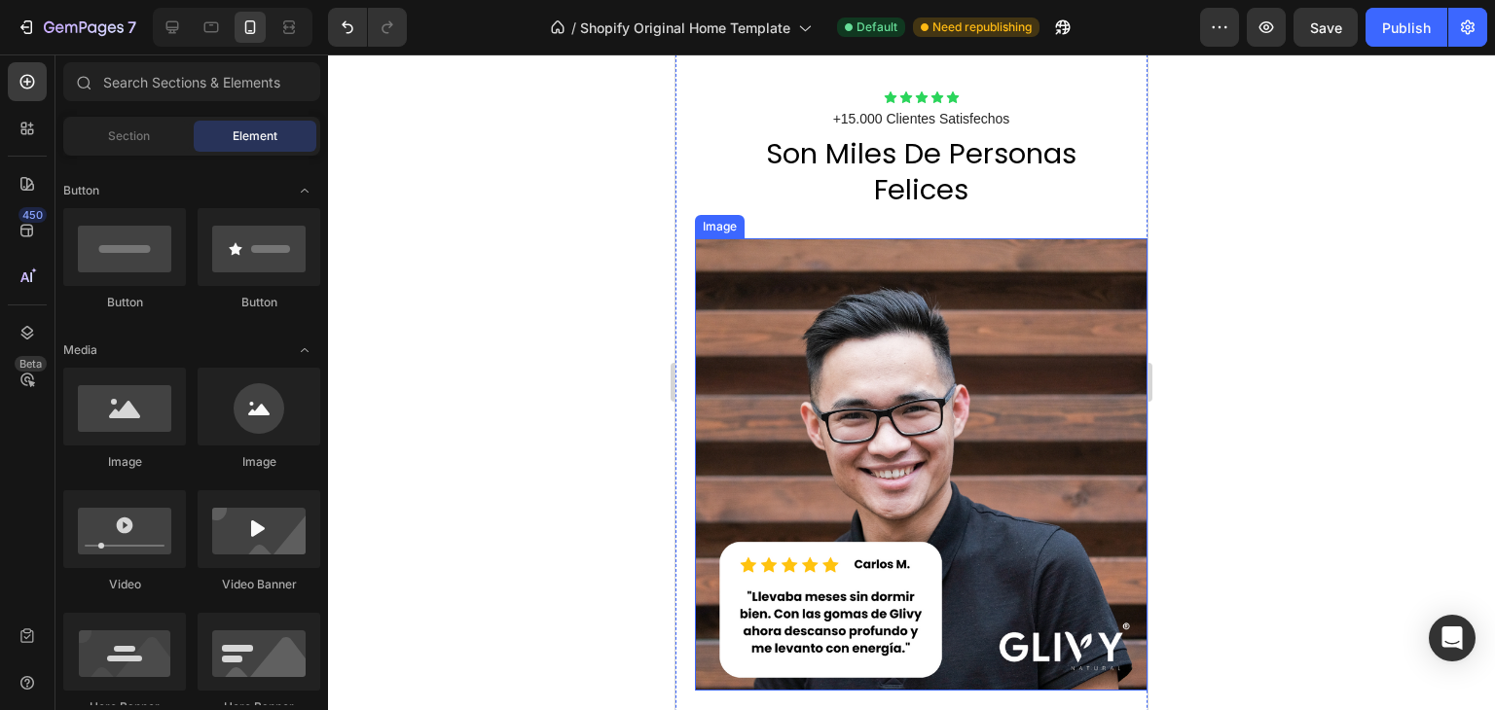
scroll to position [1973, 0]
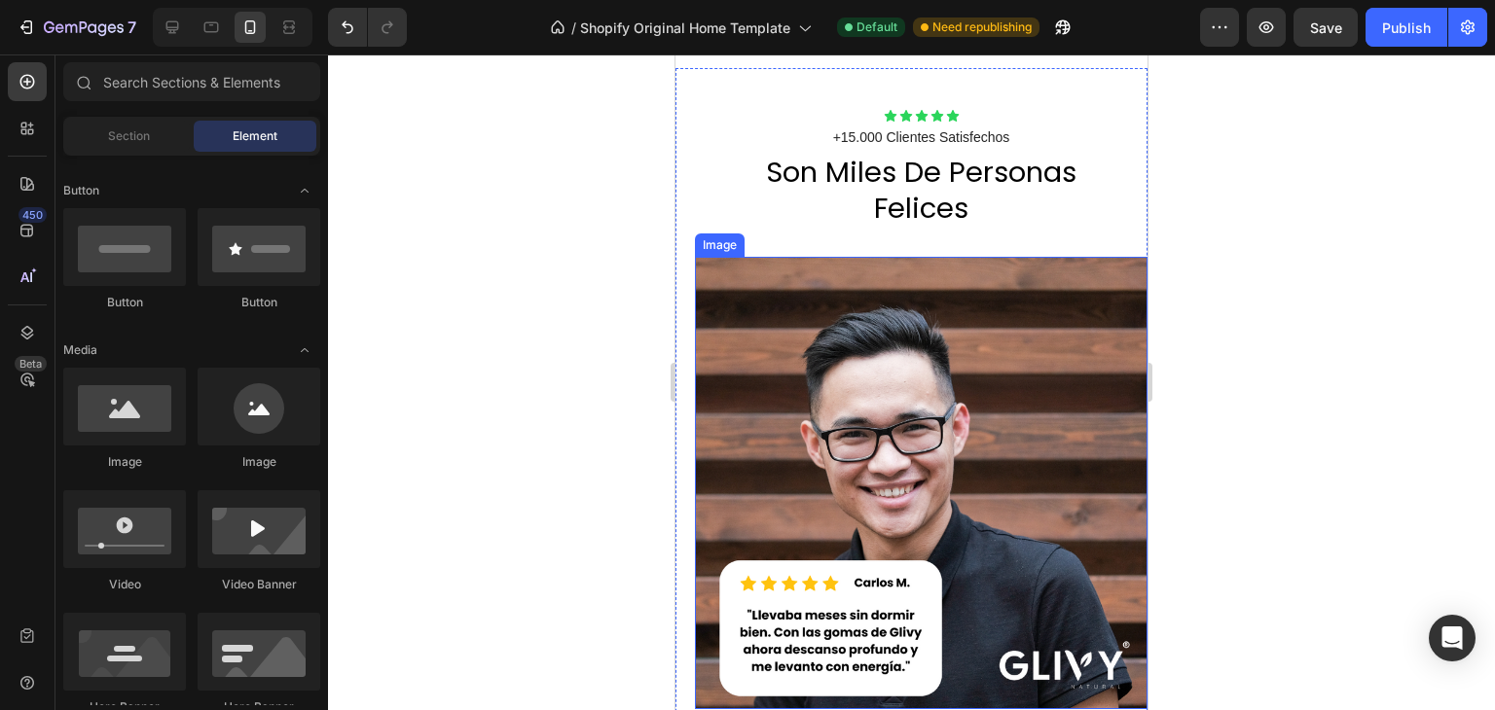
click at [958, 293] on img at bounding box center [921, 483] width 453 height 453
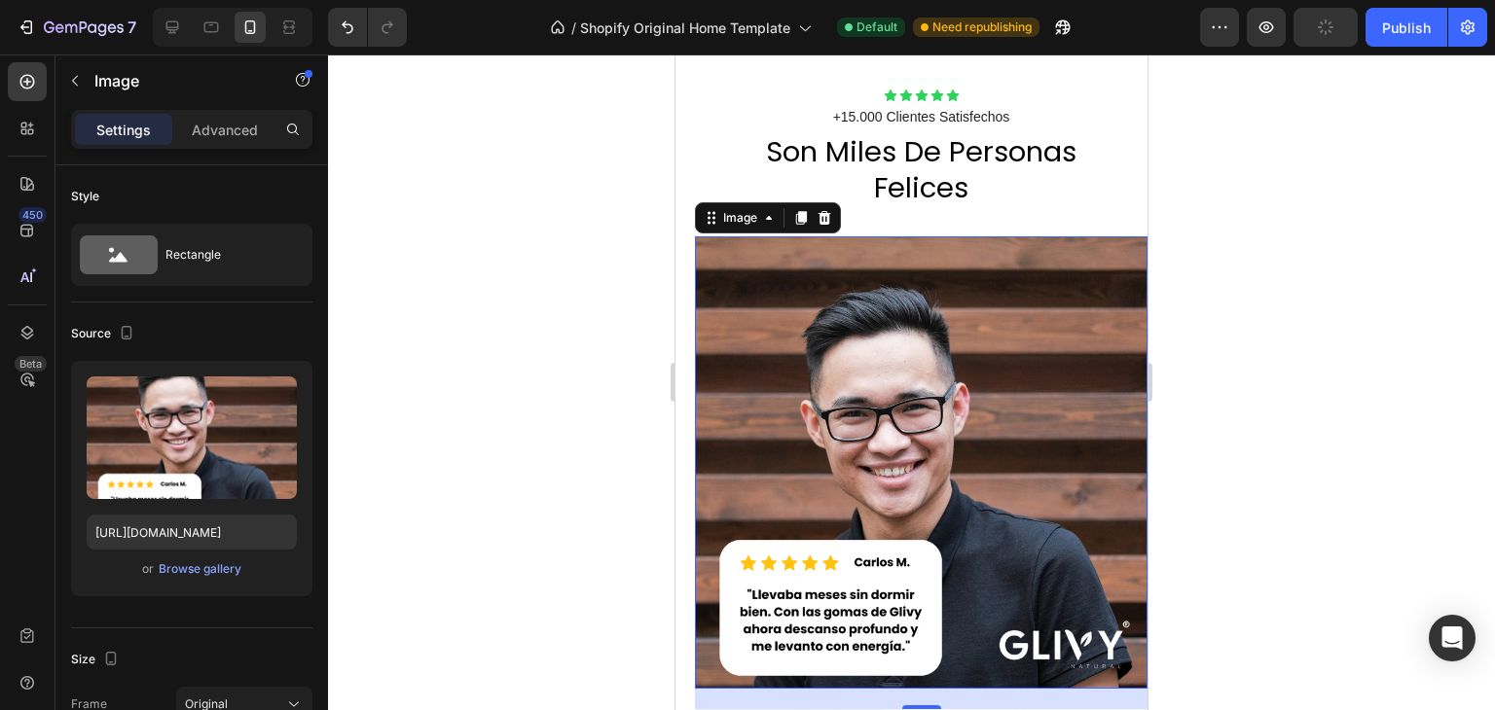
scroll to position [1870, 0]
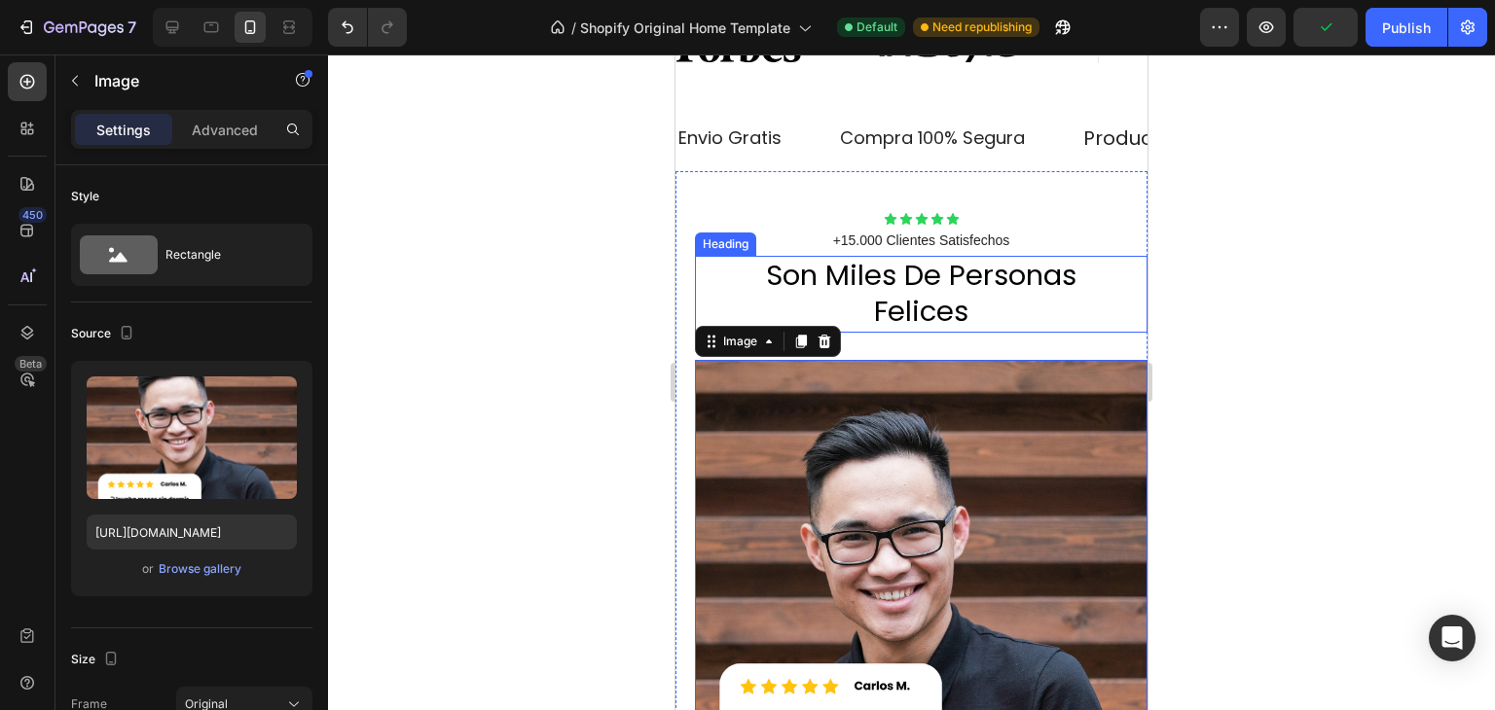
click at [959, 292] on p "Son Miles de Personas Felices" at bounding box center [921, 294] width 326 height 73
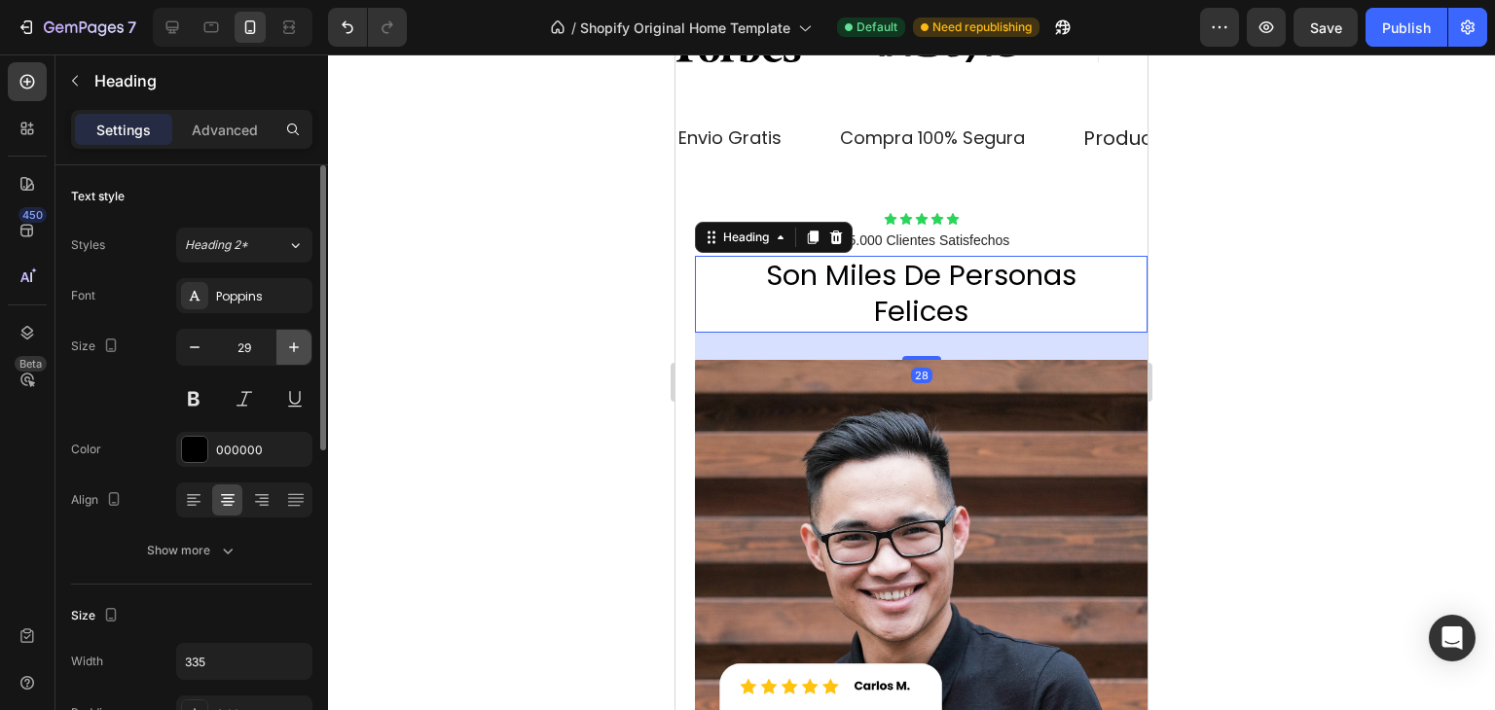
click at [295, 343] on icon "button" at bounding box center [293, 347] width 19 height 19
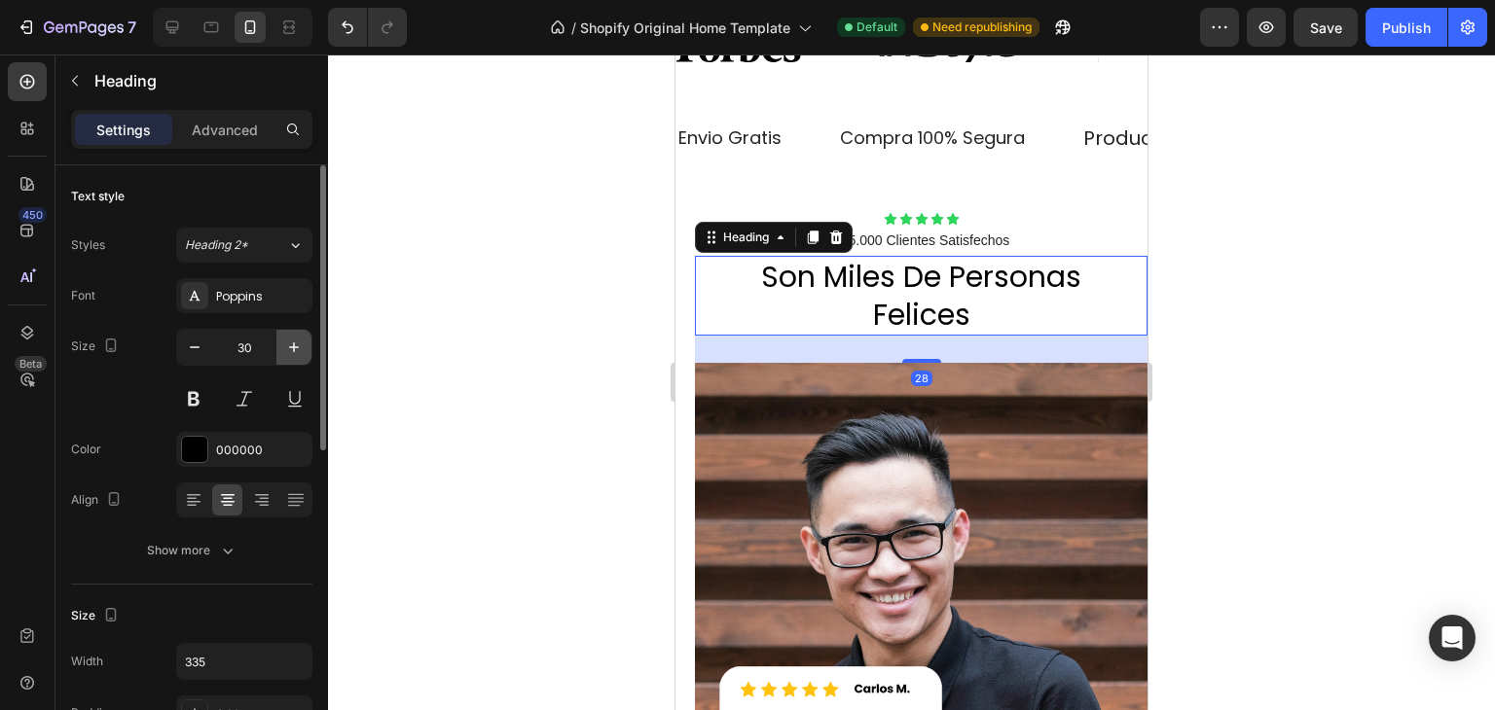
type input "31"
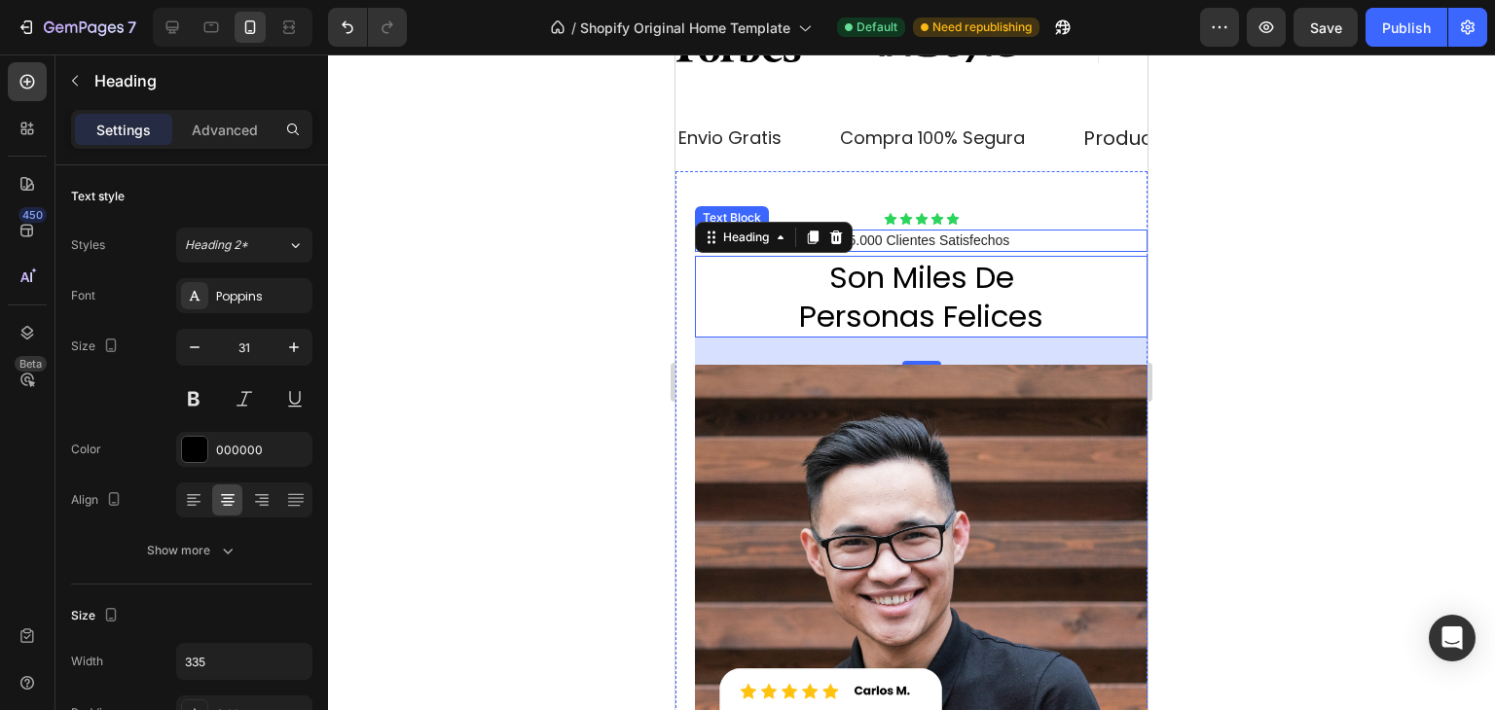
click at [932, 239] on p "+15.000 Clientes Satisfechos" at bounding box center [921, 241] width 449 height 18
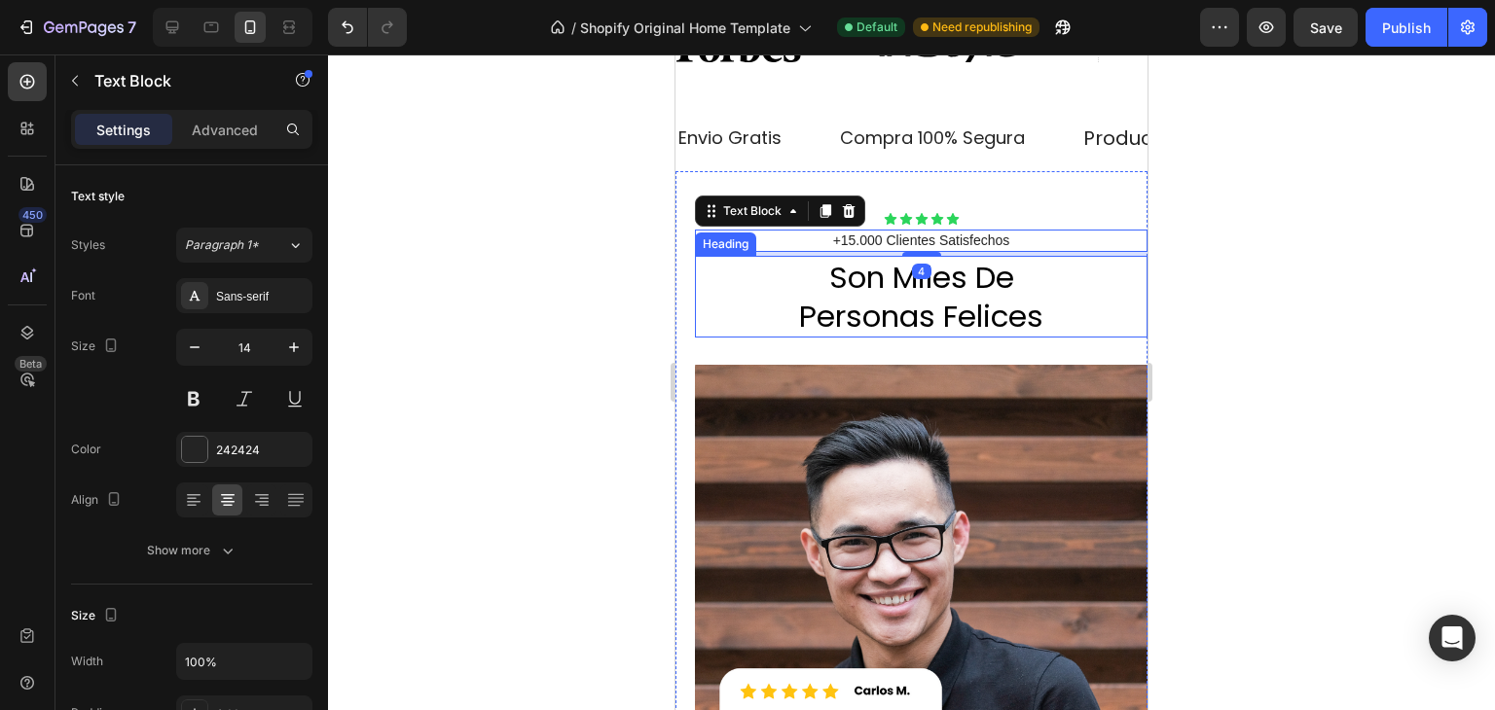
click at [989, 293] on p "Son Miles de Personas Felices" at bounding box center [921, 297] width 326 height 79
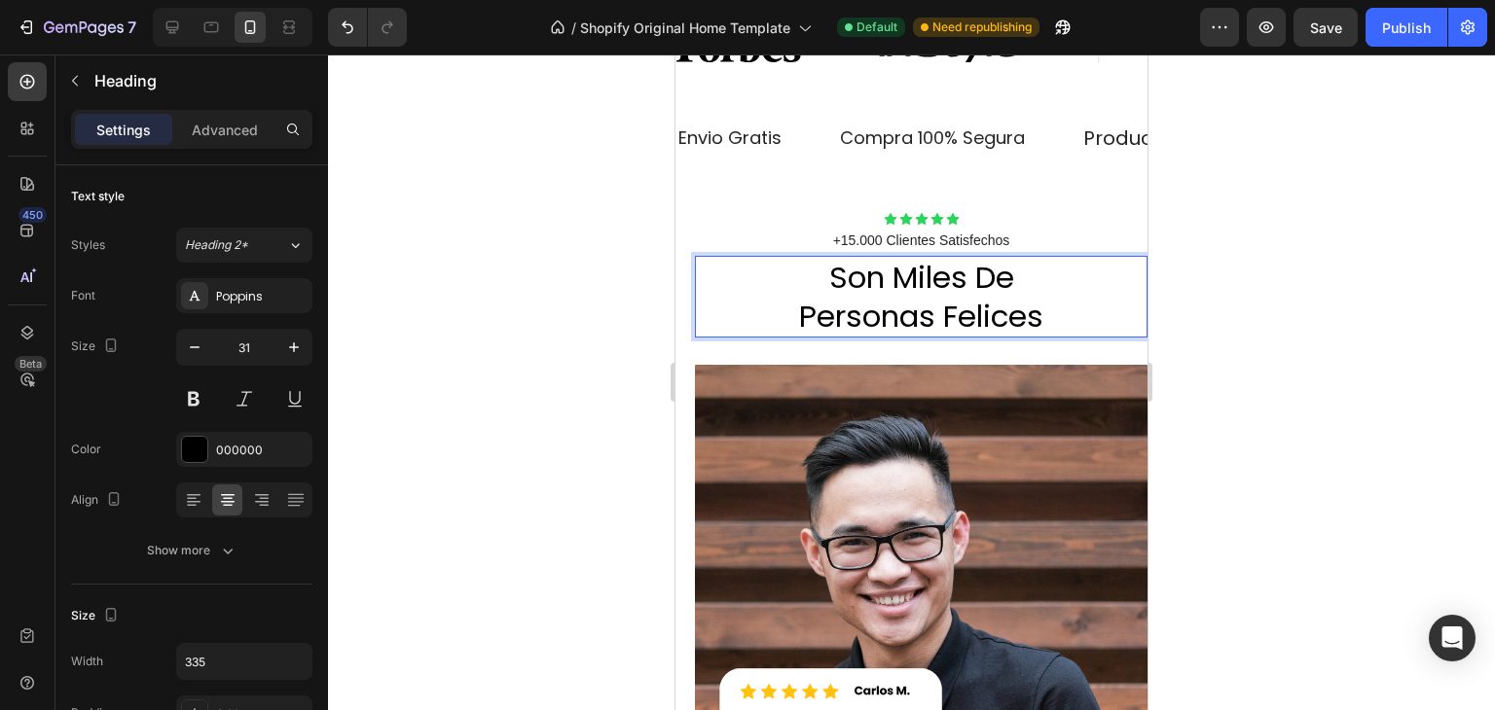
click at [1043, 312] on p "Son Miles de Personas Felices" at bounding box center [921, 297] width 326 height 79
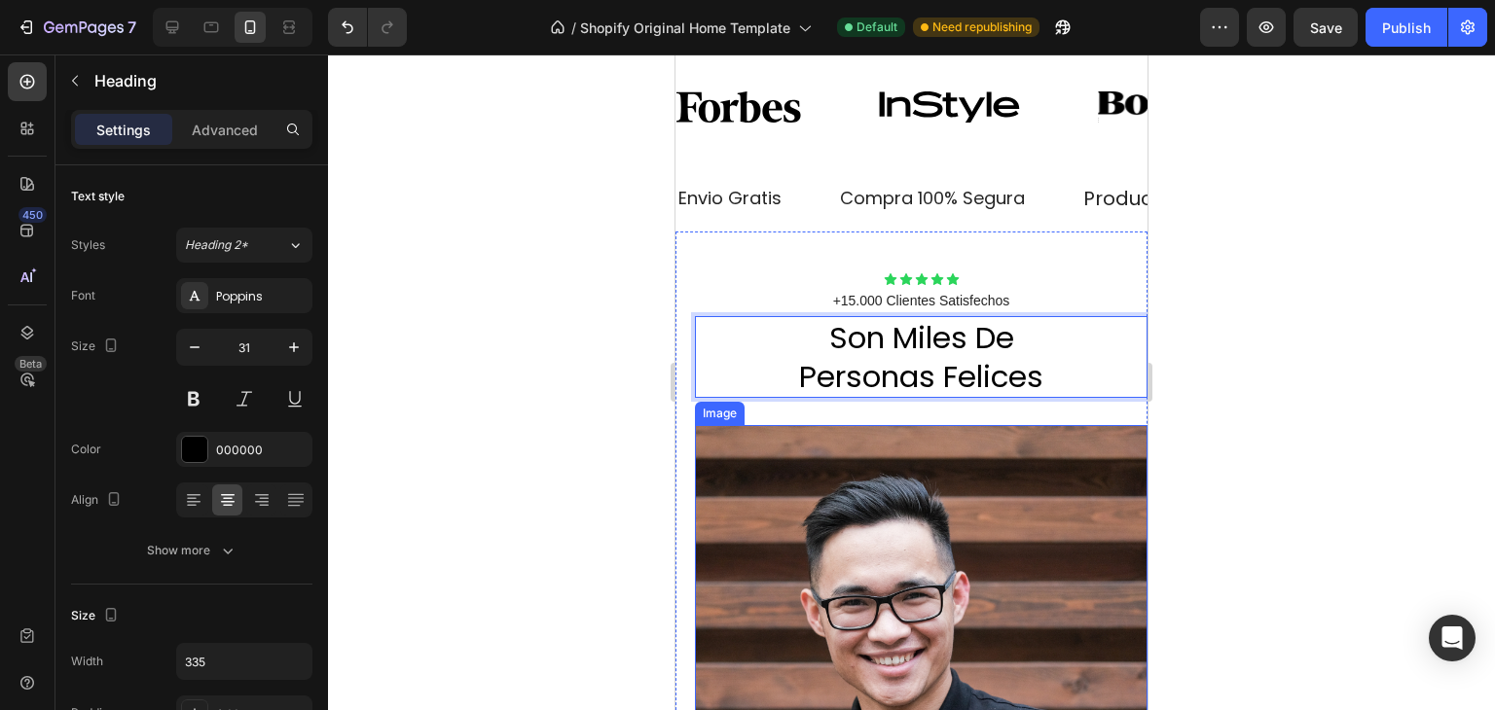
scroll to position [1811, 0]
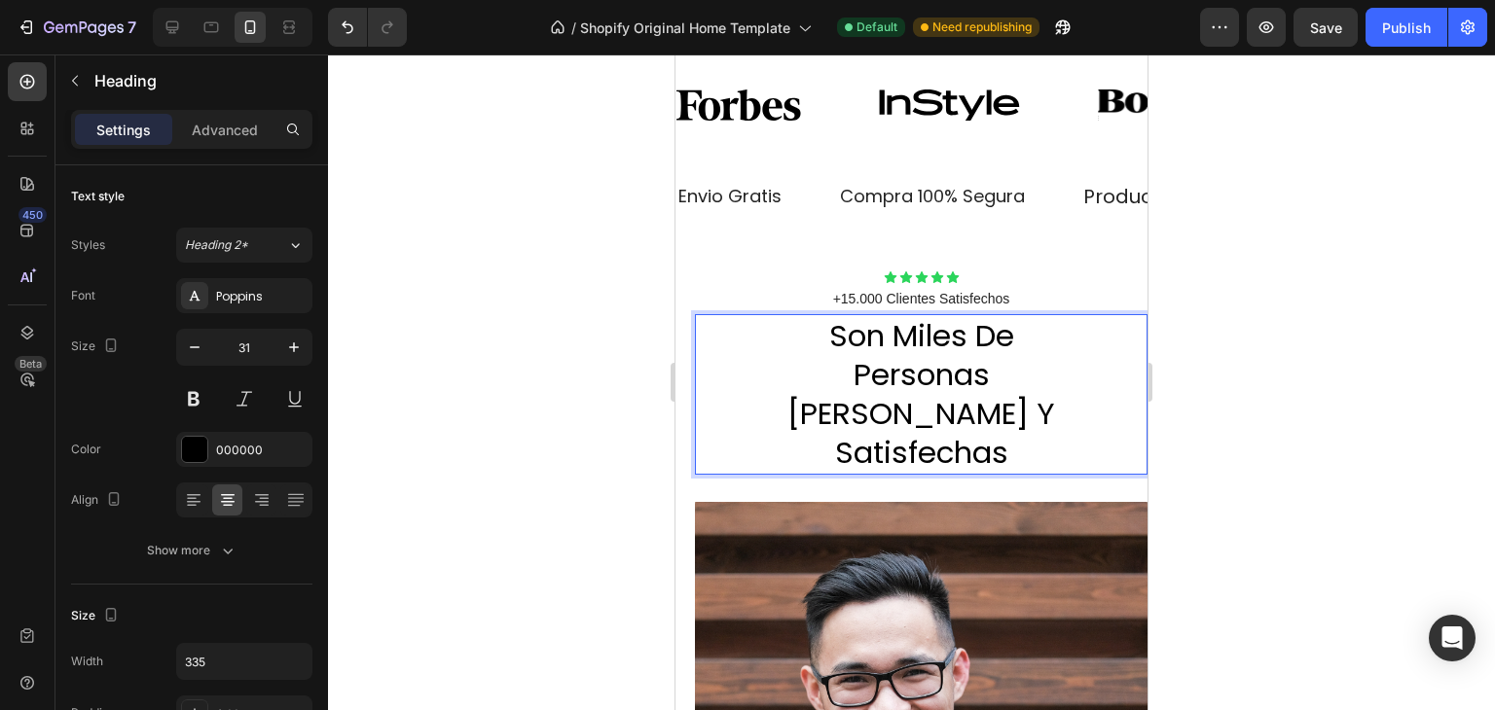
click at [1312, 281] on div at bounding box center [911, 383] width 1167 height 656
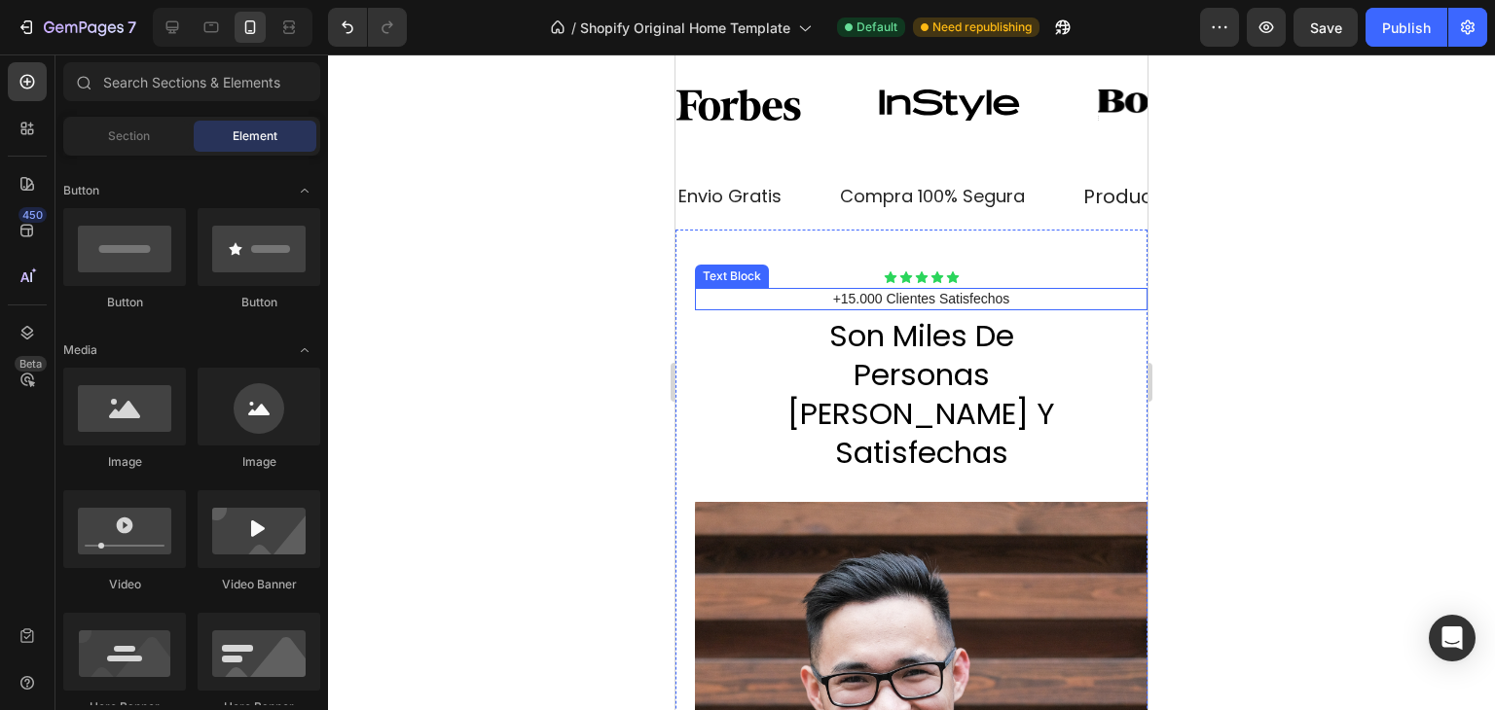
click at [982, 300] on p "+15.000 Clientes Satisfechos" at bounding box center [921, 299] width 449 height 18
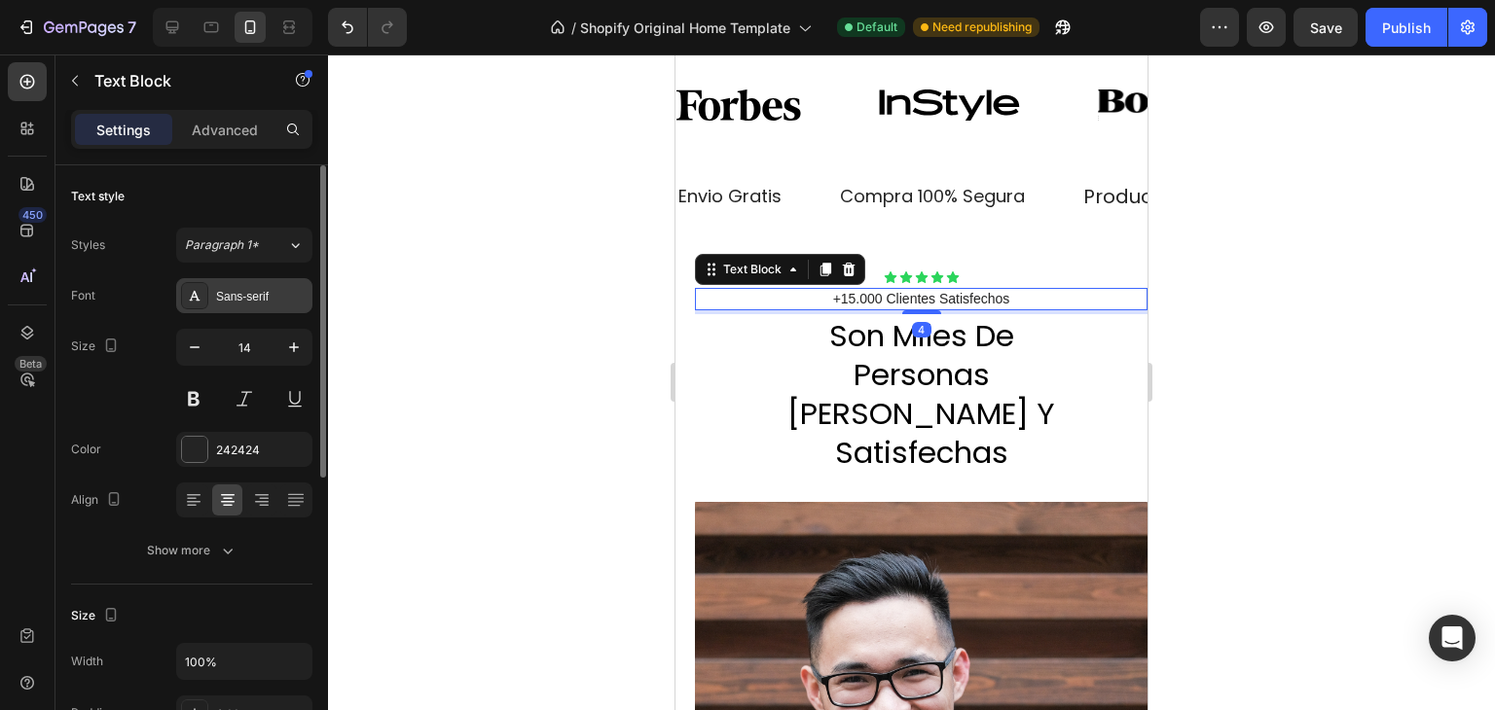
click at [280, 308] on div "Sans-serif" at bounding box center [244, 295] width 136 height 35
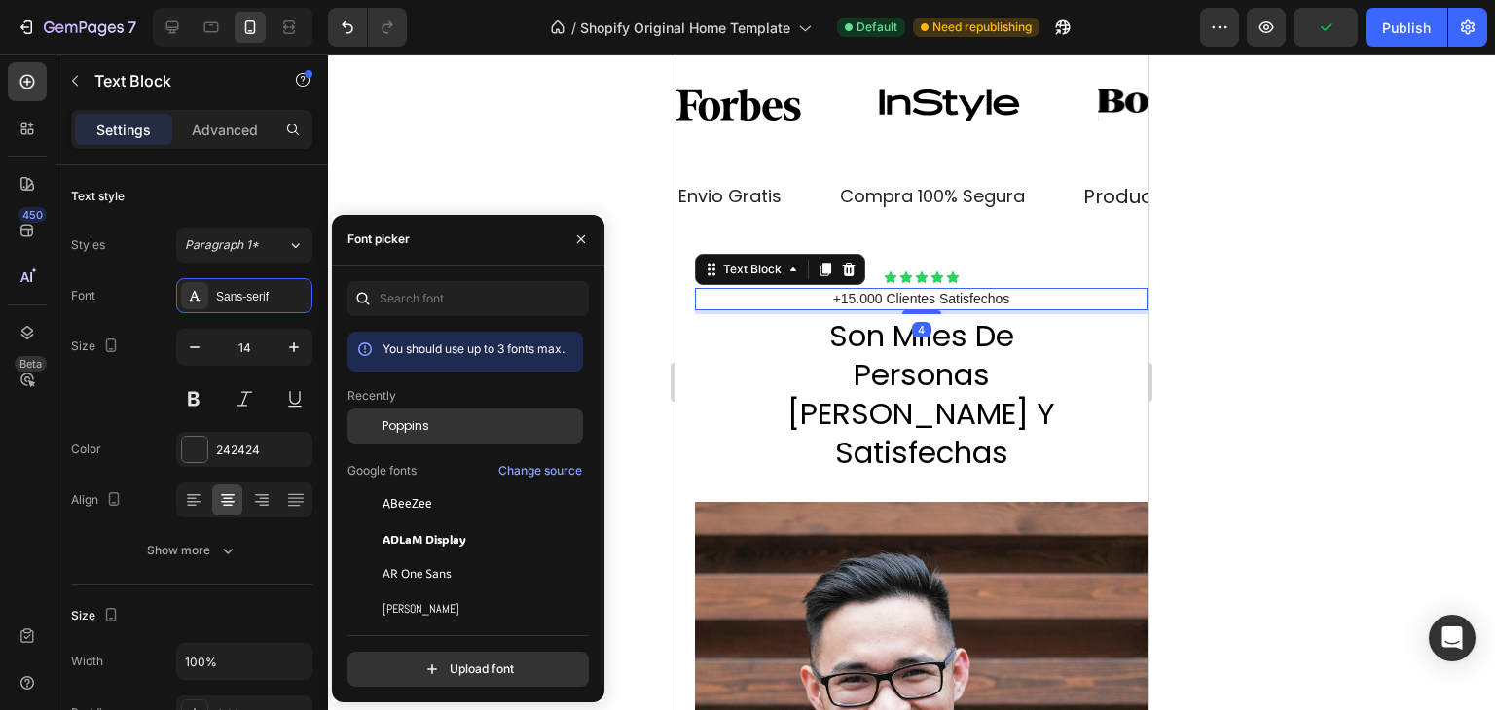
click at [392, 430] on span "Poppins" at bounding box center [406, 427] width 47 height 18
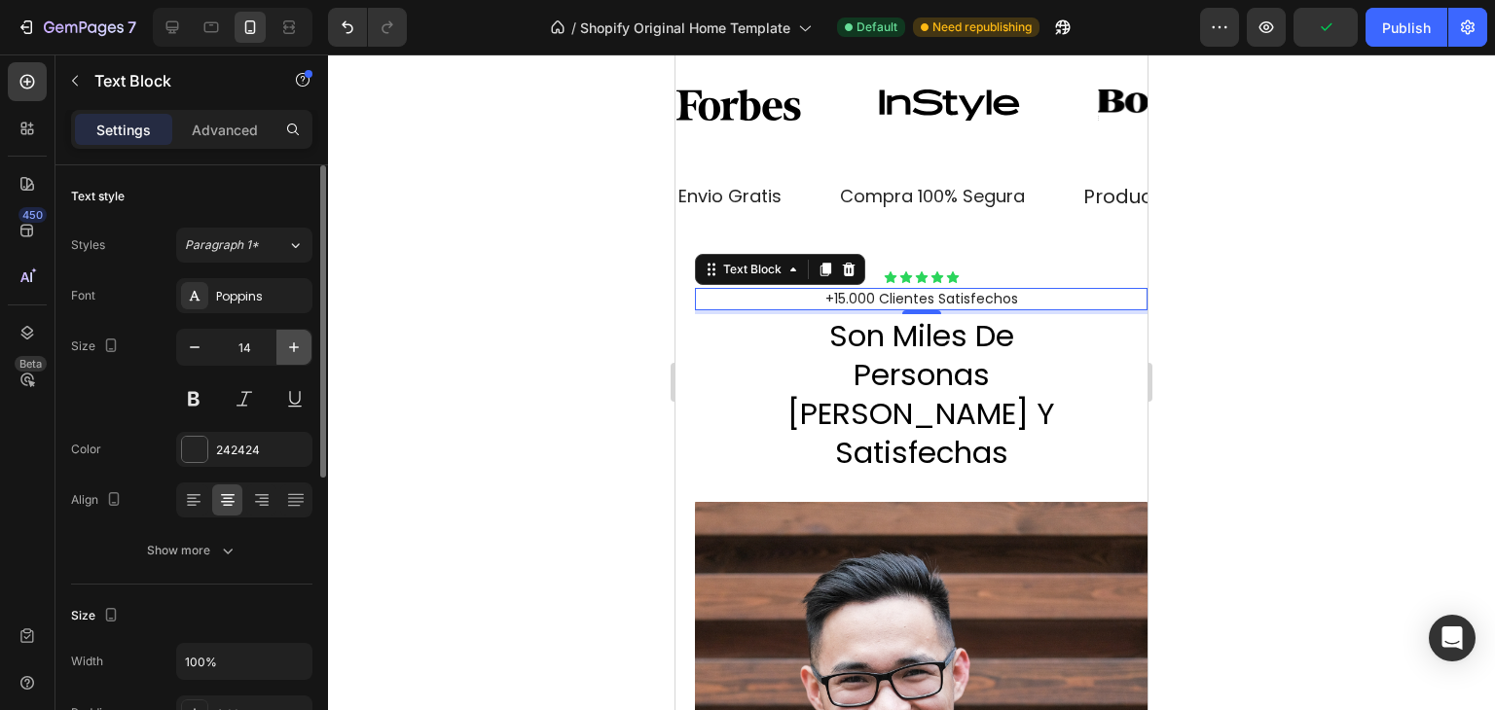
click at [295, 338] on icon "button" at bounding box center [293, 347] width 19 height 19
type input "15"
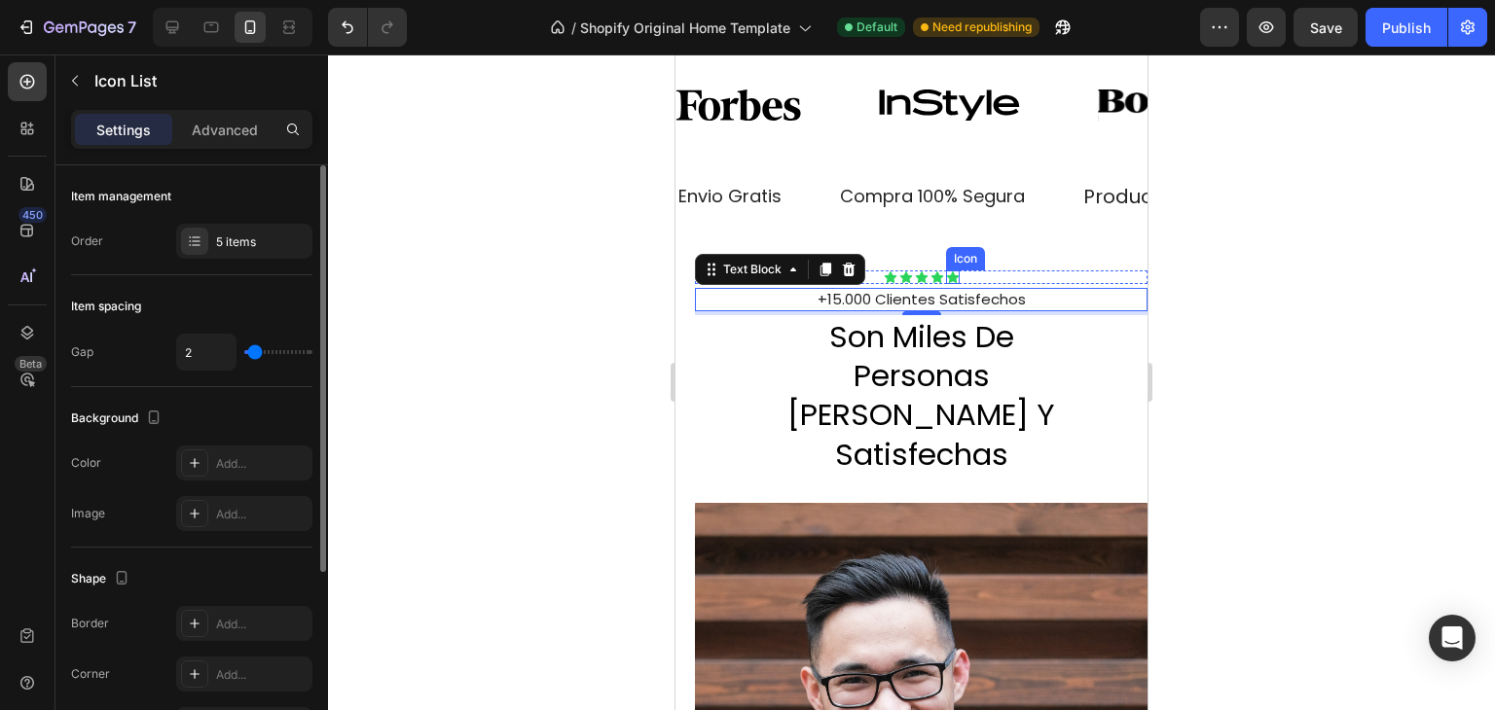
click at [954, 273] on div "Icon Icon Icon Icon Icon" at bounding box center [921, 278] width 453 height 14
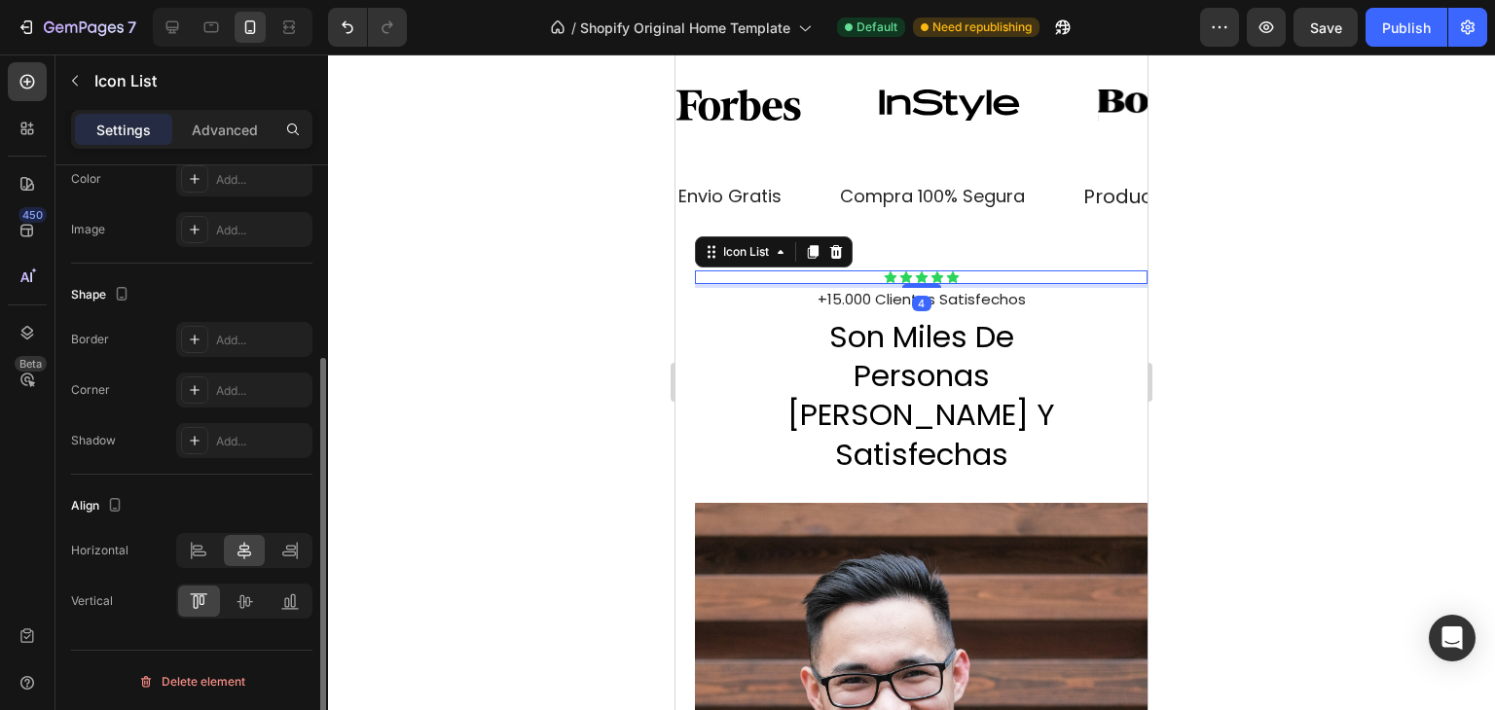
scroll to position [0, 0]
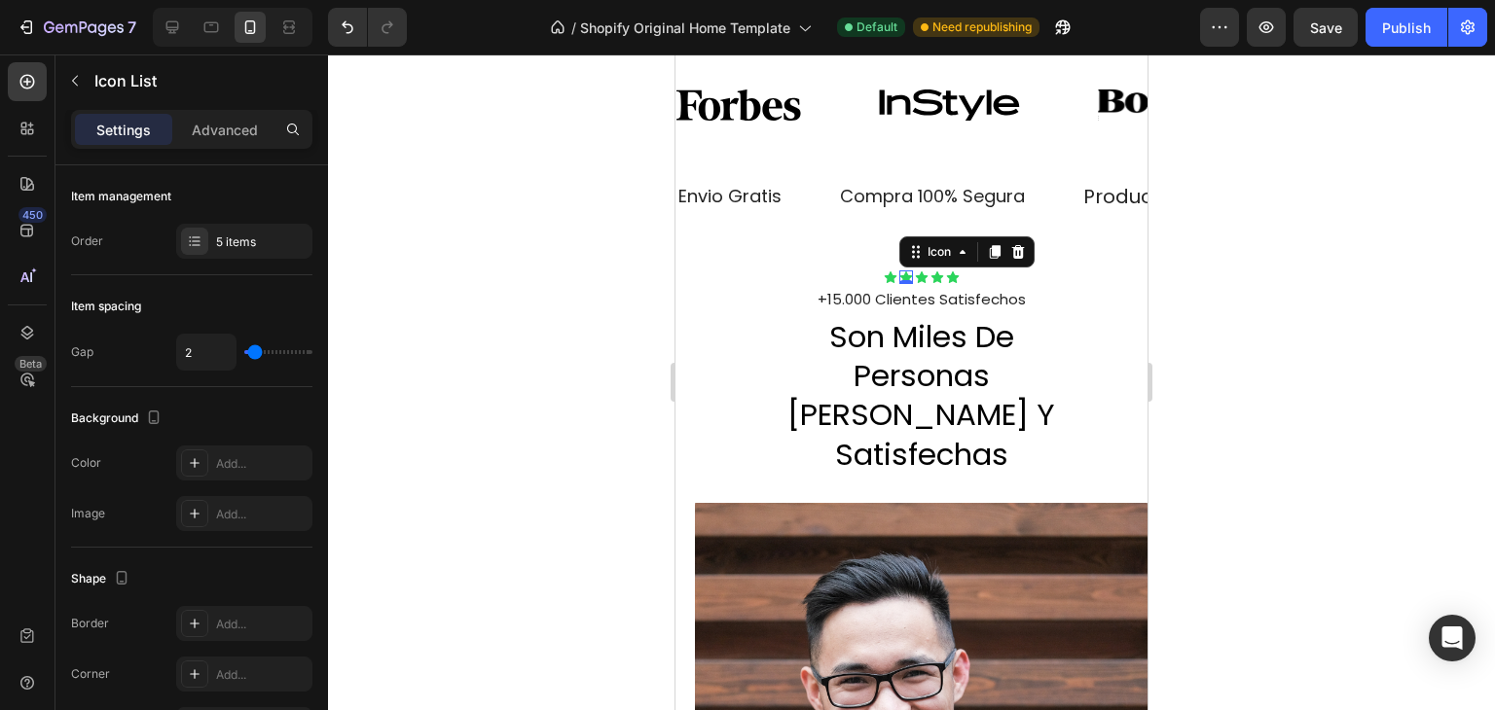
click at [899, 273] on icon at bounding box center [906, 278] width 14 height 14
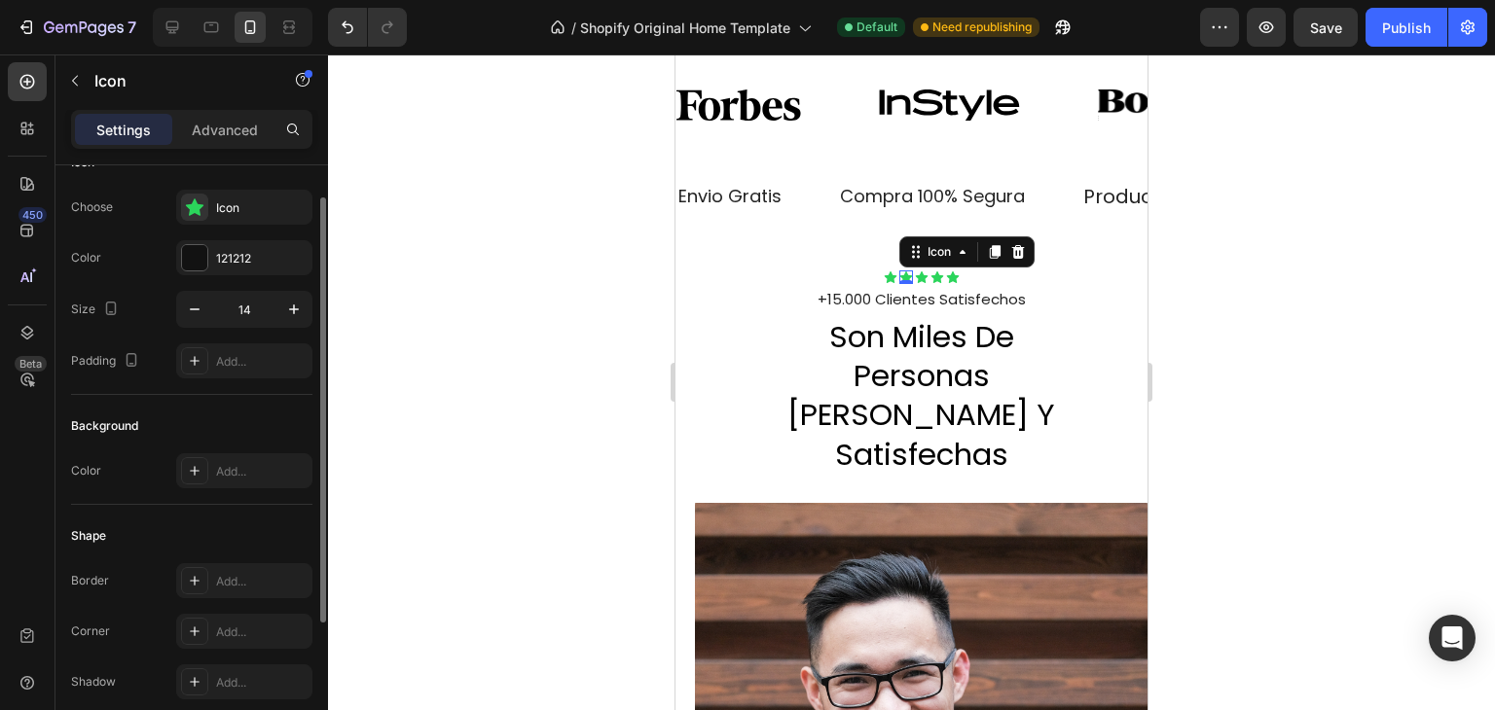
scroll to position [39, 0]
click at [248, 199] on div "Icon" at bounding box center [261, 204] width 91 height 18
click at [227, 253] on div "121212" at bounding box center [244, 254] width 56 height 18
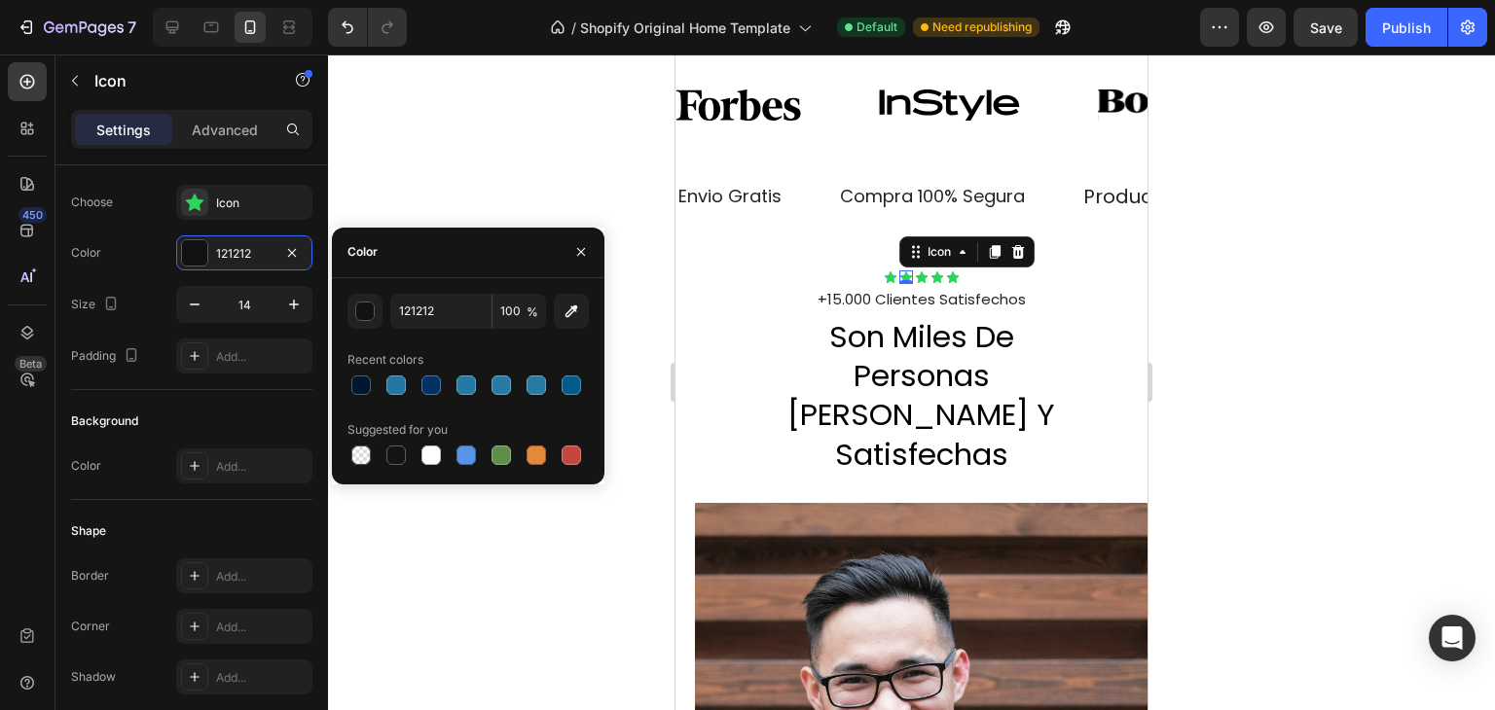
scroll to position [245, 0]
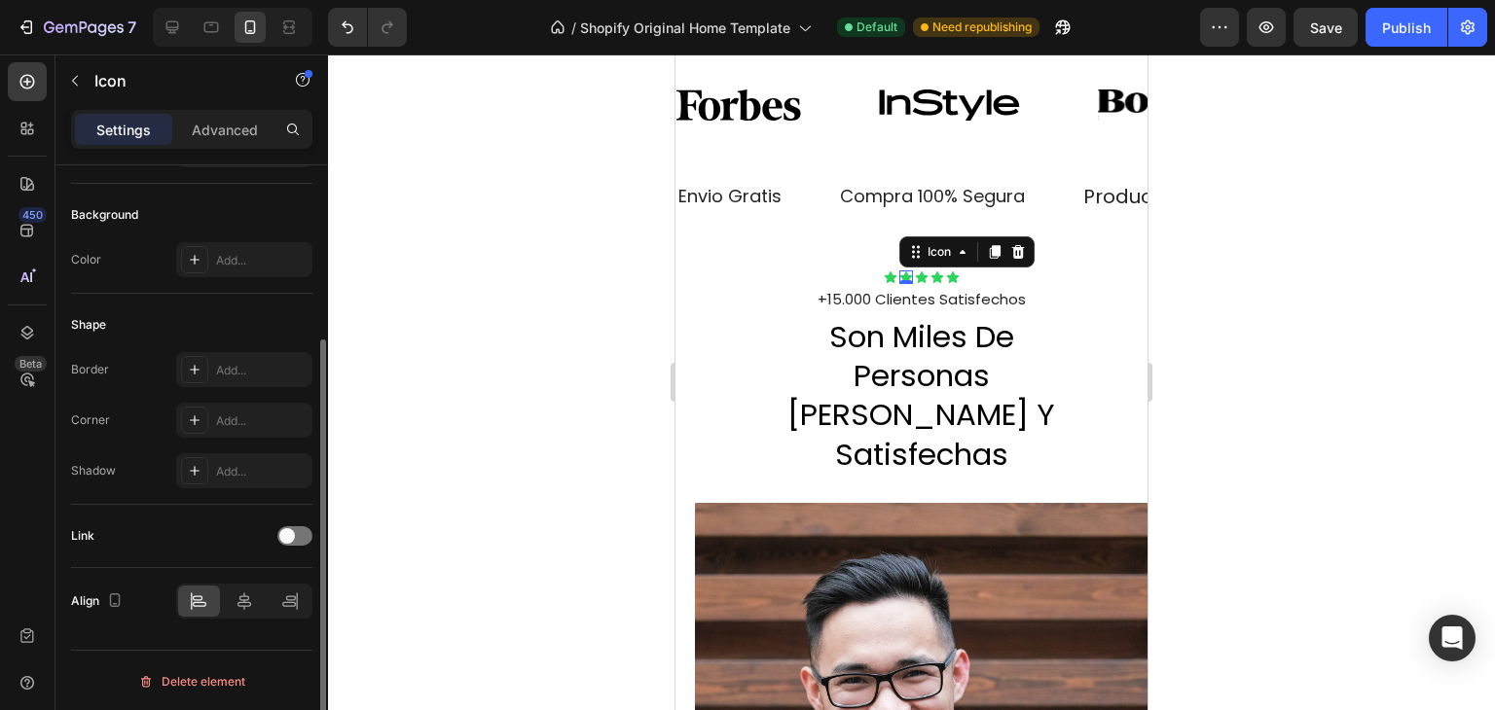
click at [440, 493] on div at bounding box center [911, 383] width 1167 height 656
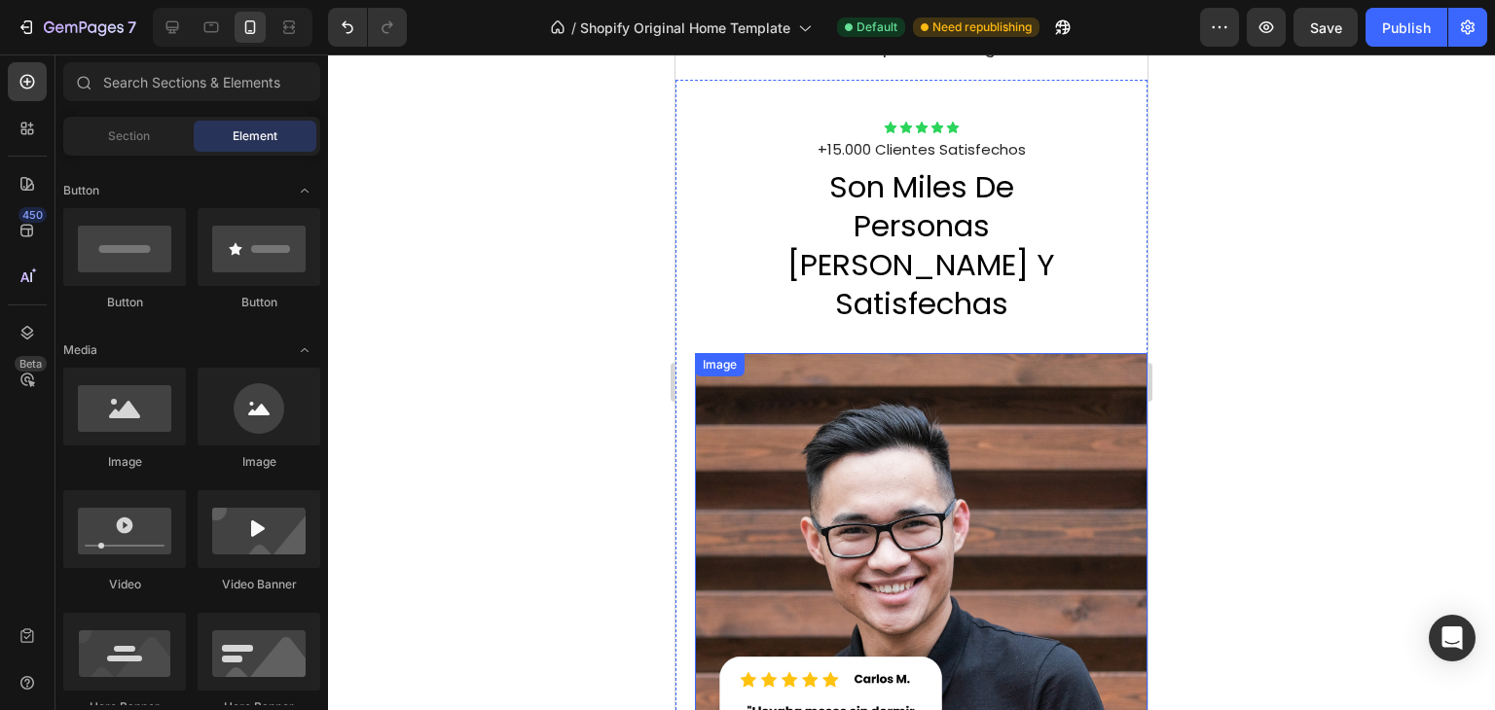
scroll to position [1440, 0]
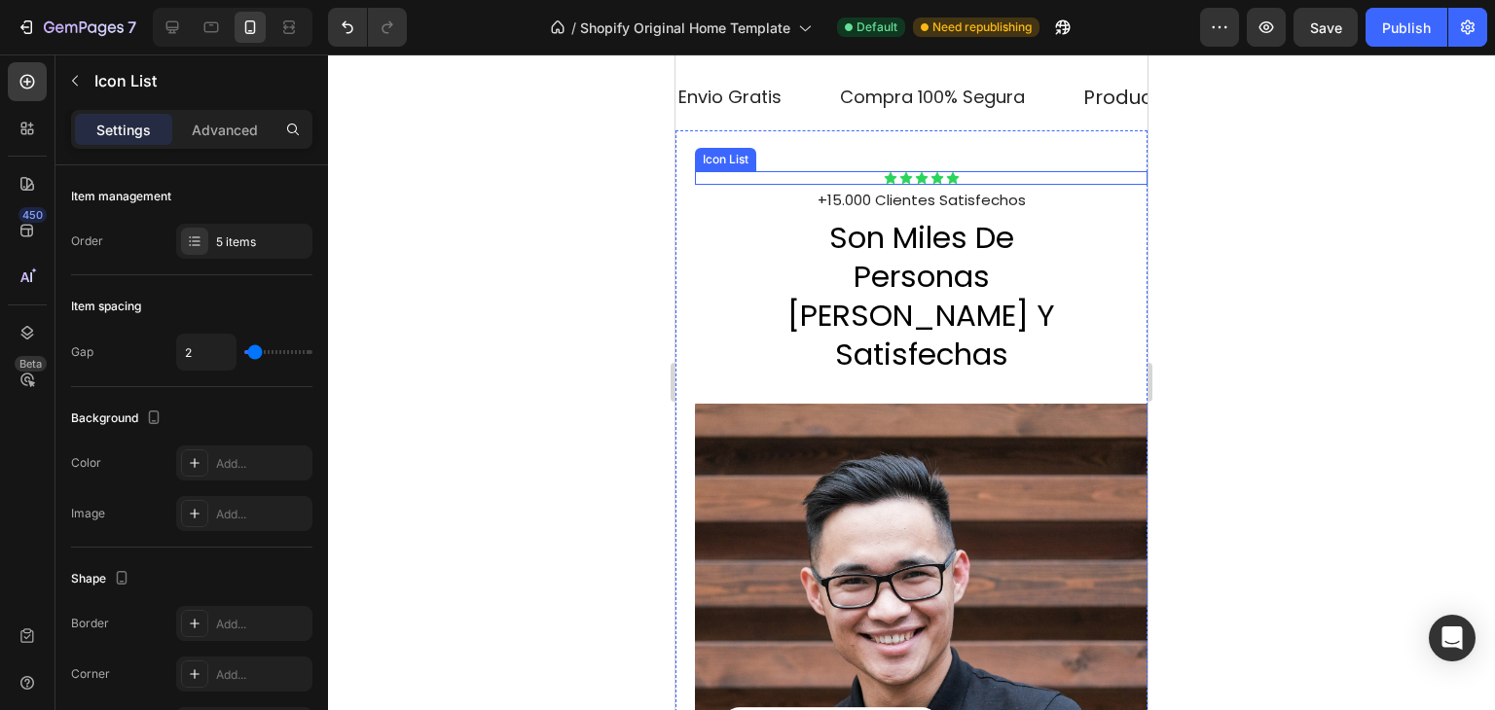
click at [969, 176] on div "Icon Icon Icon Icon Icon" at bounding box center [921, 178] width 453 height 14
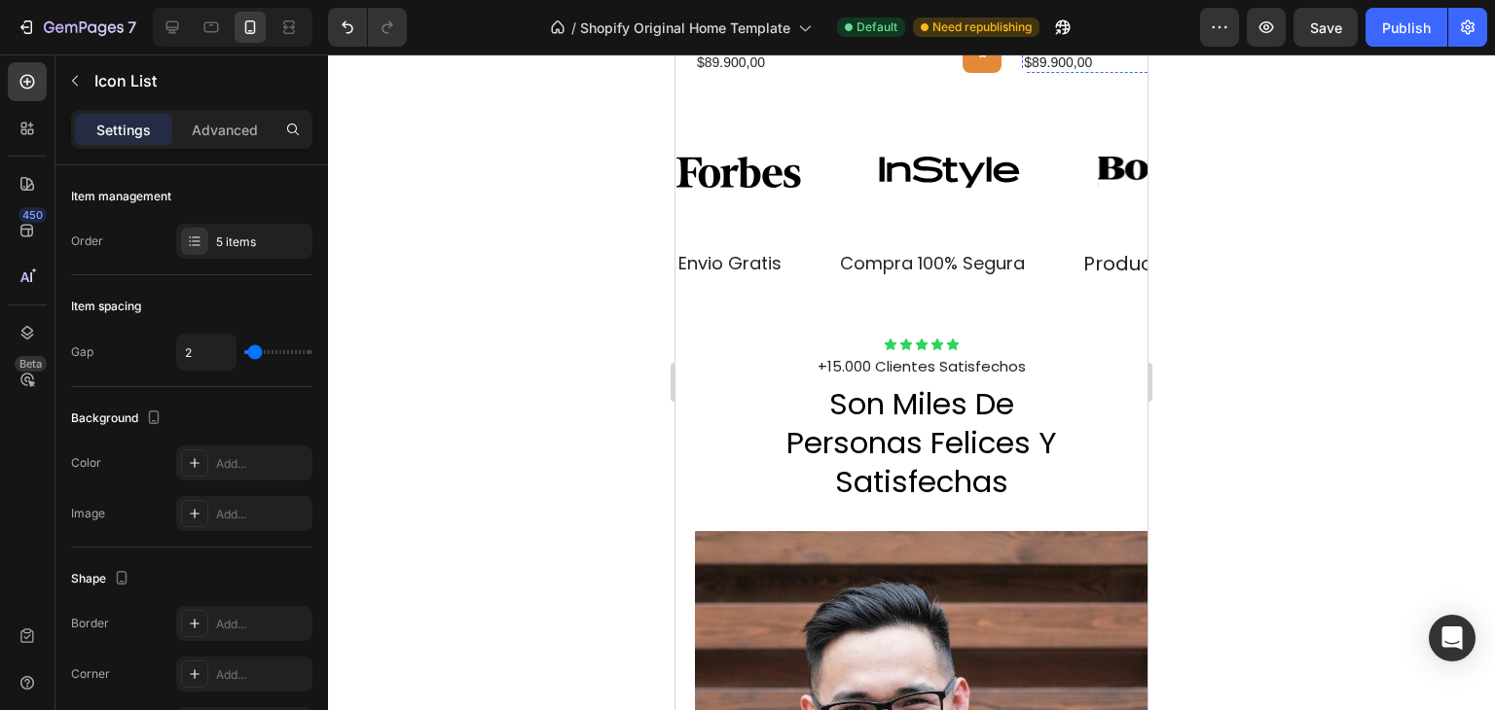
scroll to position [1760, 0]
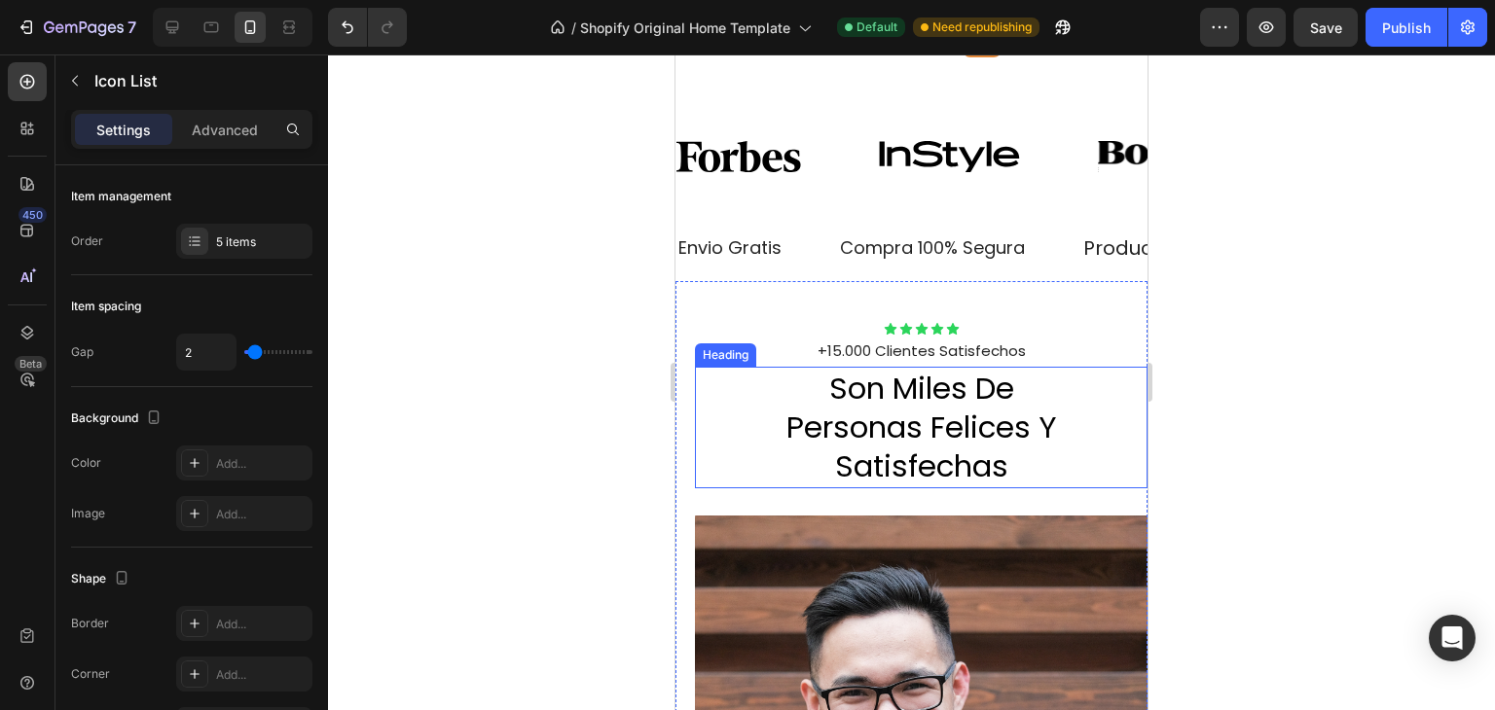
click at [908, 417] on h2 "son miles de personas felices y satisfechas" at bounding box center [921, 428] width 326 height 122
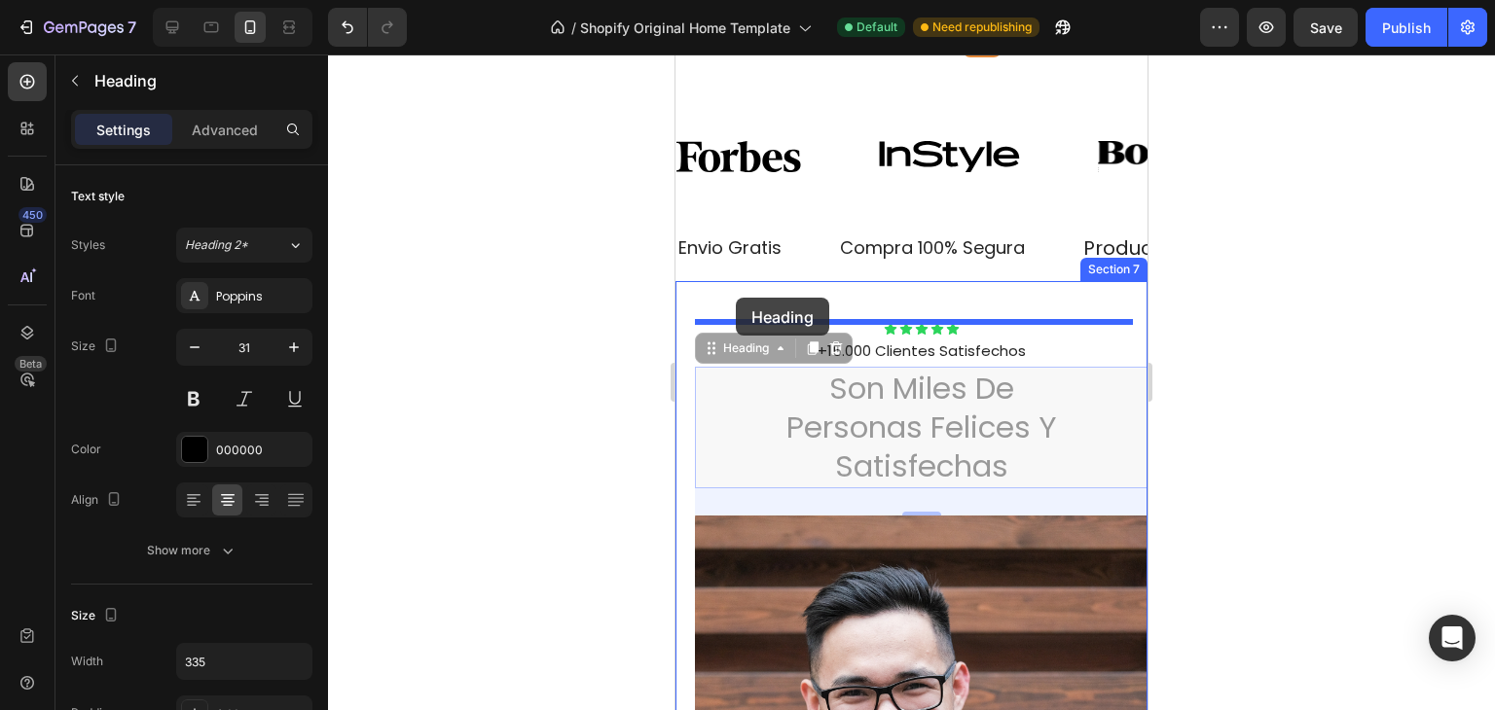
drag, startPoint x: 709, startPoint y: 353, endPoint x: 737, endPoint y: 297, distance: 63.1
click at [737, 297] on div "Mobile ( 485 px) iPhone 13 Mini iPhone 13 Pro iPhone 11 Pro Max iPhone 15 Pro M…" at bounding box center [911, 706] width 472 height 4822
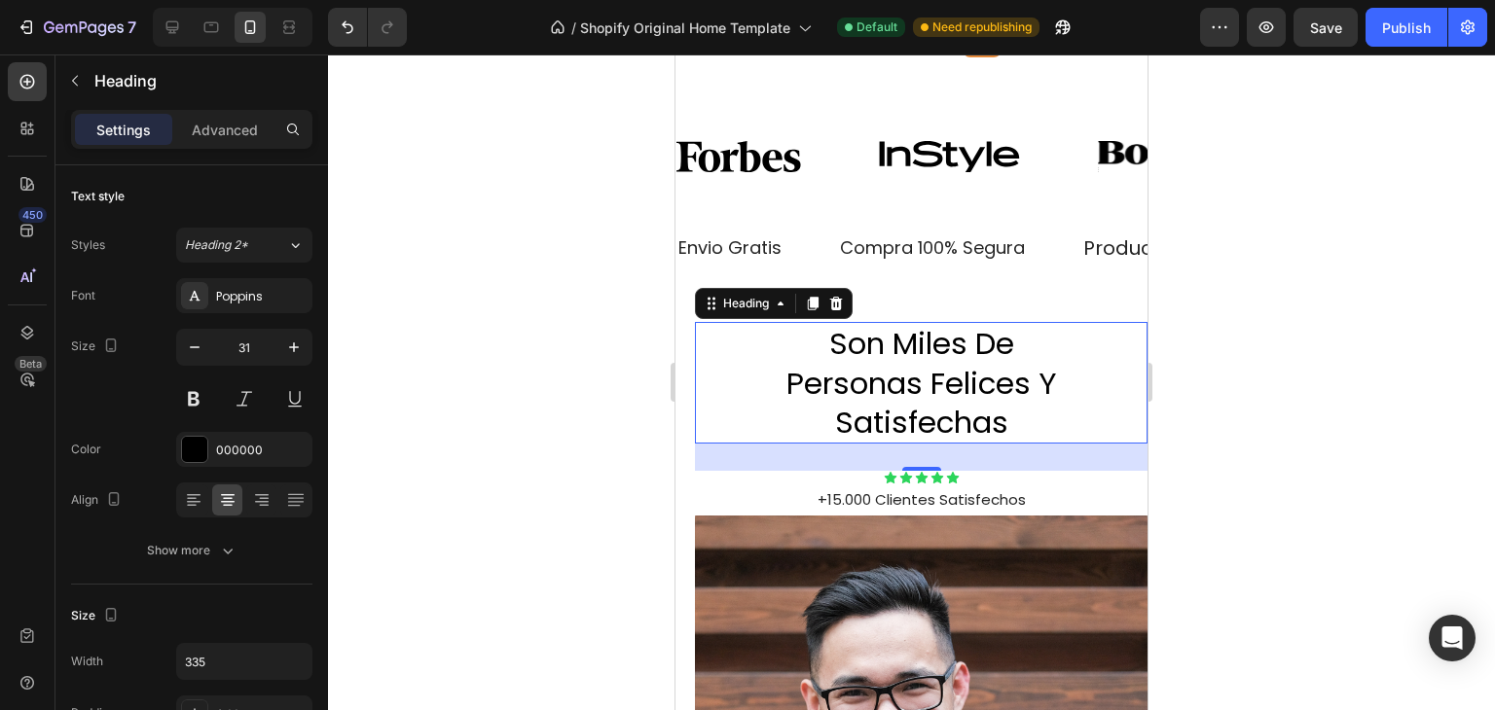
click at [1176, 385] on div at bounding box center [911, 383] width 1167 height 656
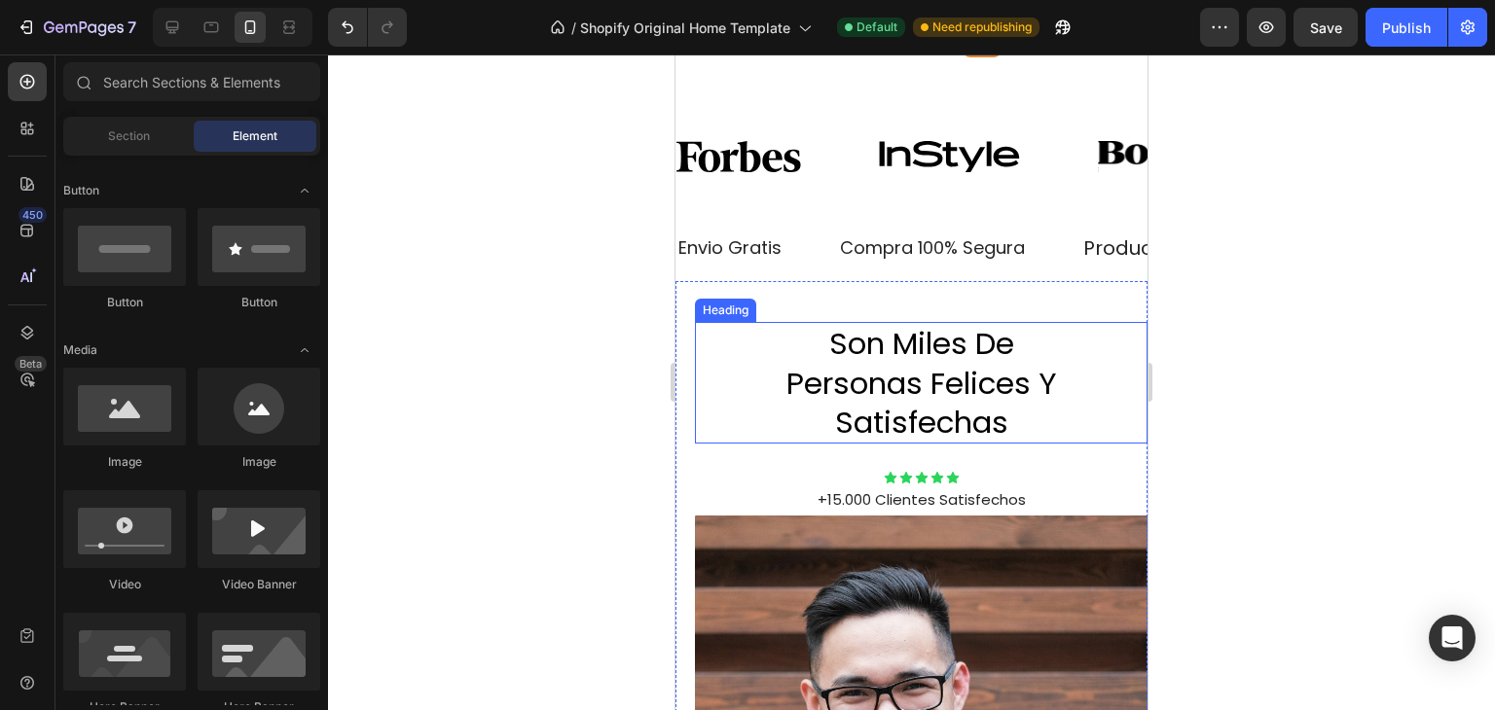
click at [876, 344] on h2 "son miles de personas felices y satisfechas" at bounding box center [921, 383] width 326 height 122
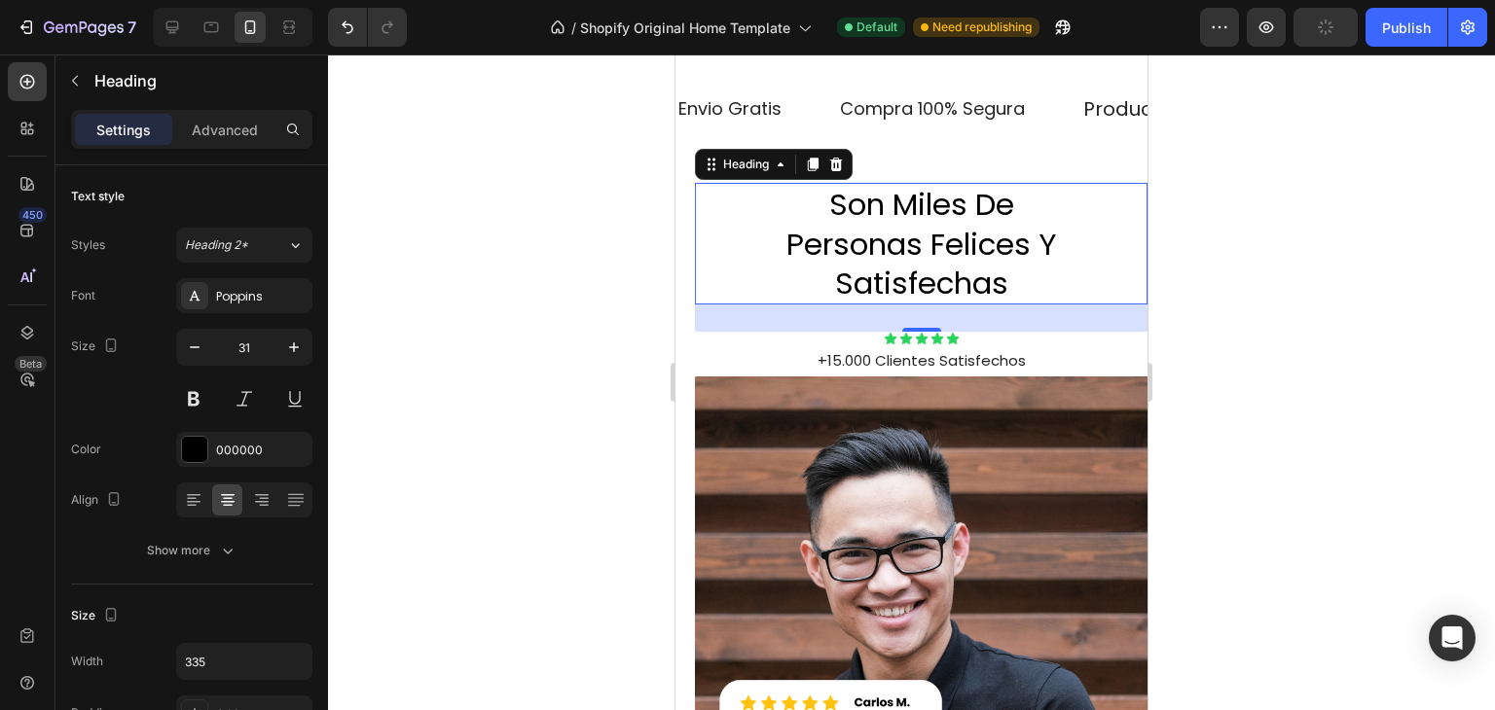
scroll to position [1903, 0]
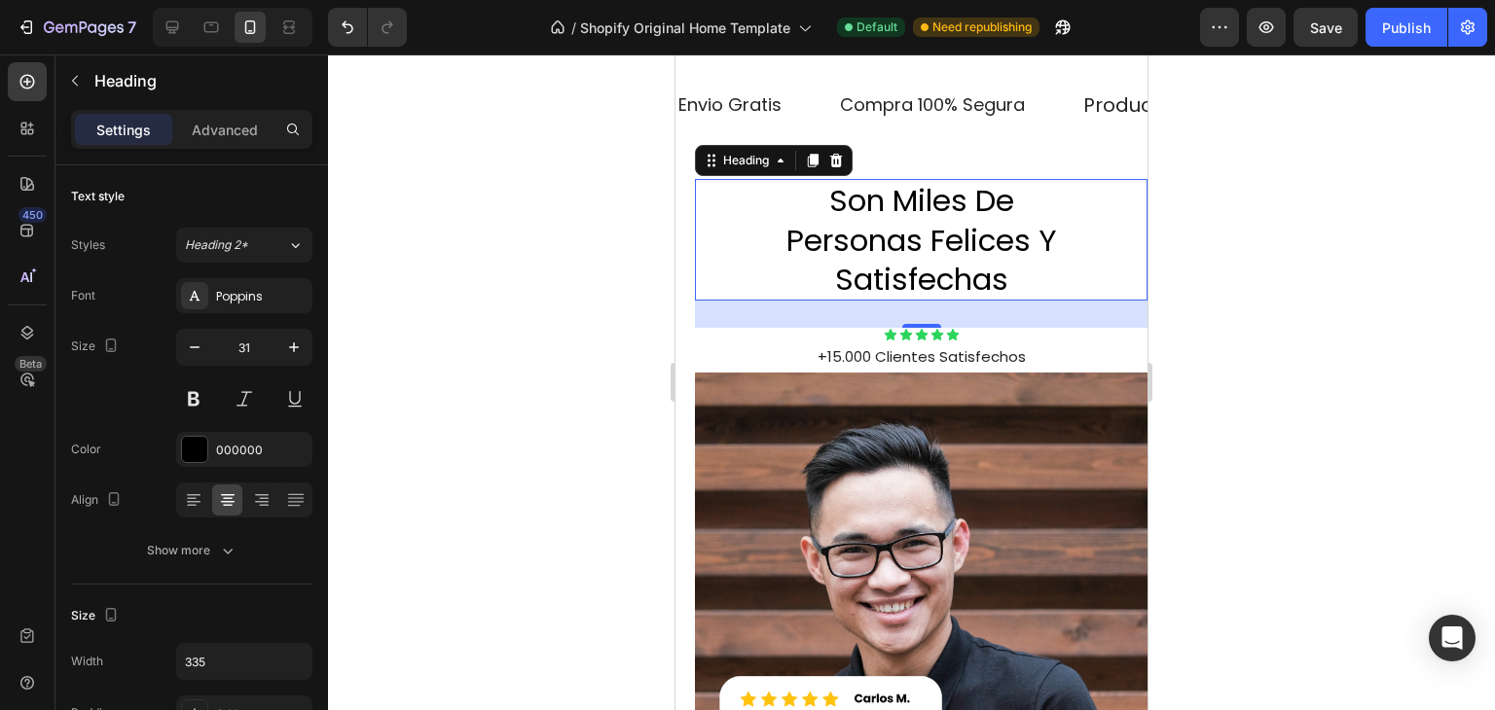
click at [1008, 282] on h2 "son miles de personas felices y satisfechas" at bounding box center [921, 240] width 326 height 122
click at [1207, 360] on div at bounding box center [911, 383] width 1167 height 656
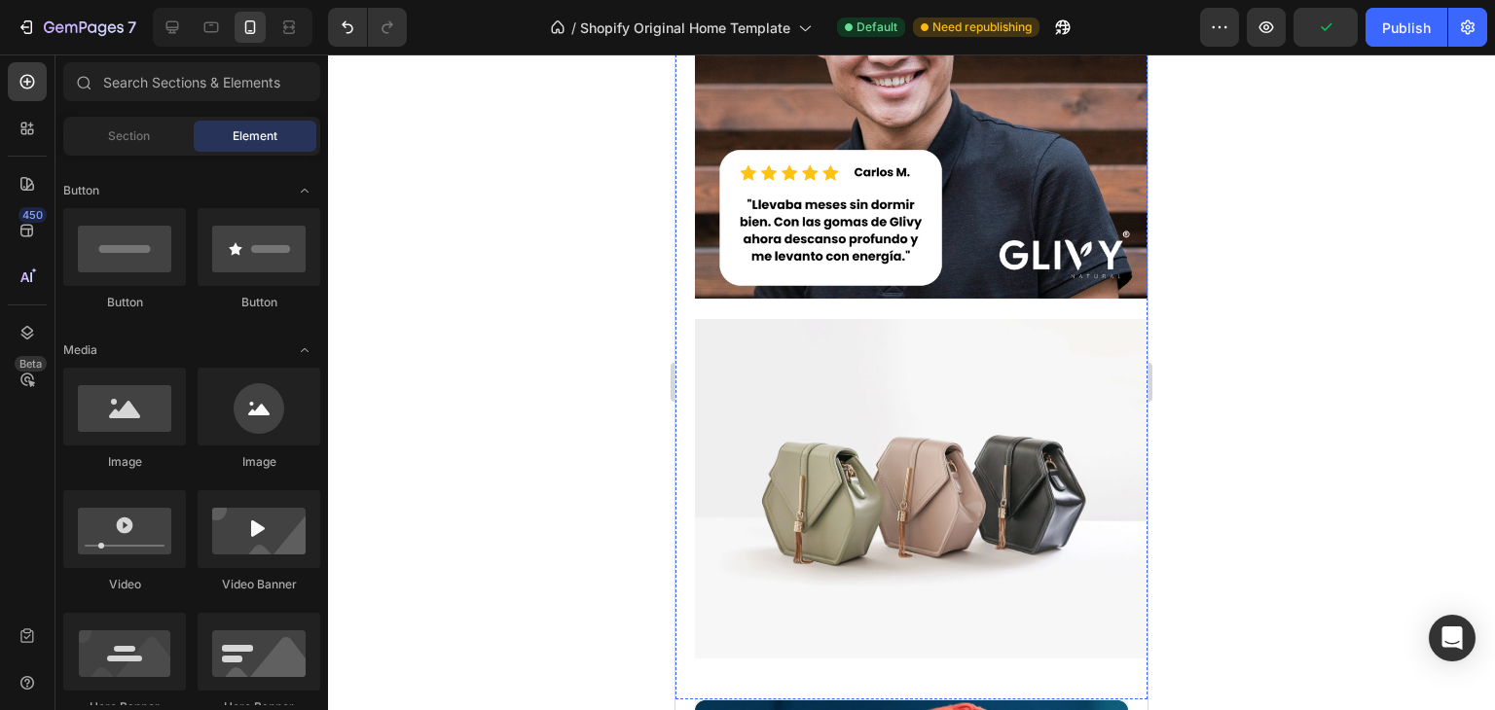
scroll to position [2430, 0]
click at [957, 203] on img at bounding box center [921, 71] width 453 height 453
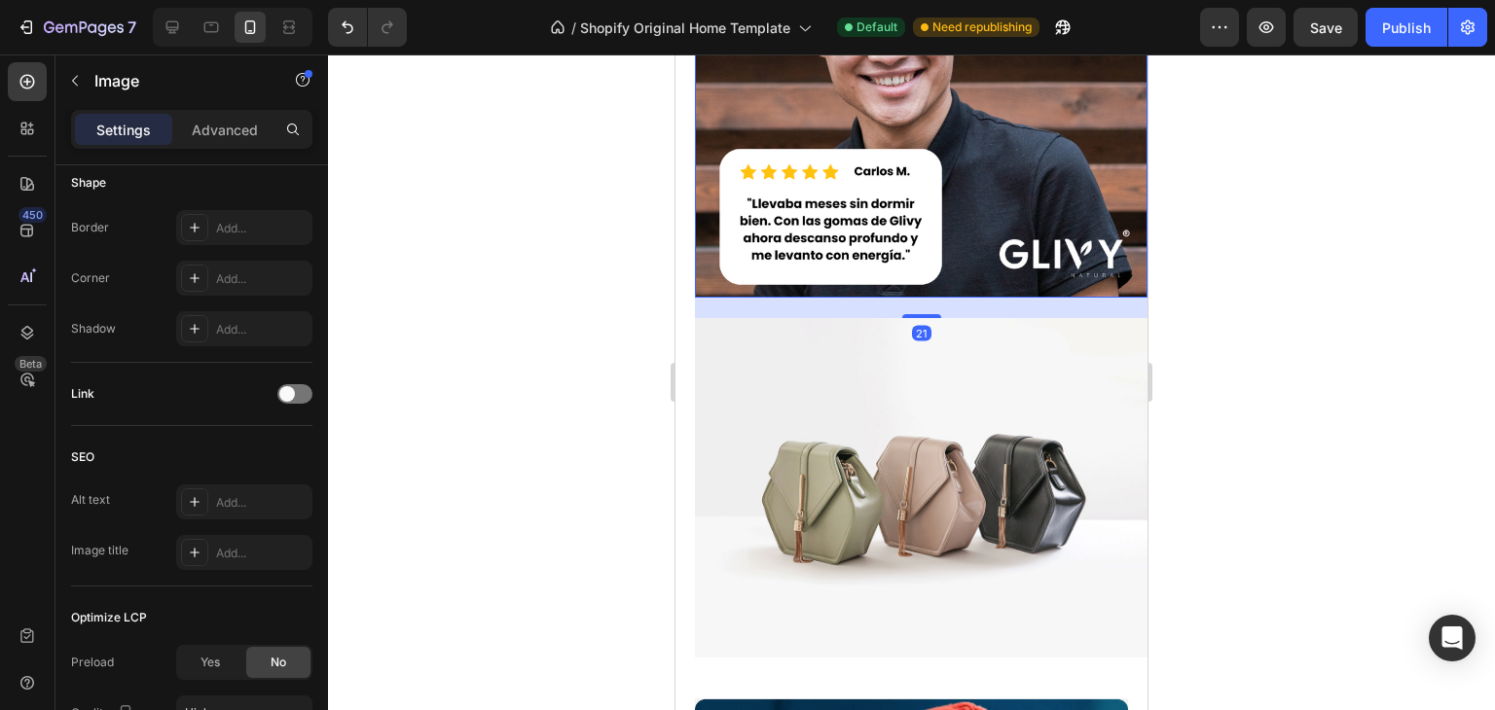
scroll to position [868, 0]
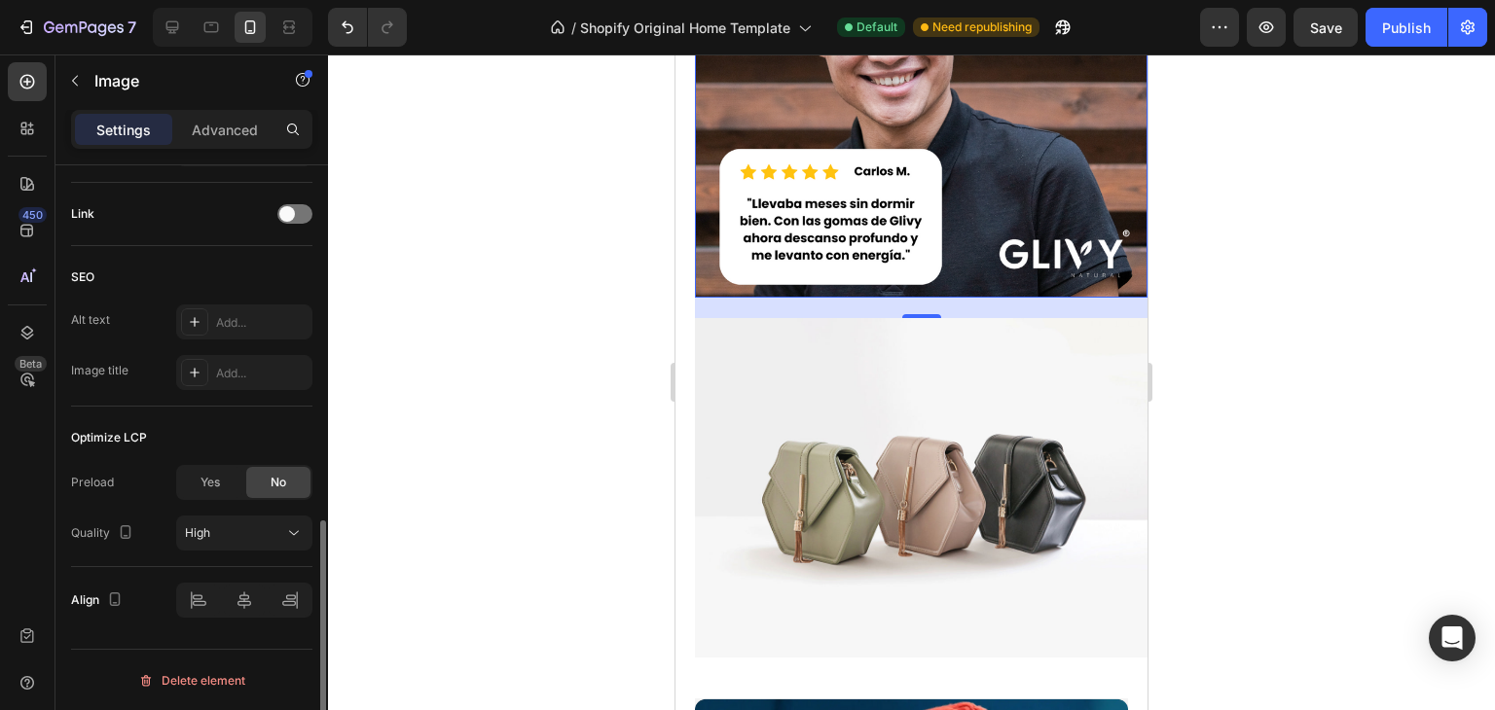
click at [210, 121] on p "Advanced" at bounding box center [225, 130] width 66 height 20
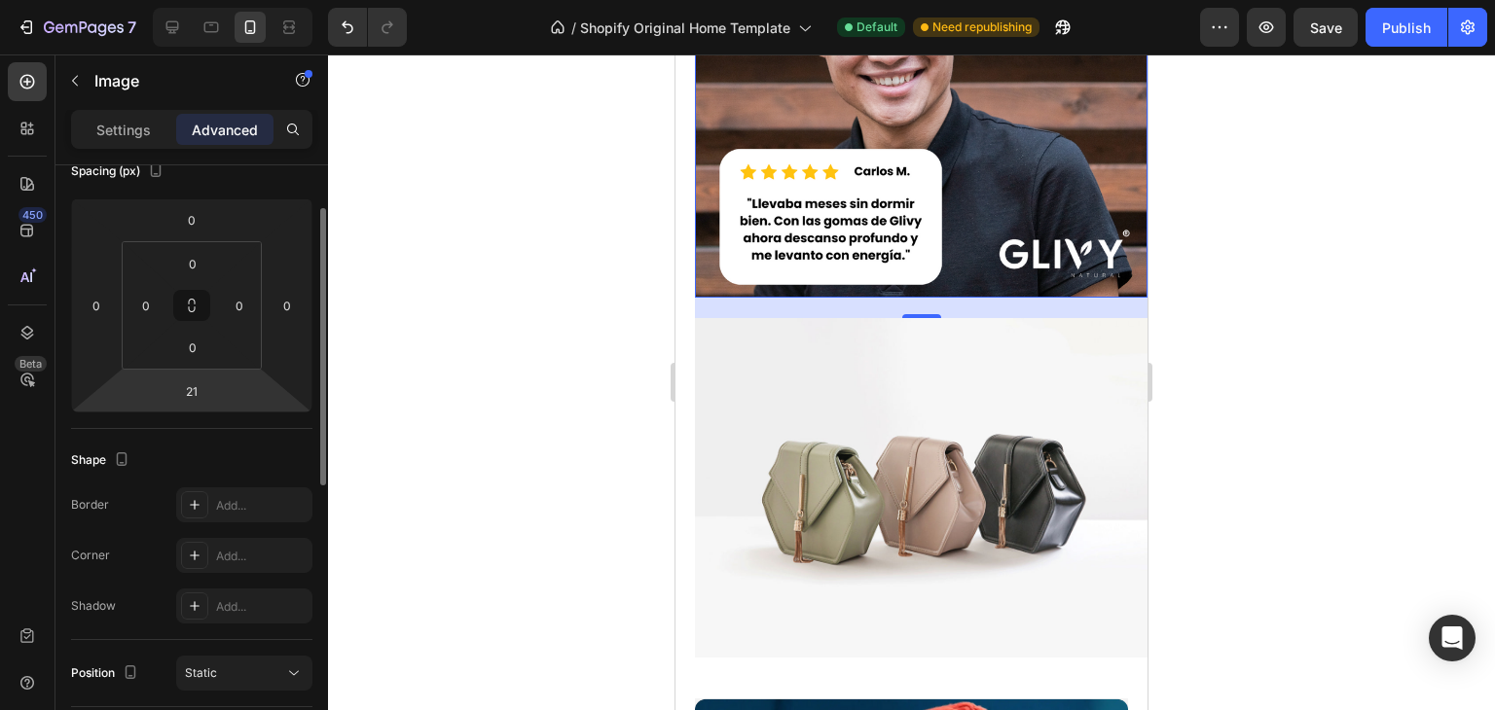
scroll to position [191, 0]
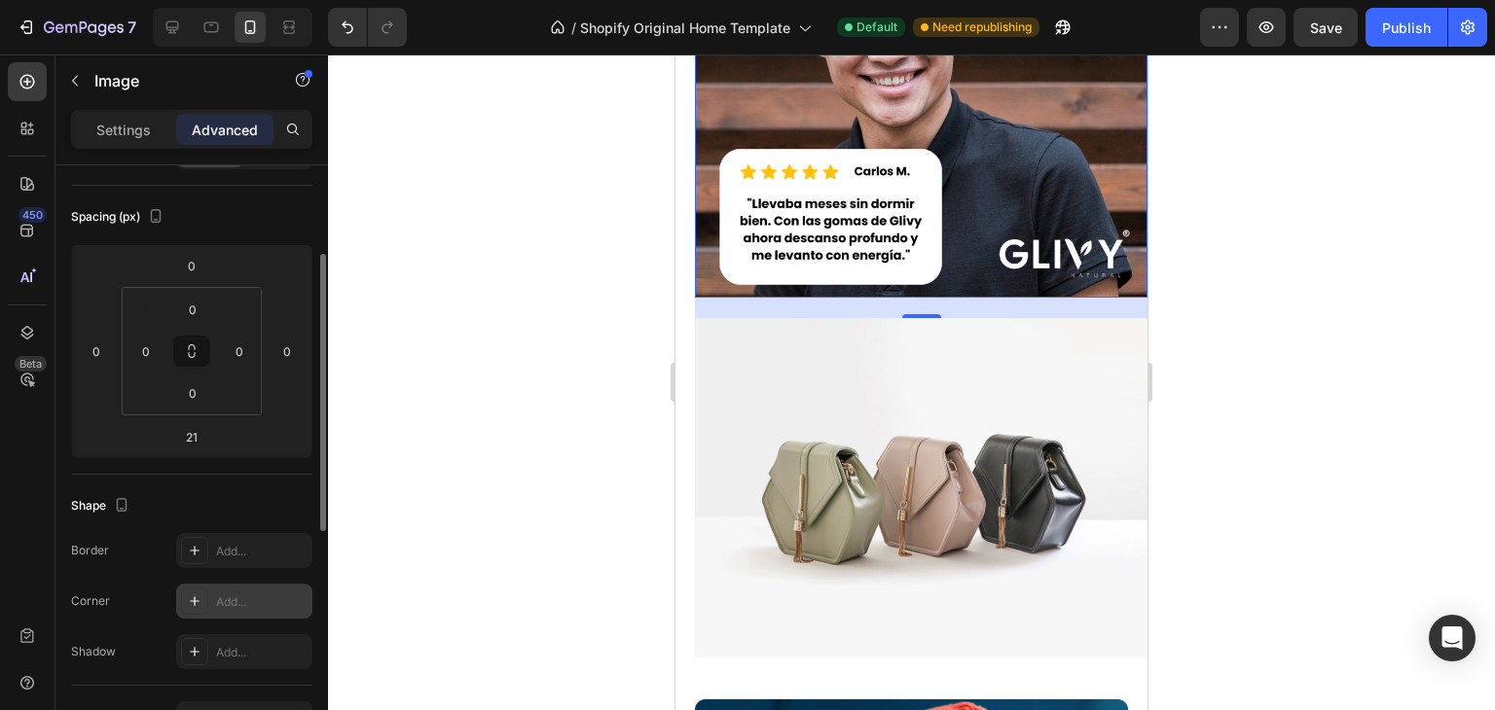
click at [246, 587] on div "Add..." at bounding box center [244, 601] width 136 height 35
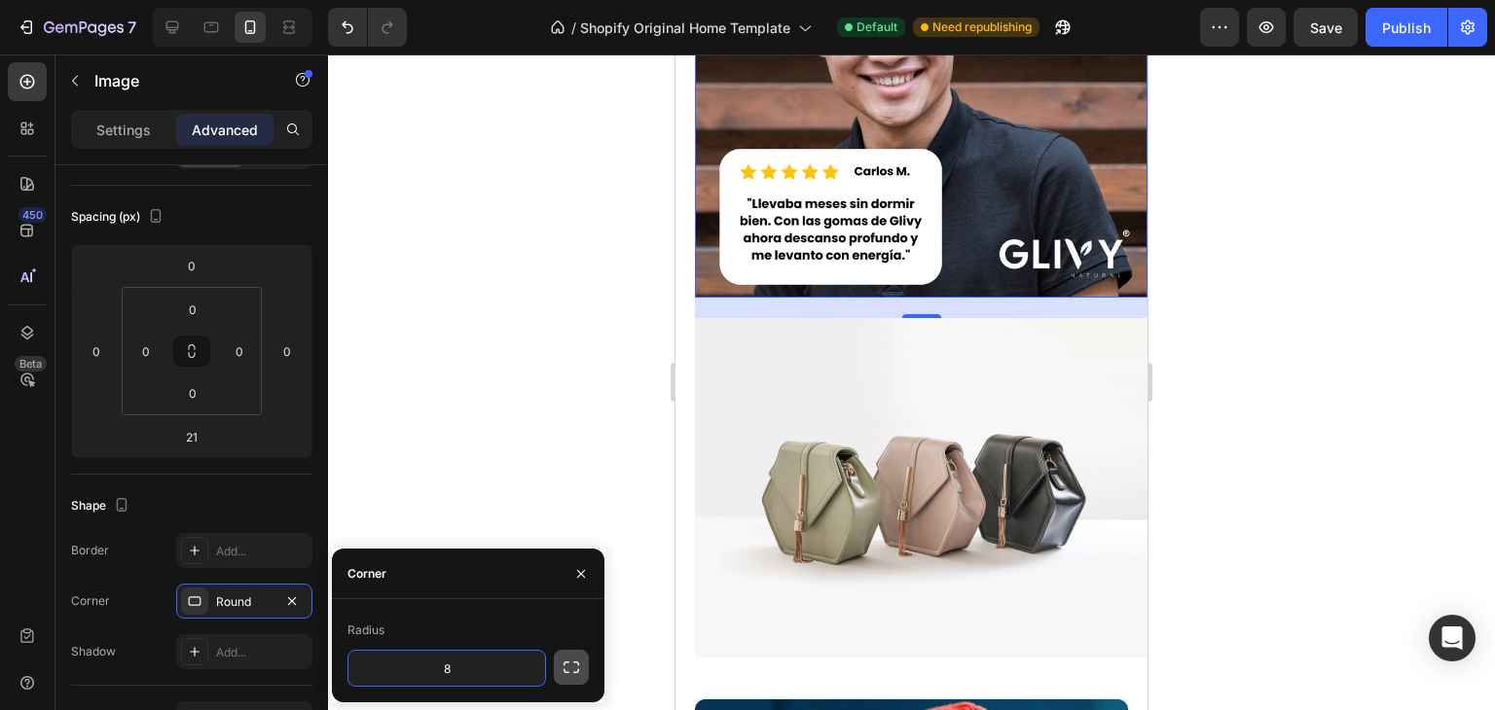
click at [585, 659] on button "button" at bounding box center [571, 667] width 35 height 35
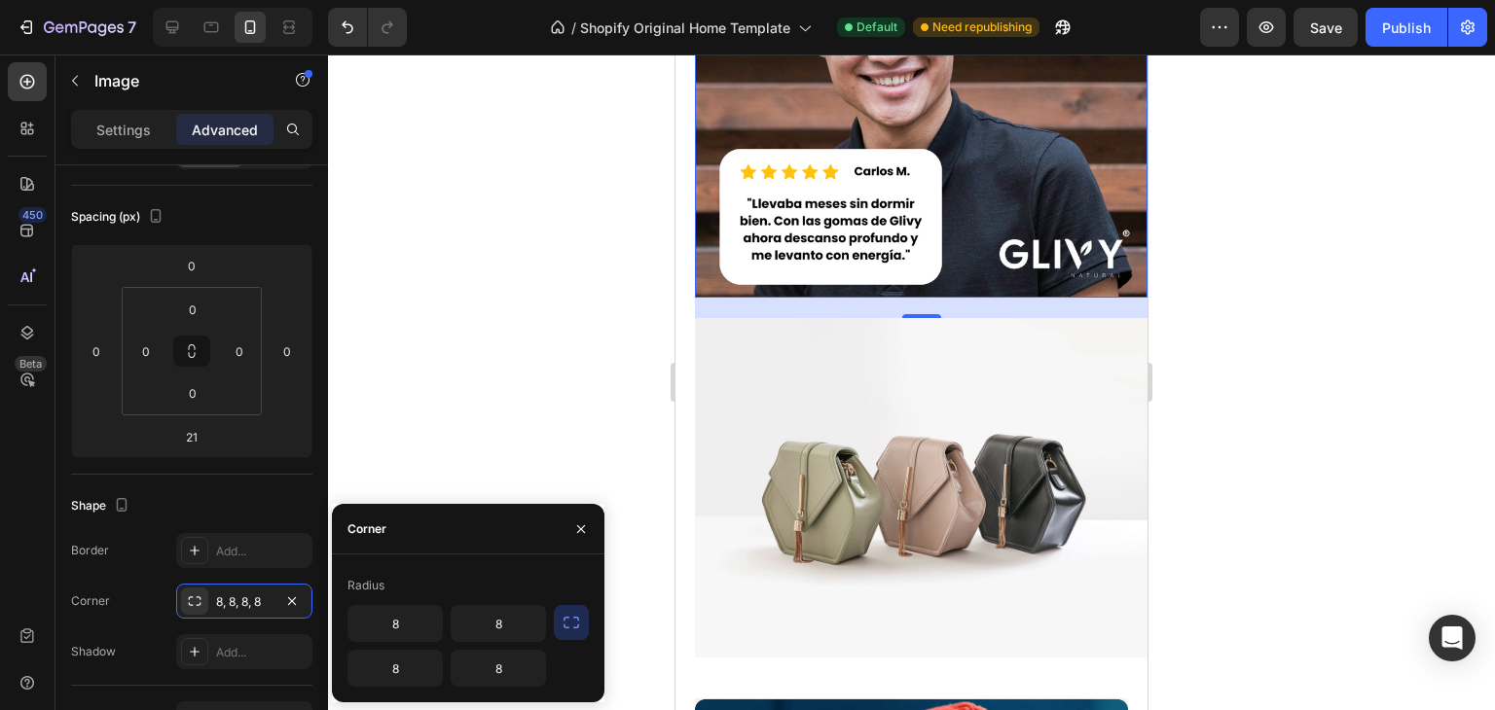
click at [517, 372] on div at bounding box center [911, 383] width 1167 height 656
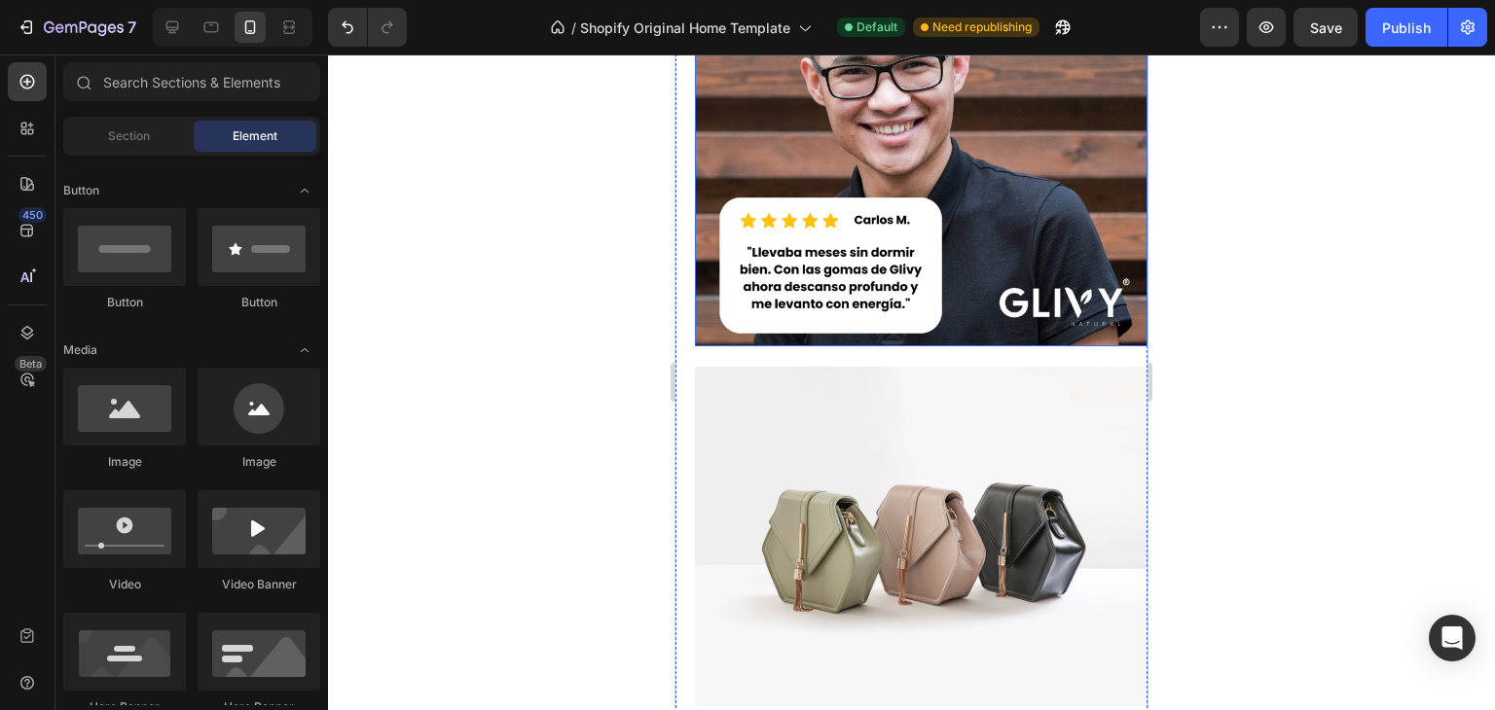
scroll to position [2381, 0]
click at [934, 246] on img at bounding box center [921, 121] width 453 height 453
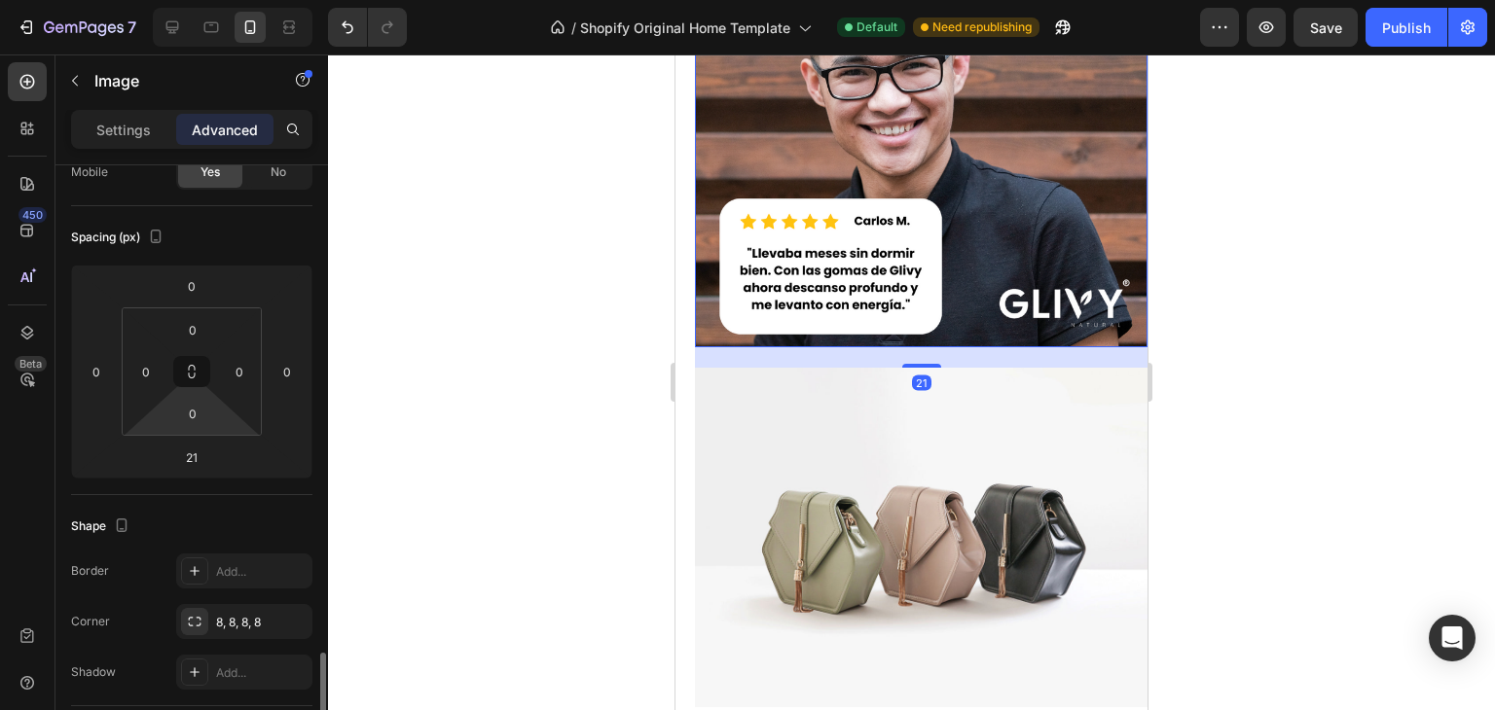
scroll to position [498, 0]
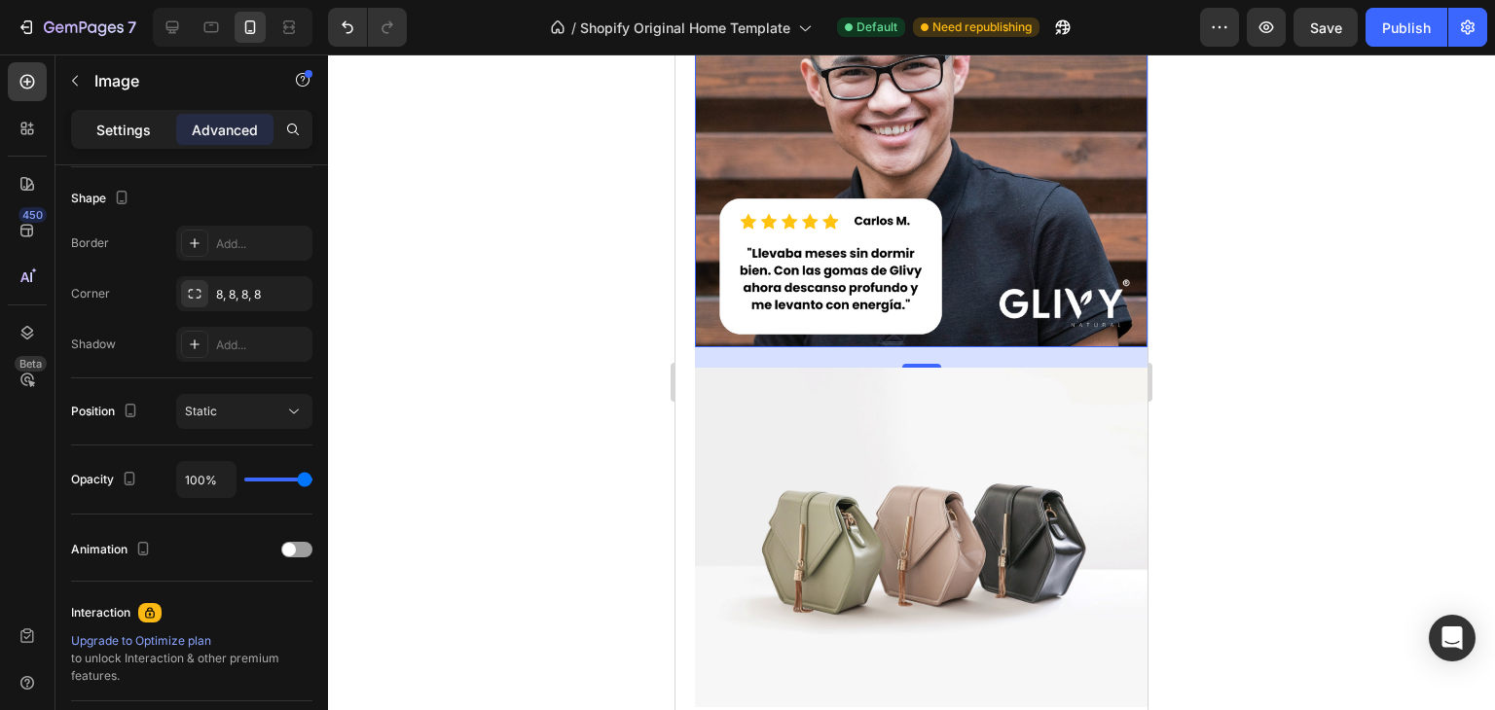
click at [159, 119] on div "Settings" at bounding box center [123, 129] width 97 height 31
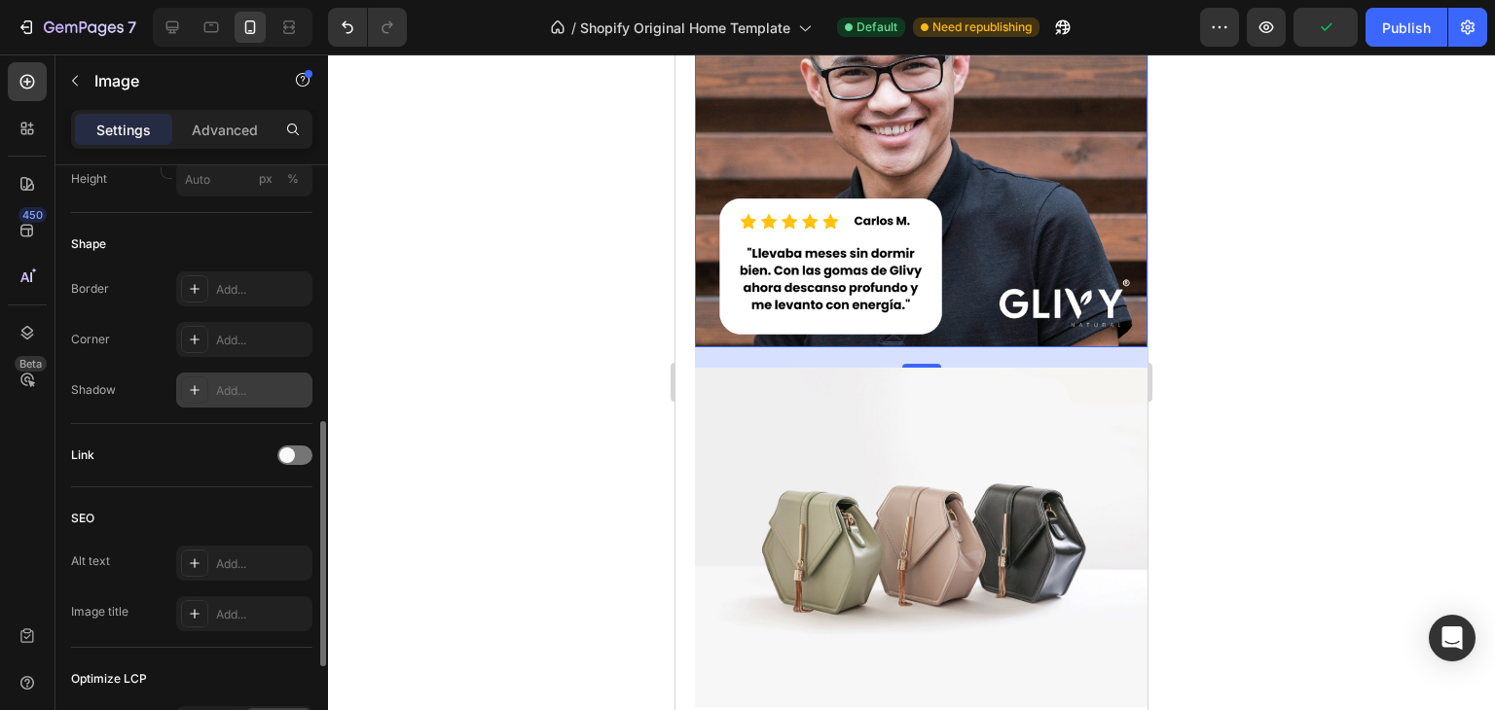
scroll to position [628, 0]
click at [258, 347] on div "Add..." at bounding box center [244, 338] width 136 height 35
click at [457, 207] on div at bounding box center [911, 383] width 1167 height 656
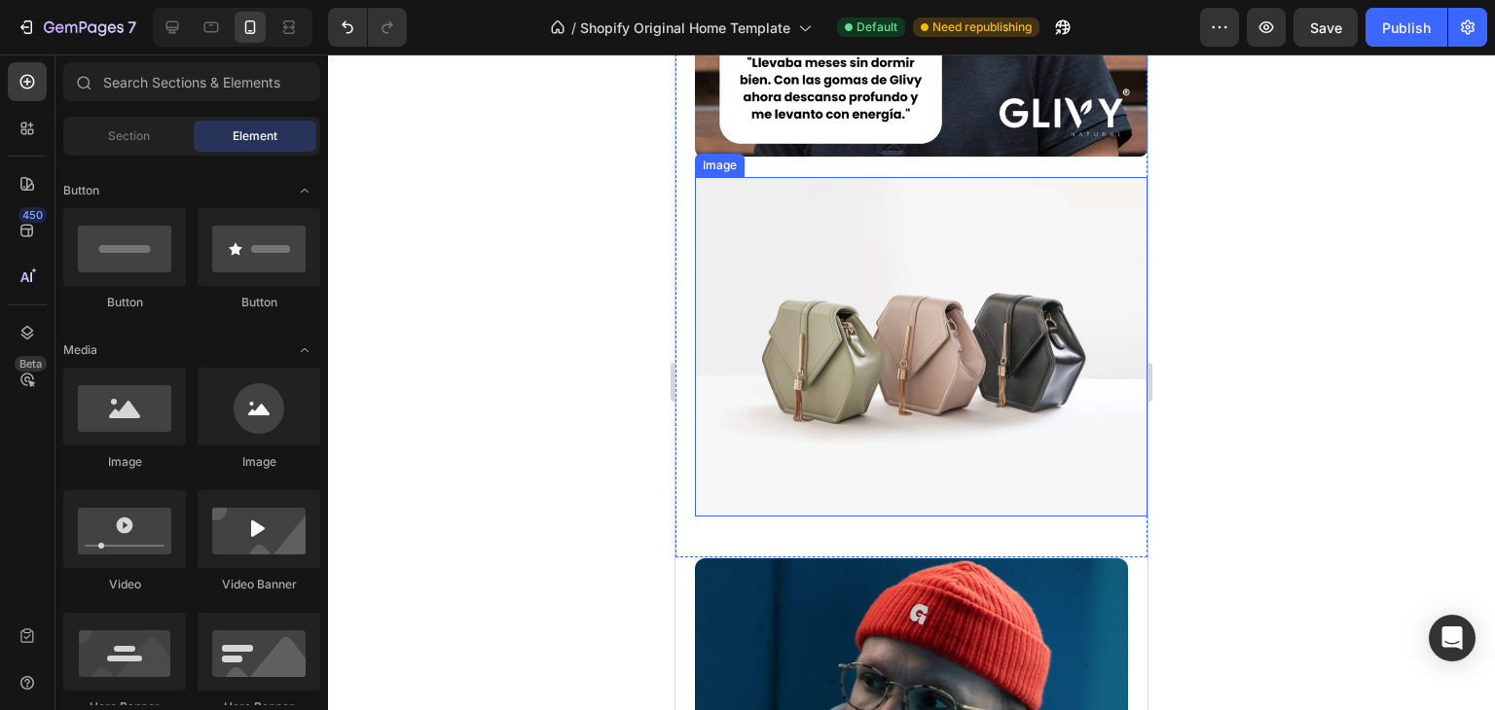
scroll to position [2477, 0]
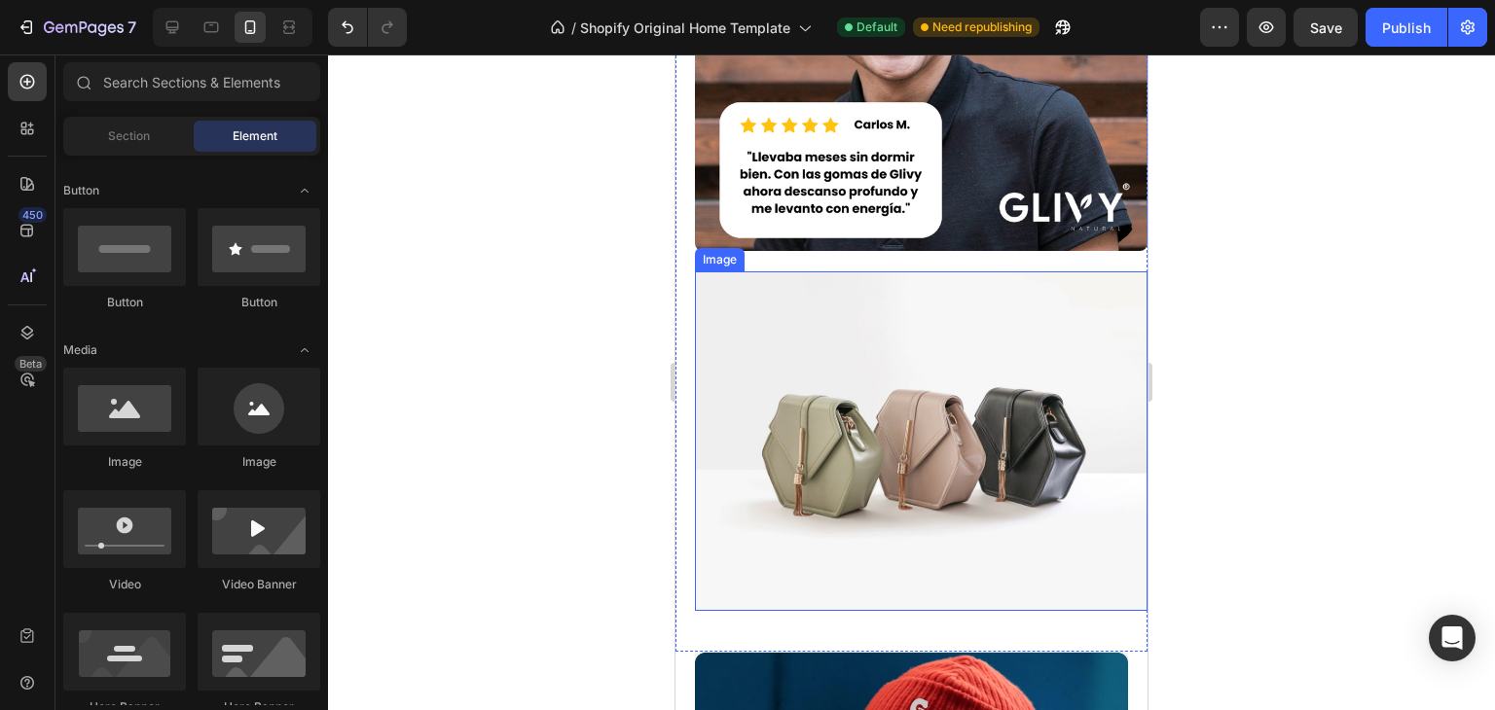
click at [896, 484] on img at bounding box center [921, 442] width 453 height 340
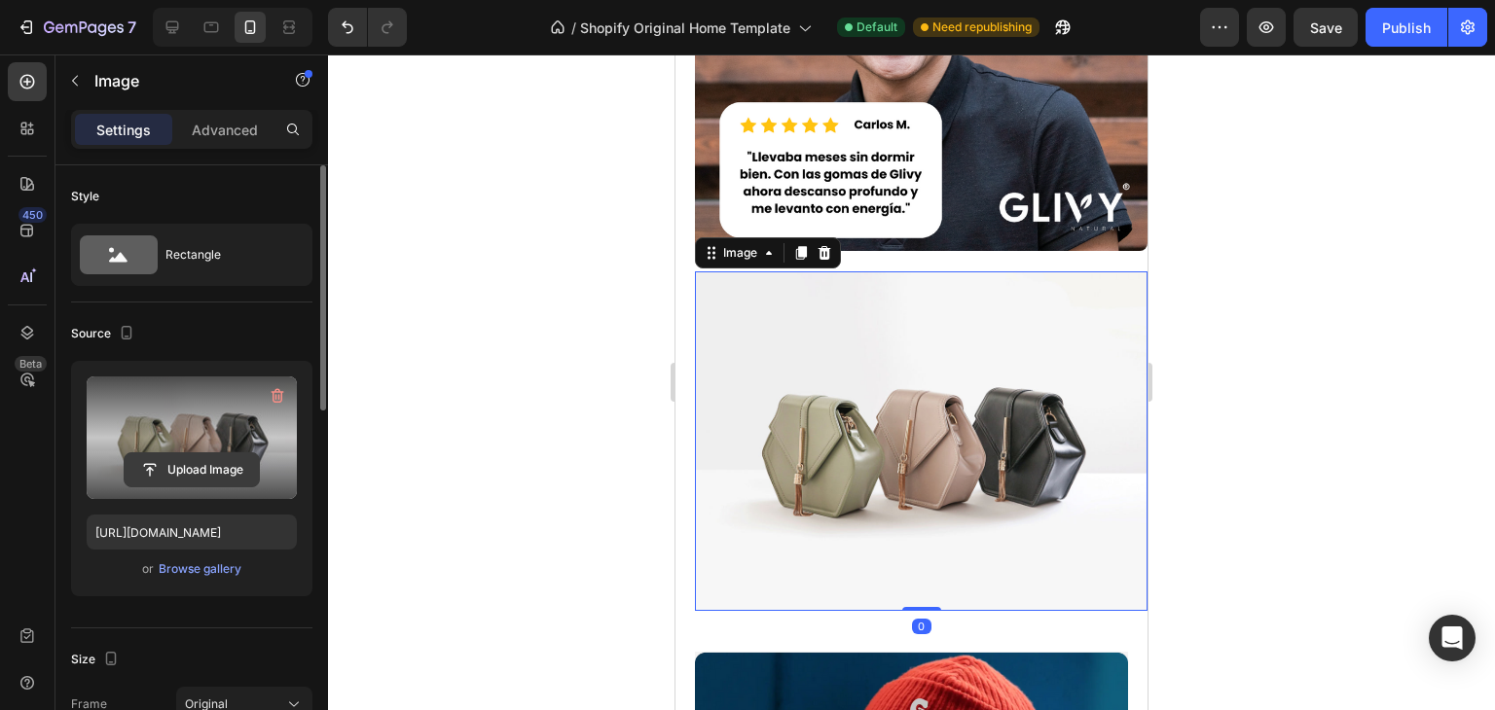
click at [197, 484] on input "file" at bounding box center [192, 470] width 134 height 33
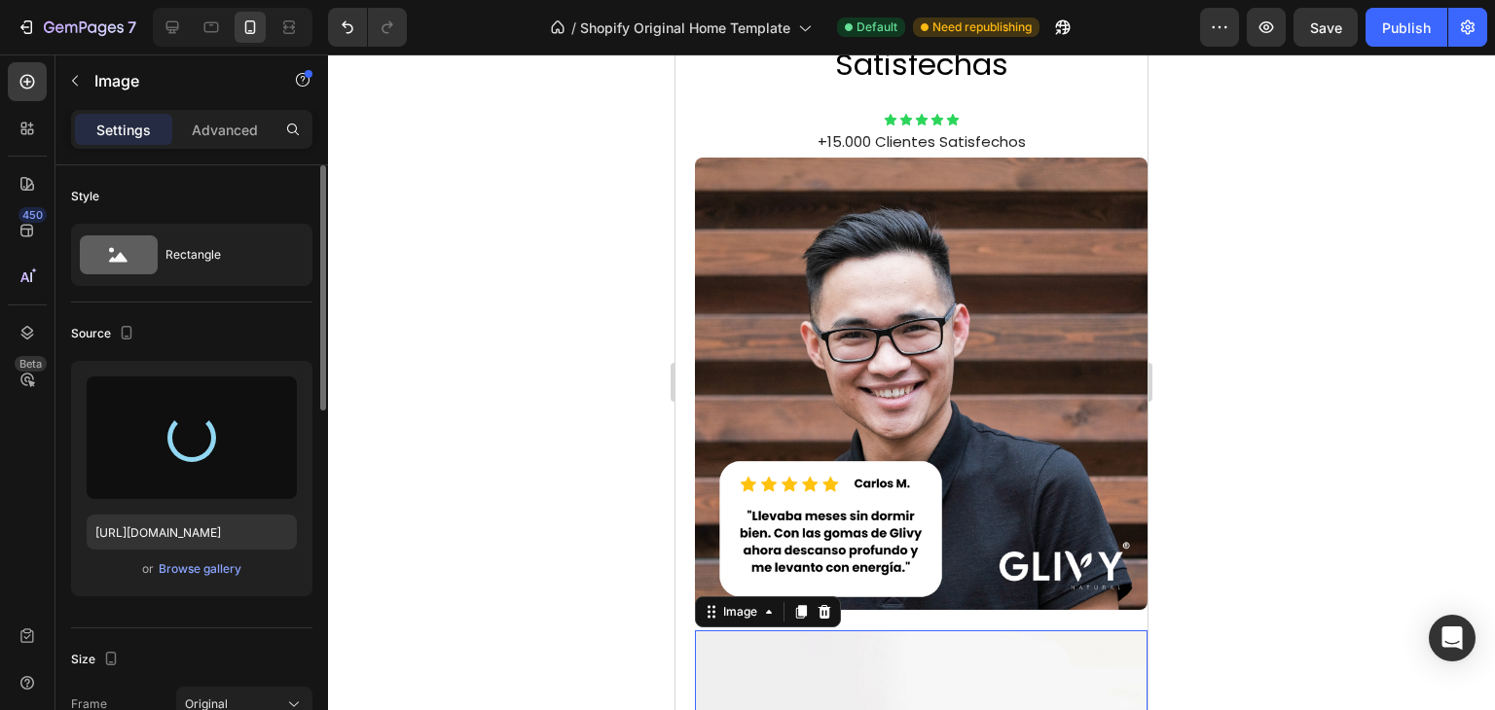
scroll to position [2121, 0]
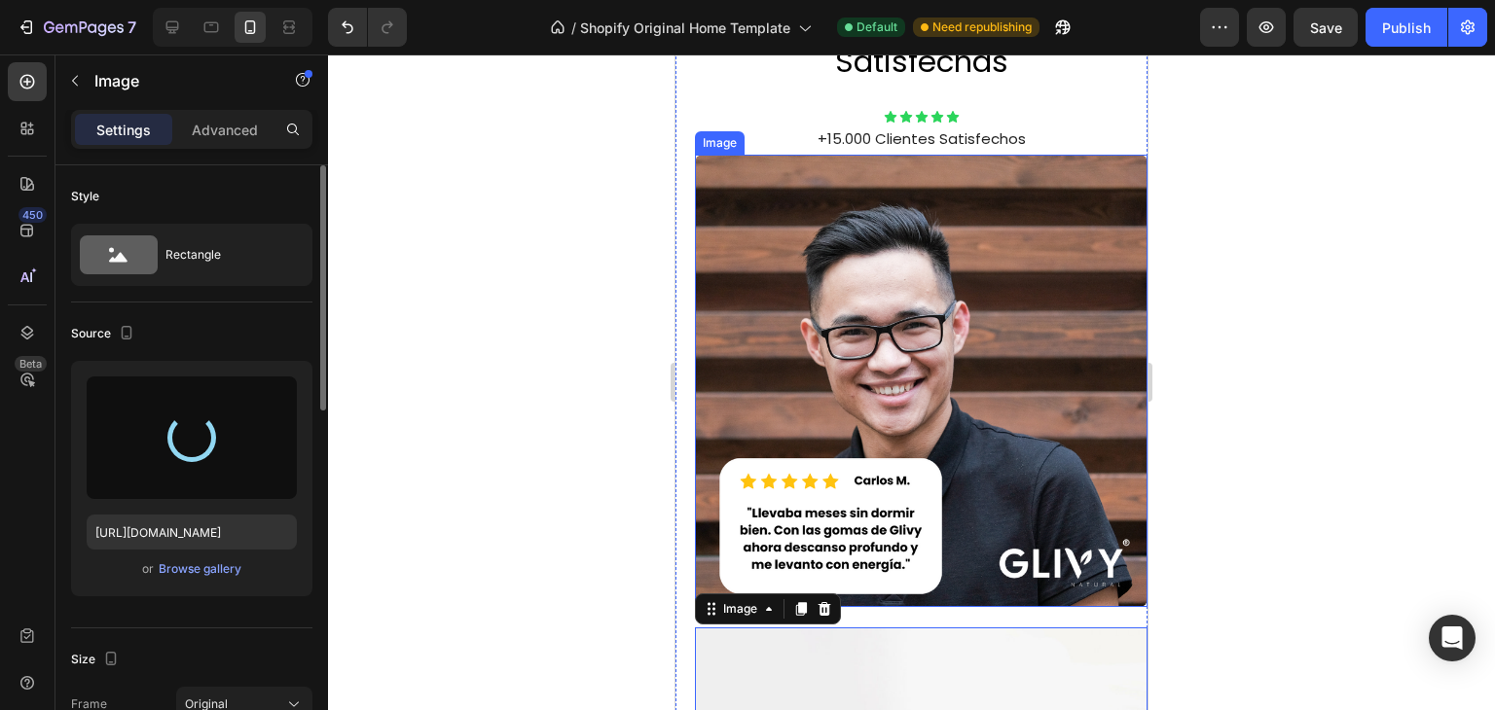
type input "https://cdn.shopify.com/s/files/1/0700/8963/7933/files/gempages_580630720901284…"
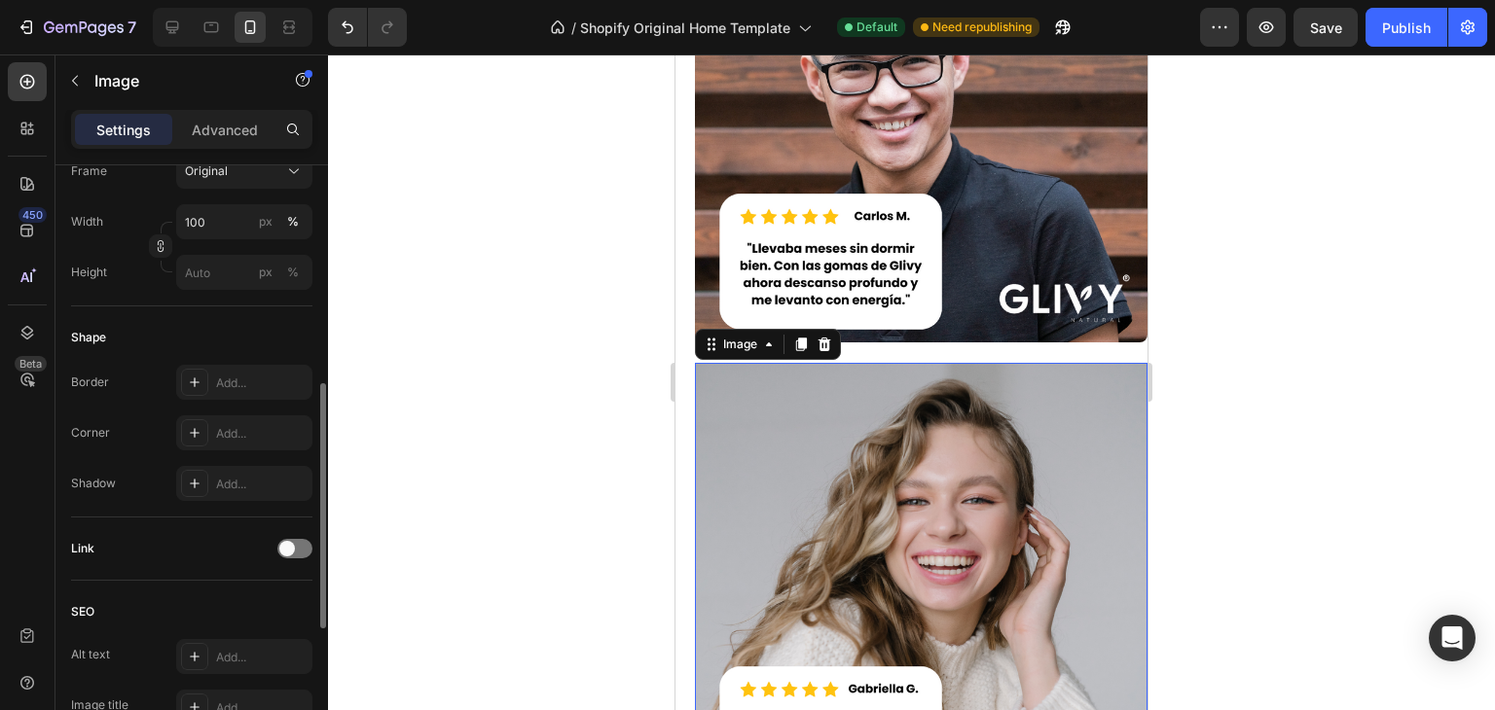
scroll to position [577, 0]
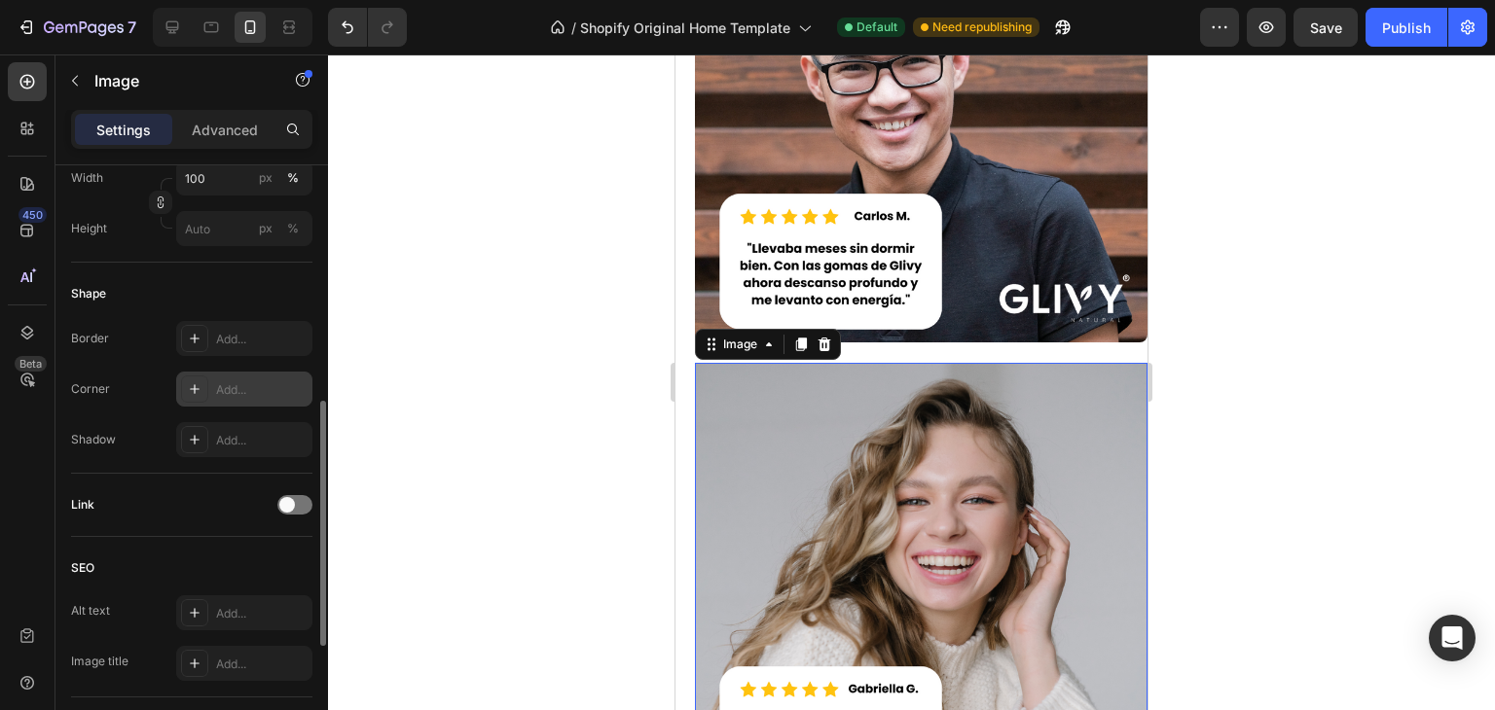
click at [218, 375] on div "Add..." at bounding box center [244, 389] width 136 height 35
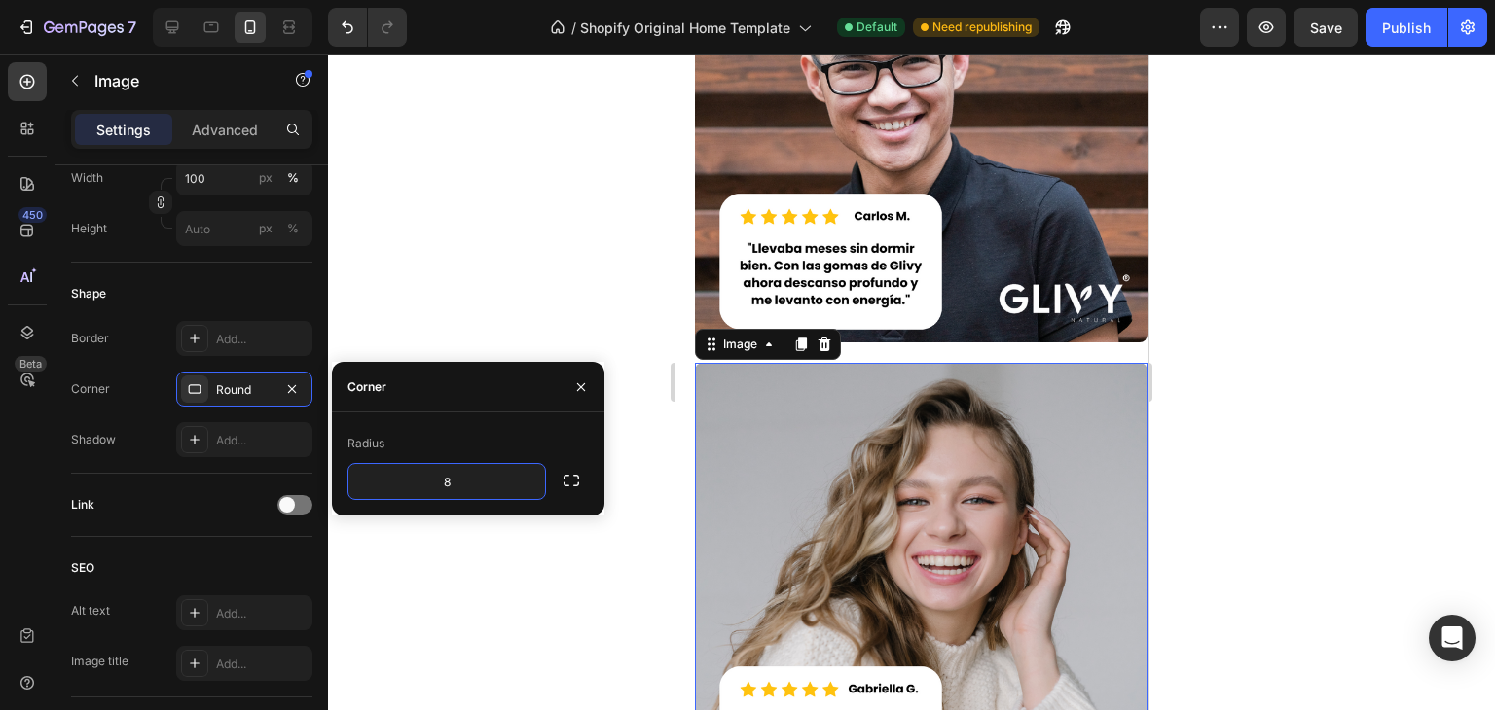
click at [523, 262] on div at bounding box center [911, 383] width 1167 height 656
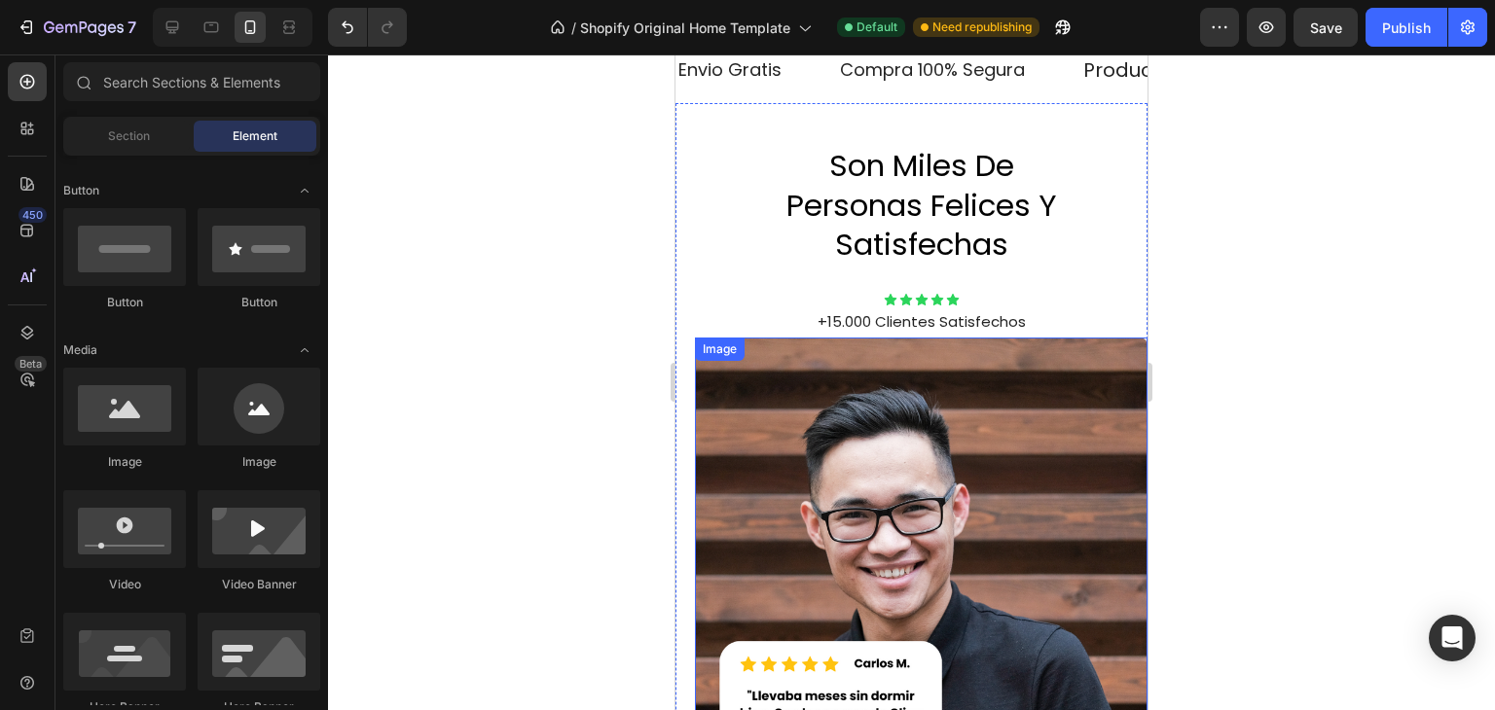
scroll to position [1937, 0]
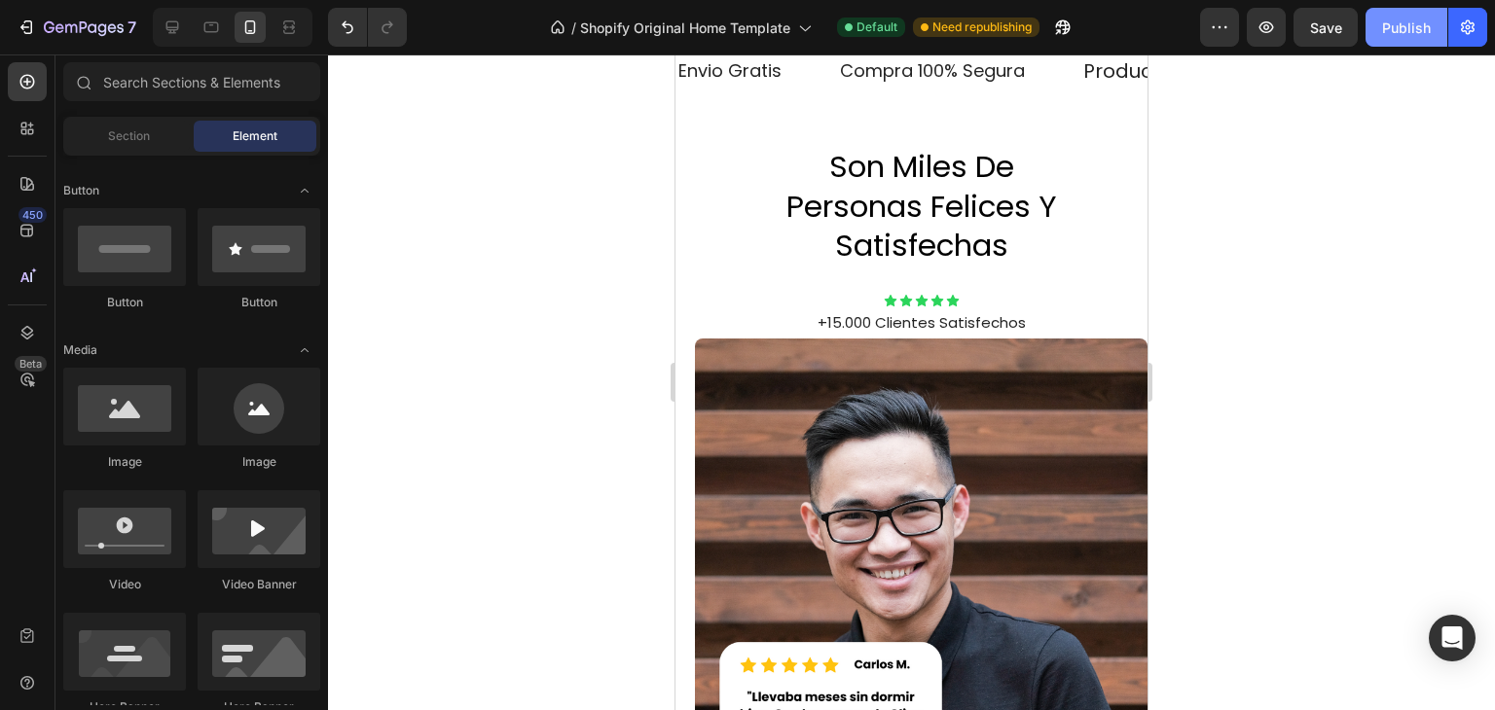
click at [1411, 21] on div "Publish" at bounding box center [1406, 28] width 49 height 20
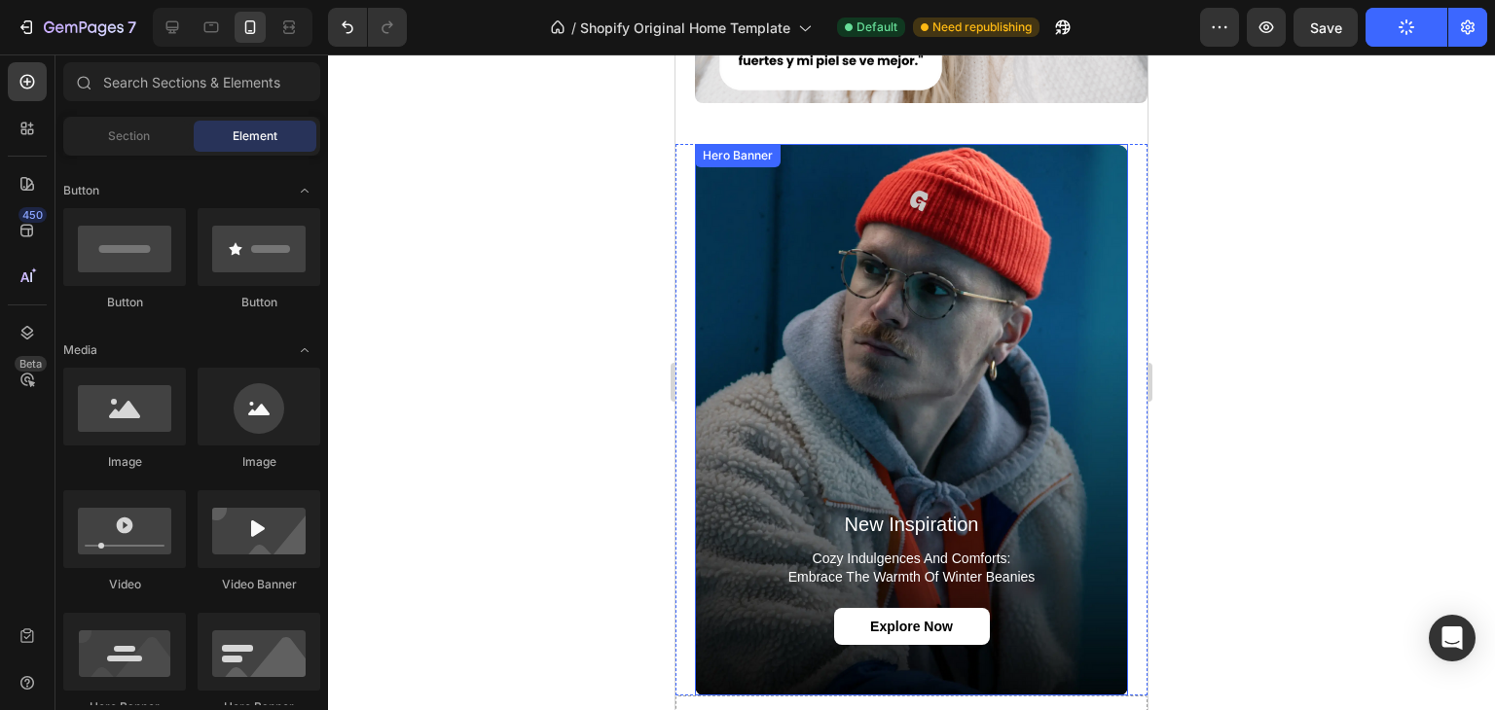
scroll to position [3101, 0]
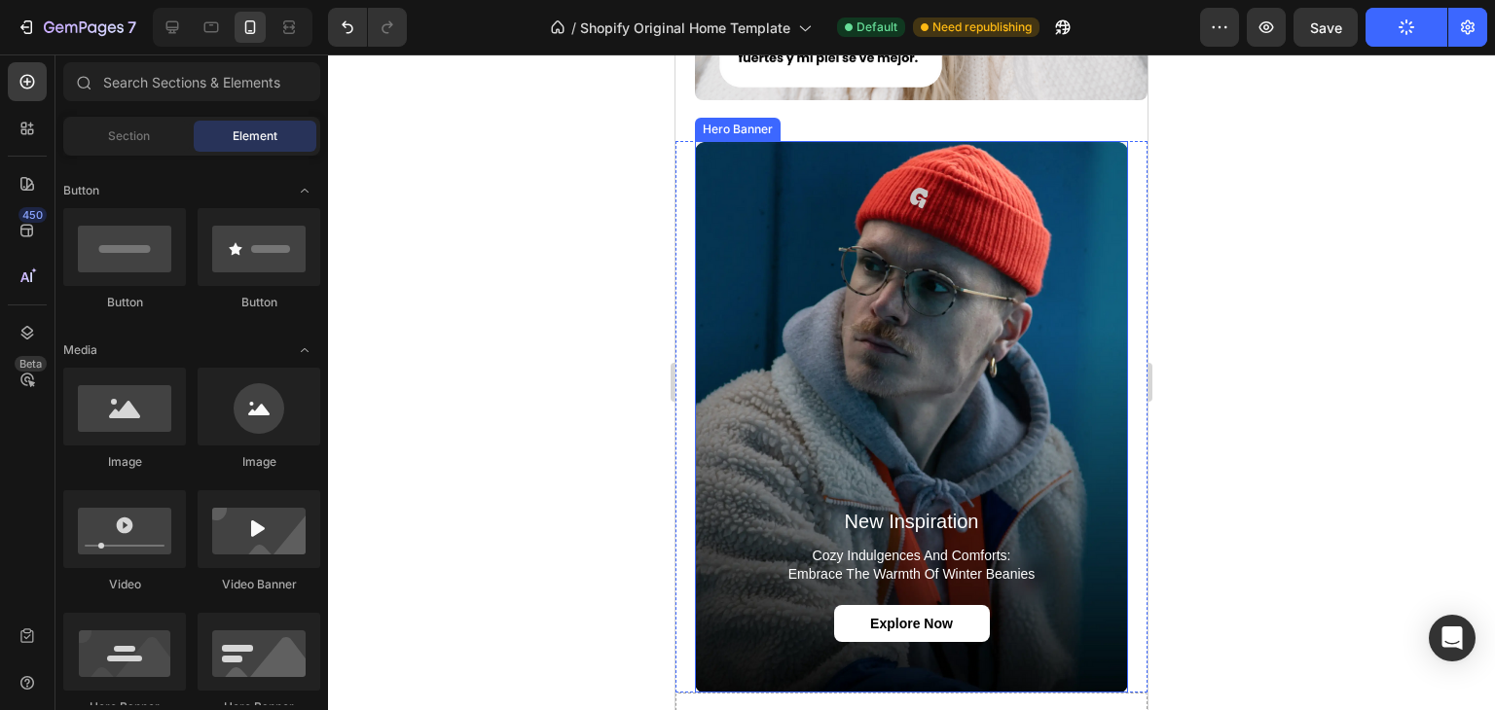
click at [1039, 547] on p "cozy indulgences and comforts: embrace the warmth of winter beanies" at bounding box center [911, 564] width 398 height 35
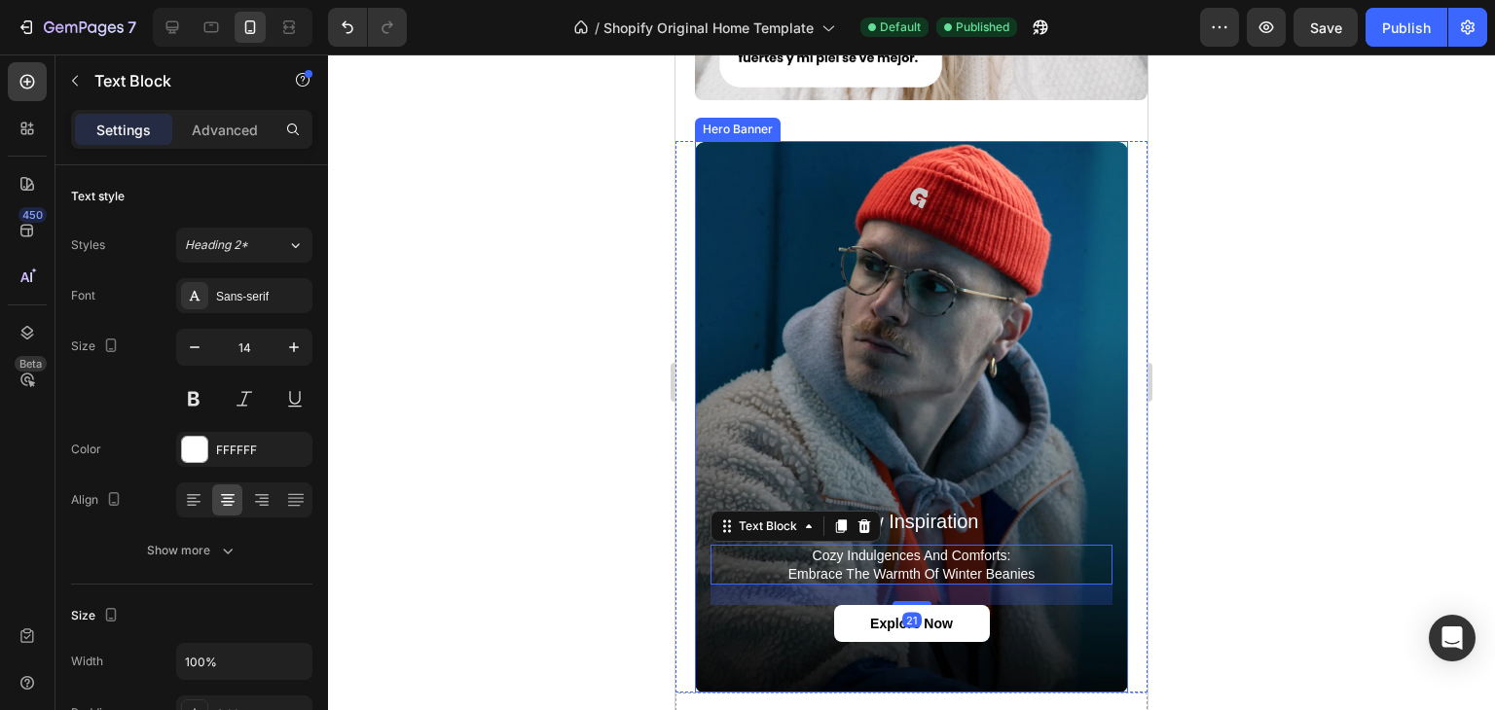
click at [1113, 433] on div "new inspiration Heading cozy indulgences and comforts: embrace the warmth of wi…" at bounding box center [911, 417] width 472 height 552
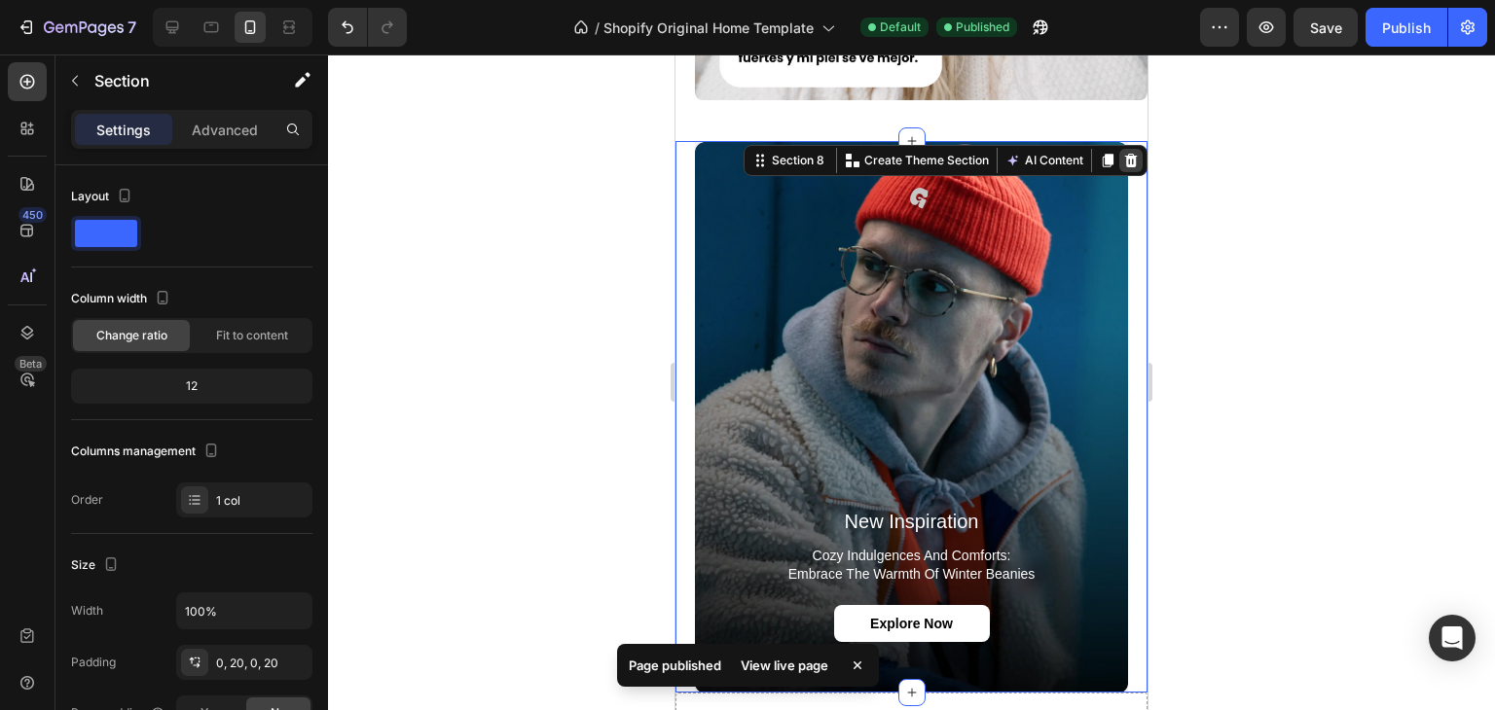
click at [1125, 149] on div at bounding box center [1130, 160] width 23 height 23
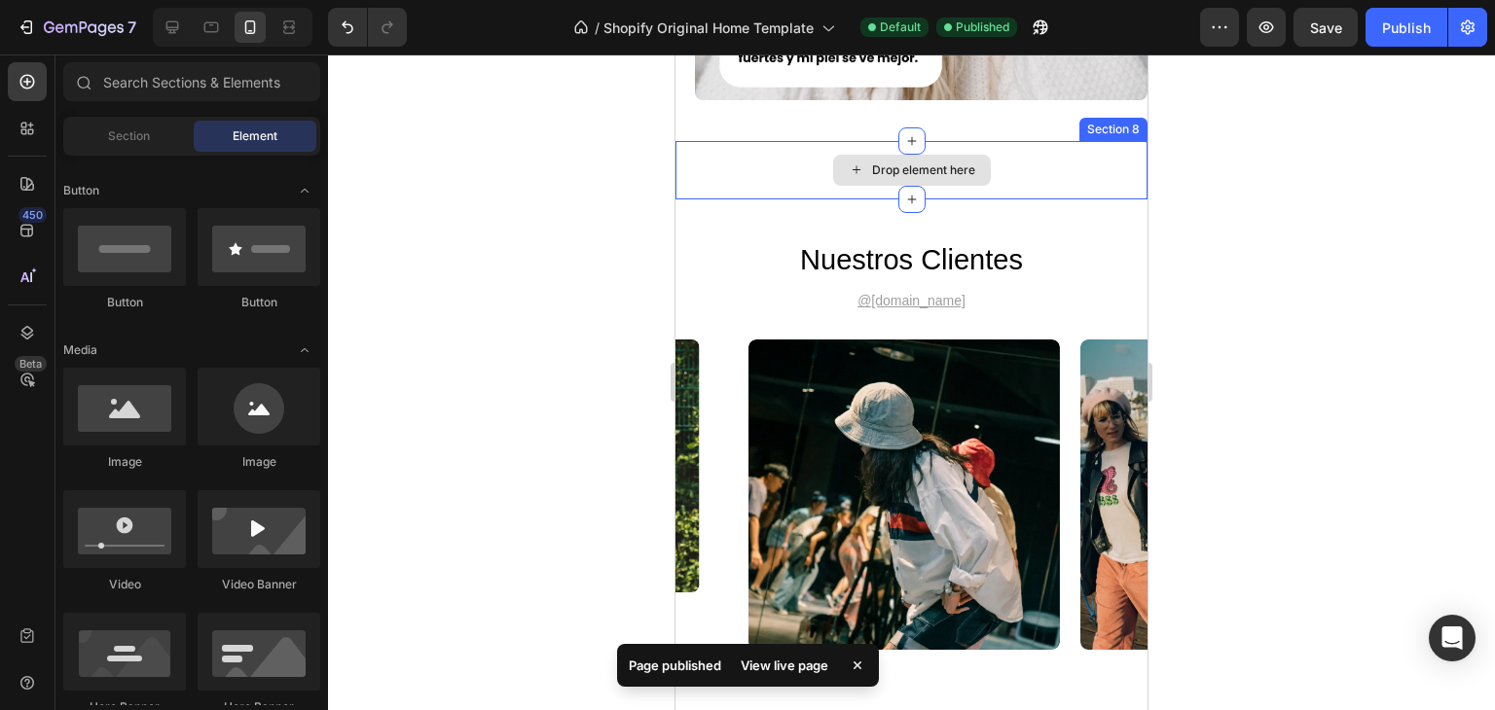
click at [1028, 141] on div "Drop element here" at bounding box center [911, 170] width 472 height 58
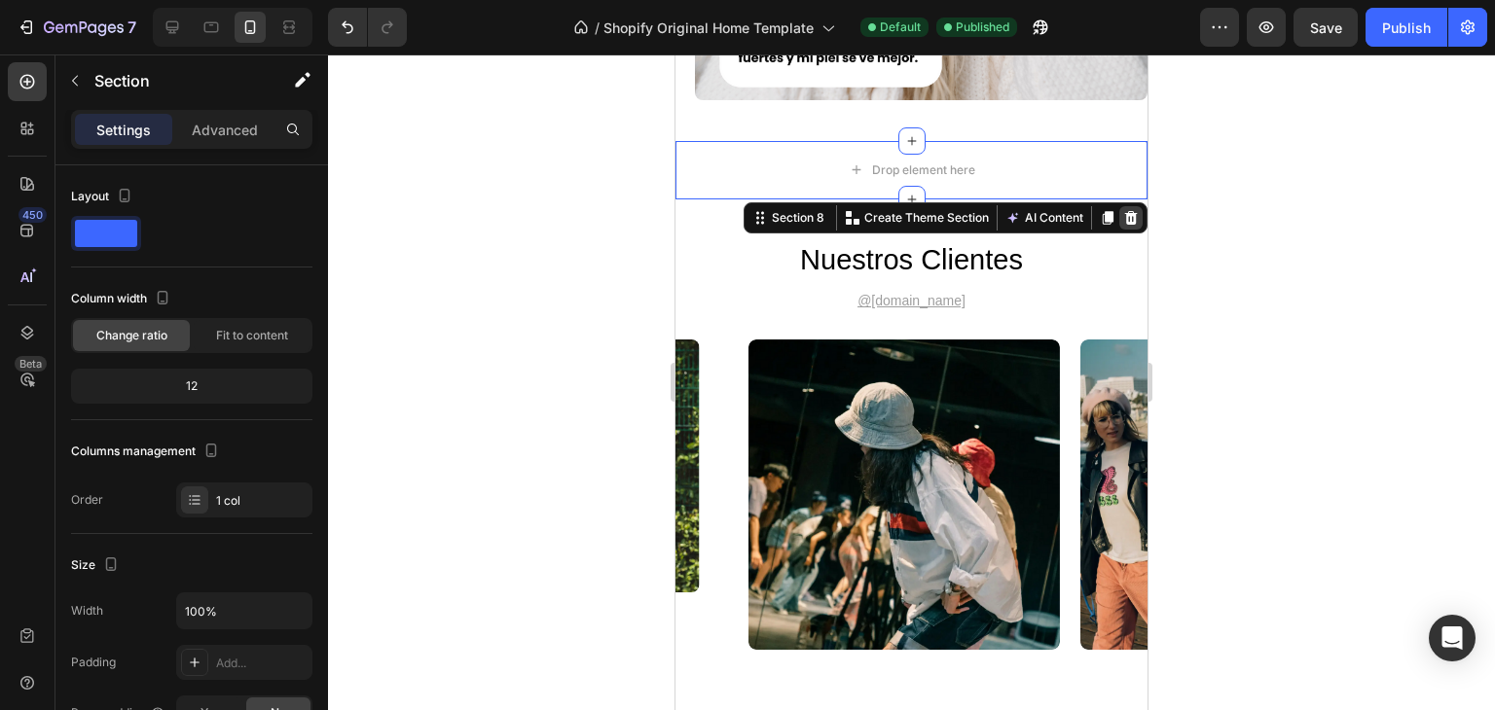
click at [1123, 210] on icon at bounding box center [1131, 218] width 16 height 16
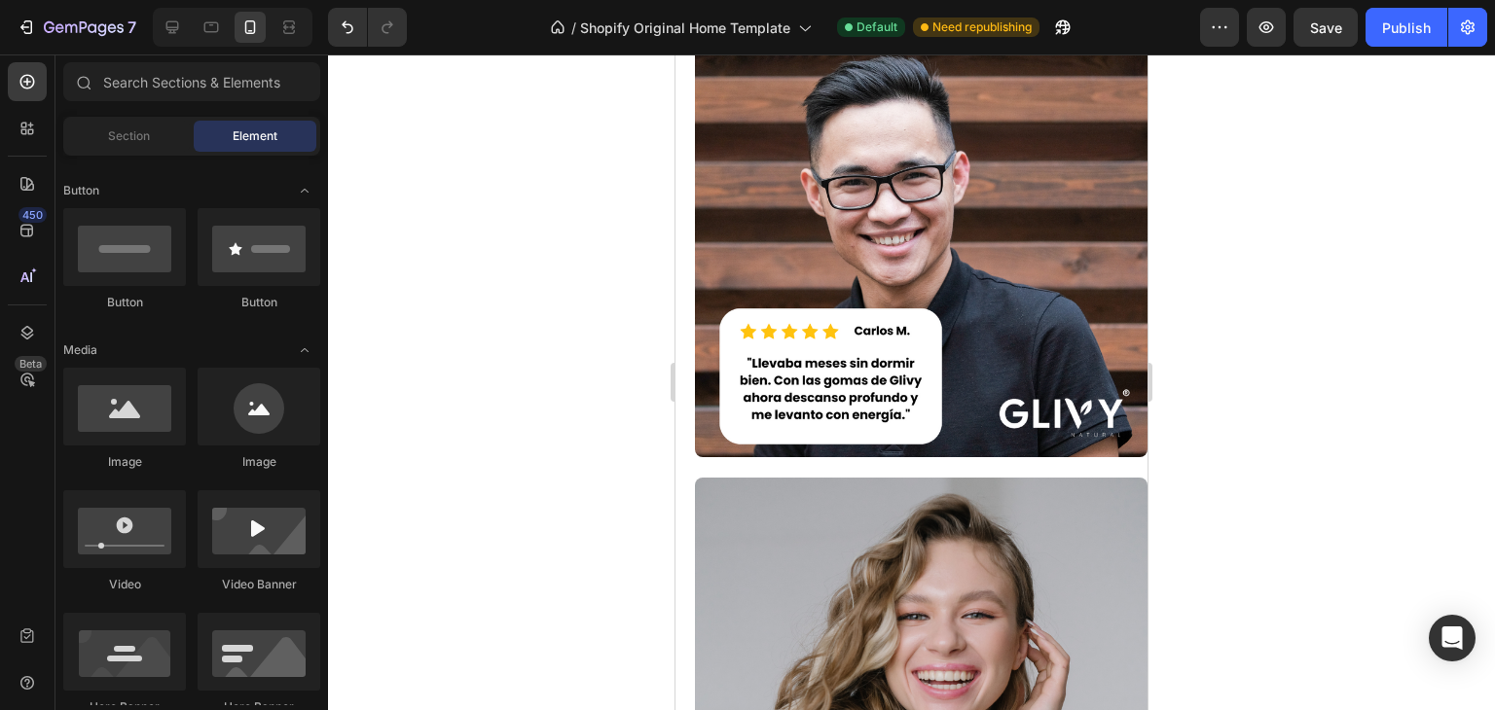
scroll to position [1828, 0]
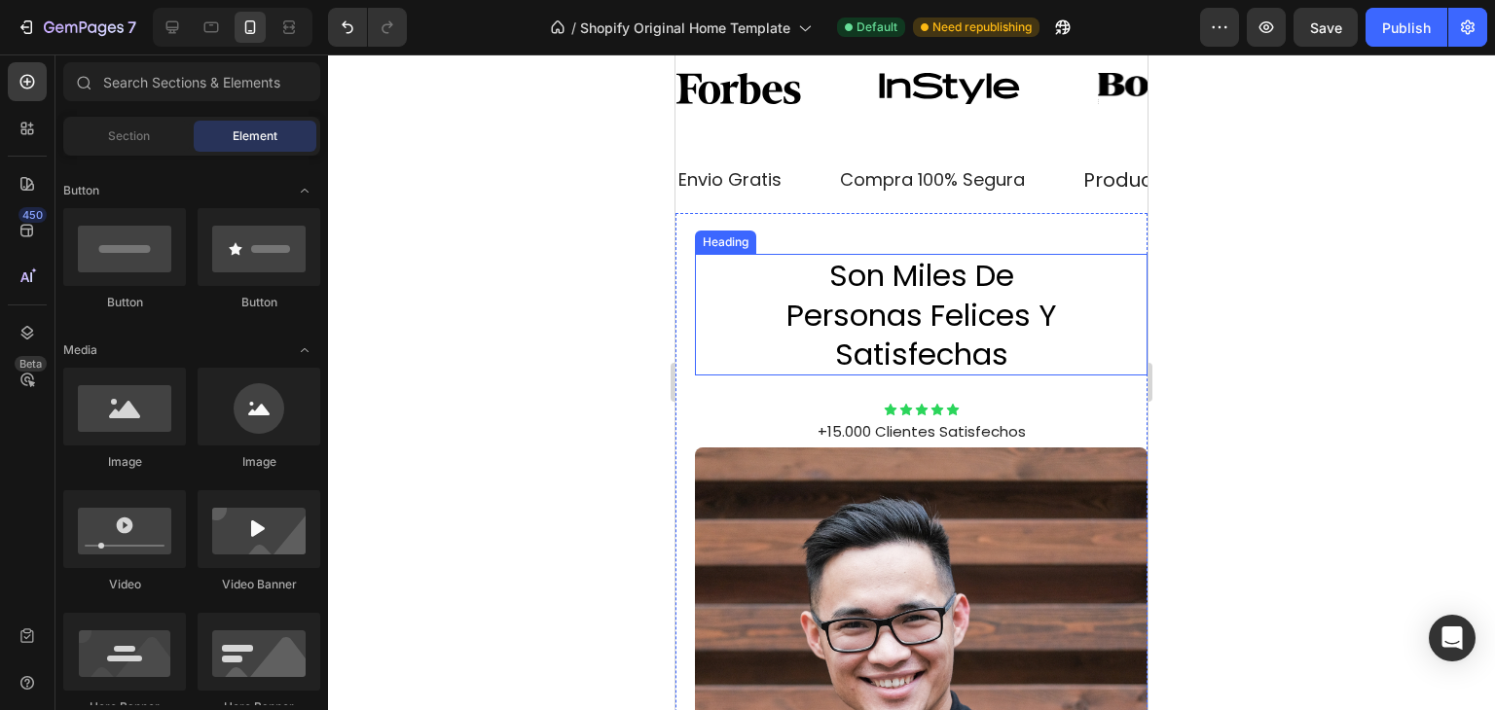
click at [903, 319] on h2 "son miles de personas felices y satisfechas" at bounding box center [921, 315] width 326 height 122
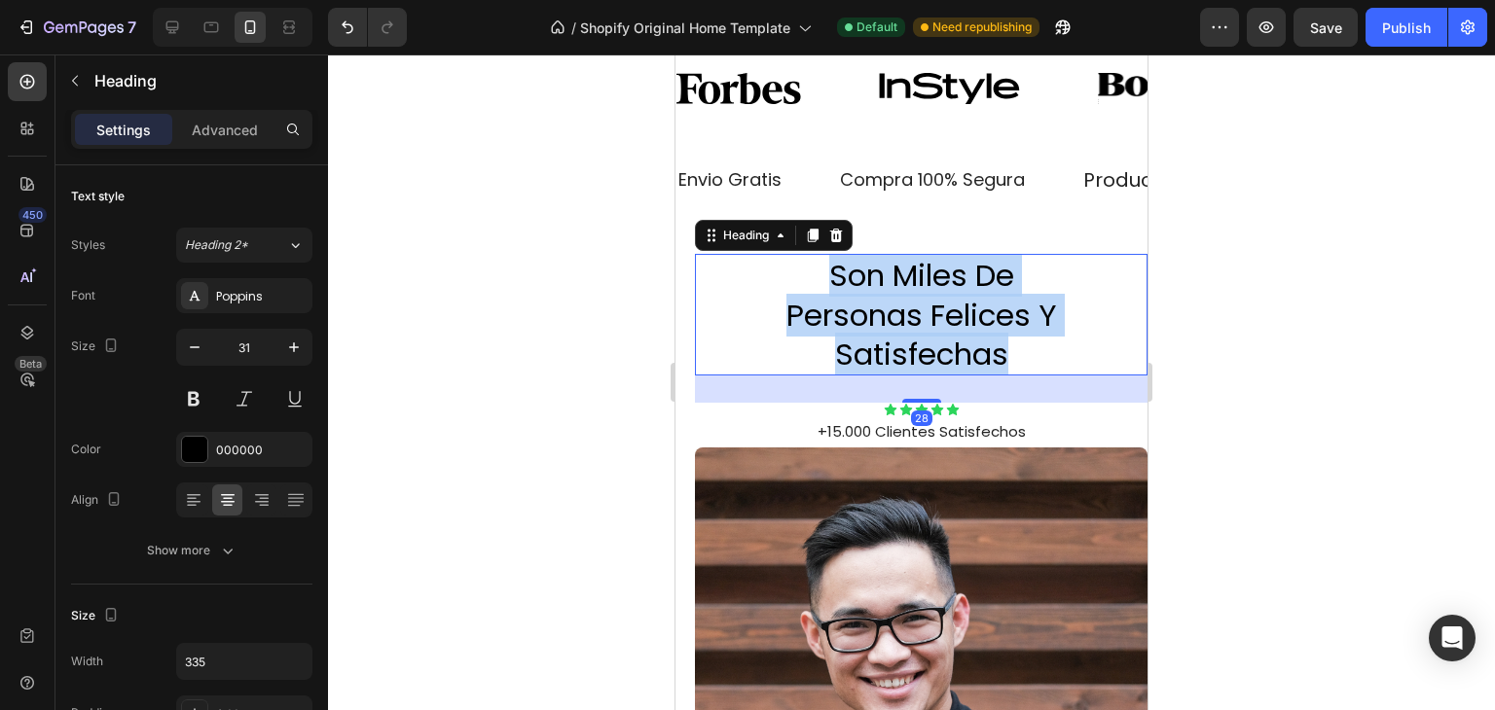
click at [903, 319] on p "son miles de personas felices y satisfechas" at bounding box center [921, 315] width 326 height 118
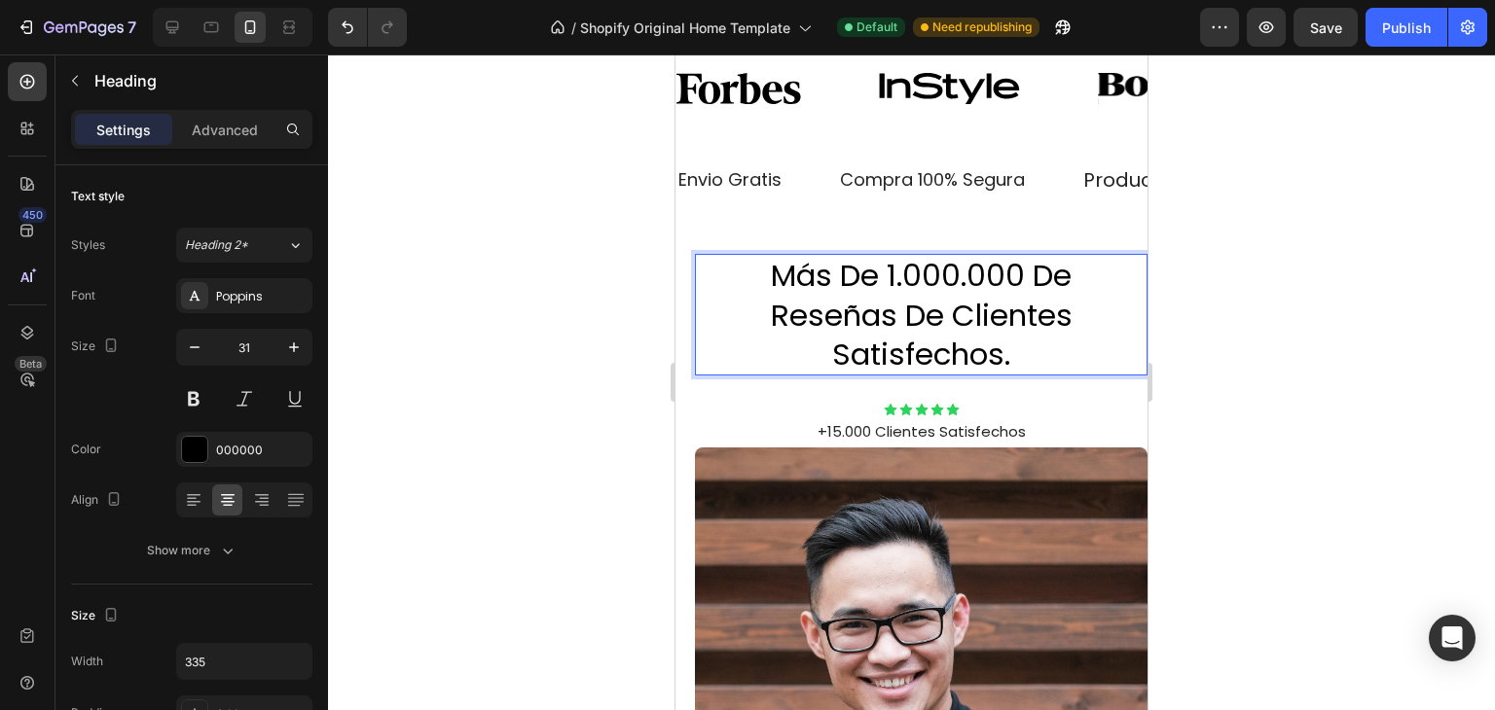
click at [1174, 277] on div at bounding box center [911, 383] width 1167 height 656
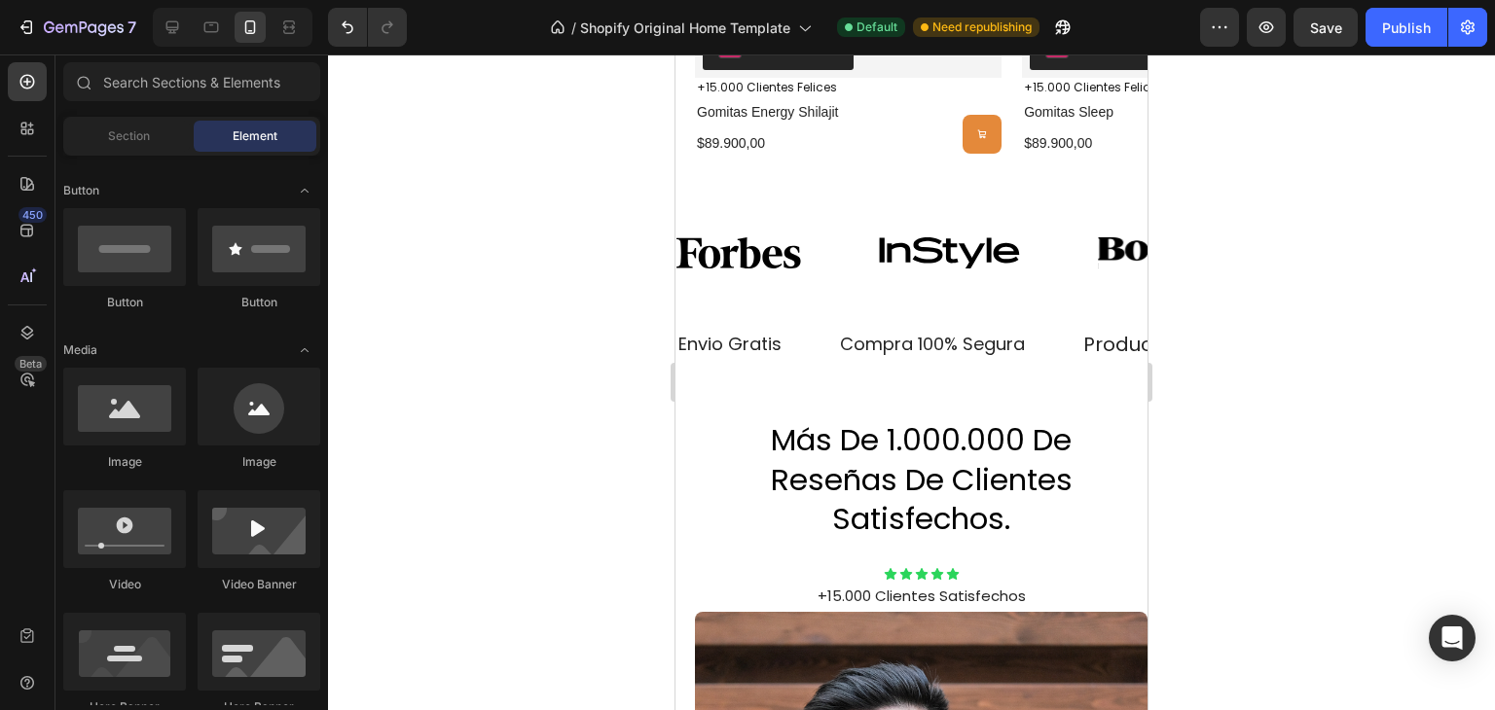
scroll to position [1657, 0]
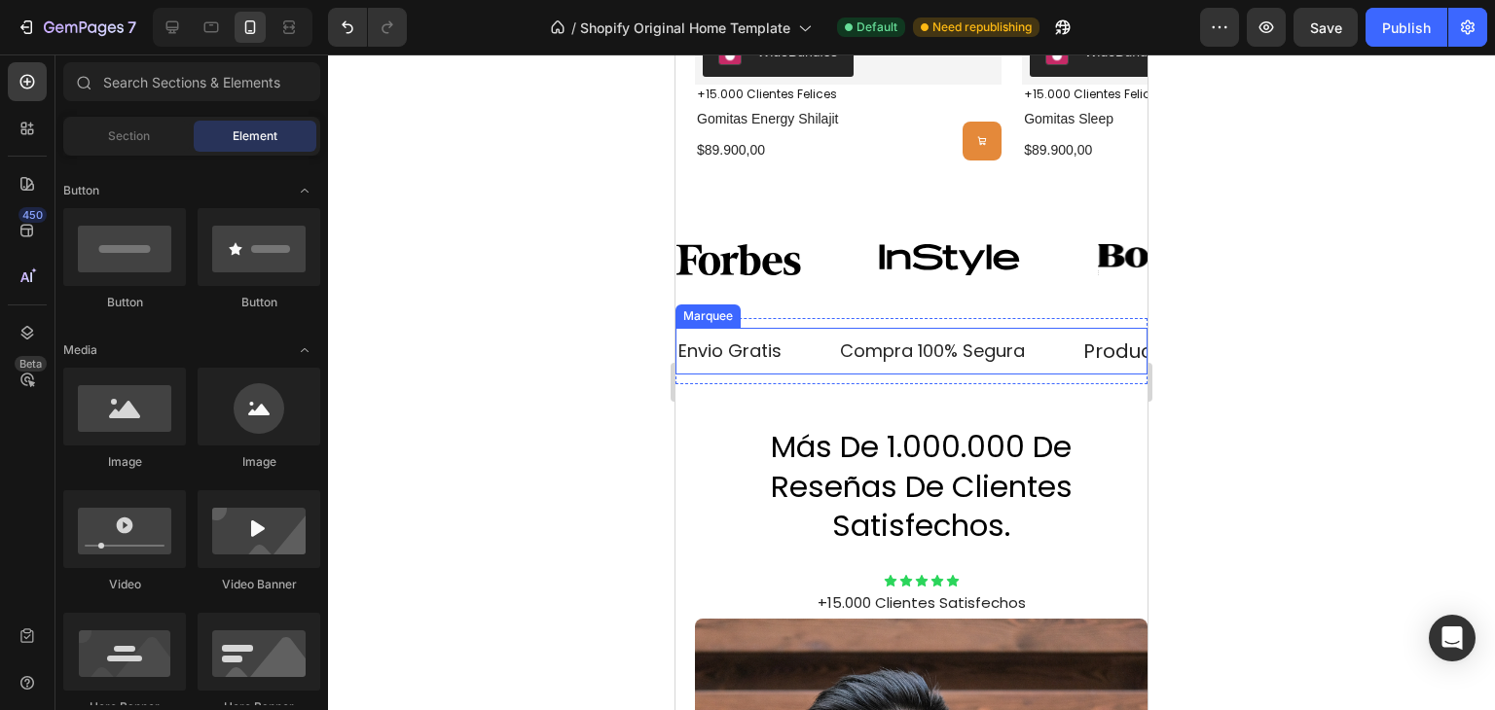
click at [1057, 339] on div "Compra 100% Segura Text" at bounding box center [959, 351] width 243 height 42
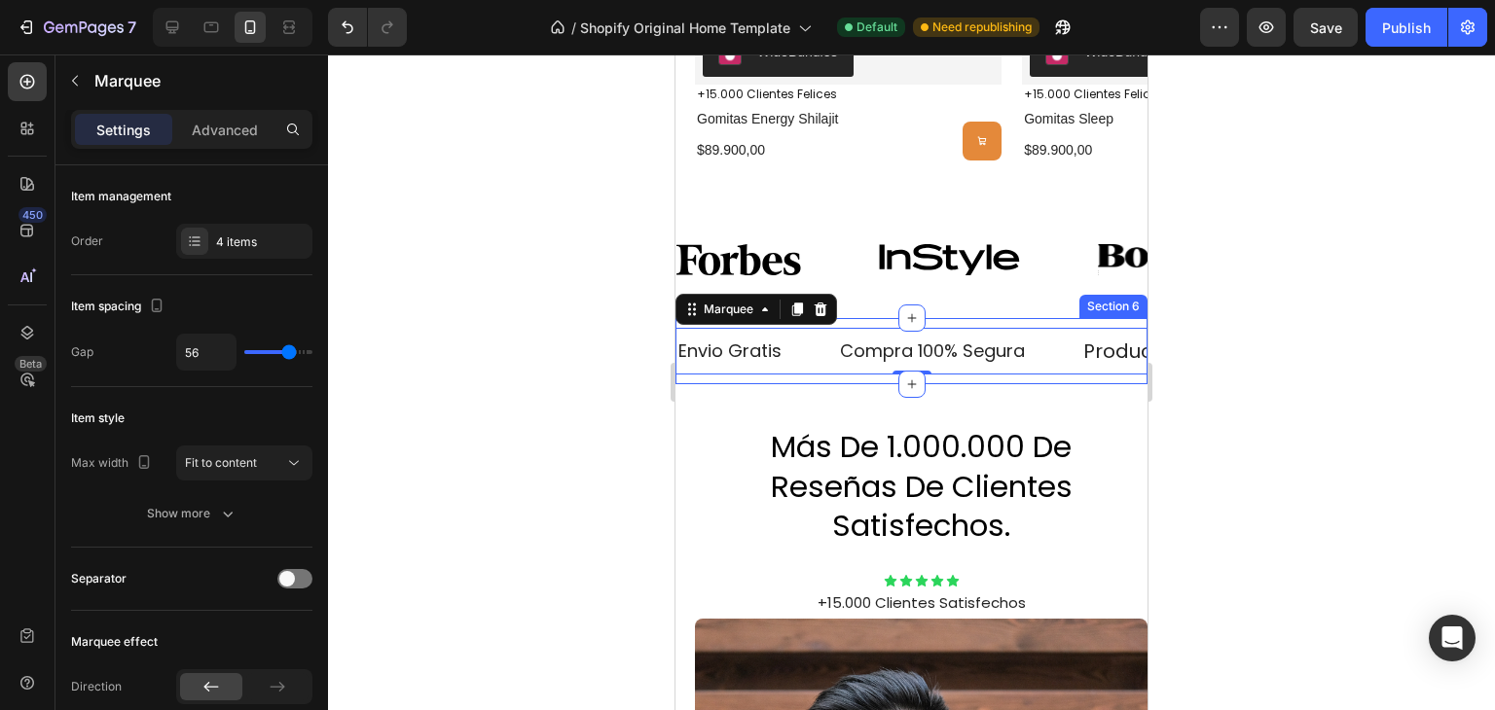
click at [1059, 318] on div "Envio Gratis Text Compra 100% Segura Text Productos Certificados Text Available…" at bounding box center [911, 351] width 472 height 66
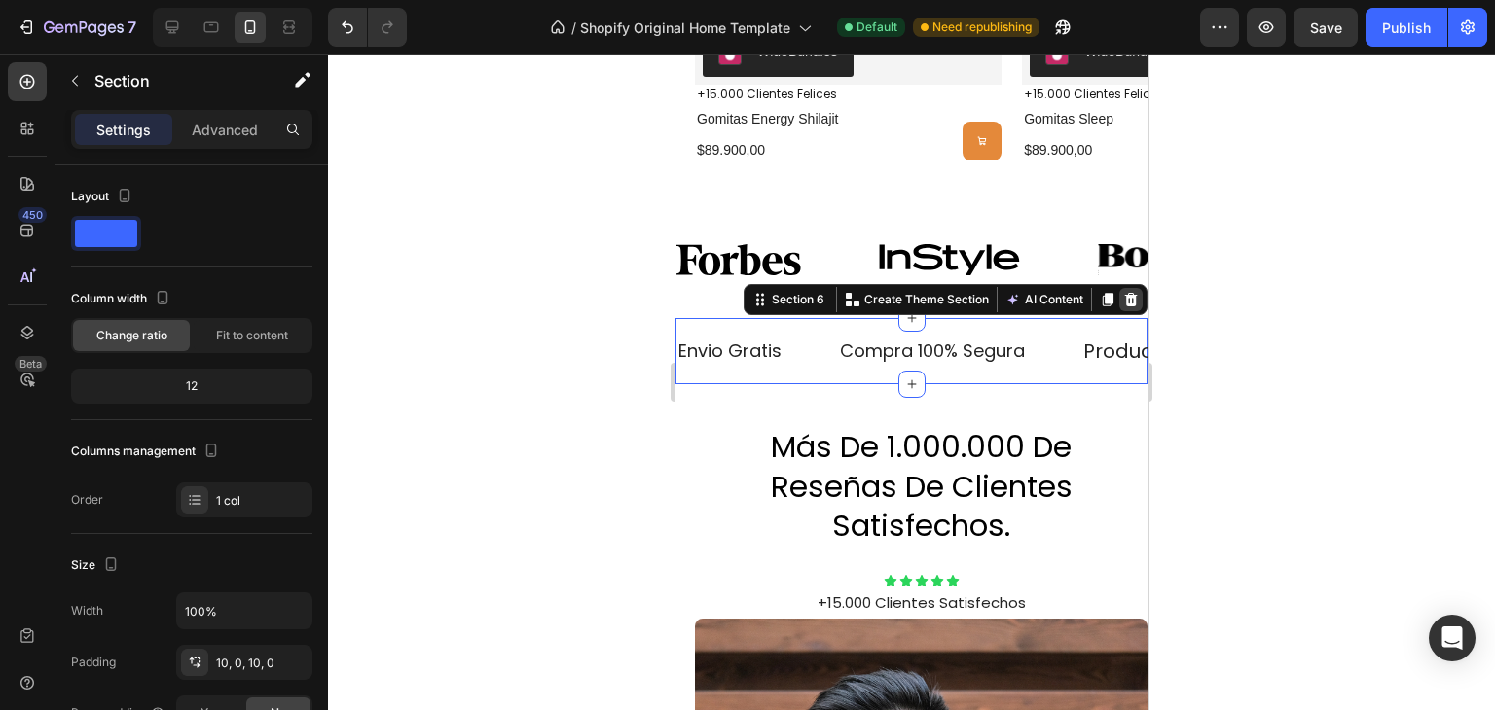
click at [1125, 298] on icon at bounding box center [1131, 300] width 13 height 14
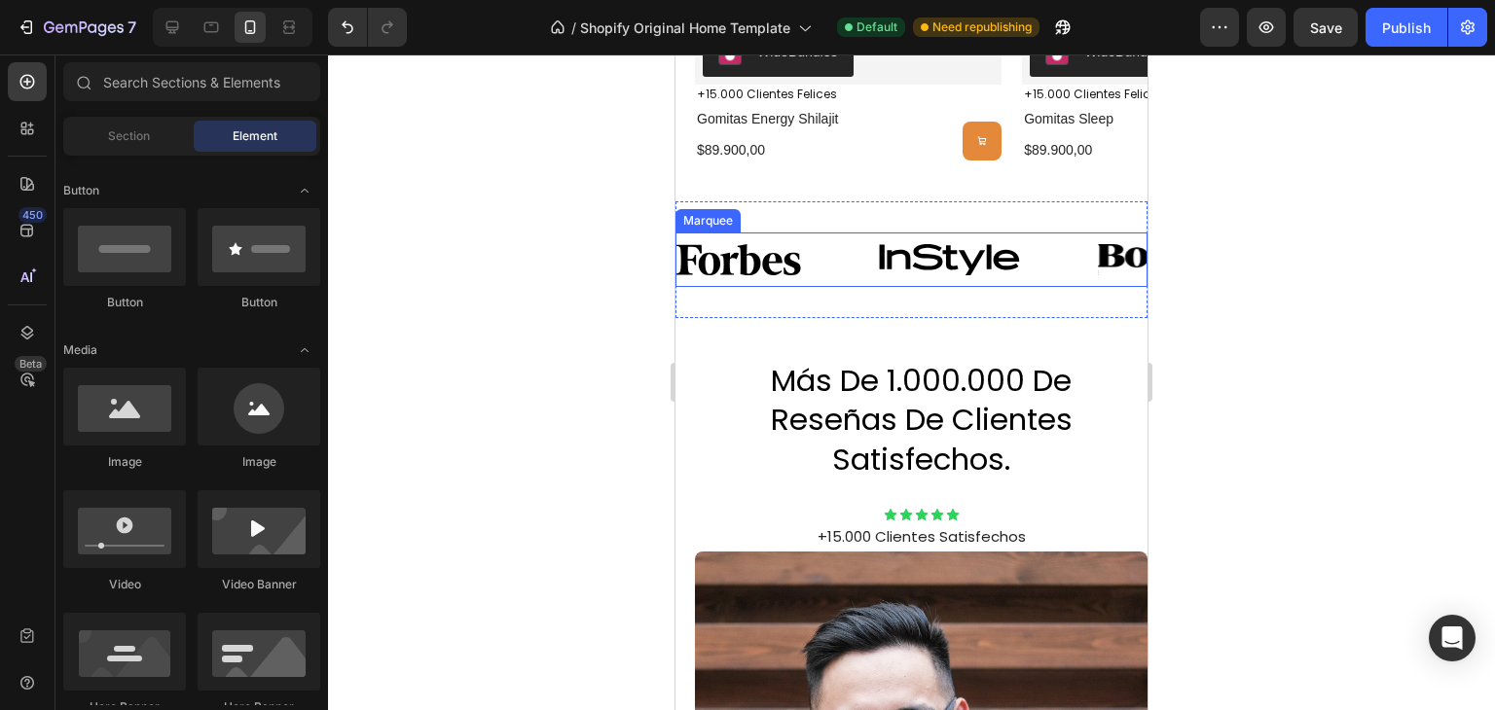
scroll to position [1591, 0]
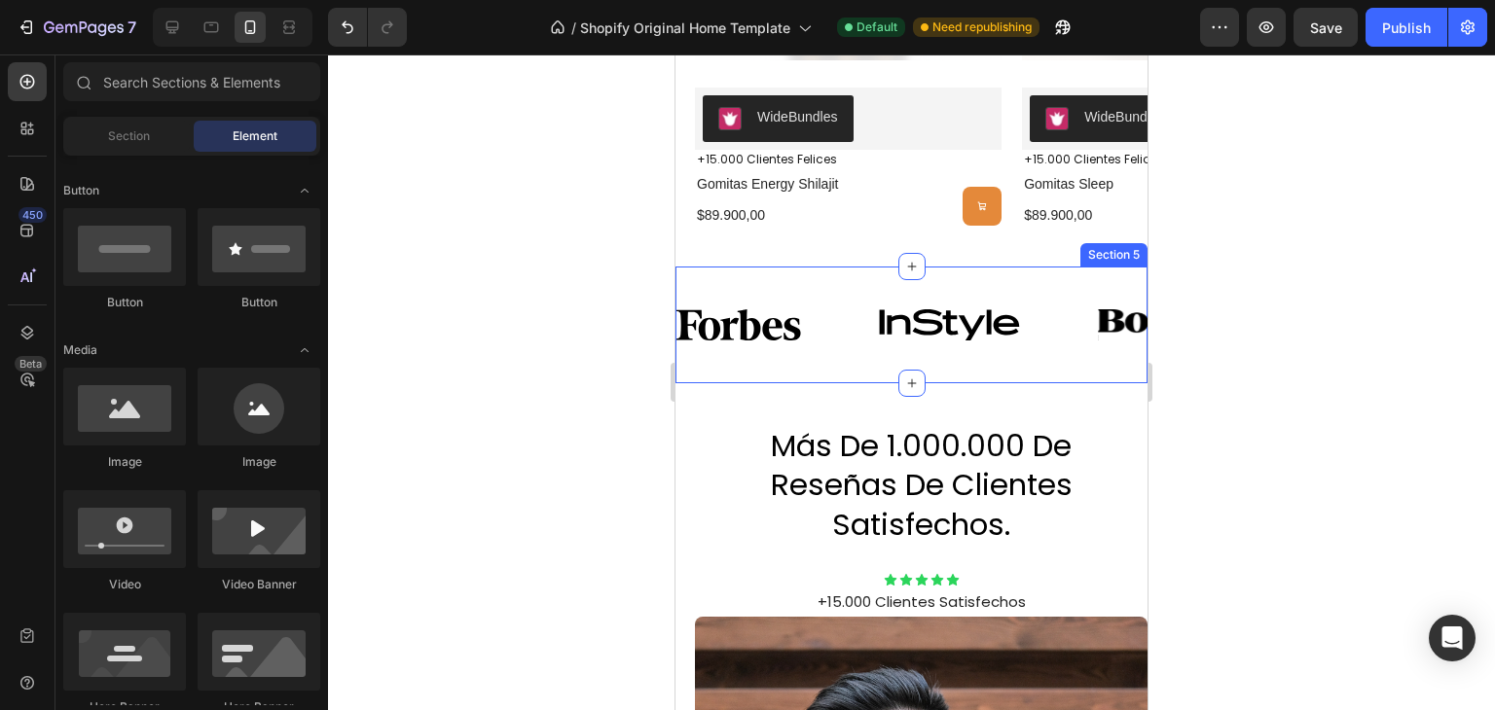
click at [1038, 287] on div "Image Image Image Image Image Image Image Image Image Image Image Image Image I…" at bounding box center [911, 325] width 472 height 117
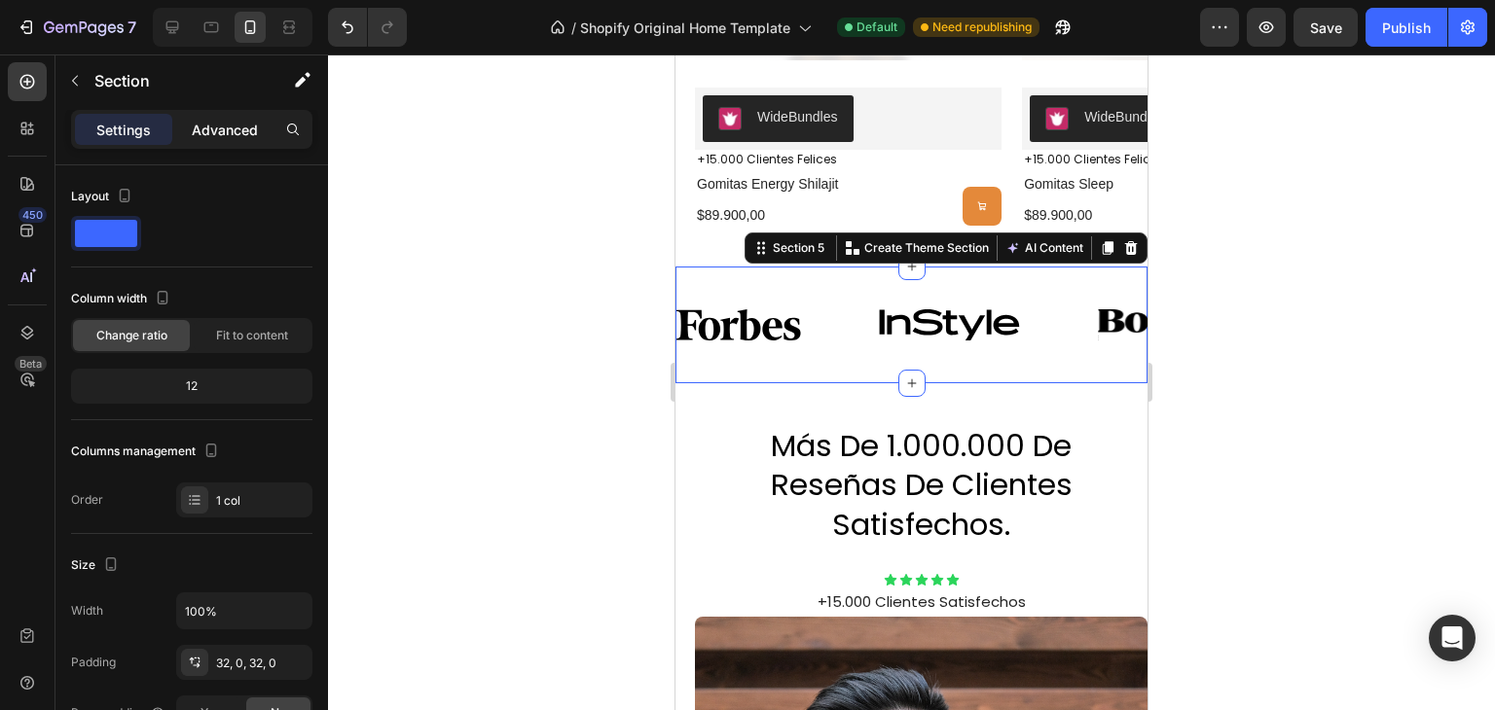
click at [197, 128] on p "Advanced" at bounding box center [225, 130] width 66 height 20
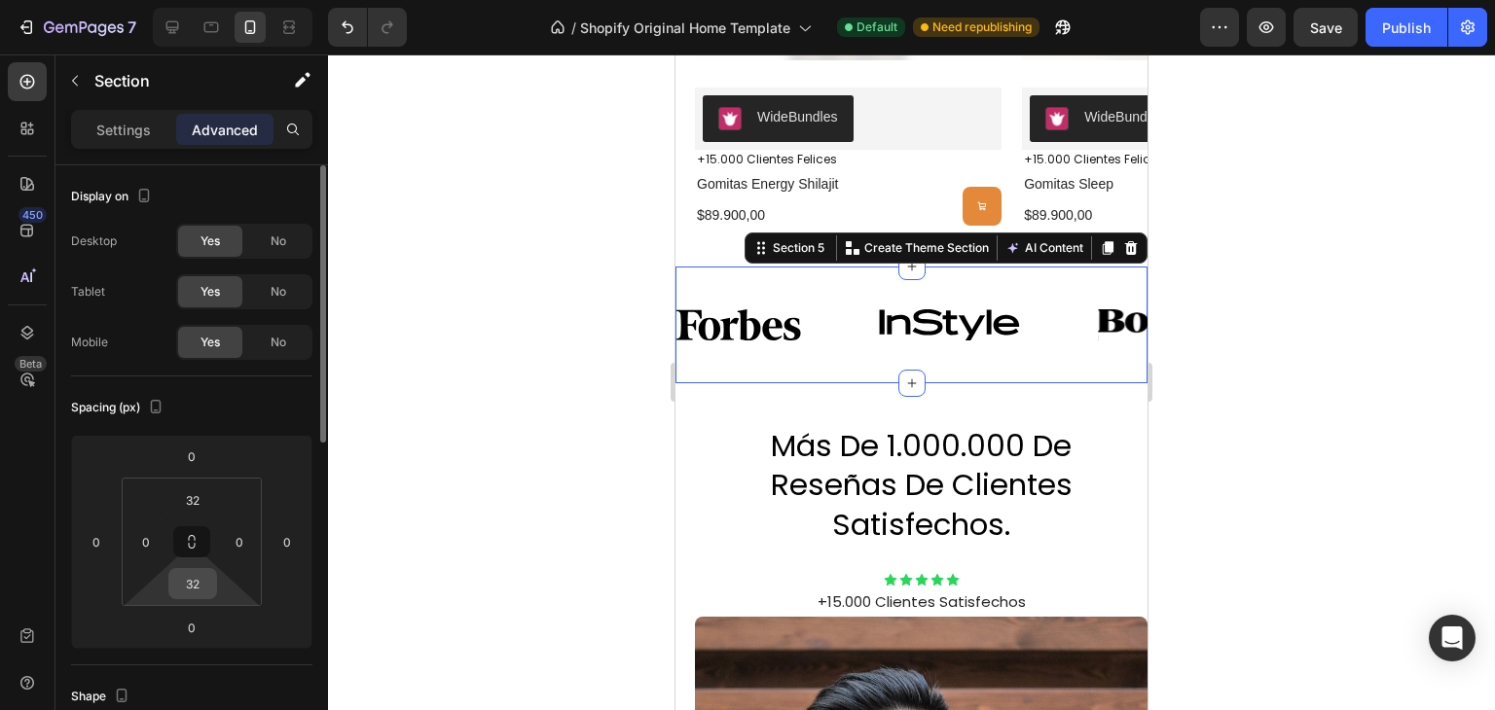
click at [194, 574] on input "32" at bounding box center [192, 583] width 39 height 29
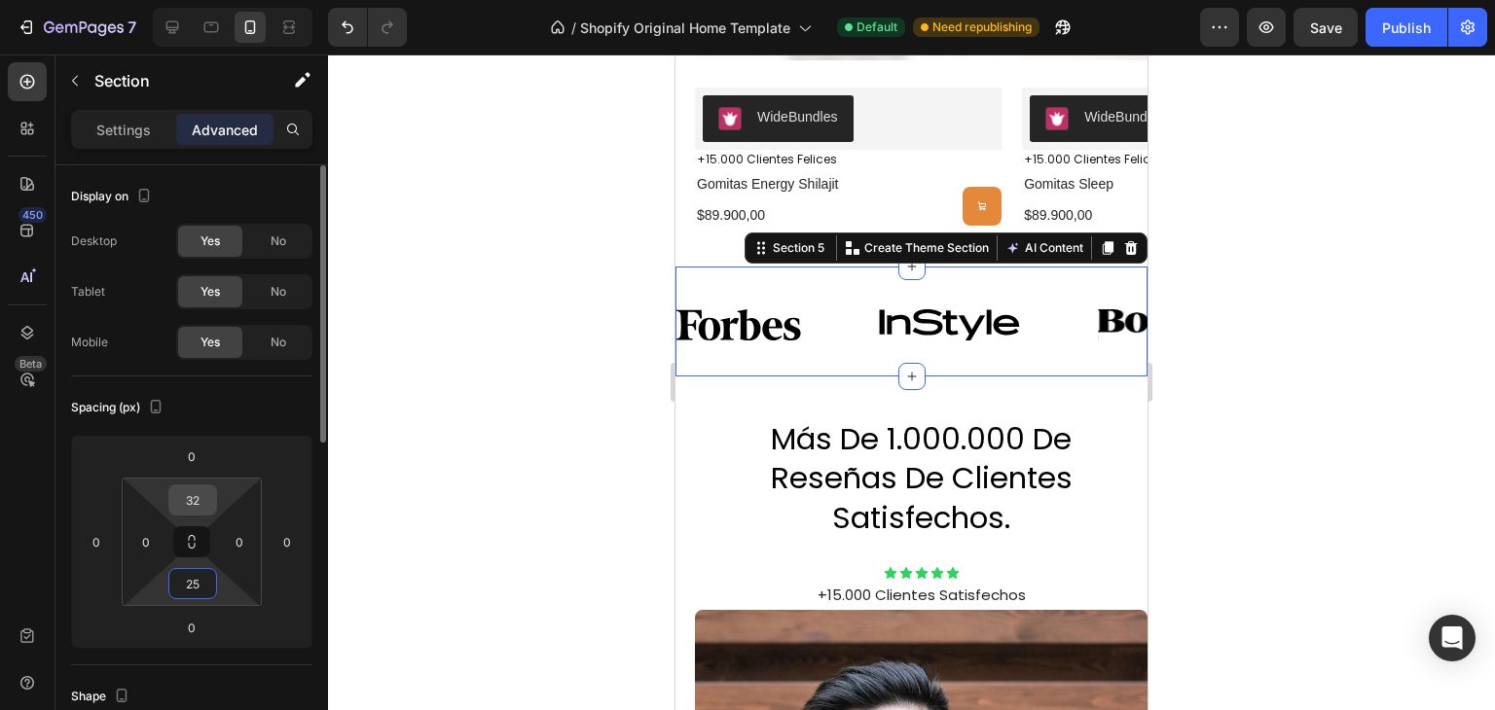
type input "25"
click at [188, 500] on input "32" at bounding box center [192, 500] width 39 height 29
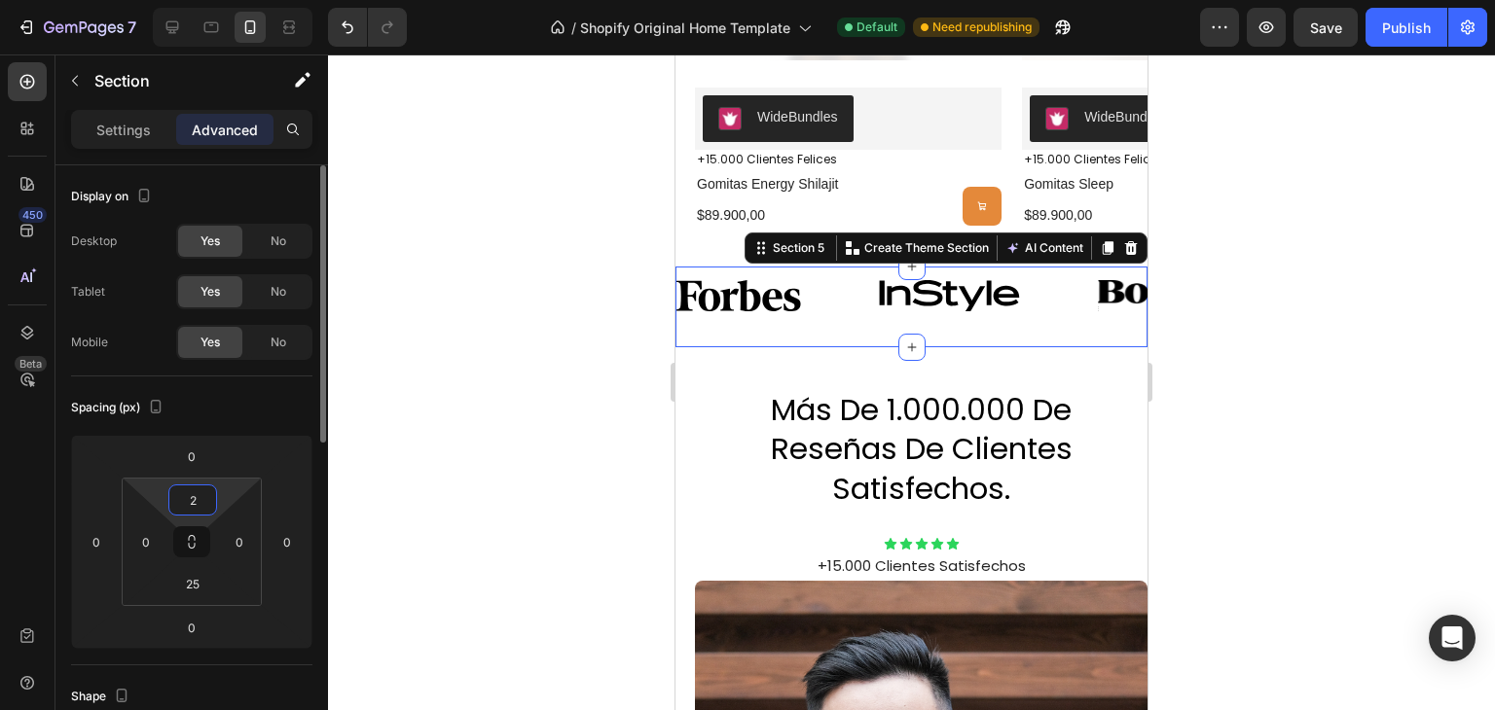
type input "25"
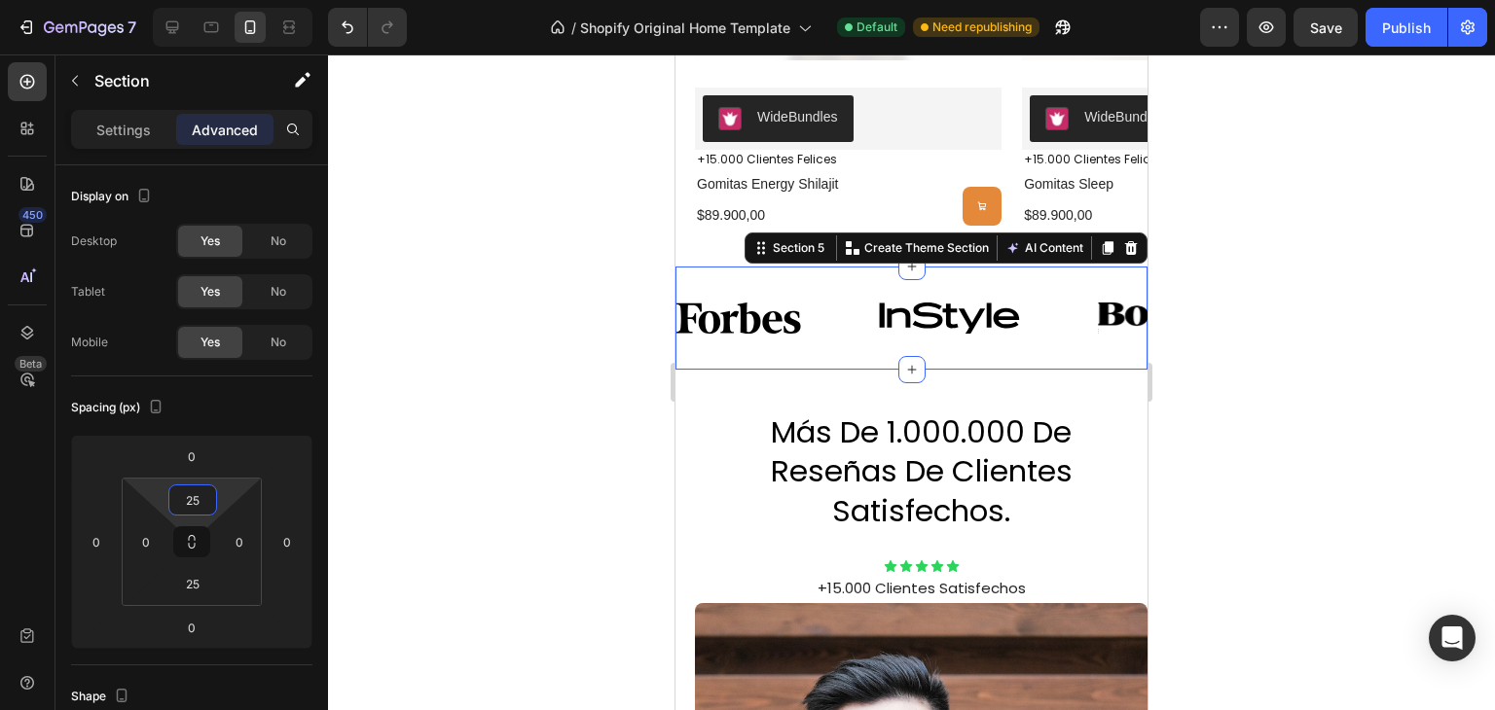
click at [432, 442] on div at bounding box center [911, 383] width 1167 height 656
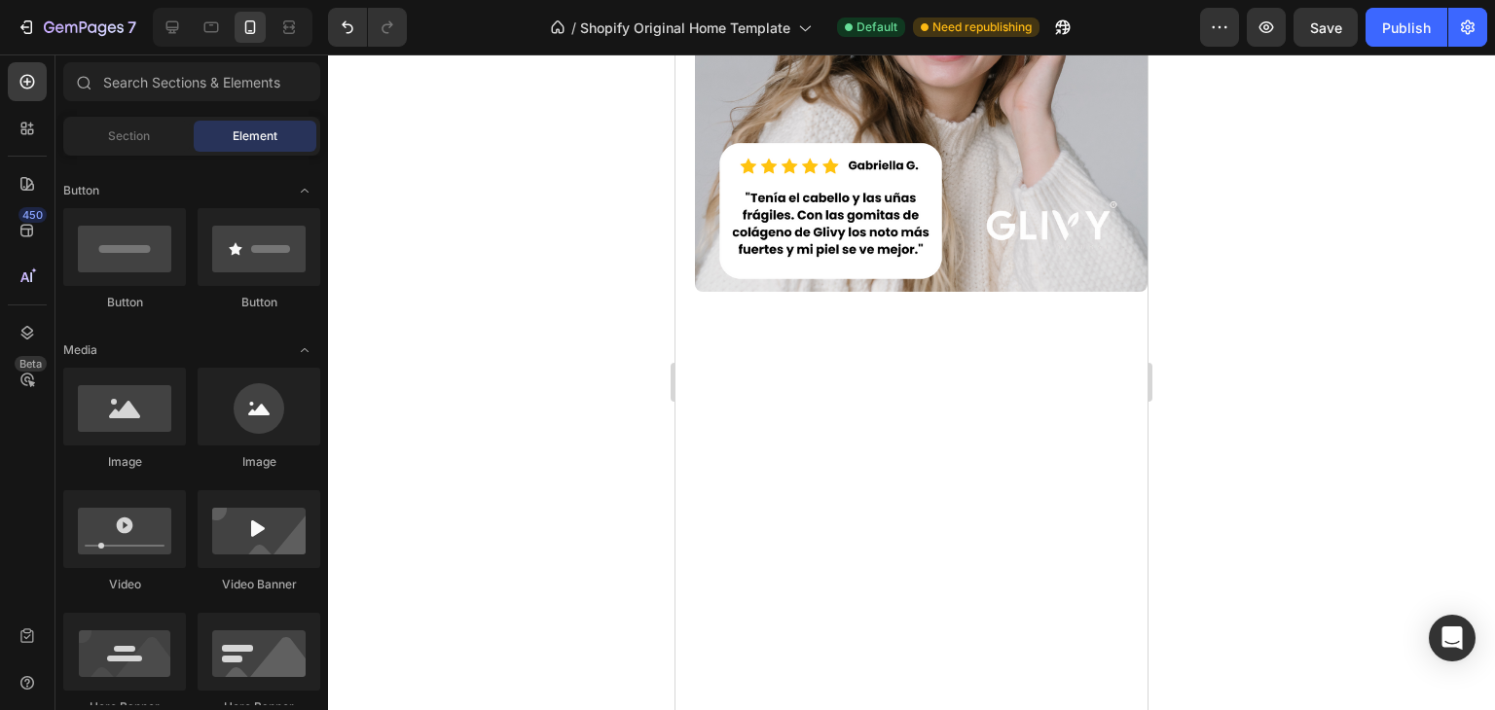
scroll to position [2203, 0]
